Goal: Task Accomplishment & Management: Manage account settings

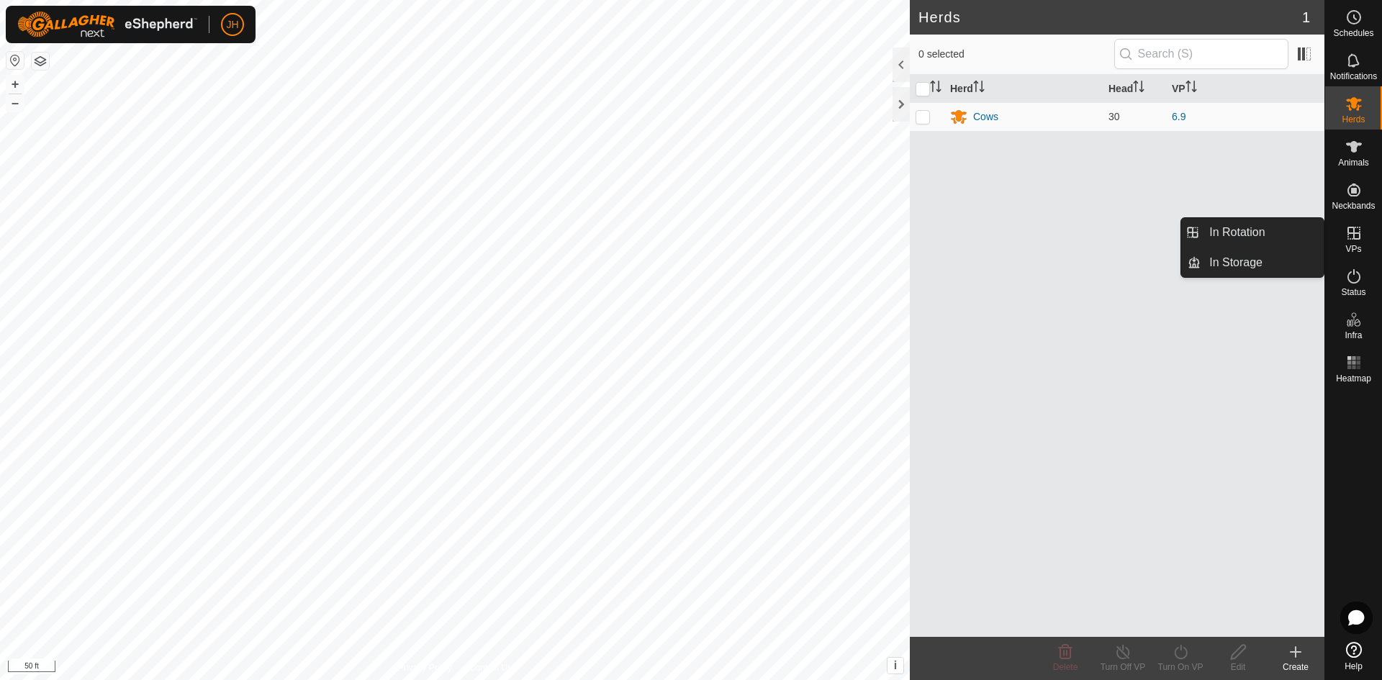
click at [1349, 239] on icon at bounding box center [1354, 233] width 17 height 17
click at [1246, 231] on span "In Rotation" at bounding box center [1237, 232] width 55 height 17
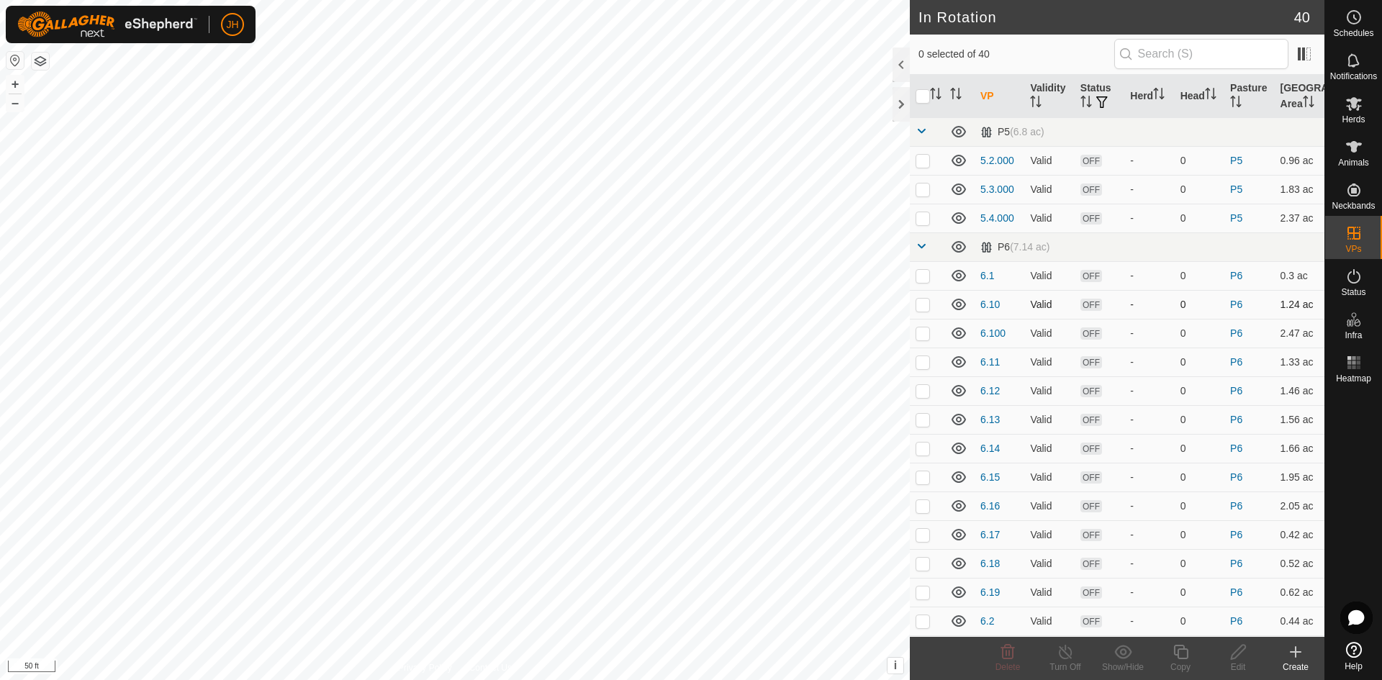
checkbox input "true"
click at [1357, 29] on span "Schedules" at bounding box center [1354, 33] width 40 height 9
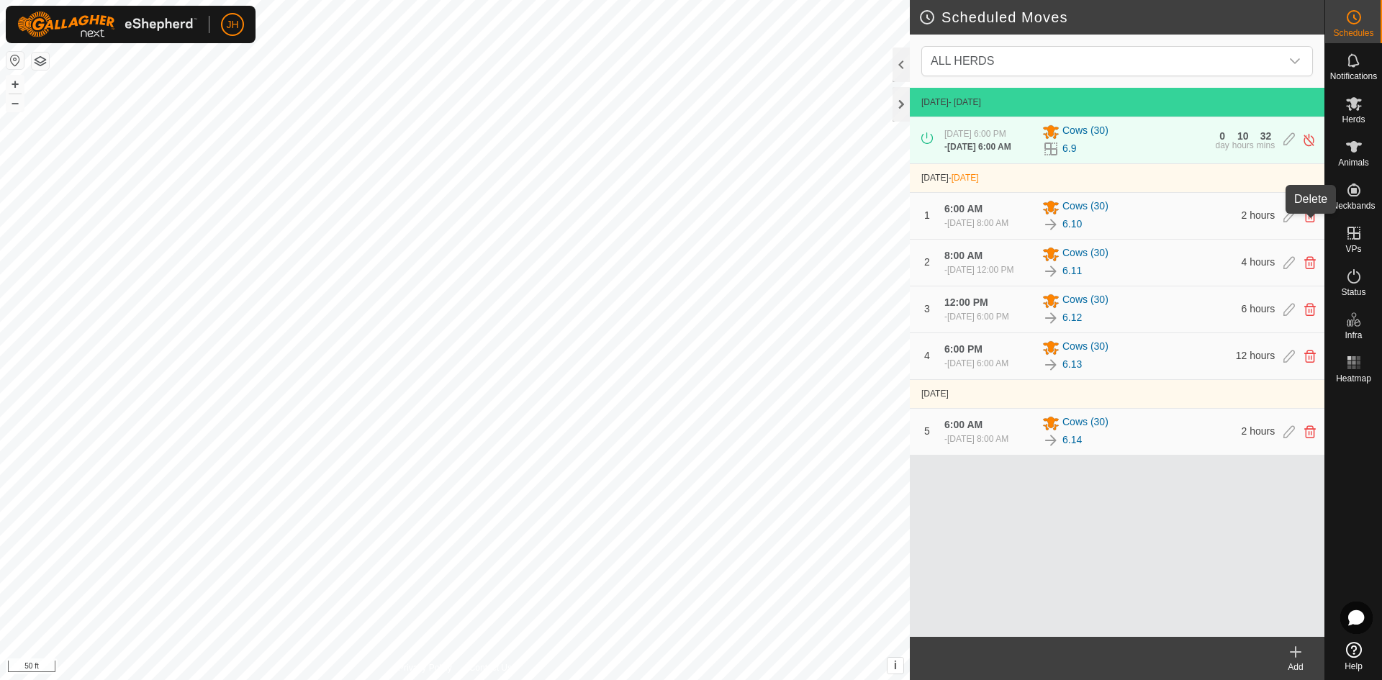
click at [1314, 222] on icon at bounding box center [1311, 216] width 12 height 13
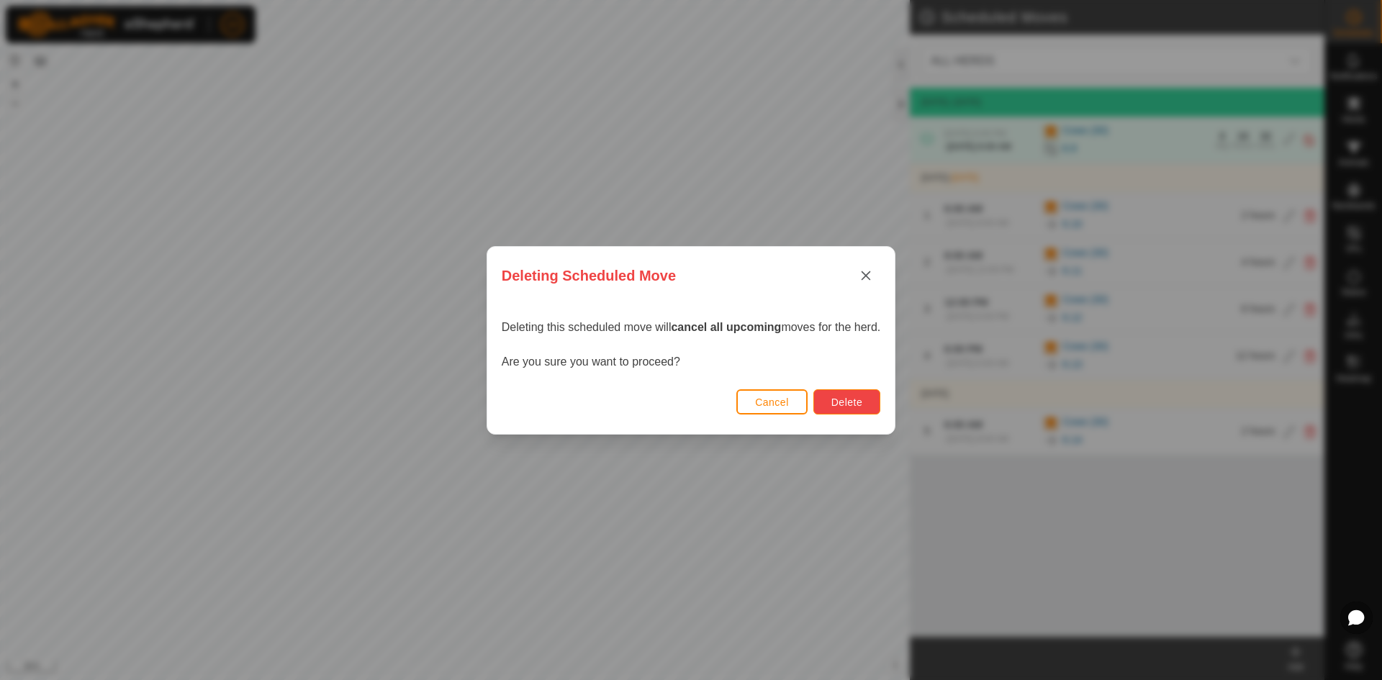
click at [873, 405] on button "Delete" at bounding box center [847, 402] width 67 height 25
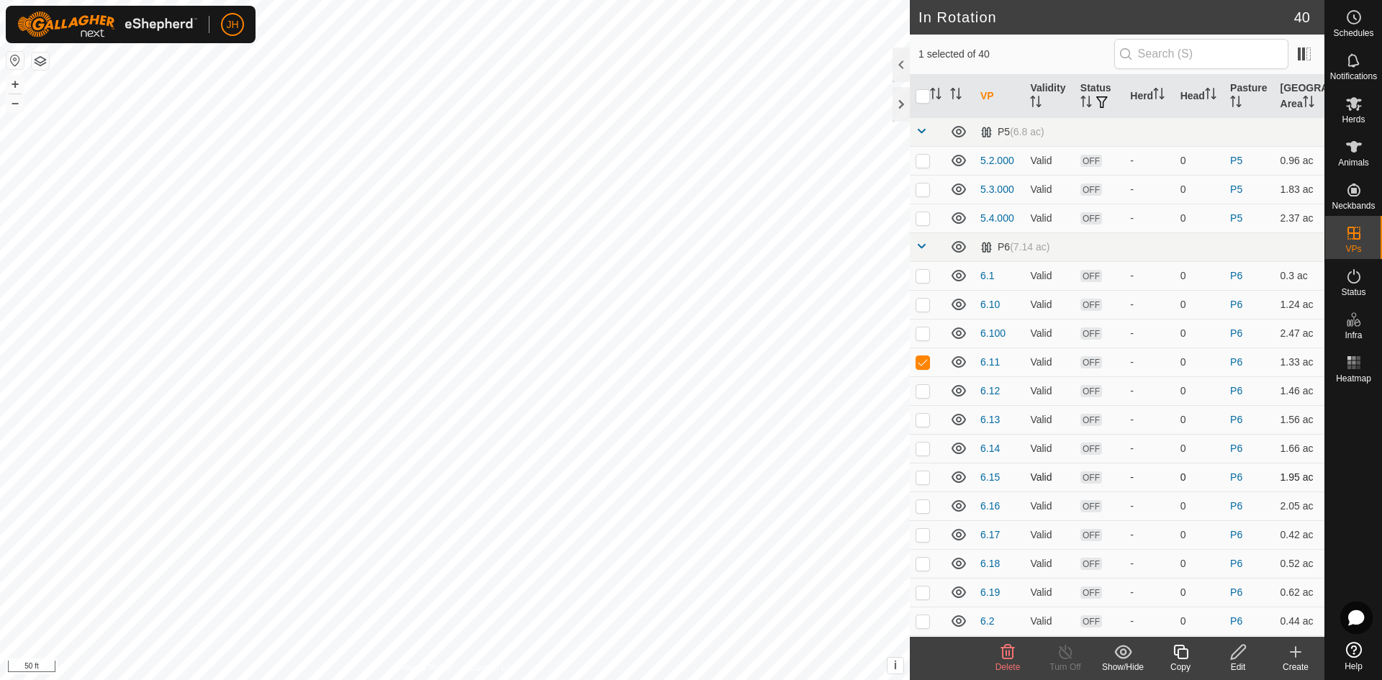
checkbox input "false"
checkbox input "true"
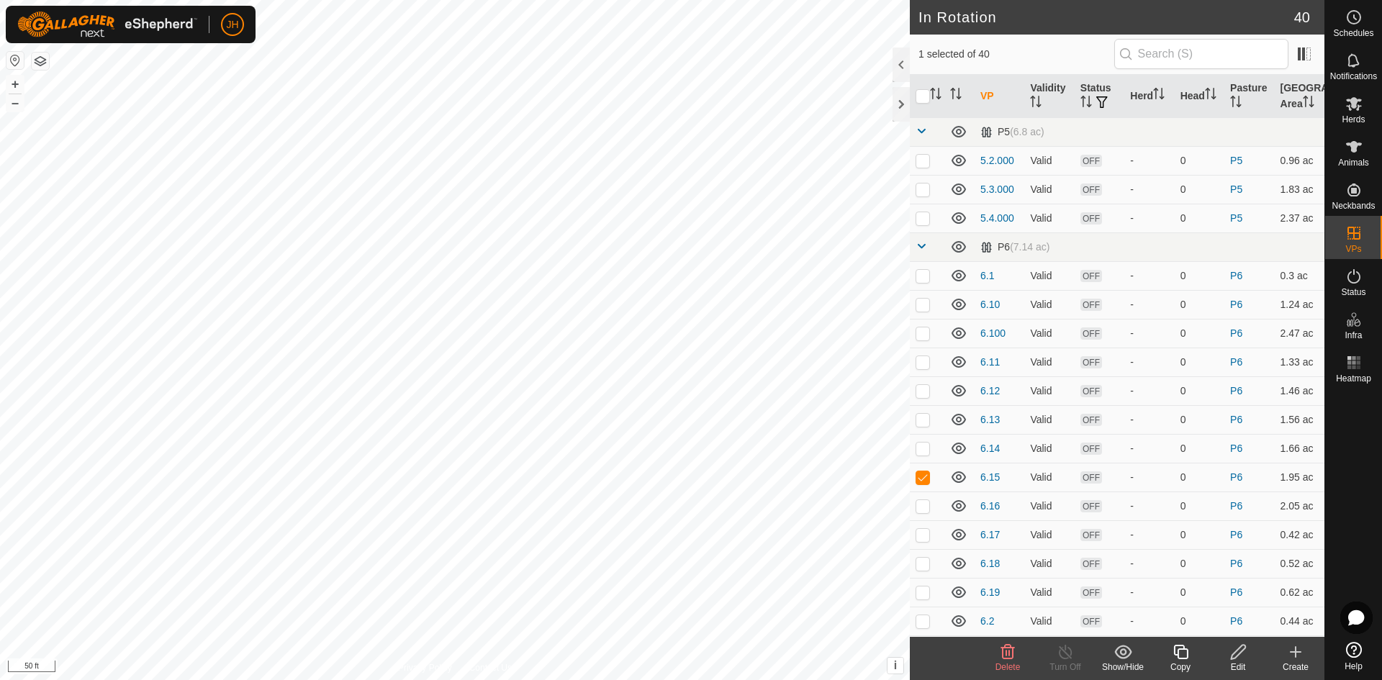
click at [1239, 657] on icon at bounding box center [1239, 652] width 18 height 17
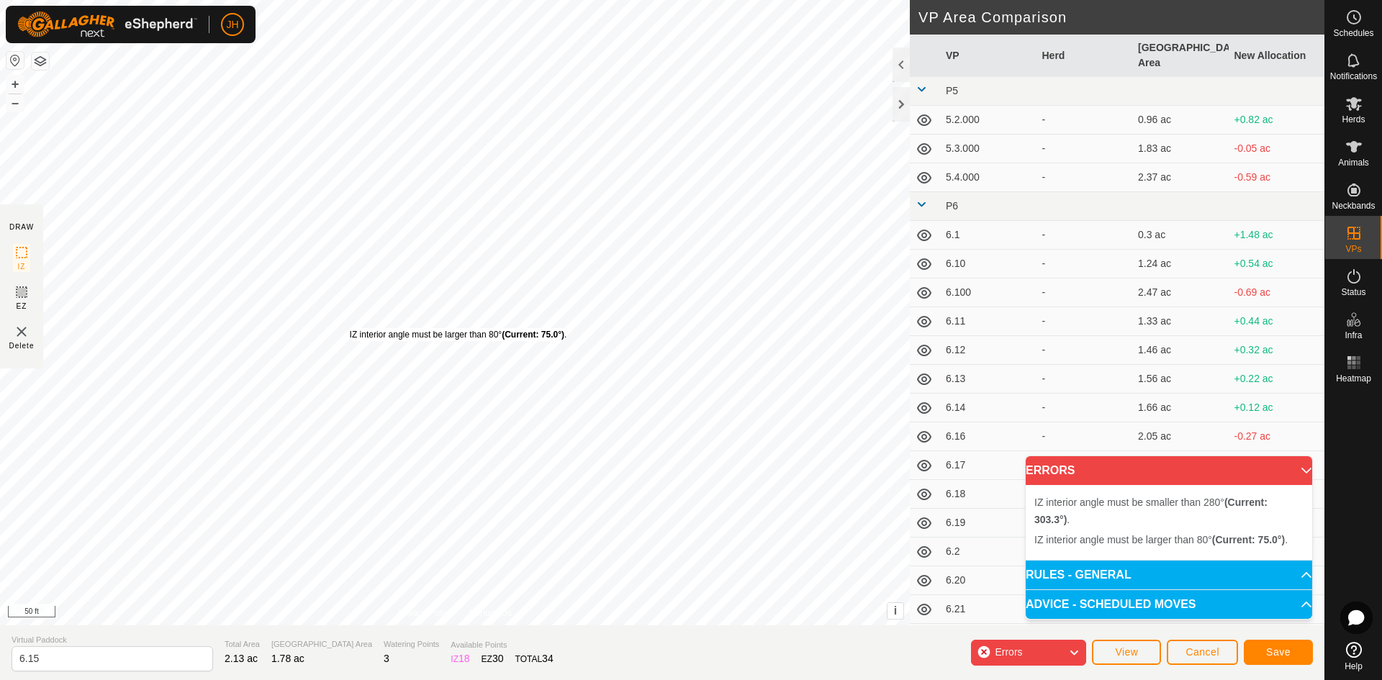
click at [350, 328] on div "IZ interior angle must be larger than 80° (Current: 75.0°) ." at bounding box center [458, 334] width 217 height 13
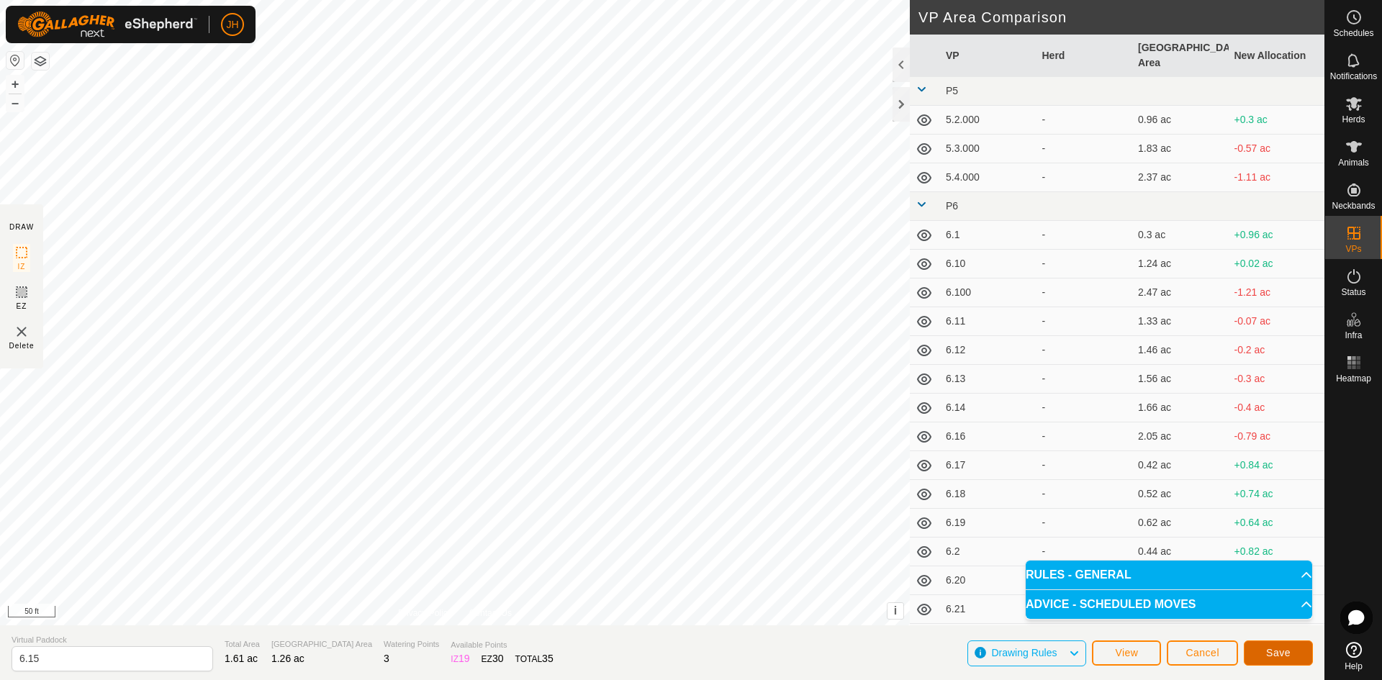
click at [1277, 655] on span "Save" at bounding box center [1279, 653] width 24 height 12
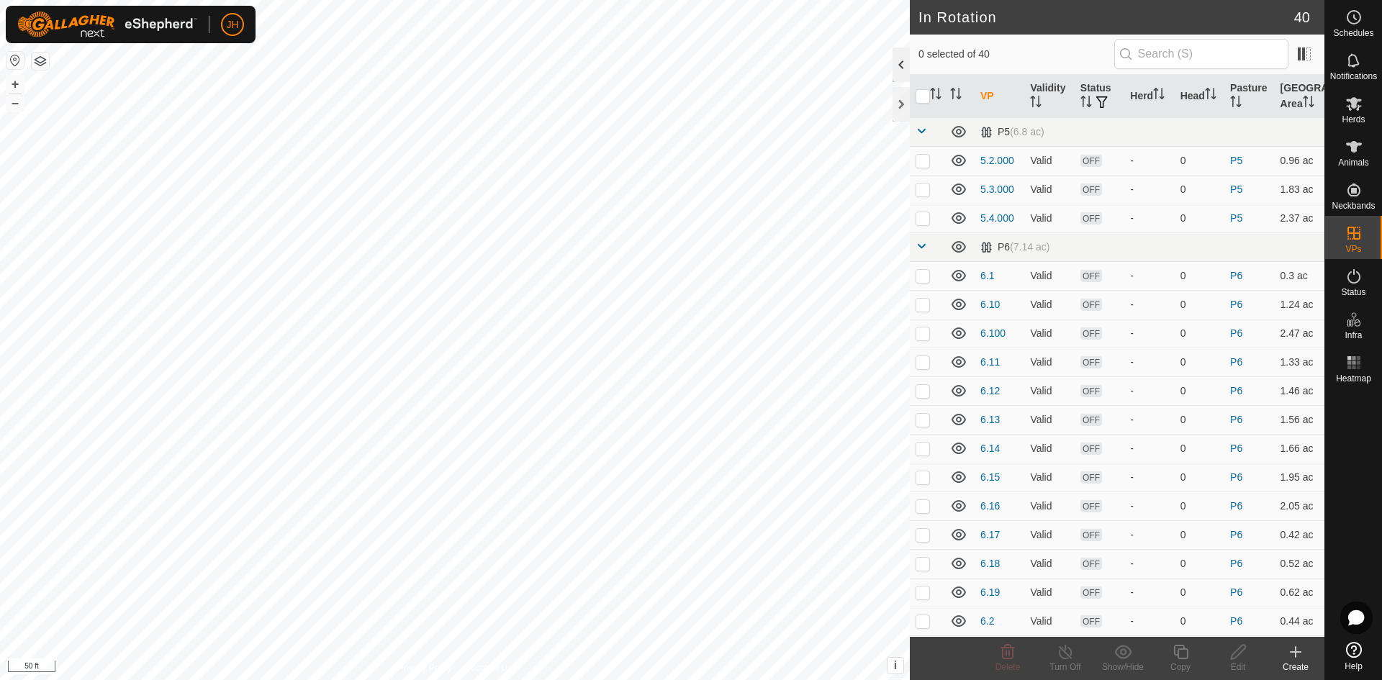
checkbox input "true"
checkbox input "false"
click at [1238, 656] on icon at bounding box center [1238, 652] width 14 height 14
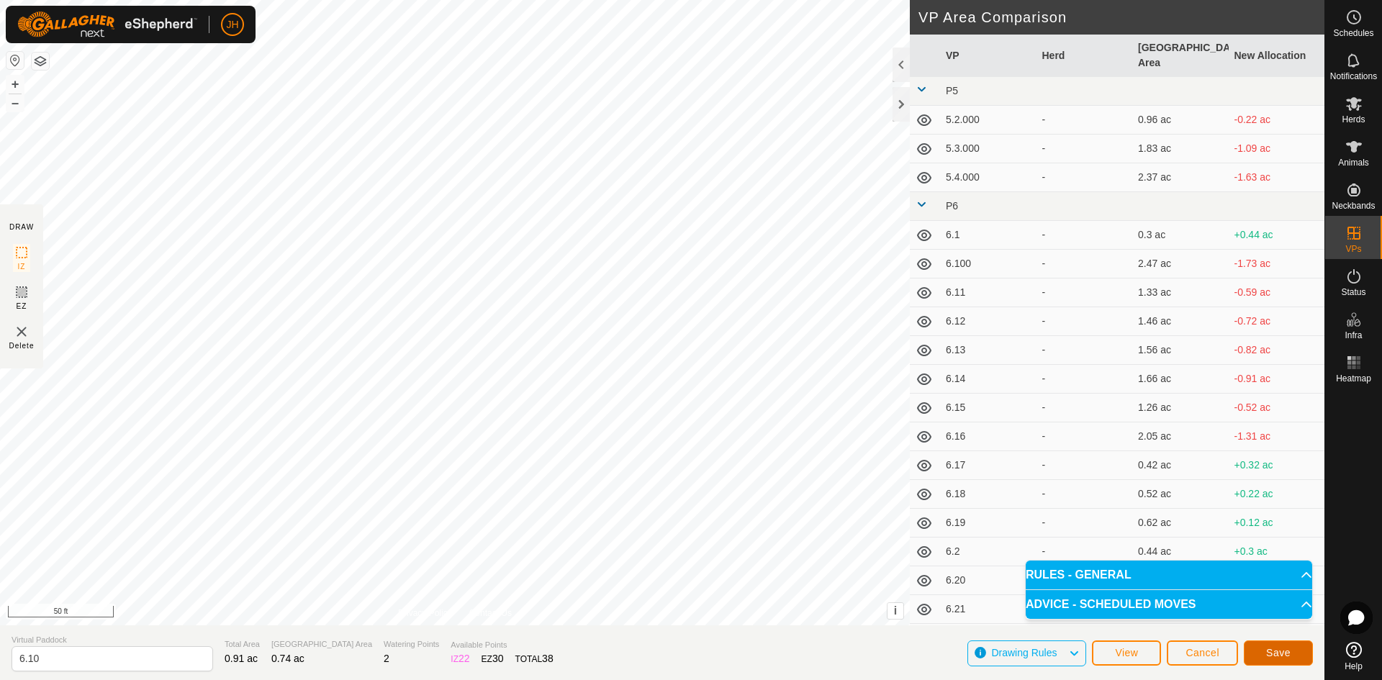
click at [1287, 656] on span "Save" at bounding box center [1279, 653] width 24 height 12
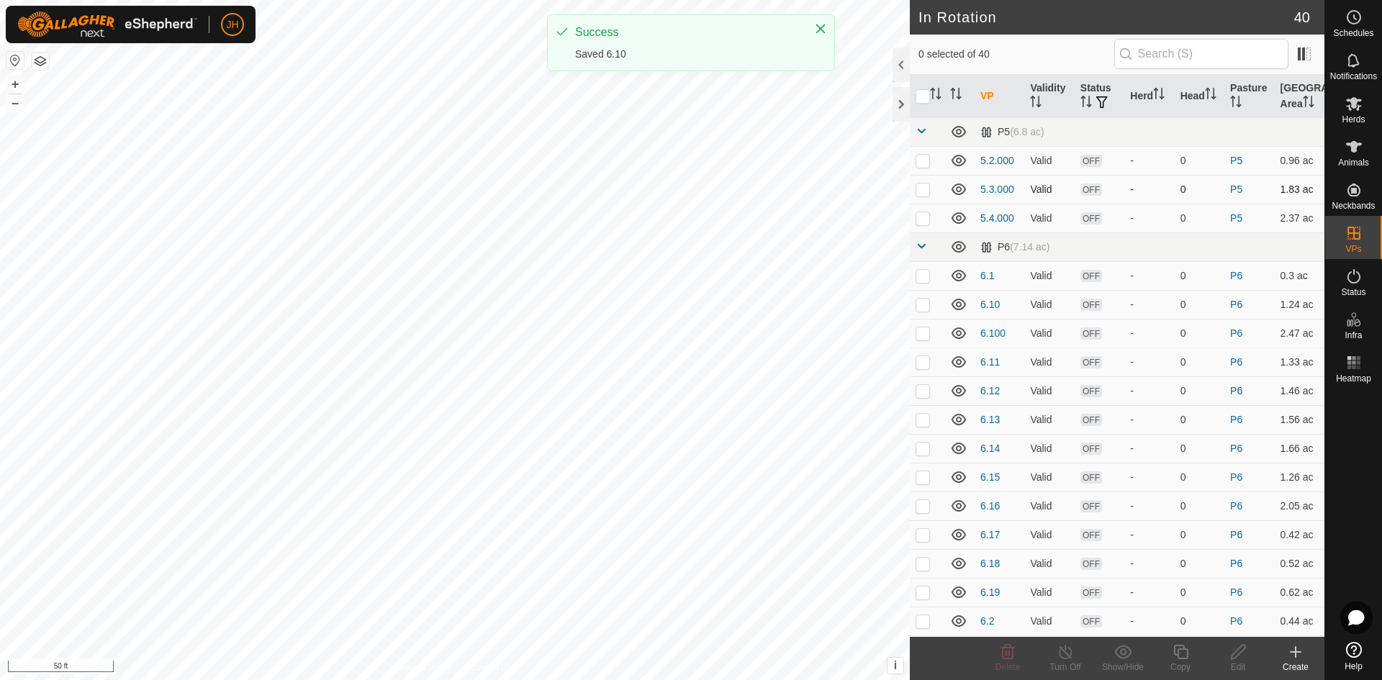
checkbox input "true"
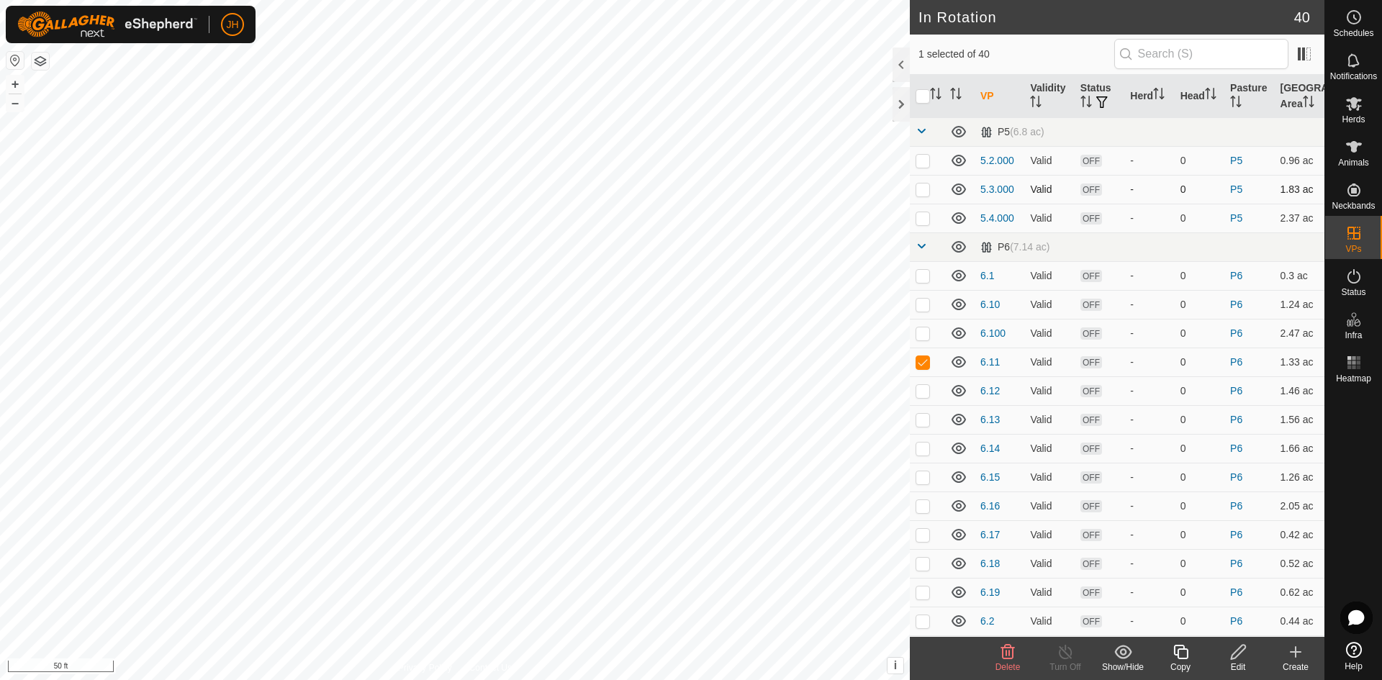
checkbox input "true"
checkbox input "false"
click at [1240, 662] on div "Edit" at bounding box center [1239, 667] width 58 height 13
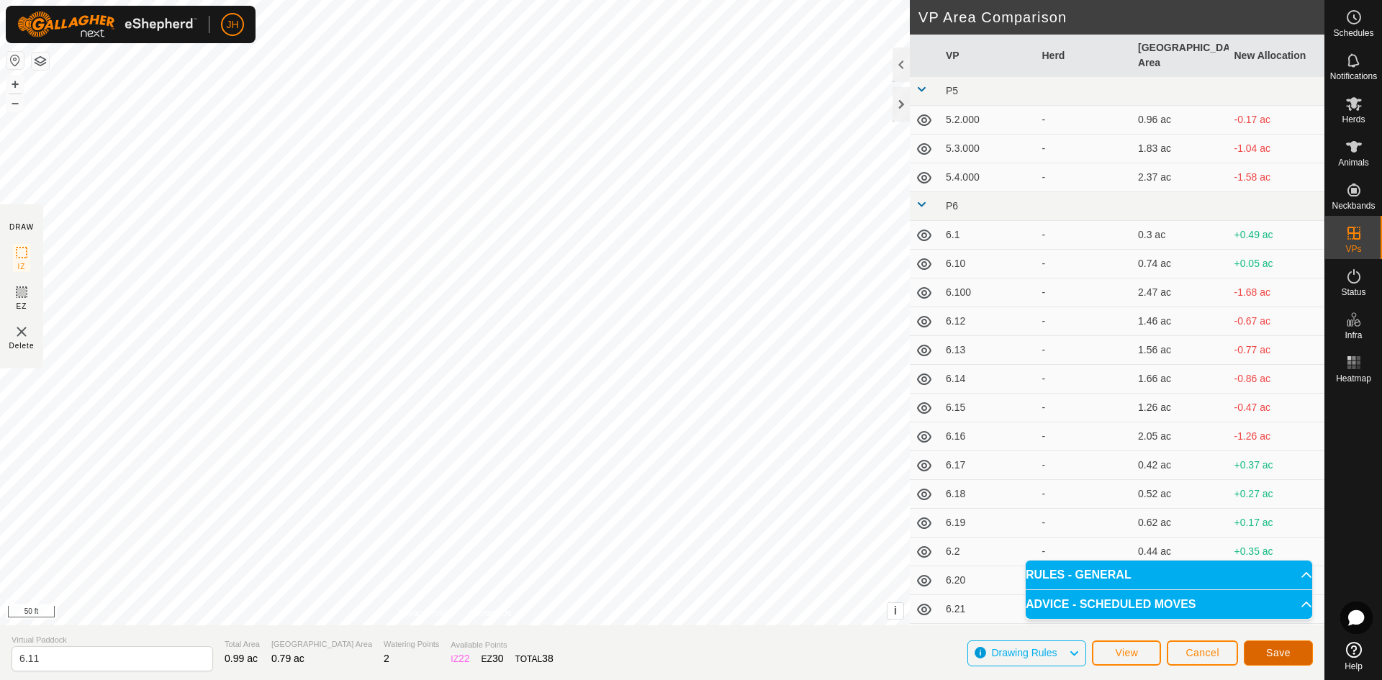
click at [1286, 651] on span "Save" at bounding box center [1279, 653] width 24 height 12
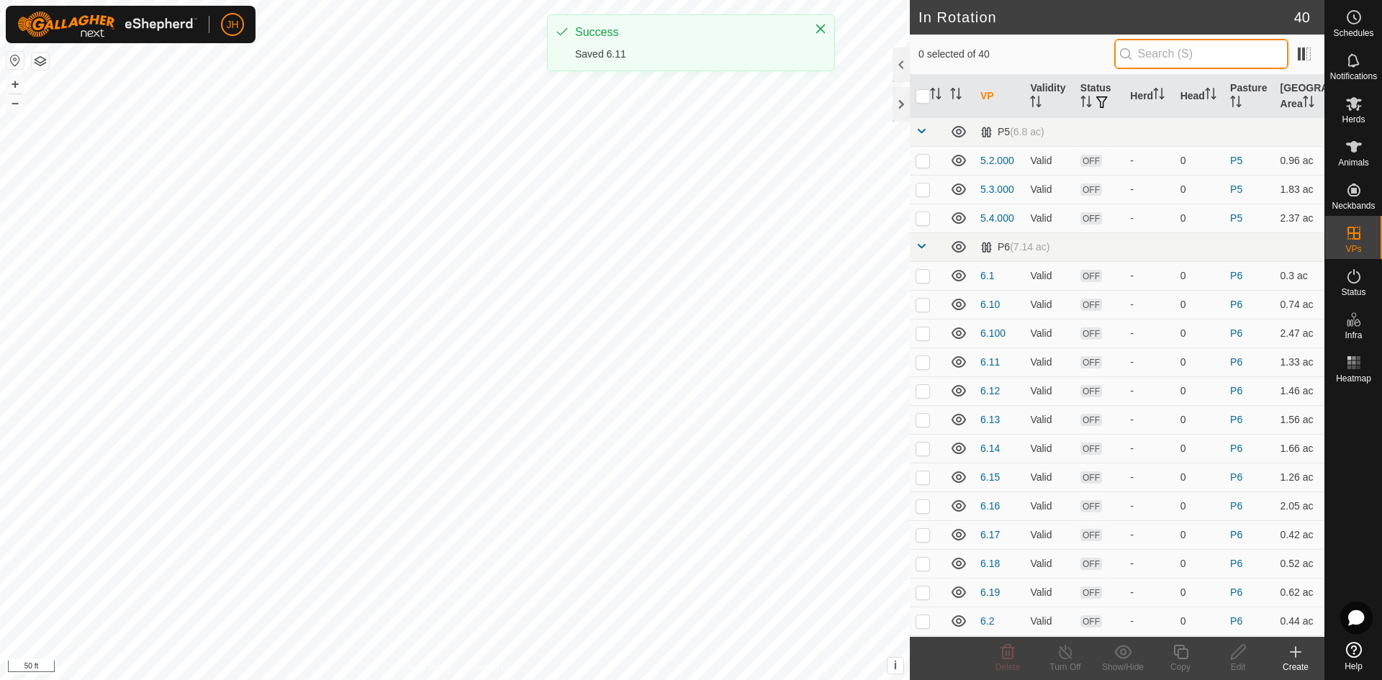
click at [1138, 53] on input "text" at bounding box center [1202, 54] width 174 height 30
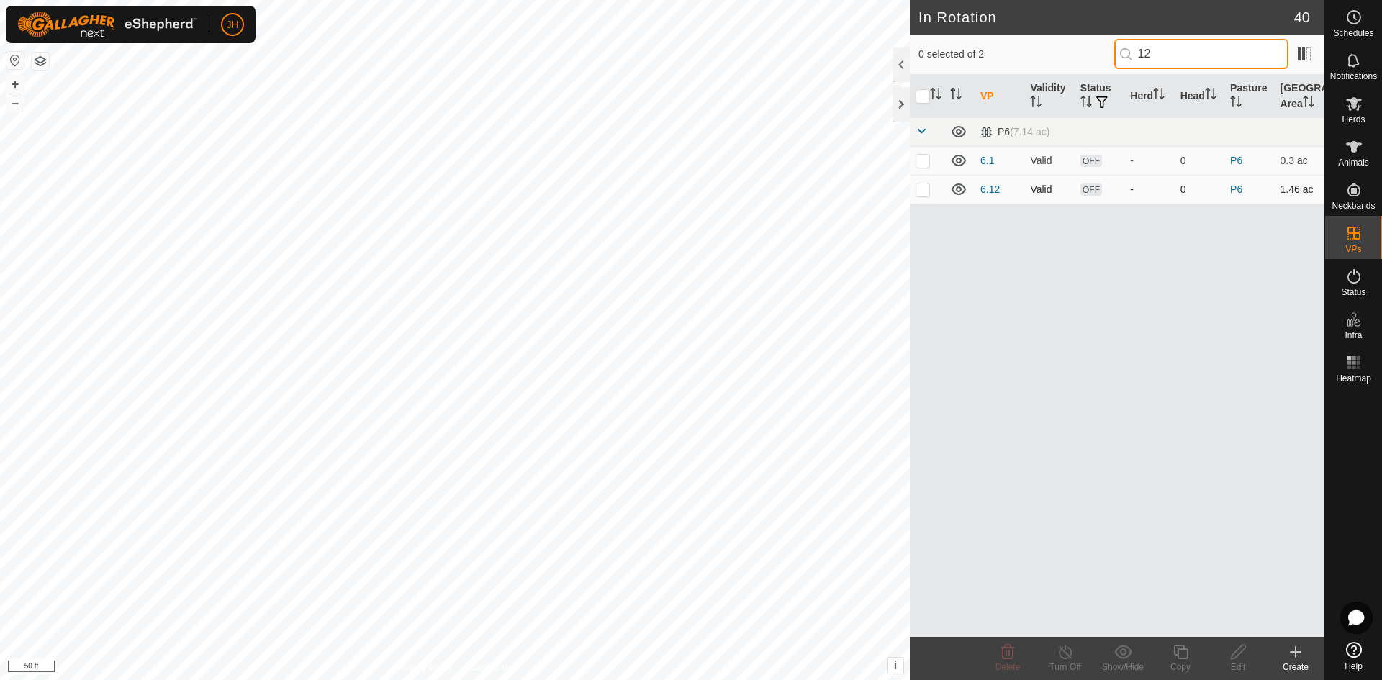
type input "12"
click at [924, 192] on p-checkbox at bounding box center [923, 190] width 14 height 12
checkbox input "true"
click at [1242, 659] on icon at bounding box center [1239, 652] width 18 height 17
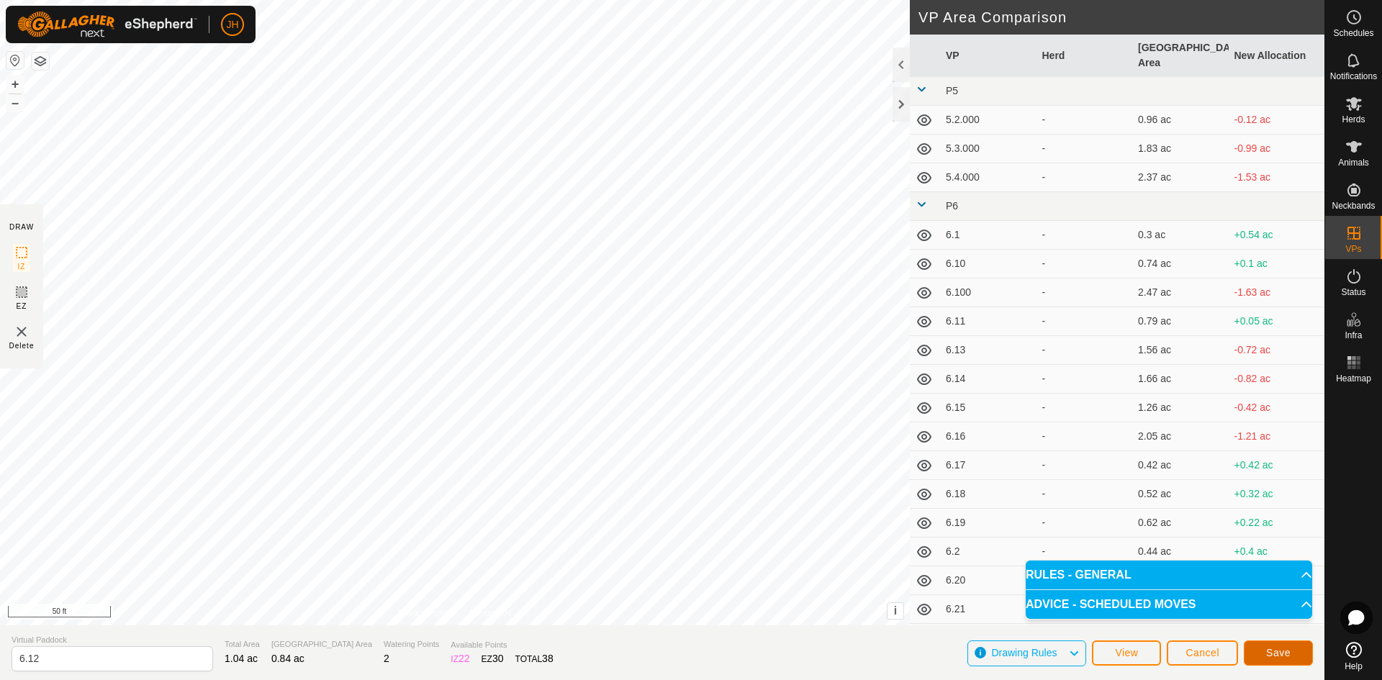
click at [1271, 652] on span "Save" at bounding box center [1279, 653] width 24 height 12
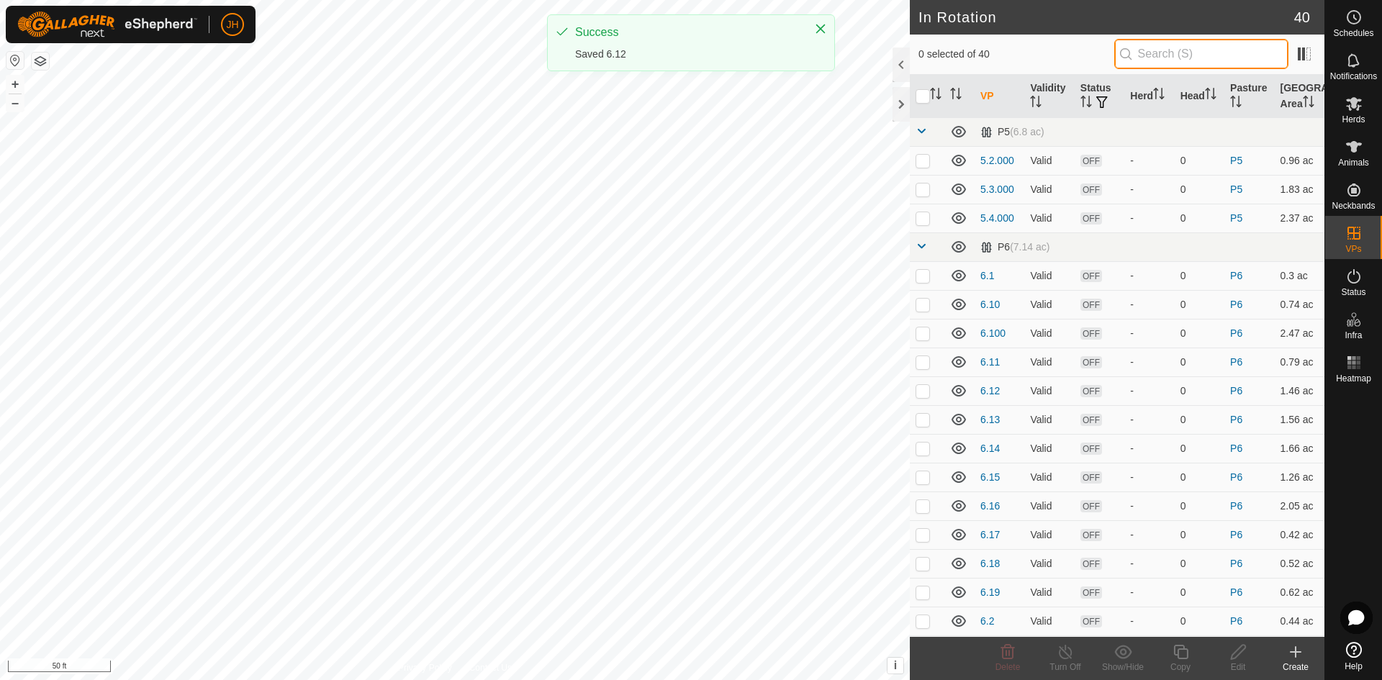
click at [1154, 61] on input "text" at bounding box center [1202, 54] width 174 height 30
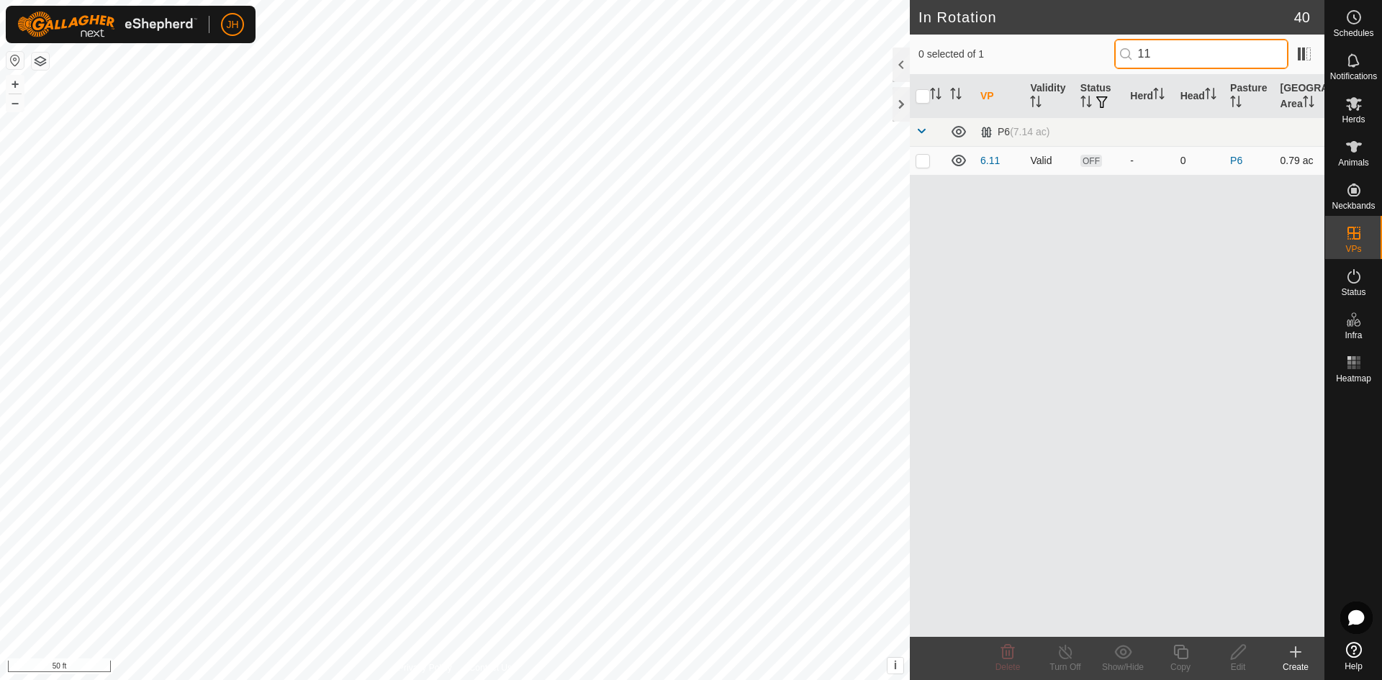
type input "11"
click at [922, 163] on p-checkbox at bounding box center [923, 161] width 14 height 12
checkbox input "true"
click at [922, 163] on p-checkbox at bounding box center [923, 161] width 14 height 12
checkbox input "false"
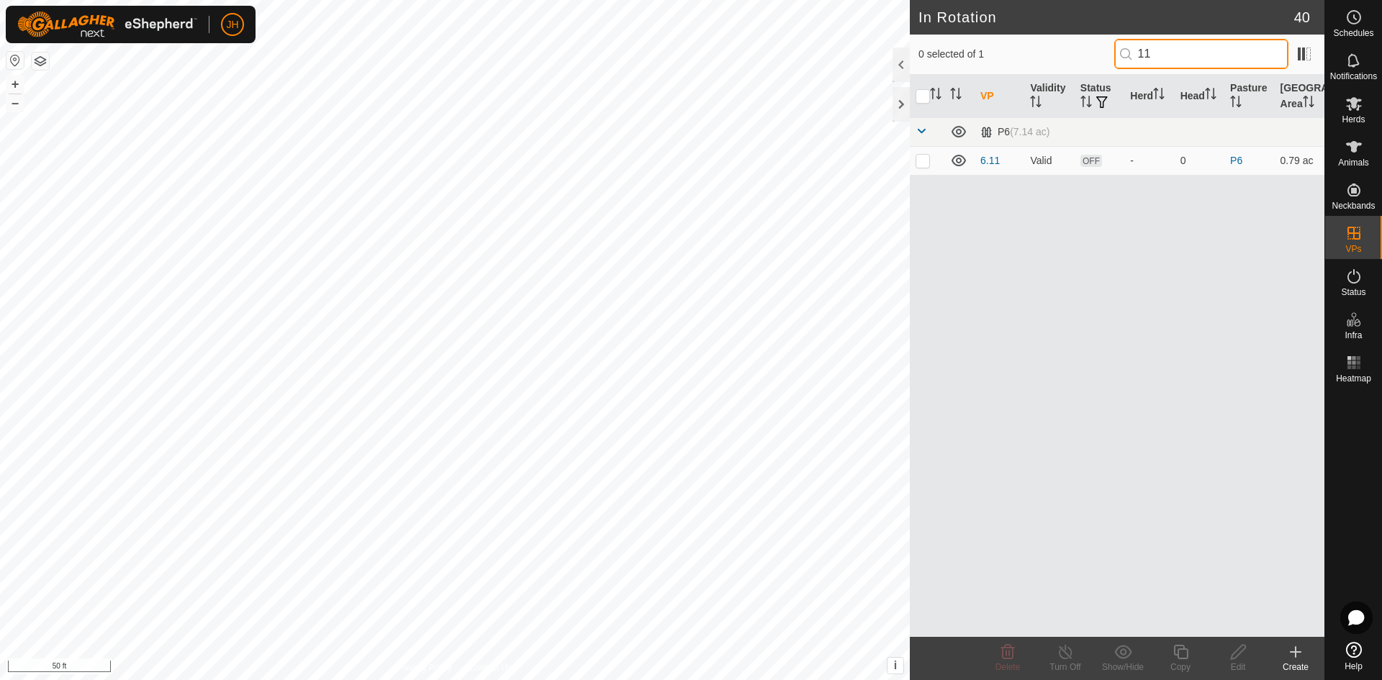
click at [1149, 59] on input "11" at bounding box center [1202, 54] width 174 height 30
type input "13"
click at [919, 161] on p-checkbox at bounding box center [923, 161] width 14 height 12
checkbox input "true"
click at [1238, 657] on icon at bounding box center [1239, 652] width 18 height 17
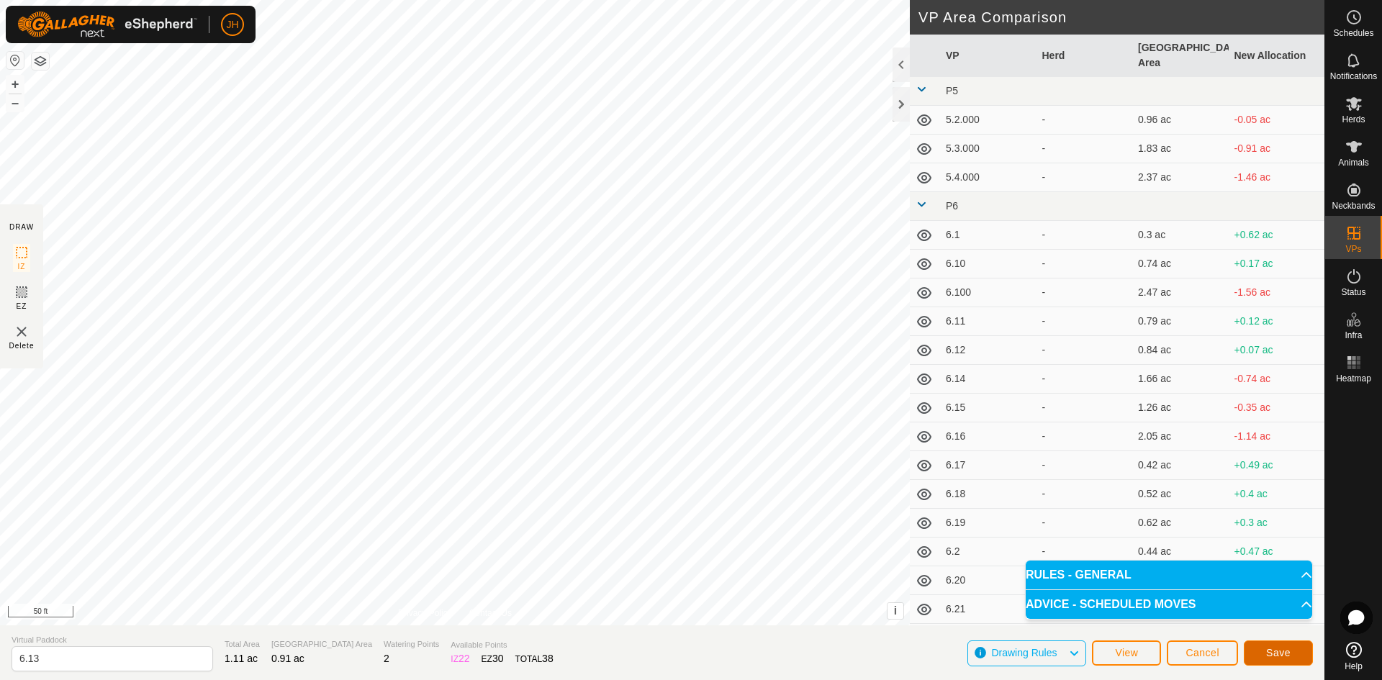
click at [1270, 652] on span "Save" at bounding box center [1279, 653] width 24 height 12
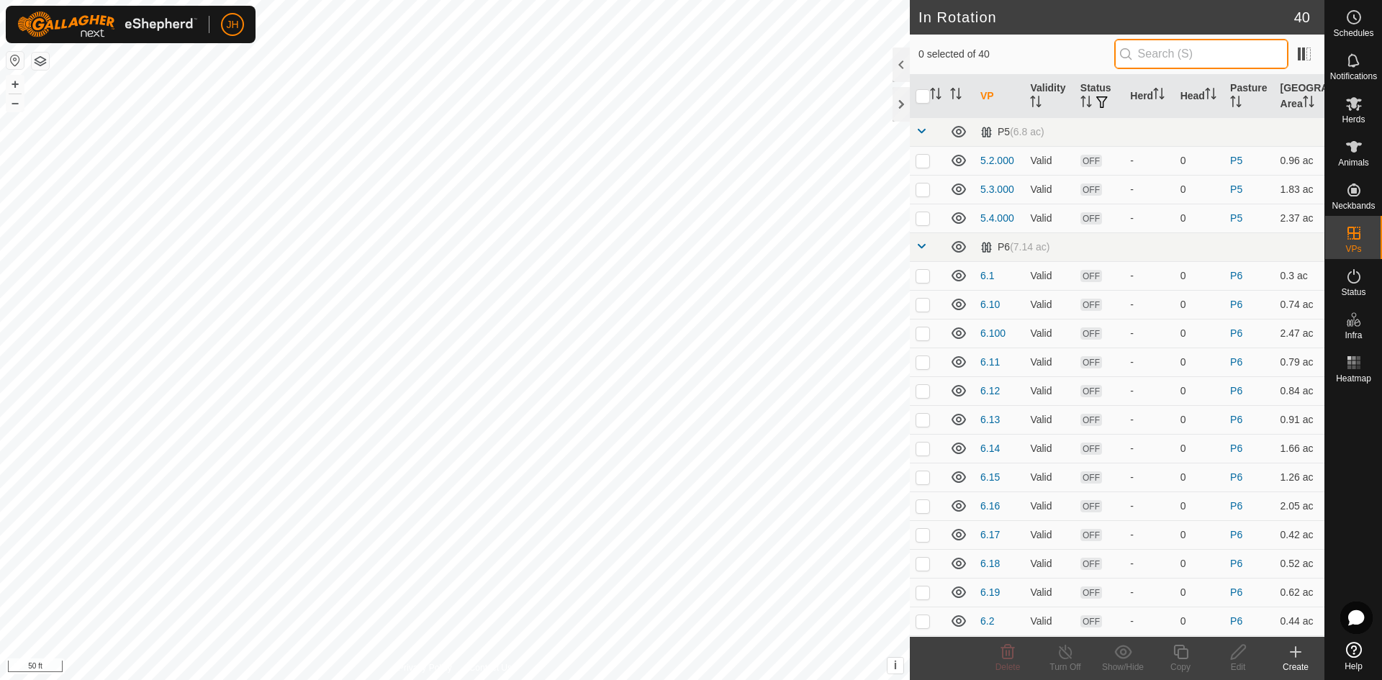
click at [1171, 57] on input "text" at bounding box center [1202, 54] width 174 height 30
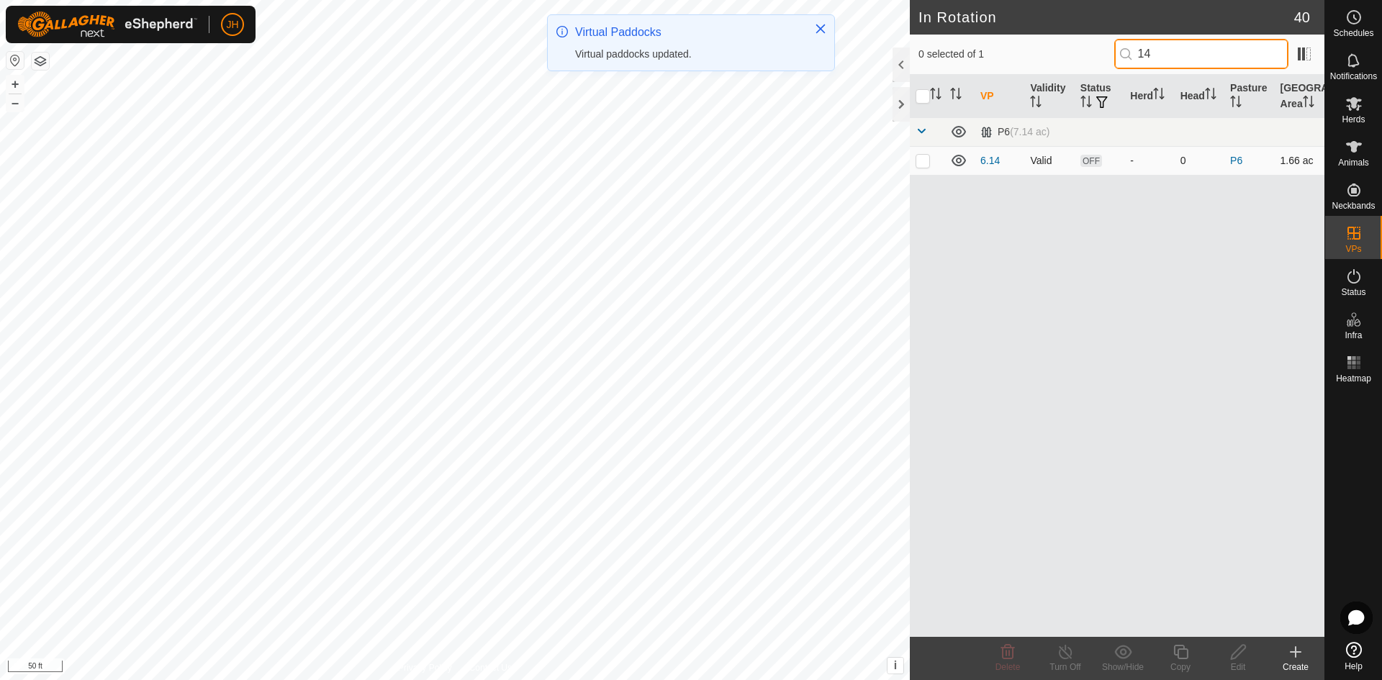
type input "14"
click at [924, 164] on p-checkbox at bounding box center [923, 161] width 14 height 12
checkbox input "true"
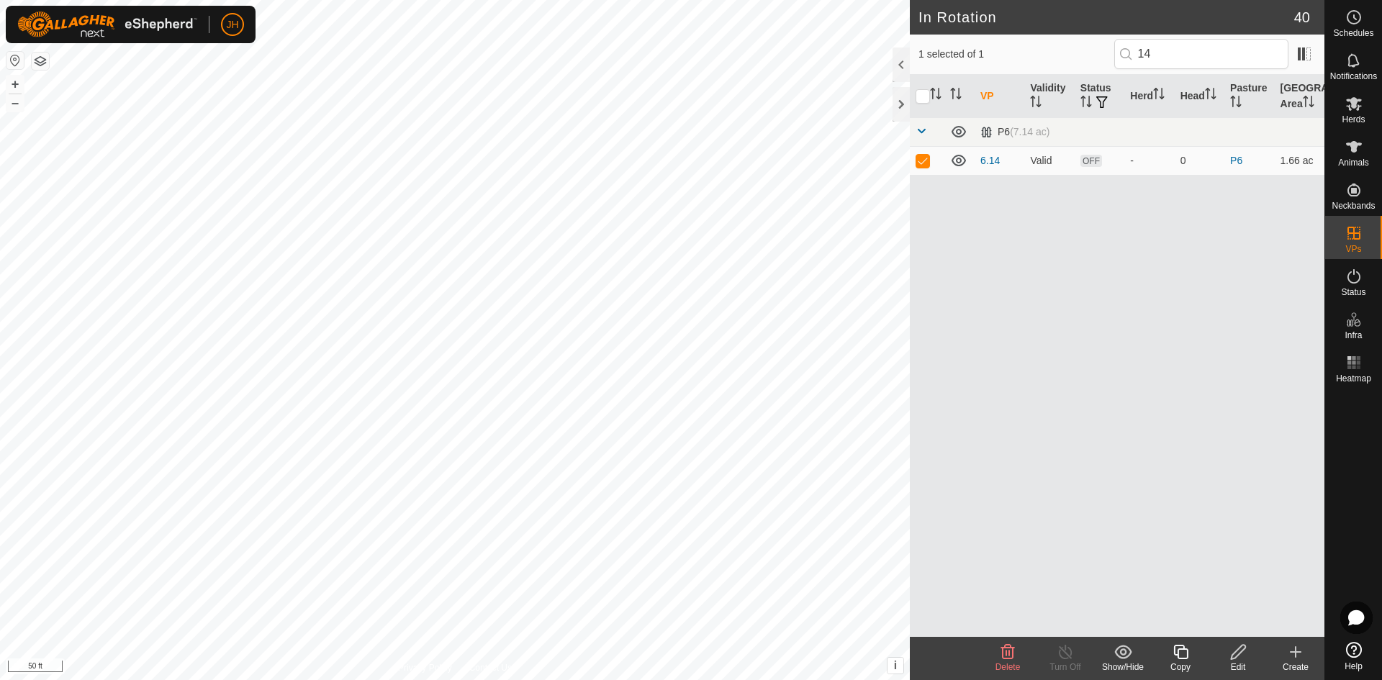
click at [1236, 658] on icon at bounding box center [1239, 652] width 18 height 17
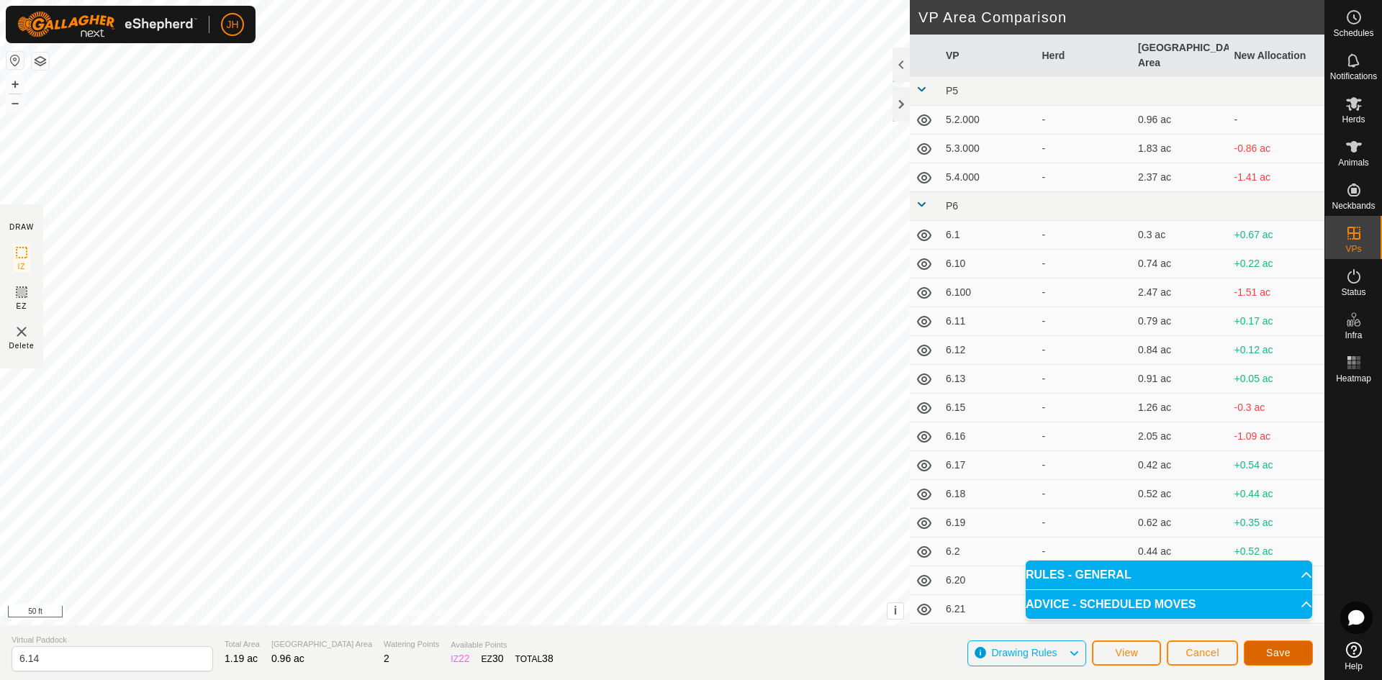
click at [1274, 654] on span "Save" at bounding box center [1279, 653] width 24 height 12
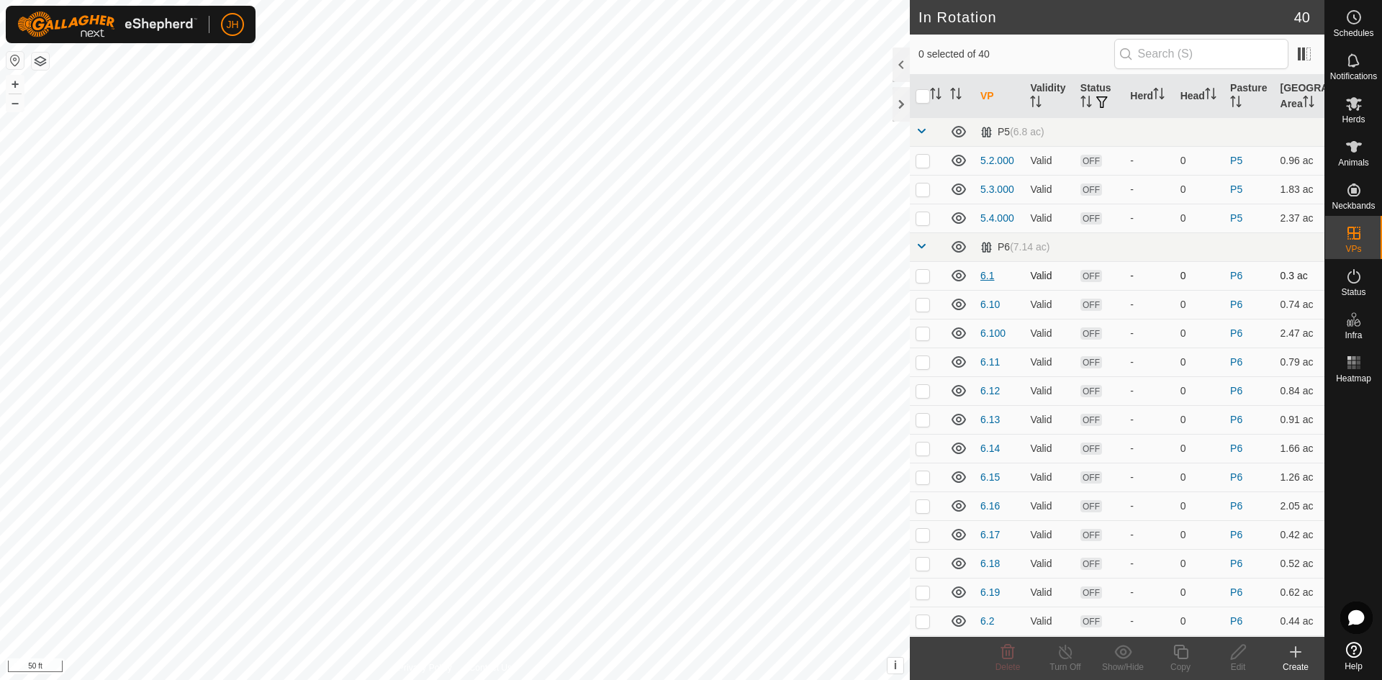
click at [989, 278] on link "6.1" at bounding box center [988, 276] width 14 height 12
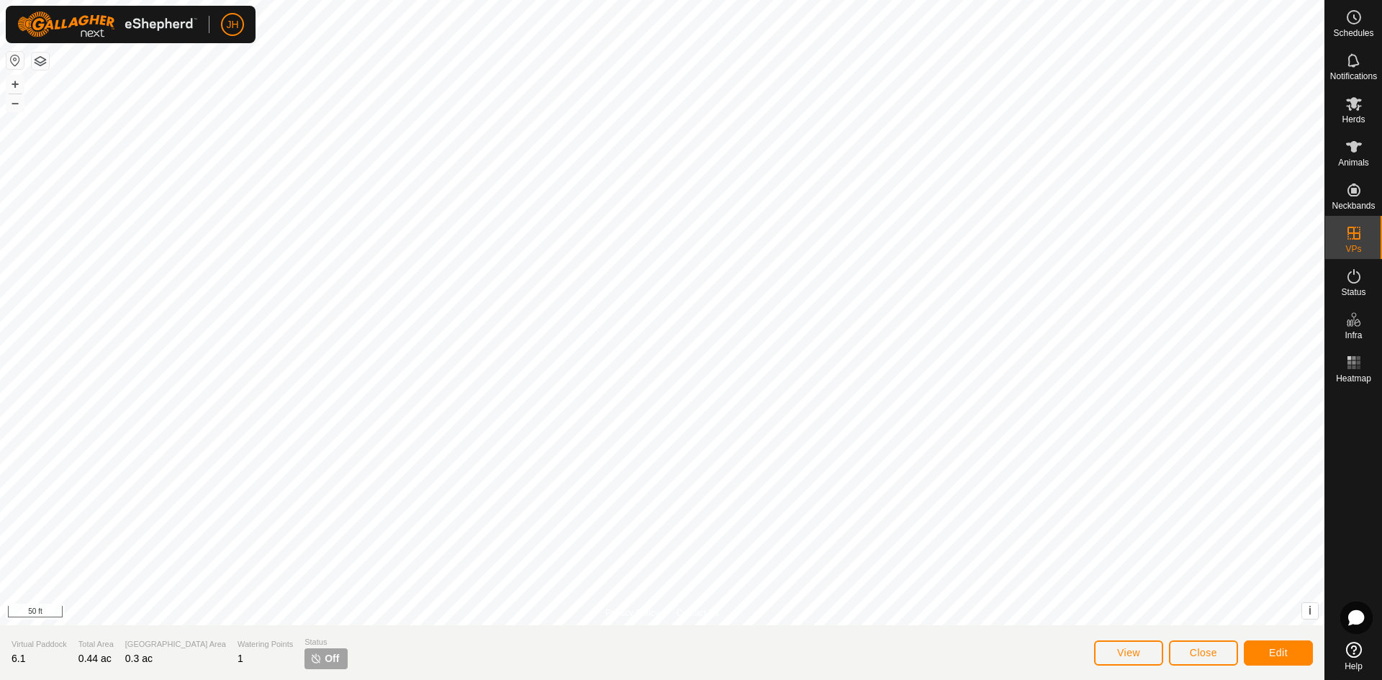
click at [36, 660] on div "Virtual Paddock 6.1" at bounding box center [39, 654] width 55 height 30
click at [36, 659] on div "Virtual Paddock 6.1" at bounding box center [39, 654] width 55 height 30
click at [1296, 654] on button "Edit" at bounding box center [1278, 653] width 69 height 25
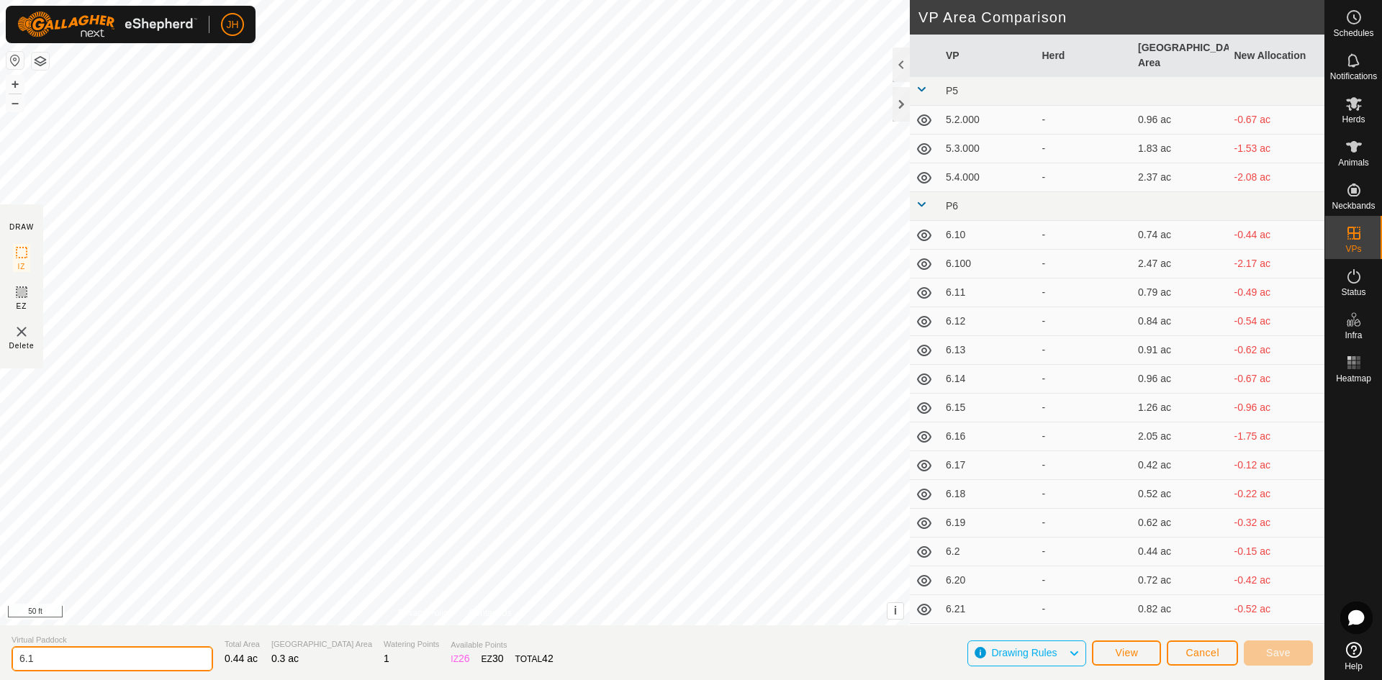
click at [52, 654] on input "6.1" at bounding box center [113, 659] width 202 height 25
type input "6.01"
click at [1298, 656] on button "Save" at bounding box center [1278, 653] width 69 height 25
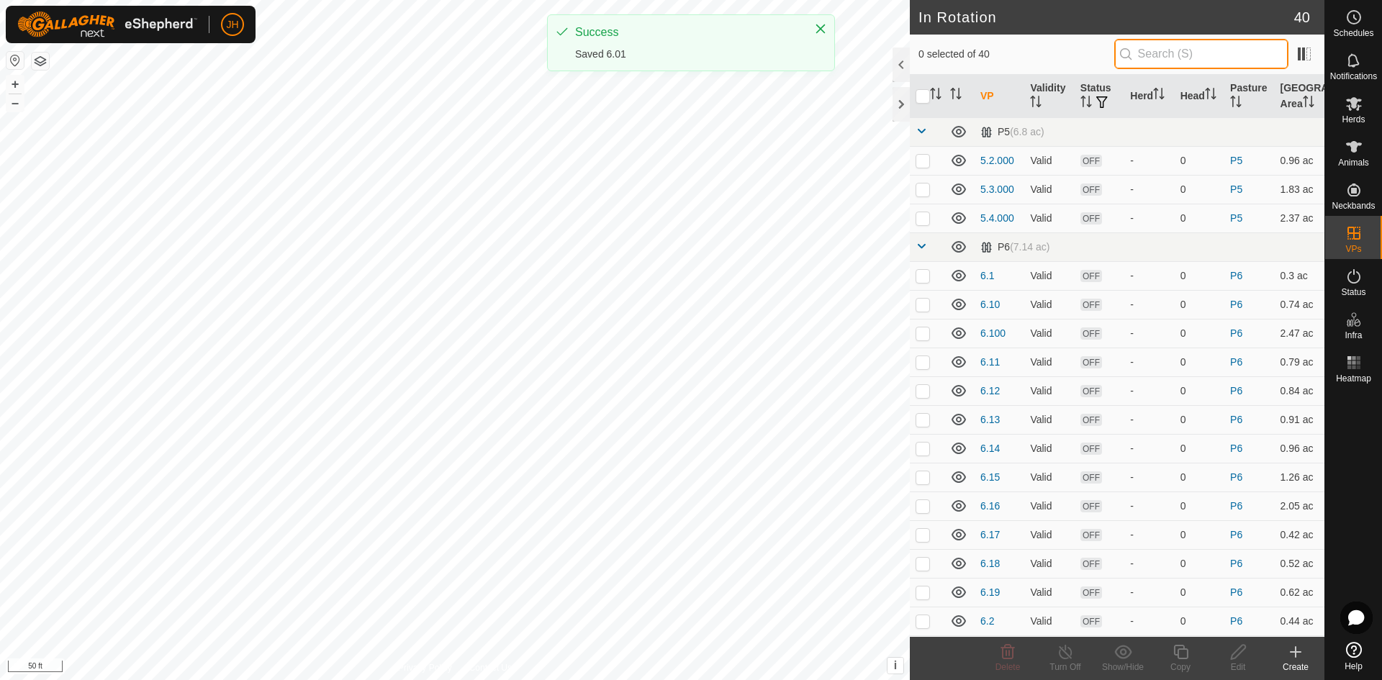
click at [1137, 64] on input "text" at bounding box center [1202, 54] width 174 height 30
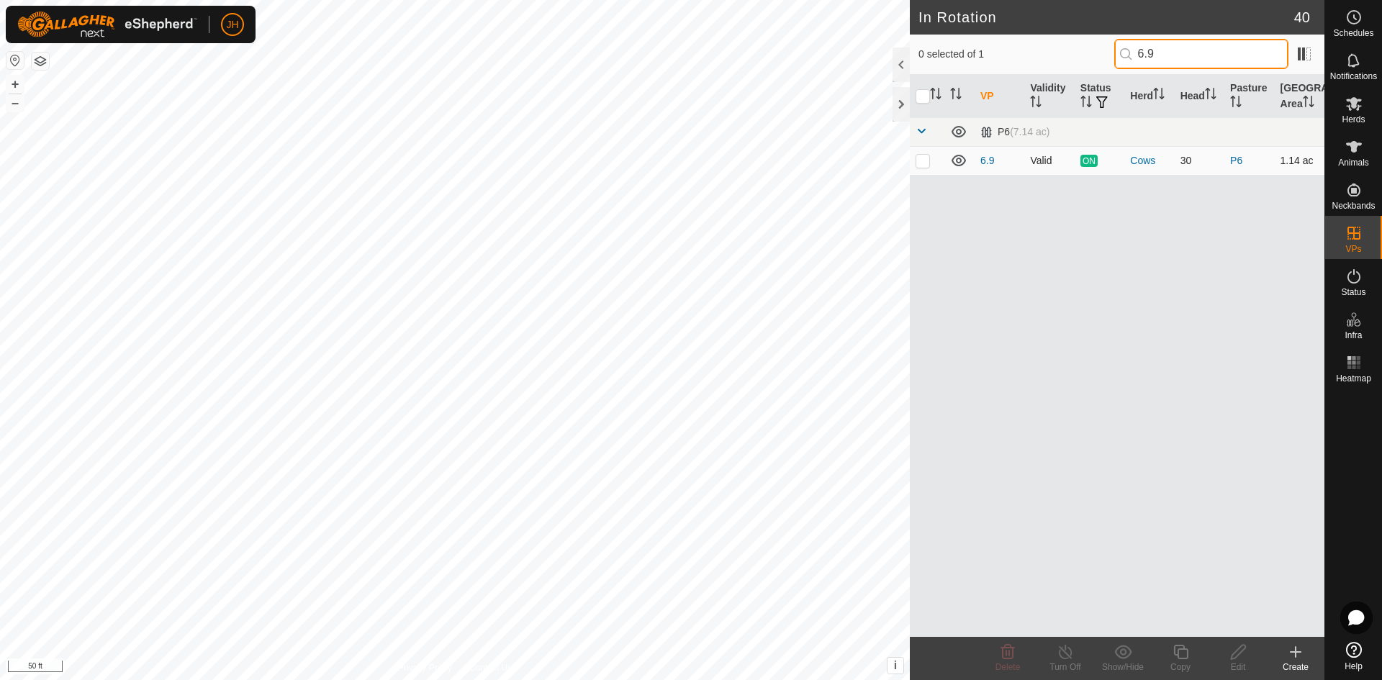
type input "6.9"
click at [922, 164] on p-checkbox at bounding box center [923, 161] width 14 height 12
checkbox input "true"
click at [1154, 53] on input "6.9" at bounding box center [1202, 54] width 174 height 30
type input "6.8"
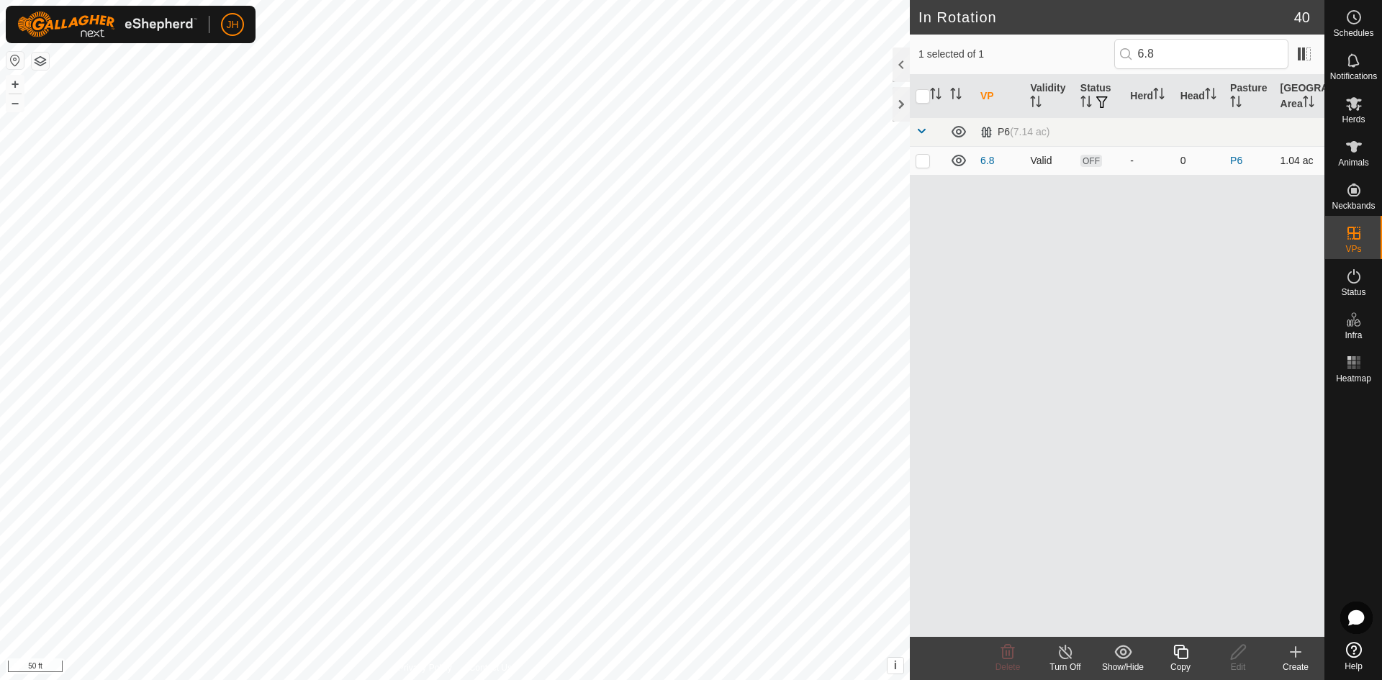
click at [923, 164] on p-checkbox at bounding box center [923, 161] width 14 height 12
checkbox input "true"
click at [1159, 59] on input "6.8" at bounding box center [1202, 54] width 174 height 30
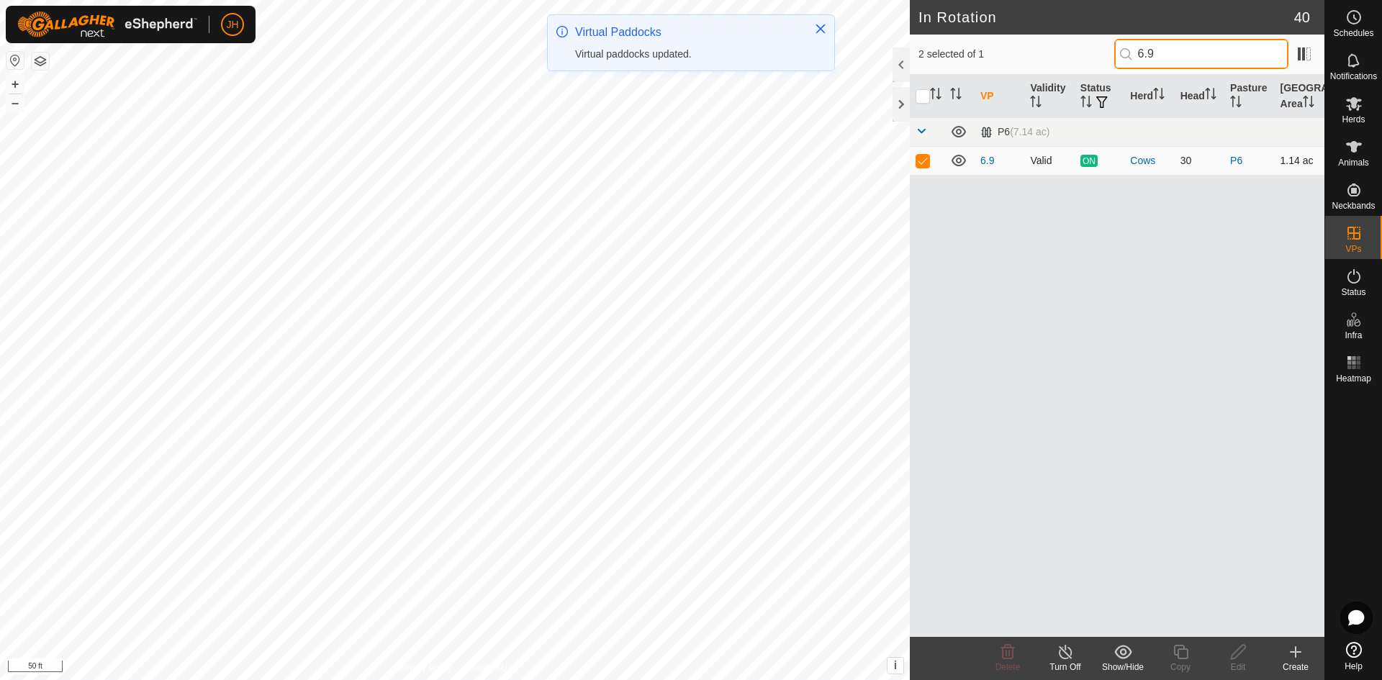
type input "6.9"
click at [925, 160] on p-checkbox at bounding box center [923, 161] width 14 height 12
checkbox input "false"
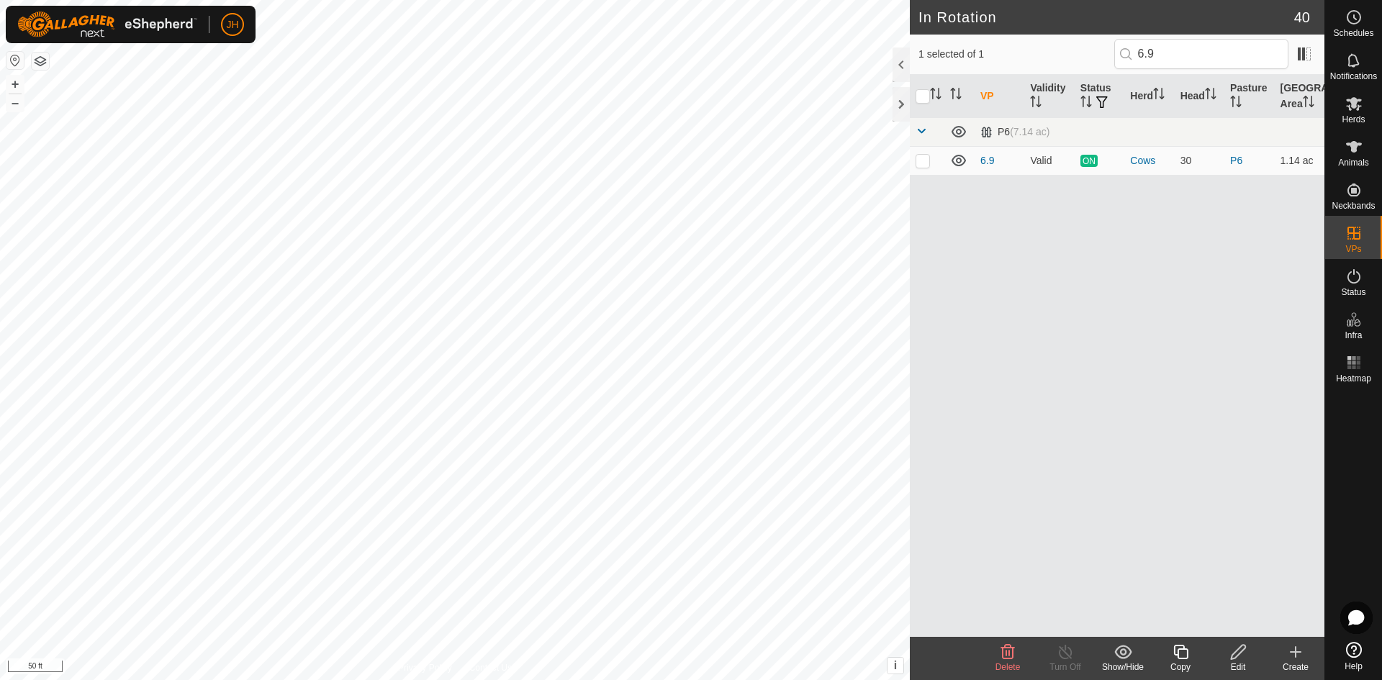
click at [1238, 662] on div "Edit" at bounding box center [1239, 667] width 58 height 13
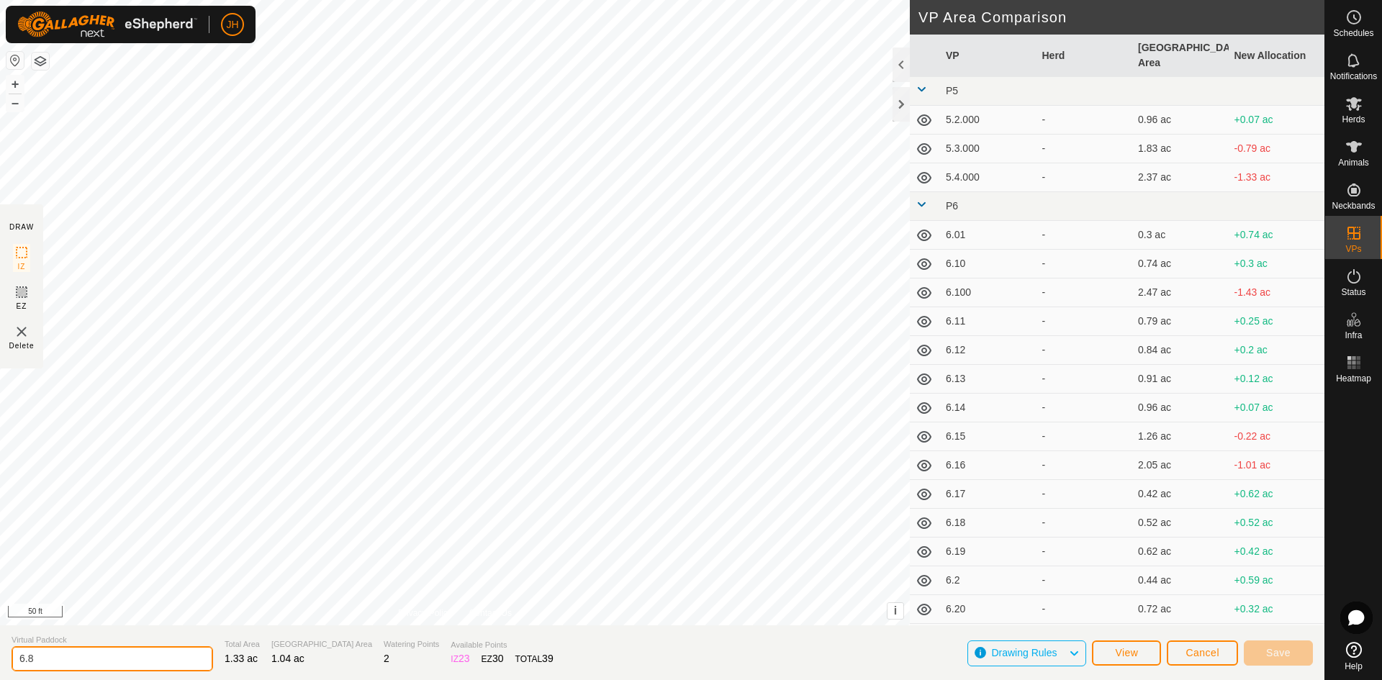
drag, startPoint x: 29, startPoint y: 662, endPoint x: 37, endPoint y: 657, distance: 9.8
click at [31, 660] on input "6.8" at bounding box center [113, 659] width 202 height 25
type input "6.08"
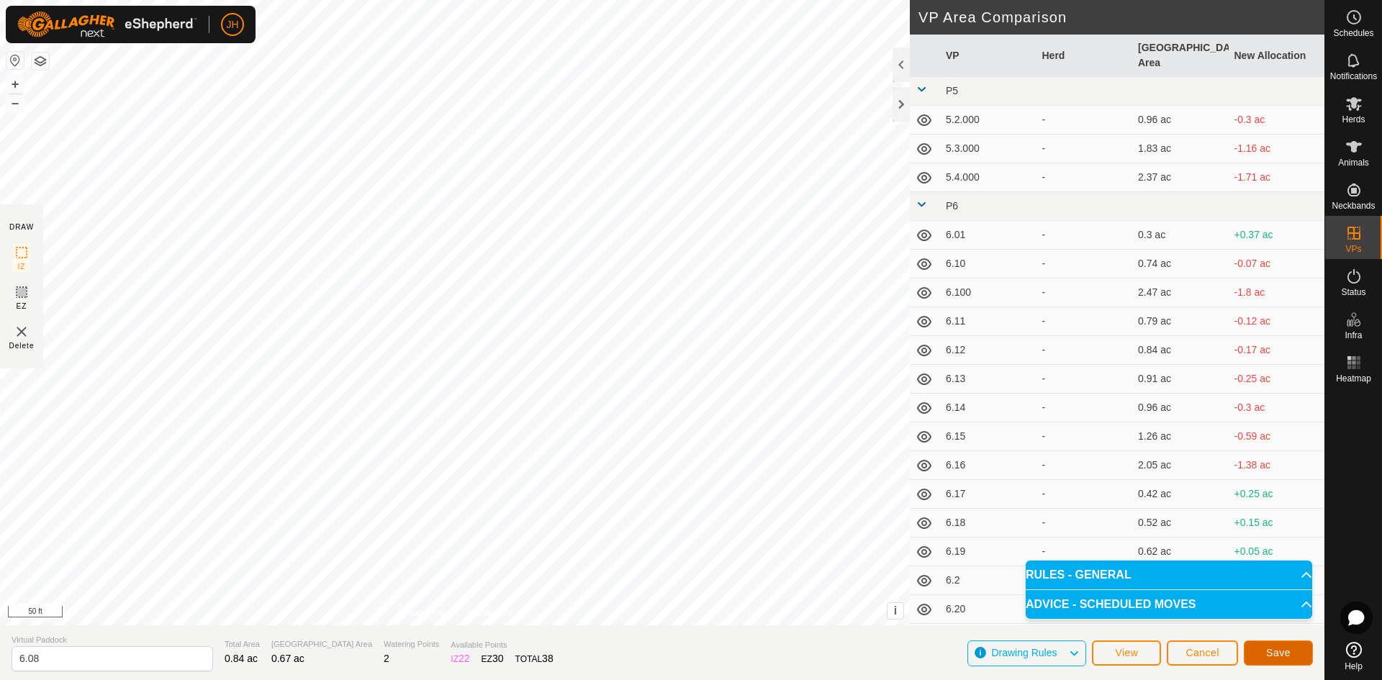
click at [1277, 656] on span "Save" at bounding box center [1279, 653] width 24 height 12
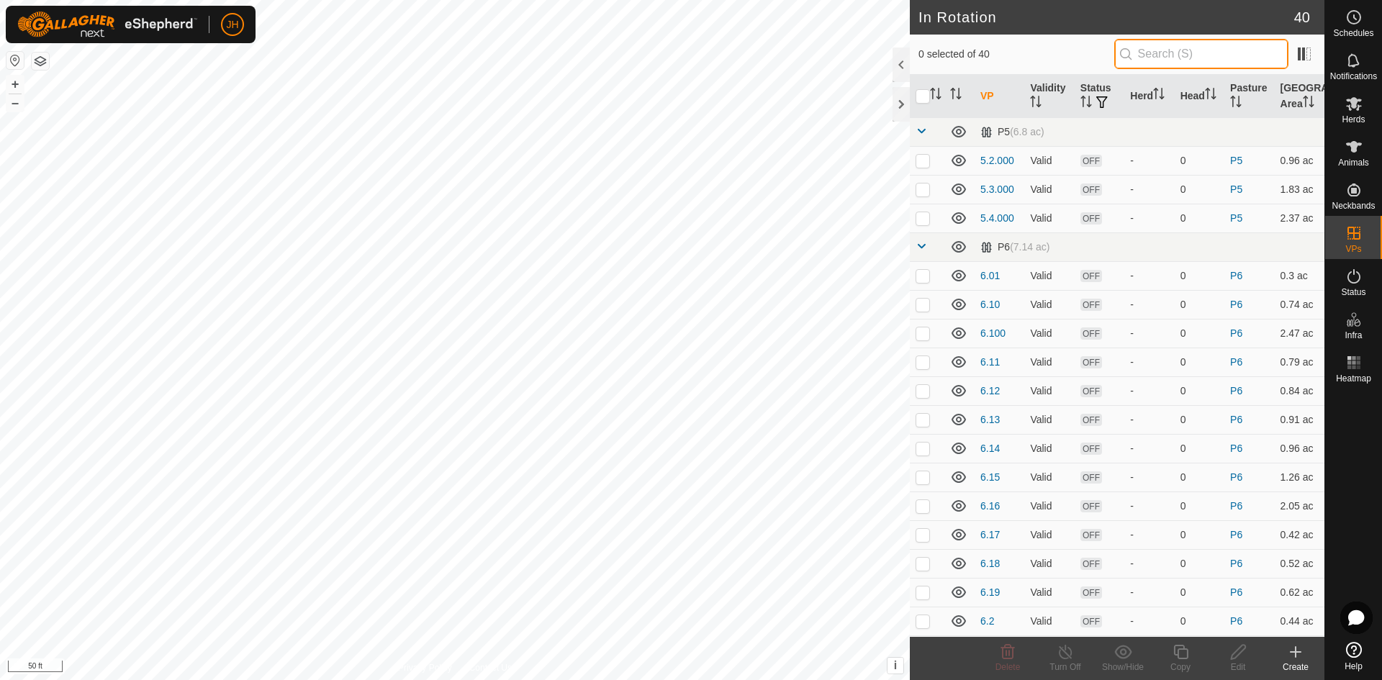
click at [1153, 51] on input "text" at bounding box center [1202, 54] width 174 height 30
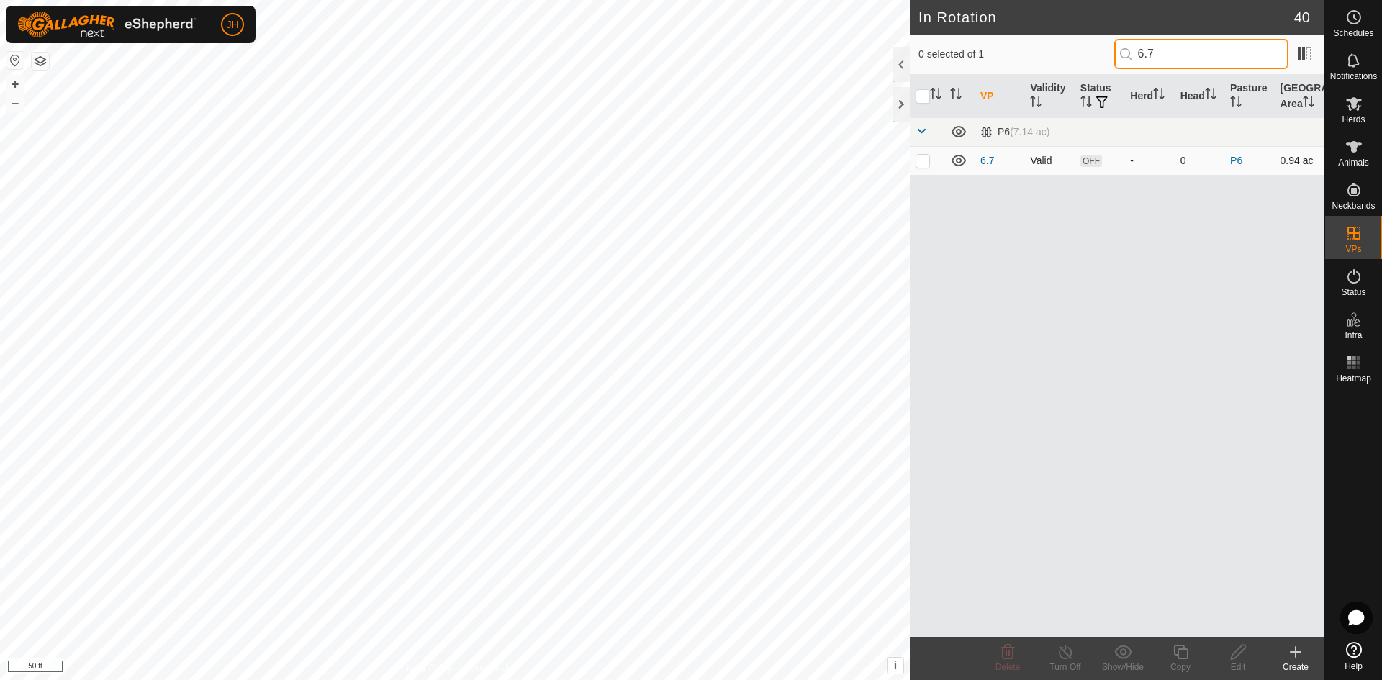
type input "6.7"
click at [919, 166] on td at bounding box center [927, 160] width 35 height 29
checkbox input "true"
click at [1238, 662] on div "Edit" at bounding box center [1239, 667] width 58 height 13
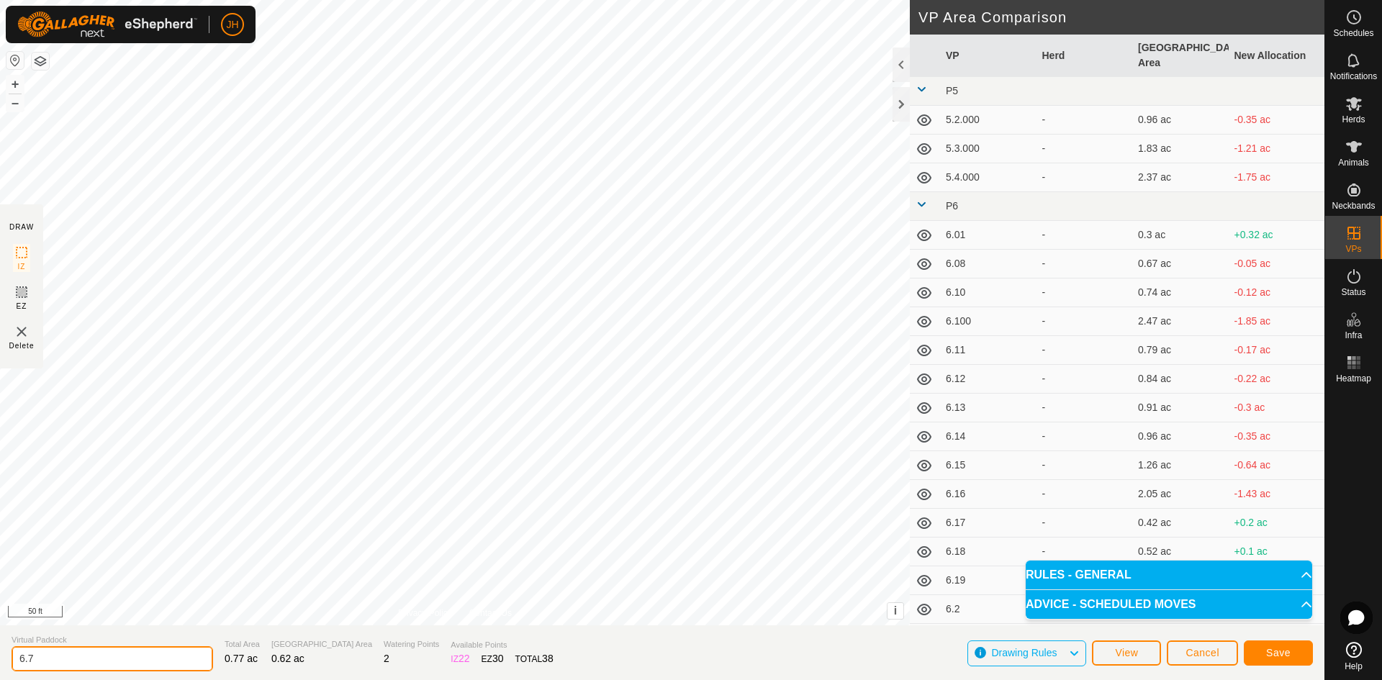
click at [30, 661] on input "6.7" at bounding box center [113, 659] width 202 height 25
type input "6.07"
click at [1293, 657] on button "Save" at bounding box center [1278, 653] width 69 height 25
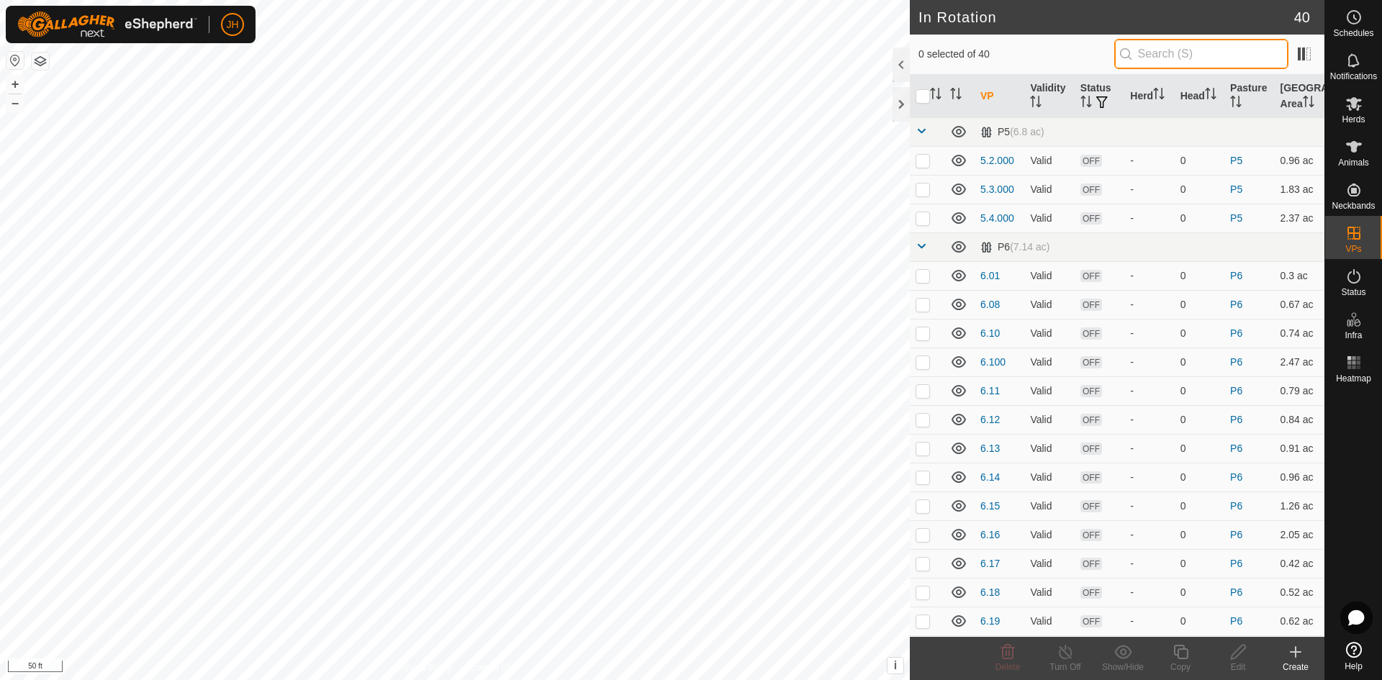
click at [1143, 59] on input "text" at bounding box center [1202, 54] width 174 height 30
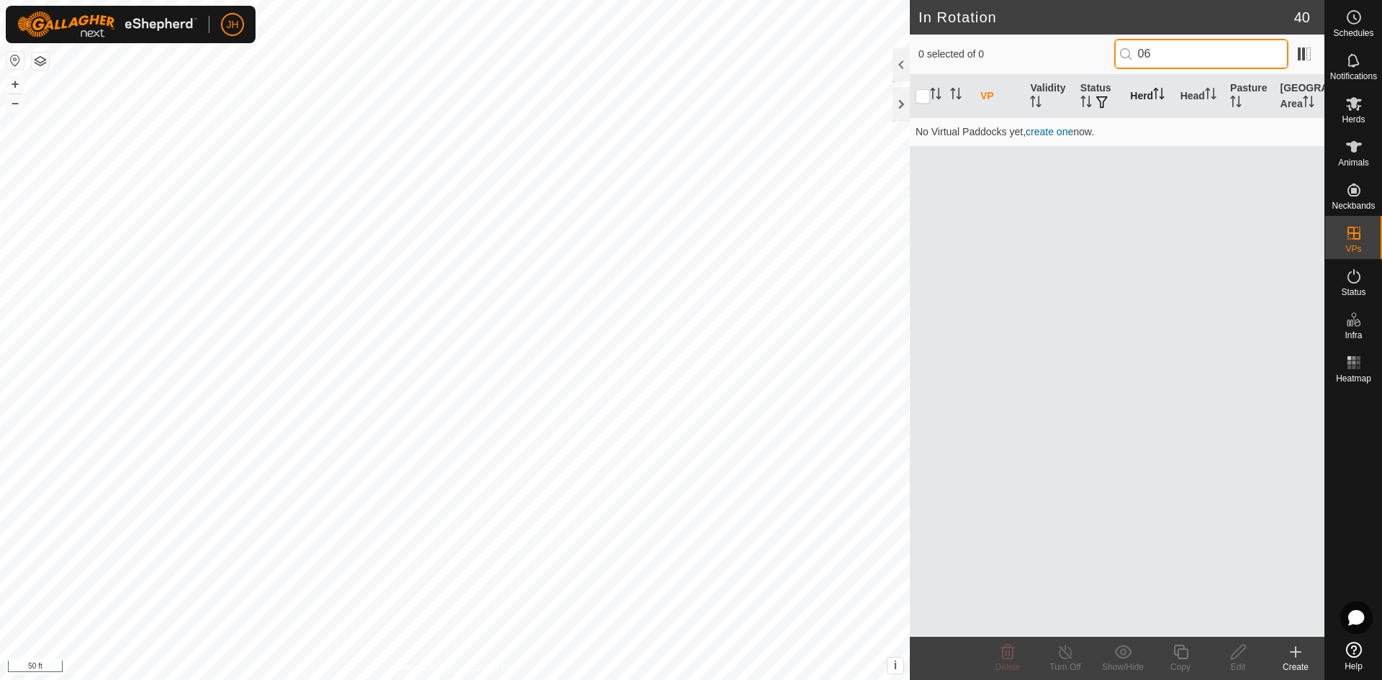
type input "0"
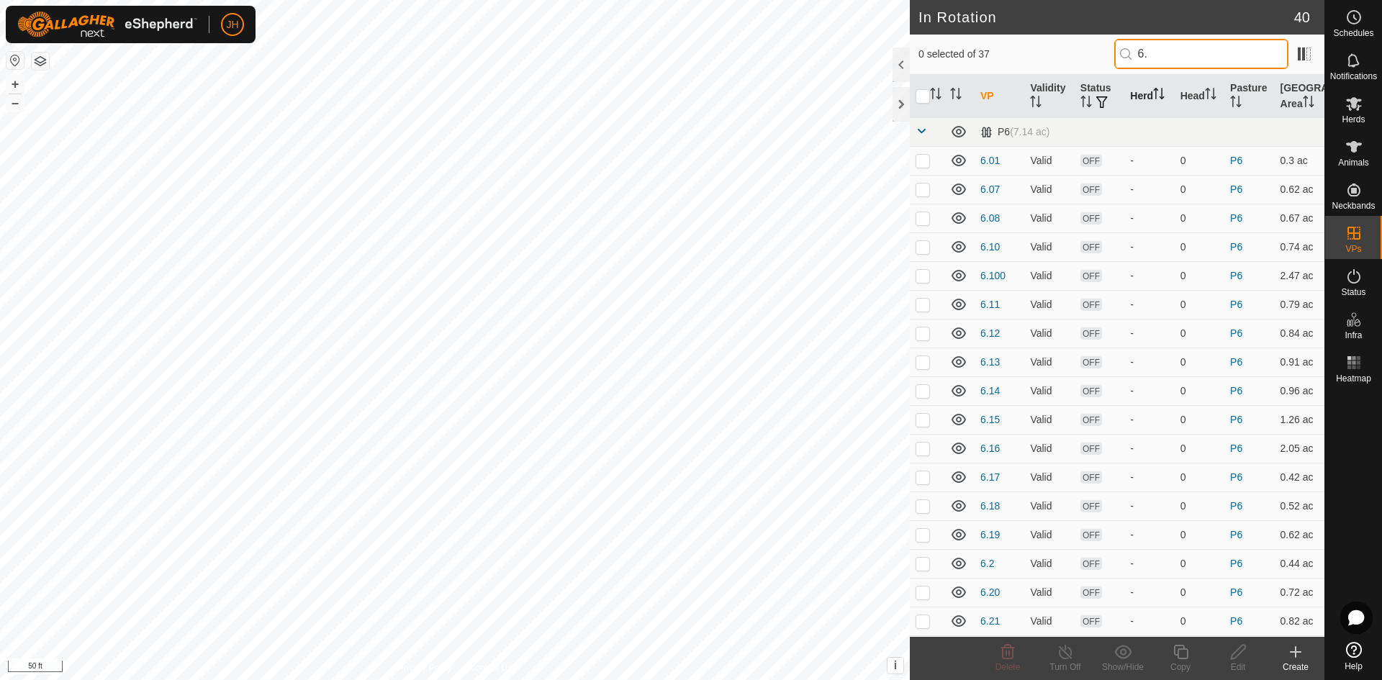
type input "6.6"
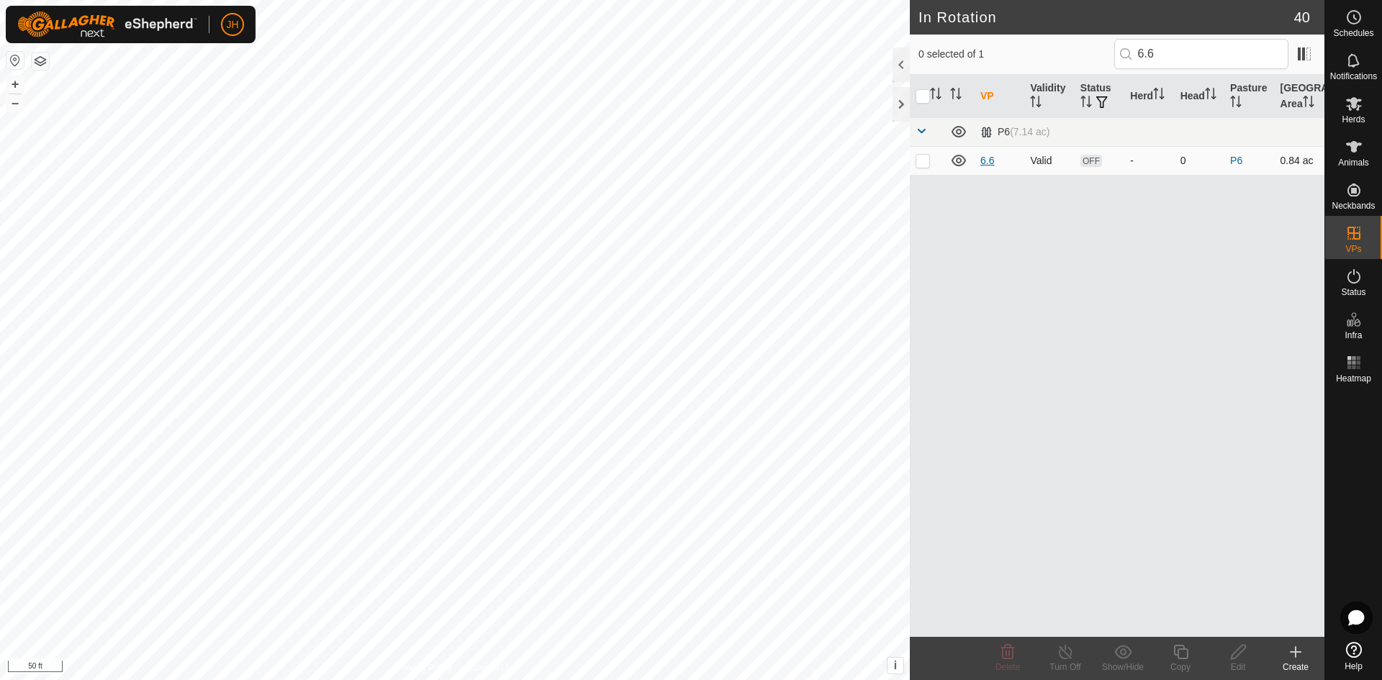
click at [989, 162] on link "6.6" at bounding box center [988, 161] width 14 height 12
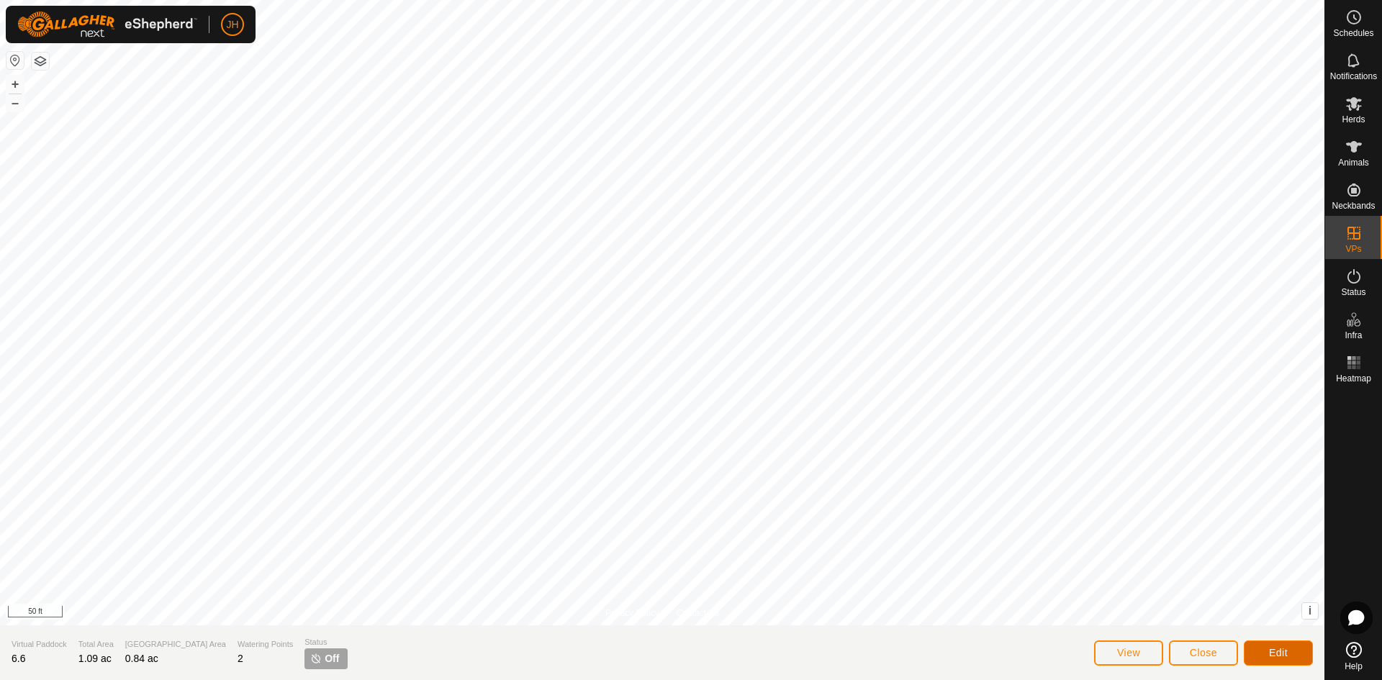
click at [1296, 656] on button "Edit" at bounding box center [1278, 653] width 69 height 25
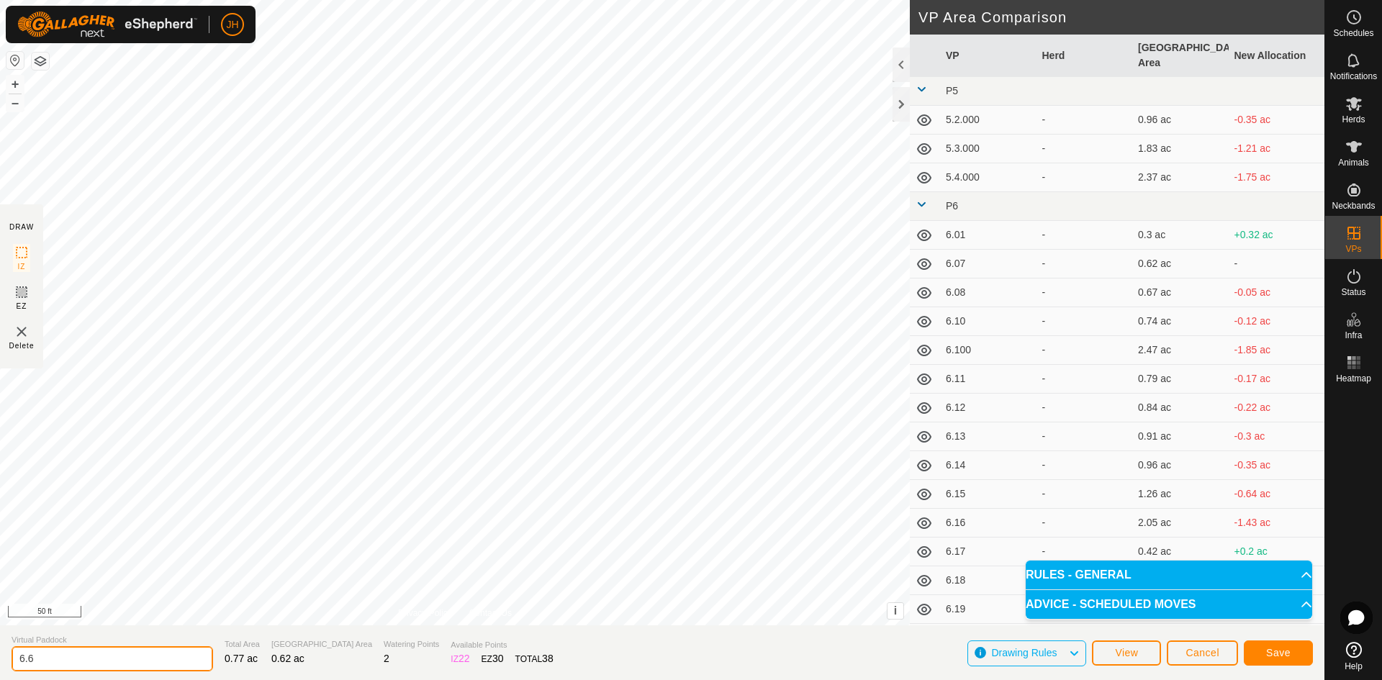
click at [30, 662] on input "6.6" at bounding box center [113, 659] width 202 height 25
type input "6.06"
click at [1295, 657] on button "Save" at bounding box center [1278, 653] width 69 height 25
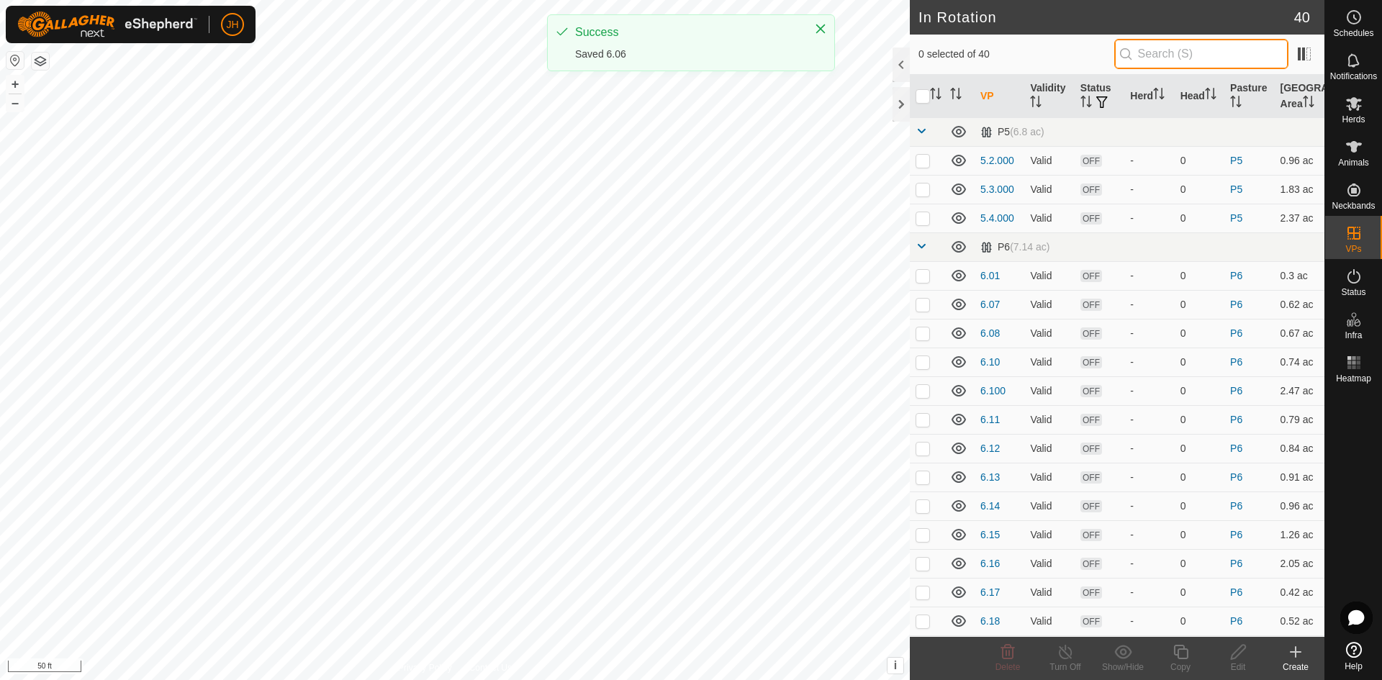
click at [1161, 55] on input "text" at bounding box center [1202, 54] width 174 height 30
type input "5"
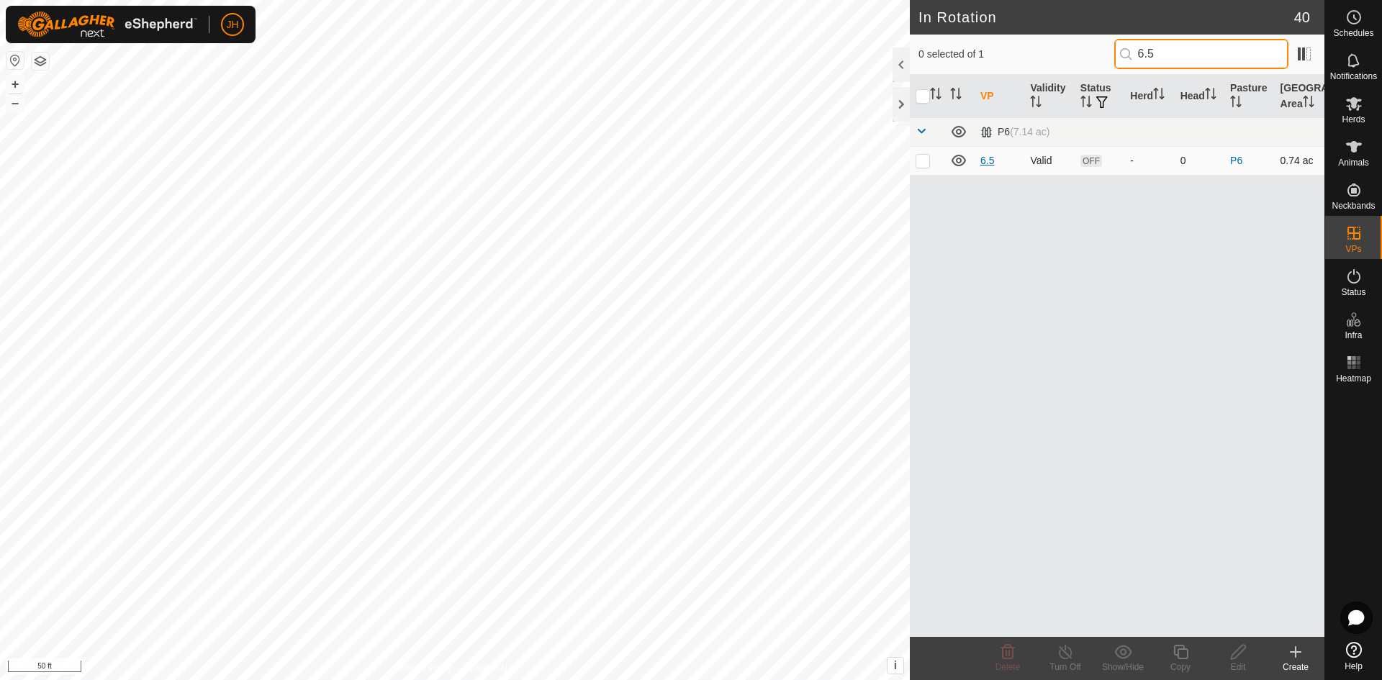
type input "6.5"
click at [989, 162] on link "6.5" at bounding box center [988, 161] width 14 height 12
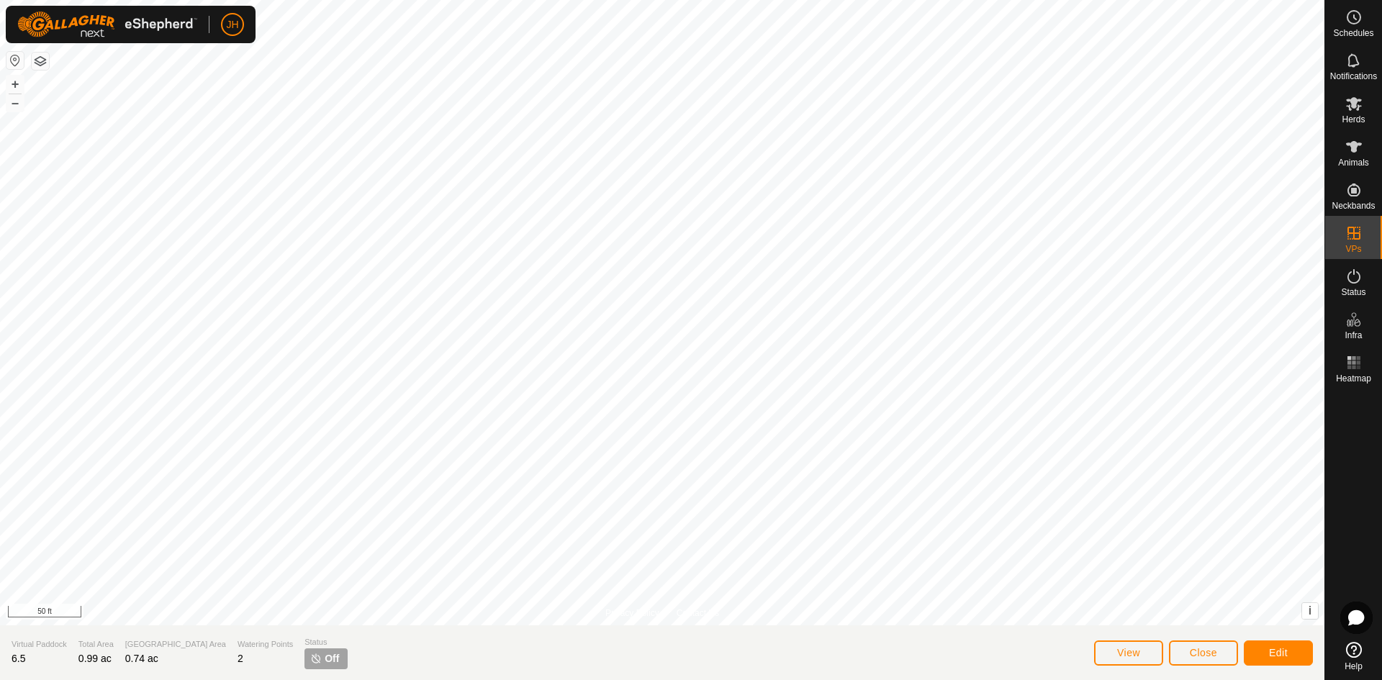
click at [23, 660] on span "6.5" at bounding box center [19, 659] width 14 height 12
click at [1290, 661] on button "Edit" at bounding box center [1278, 653] width 69 height 25
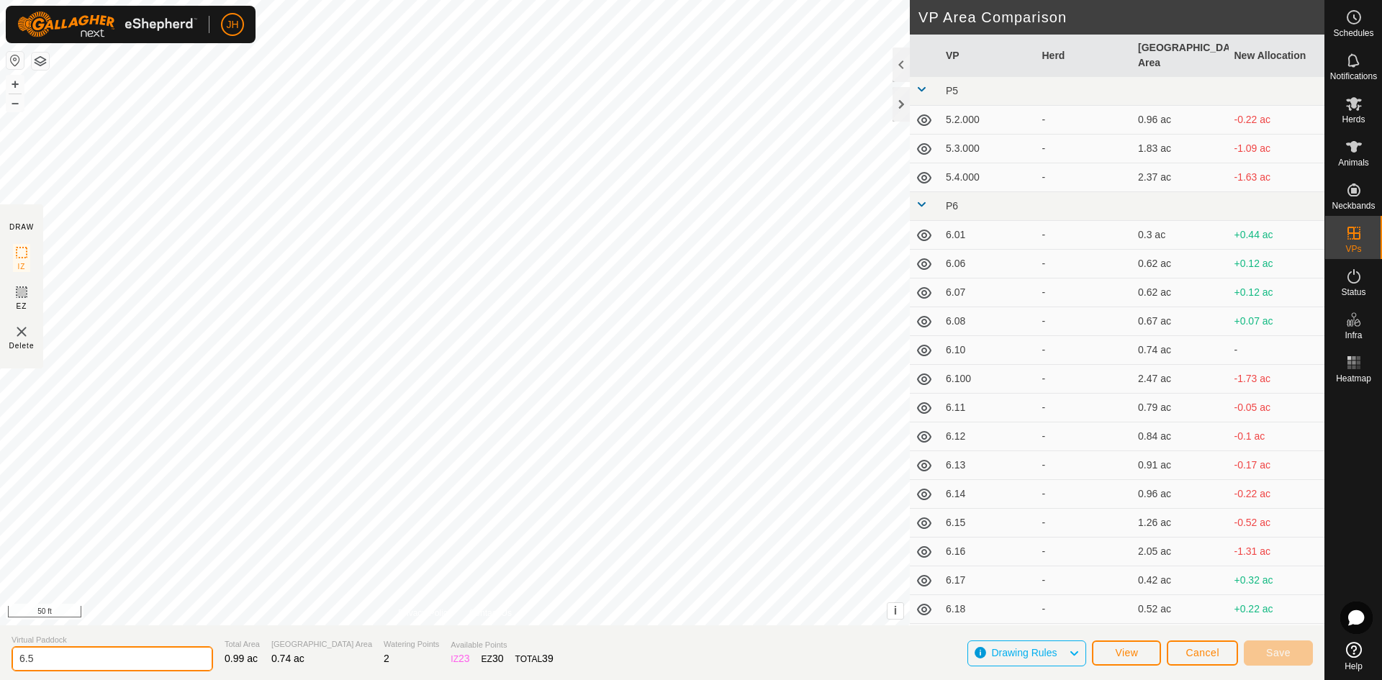
drag, startPoint x: 29, startPoint y: 660, endPoint x: 46, endPoint y: 660, distance: 17.3
click at [32, 660] on input "6.5" at bounding box center [113, 659] width 202 height 25
type input "6.05"
click at [1272, 652] on span "Save" at bounding box center [1279, 653] width 24 height 12
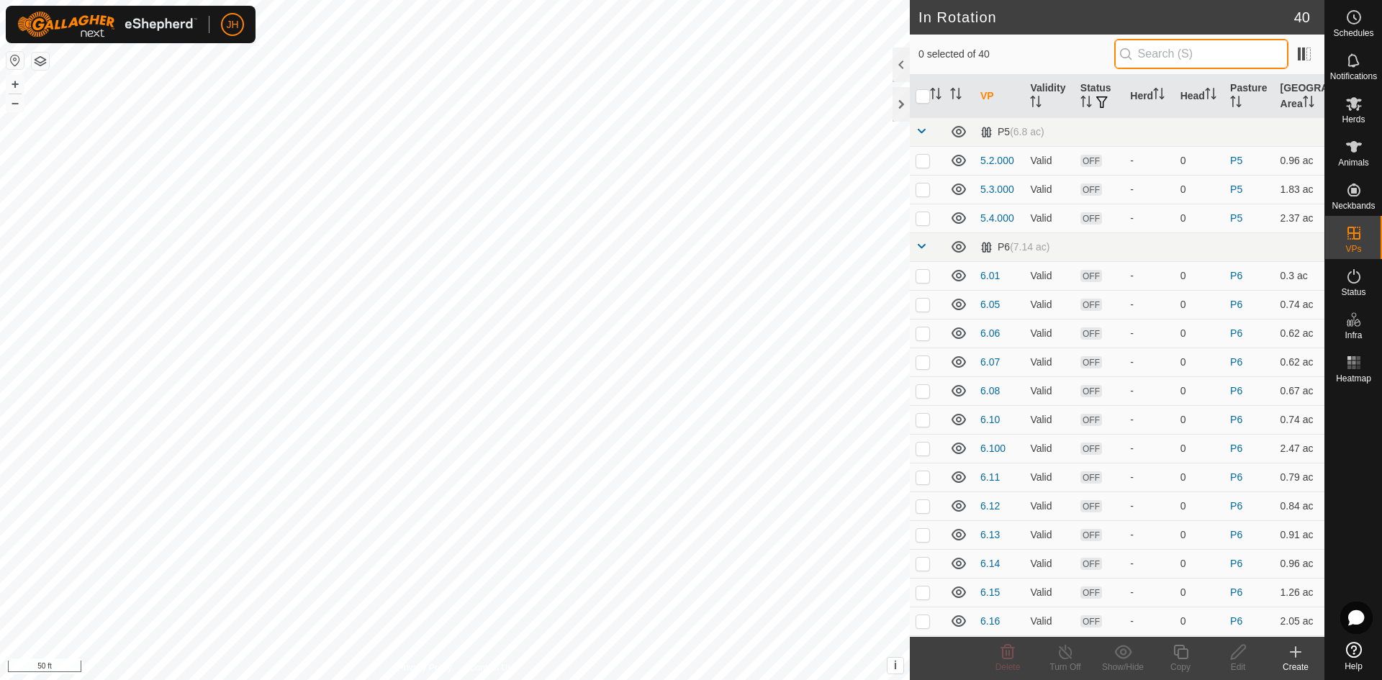
click at [1174, 51] on input "text" at bounding box center [1202, 54] width 174 height 30
type input "0"
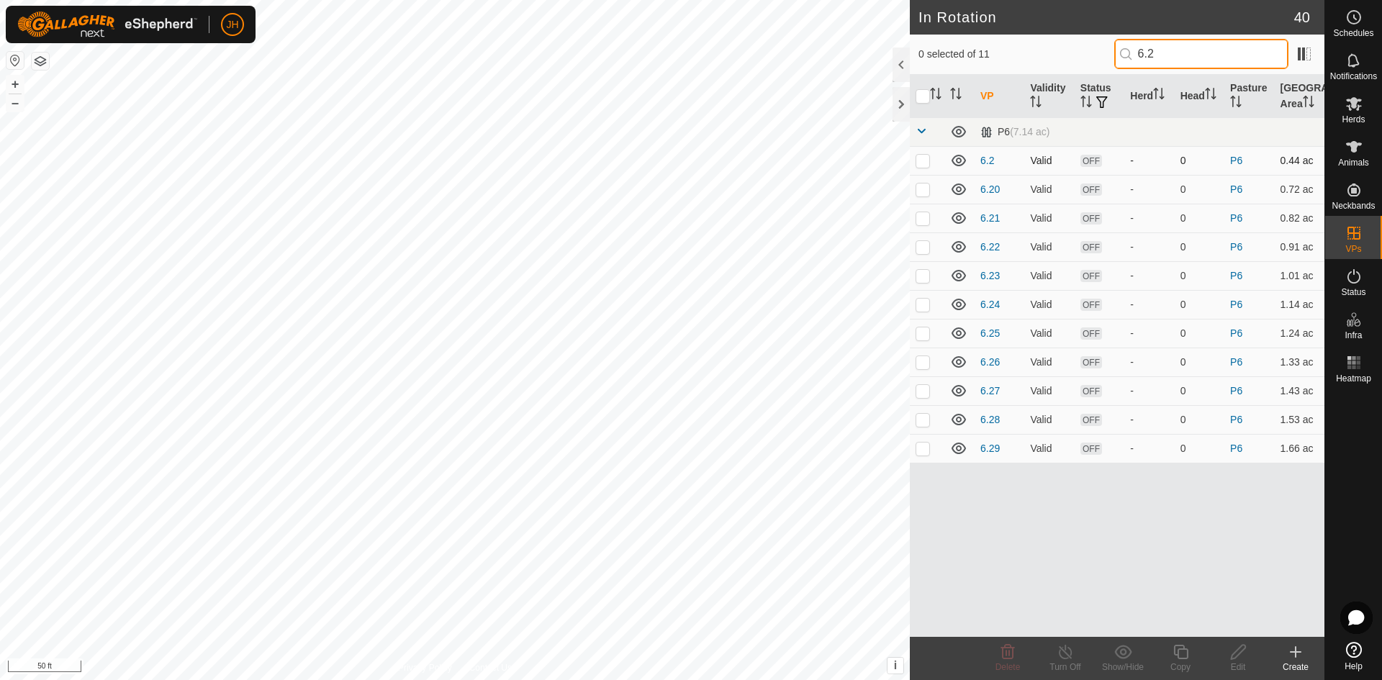
type input "6.2"
click at [924, 164] on p-checkbox at bounding box center [923, 161] width 14 height 12
checkbox input "true"
click at [1245, 658] on icon at bounding box center [1239, 652] width 18 height 17
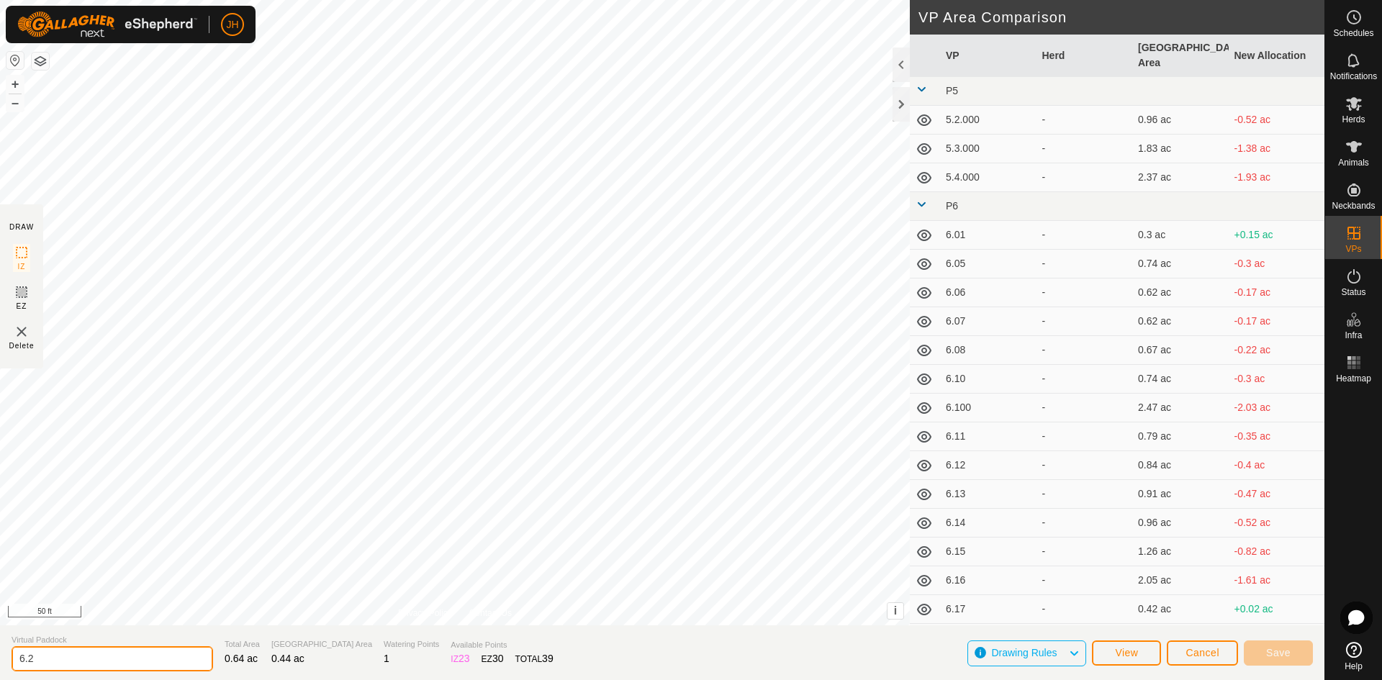
click at [30, 666] on input "6.2" at bounding box center [113, 659] width 202 height 25
type input "6.02"
click at [1297, 655] on button "Save" at bounding box center [1278, 653] width 69 height 25
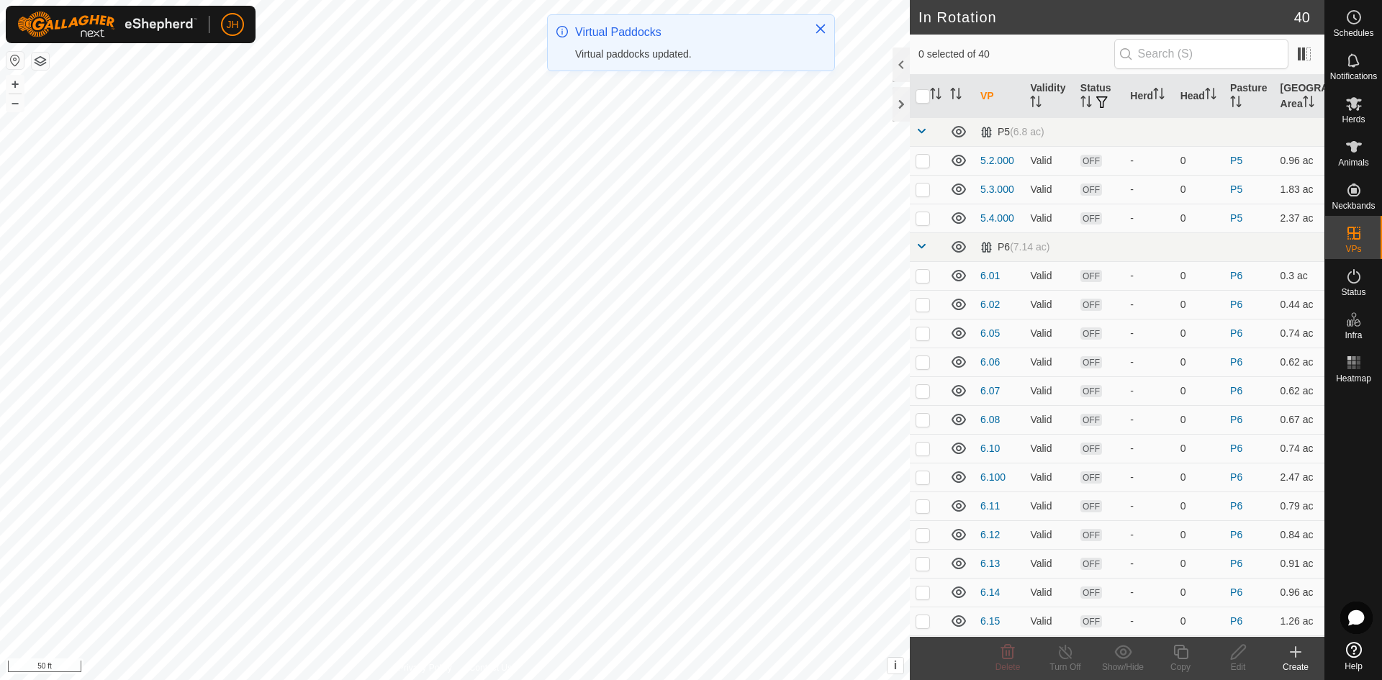
click at [996, 96] on th "VP" at bounding box center [1000, 96] width 50 height 43
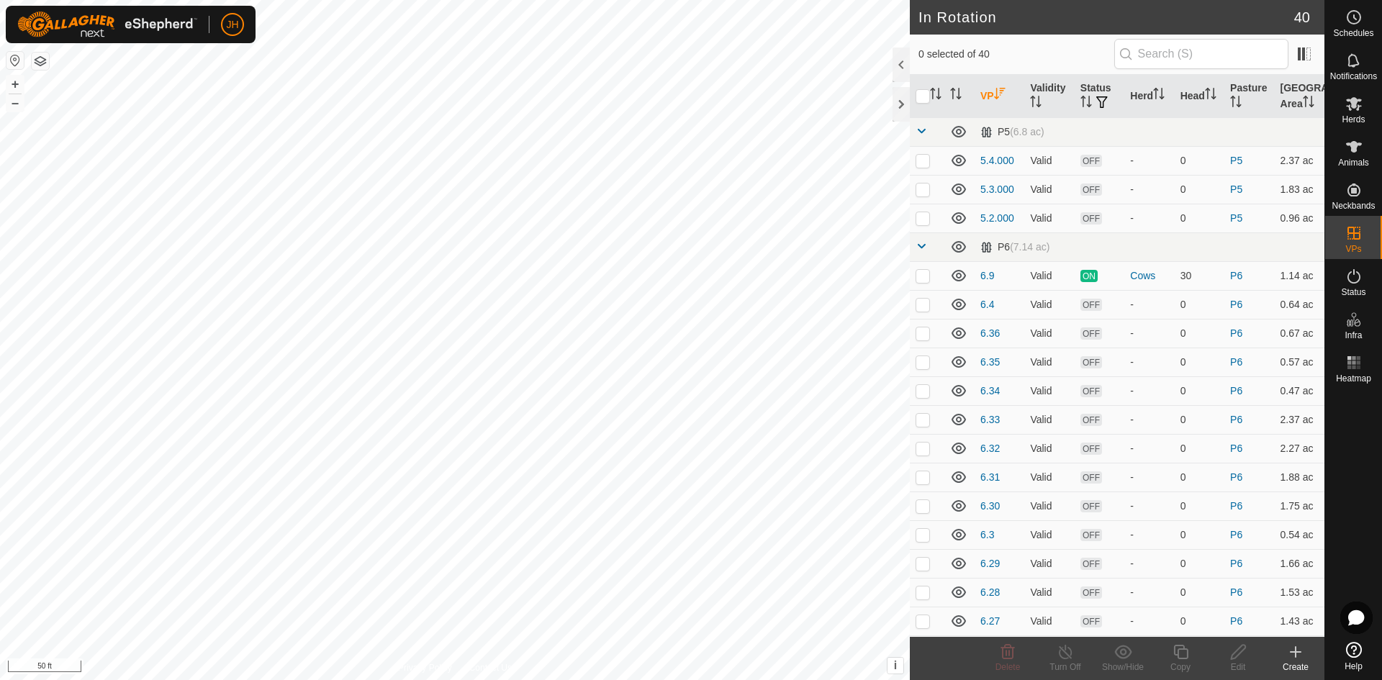
click at [991, 94] on th "VP" at bounding box center [1000, 96] width 50 height 43
click at [1146, 60] on input "text" at bounding box center [1202, 54] width 174 height 30
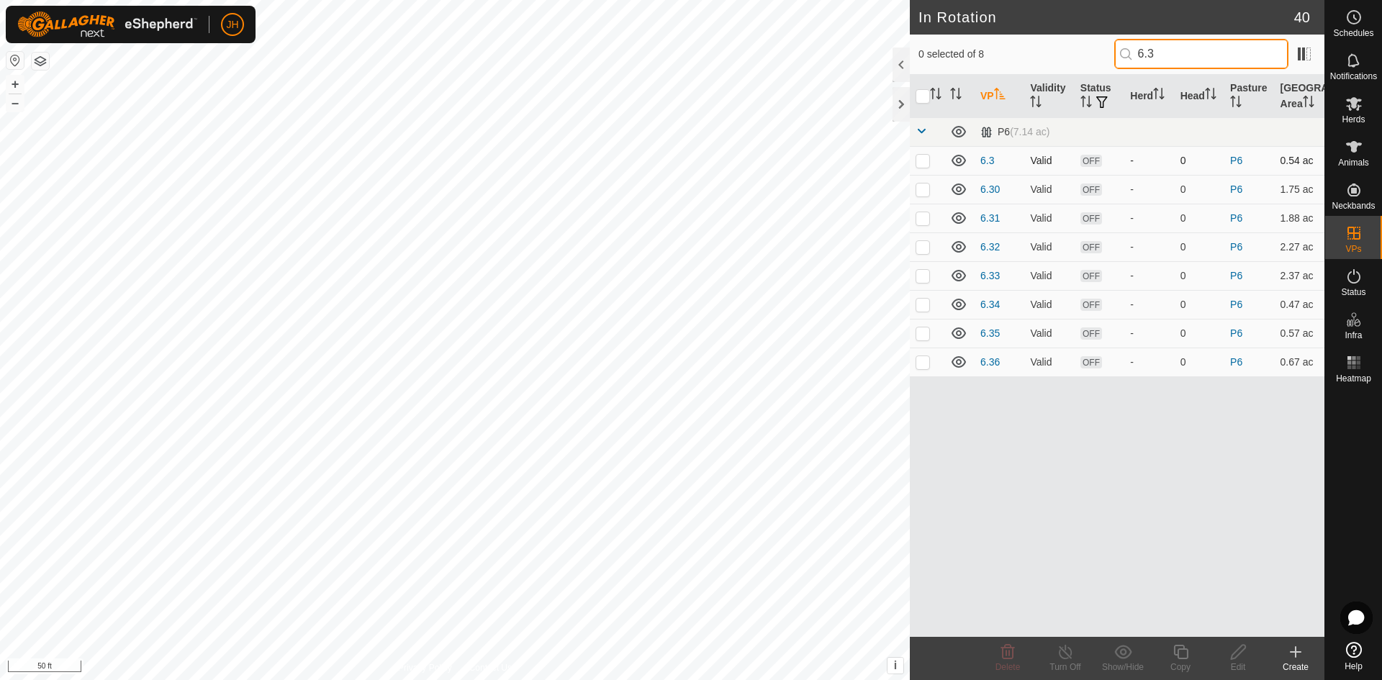
type input "6.3"
click at [925, 163] on p-checkbox at bounding box center [923, 161] width 14 height 12
checkbox input "true"
click at [1241, 660] on icon at bounding box center [1239, 652] width 18 height 17
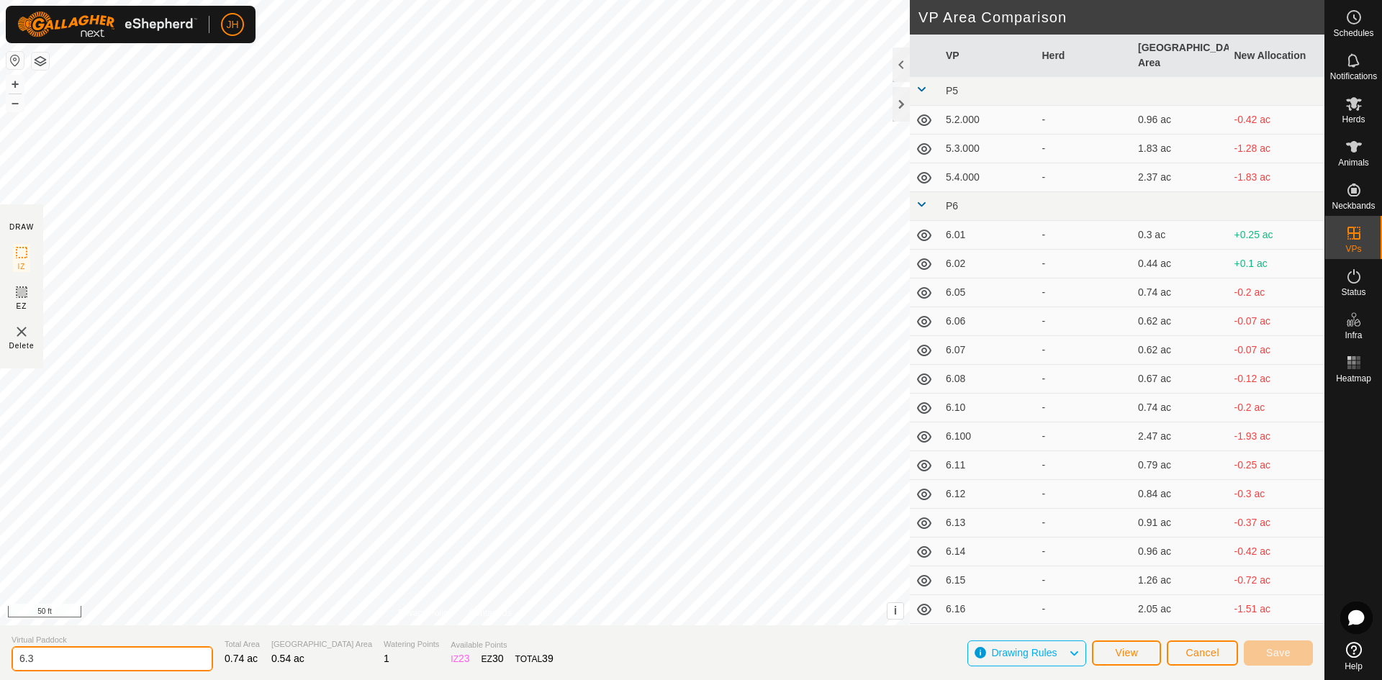
click at [30, 665] on input "6.3" at bounding box center [113, 659] width 202 height 25
type input "6.03"
click at [1263, 651] on button "Save" at bounding box center [1278, 653] width 69 height 25
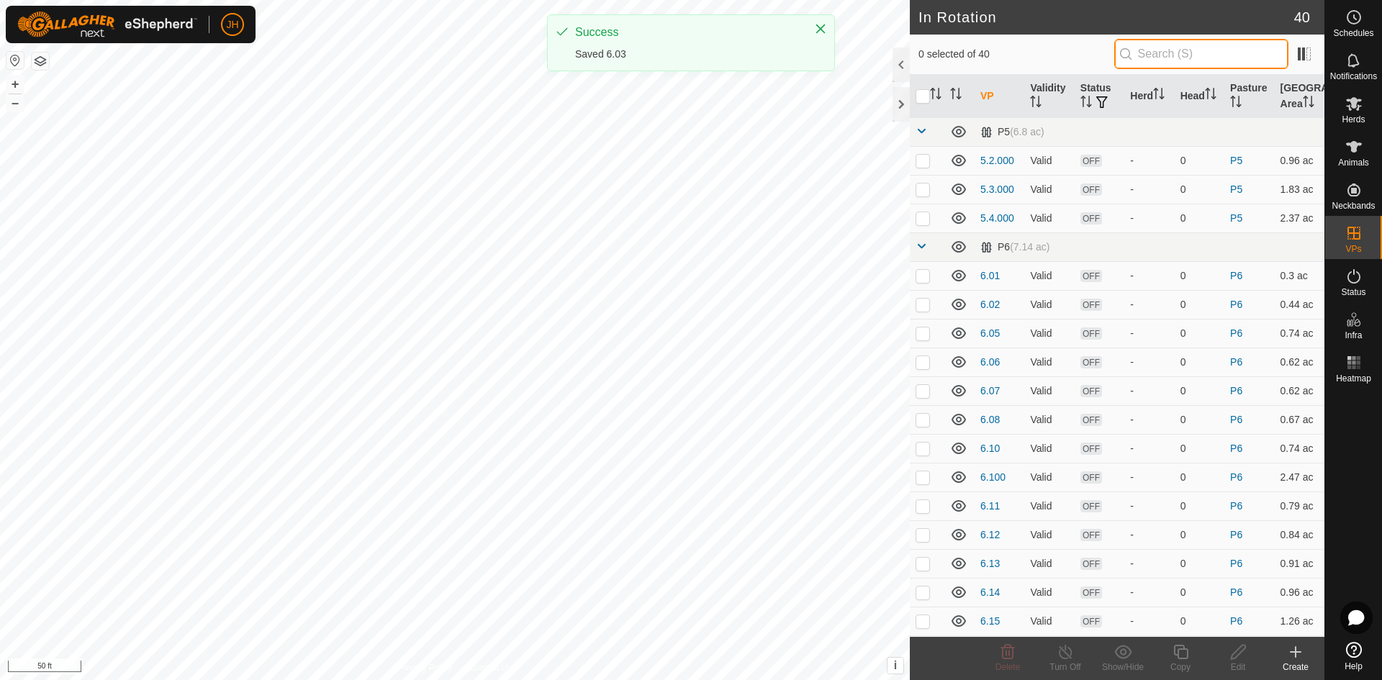
click at [1137, 55] on input "text" at bounding box center [1202, 54] width 174 height 30
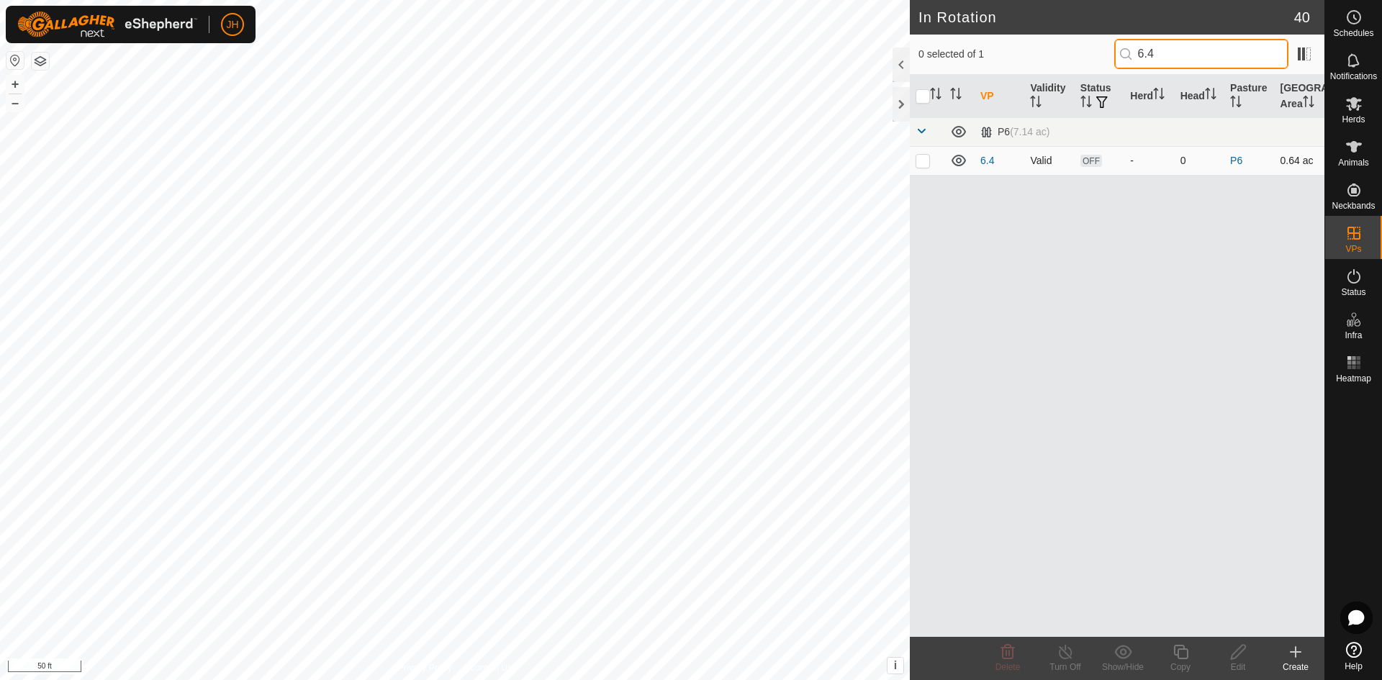
type input "6.4"
click at [921, 160] on p-checkbox at bounding box center [923, 161] width 14 height 12
checkbox input "true"
click at [1243, 661] on div "Edit" at bounding box center [1239, 667] width 58 height 13
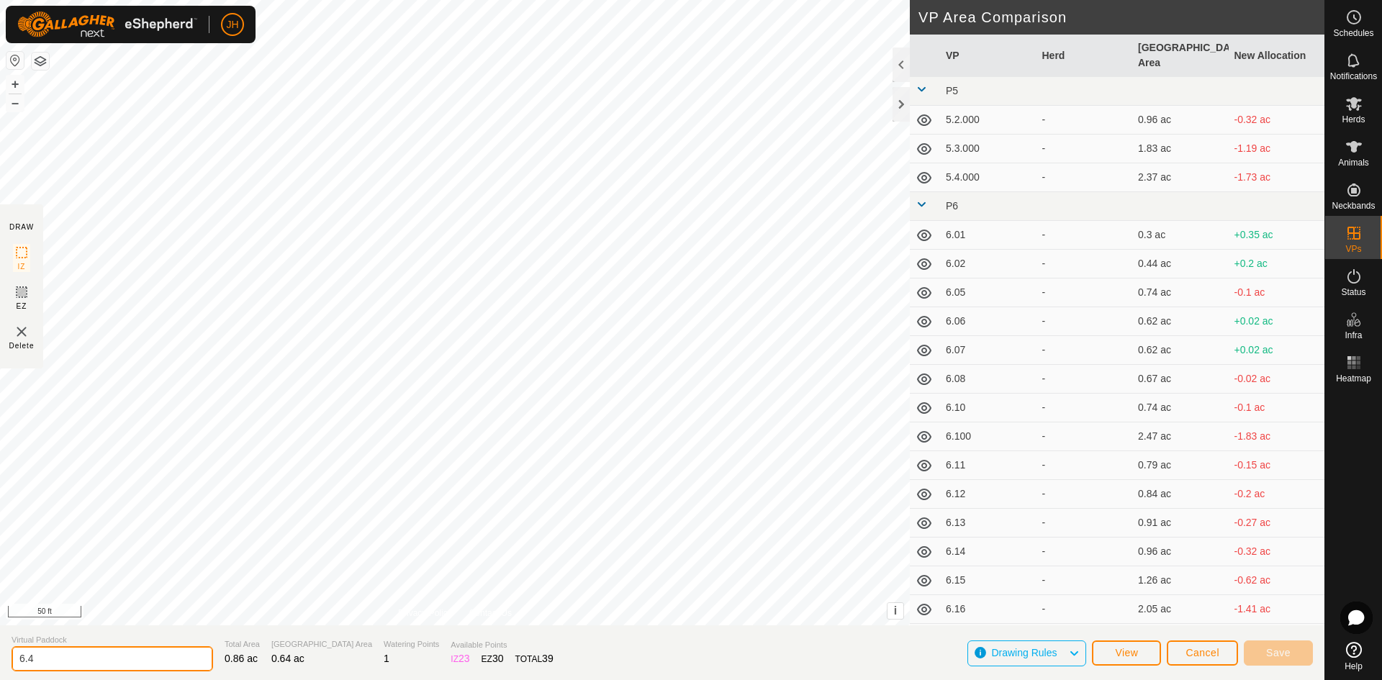
click at [30, 661] on input "6.4" at bounding box center [113, 659] width 202 height 25
type input "6.04"
click at [1292, 652] on button "Save" at bounding box center [1278, 653] width 69 height 25
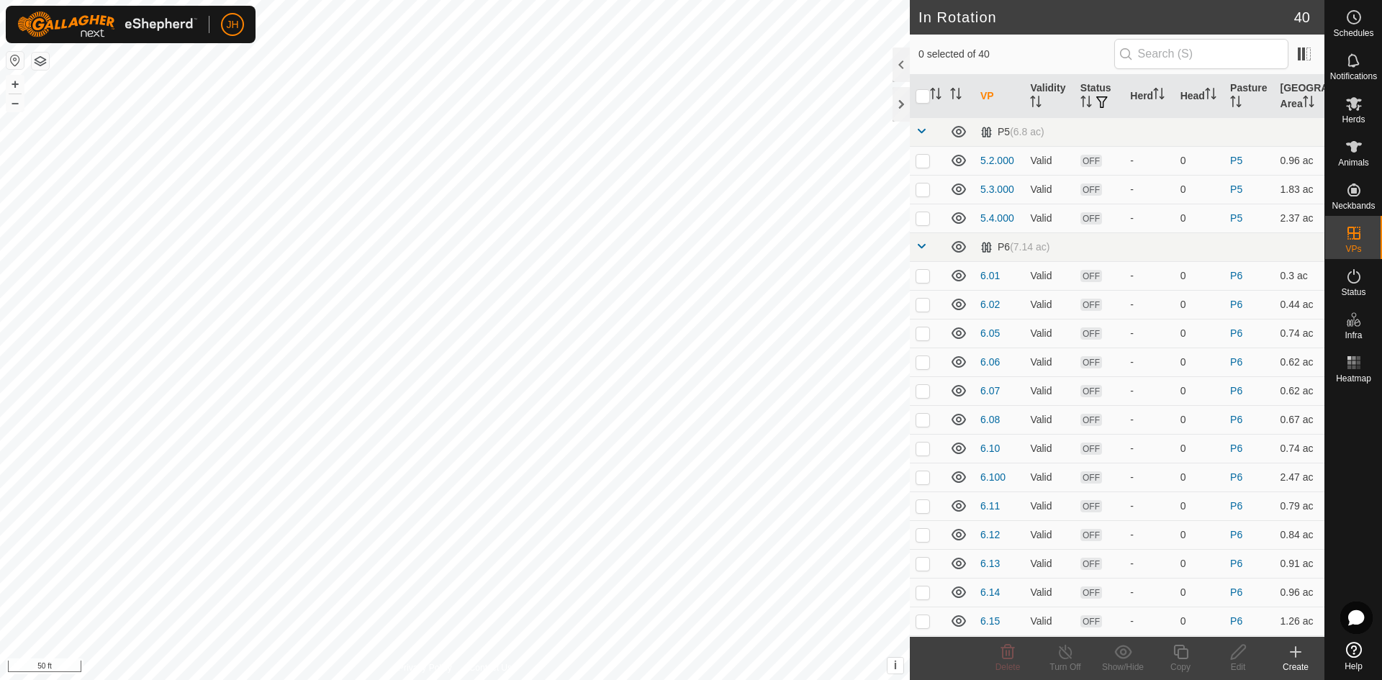
click at [984, 96] on th "VP" at bounding box center [1000, 96] width 50 height 43
checkbox input "false"
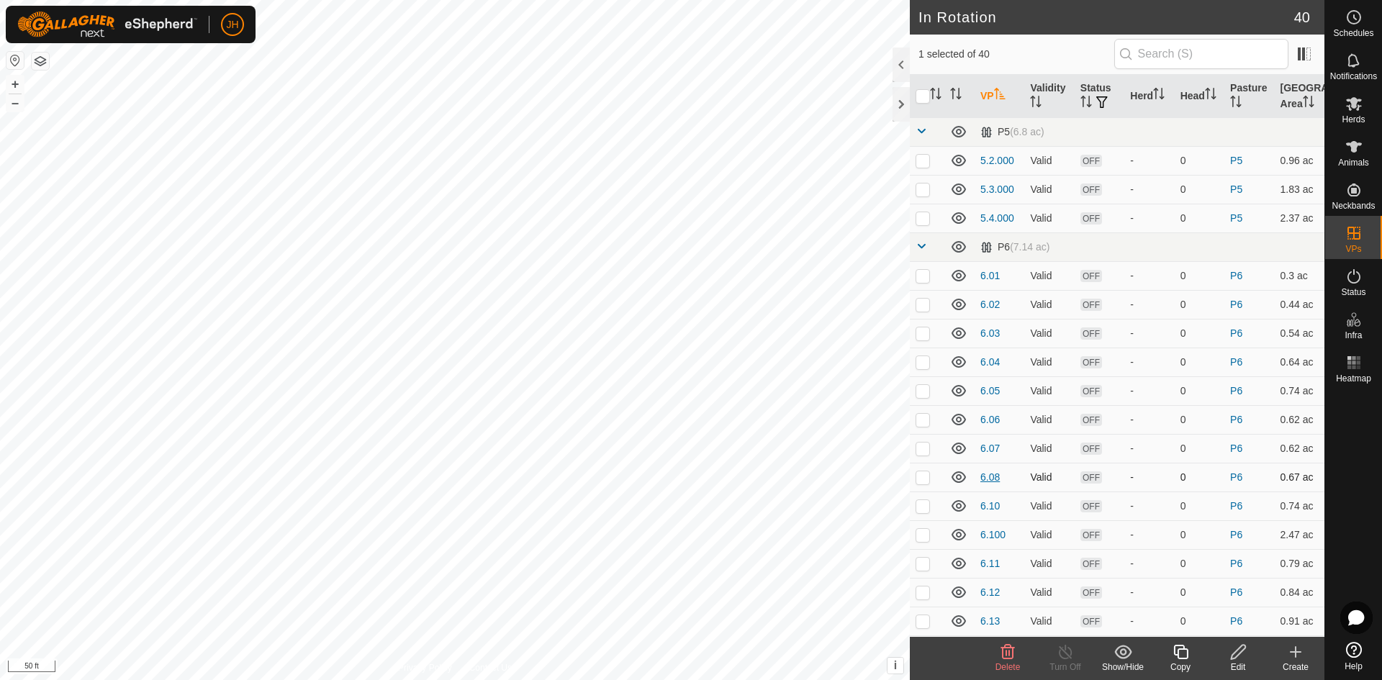
checkbox input "false"
checkbox input "true"
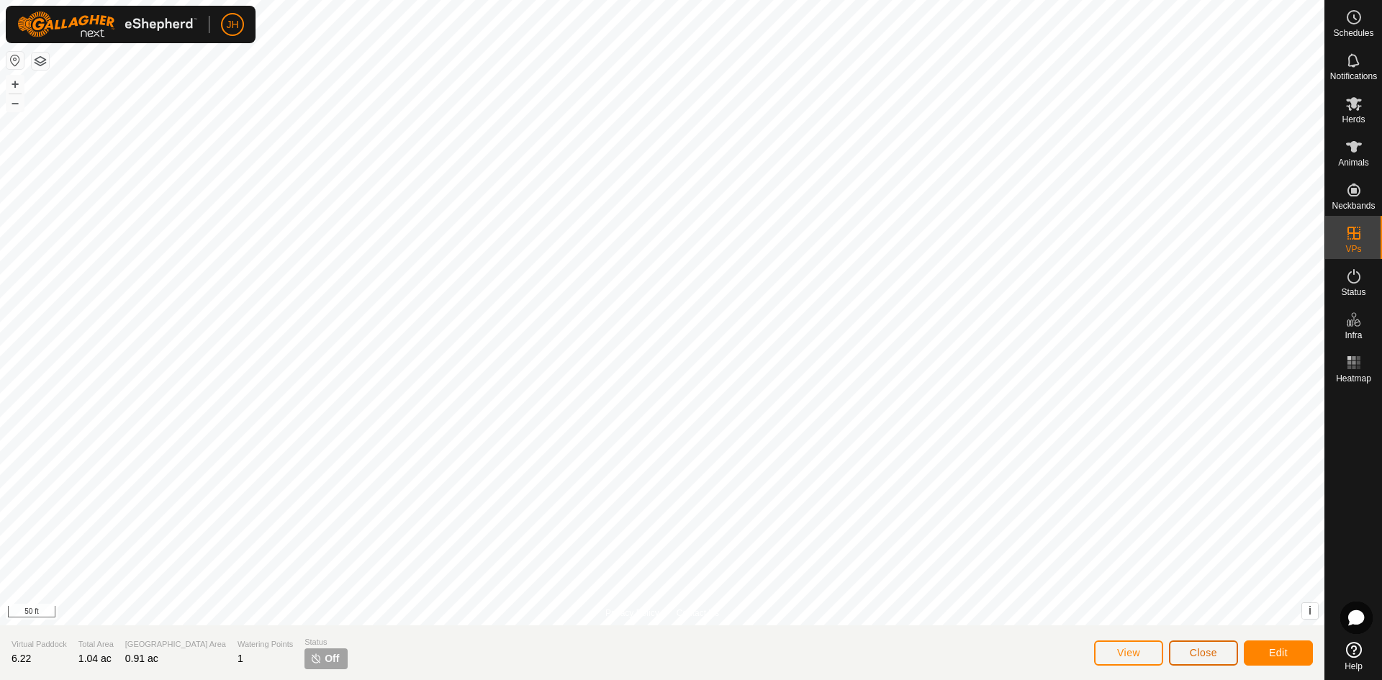
click at [1205, 655] on span "Close" at bounding box center [1203, 653] width 27 height 12
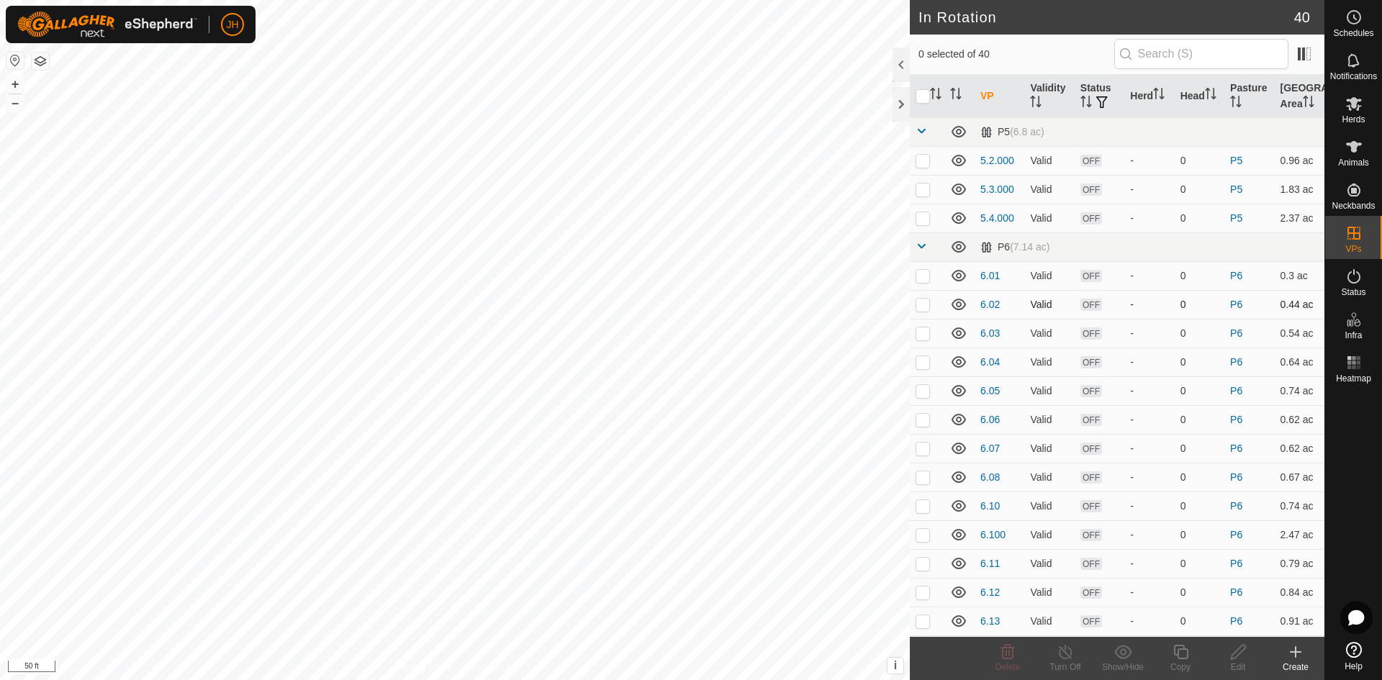
checkbox input "true"
click at [1236, 656] on icon at bounding box center [1238, 652] width 14 height 14
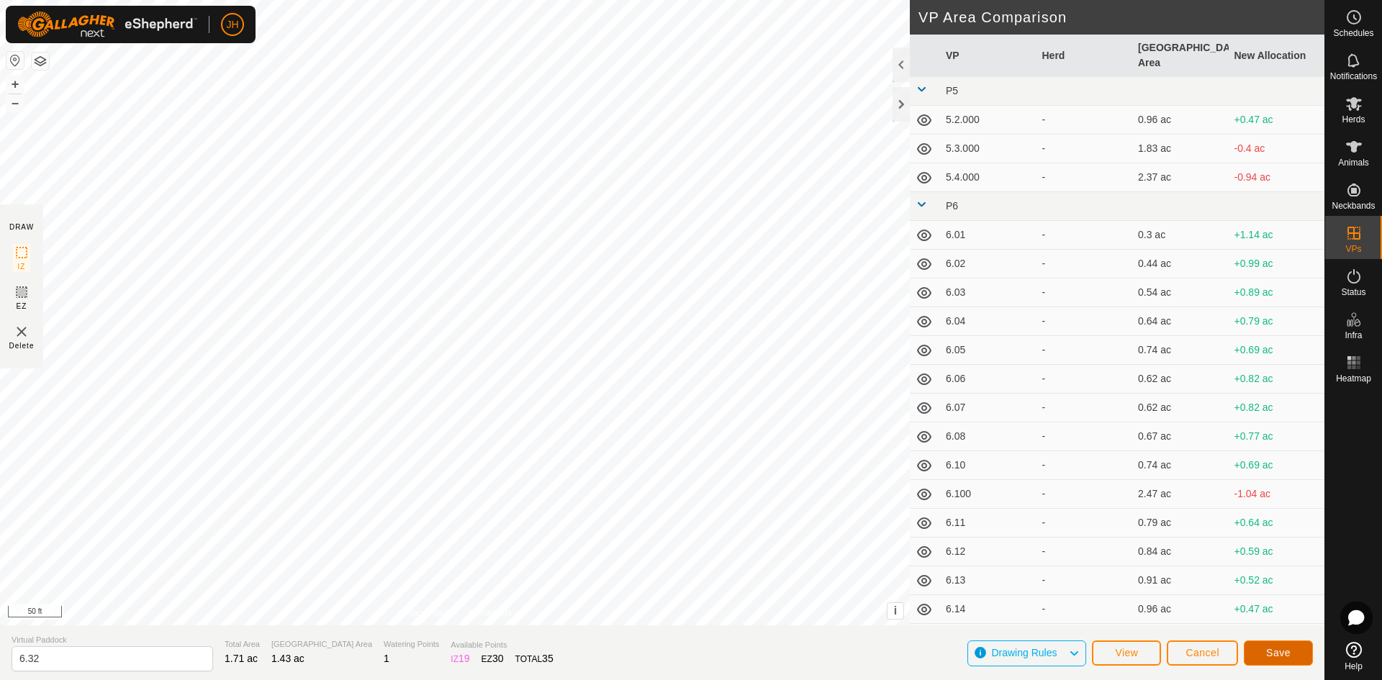
click at [1275, 658] on span "Save" at bounding box center [1279, 653] width 24 height 12
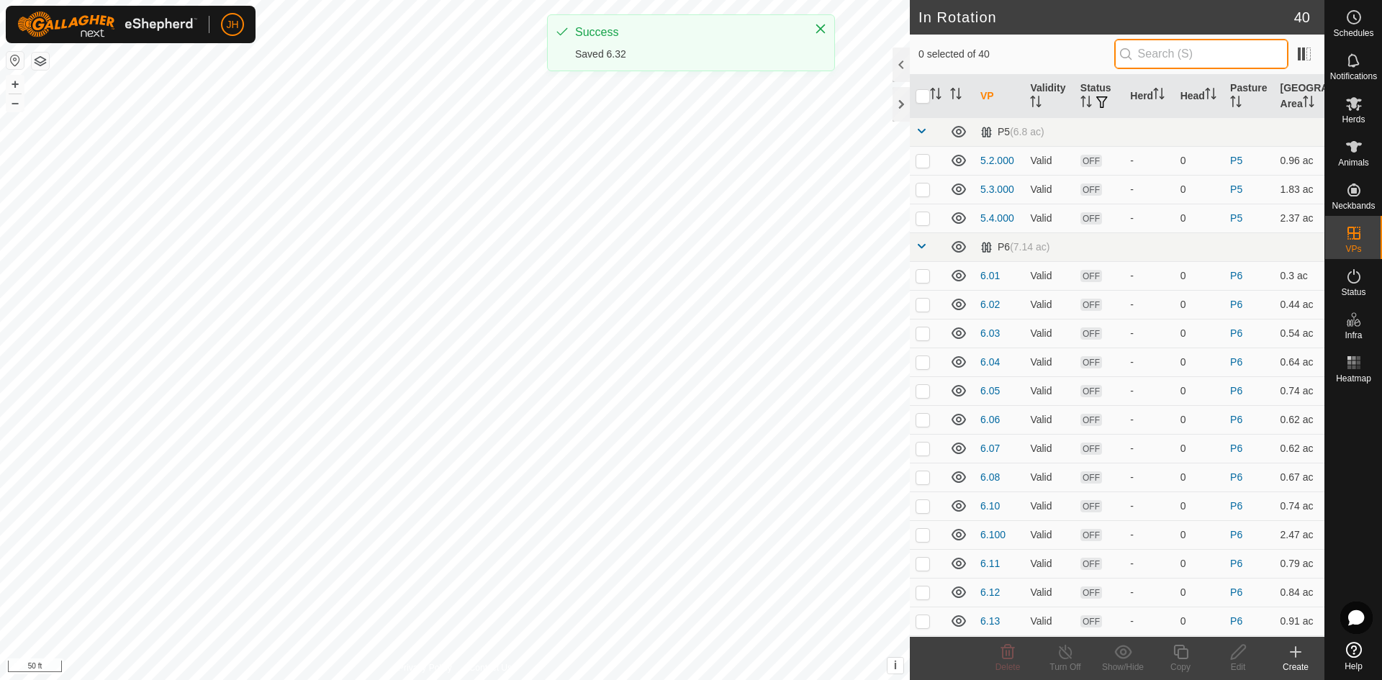
click at [1147, 62] on input "text" at bounding box center [1202, 54] width 174 height 30
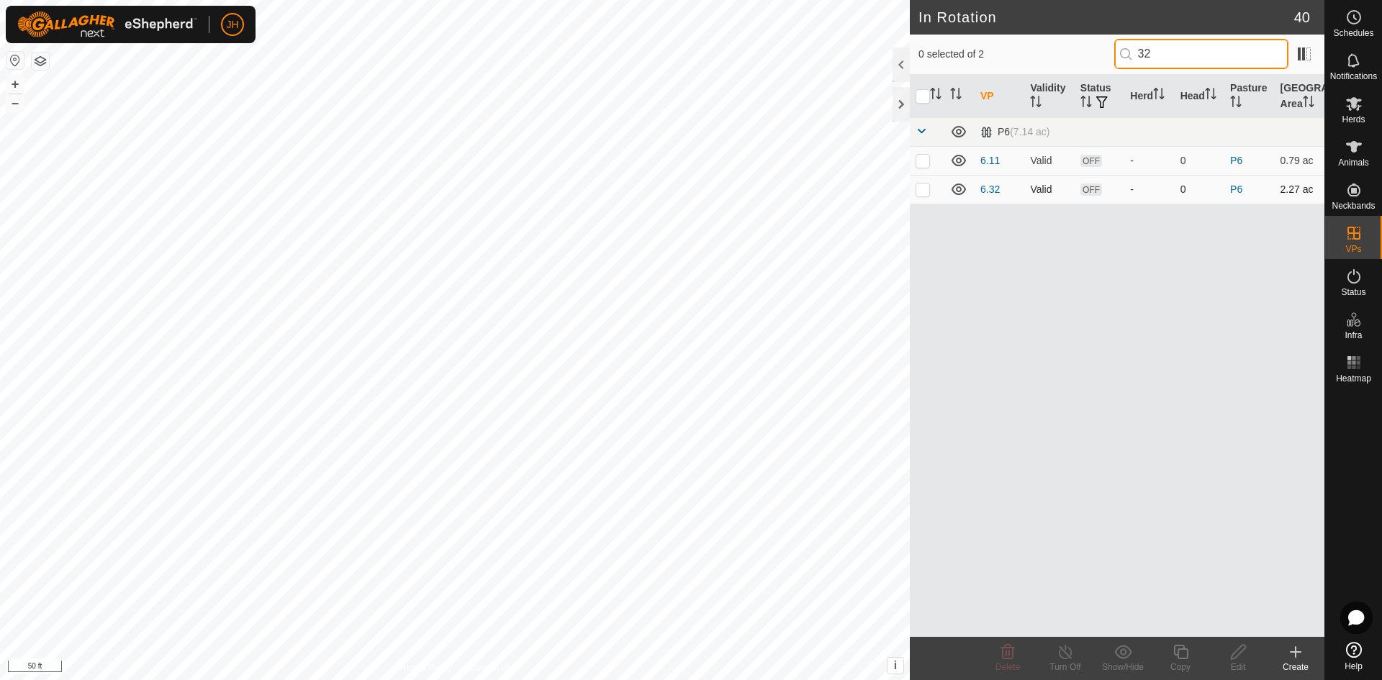
type input "32"
click at [922, 186] on p-checkbox at bounding box center [923, 190] width 14 height 12
checkbox input "true"
click at [1145, 58] on input "32" at bounding box center [1202, 54] width 174 height 30
type input "31"
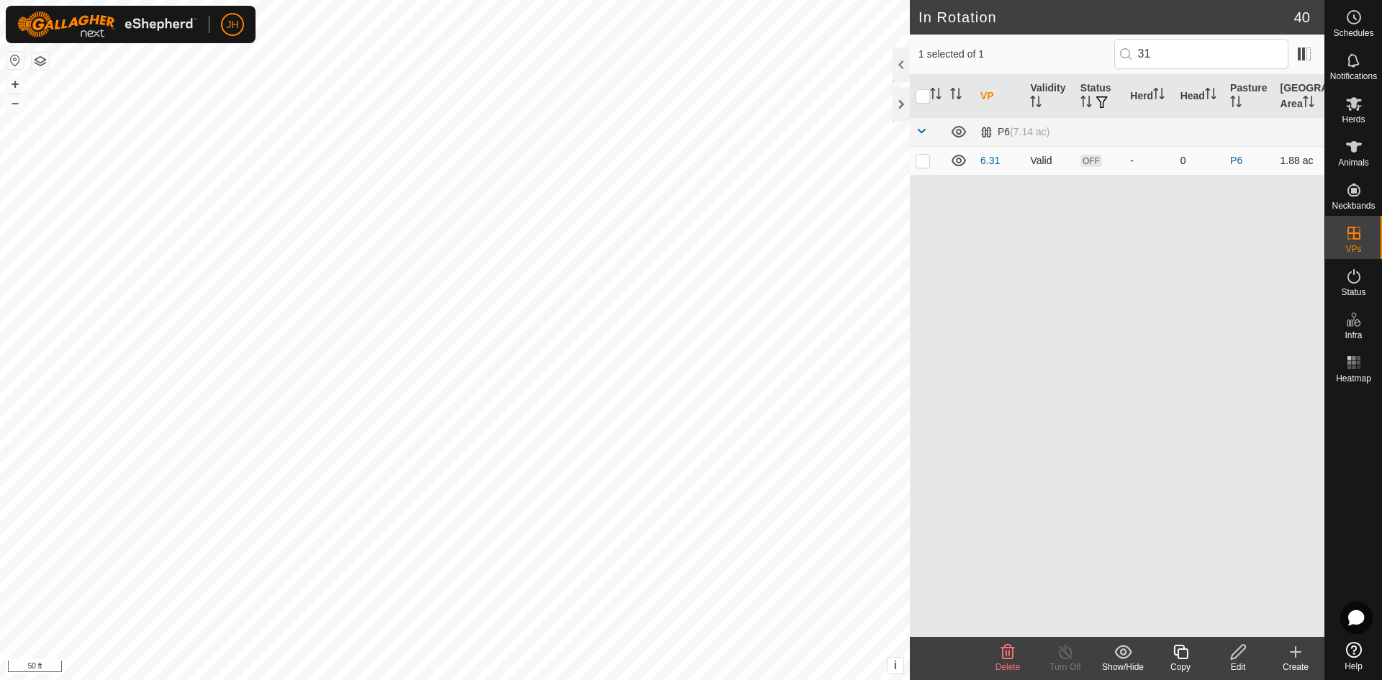
click at [926, 165] on p-checkbox at bounding box center [923, 161] width 14 height 12
checkbox input "true"
click at [1148, 51] on input "31" at bounding box center [1202, 54] width 174 height 30
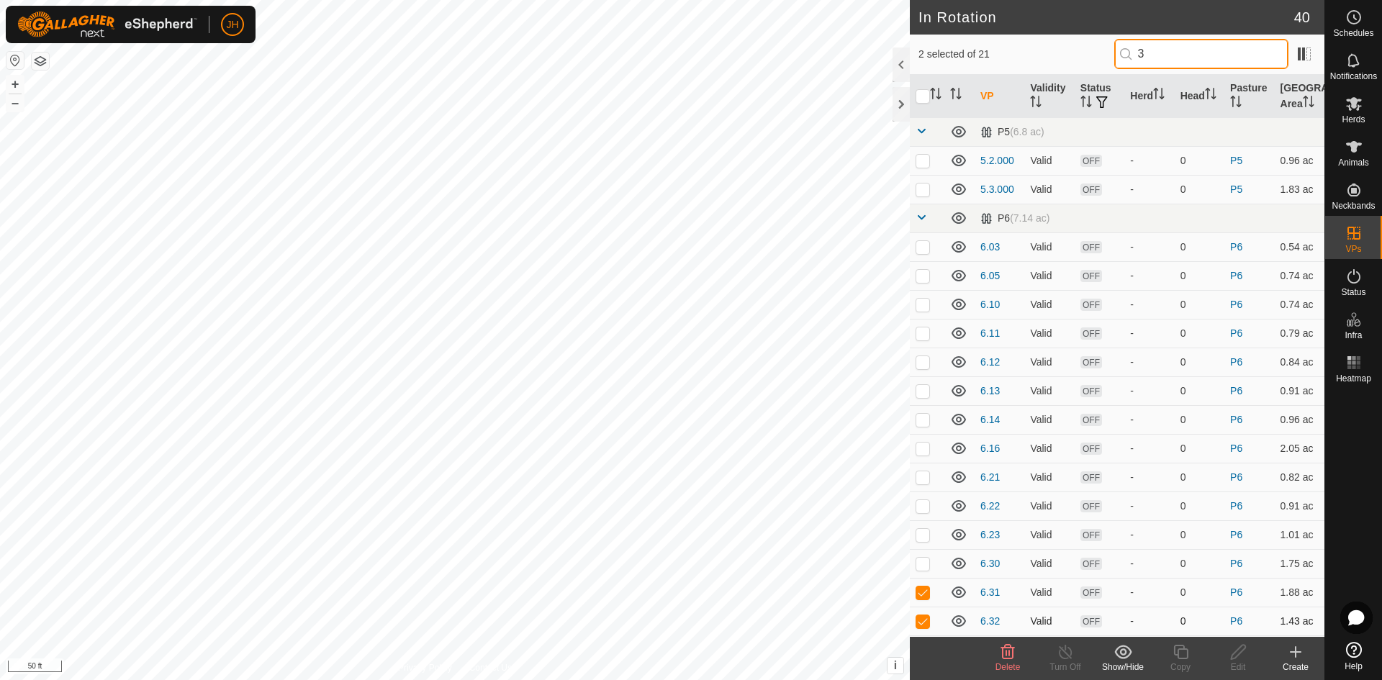
type input "3"
click at [924, 625] on p-checkbox at bounding box center [923, 622] width 14 height 12
checkbox input "false"
click at [1239, 659] on icon at bounding box center [1239, 652] width 18 height 17
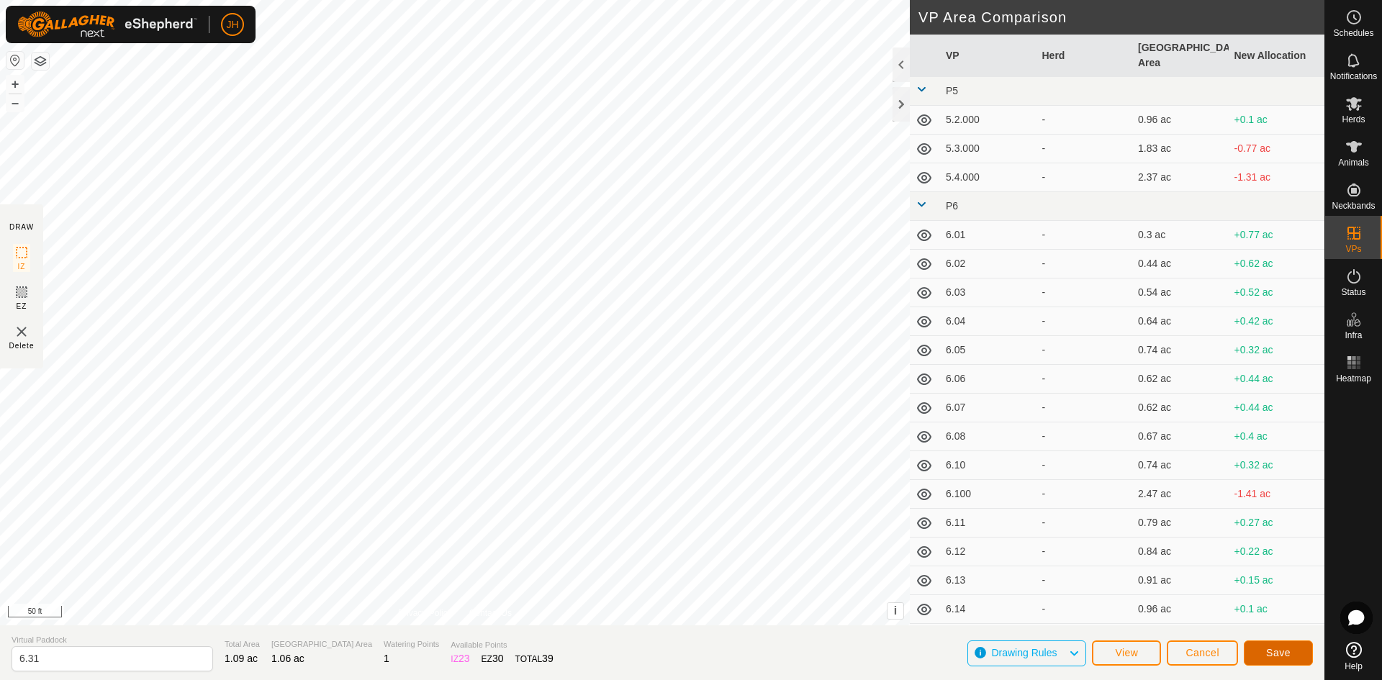
click at [1278, 654] on span "Save" at bounding box center [1279, 653] width 24 height 12
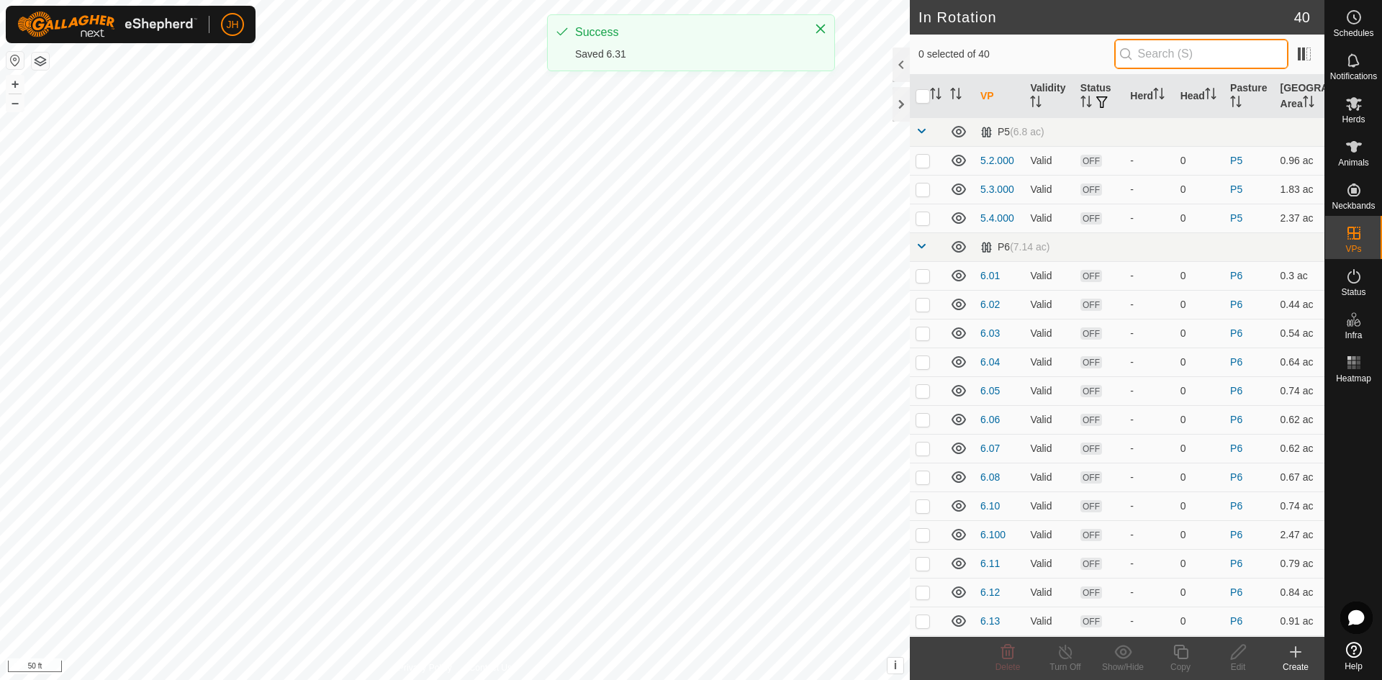
click at [1208, 49] on input "text" at bounding box center [1202, 54] width 174 height 30
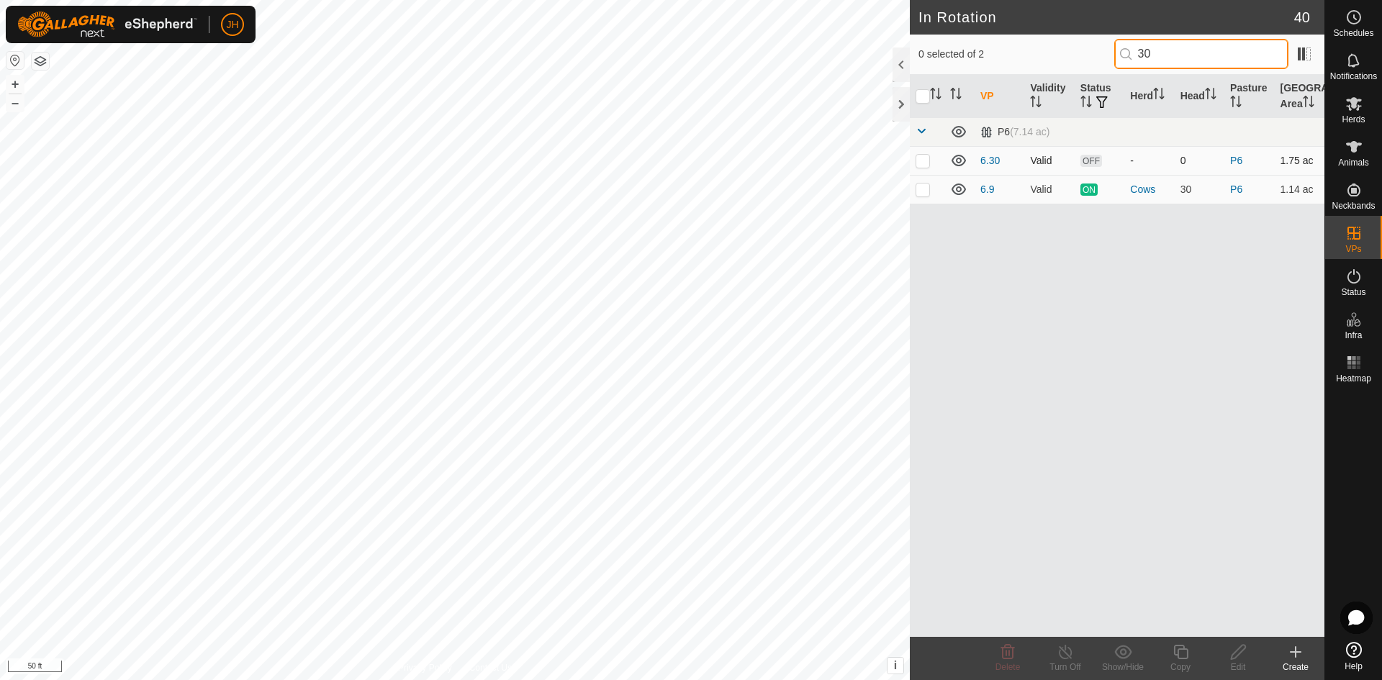
type input "30"
click at [922, 162] on p-checkbox at bounding box center [923, 161] width 14 height 12
checkbox input "true"
click at [1240, 660] on icon at bounding box center [1239, 652] width 18 height 17
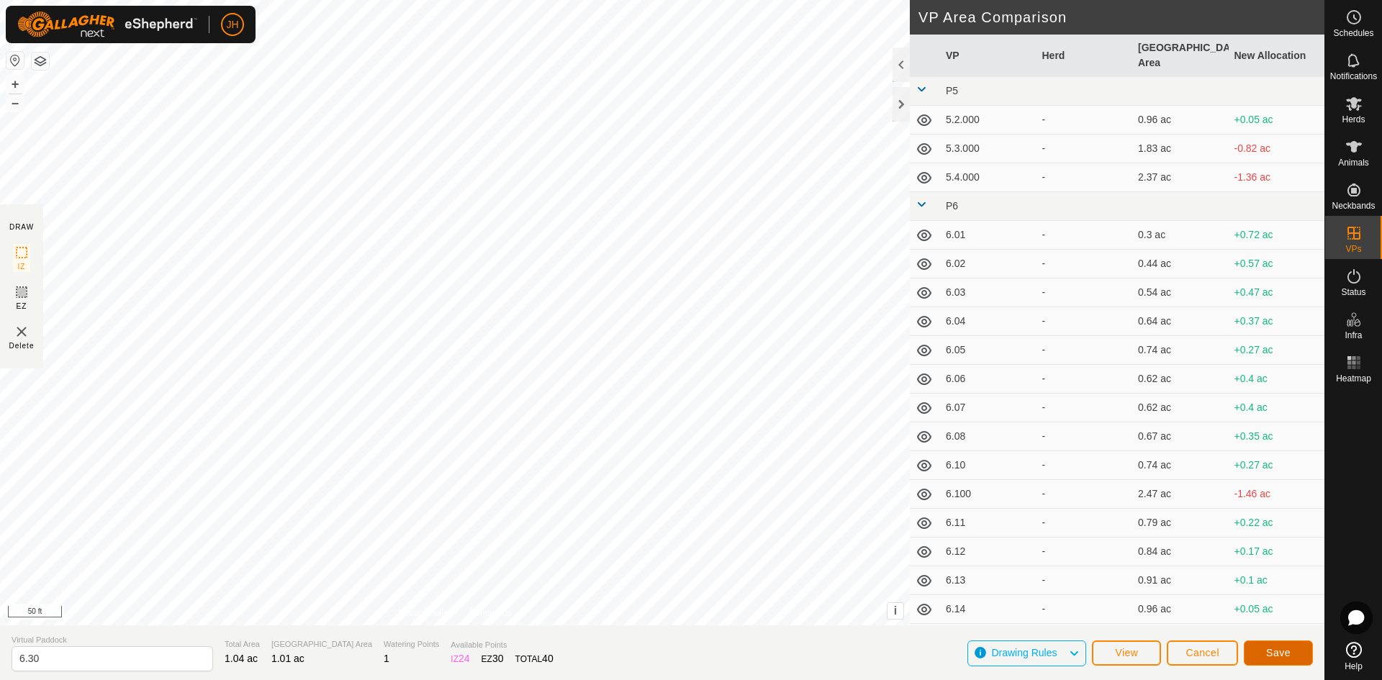
click at [1280, 653] on span "Save" at bounding box center [1279, 653] width 24 height 12
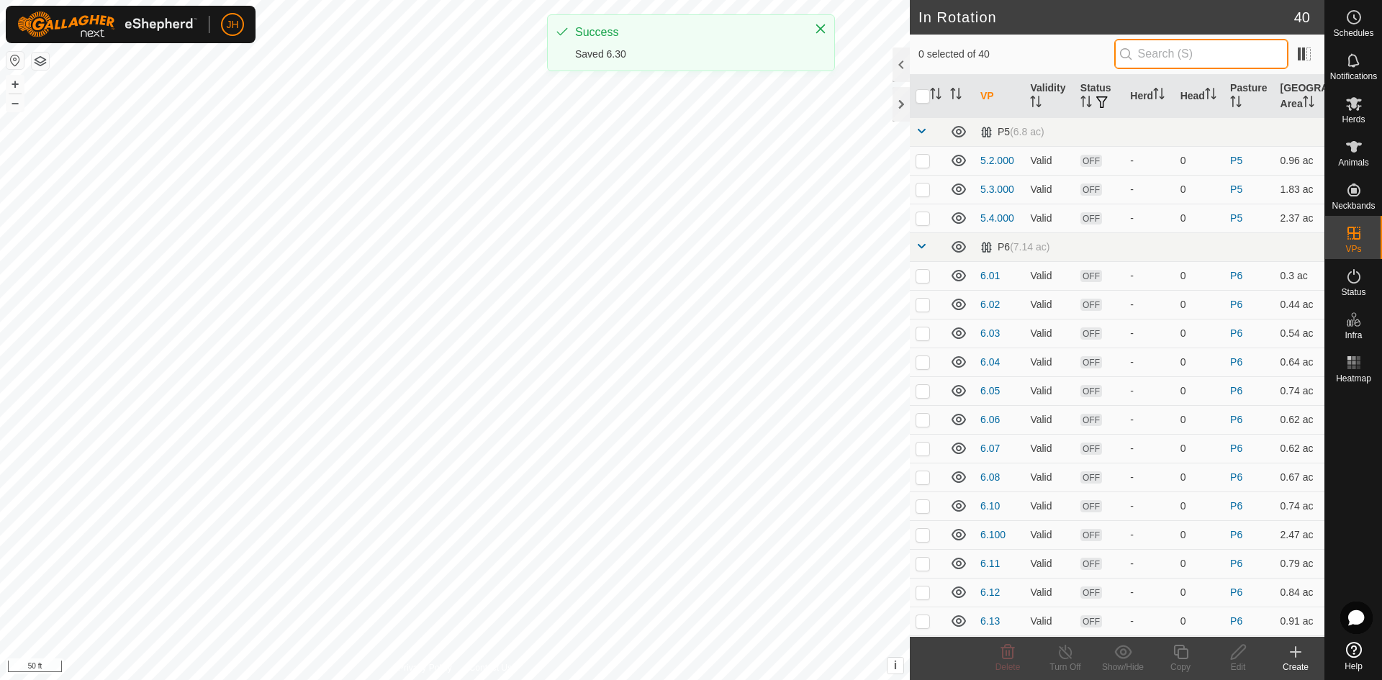
click at [1156, 48] on input "text" at bounding box center [1202, 54] width 174 height 30
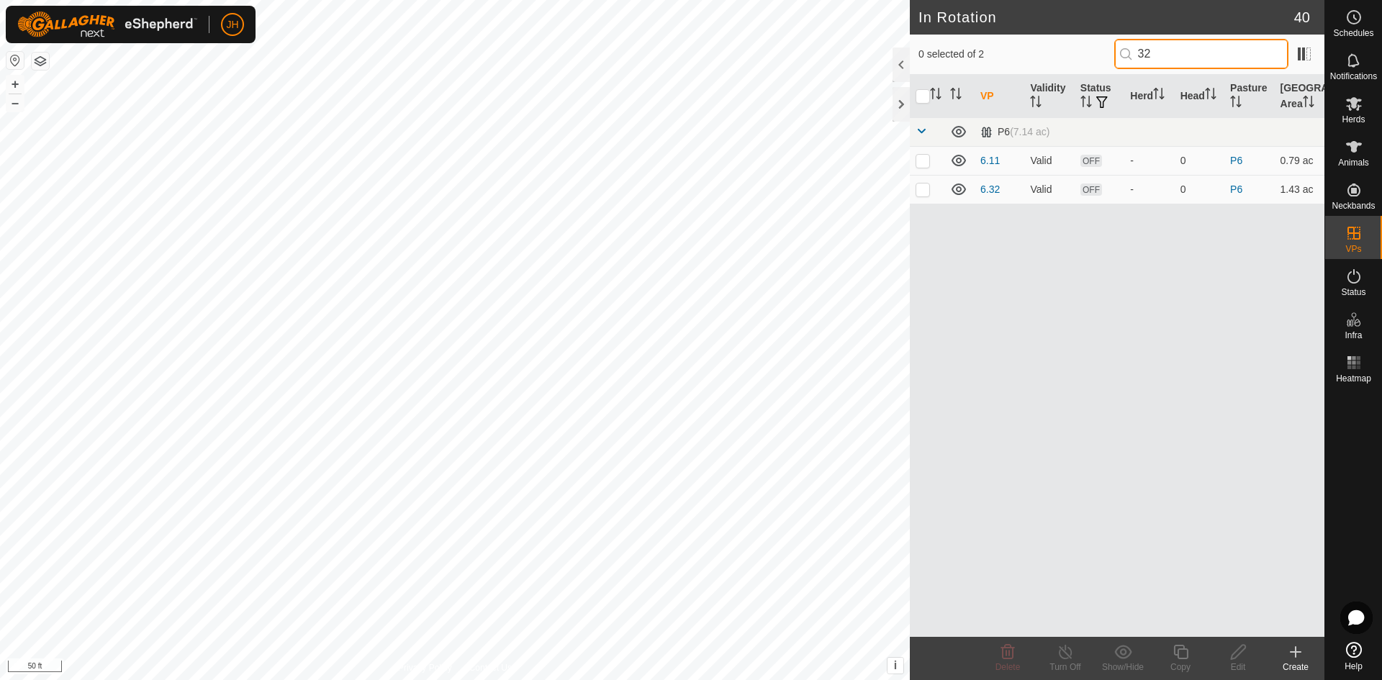
type input "3"
type input "29"
click at [923, 193] on p-checkbox at bounding box center [923, 190] width 14 height 12
checkbox input "true"
click at [1240, 657] on icon at bounding box center [1239, 652] width 18 height 17
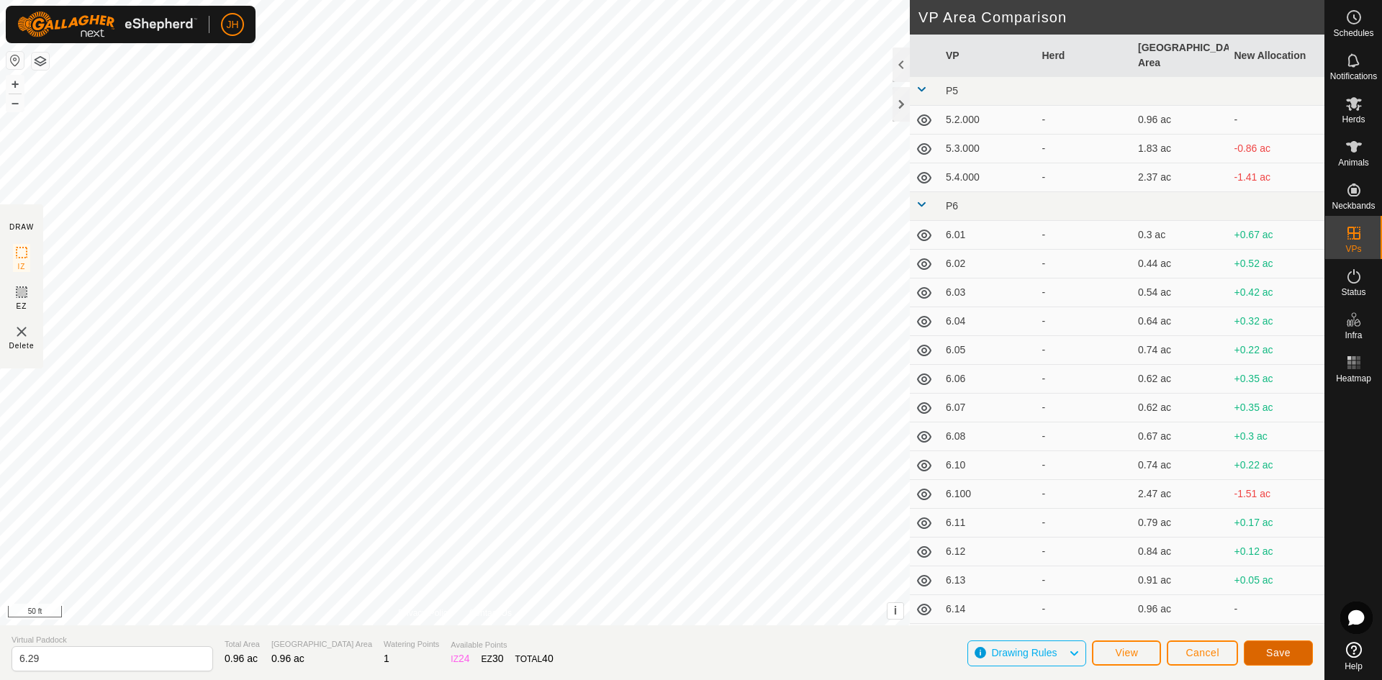
click at [1275, 652] on span "Save" at bounding box center [1279, 653] width 24 height 12
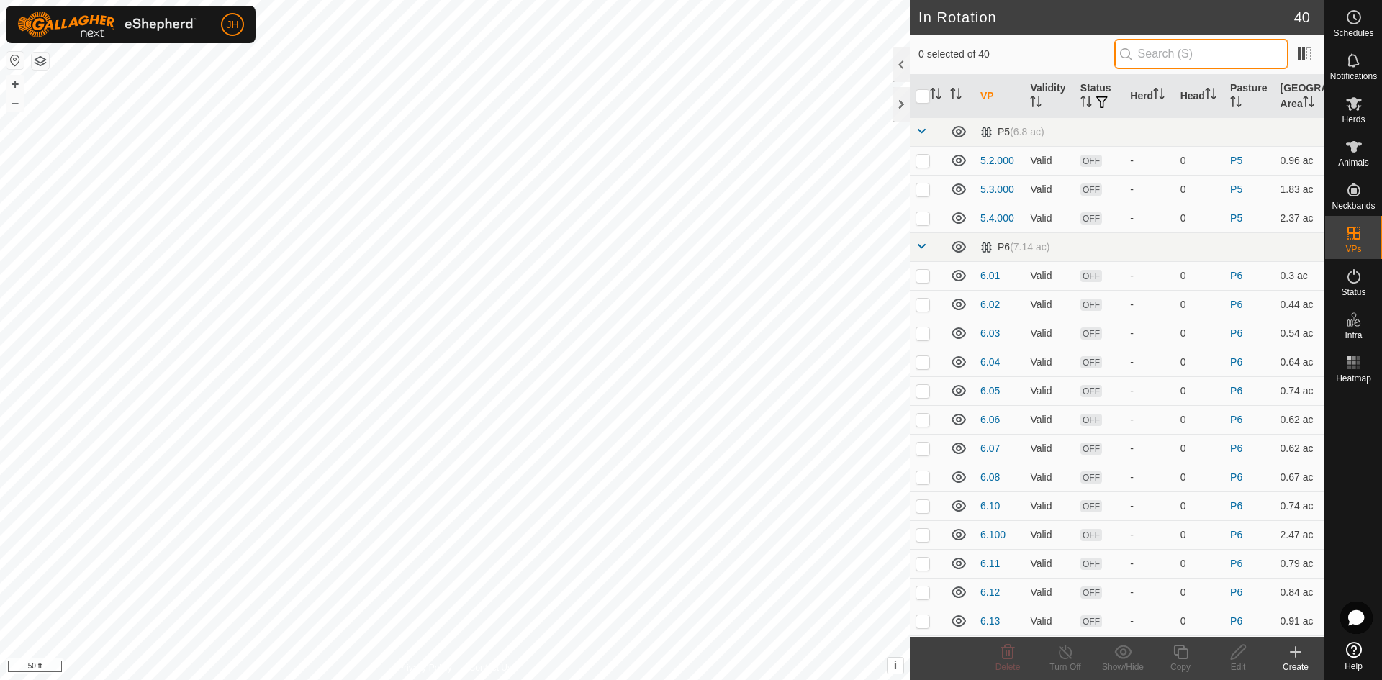
click at [1141, 58] on input "text" at bounding box center [1202, 54] width 174 height 30
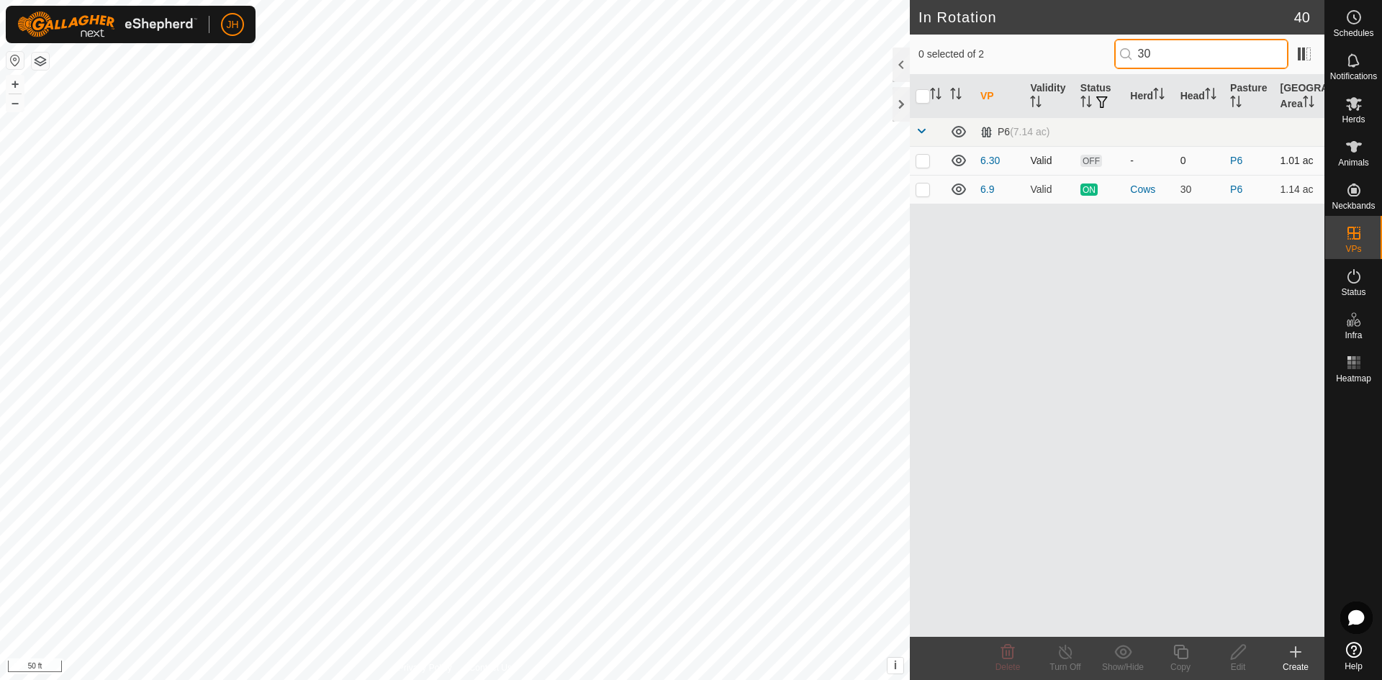
type input "30"
click at [922, 163] on p-checkbox at bounding box center [923, 161] width 14 height 12
click at [925, 163] on p-checkbox at bounding box center [923, 161] width 14 height 12
checkbox input "false"
click at [1151, 59] on input "30" at bounding box center [1202, 54] width 174 height 30
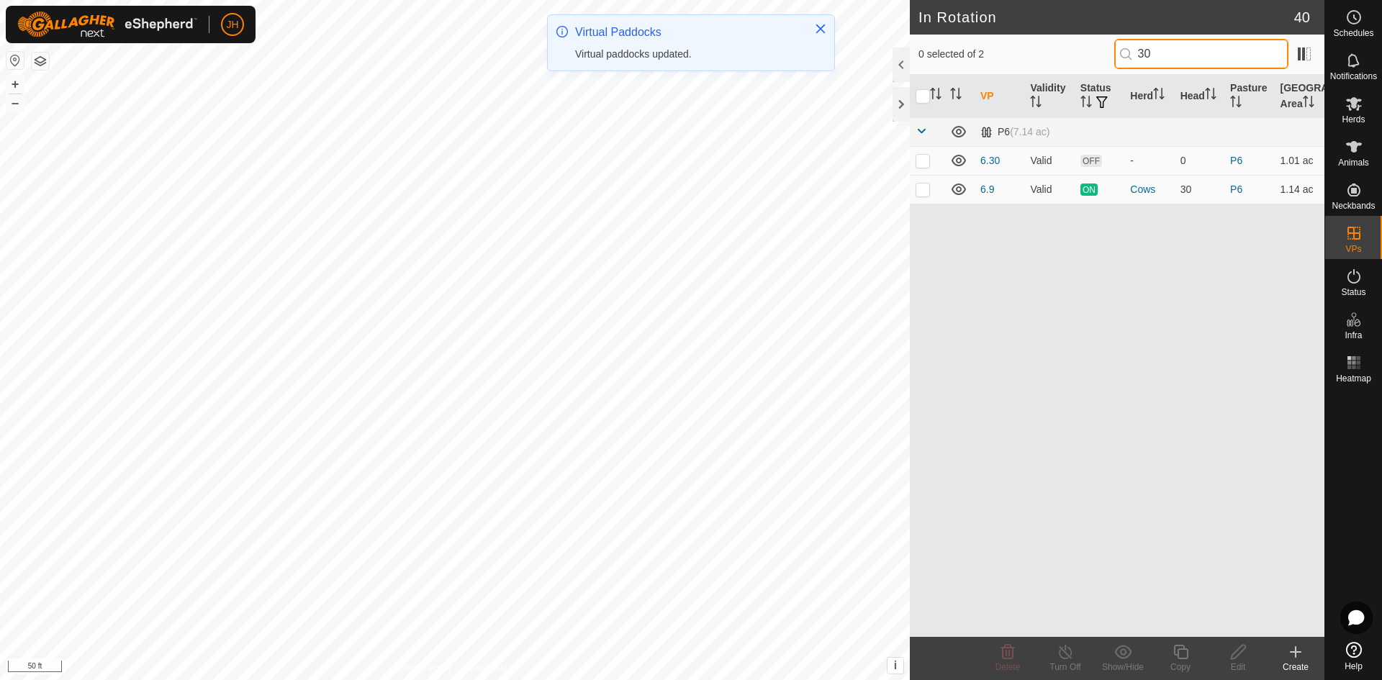
type input "3"
type input "28"
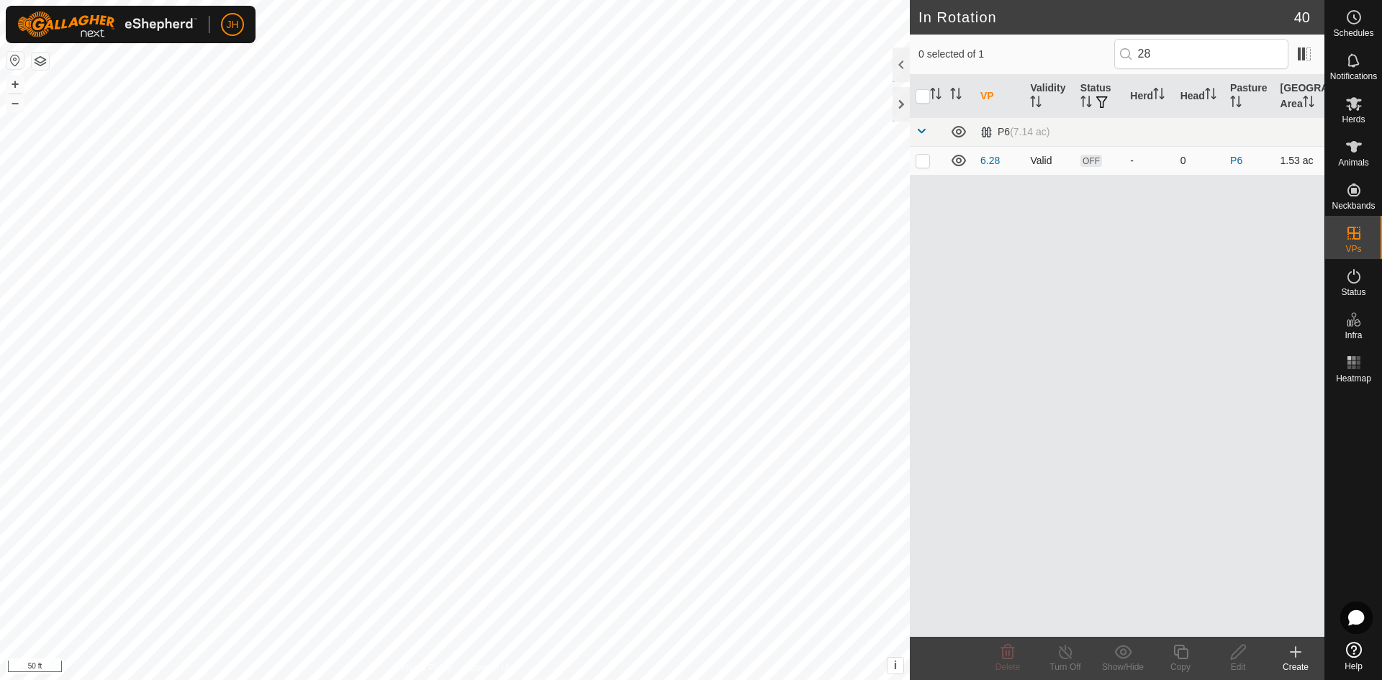
click at [924, 166] on p-checkbox at bounding box center [923, 161] width 14 height 12
checkbox input "true"
click at [1238, 657] on icon at bounding box center [1239, 652] width 18 height 17
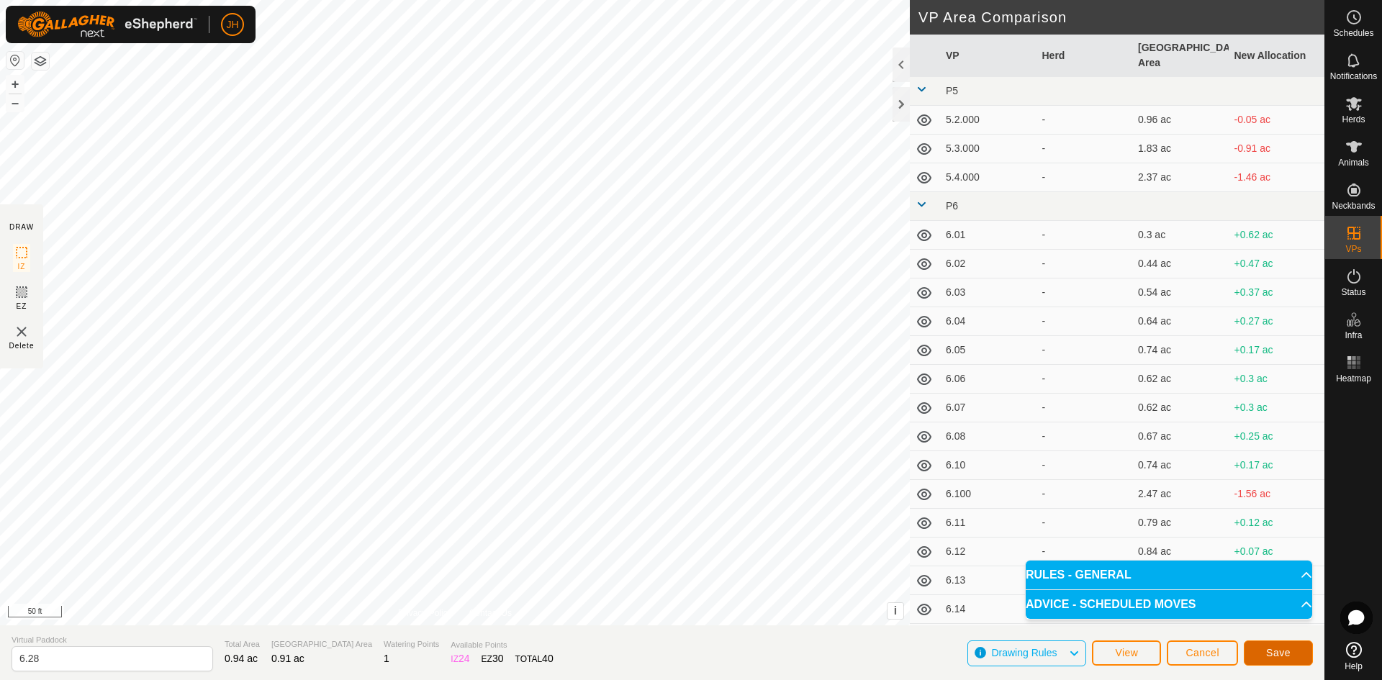
click at [1280, 653] on span "Save" at bounding box center [1279, 653] width 24 height 12
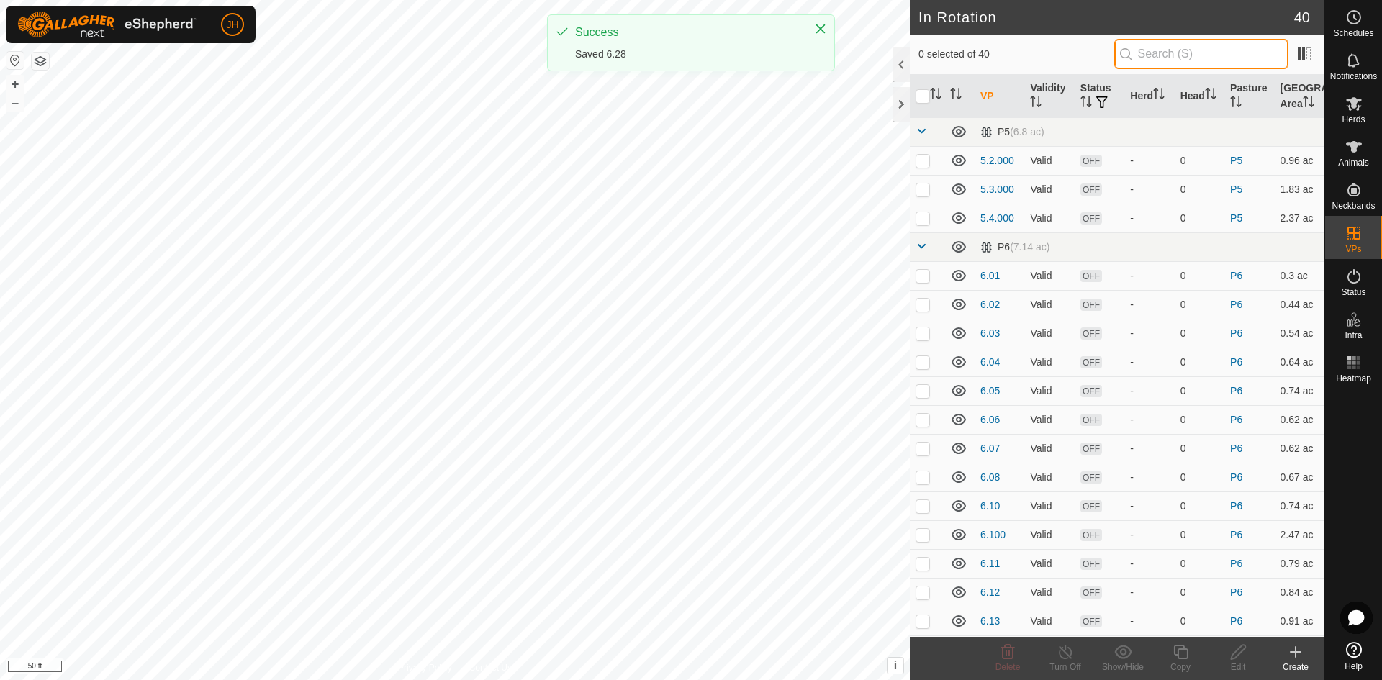
click at [1166, 55] on input "text" at bounding box center [1202, 54] width 174 height 30
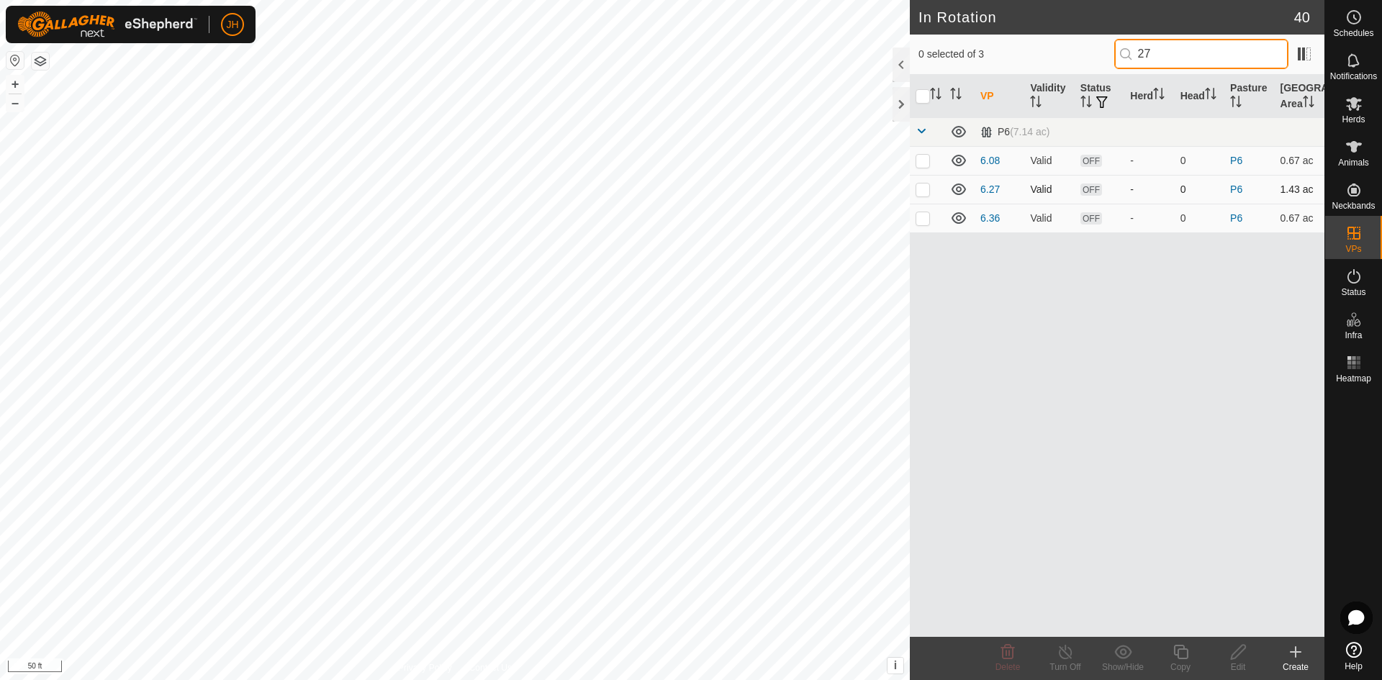
type input "27"
click at [921, 194] on p-checkbox at bounding box center [923, 190] width 14 height 12
checkbox input "true"
click at [1240, 656] on icon at bounding box center [1239, 652] width 18 height 17
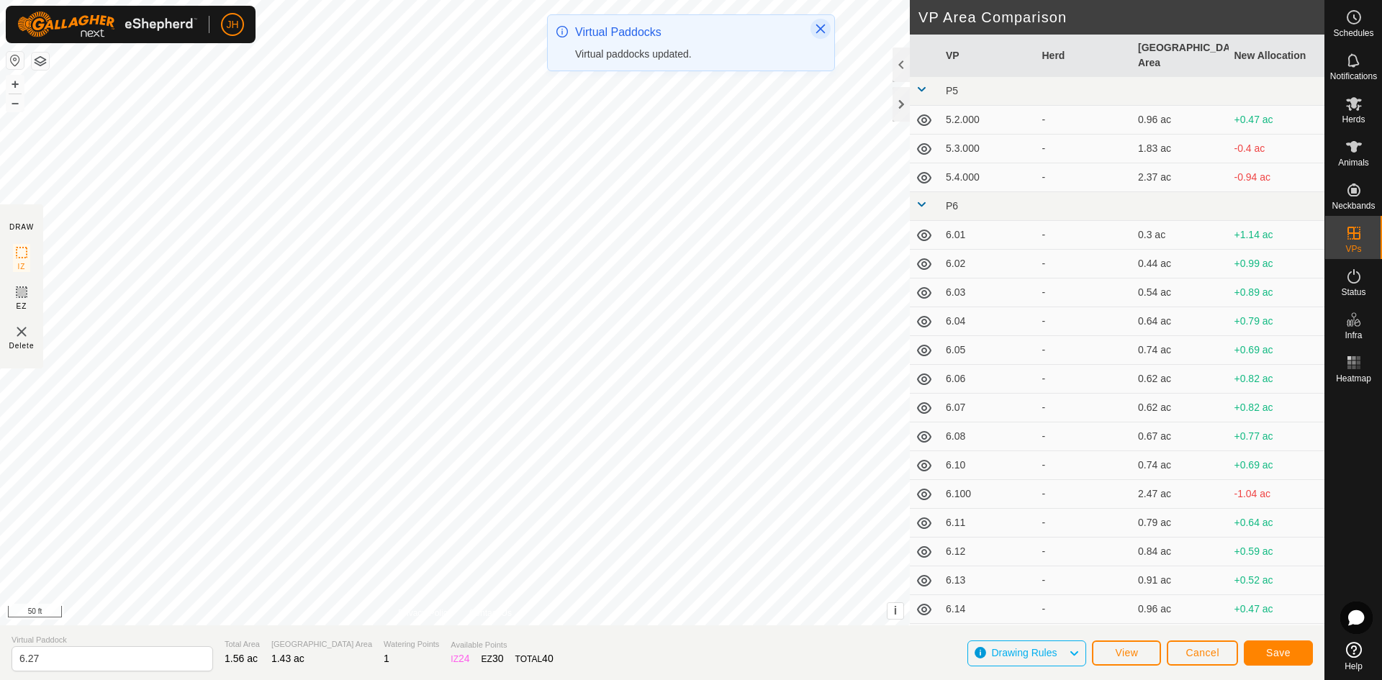
click at [820, 29] on icon "Close" at bounding box center [821, 28] width 9 height 9
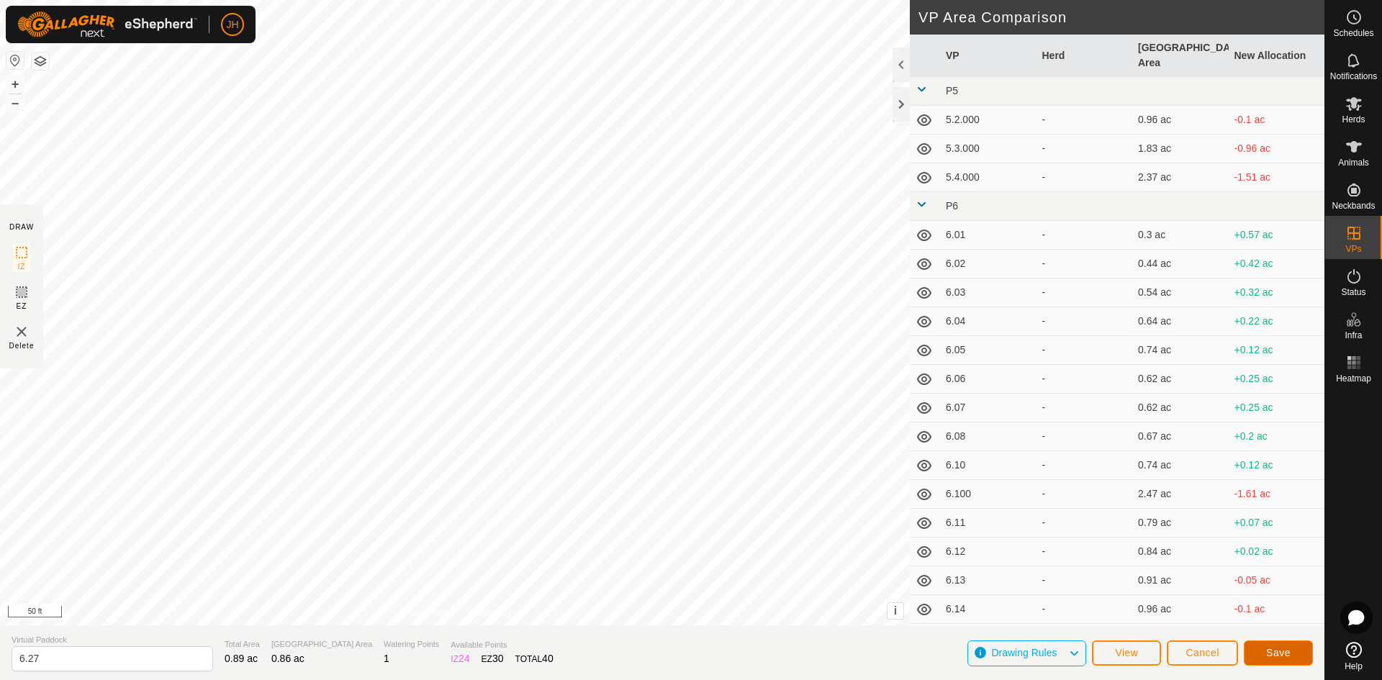
click at [1280, 651] on span "Save" at bounding box center [1279, 653] width 24 height 12
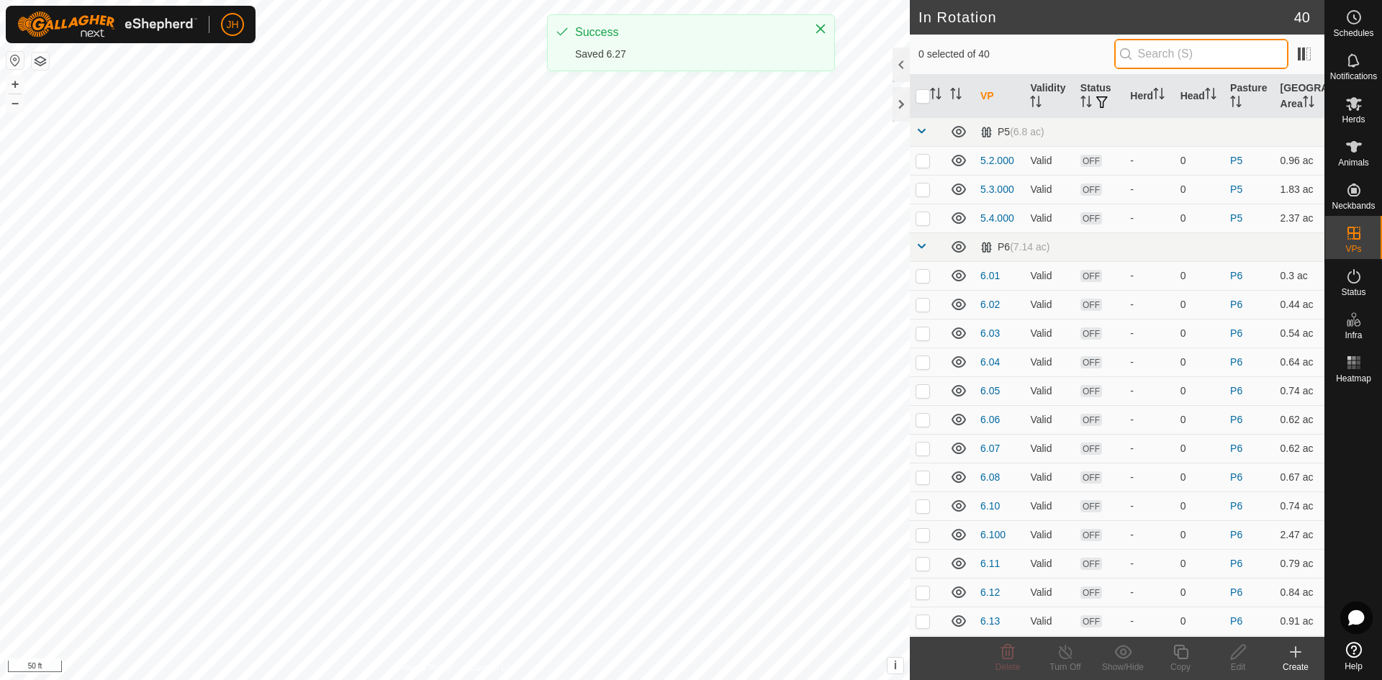
click at [1177, 57] on input "text" at bounding box center [1202, 54] width 174 height 30
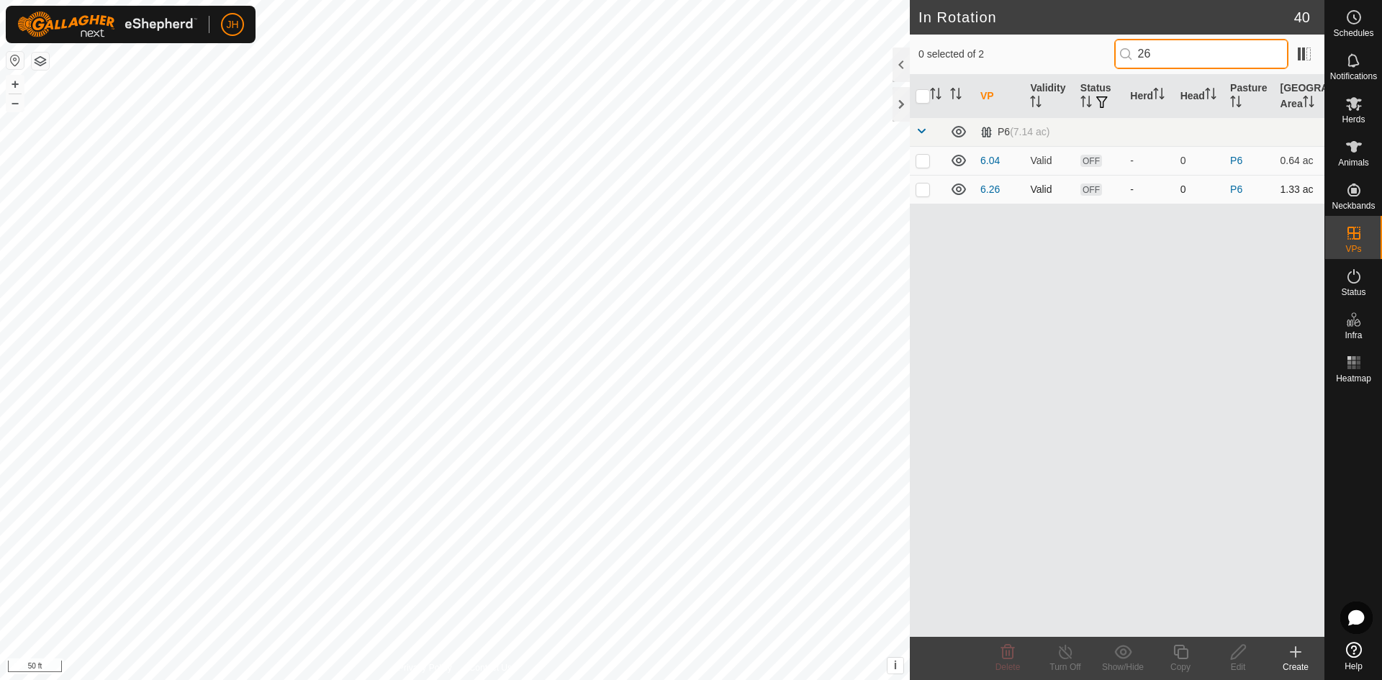
type input "26"
click at [924, 193] on p-checkbox at bounding box center [923, 190] width 14 height 12
checkbox input "true"
click at [1243, 658] on icon at bounding box center [1239, 652] width 18 height 17
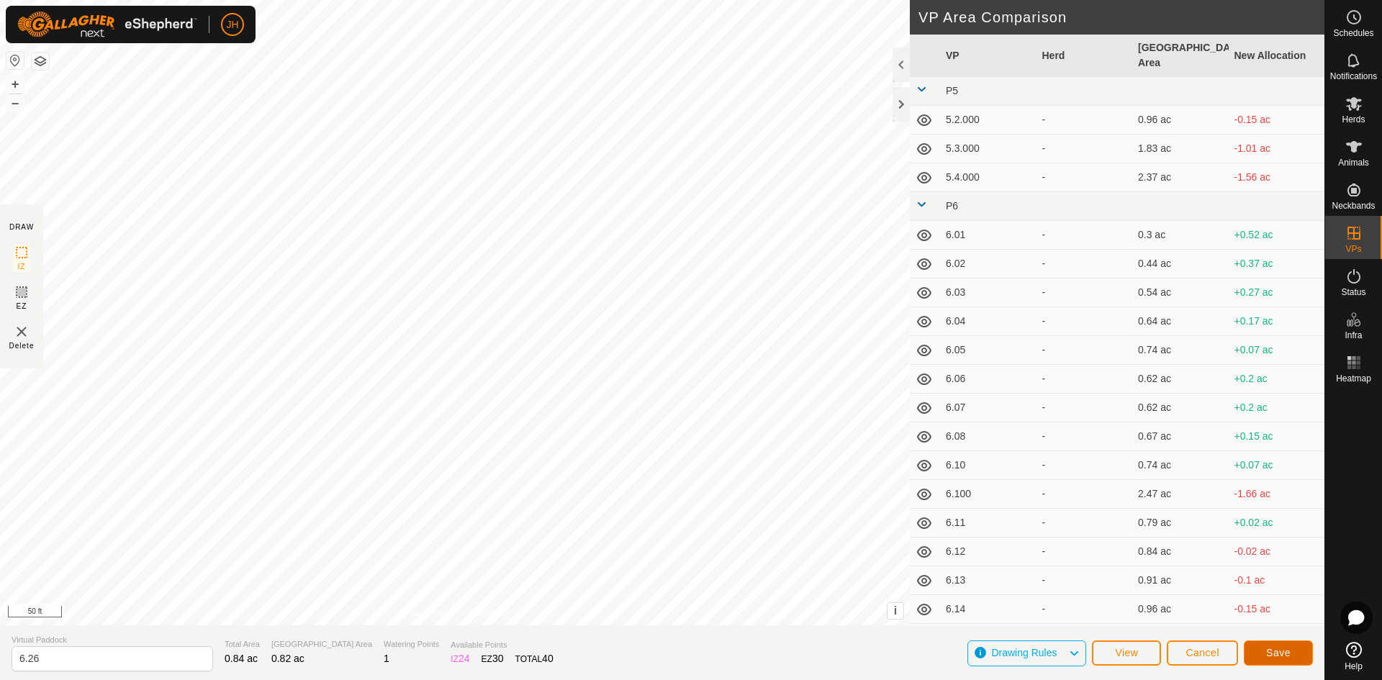
click at [1281, 657] on span "Save" at bounding box center [1279, 653] width 24 height 12
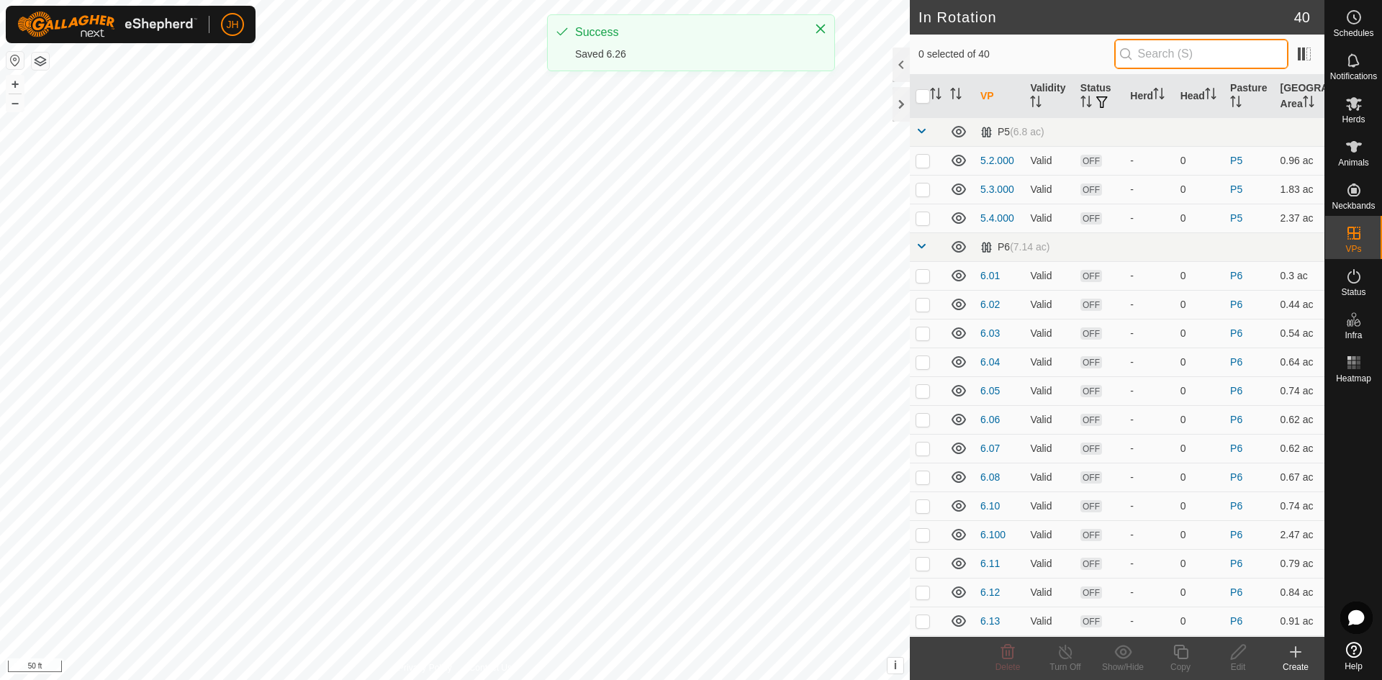
click at [1187, 58] on input "text" at bounding box center [1202, 54] width 174 height 30
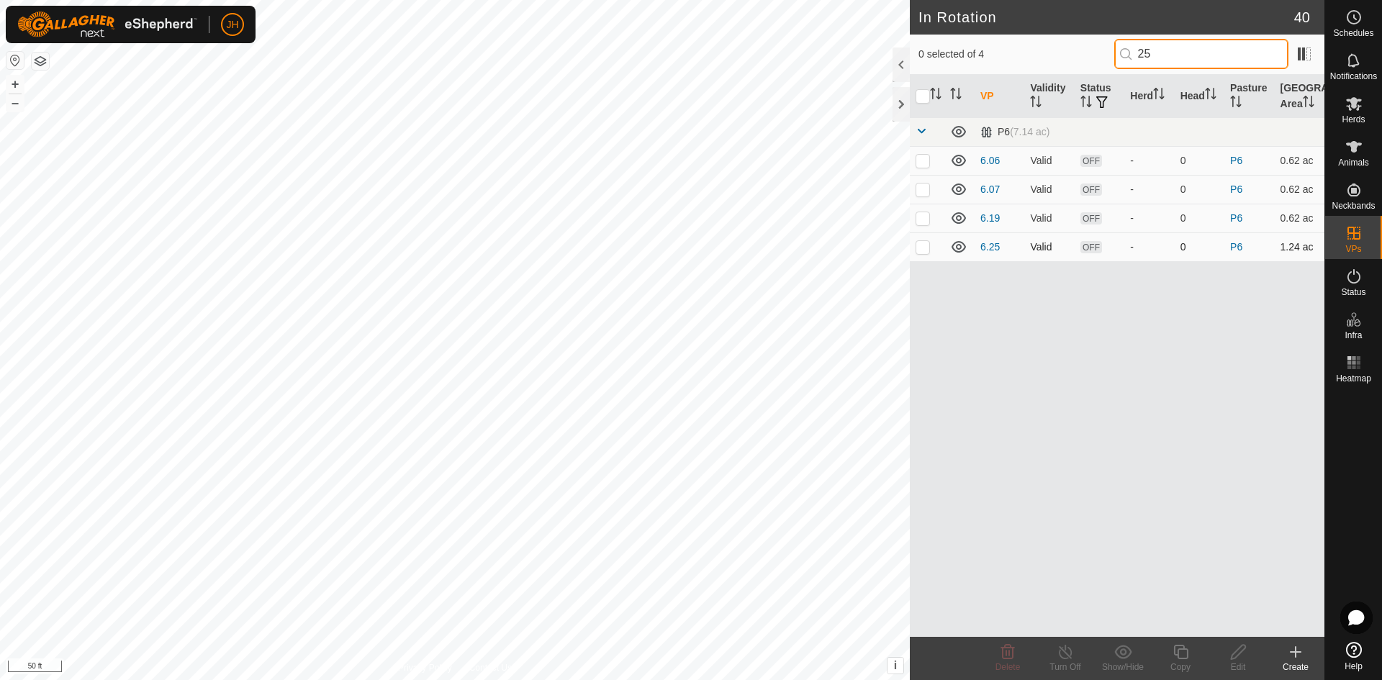
type input "25"
click at [925, 253] on td at bounding box center [927, 247] width 35 height 29
checkbox input "true"
click at [1241, 661] on div "Edit" at bounding box center [1239, 667] width 58 height 13
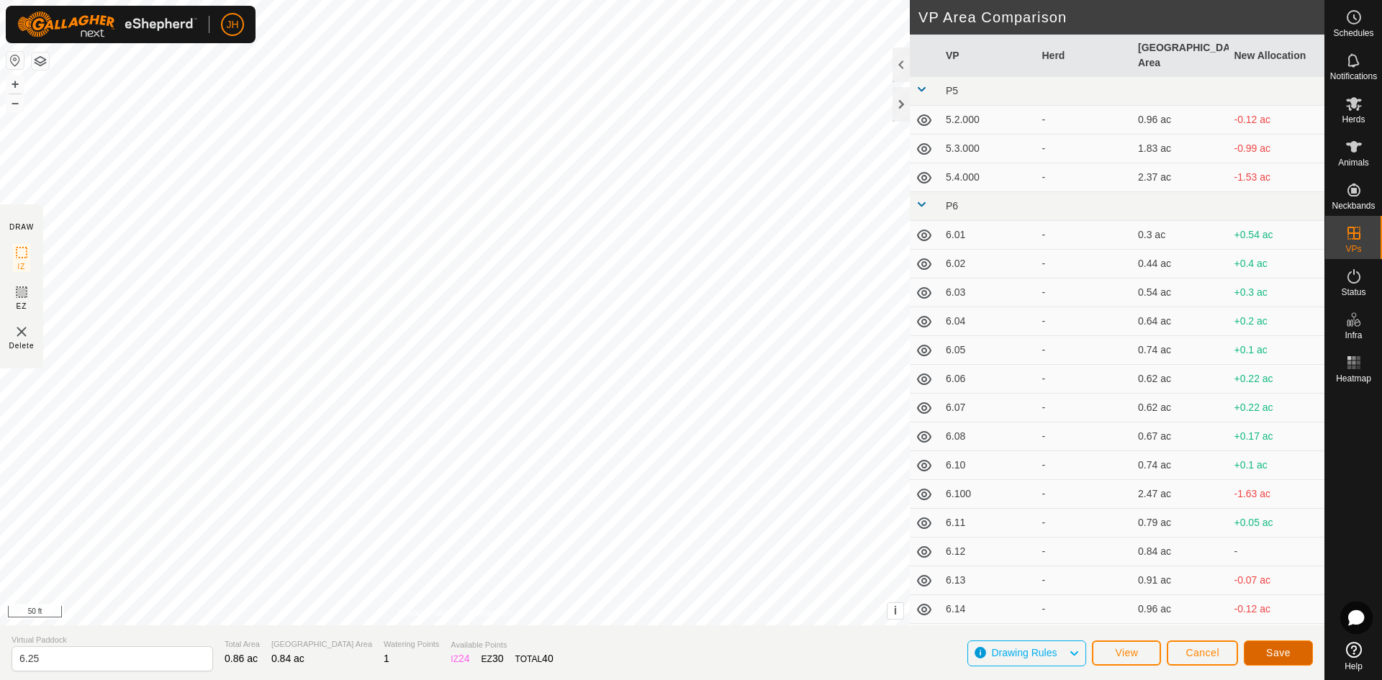
click at [1283, 652] on span "Save" at bounding box center [1279, 653] width 24 height 12
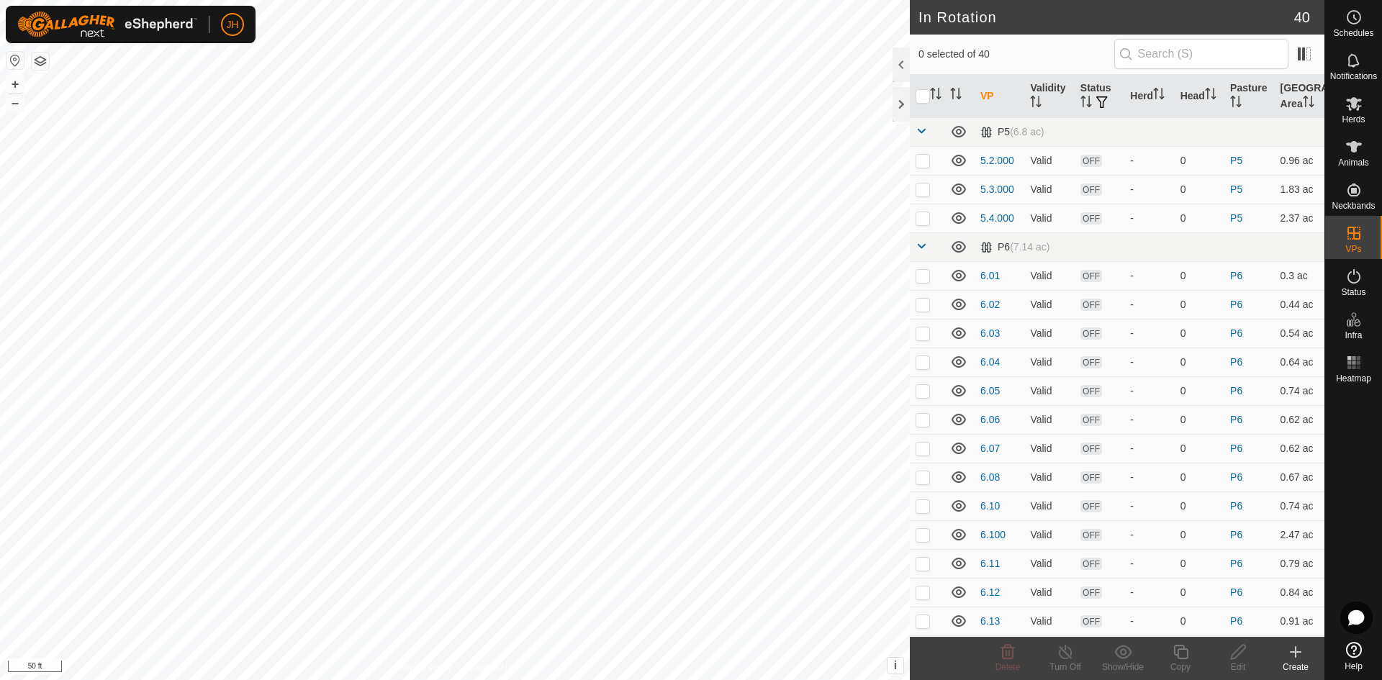
click at [1120, 53] on p-inputicon at bounding box center [1126, 54] width 12 height 12
click at [1200, 60] on input "text" at bounding box center [1202, 54] width 174 height 30
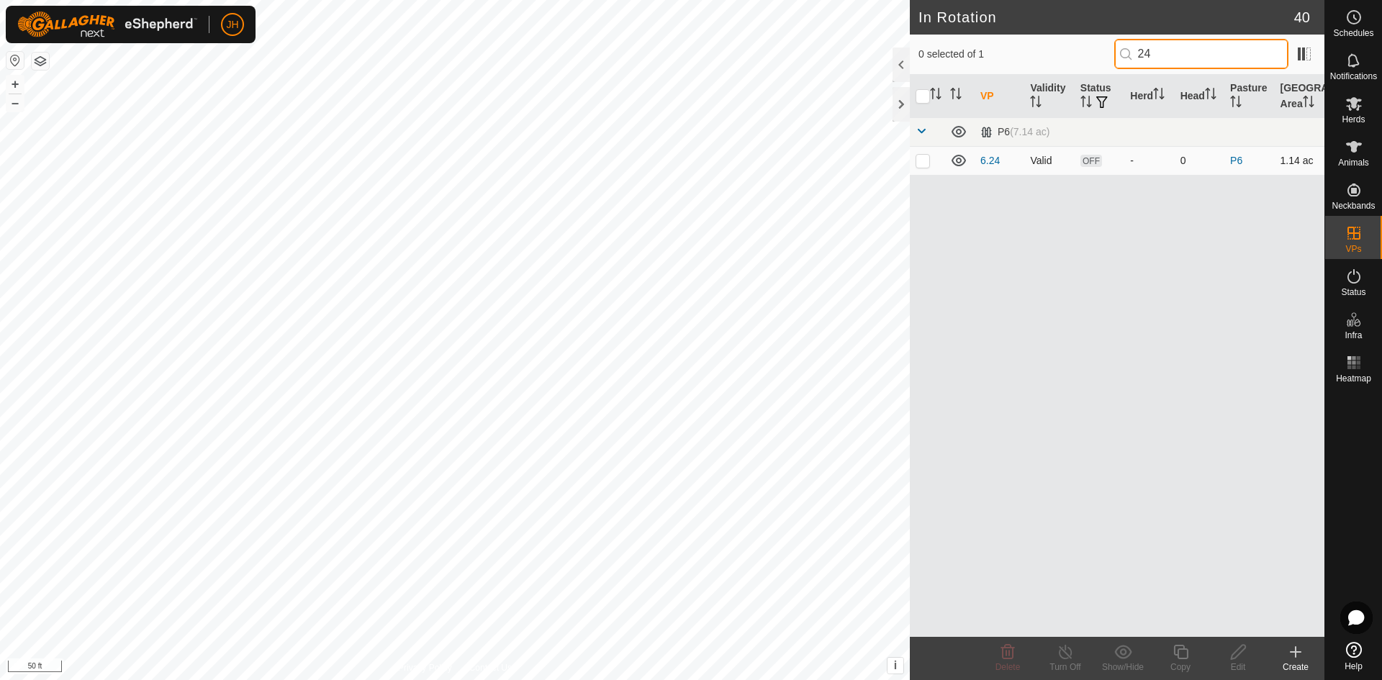
type input "24"
click at [922, 162] on p-checkbox at bounding box center [923, 161] width 14 height 12
checkbox input "true"
click at [1244, 665] on div "Edit" at bounding box center [1239, 667] width 58 height 13
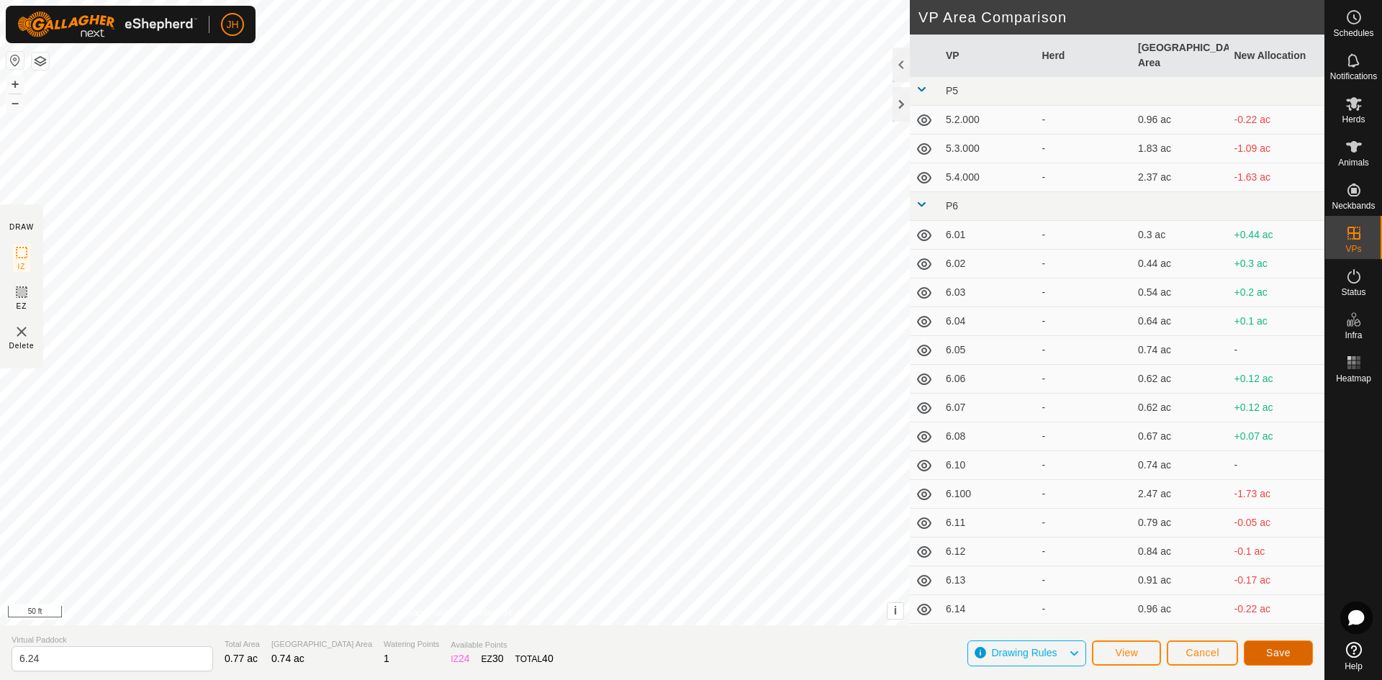
click at [1277, 652] on span "Save" at bounding box center [1279, 653] width 24 height 12
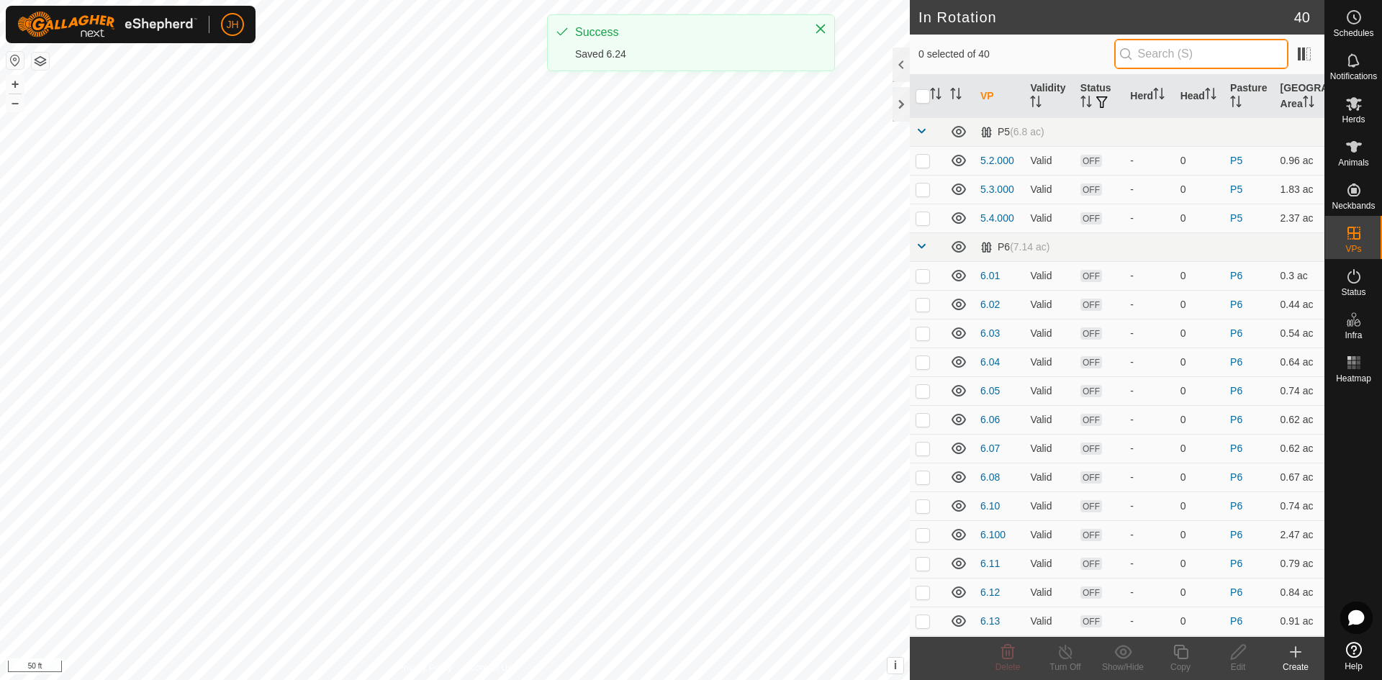
drag, startPoint x: 1208, startPoint y: 56, endPoint x: 1200, endPoint y: 59, distance: 8.4
click at [1207, 59] on input "text" at bounding box center [1202, 54] width 174 height 30
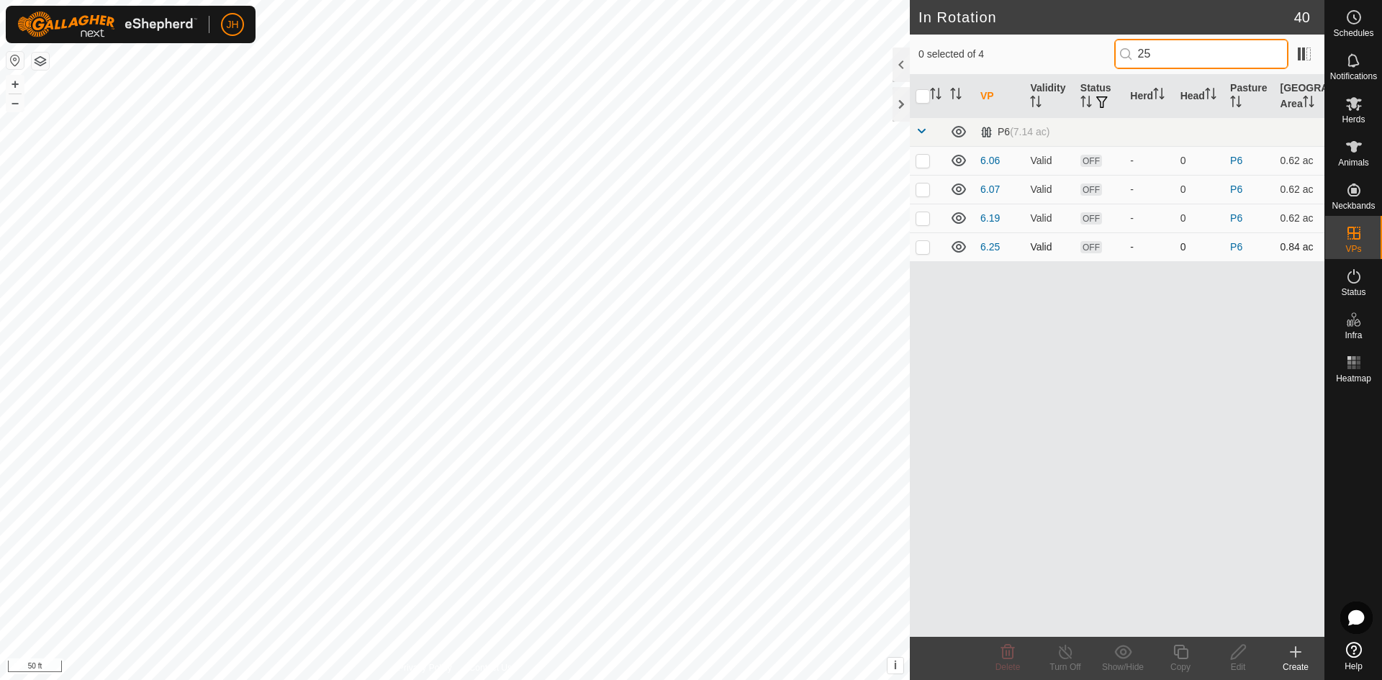
type input "25"
click at [920, 252] on p-checkbox at bounding box center [923, 247] width 14 height 12
checkbox input "true"
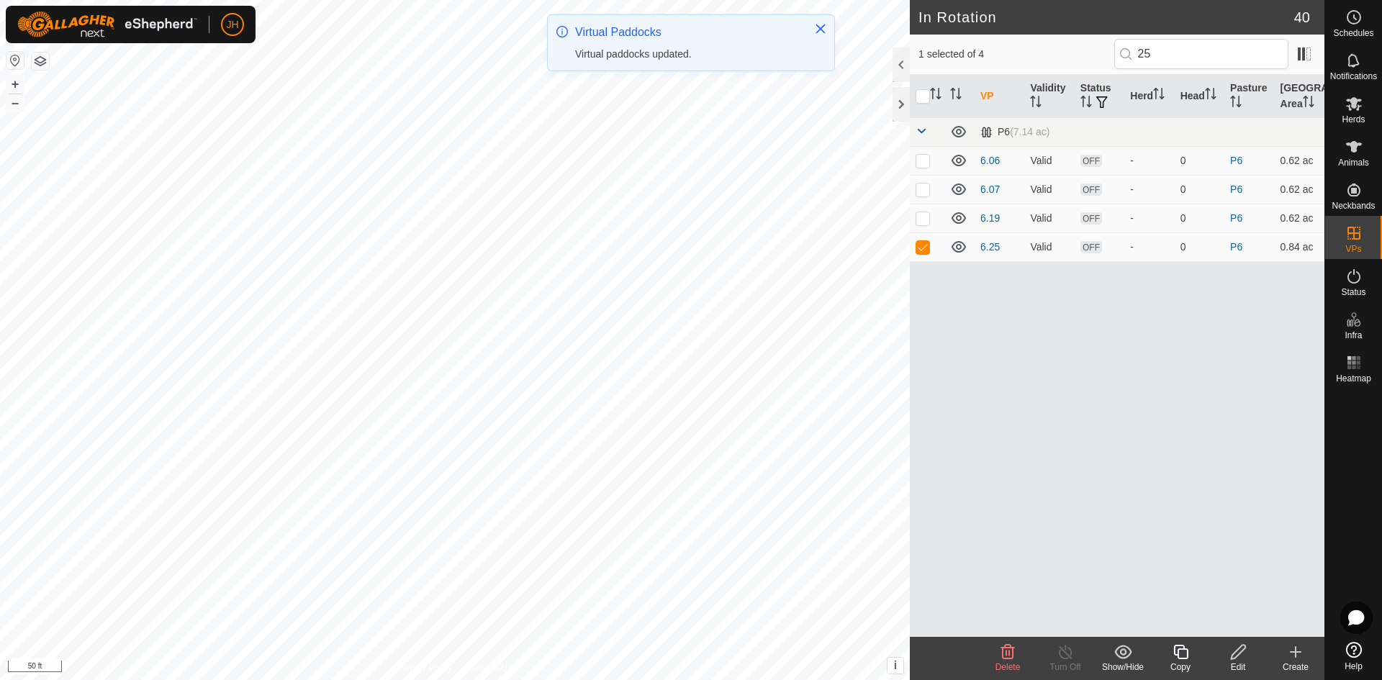
click at [1242, 662] on div "Edit" at bounding box center [1239, 667] width 58 height 13
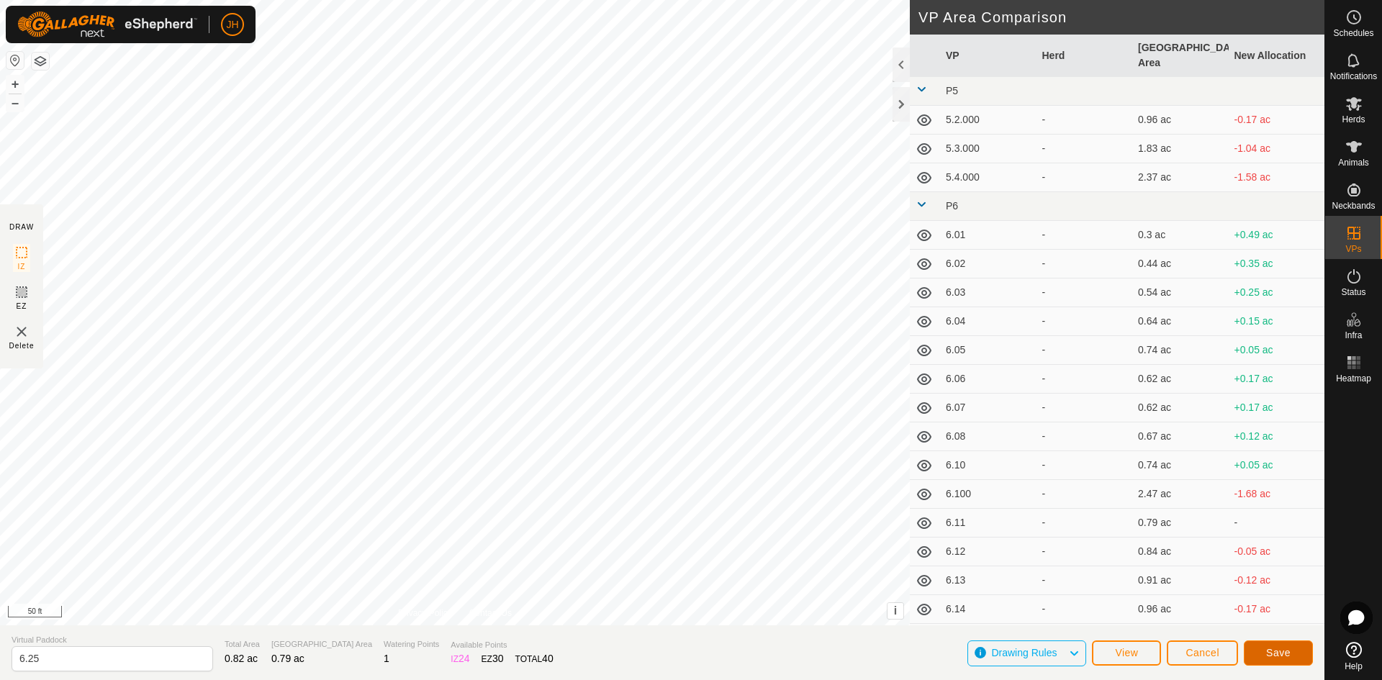
click at [1278, 651] on span "Save" at bounding box center [1279, 653] width 24 height 12
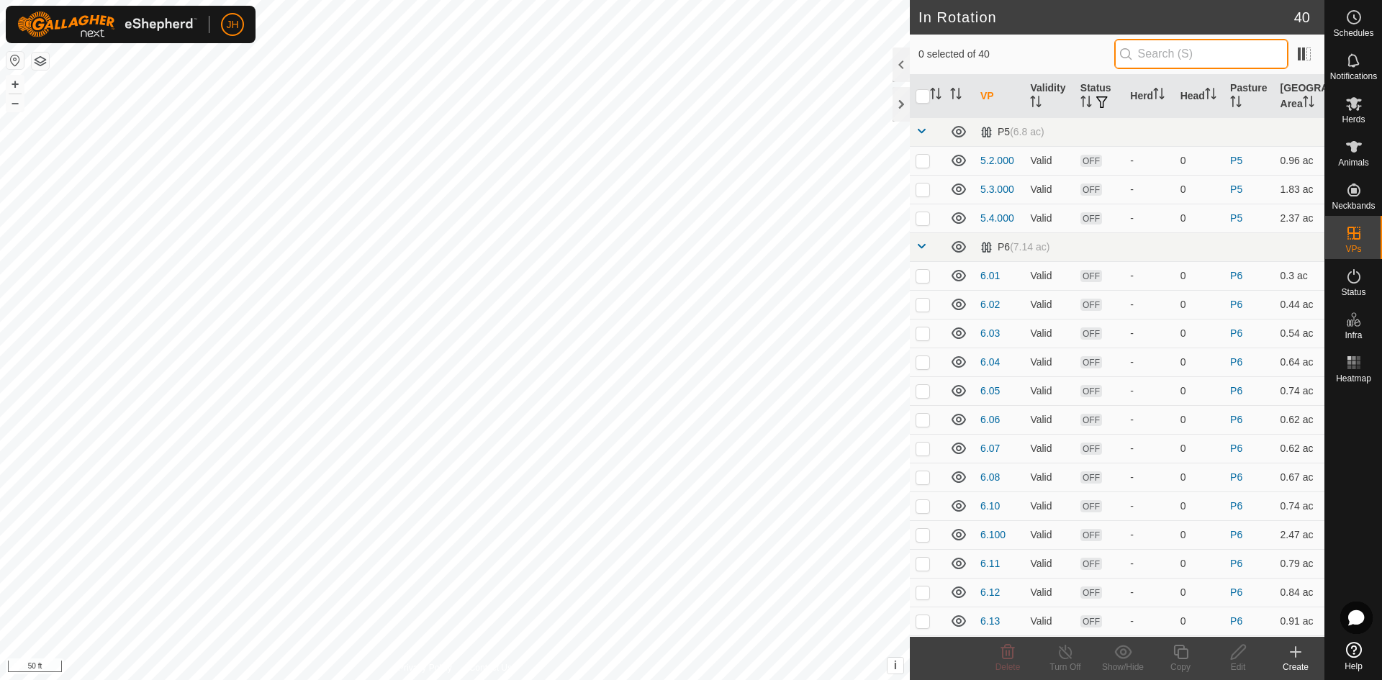
click at [1146, 53] on input "text" at bounding box center [1202, 54] width 174 height 30
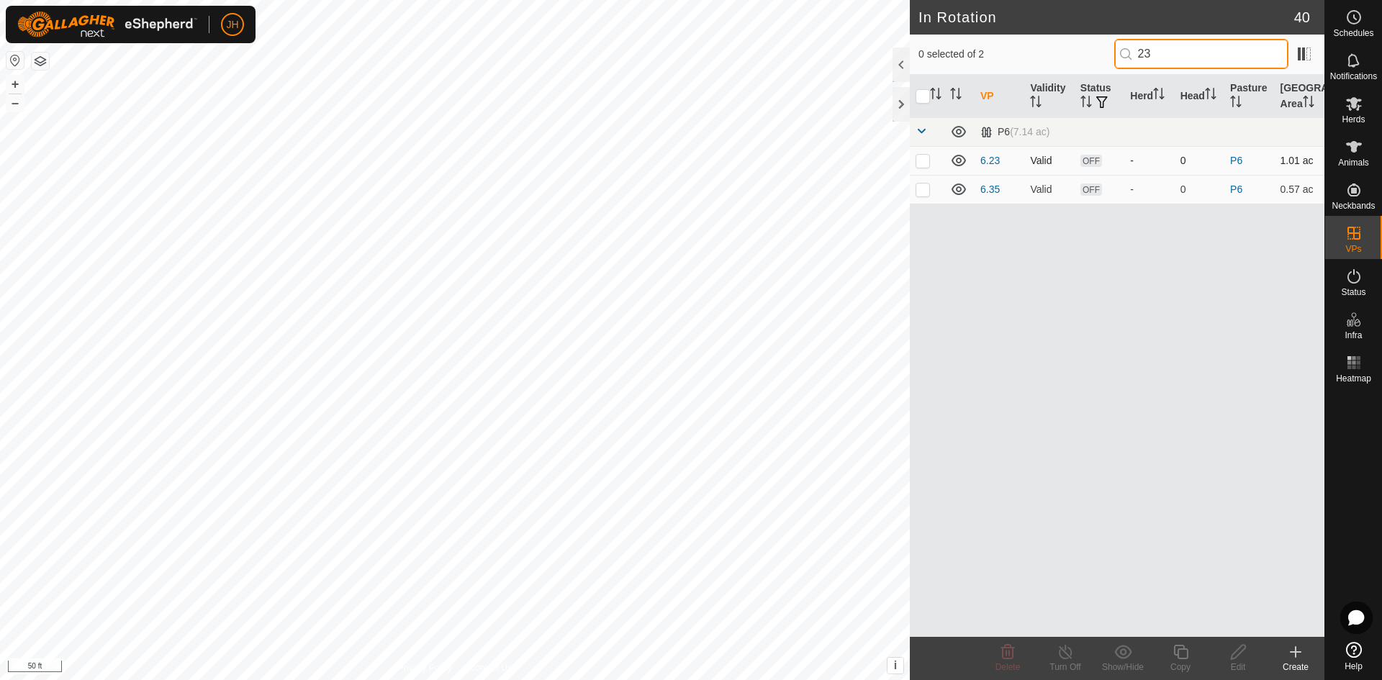
type input "23"
click at [922, 164] on p-checkbox at bounding box center [923, 161] width 14 height 12
checkbox input "true"
click at [1237, 661] on div "Edit" at bounding box center [1239, 667] width 58 height 13
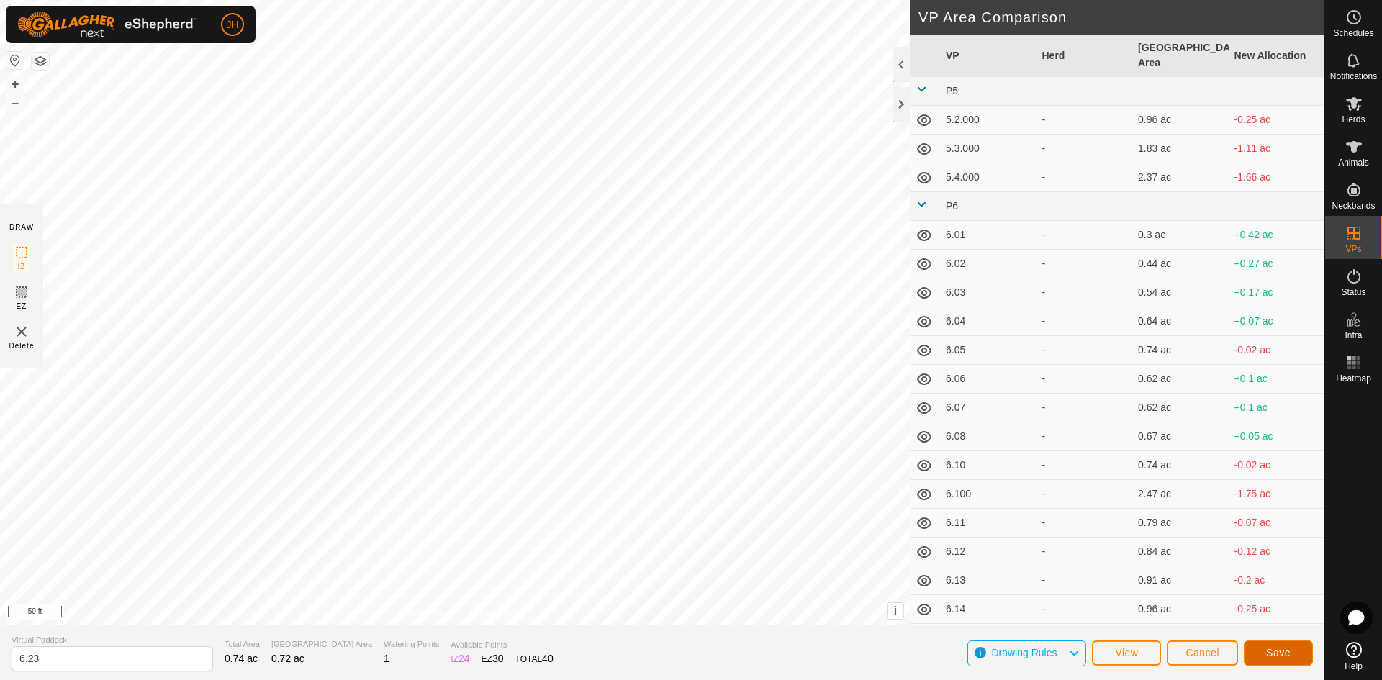
click at [1274, 652] on span "Save" at bounding box center [1279, 653] width 24 height 12
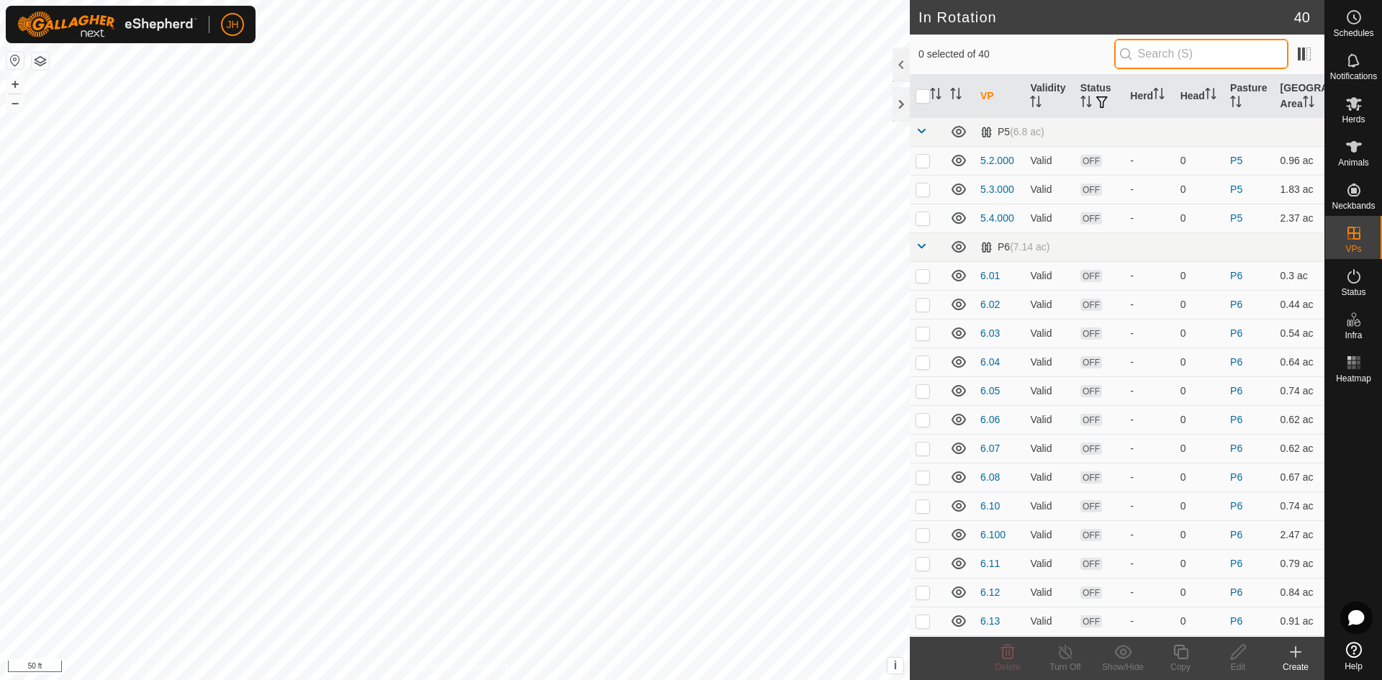
click at [1156, 61] on input "text" at bounding box center [1202, 54] width 174 height 30
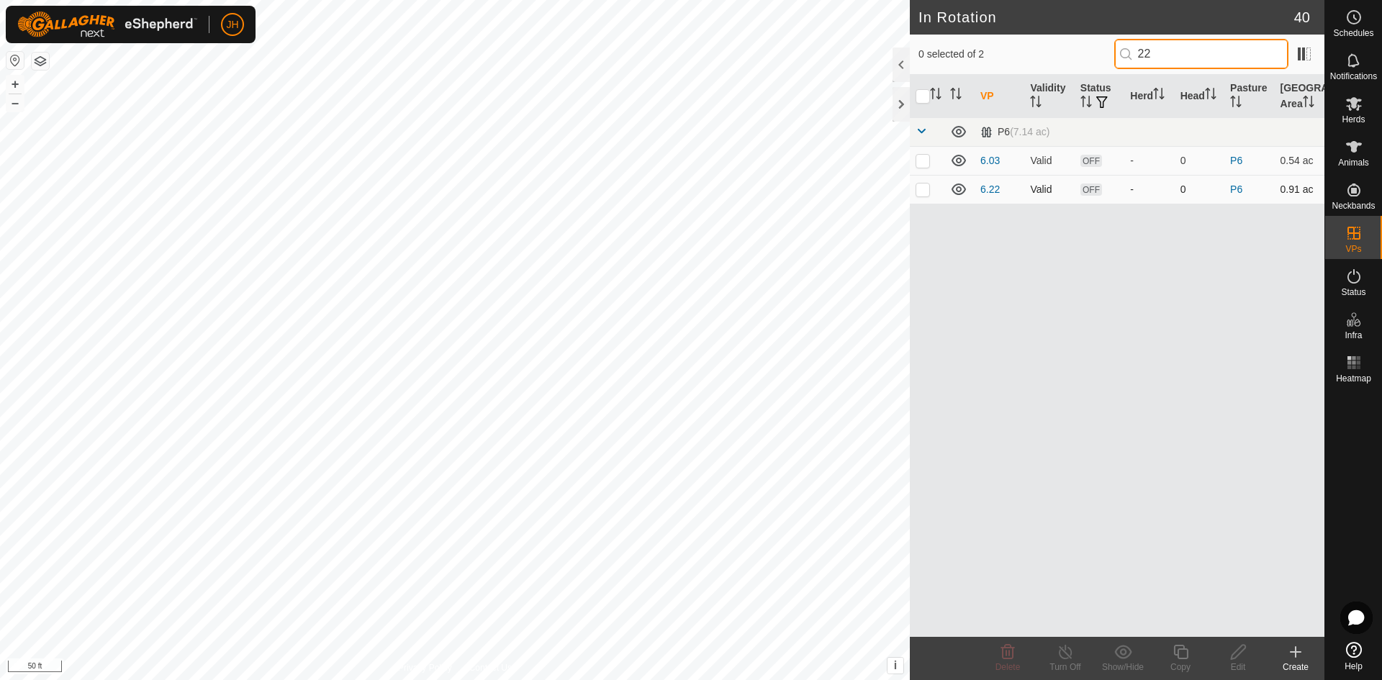
type input "22"
click at [925, 192] on p-checkbox at bounding box center [923, 190] width 14 height 12
checkbox input "true"
click at [1244, 662] on div "Edit" at bounding box center [1239, 667] width 58 height 13
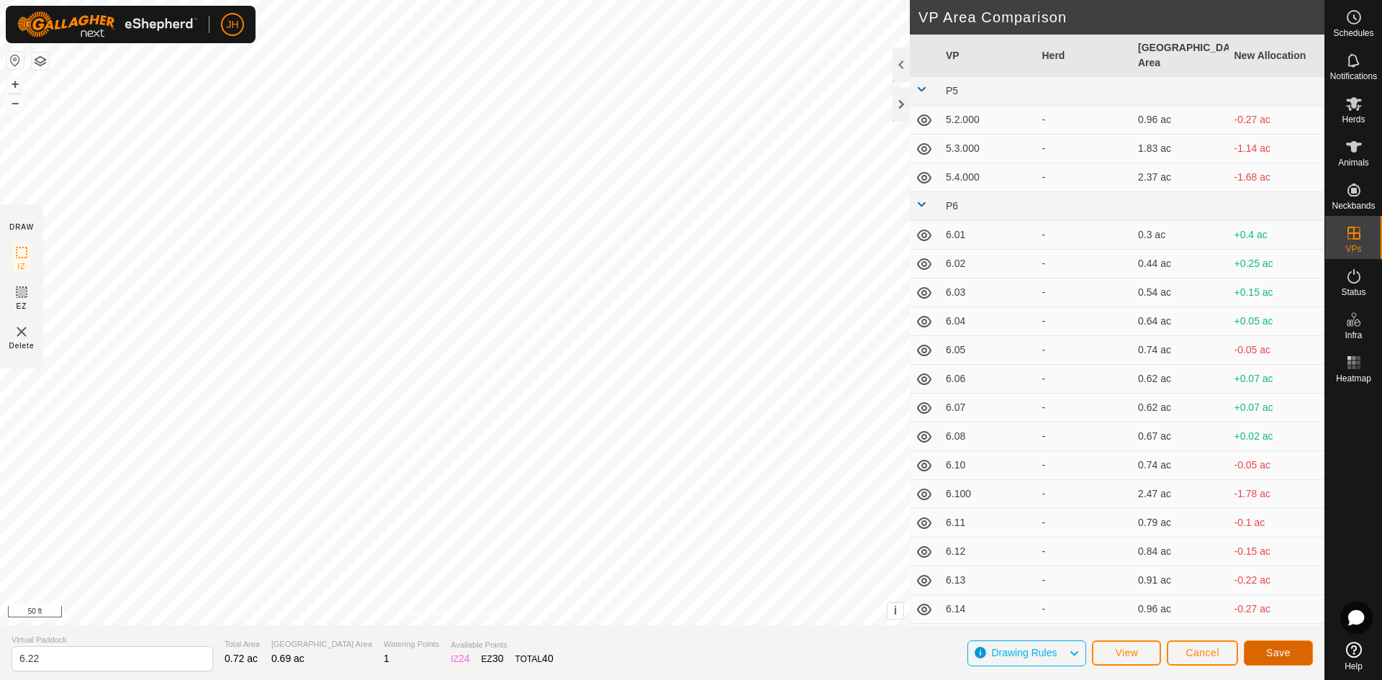
click at [1275, 654] on span "Save" at bounding box center [1279, 653] width 24 height 12
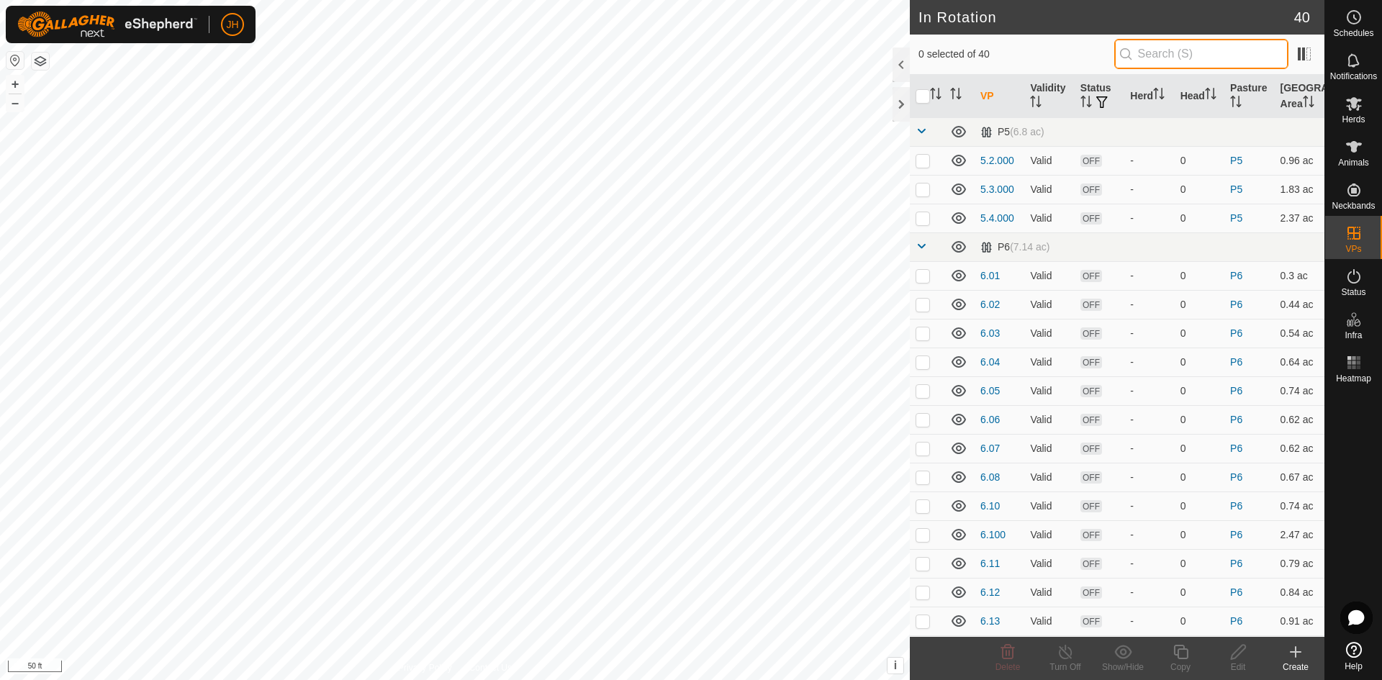
click at [1168, 53] on input "text" at bounding box center [1202, 54] width 174 height 30
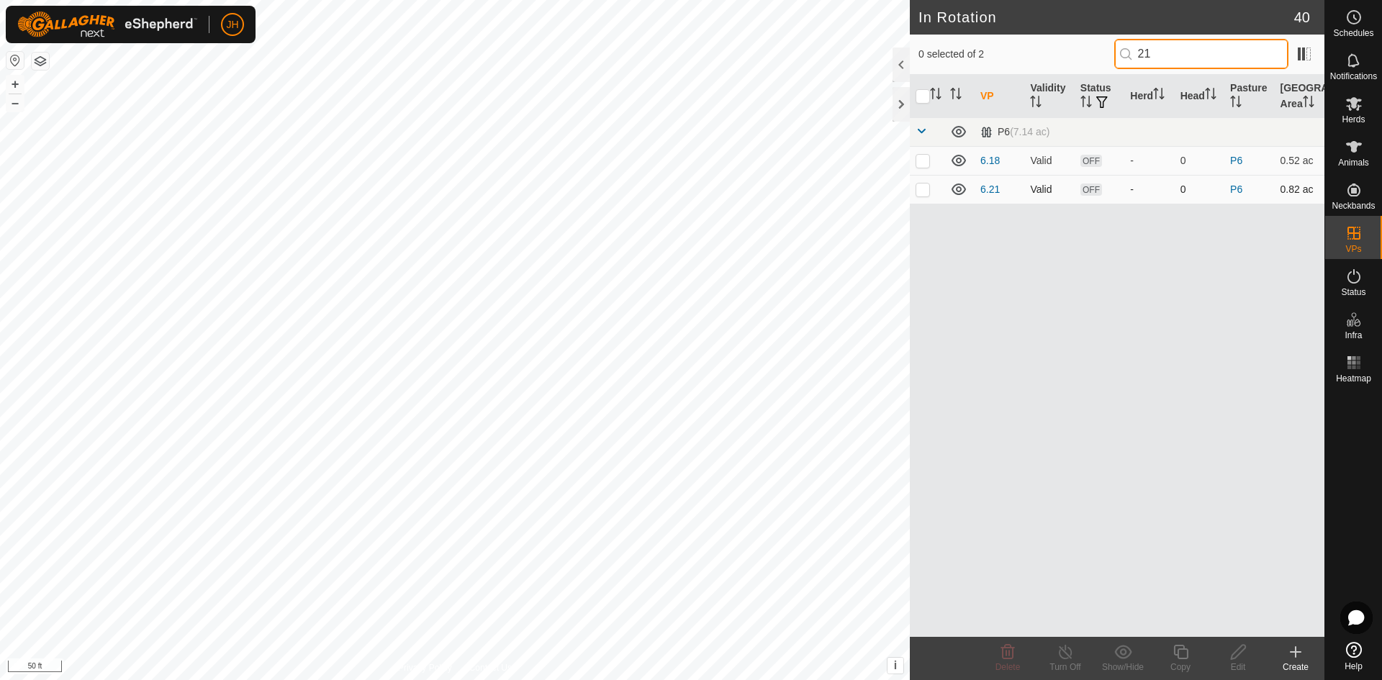
type input "21"
click at [923, 193] on p-checkbox at bounding box center [923, 190] width 14 height 12
checkbox input "true"
click at [1236, 661] on div "Edit" at bounding box center [1239, 667] width 58 height 13
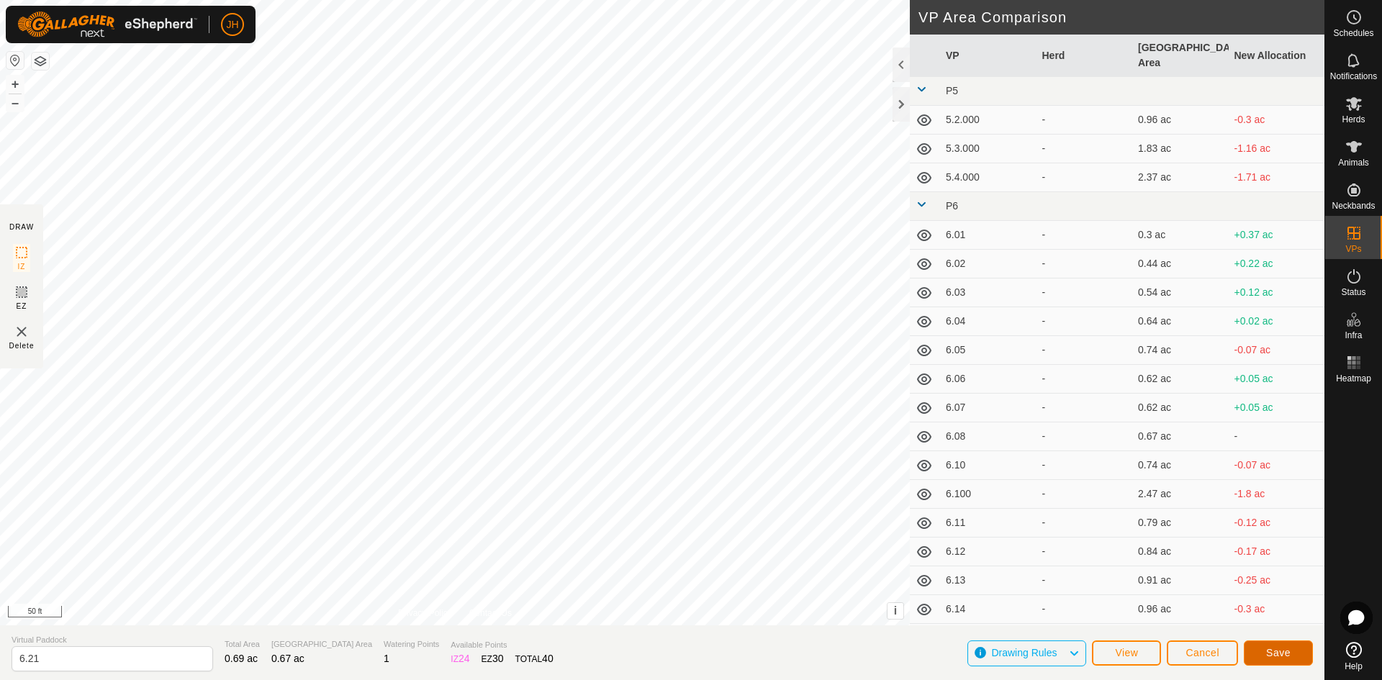
click at [1286, 657] on span "Save" at bounding box center [1279, 653] width 24 height 12
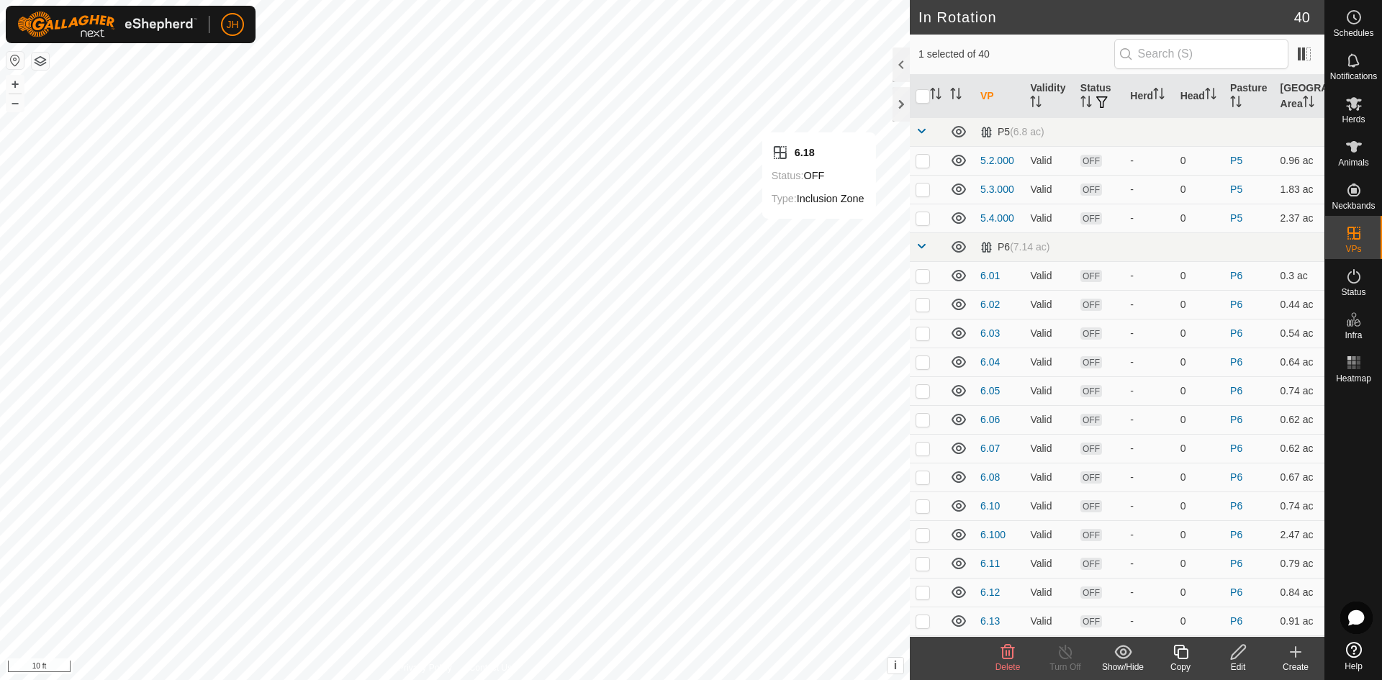
checkbox input "false"
checkbox input "true"
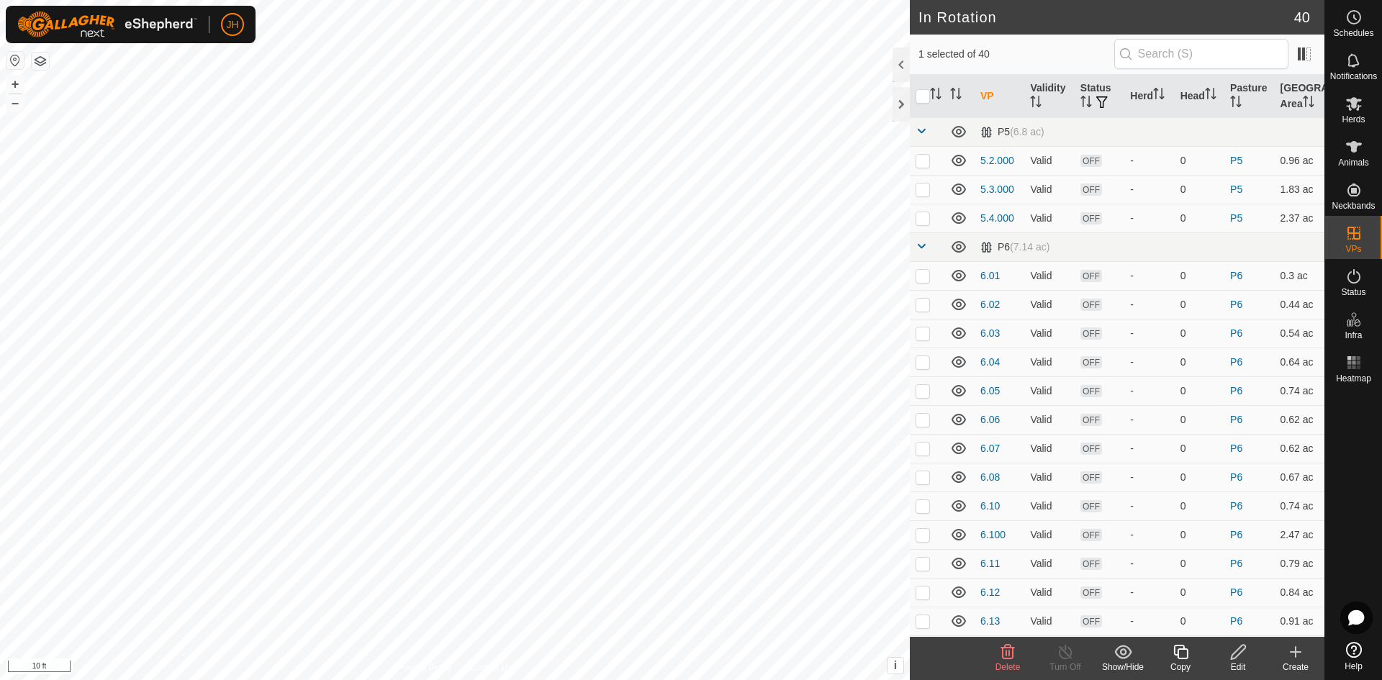
checkbox input "false"
checkbox input "true"
checkbox input "false"
checkbox input "true"
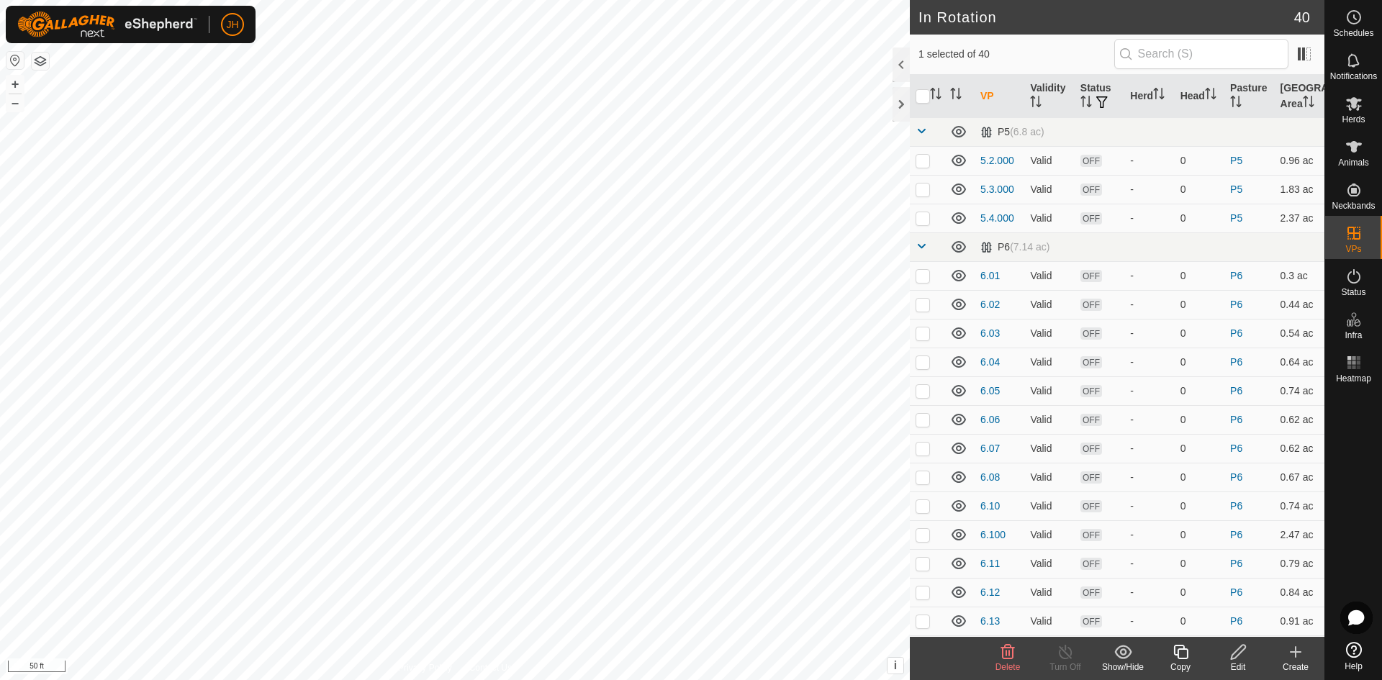
checkbox input "true"
checkbox input "false"
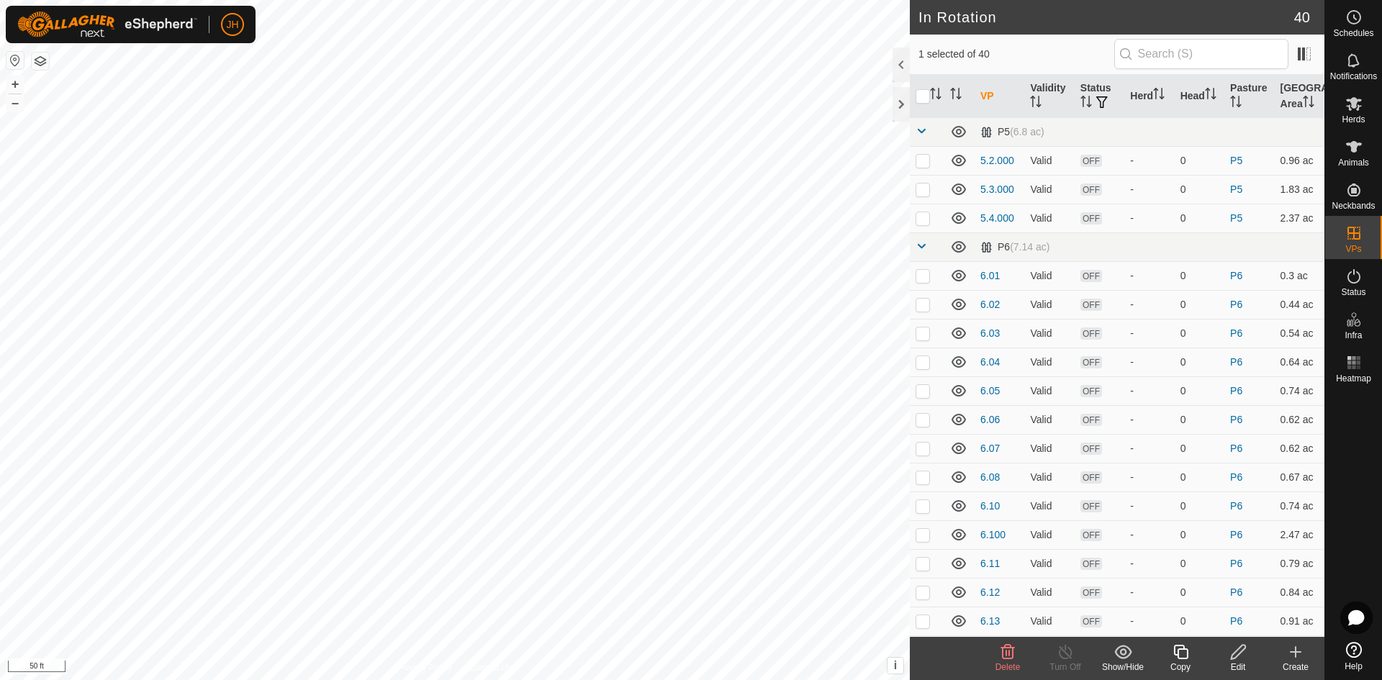
checkbox input "true"
checkbox input "false"
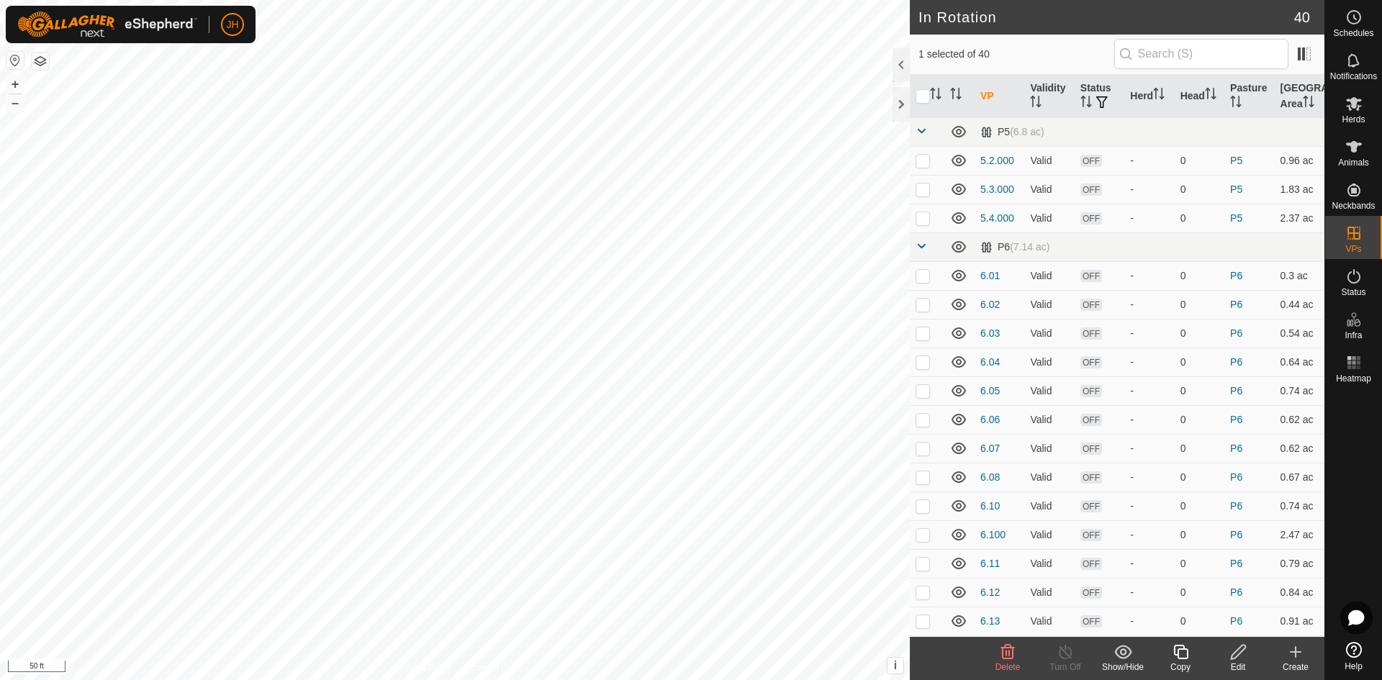
checkbox input "true"
checkbox input "false"
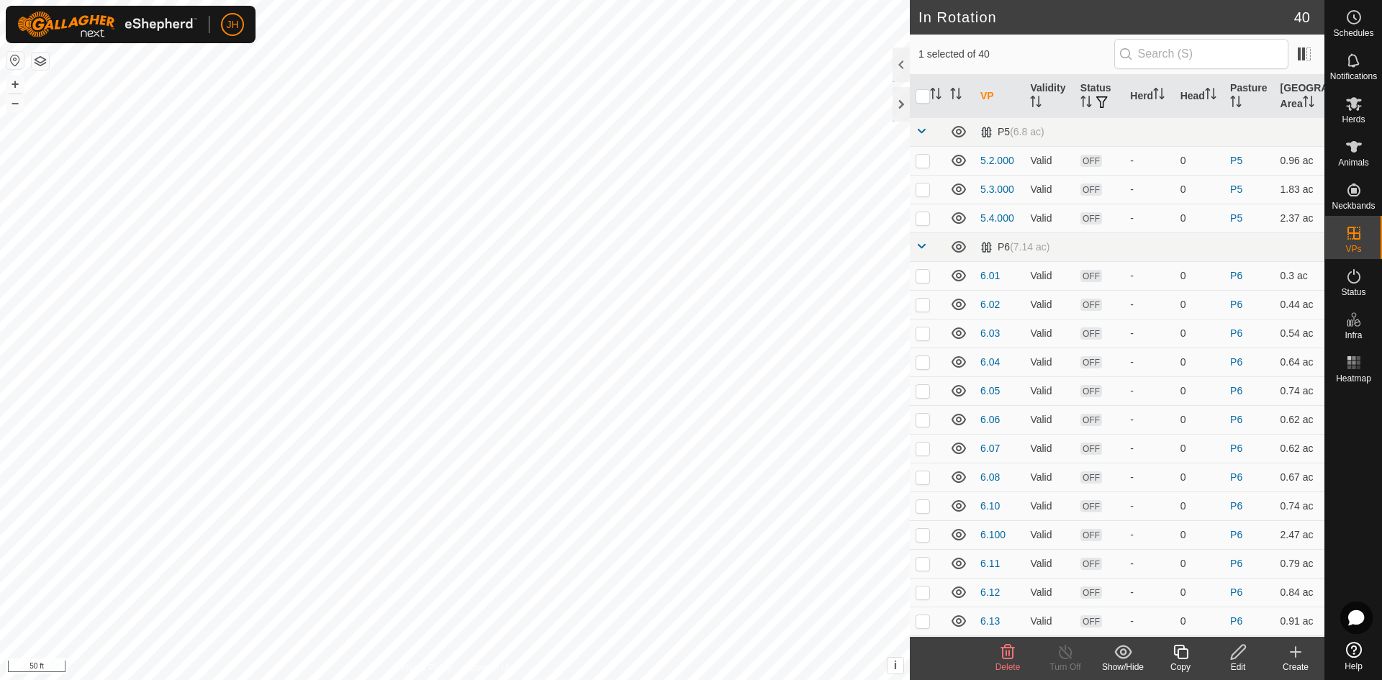
checkbox input "false"
checkbox input "true"
checkbox input "false"
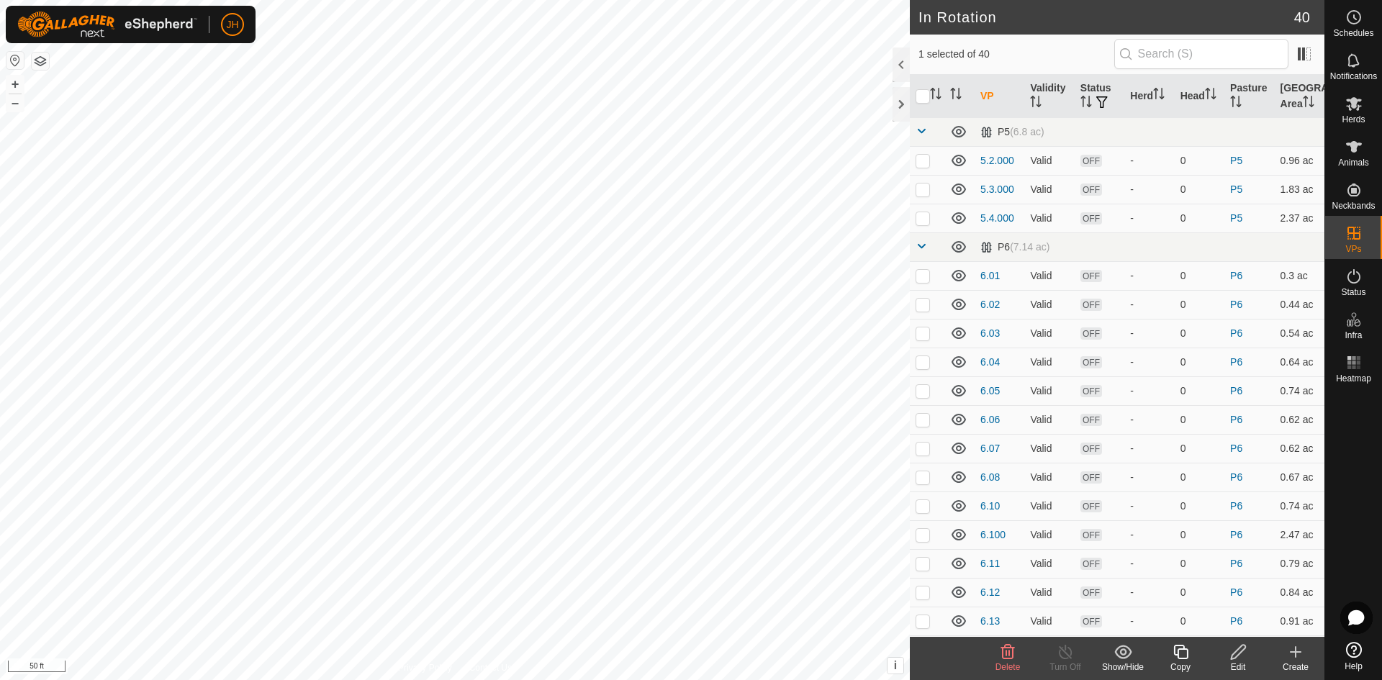
checkbox input "false"
checkbox input "true"
checkbox input "false"
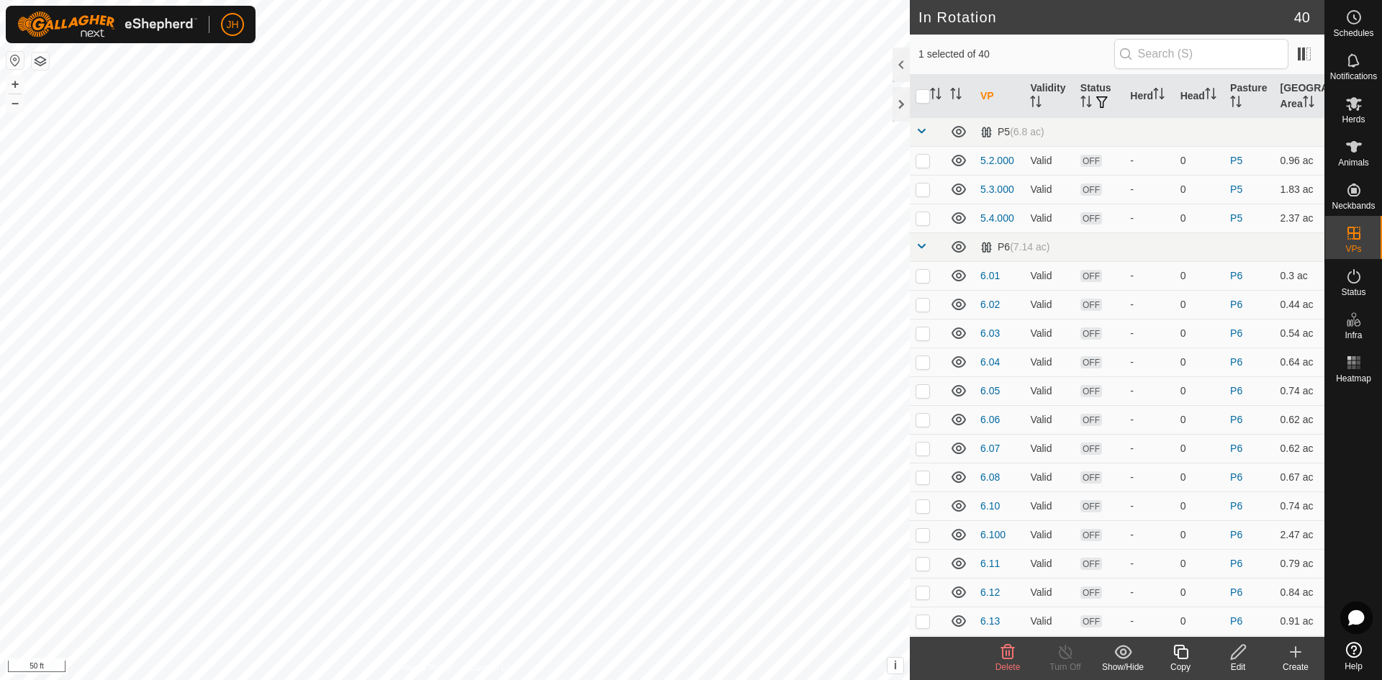
checkbox input "false"
checkbox input "true"
checkbox input "false"
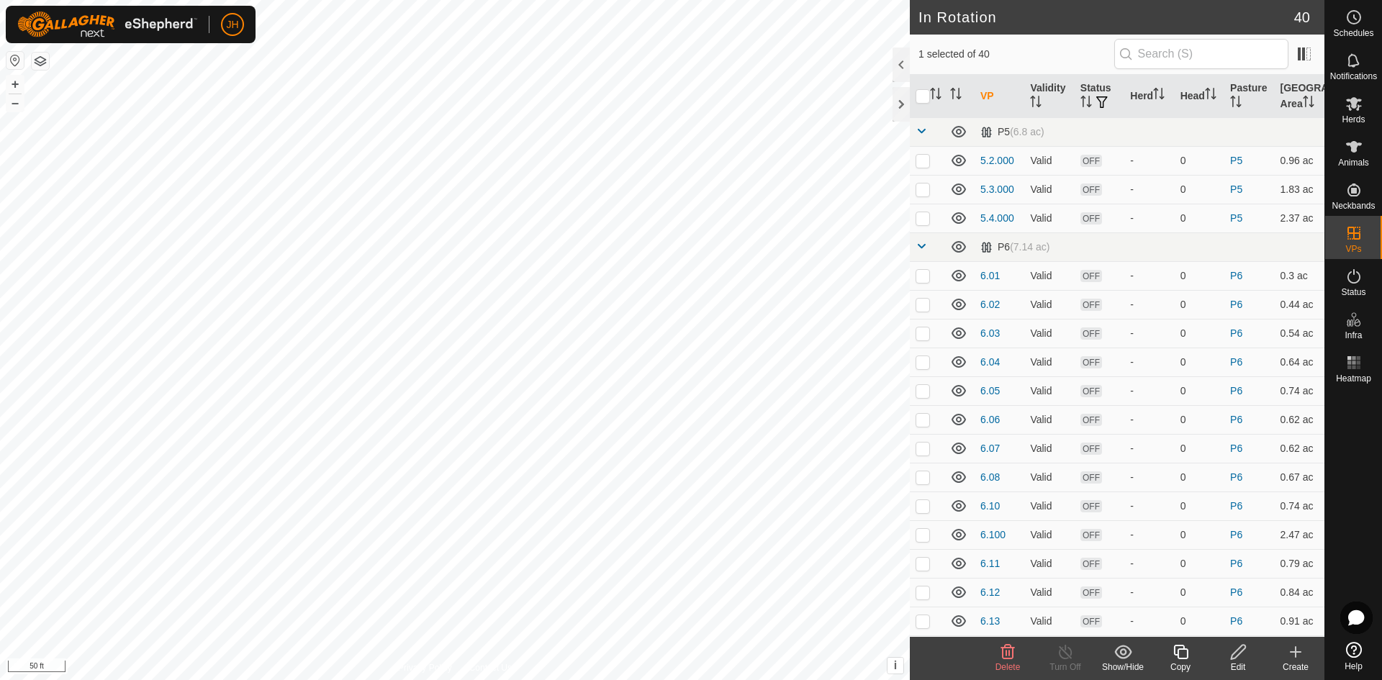
checkbox input "false"
checkbox input "true"
checkbox input "false"
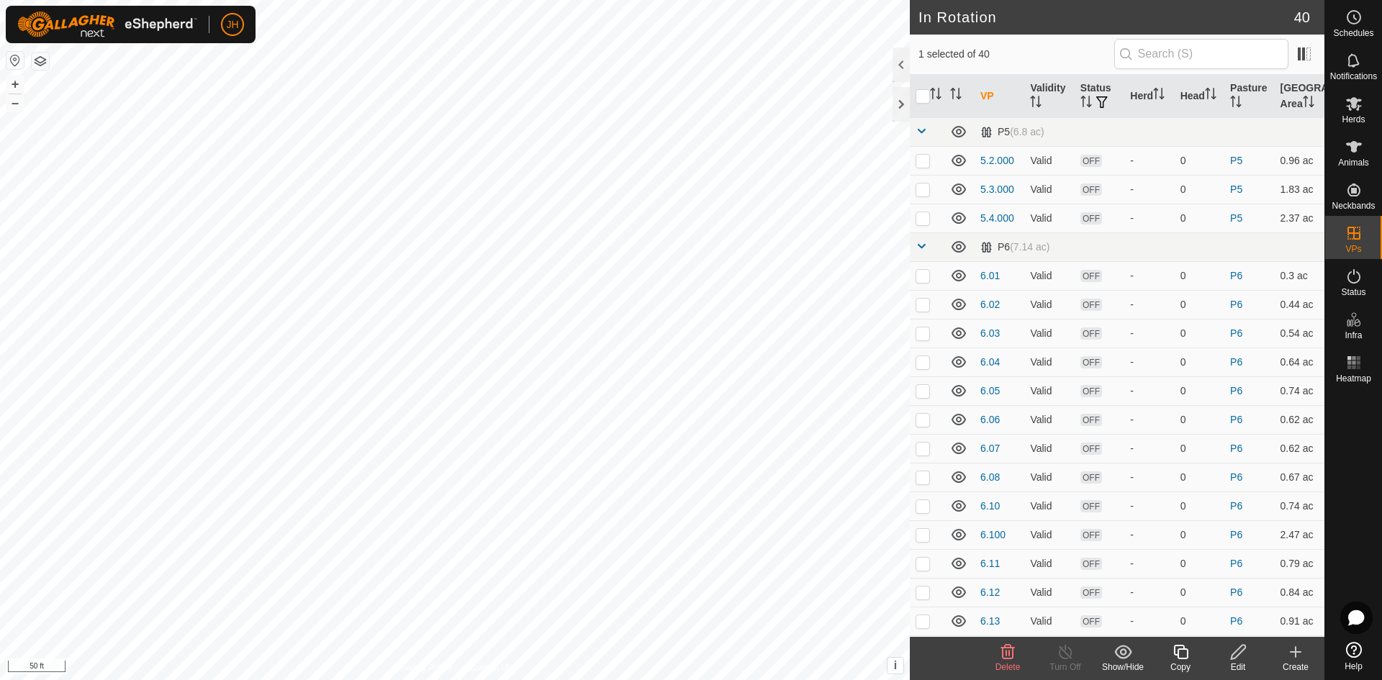
checkbox input "false"
checkbox input "true"
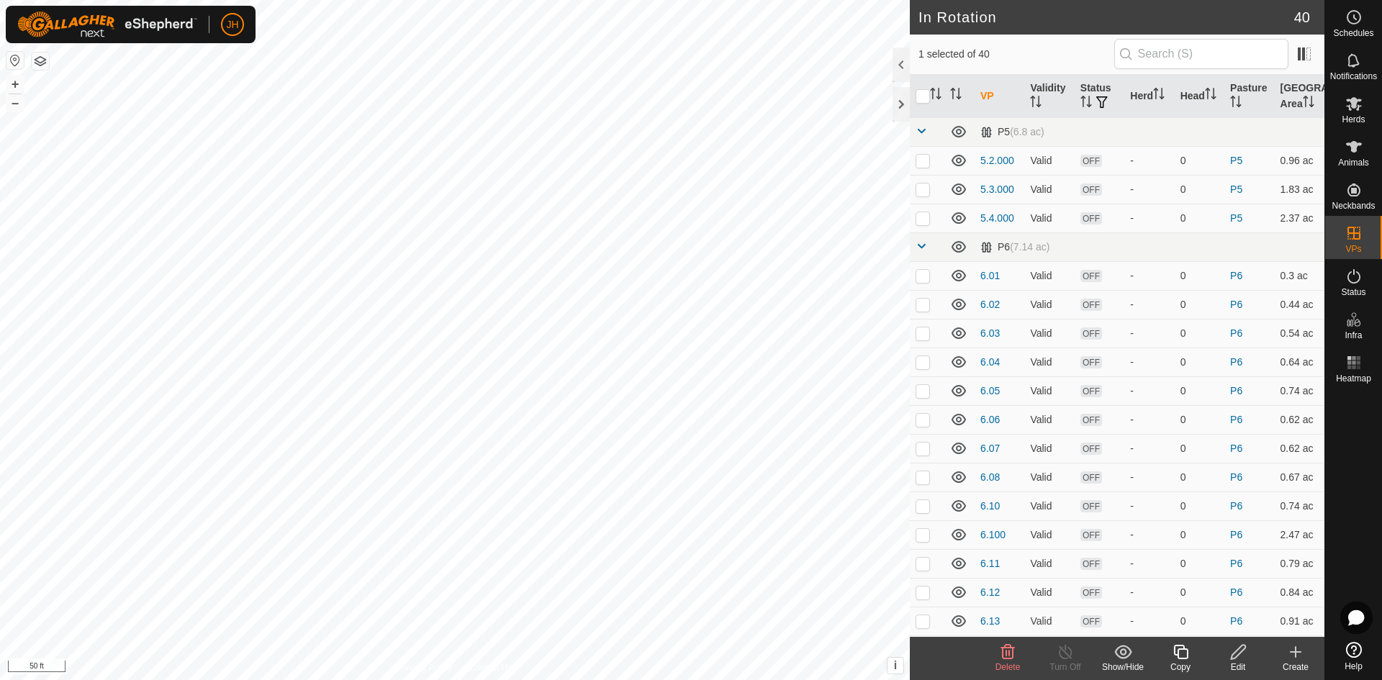
checkbox input "true"
checkbox input "false"
checkbox input "true"
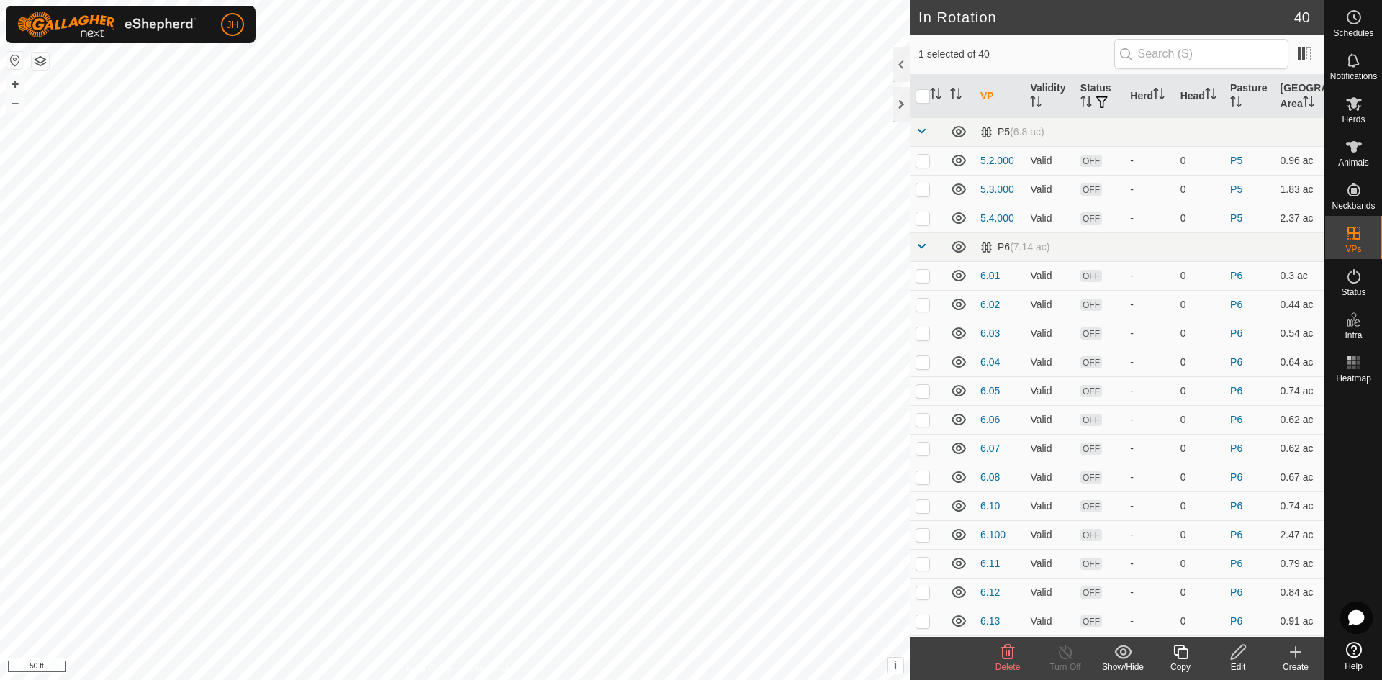
checkbox input "false"
click at [1356, 24] on circle at bounding box center [1354, 17] width 13 height 13
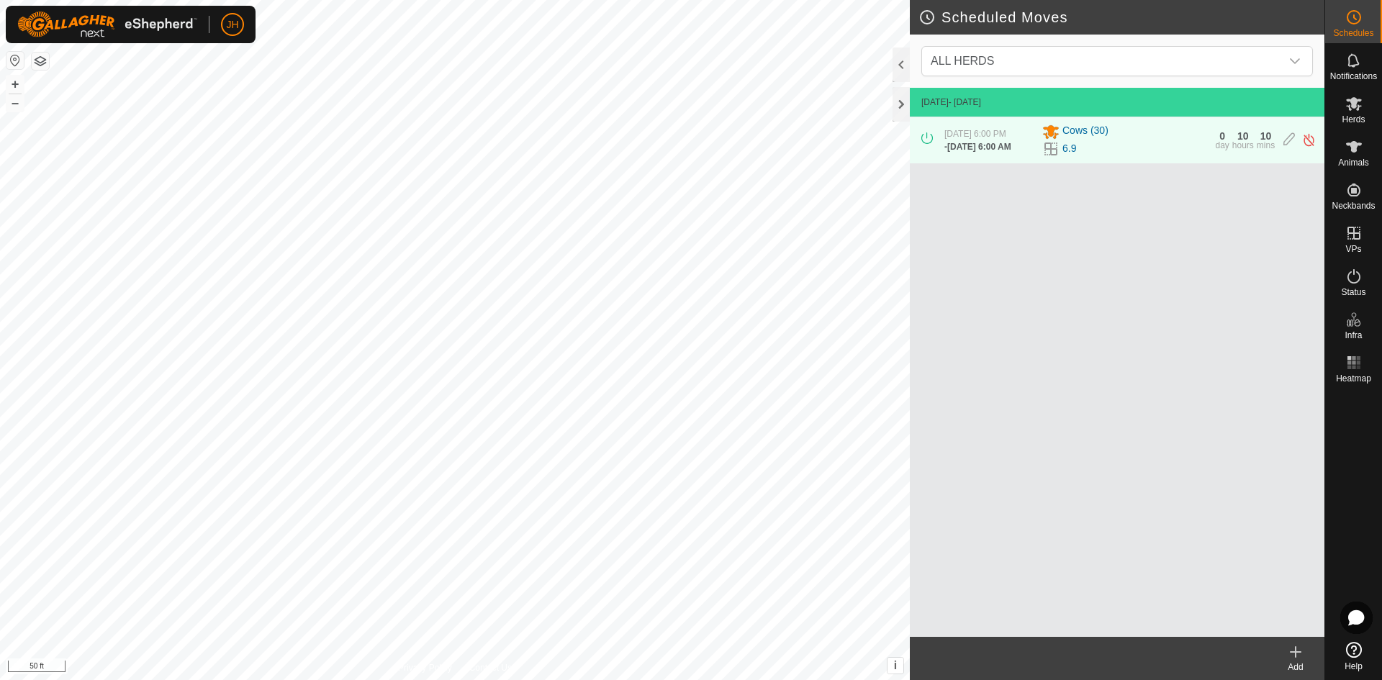
click at [1297, 656] on icon at bounding box center [1295, 652] width 17 height 17
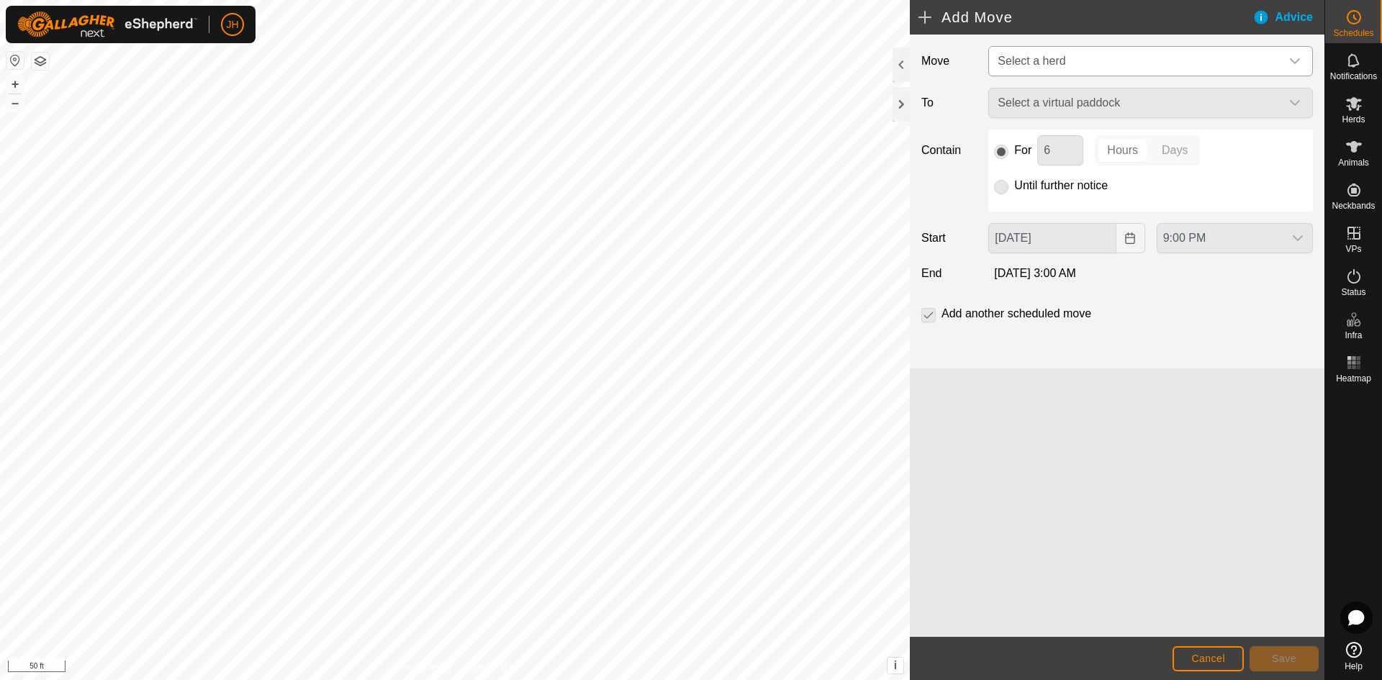
click at [1057, 58] on span "Select a herd" at bounding box center [1032, 61] width 68 height 12
click at [1071, 142] on li "Cows (30)" at bounding box center [1151, 136] width 323 height 30
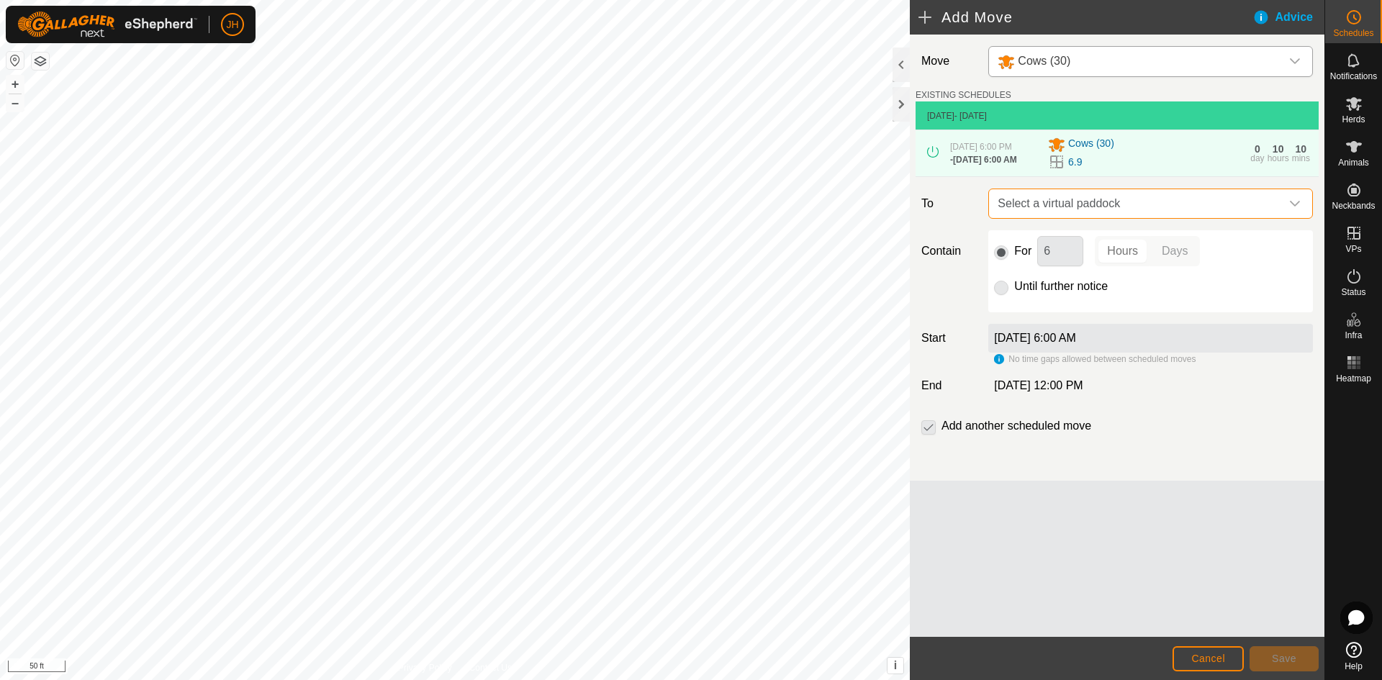
click at [1264, 207] on span "Select a virtual paddock" at bounding box center [1136, 203] width 289 height 29
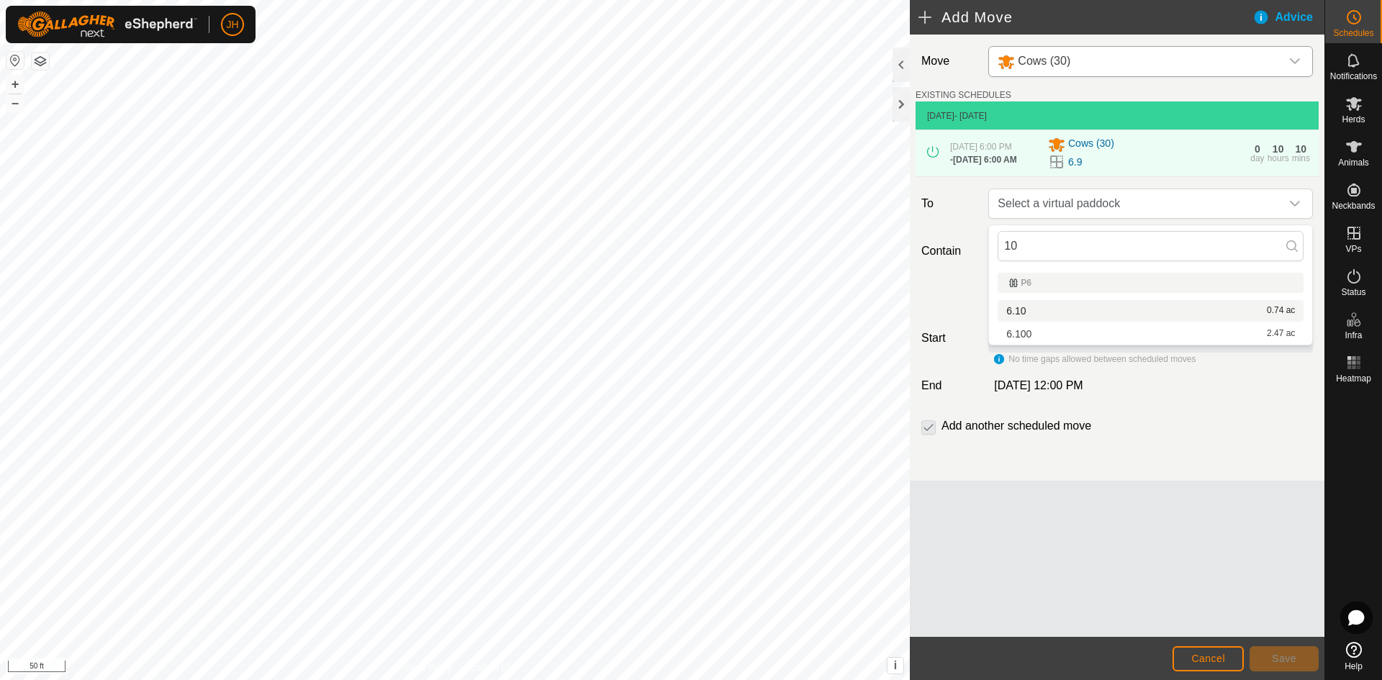
type input "10"
click at [1033, 310] on li "6.10 0.74 ac" at bounding box center [1151, 311] width 306 height 22
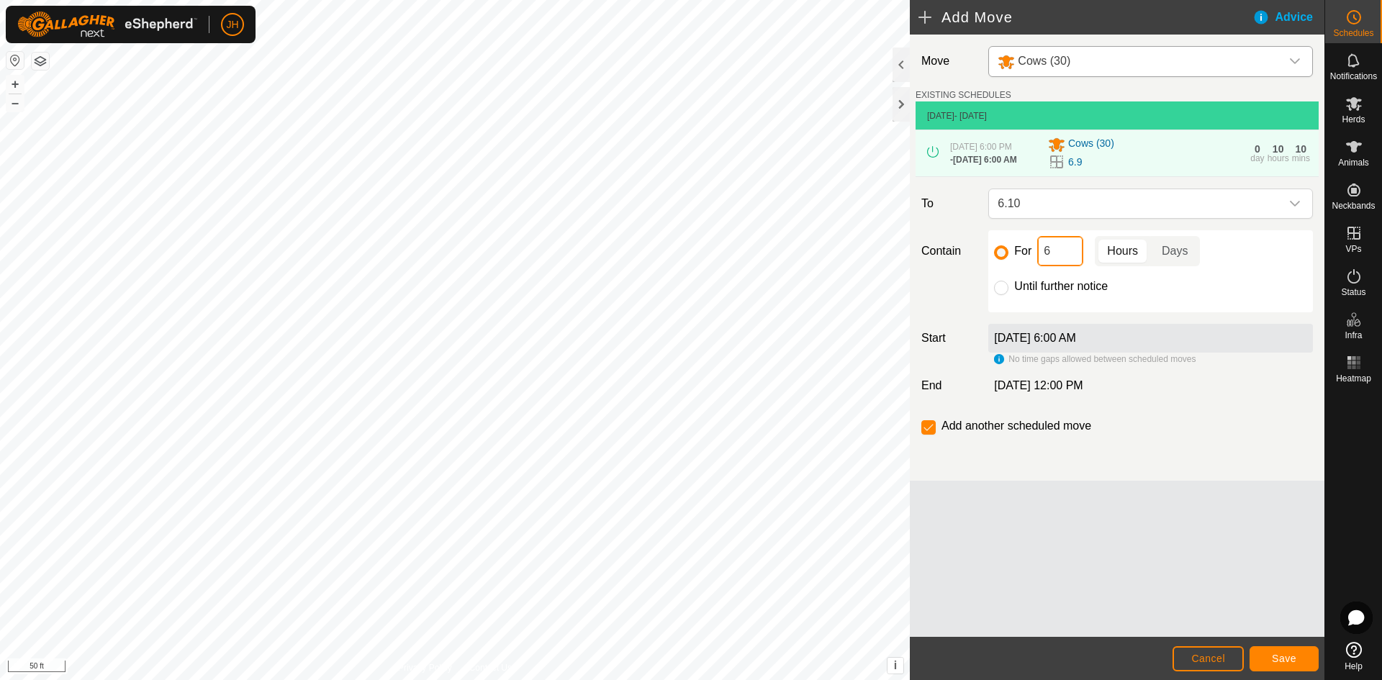
drag, startPoint x: 1058, startPoint y: 261, endPoint x: 1043, endPoint y: 264, distance: 15.3
click at [1043, 264] on input "6" at bounding box center [1061, 251] width 46 height 30
type input "2"
click at [1282, 657] on span "Save" at bounding box center [1284, 659] width 24 height 12
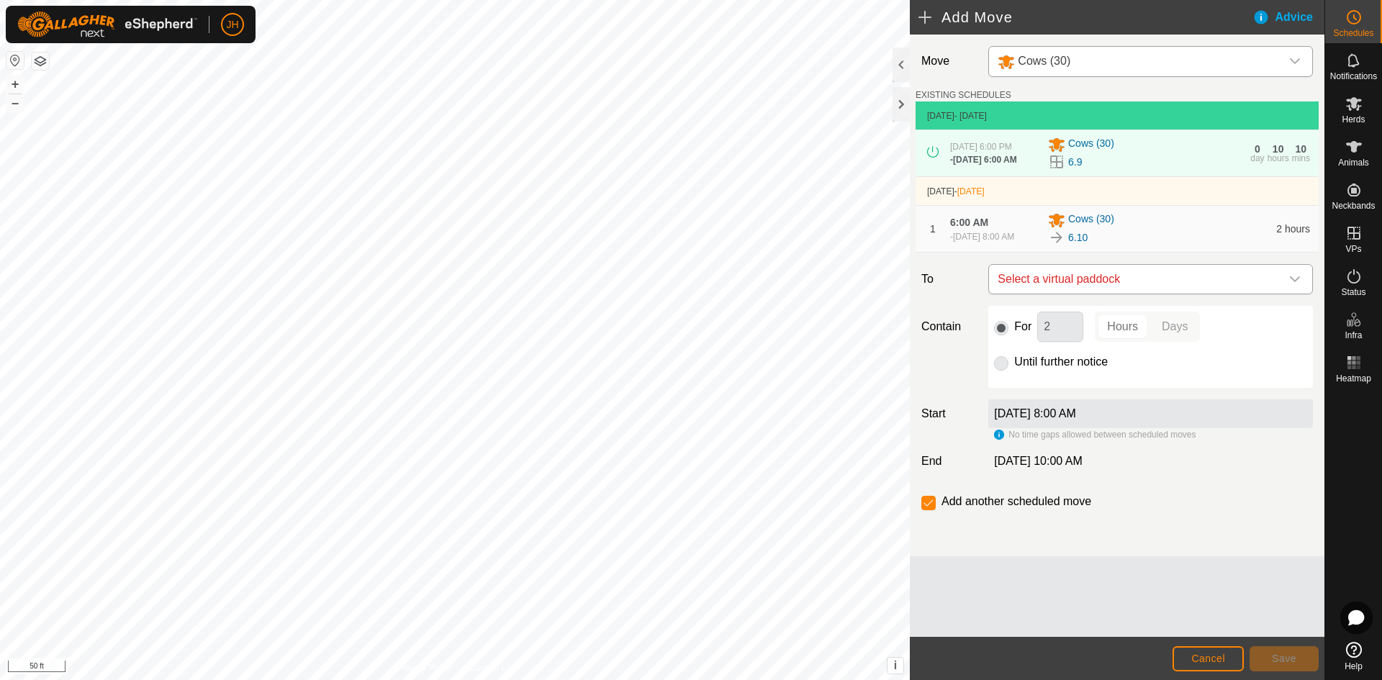
click at [1196, 294] on span "Select a virtual paddock" at bounding box center [1136, 279] width 289 height 29
type input "11"
click at [1085, 397] on li "6.11 0.79 ac" at bounding box center [1151, 393] width 306 height 22
click at [1068, 342] on input "2" at bounding box center [1061, 327] width 46 height 30
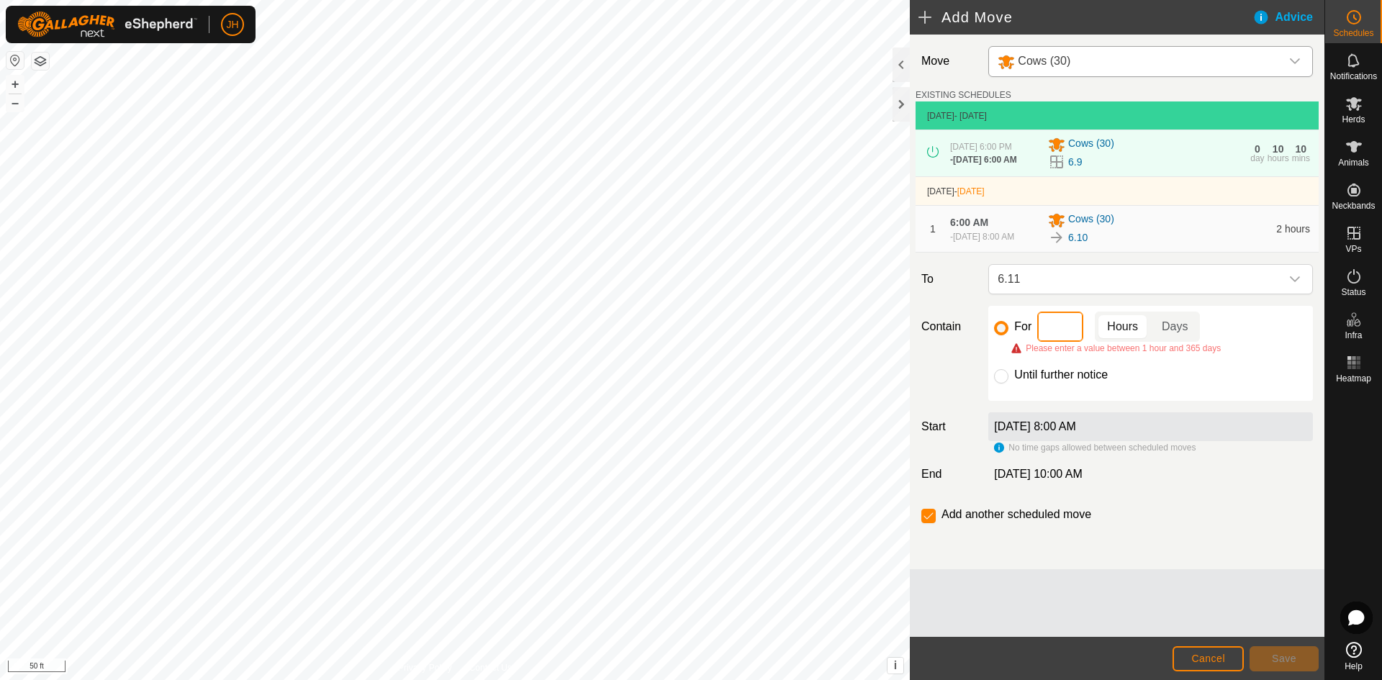
type input "3"
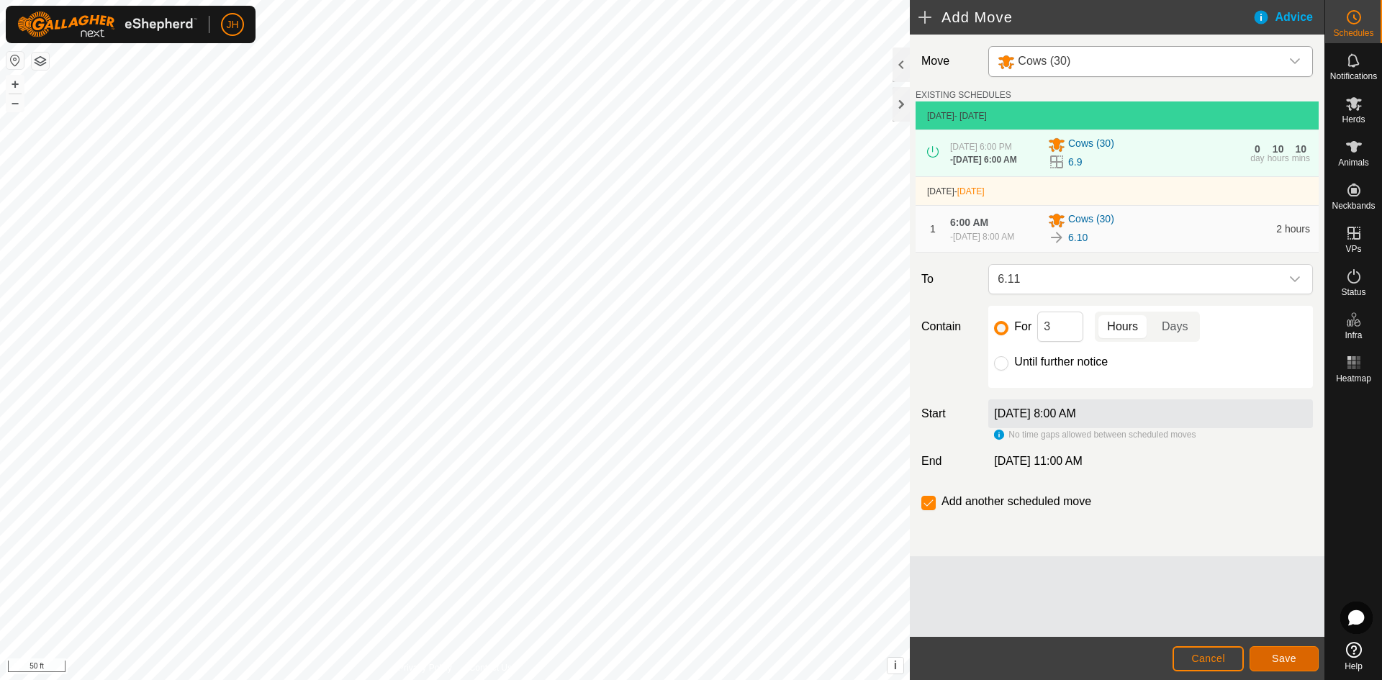
click at [1282, 665] on button "Save" at bounding box center [1284, 659] width 69 height 25
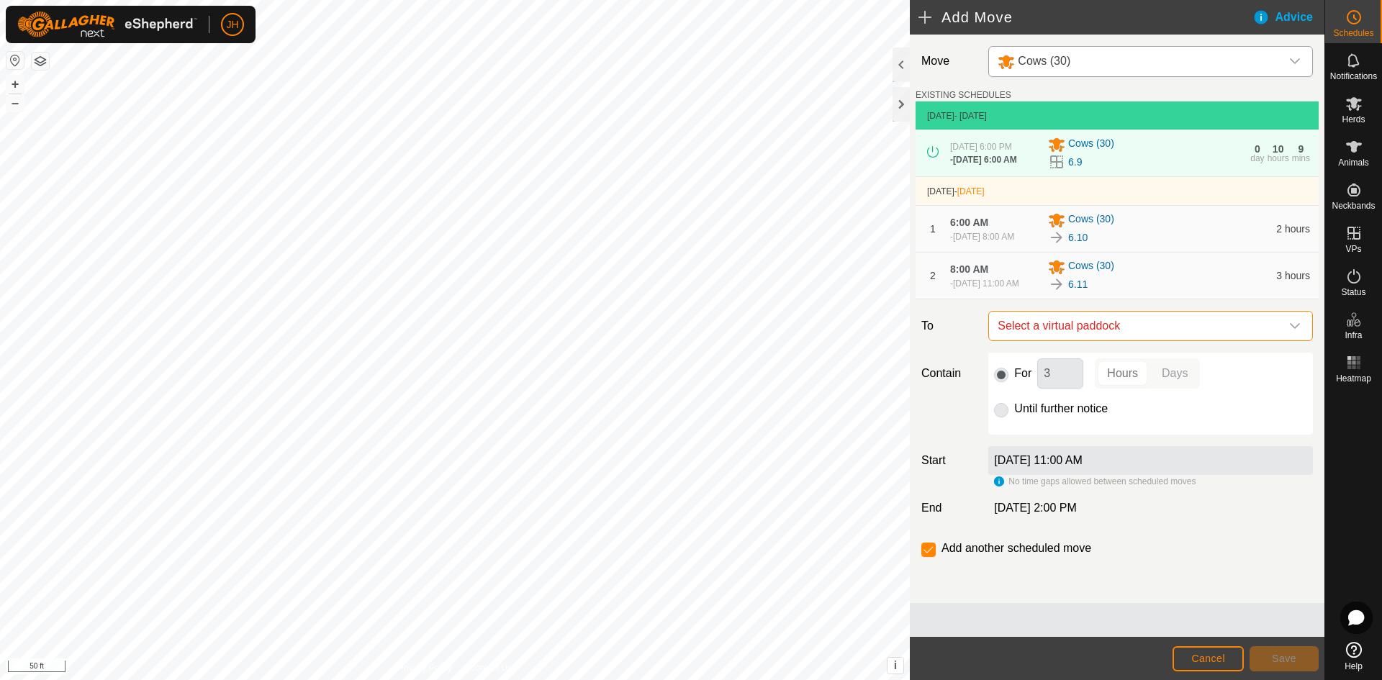
click at [1131, 341] on span "Select a virtual paddock" at bounding box center [1136, 326] width 289 height 29
type input "12"
click at [1018, 450] on li "6.12 0.84 ac" at bounding box center [1151, 447] width 306 height 22
click at [1049, 389] on input "3" at bounding box center [1061, 374] width 46 height 30
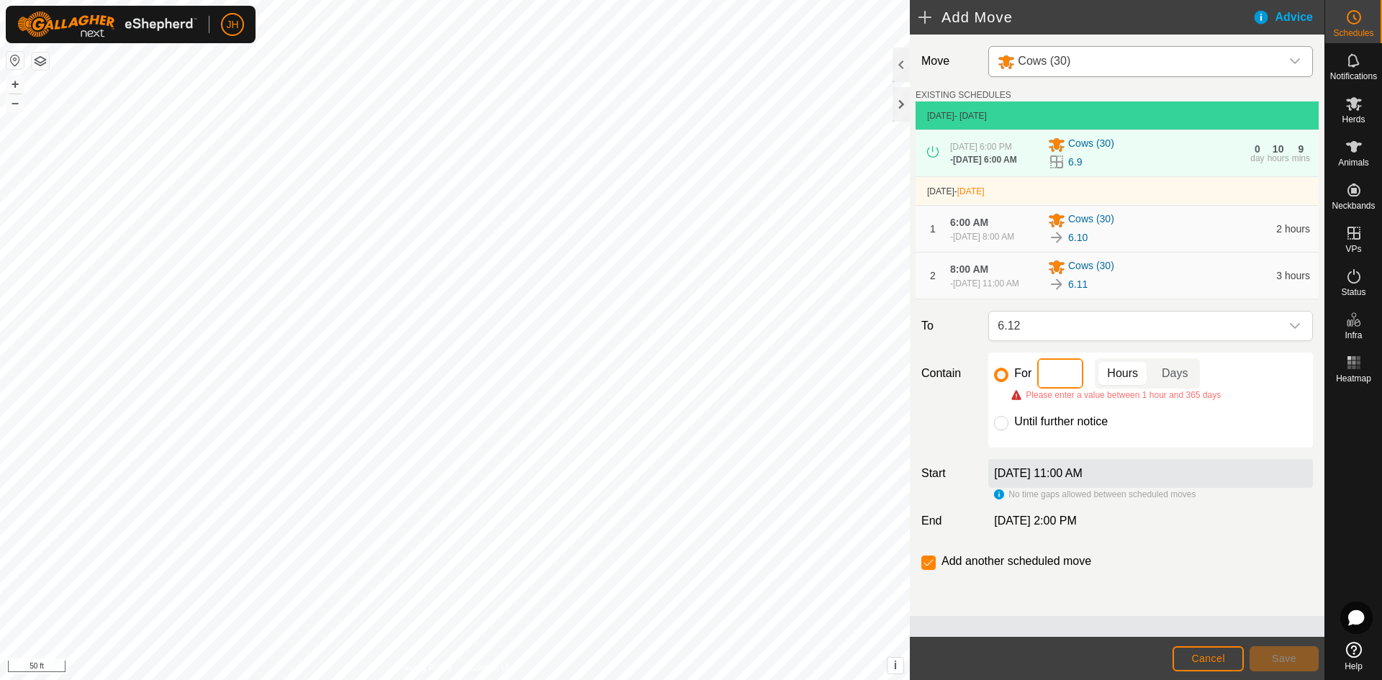
type input "4"
type input "3"
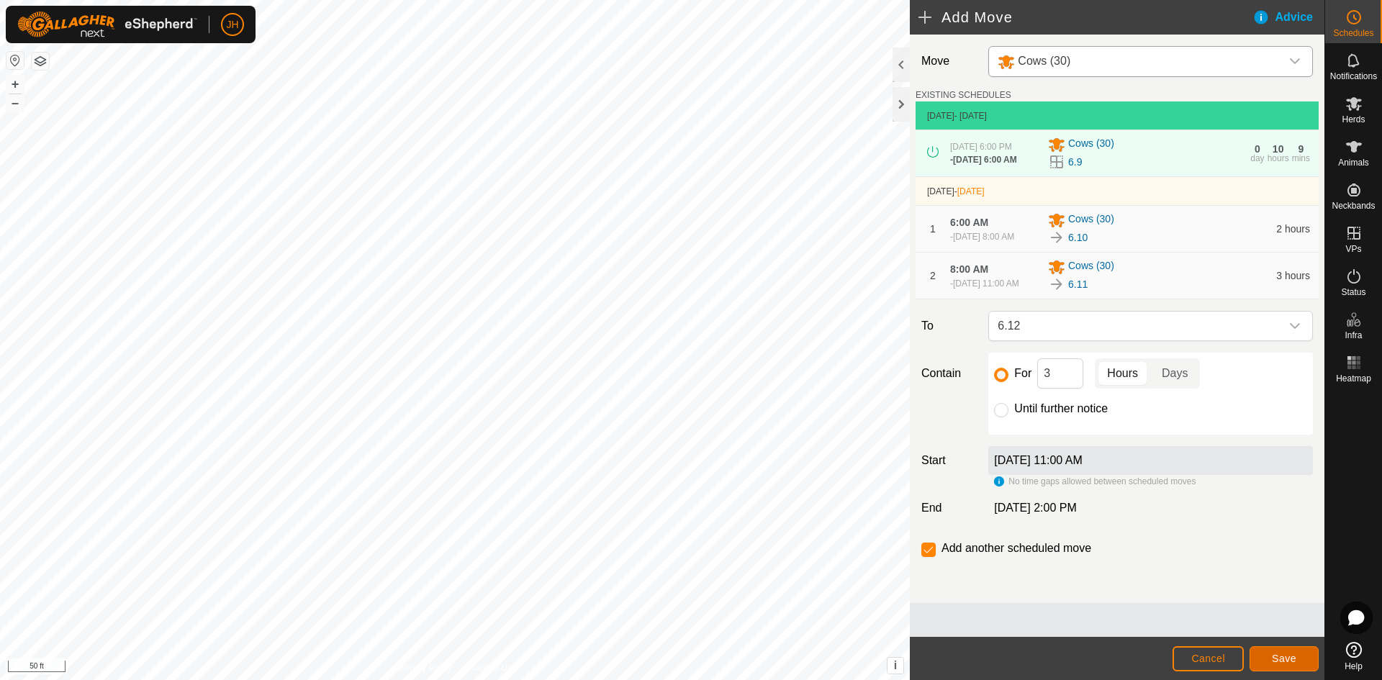
click at [1268, 663] on button "Save" at bounding box center [1284, 659] width 69 height 25
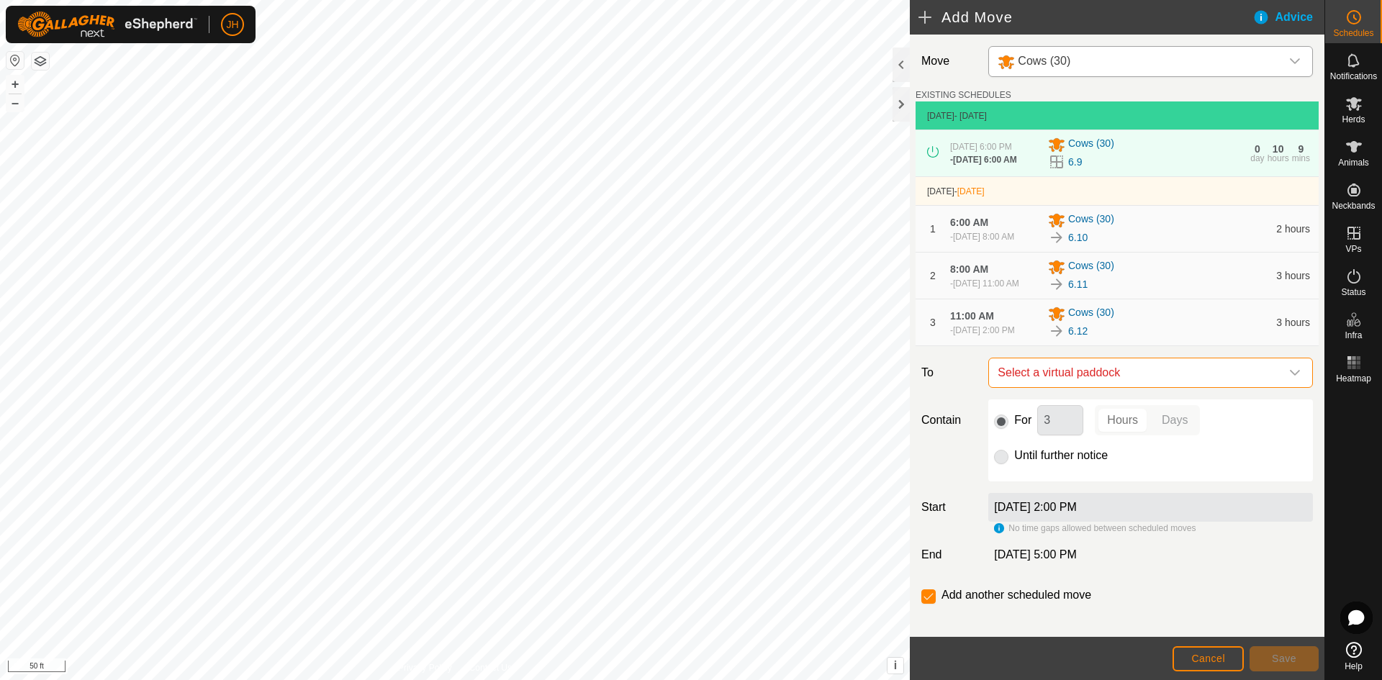
click at [1119, 387] on span "Select a virtual paddock" at bounding box center [1136, 373] width 289 height 29
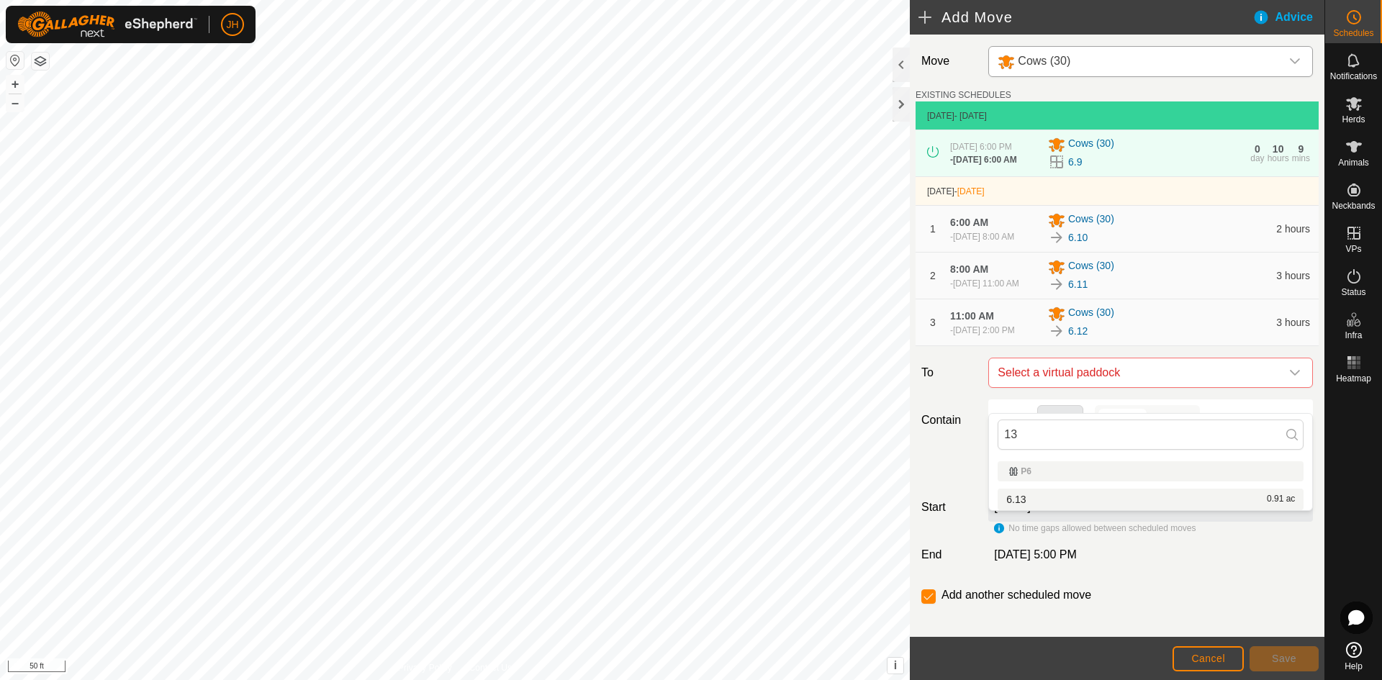
type input "13"
click at [1013, 502] on li "6.13 0.91 ac" at bounding box center [1151, 500] width 306 height 22
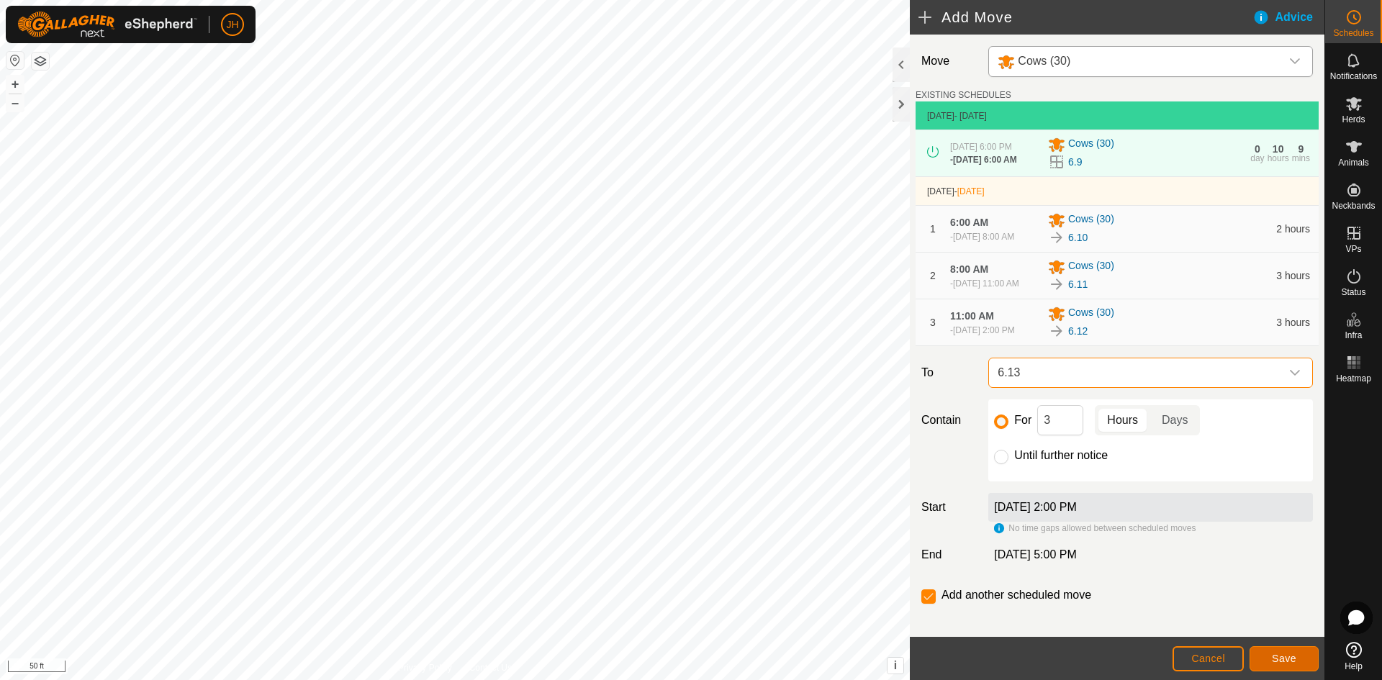
click at [1280, 657] on span "Save" at bounding box center [1284, 659] width 24 height 12
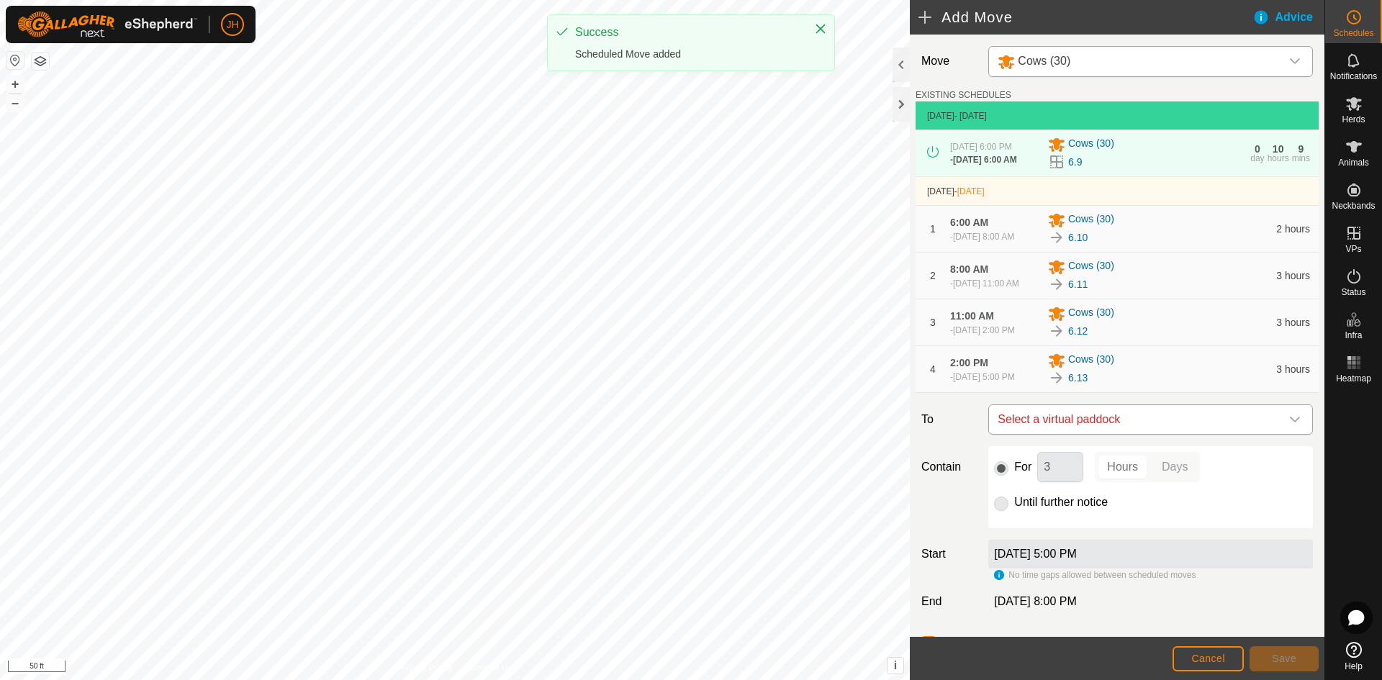
click at [1118, 434] on span "Select a virtual paddock" at bounding box center [1136, 419] width 289 height 29
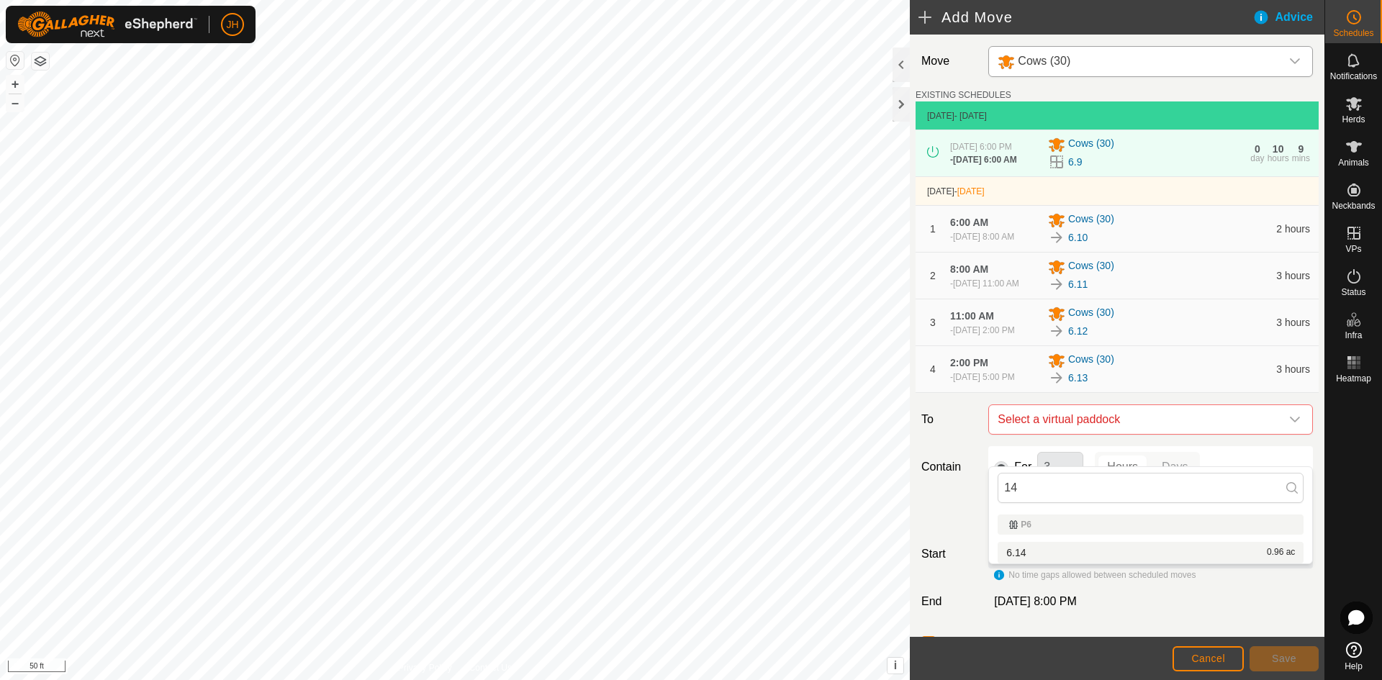
type input "14"
click at [1019, 554] on li "6.14 0.96 ac" at bounding box center [1151, 553] width 306 height 22
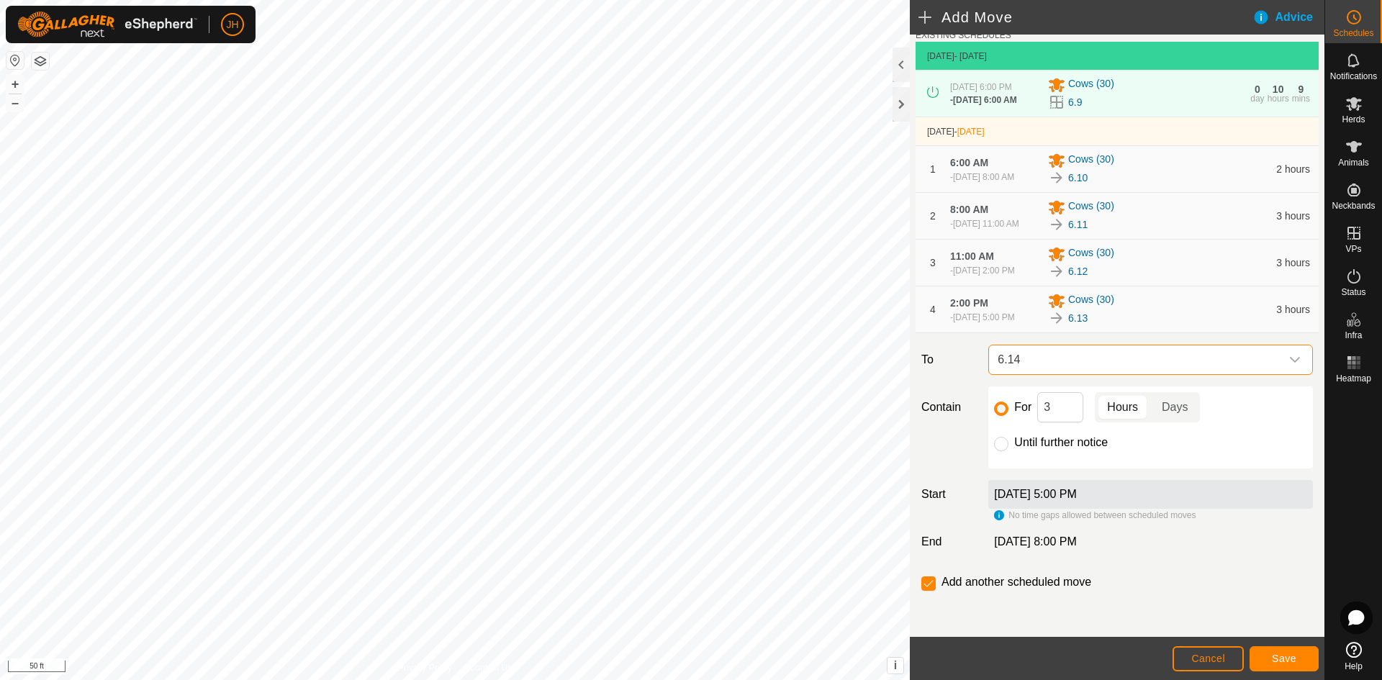
scroll to position [90, 0]
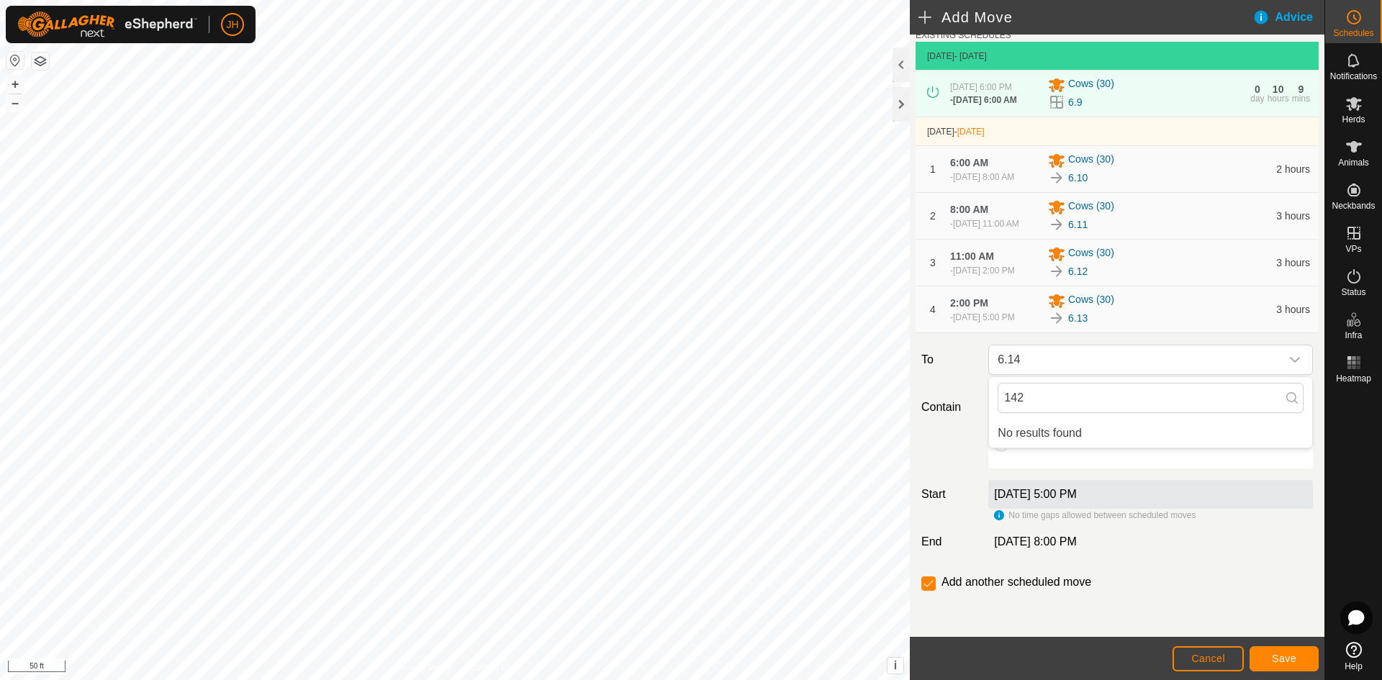
type input "14"
click at [1063, 460] on li "6.14 0.96 ac" at bounding box center [1151, 463] width 306 height 22
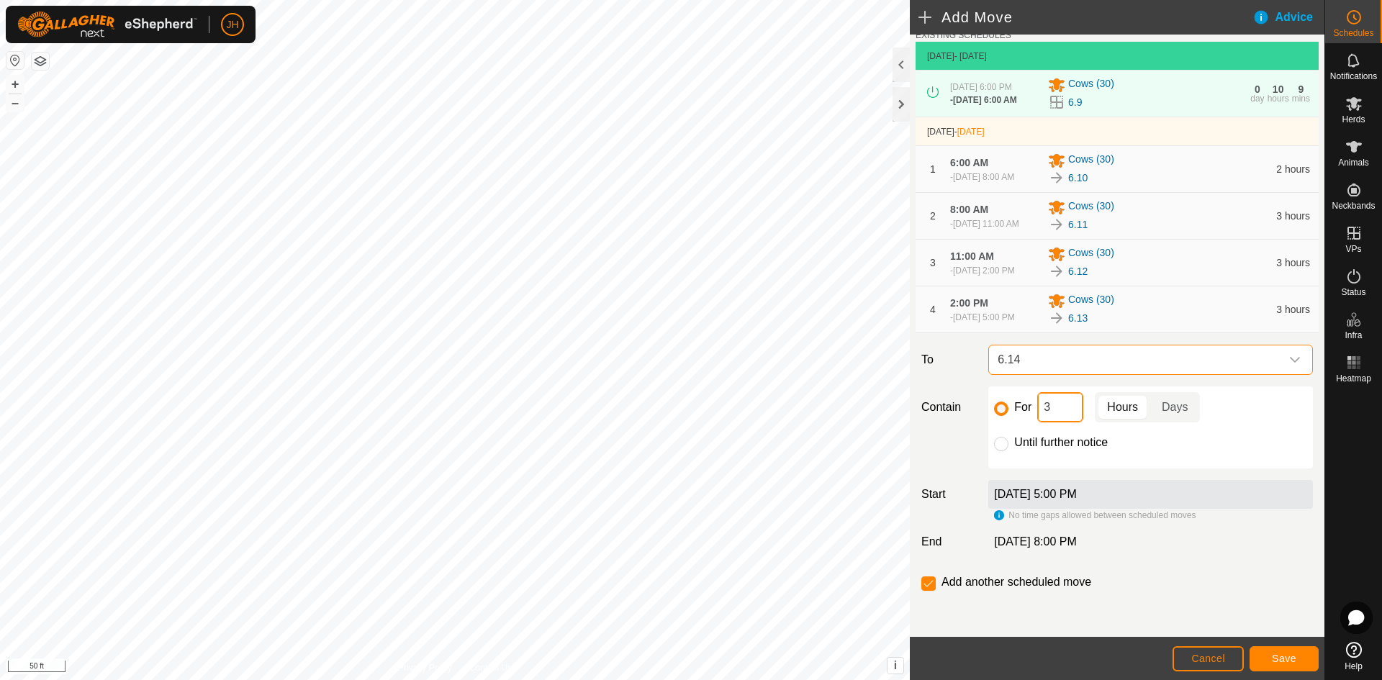
click at [1053, 412] on input "3" at bounding box center [1061, 407] width 46 height 30
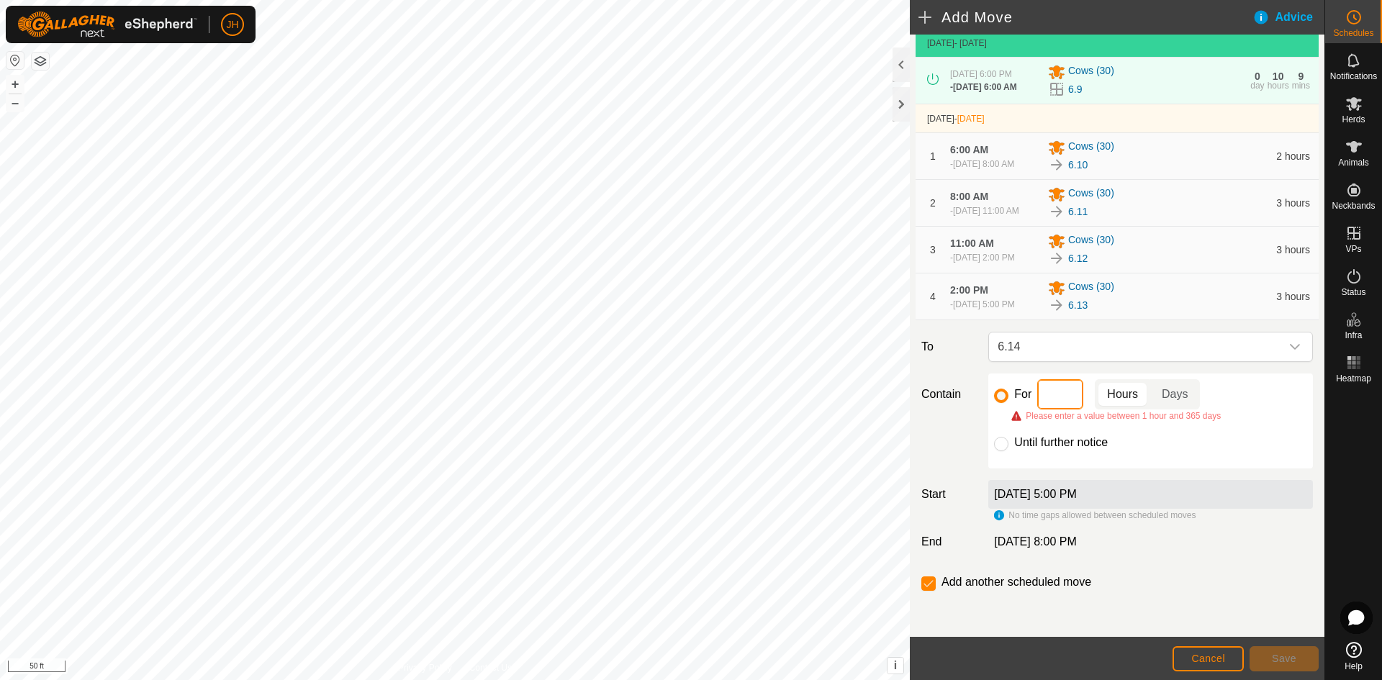
type input "2"
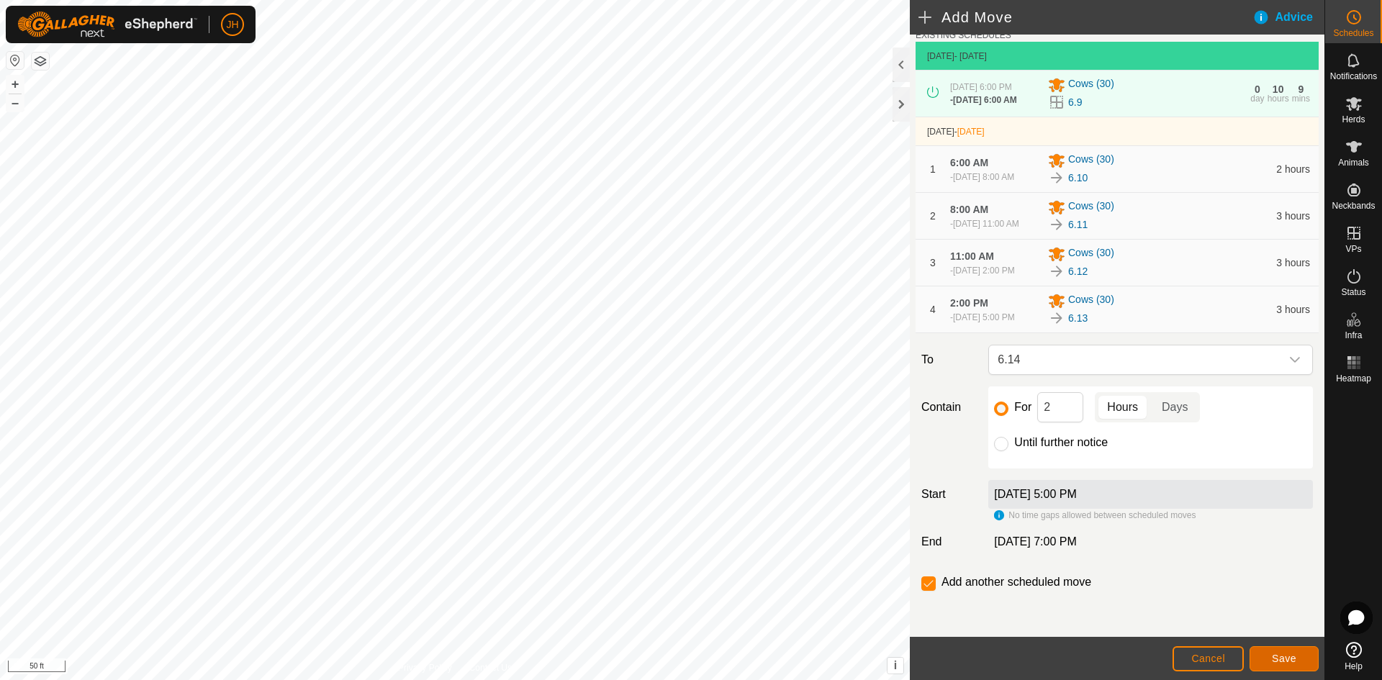
click at [1295, 662] on span "Save" at bounding box center [1284, 659] width 24 height 12
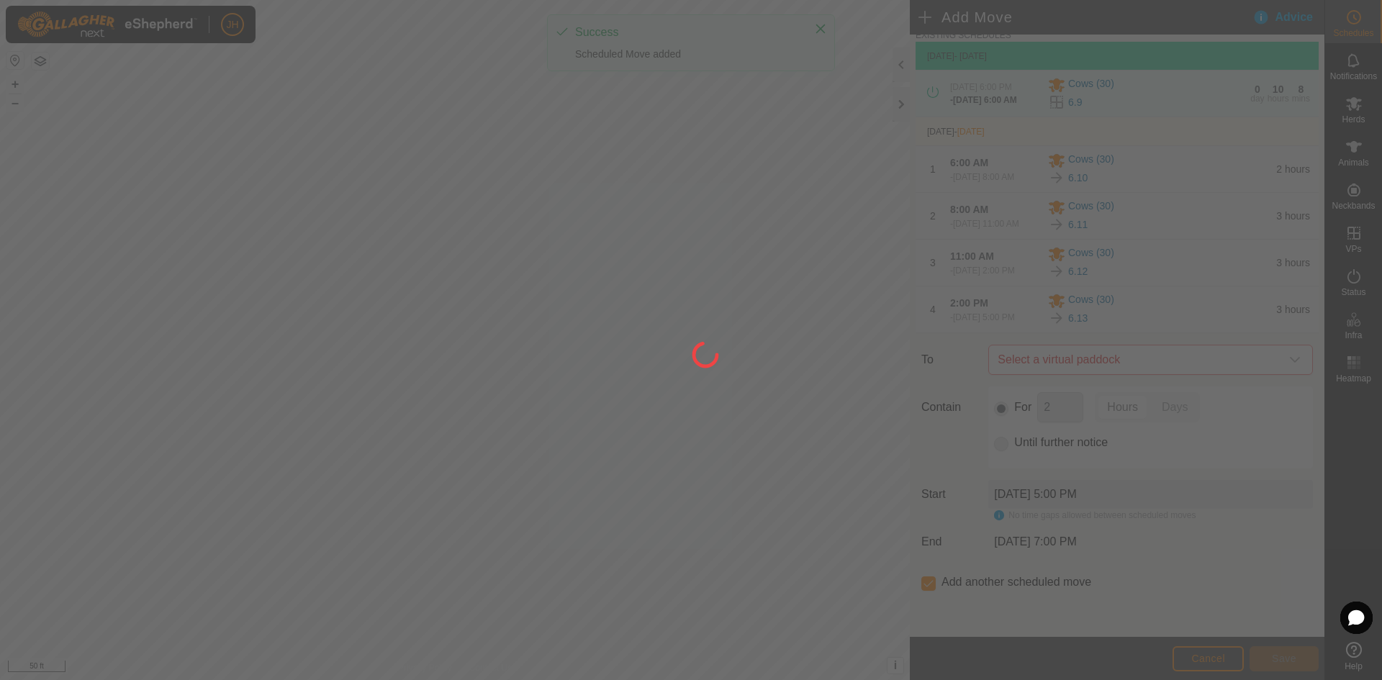
scroll to position [0, 0]
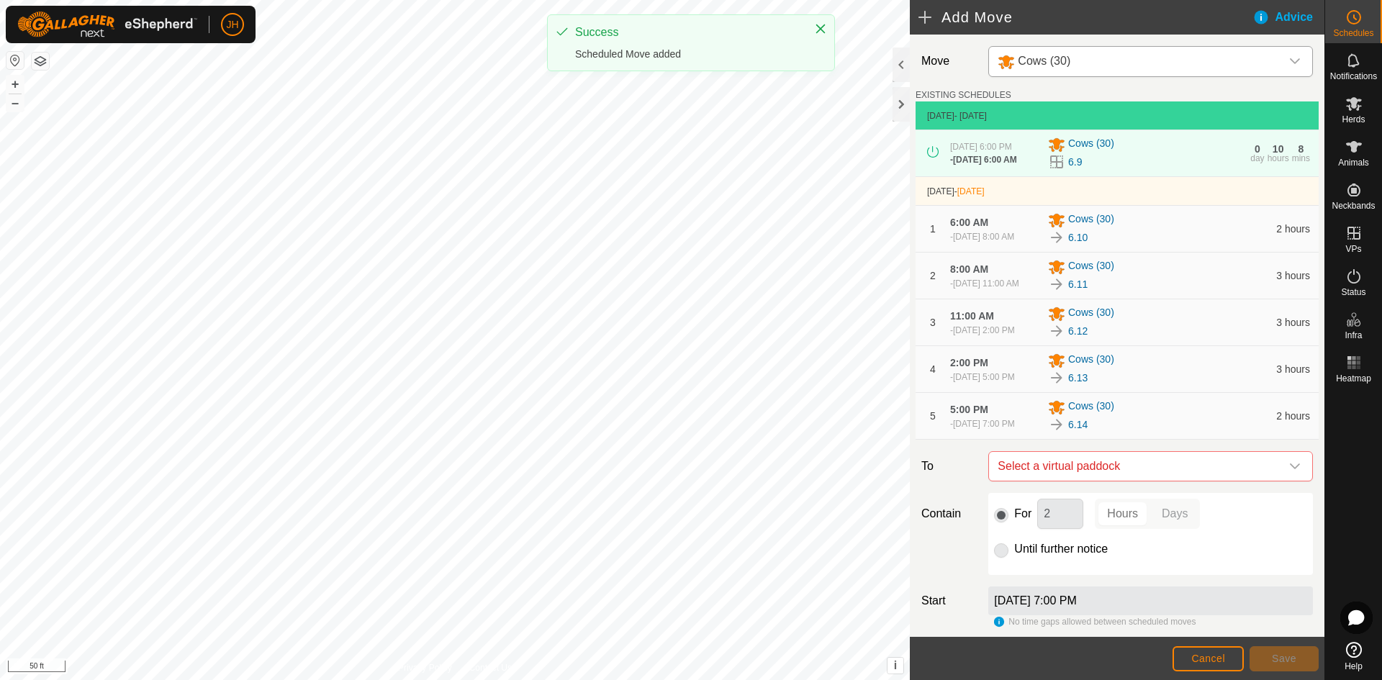
click at [1120, 67] on div "Cows (30)" at bounding box center [1136, 62] width 277 height 18
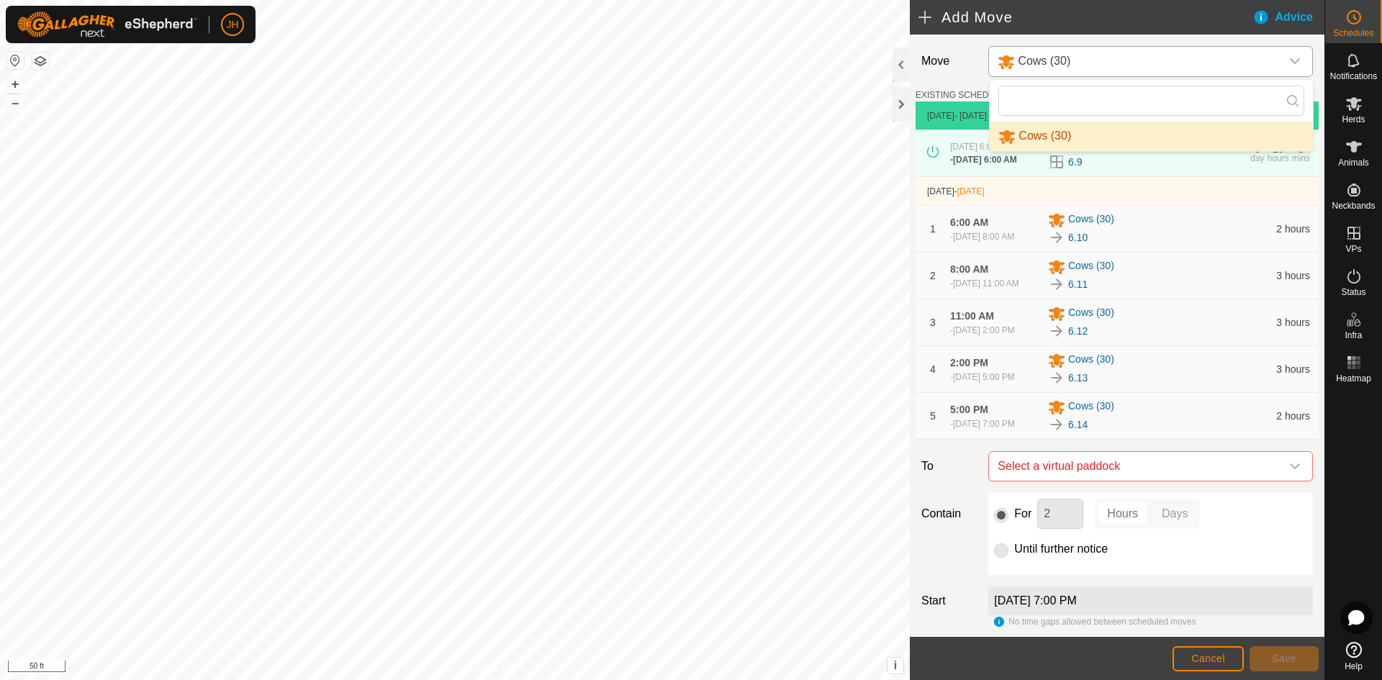
click at [1120, 67] on div "Cows (30)" at bounding box center [1136, 62] width 277 height 18
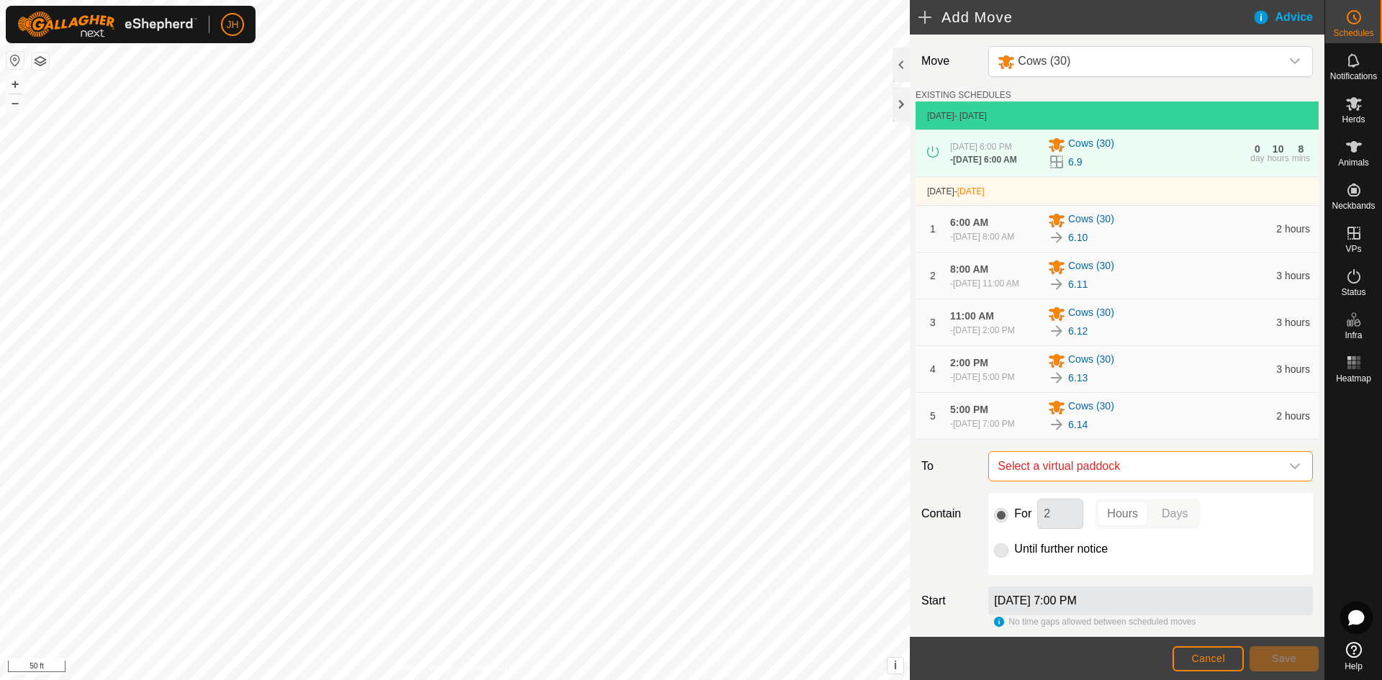
click at [1168, 481] on span "Select a virtual paddock" at bounding box center [1136, 466] width 289 height 29
type input "15"
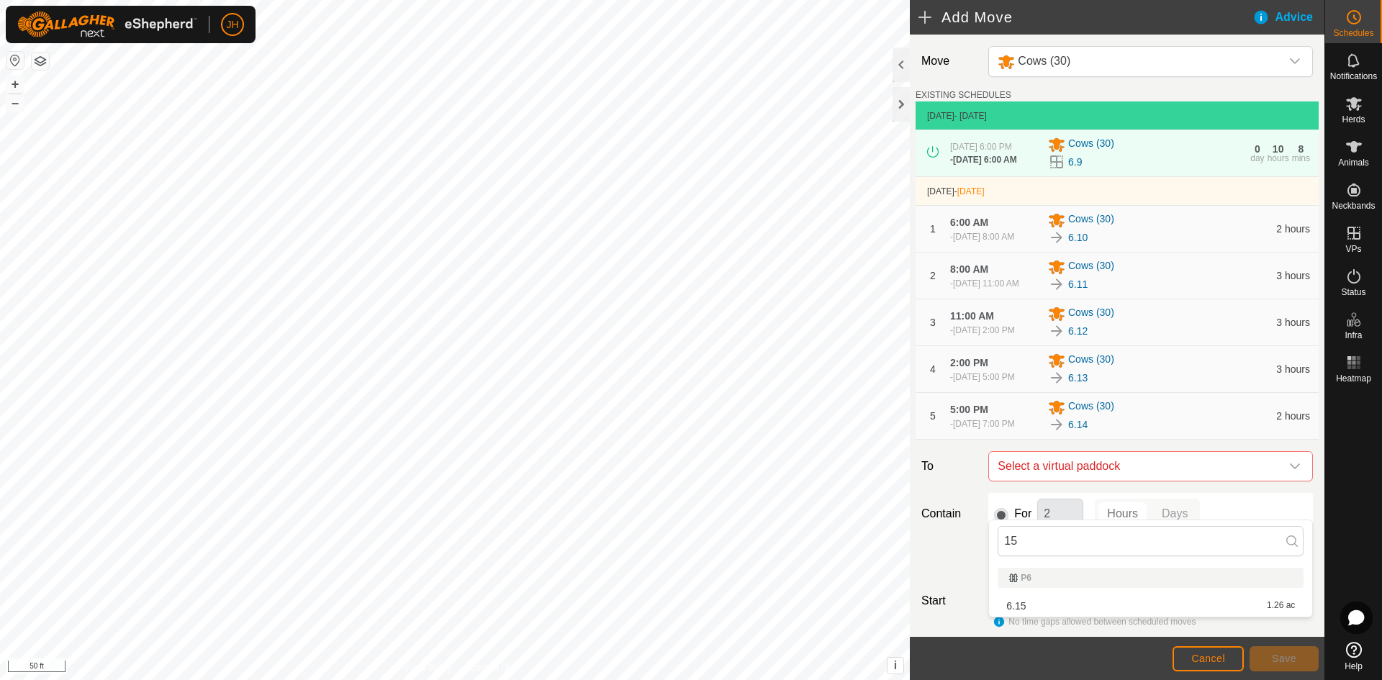
click at [1025, 609] on li "6.15 1.26 ac" at bounding box center [1151, 606] width 306 height 22
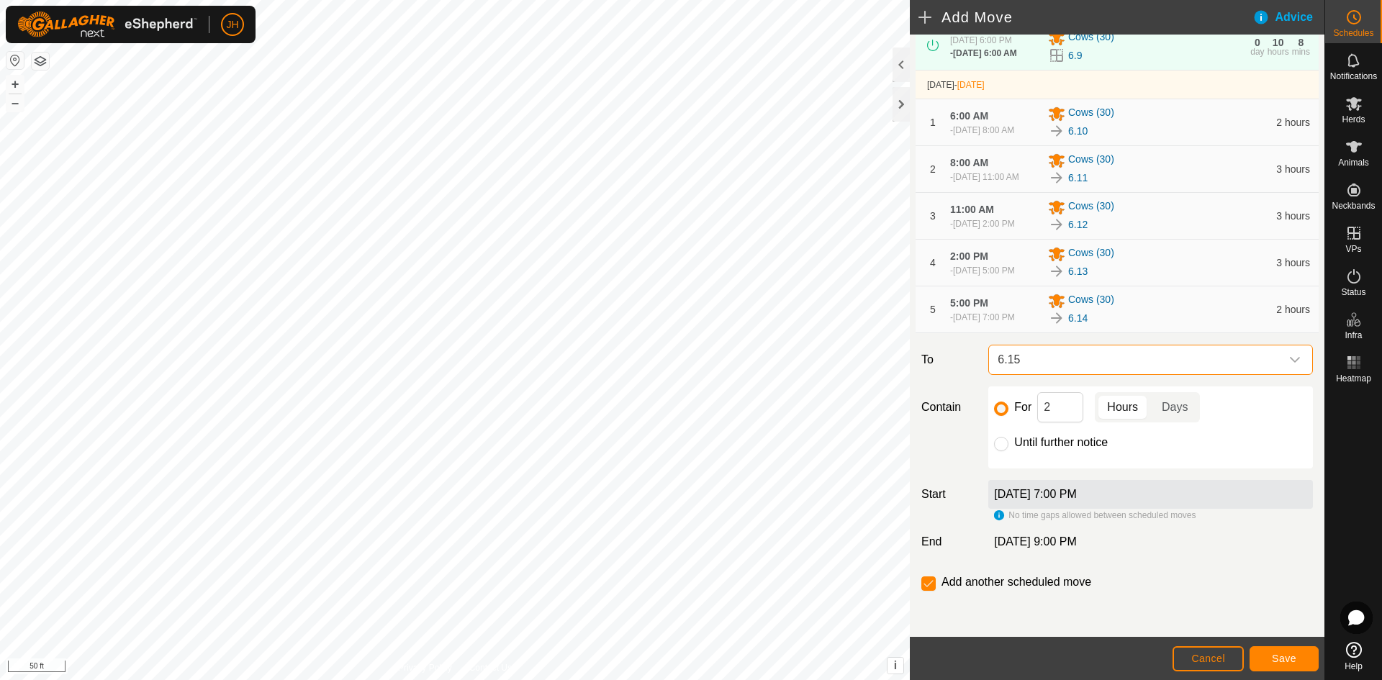
scroll to position [126, 0]
drag, startPoint x: 1052, startPoint y: 423, endPoint x: 1069, endPoint y: 430, distance: 17.8
click at [1052, 423] on input "2" at bounding box center [1061, 407] width 46 height 30
type input "11"
click at [1289, 665] on button "Save" at bounding box center [1284, 659] width 69 height 25
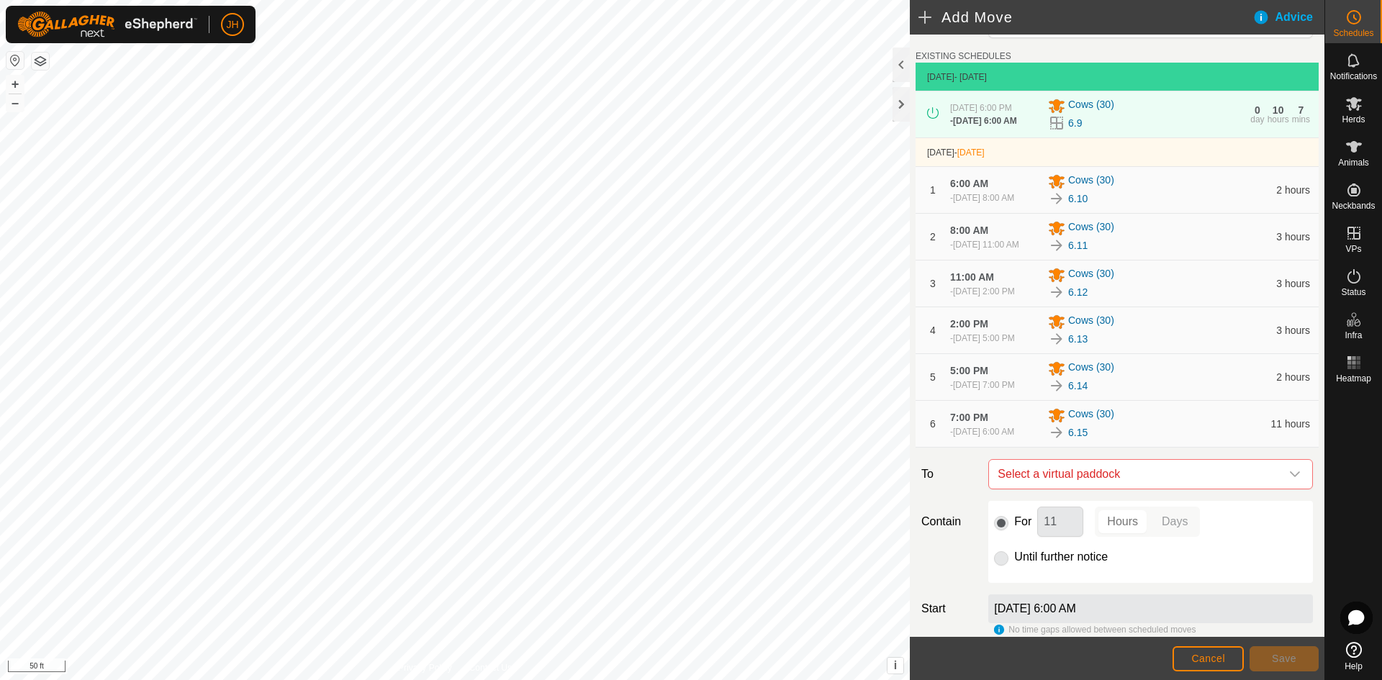
scroll to position [41, 0]
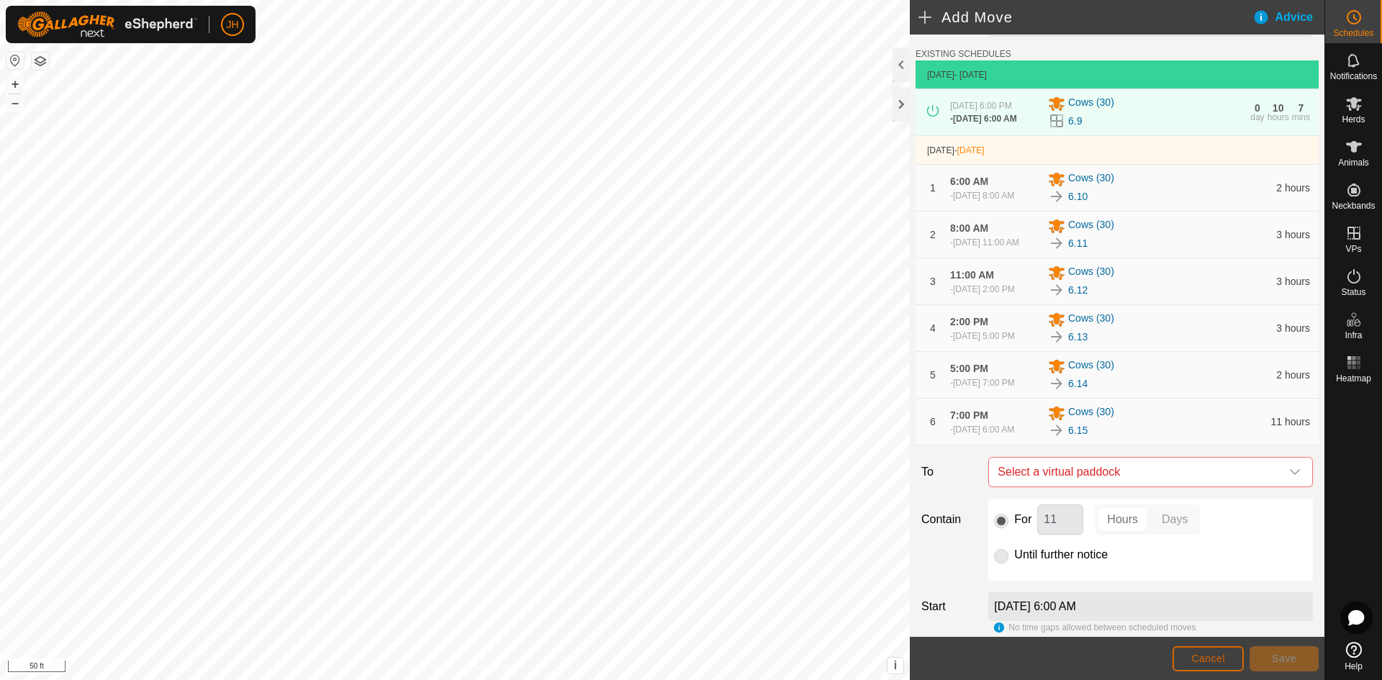
click at [1222, 657] on span "Cancel" at bounding box center [1209, 659] width 34 height 12
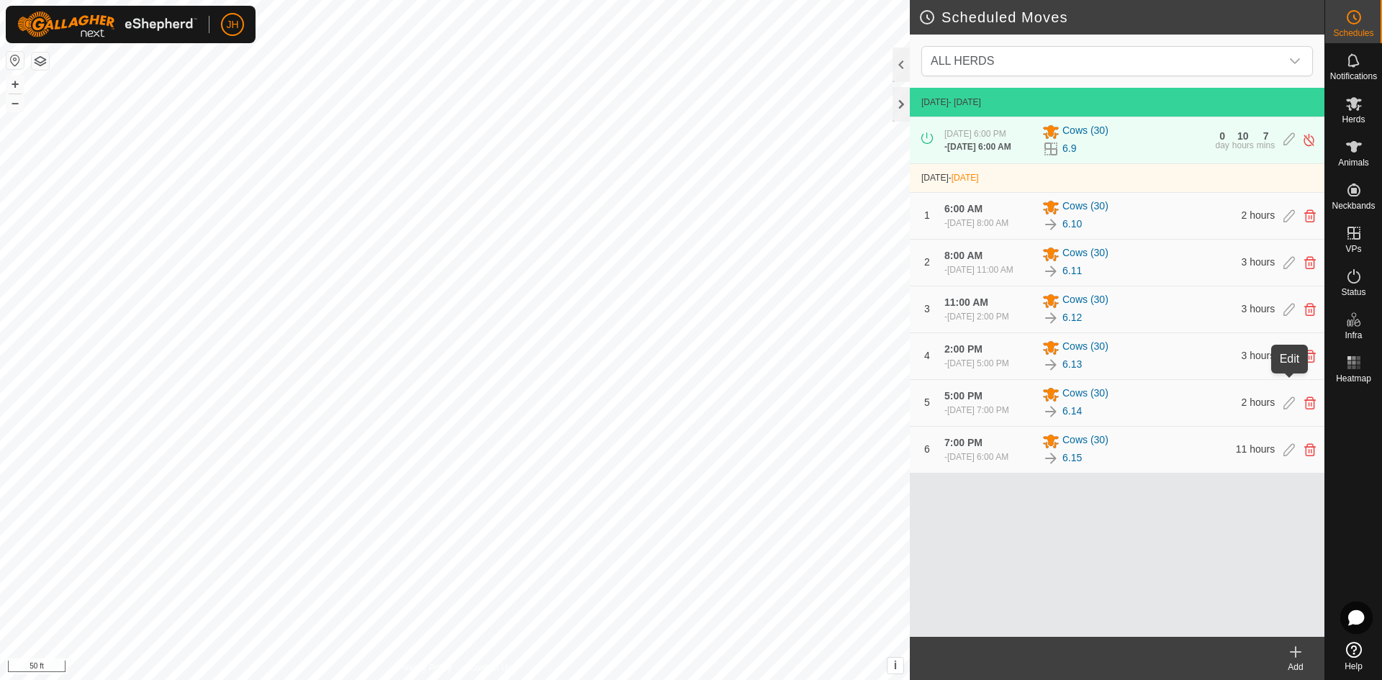
click at [1290, 363] on icon at bounding box center [1290, 356] width 12 height 13
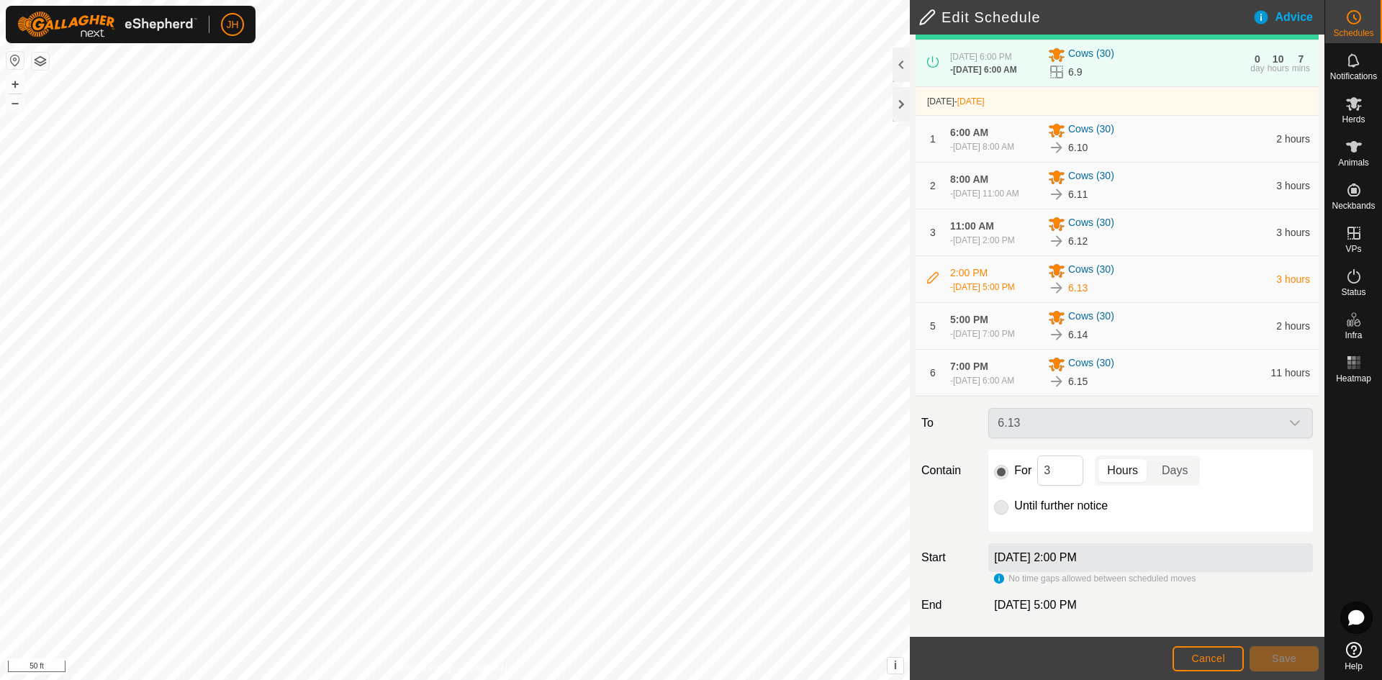
scroll to position [133, 0]
click at [1061, 472] on input "3" at bounding box center [1061, 471] width 46 height 30
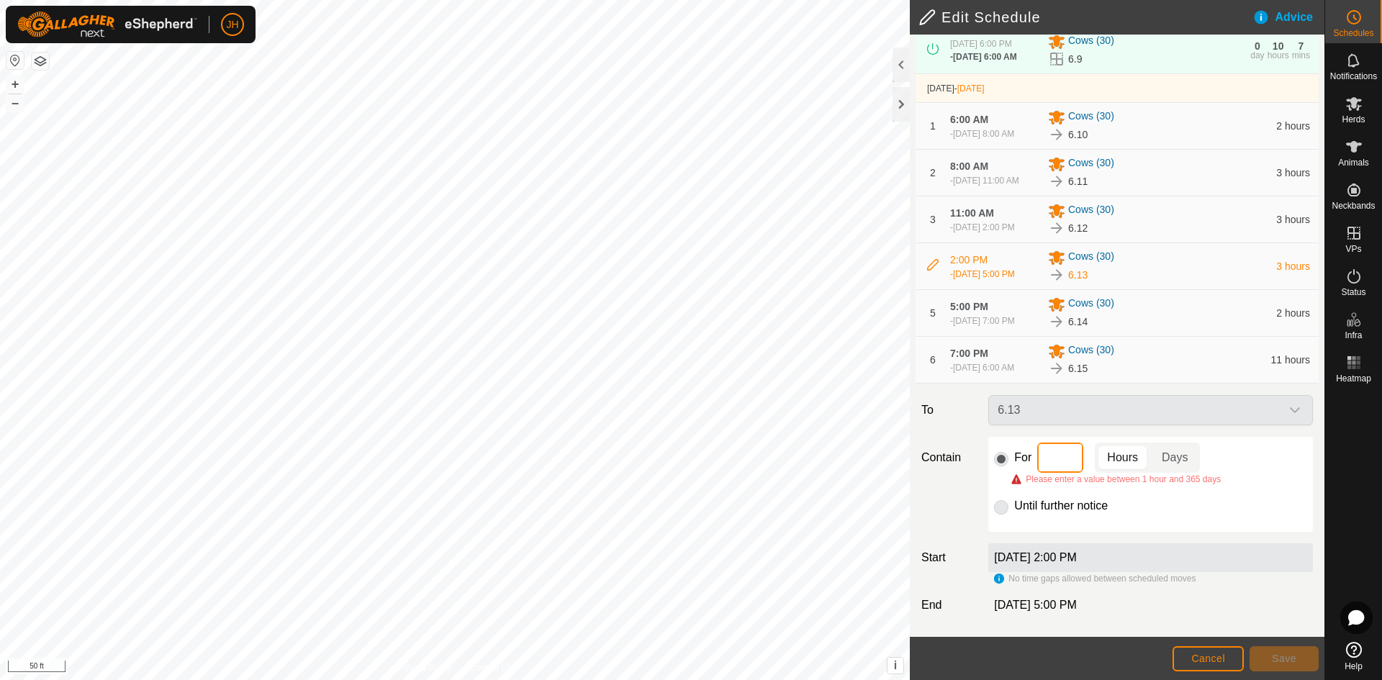
type input "4"
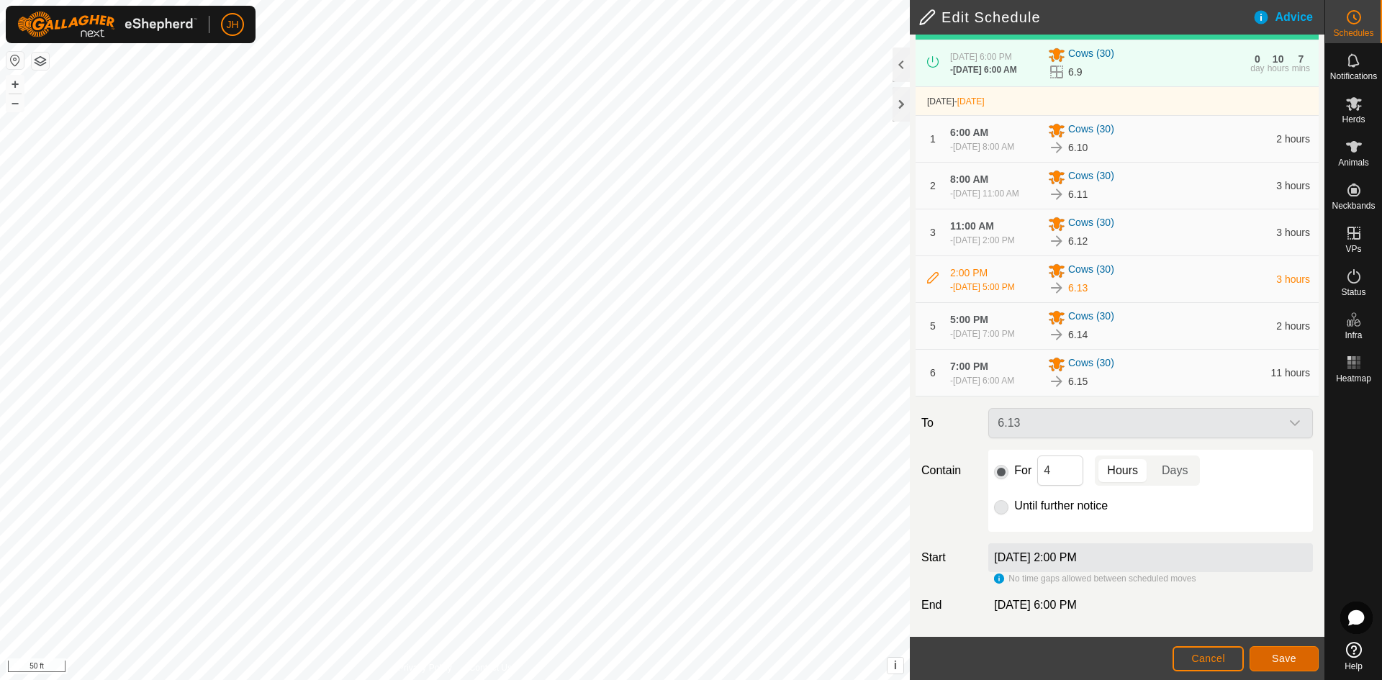
click at [1281, 660] on span "Save" at bounding box center [1284, 659] width 24 height 12
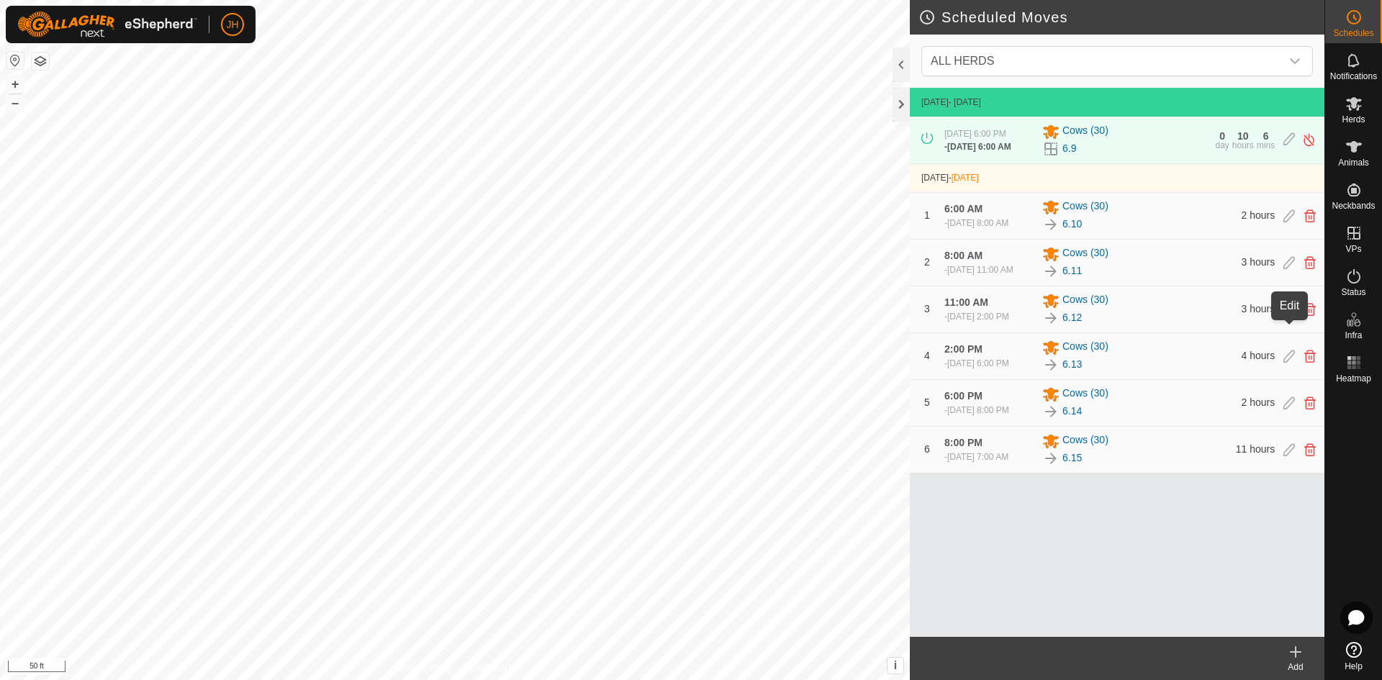
click at [1292, 316] on icon at bounding box center [1290, 309] width 12 height 13
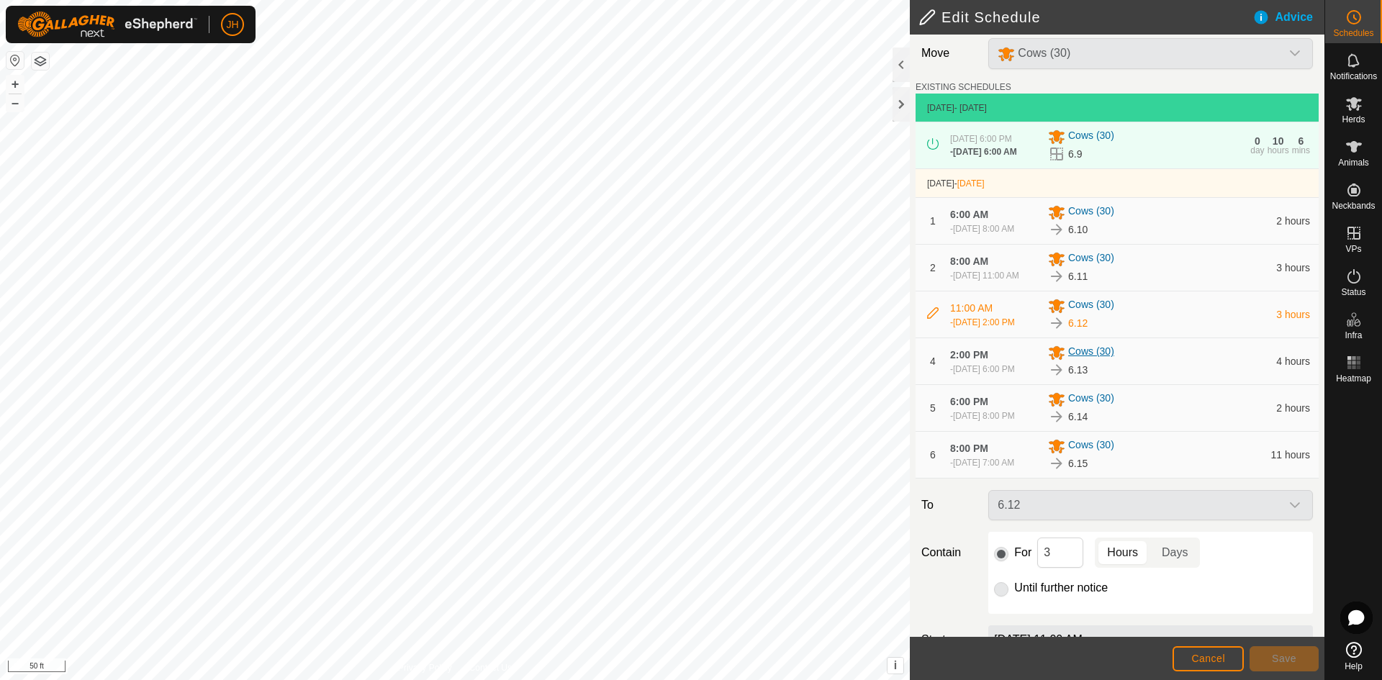
scroll to position [22, 0]
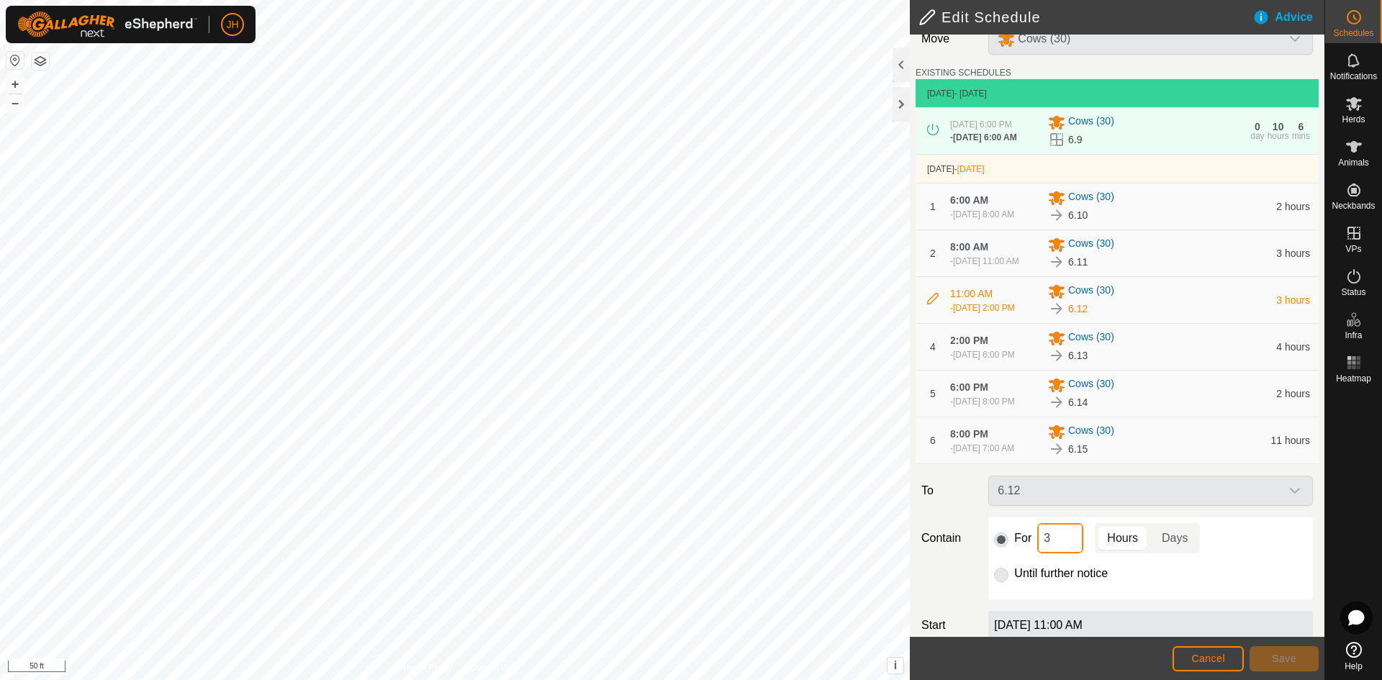
drag, startPoint x: 1061, startPoint y: 581, endPoint x: 1034, endPoint y: 578, distance: 27.5
click at [1034, 554] on div "For 3 Hours Days" at bounding box center [1150, 538] width 313 height 30
type input "4"
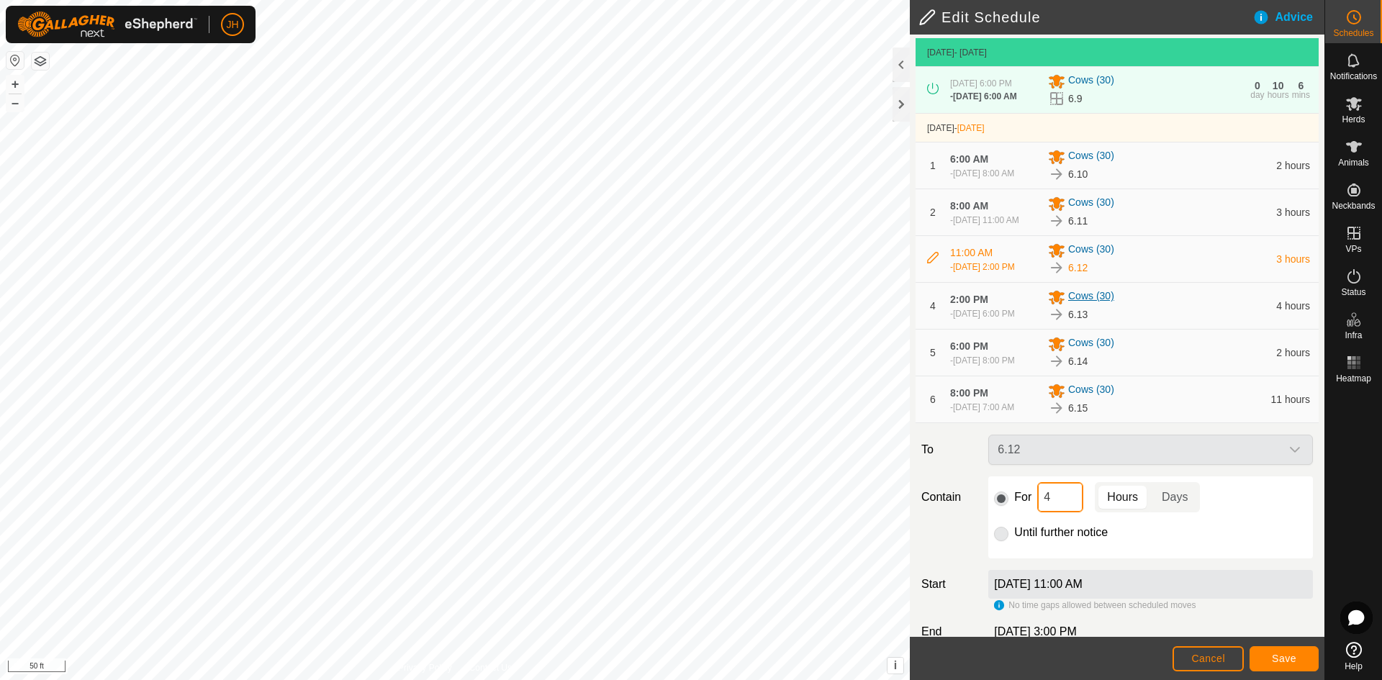
scroll to position [133, 0]
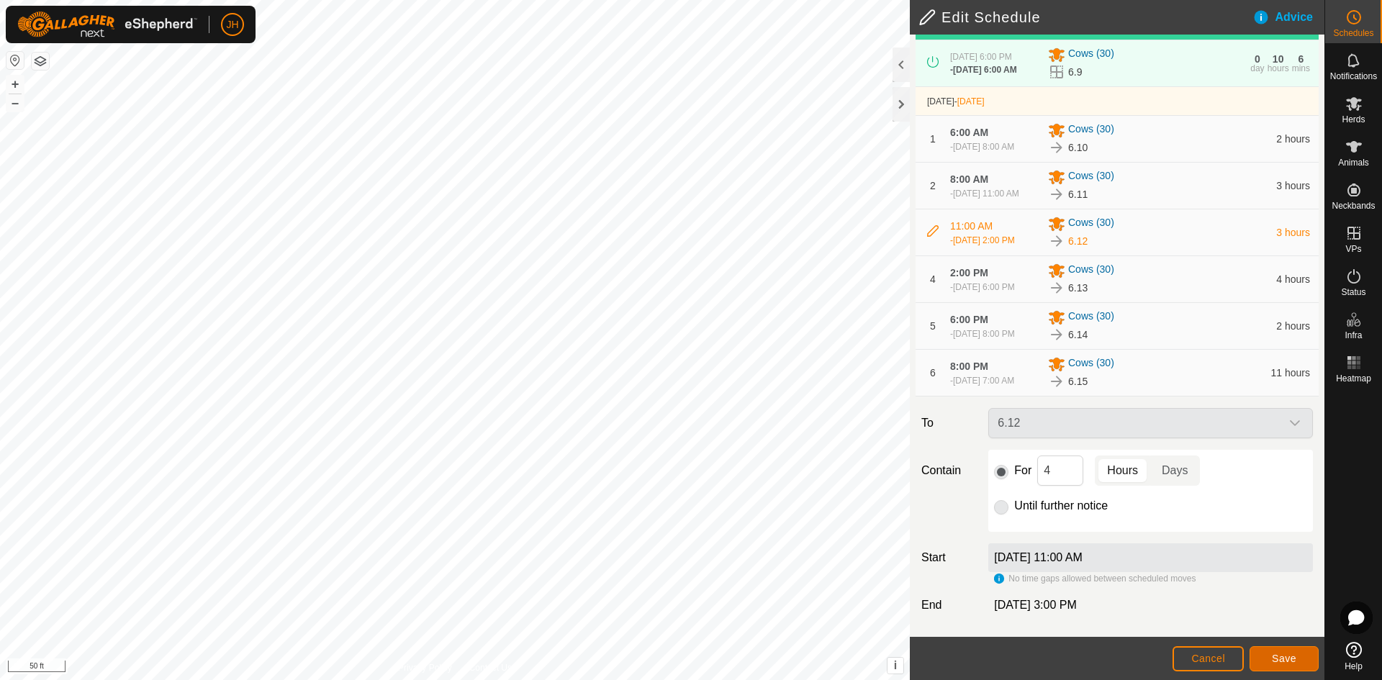
click at [1277, 665] on button "Save" at bounding box center [1284, 659] width 69 height 25
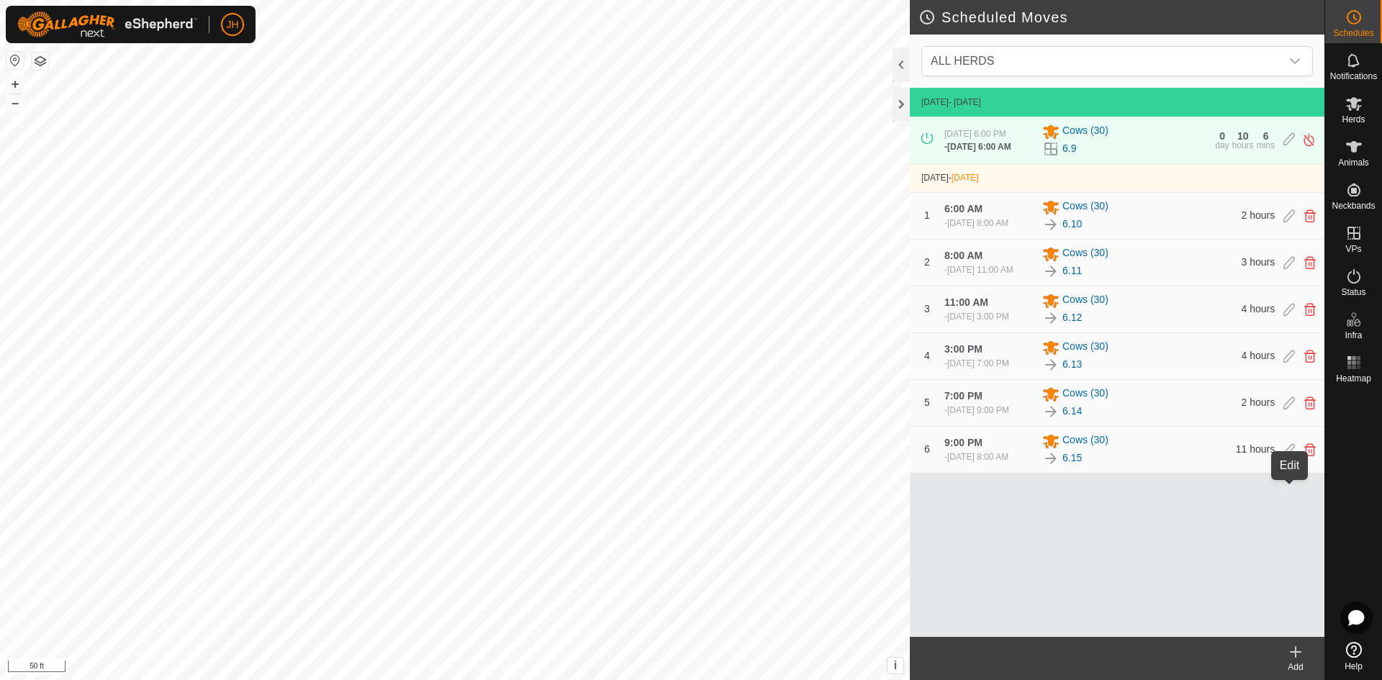
click at [1290, 457] on icon at bounding box center [1290, 450] width 12 height 13
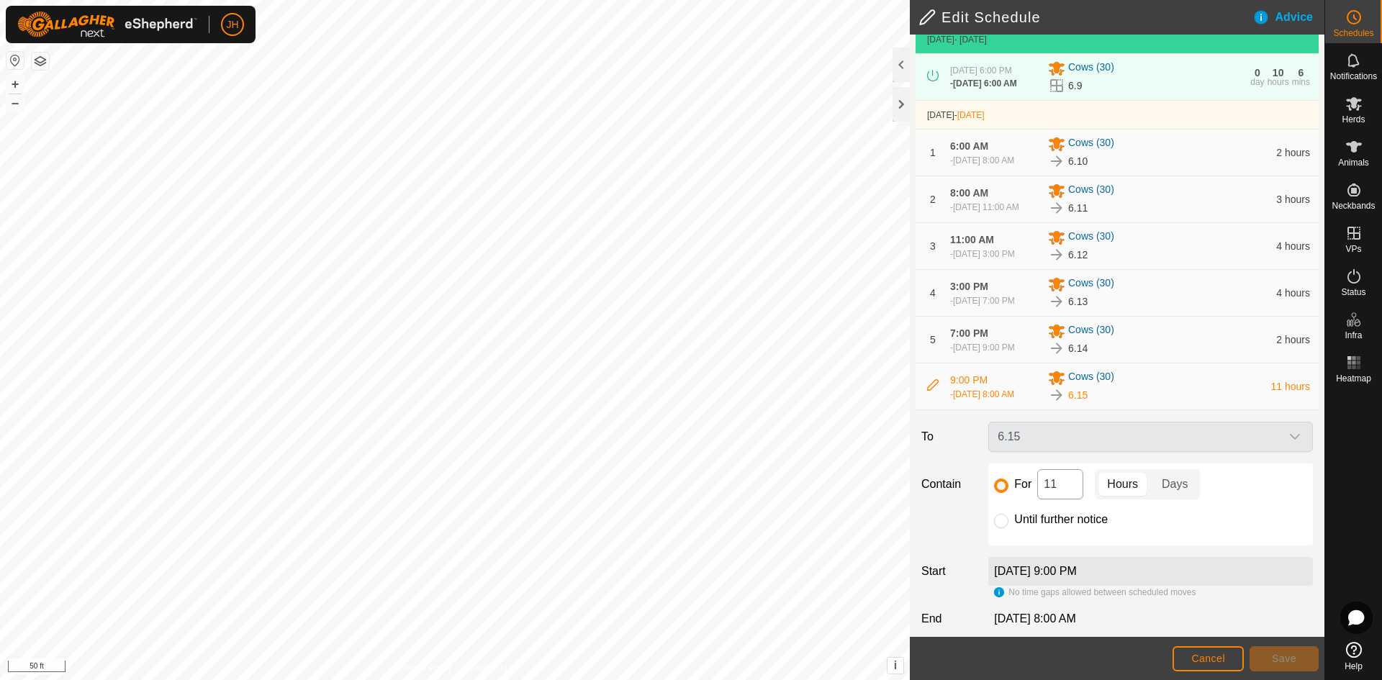
scroll to position [77, 0]
drag, startPoint x: 1065, startPoint y: 534, endPoint x: 1022, endPoint y: 534, distance: 42.5
click at [1022, 499] on div "For 11 Hours Days" at bounding box center [1150, 484] width 313 height 30
type input "9"
click at [1290, 661] on span "Save" at bounding box center [1284, 659] width 24 height 12
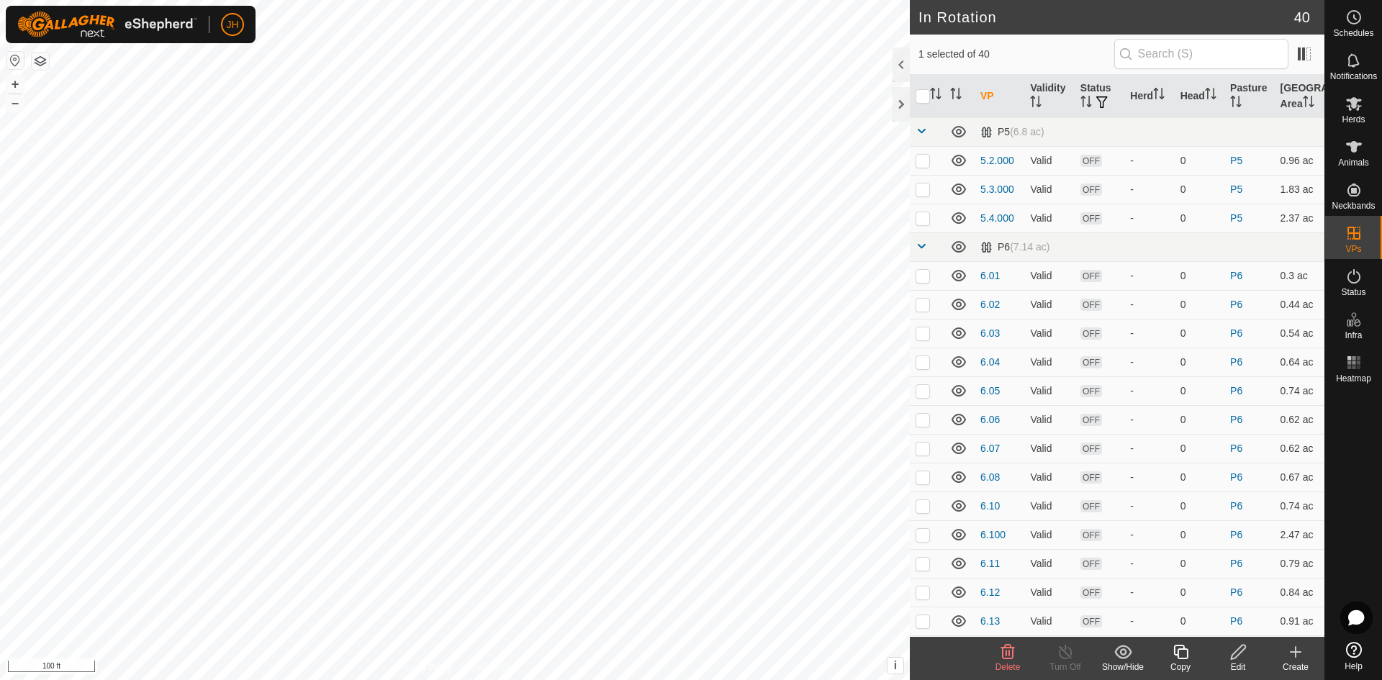
checkbox input "false"
checkbox input "true"
checkbox input "false"
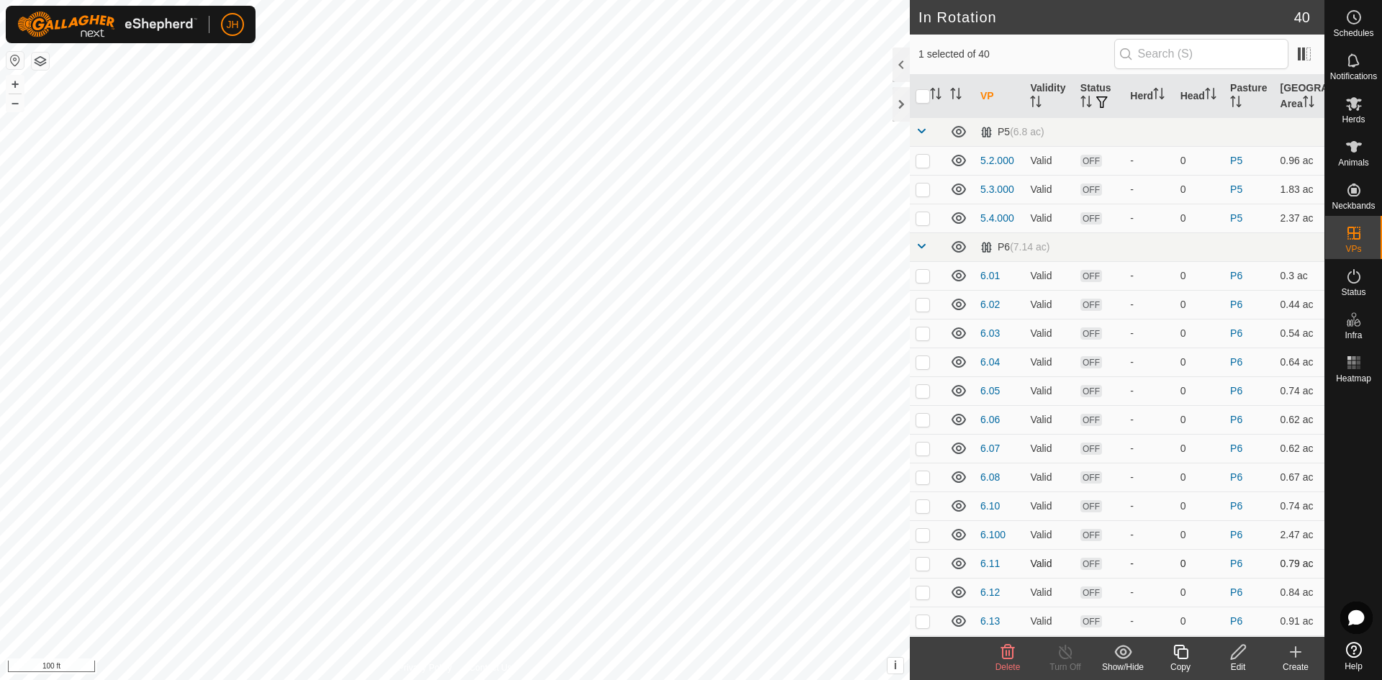
checkbox input "true"
click at [1238, 661] on div "Edit" at bounding box center [1239, 667] width 58 height 13
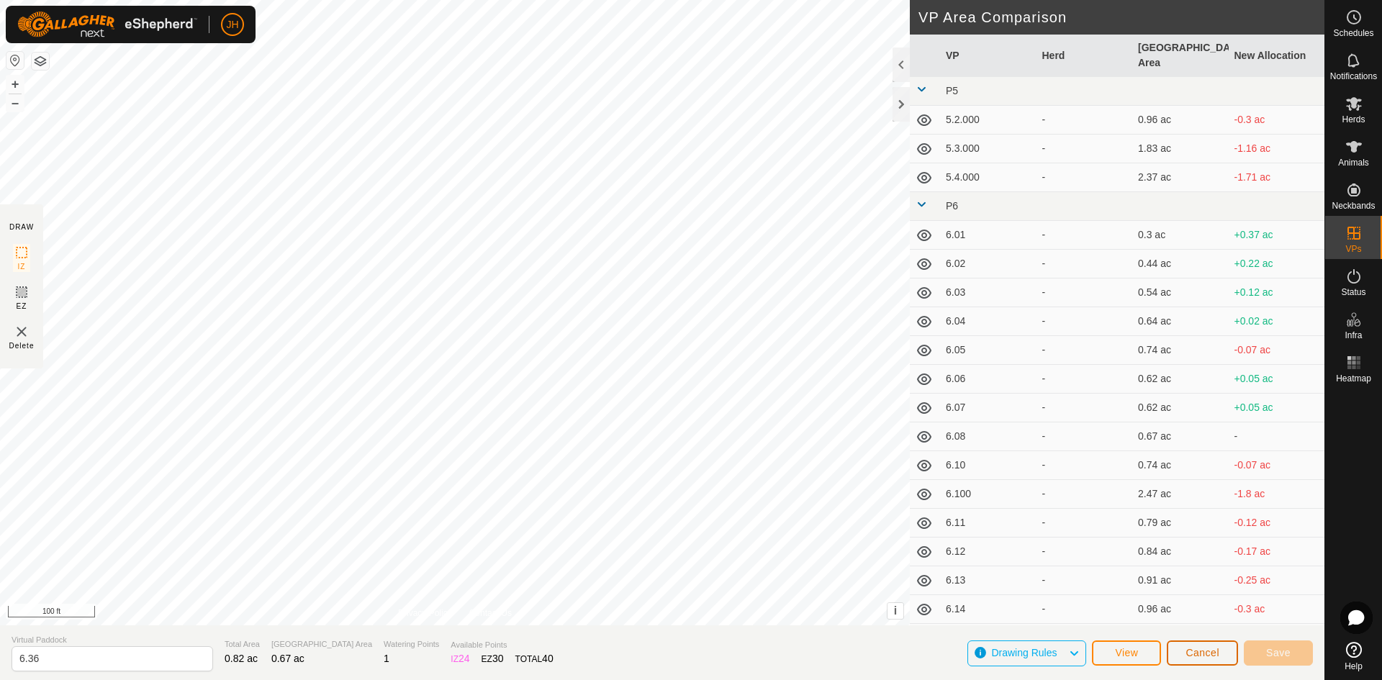
click at [1205, 659] on button "Cancel" at bounding box center [1202, 653] width 71 height 25
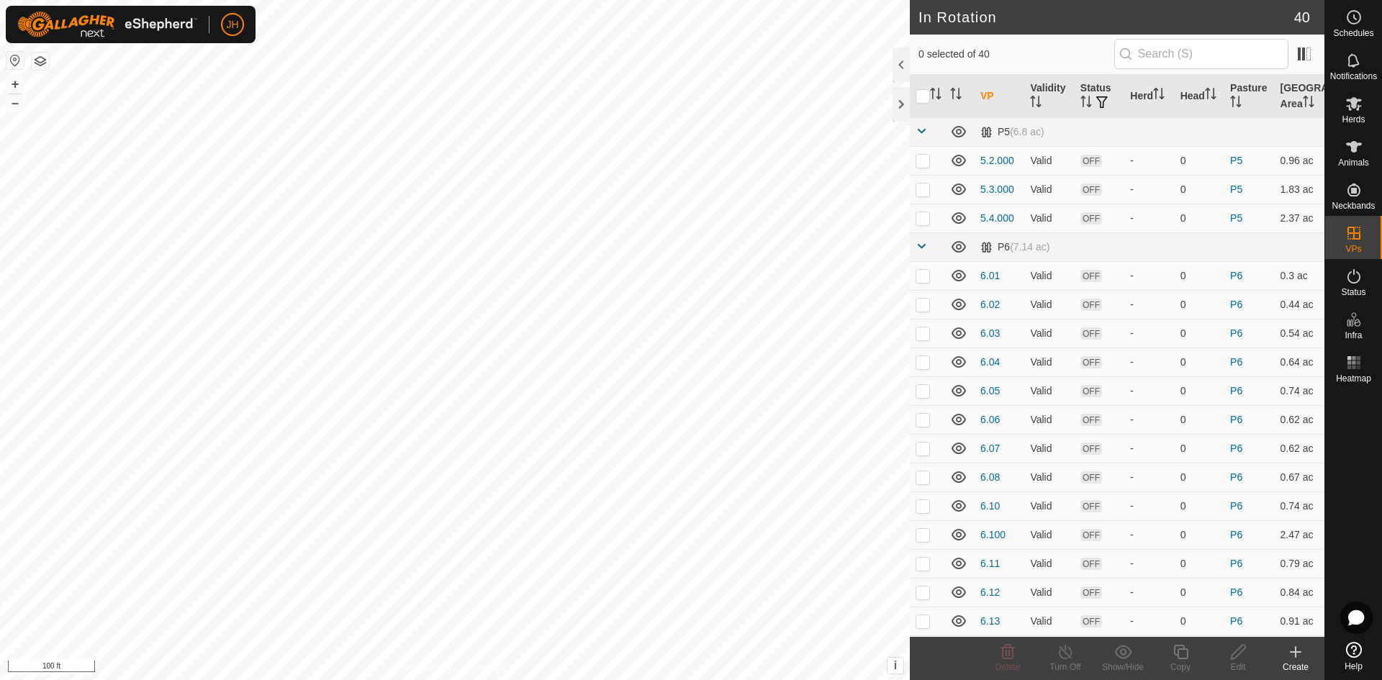
checkbox input "true"
click at [1236, 661] on div "Edit" at bounding box center [1239, 667] width 58 height 13
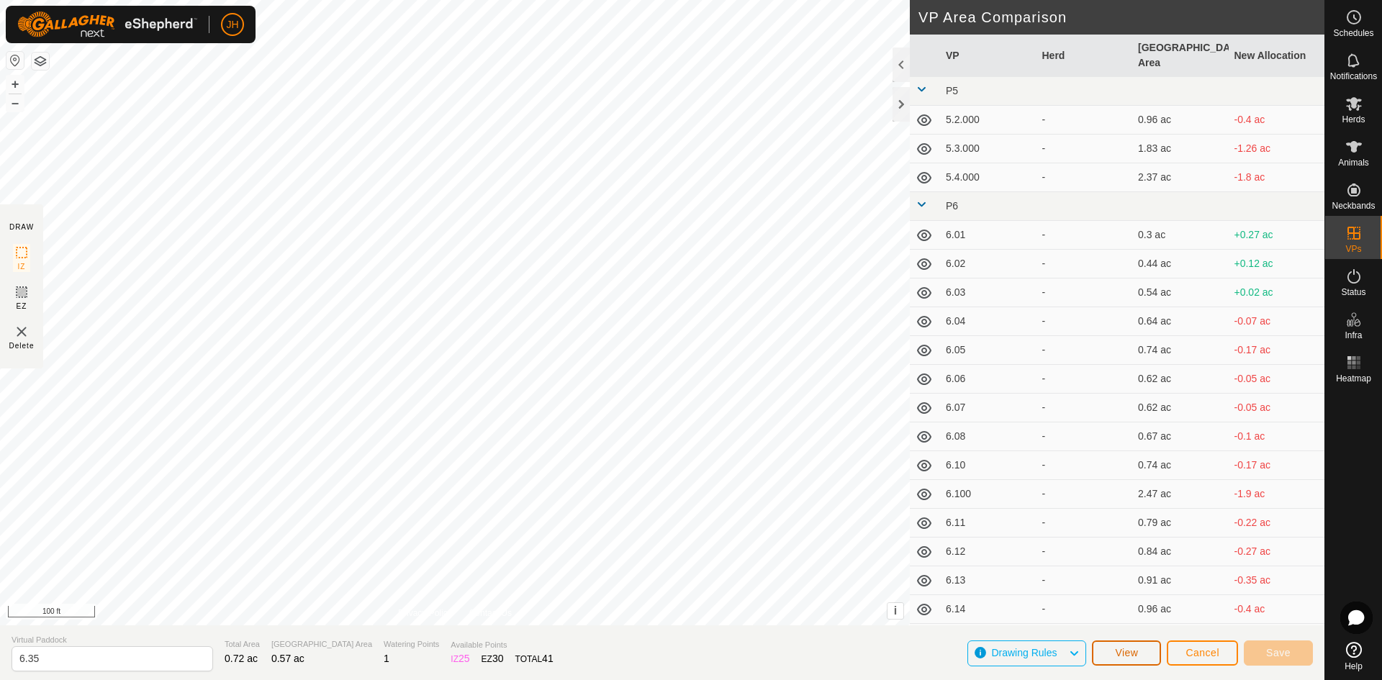
click at [1146, 659] on button "View" at bounding box center [1126, 653] width 69 height 25
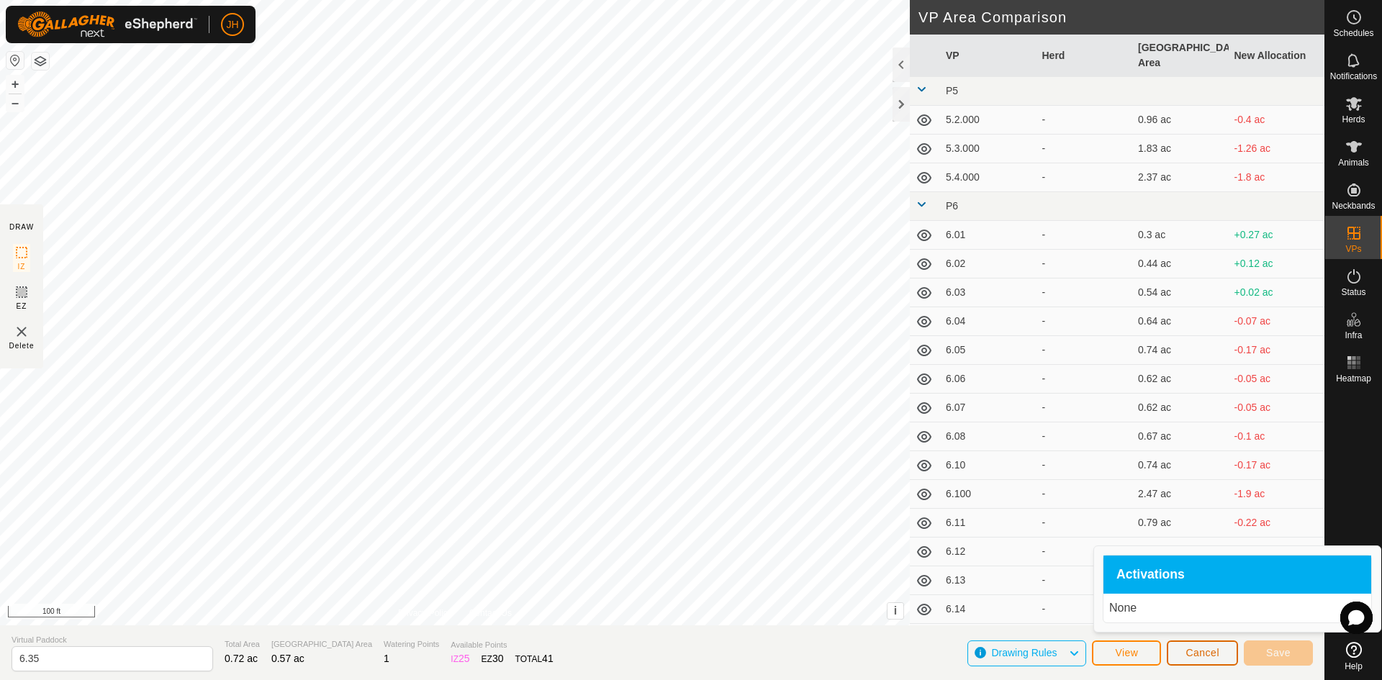
click at [1202, 655] on span "Cancel" at bounding box center [1203, 653] width 34 height 12
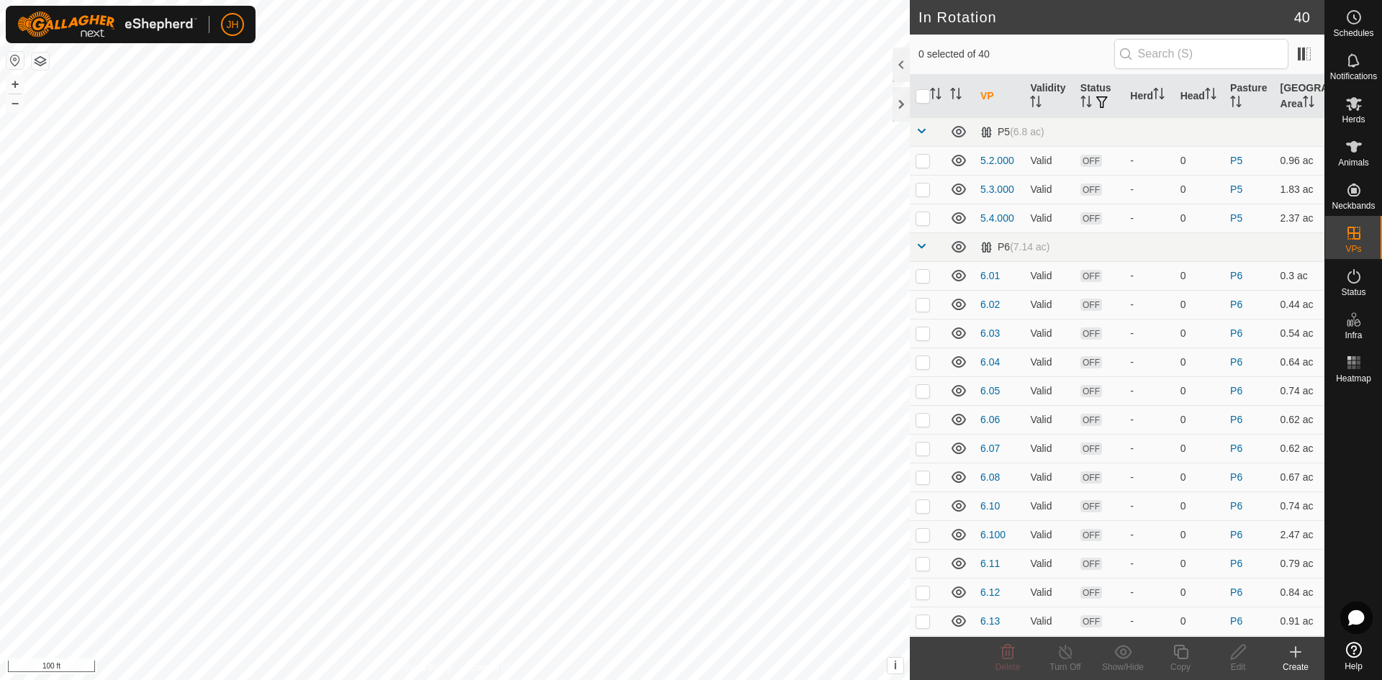
checkbox input "true"
click at [1243, 662] on div "Edit" at bounding box center [1239, 667] width 58 height 13
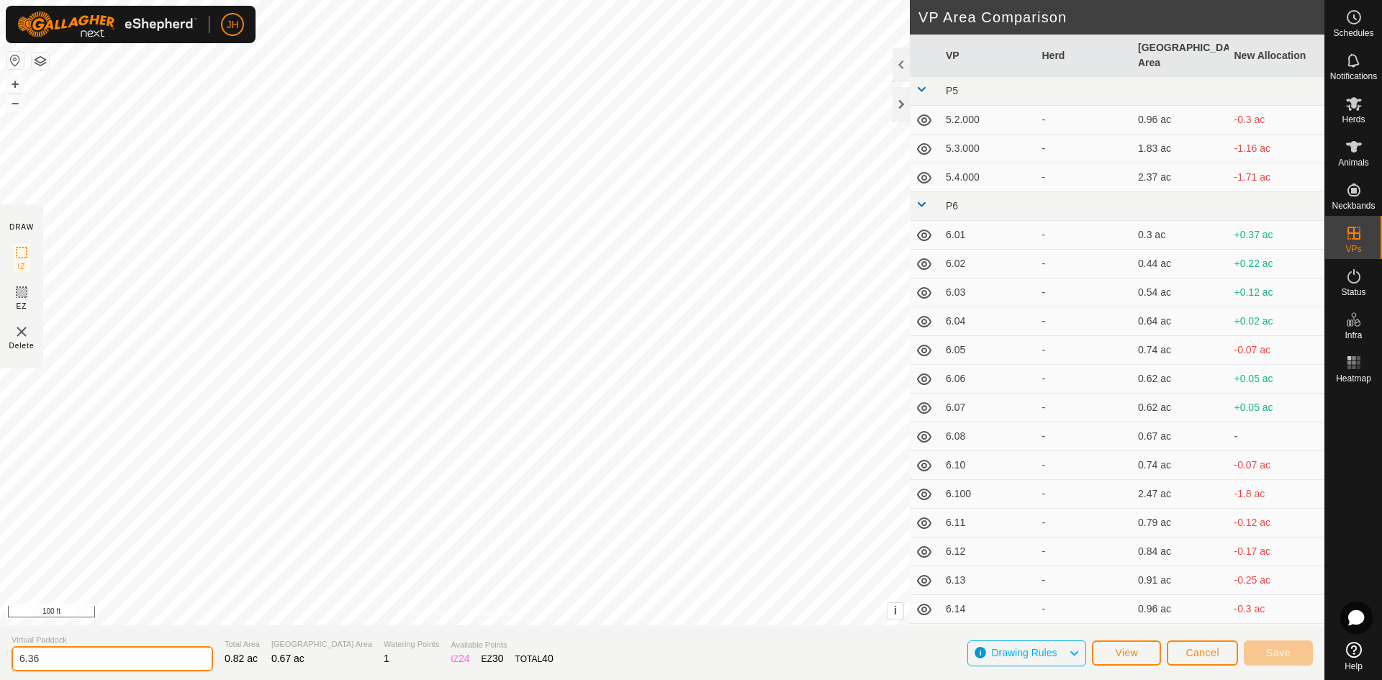
drag, startPoint x: 34, startPoint y: 657, endPoint x: 30, endPoint y: 664, distance: 7.8
click at [30, 664] on input "6.36" at bounding box center [113, 659] width 202 height 25
type input "6.50"
click at [1294, 660] on button "Save" at bounding box center [1278, 653] width 69 height 25
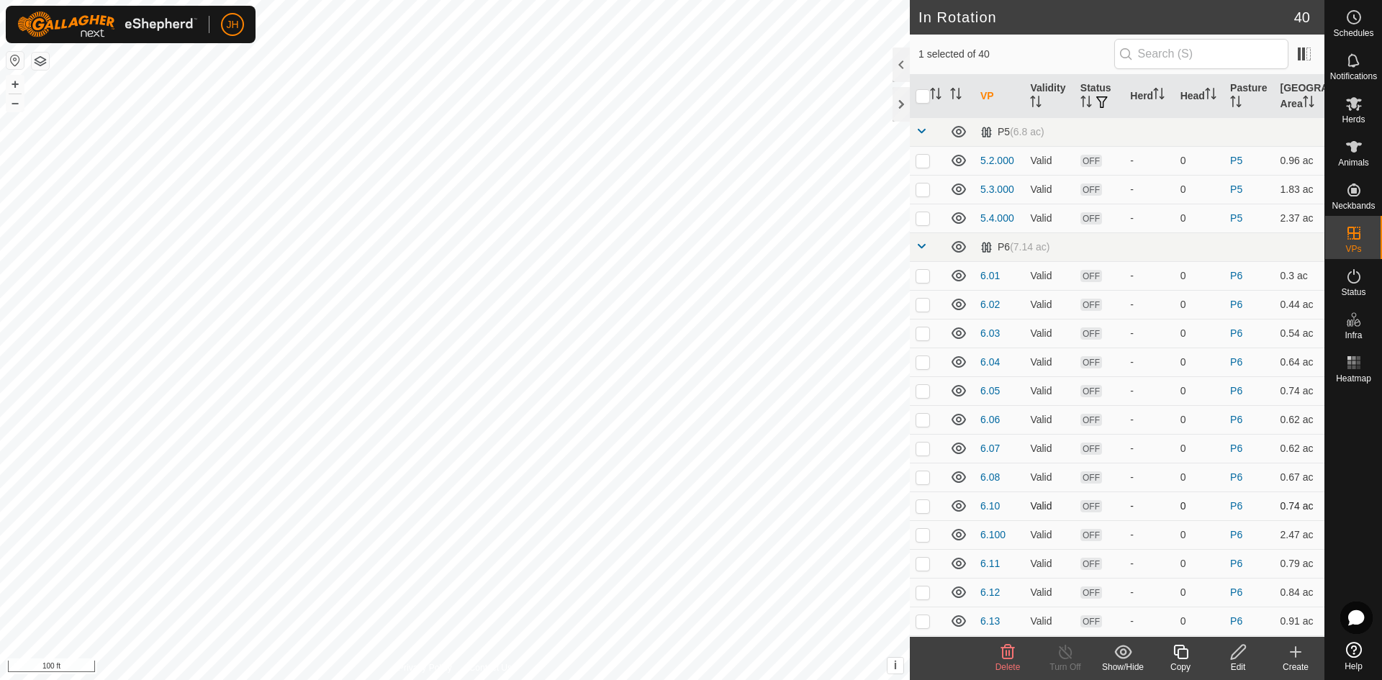
checkbox input "false"
checkbox input "true"
click at [1241, 660] on icon at bounding box center [1239, 652] width 18 height 17
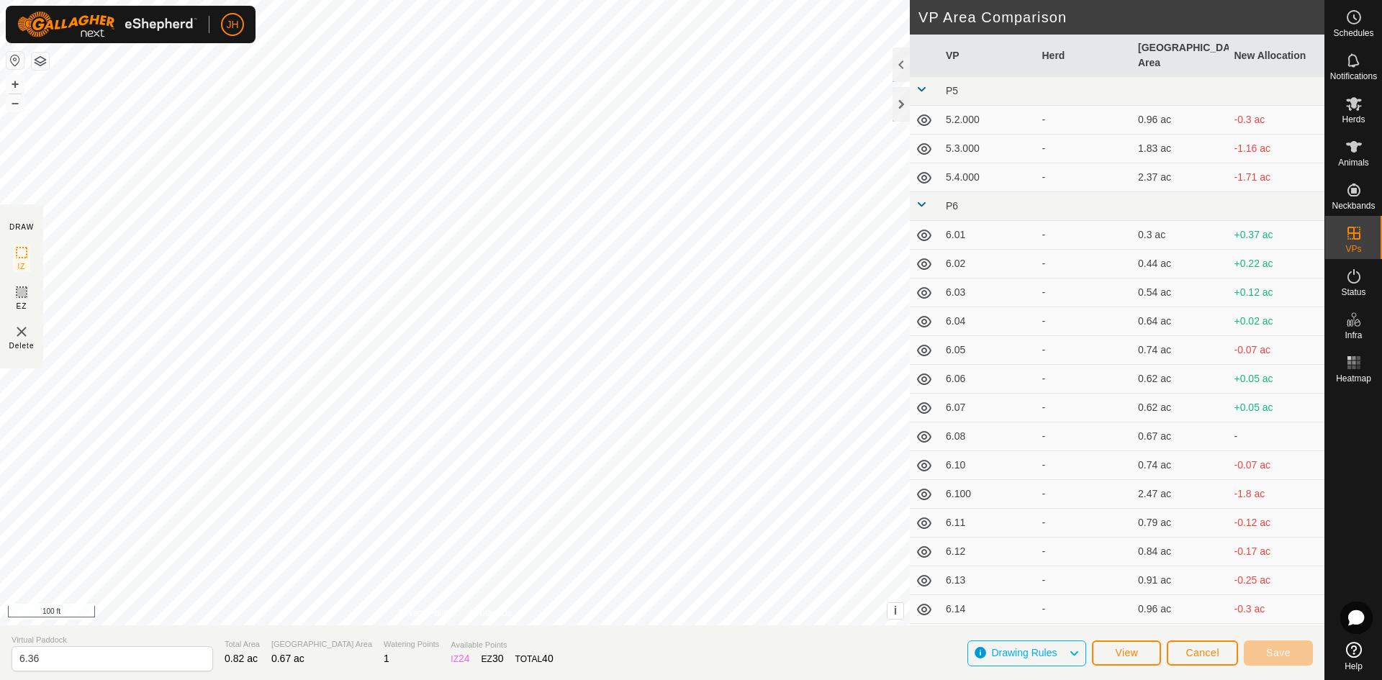
type input "6.50"
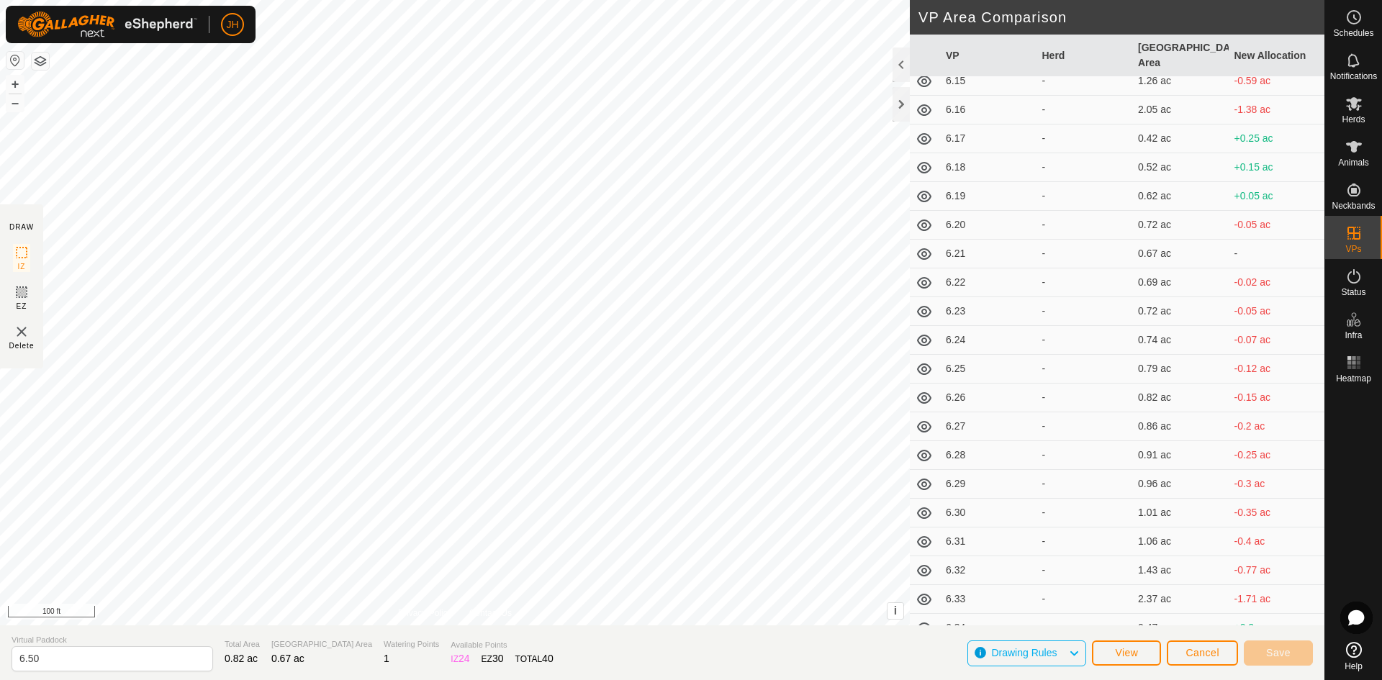
scroll to position [583, 0]
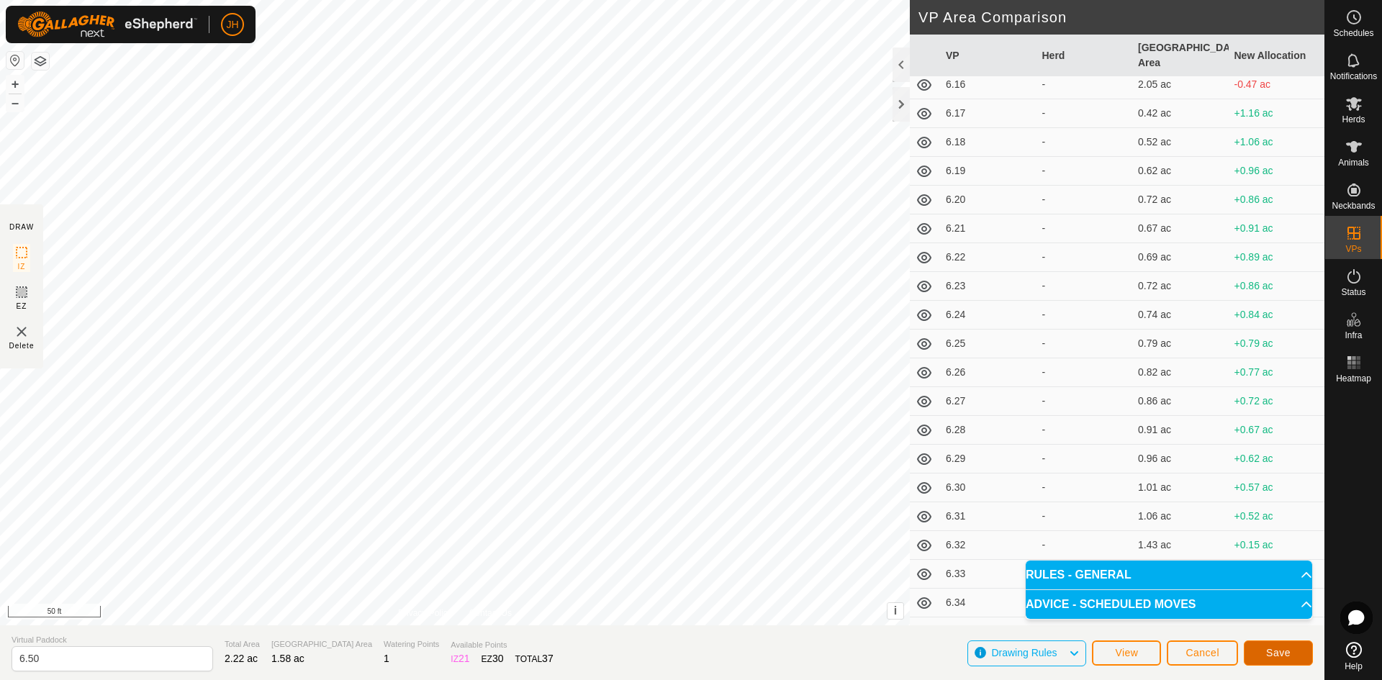
click at [1268, 650] on span "Save" at bounding box center [1279, 653] width 24 height 12
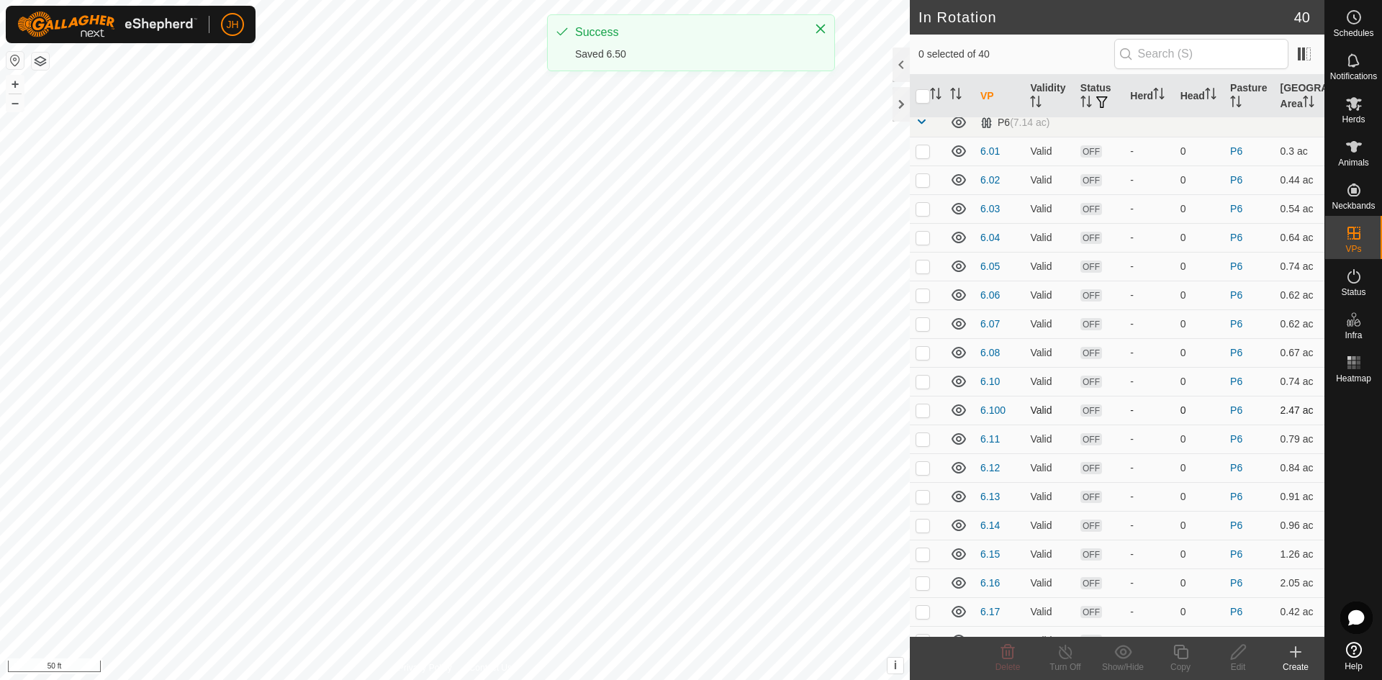
scroll to position [184, 0]
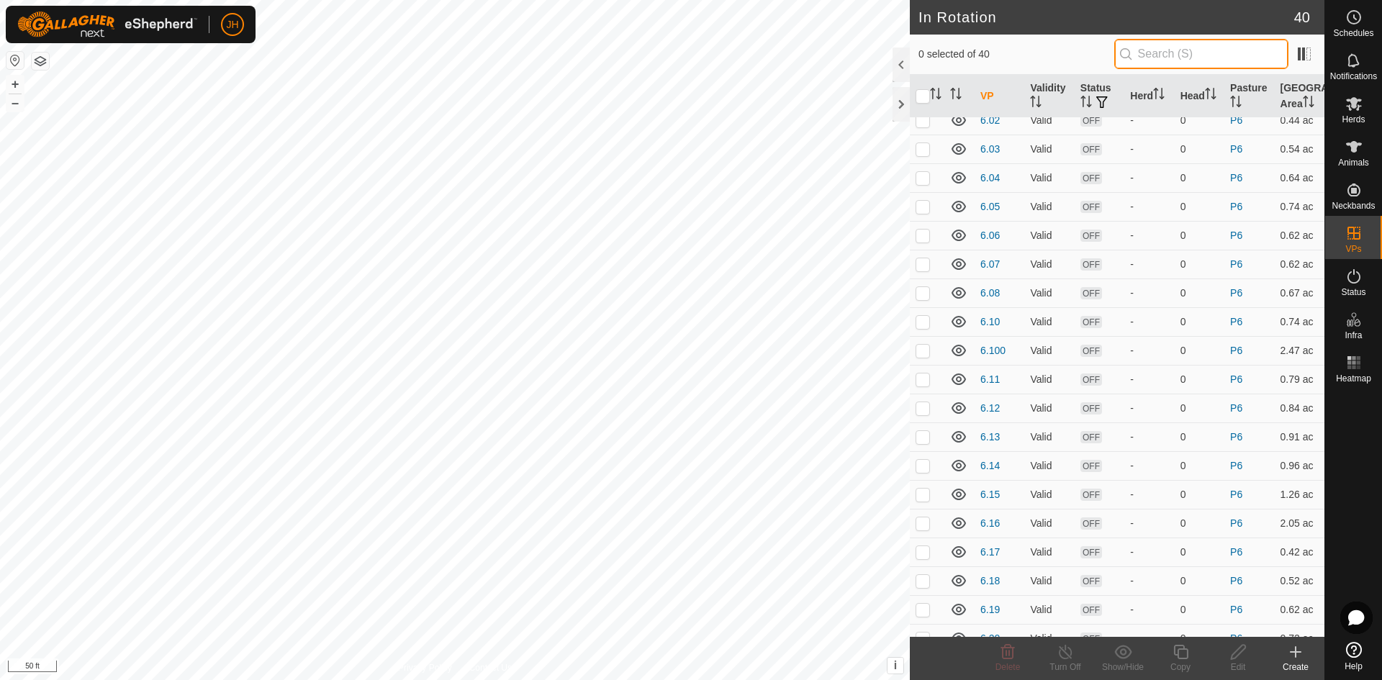
click at [1191, 53] on input "text" at bounding box center [1202, 54] width 174 height 30
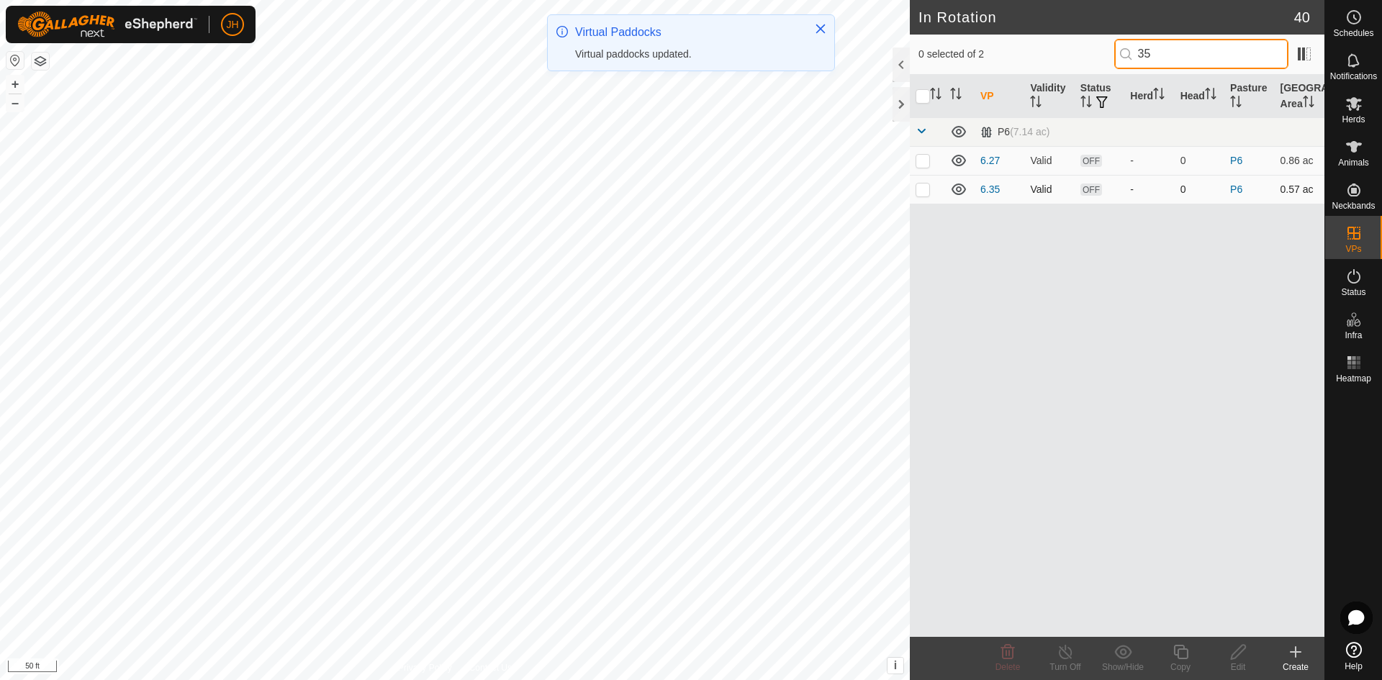
type input "35"
click at [925, 192] on p-checkbox at bounding box center [923, 190] width 14 height 12
checkbox input "true"
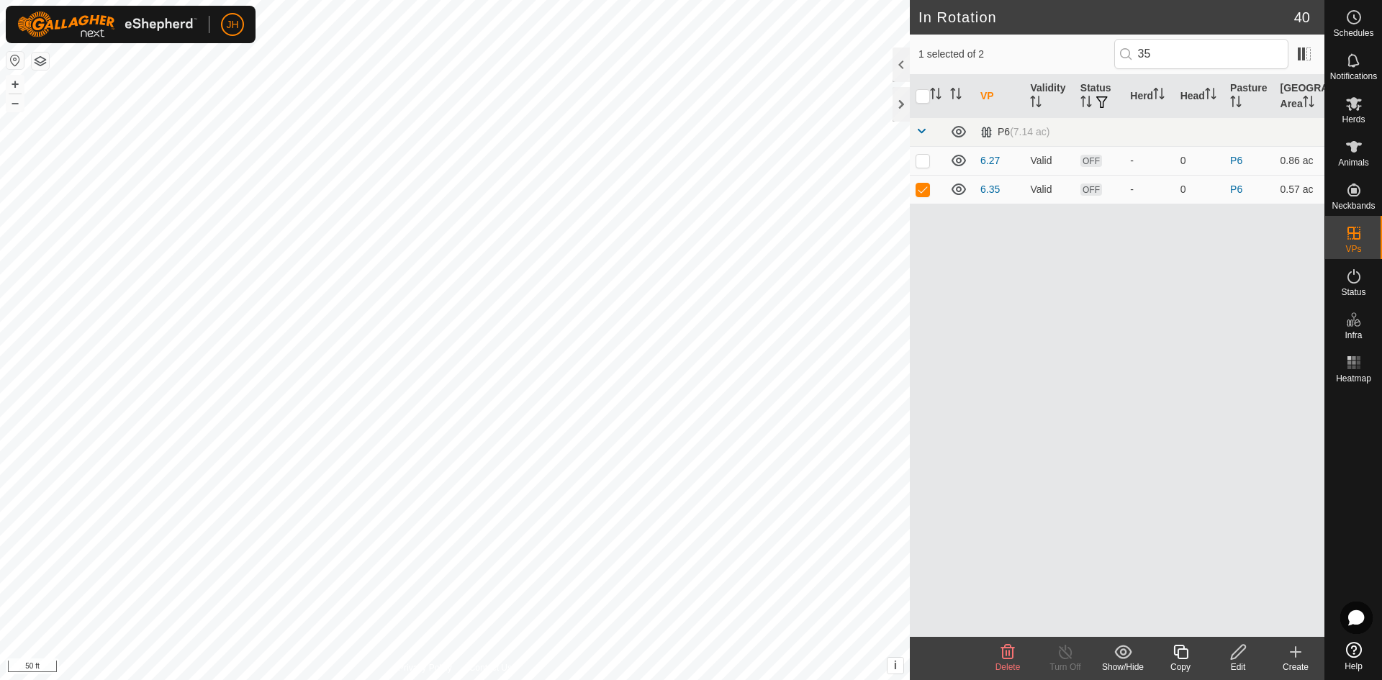
click at [1183, 657] on icon at bounding box center [1181, 652] width 18 height 17
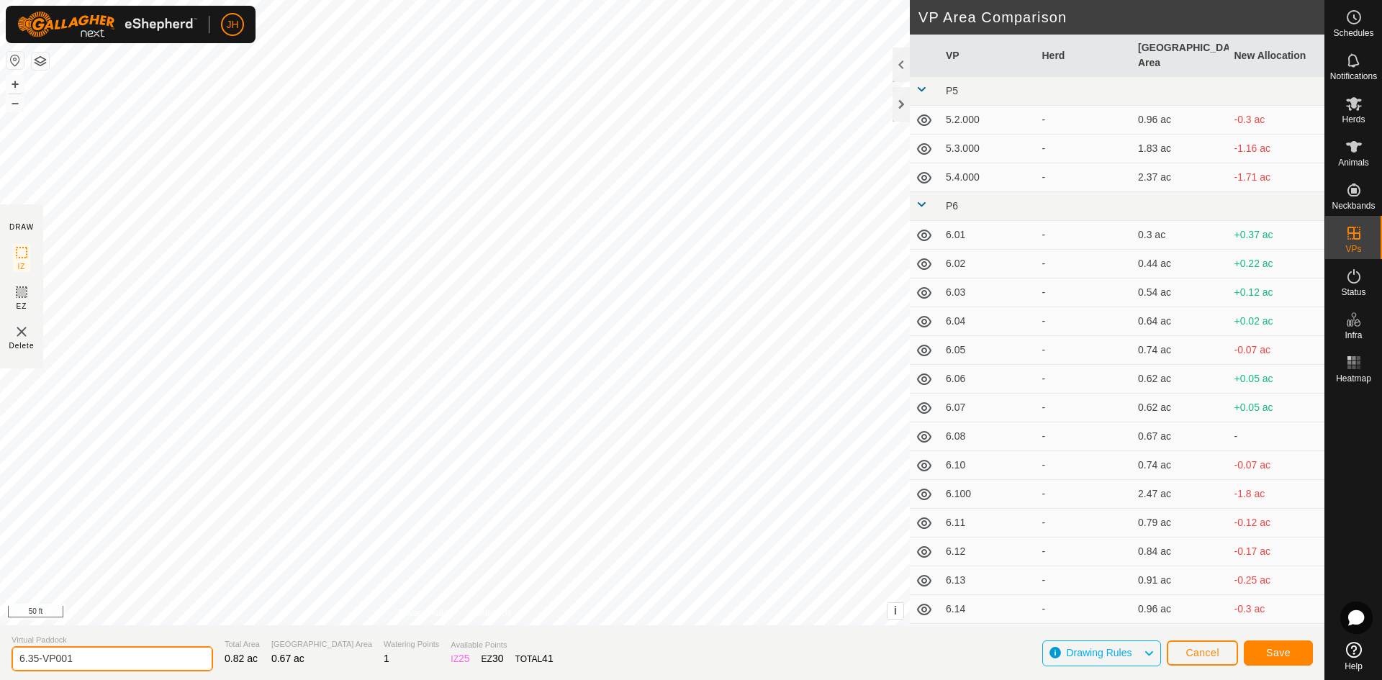
drag, startPoint x: 71, startPoint y: 663, endPoint x: 33, endPoint y: 662, distance: 38.2
click at [33, 662] on input "6.35-VP001" at bounding box center [113, 659] width 202 height 25
type input "6.36"
click at [1296, 660] on button "Save" at bounding box center [1278, 653] width 69 height 25
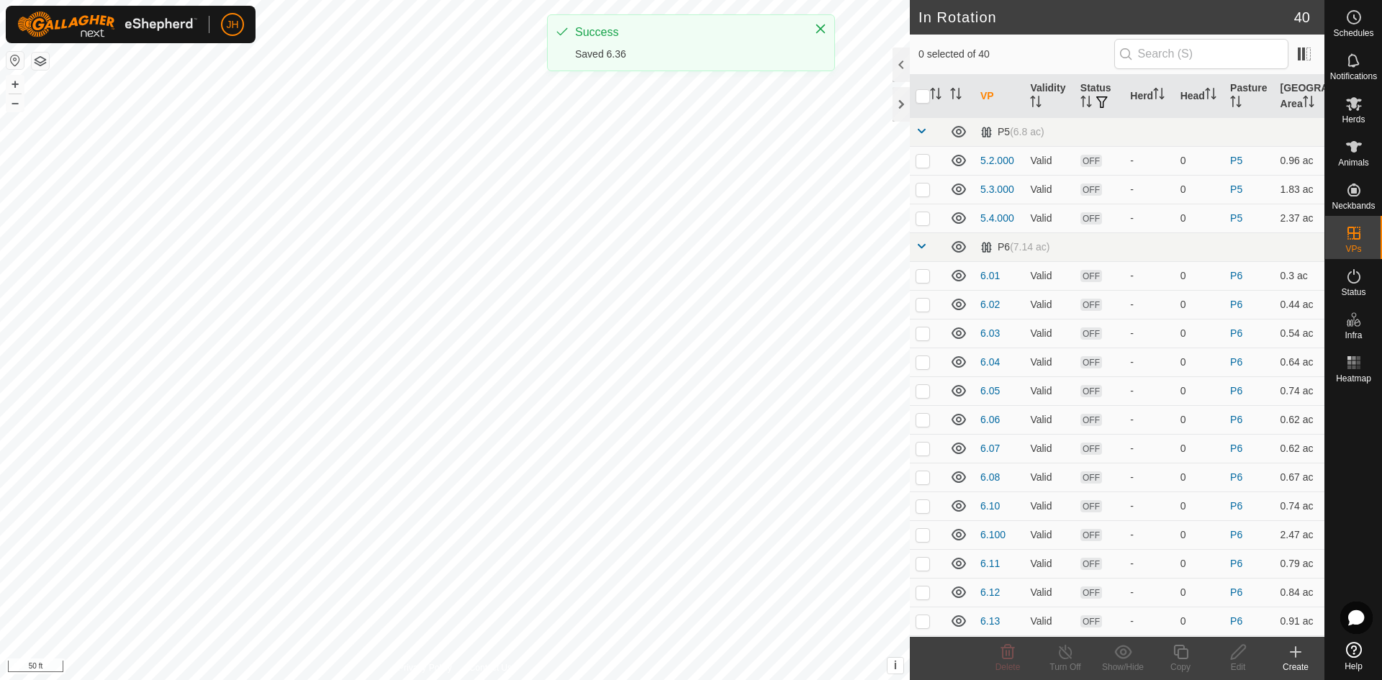
checkbox input "true"
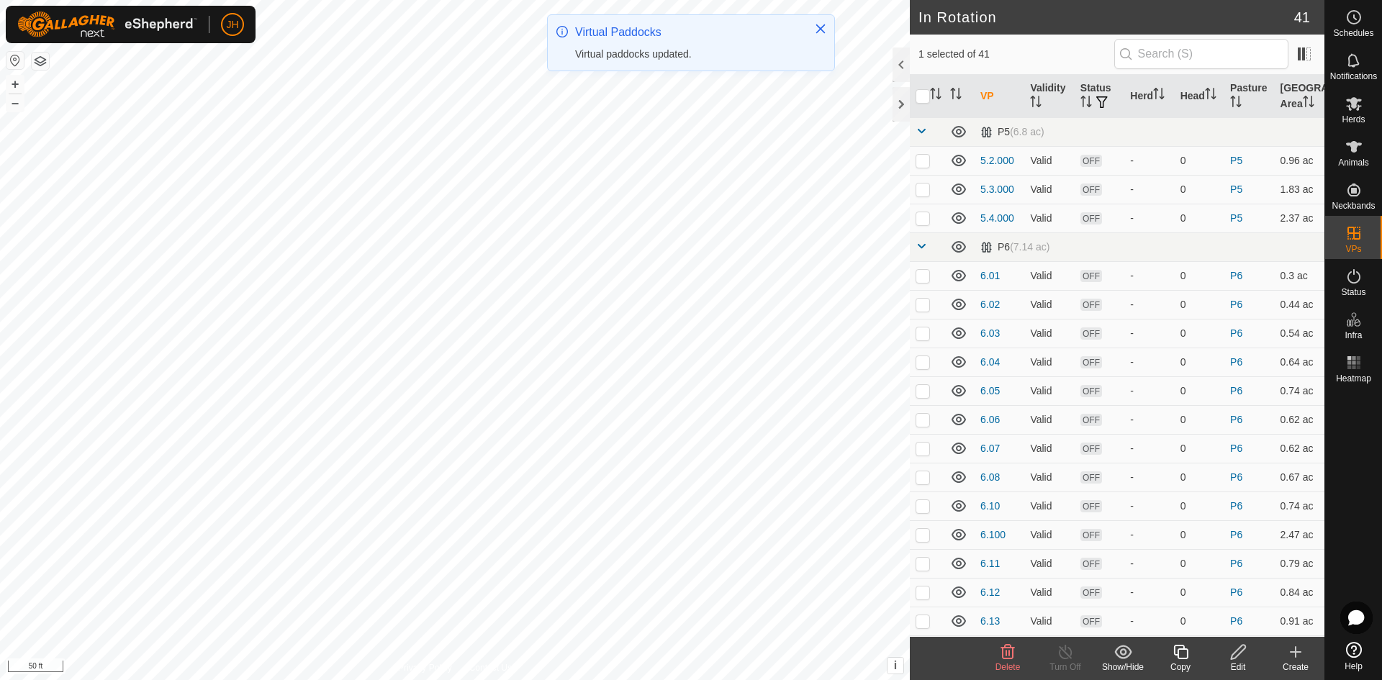
checkbox input "true"
checkbox input "false"
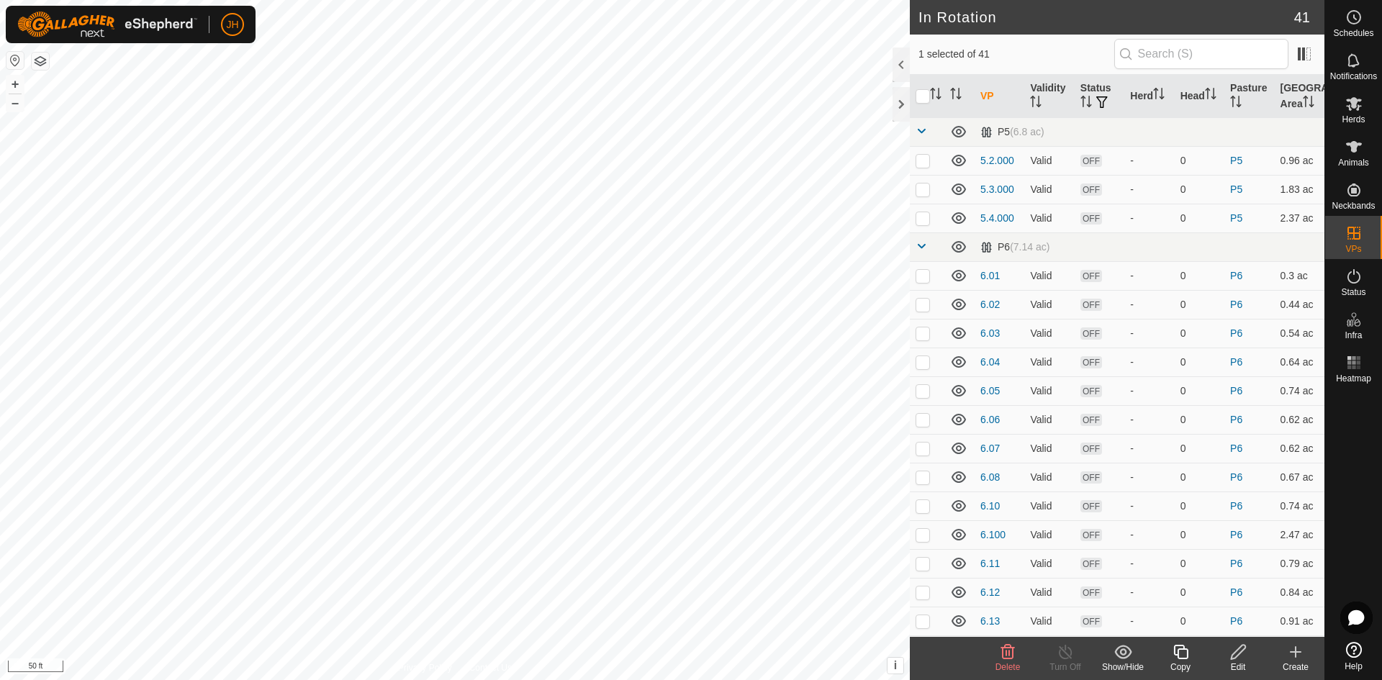
click at [1184, 663] on div "Copy" at bounding box center [1181, 667] width 58 height 13
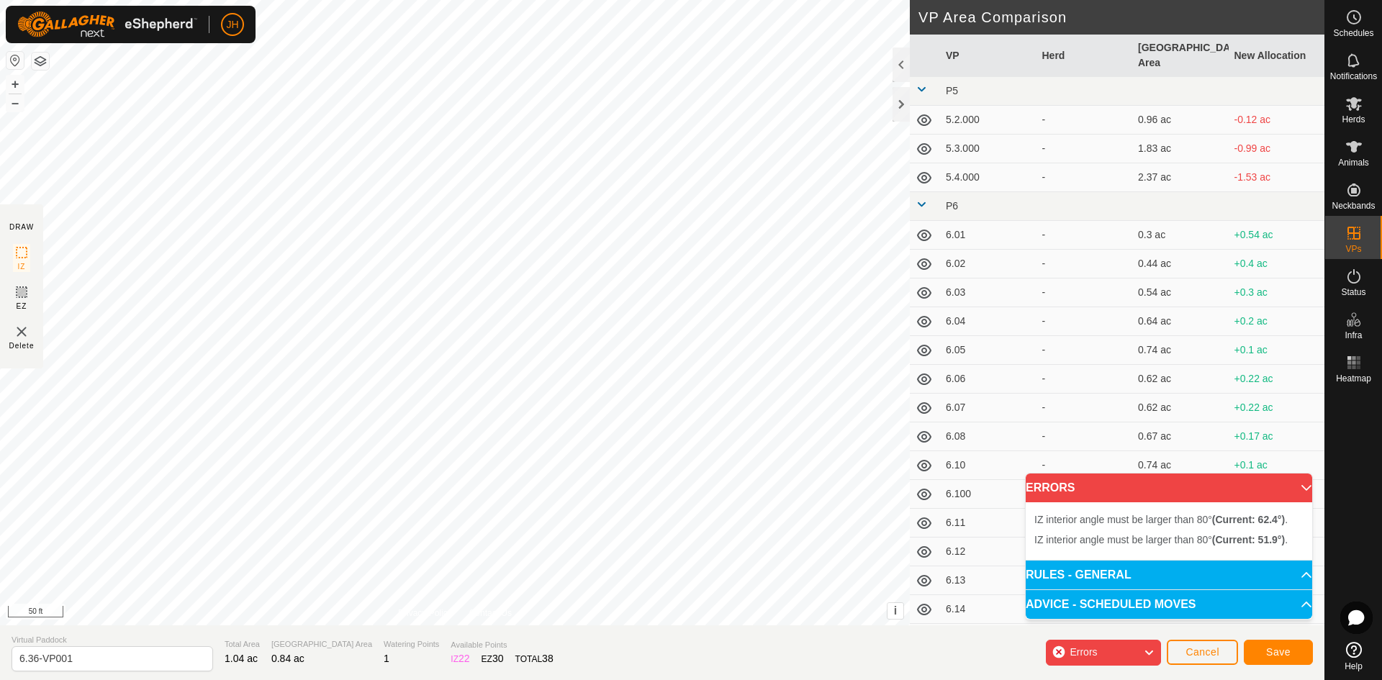
click at [364, 511] on div "IZ interior angle must be larger than 80° (Current: 51.9°) . + – ⇧ i This appli…" at bounding box center [455, 313] width 910 height 626
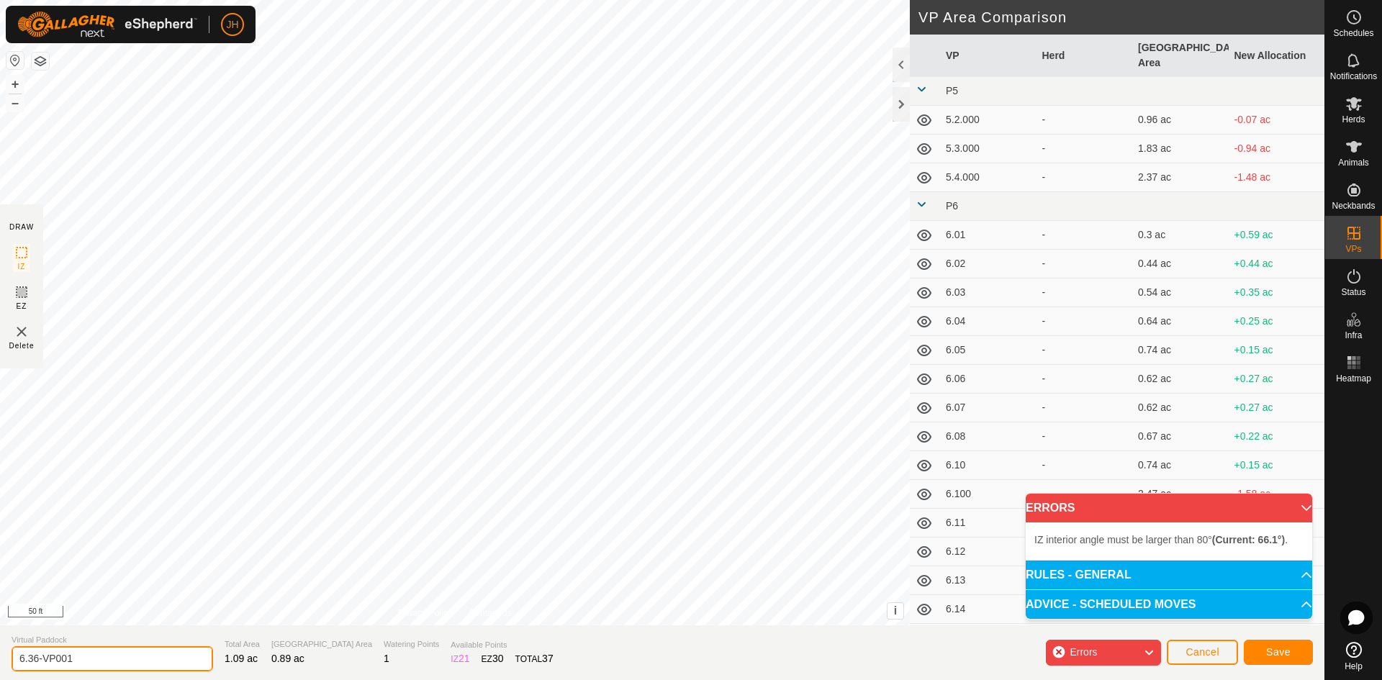
drag, startPoint x: 86, startPoint y: 662, endPoint x: 34, endPoint y: 666, distance: 52.0
click at [34, 666] on input "6.36-VP001" at bounding box center [113, 659] width 202 height 25
type input "6.37"
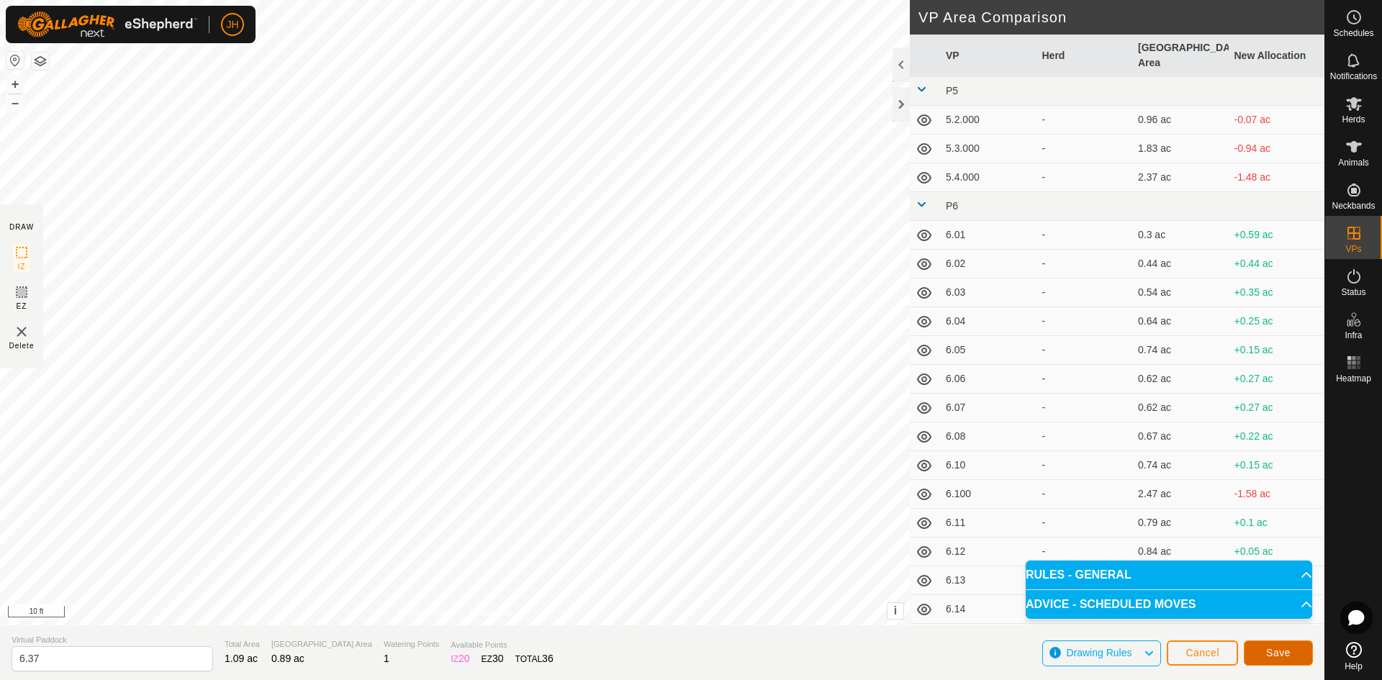
click at [1278, 657] on span "Save" at bounding box center [1279, 653] width 24 height 12
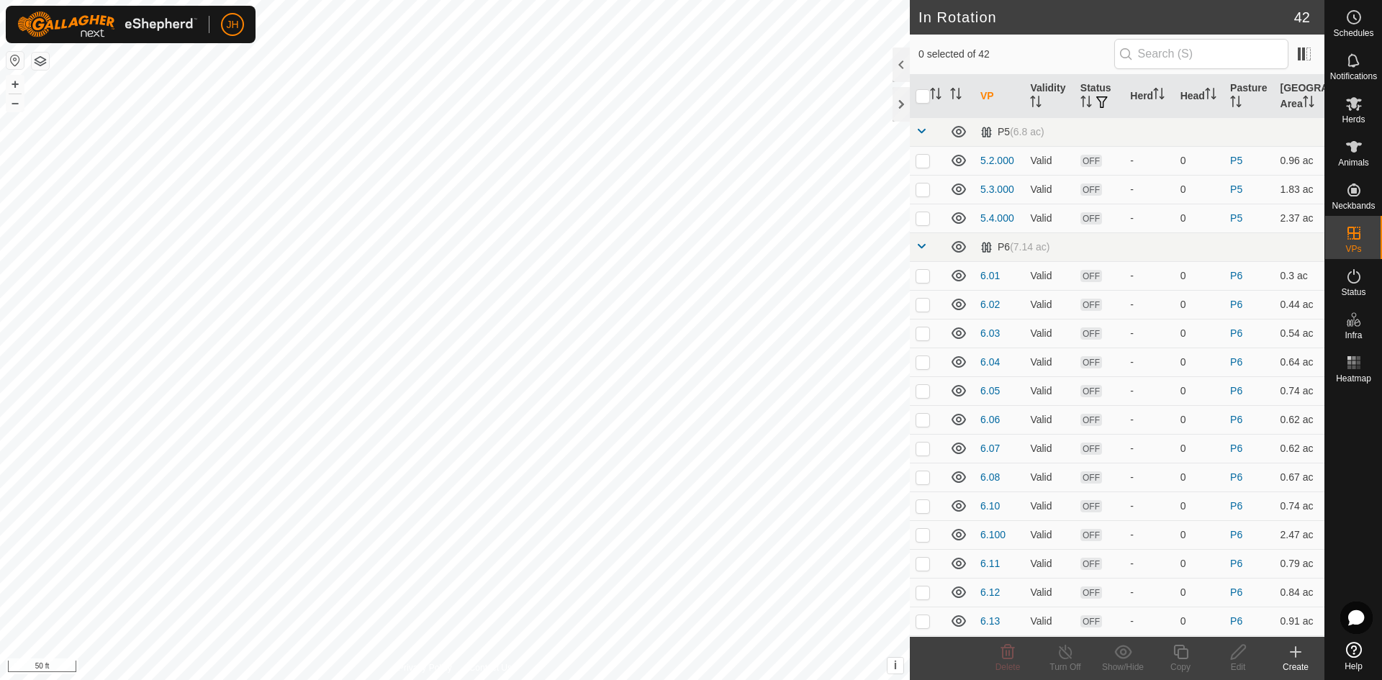
checkbox input "true"
click at [1184, 659] on icon at bounding box center [1181, 652] width 14 height 14
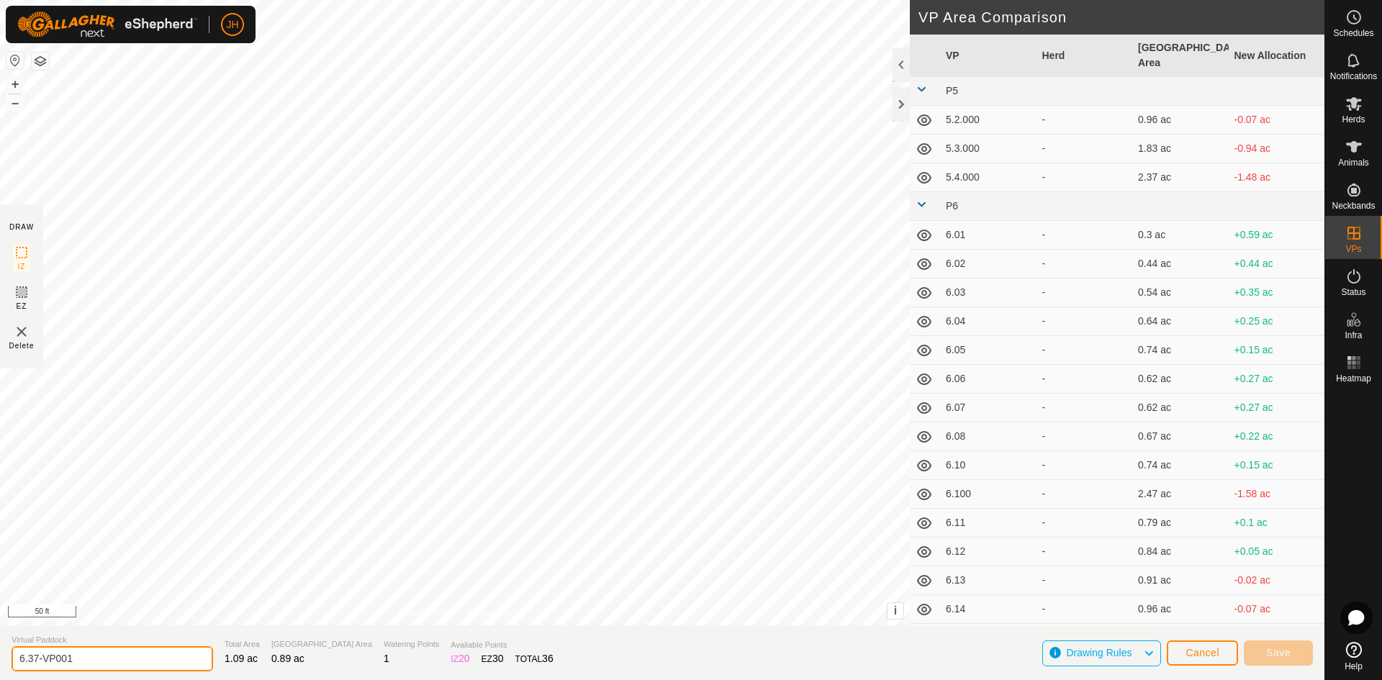
drag, startPoint x: 78, startPoint y: 657, endPoint x: 37, endPoint y: 659, distance: 41.1
click at [36, 659] on input "6.37-VP001" at bounding box center [113, 659] width 202 height 25
drag, startPoint x: 88, startPoint y: 656, endPoint x: 47, endPoint y: 660, distance: 41.2
click at [37, 661] on input "6.37-VP001" at bounding box center [113, 659] width 202 height 25
type input "6.38"
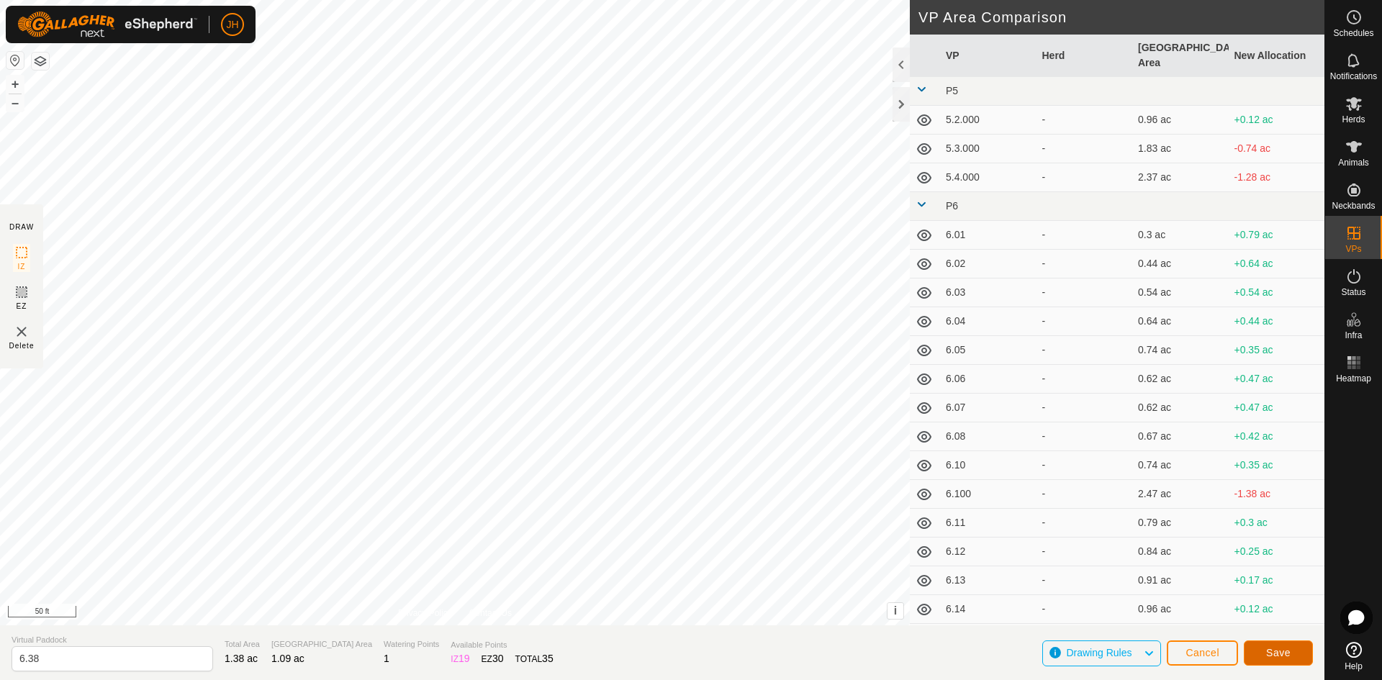
click at [1283, 654] on span "Save" at bounding box center [1279, 653] width 24 height 12
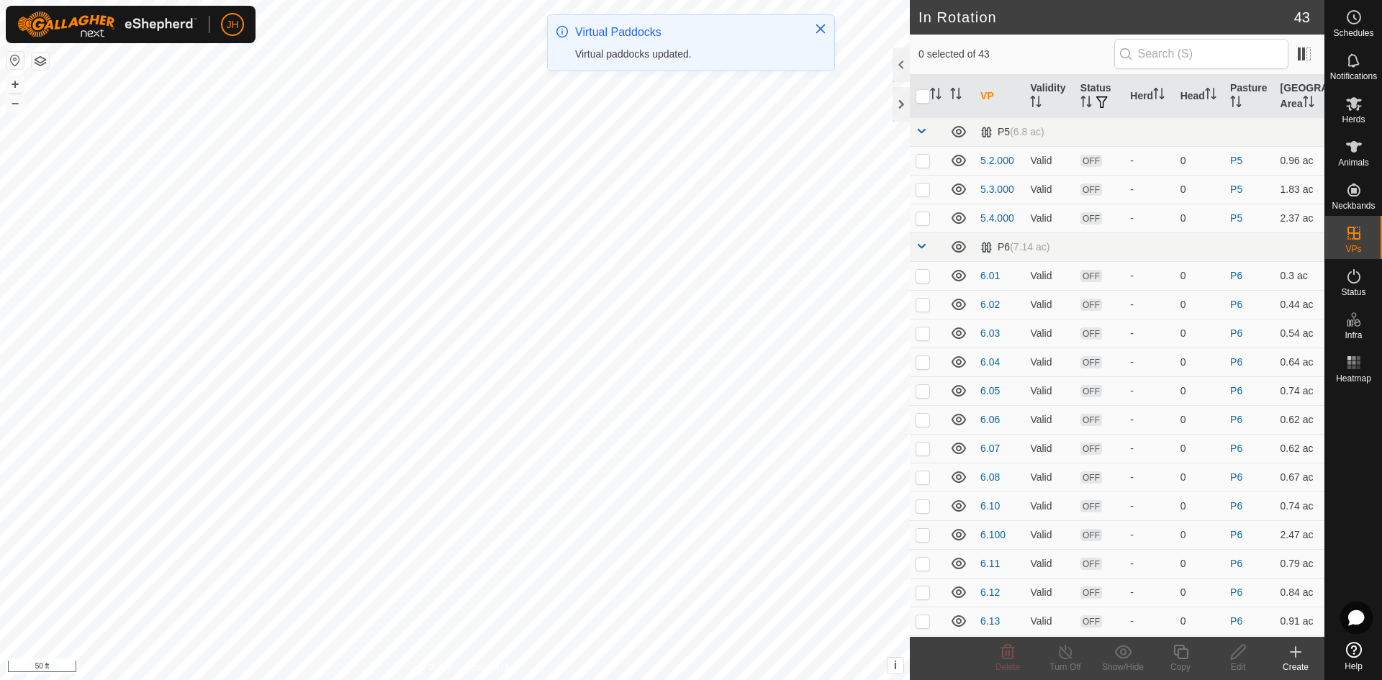
checkbox input "true"
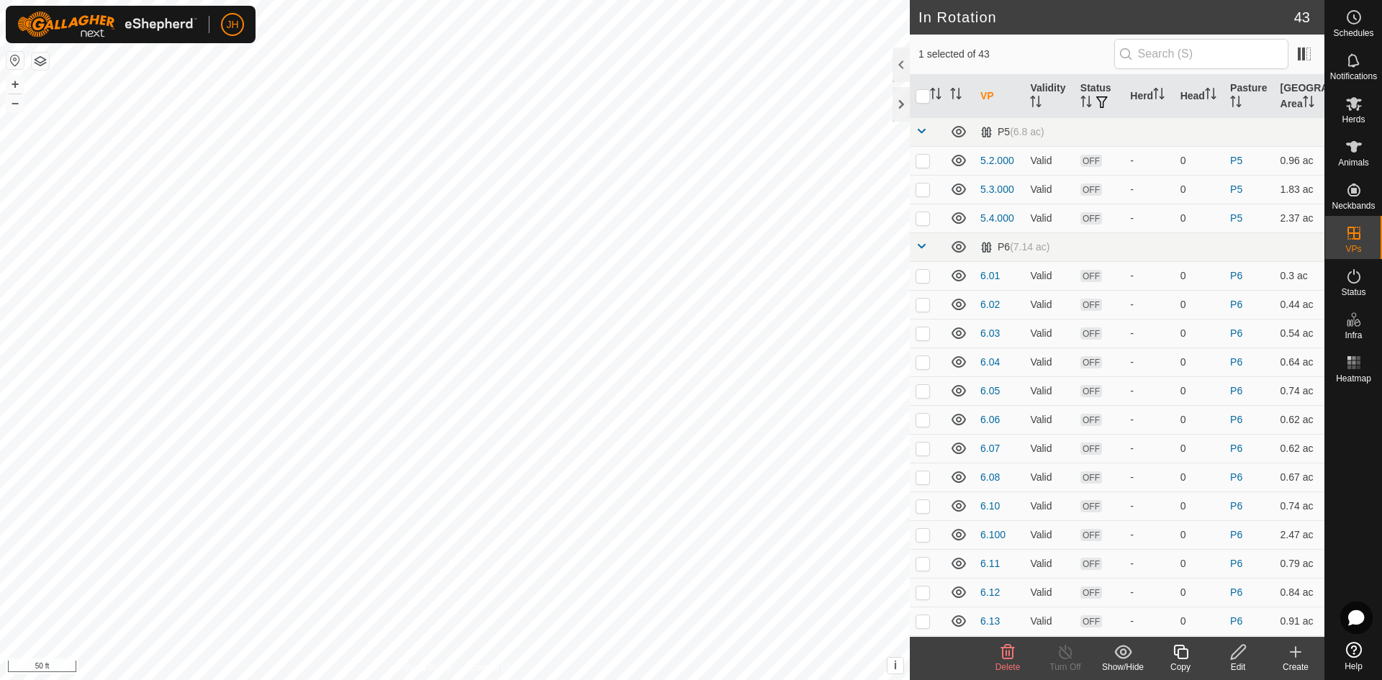
click at [1182, 661] on div "Copy" at bounding box center [1181, 667] width 58 height 13
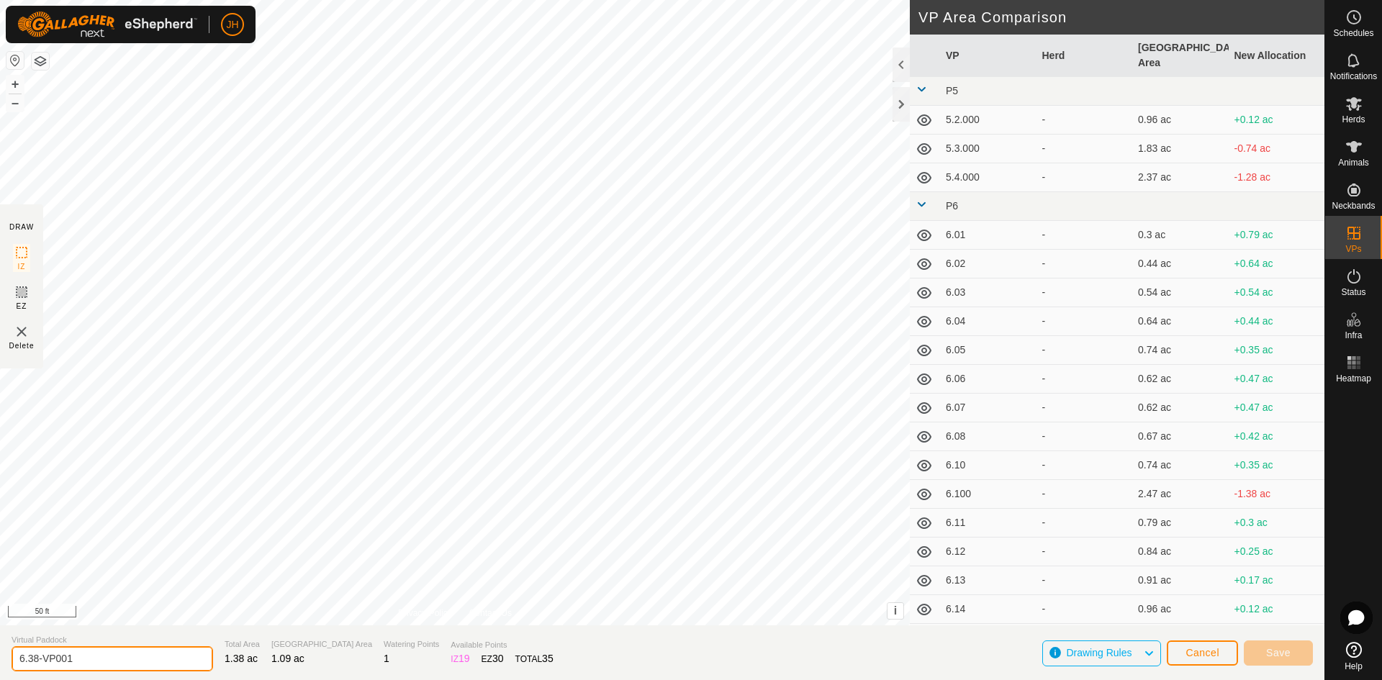
drag, startPoint x: 85, startPoint y: 652, endPoint x: 76, endPoint y: 650, distance: 8.9
click at [36, 657] on input "6.38-VP001" at bounding box center [113, 659] width 202 height 25
type input "6.39"
click at [1279, 655] on span "Save" at bounding box center [1279, 653] width 24 height 12
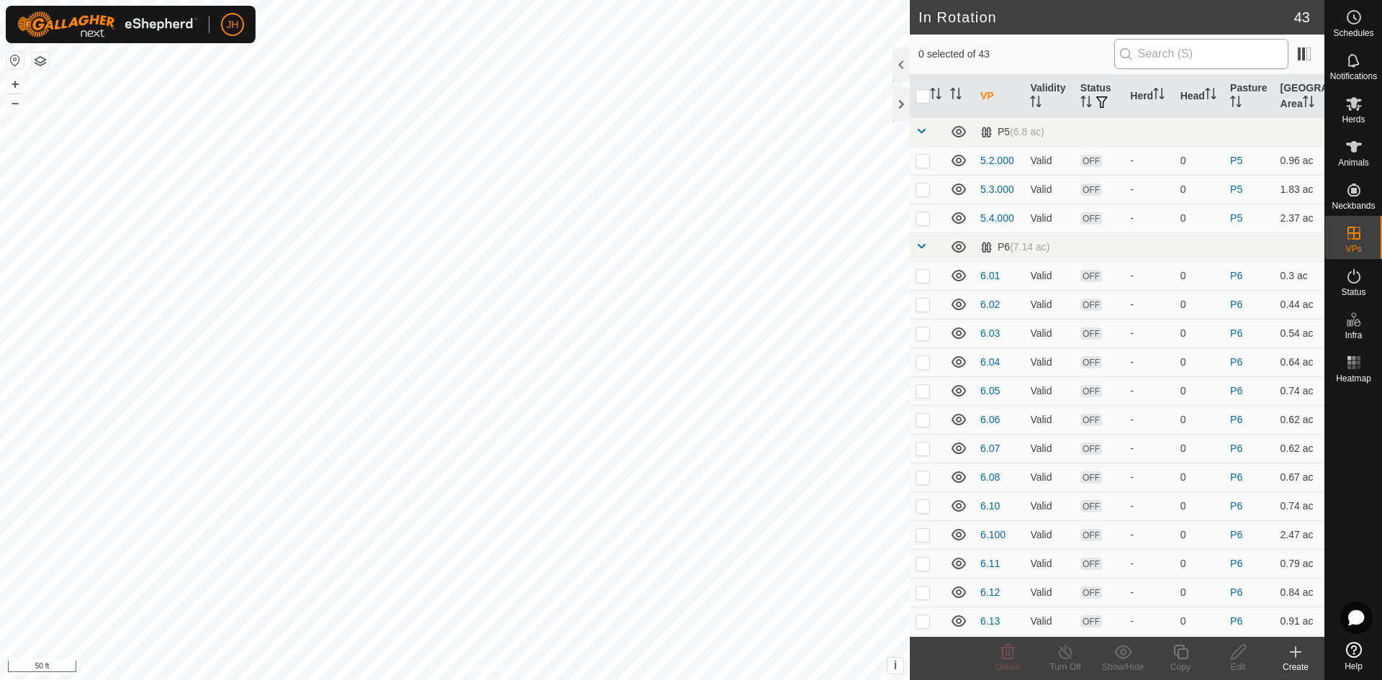
checkbox input "true"
click at [1188, 661] on div "Copy" at bounding box center [1181, 658] width 58 height 43
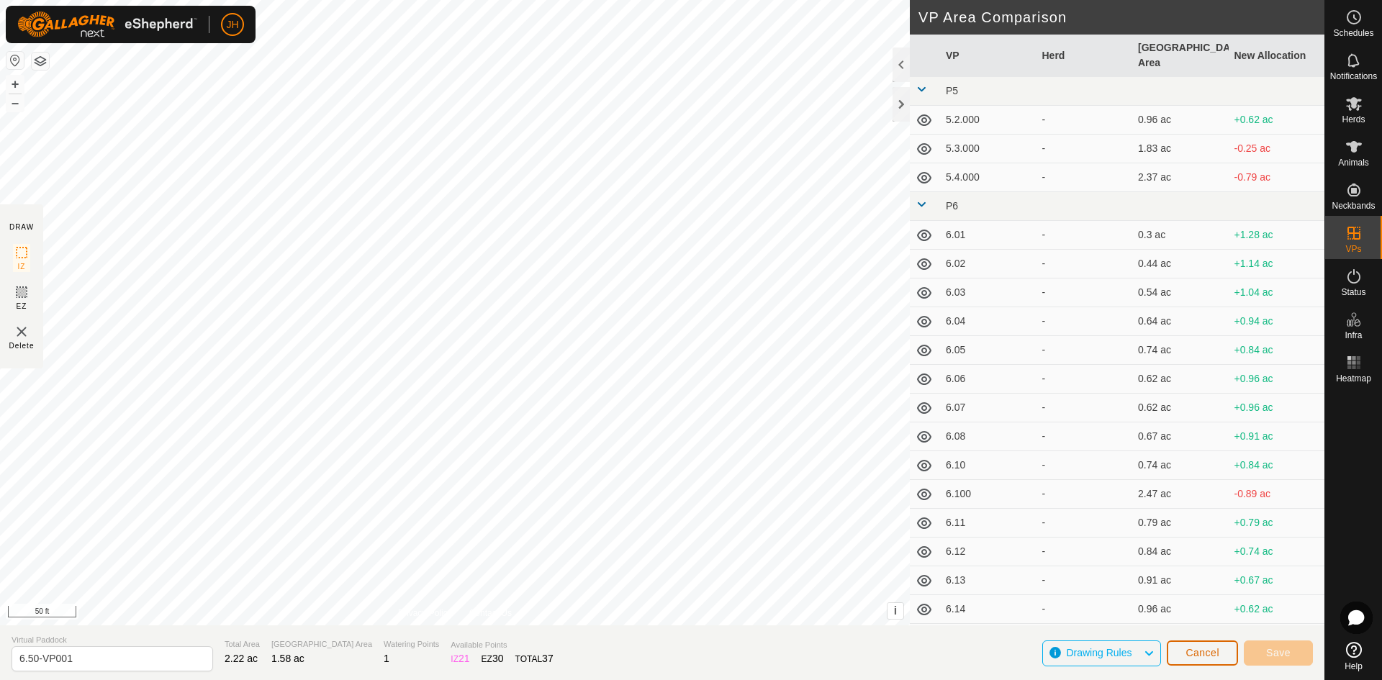
click at [1213, 662] on button "Cancel" at bounding box center [1202, 653] width 71 height 25
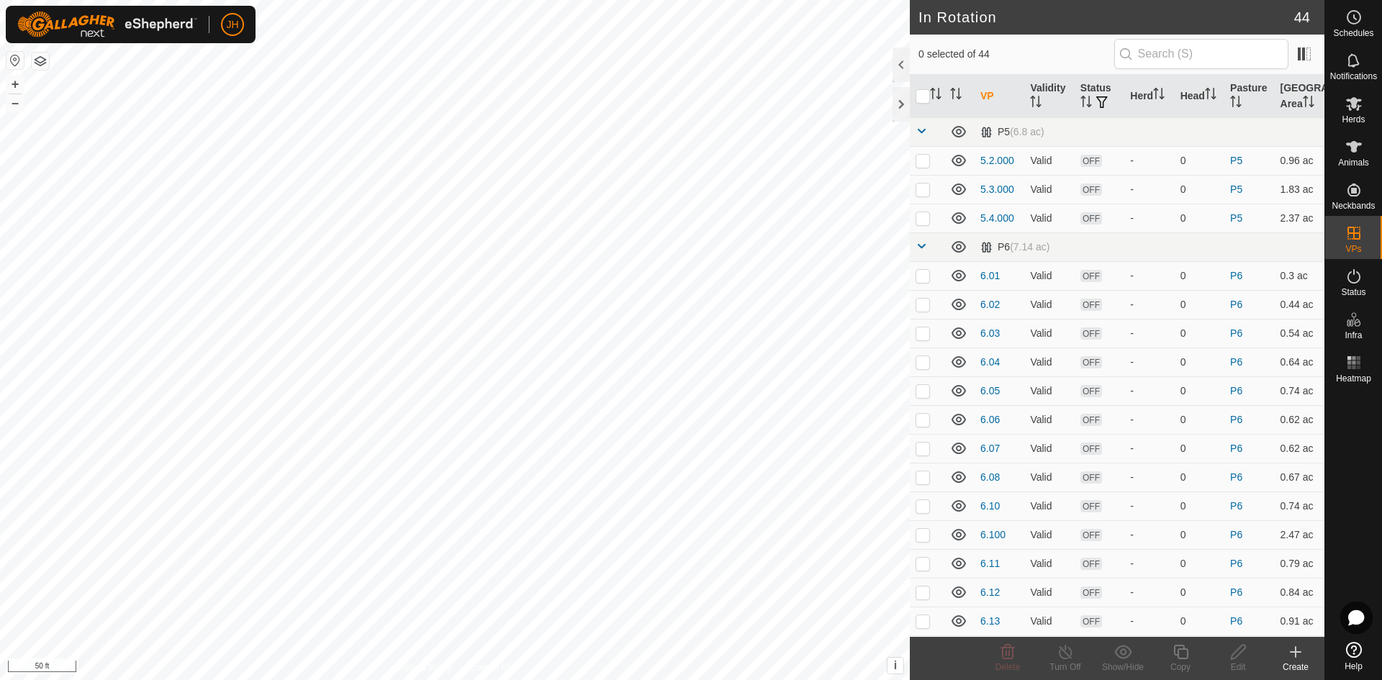
checkbox input "true"
click at [1187, 661] on div "Copy" at bounding box center [1181, 667] width 58 height 13
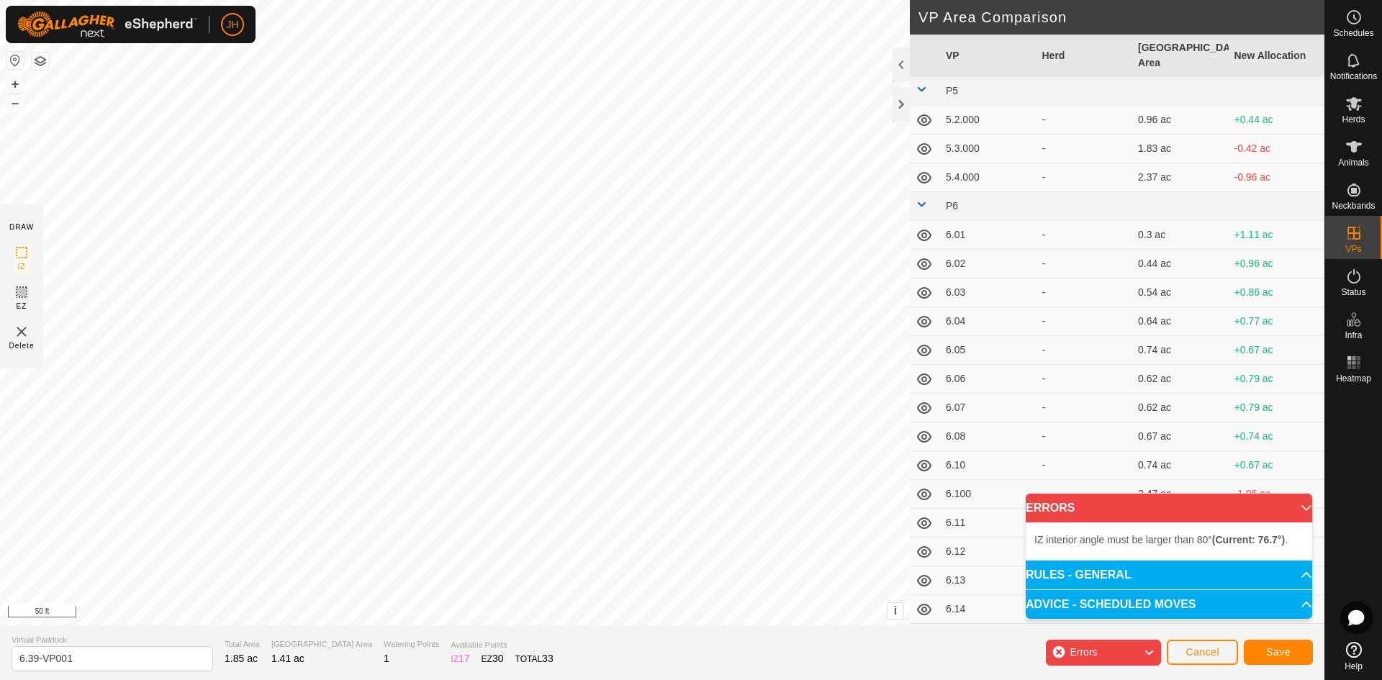
click at [660, 346] on div "IZ interior angle must be larger than 80° (Current: 76.7°) . + – ⇧ i This appli…" at bounding box center [455, 313] width 910 height 626
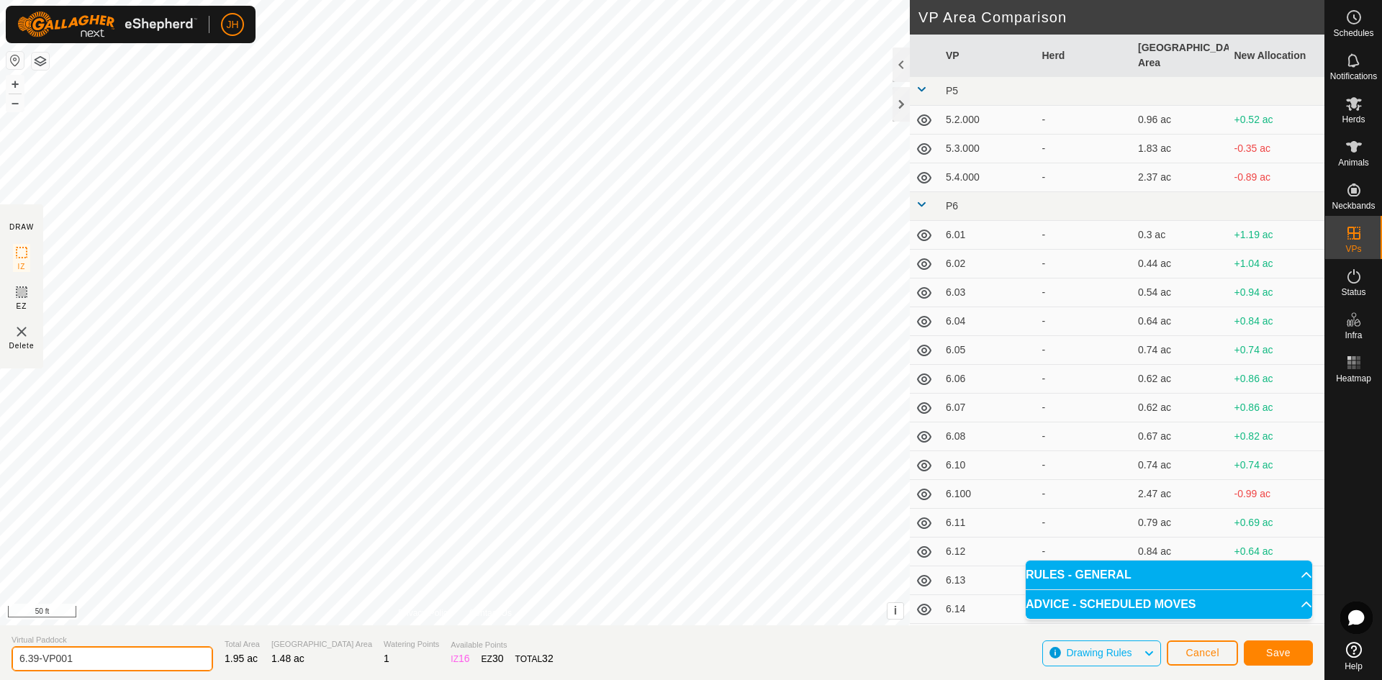
drag, startPoint x: 110, startPoint y: 658, endPoint x: 29, endPoint y: 663, distance: 81.5
click at [29, 663] on input "6.39-VP001" at bounding box center [113, 659] width 202 height 25
type input "6.44"
click at [1285, 650] on span "Save" at bounding box center [1279, 653] width 24 height 12
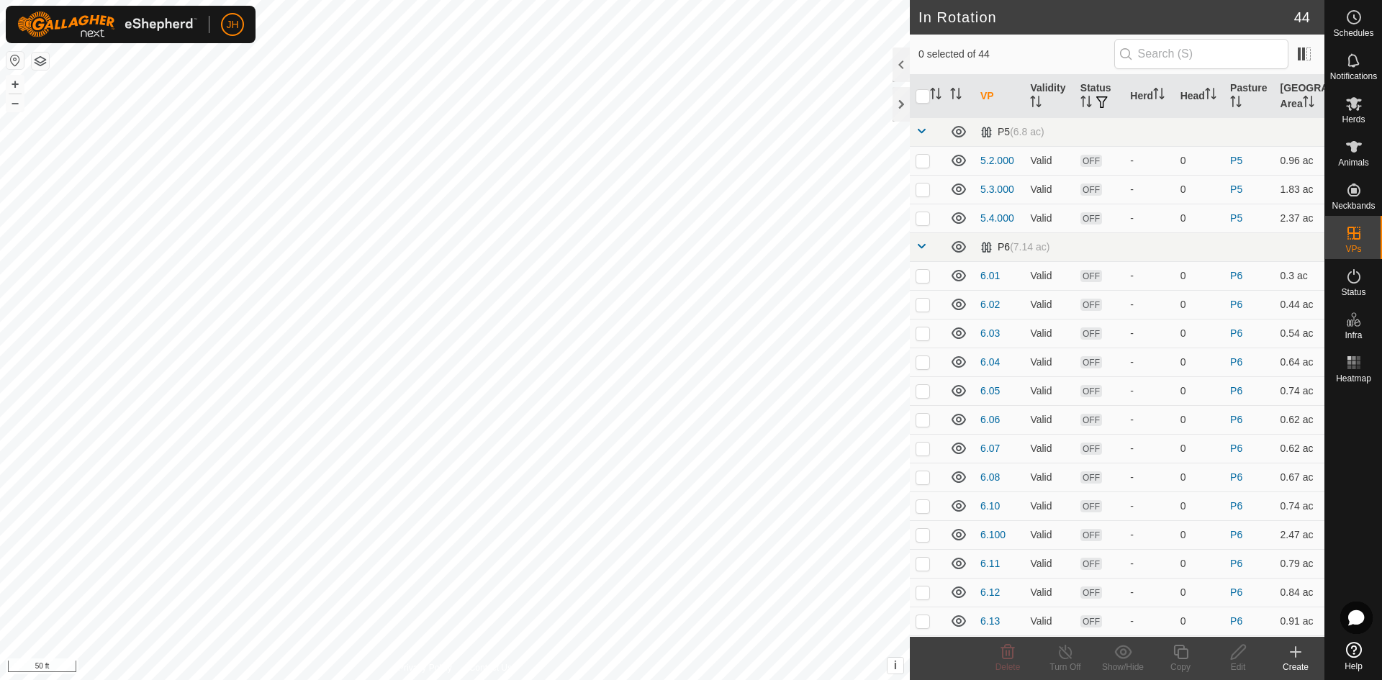
checkbox input "true"
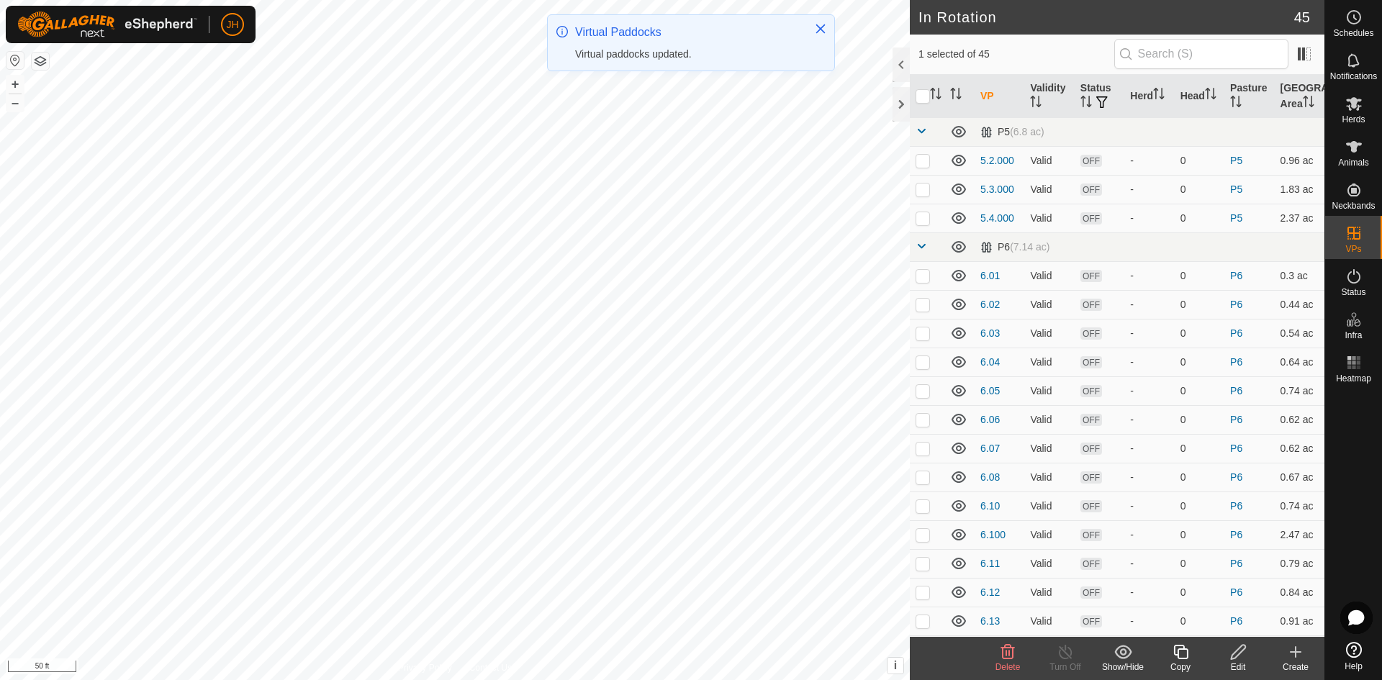
checkbox input "true"
checkbox input "false"
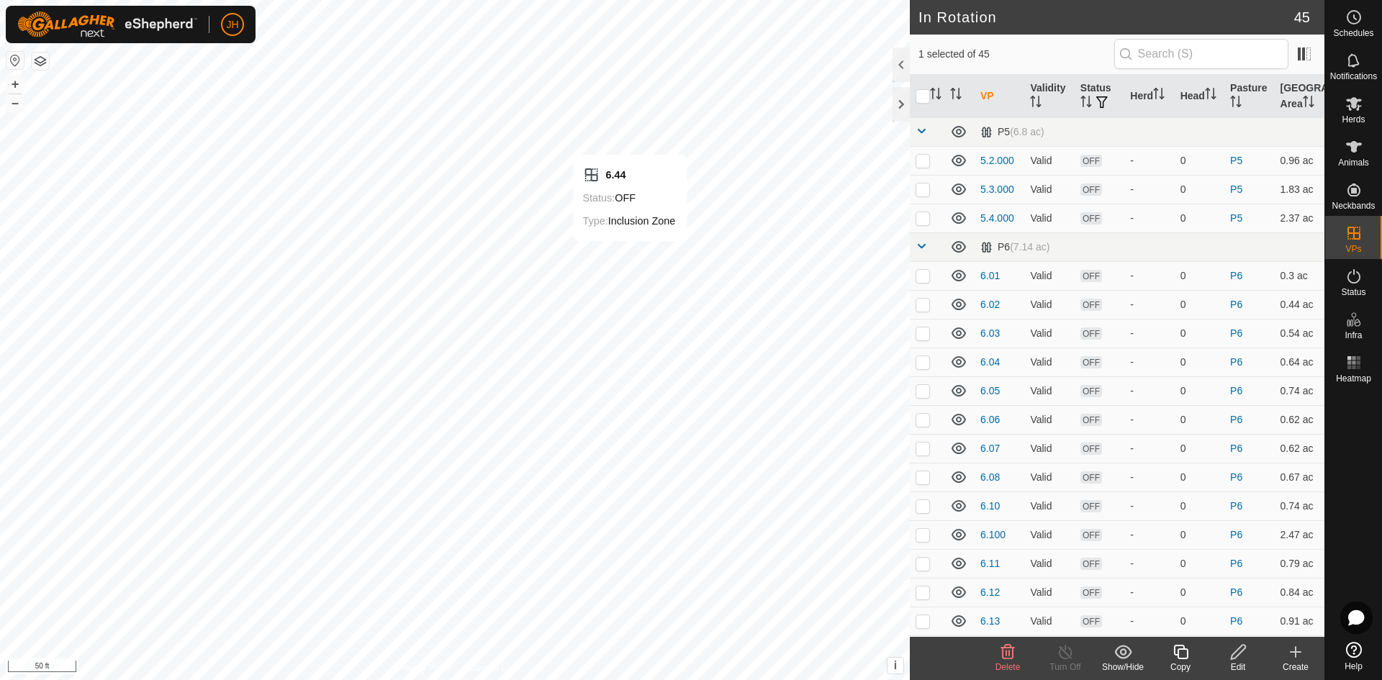
checkbox input "false"
checkbox input "true"
checkbox input "false"
click at [1179, 662] on div "Copy" at bounding box center [1181, 667] width 58 height 13
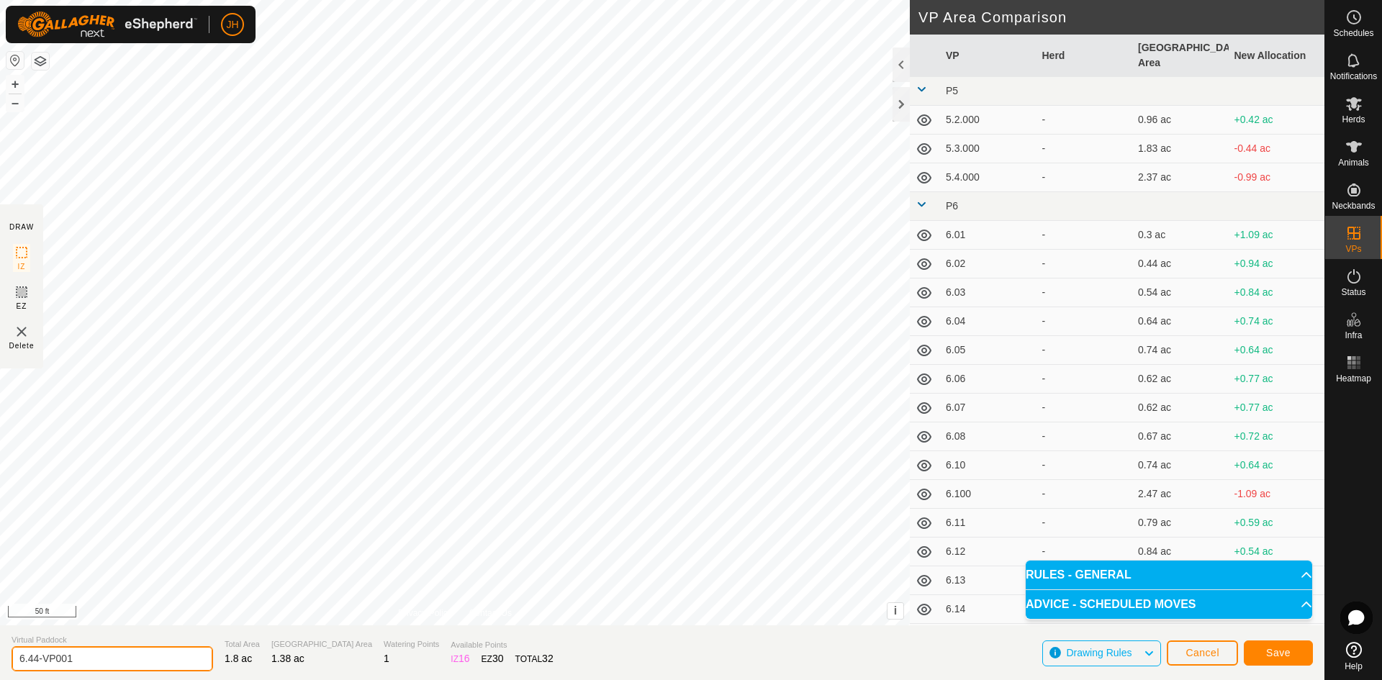
drag, startPoint x: 81, startPoint y: 660, endPoint x: 36, endPoint y: 657, distance: 44.7
click at [36, 657] on input "6.44-VP001" at bounding box center [113, 659] width 202 height 25
type input "6.43"
click at [1284, 657] on span "Save" at bounding box center [1279, 653] width 24 height 12
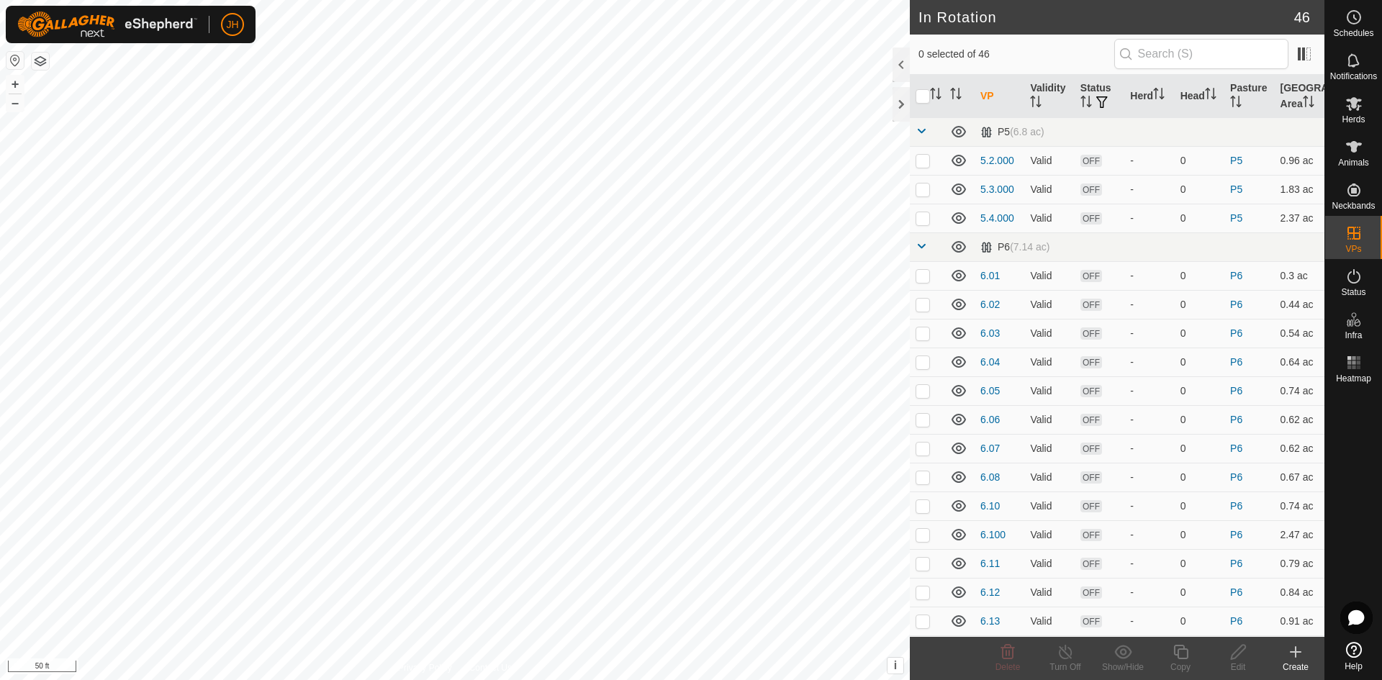
checkbox input "true"
click at [1239, 661] on div "Edit" at bounding box center [1239, 667] width 58 height 13
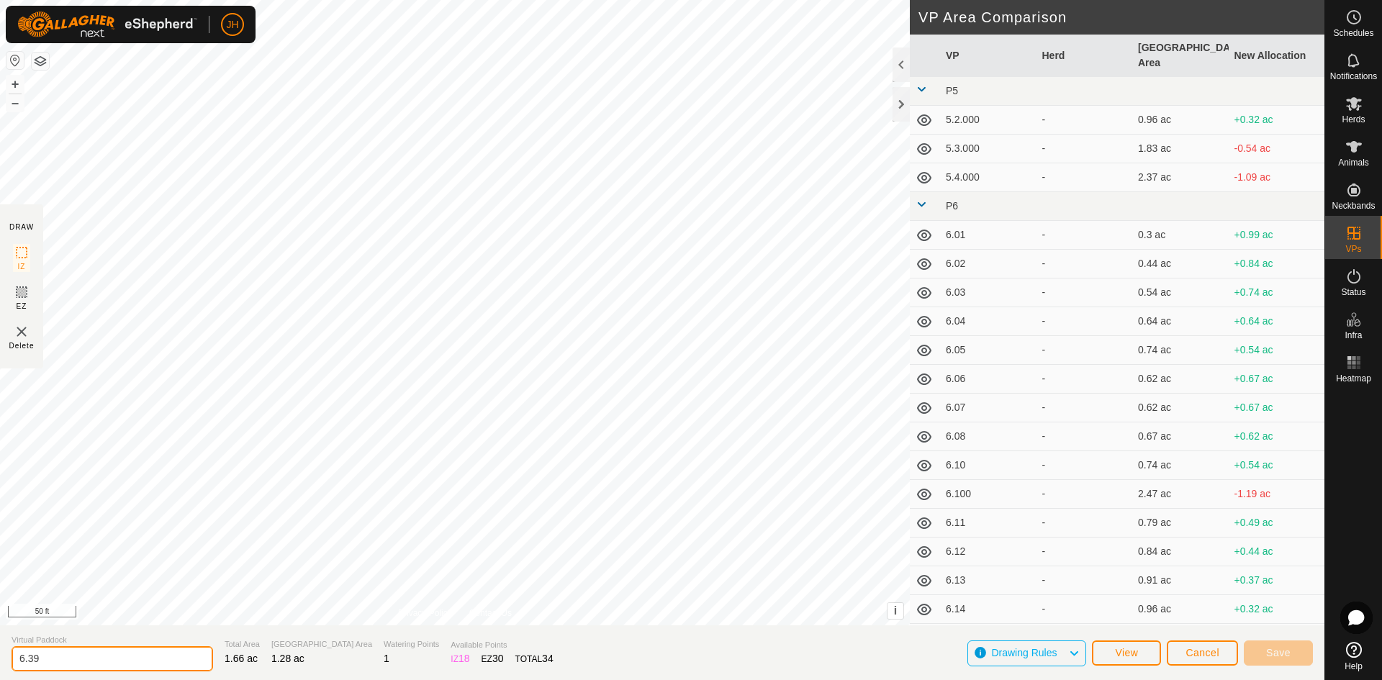
drag, startPoint x: 45, startPoint y: 655, endPoint x: 27, endPoint y: 662, distance: 18.7
click at [27, 662] on input "6.39" at bounding box center [113, 659] width 202 height 25
type input "6.42"
click at [1298, 656] on button "Save" at bounding box center [1278, 653] width 69 height 25
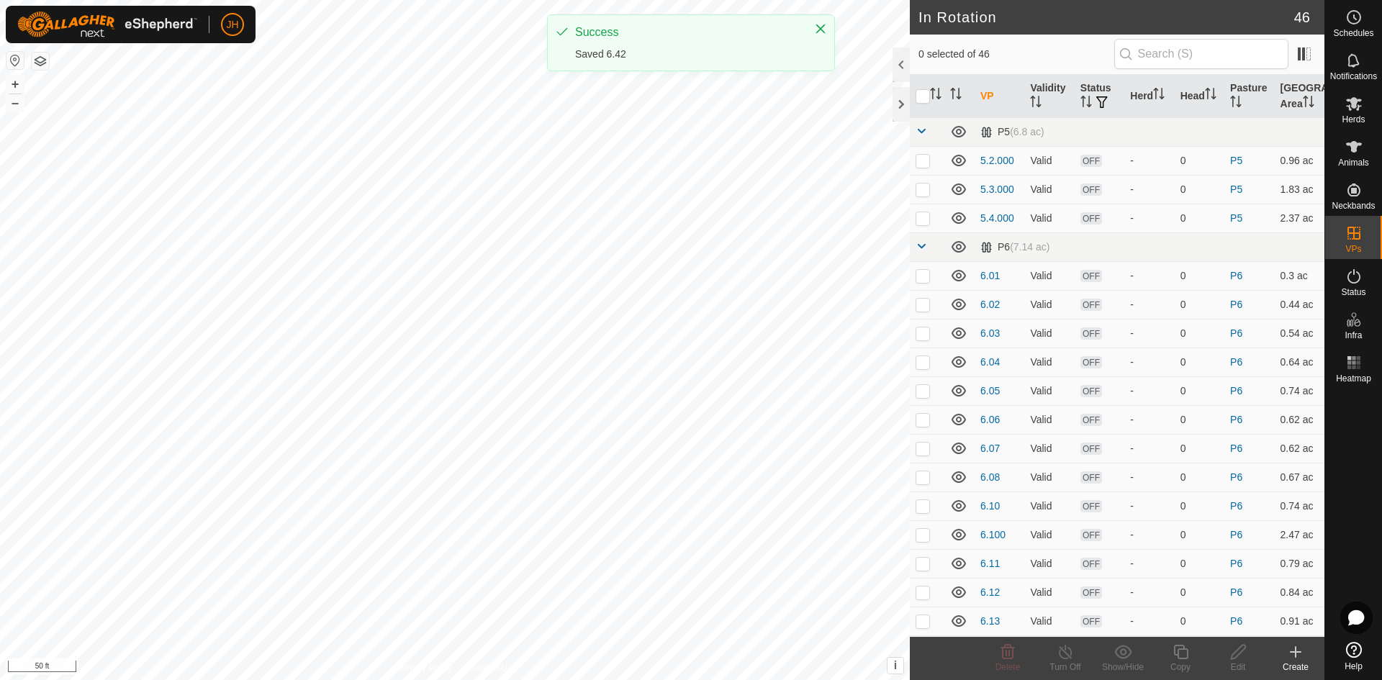
checkbox input "true"
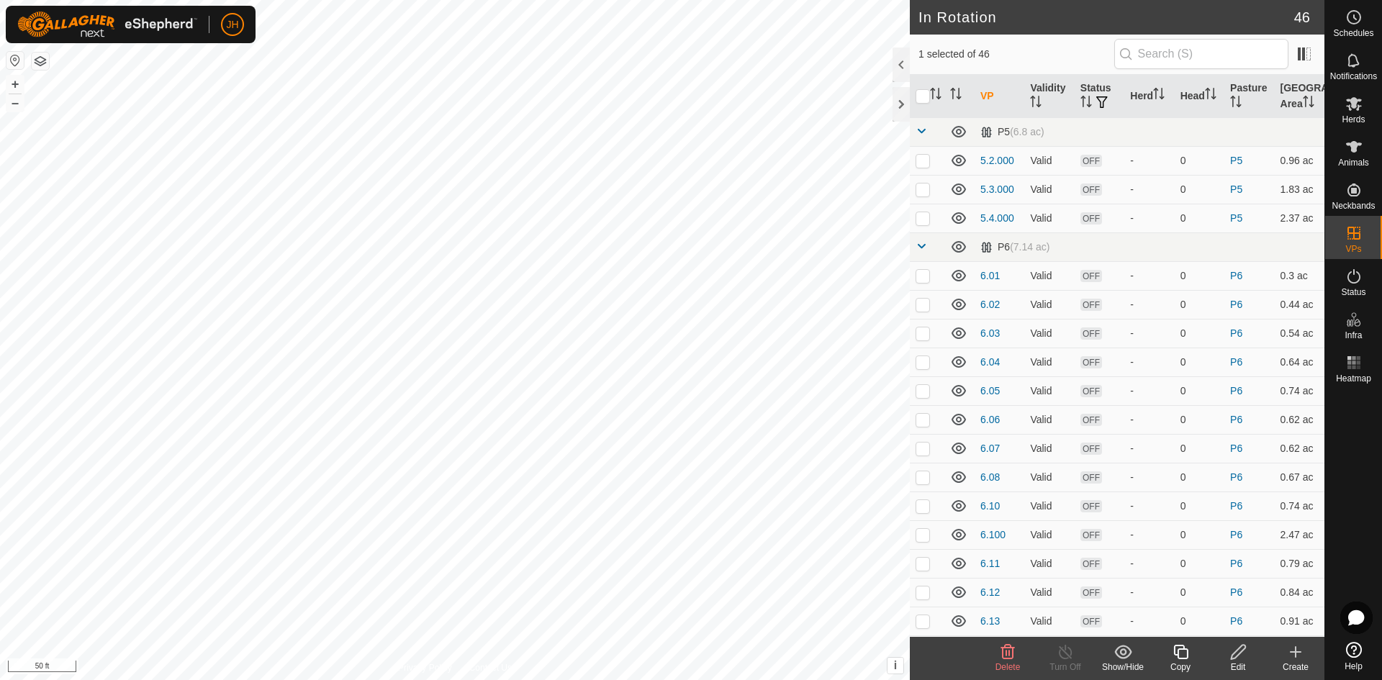
click at [1180, 657] on icon at bounding box center [1181, 652] width 18 height 17
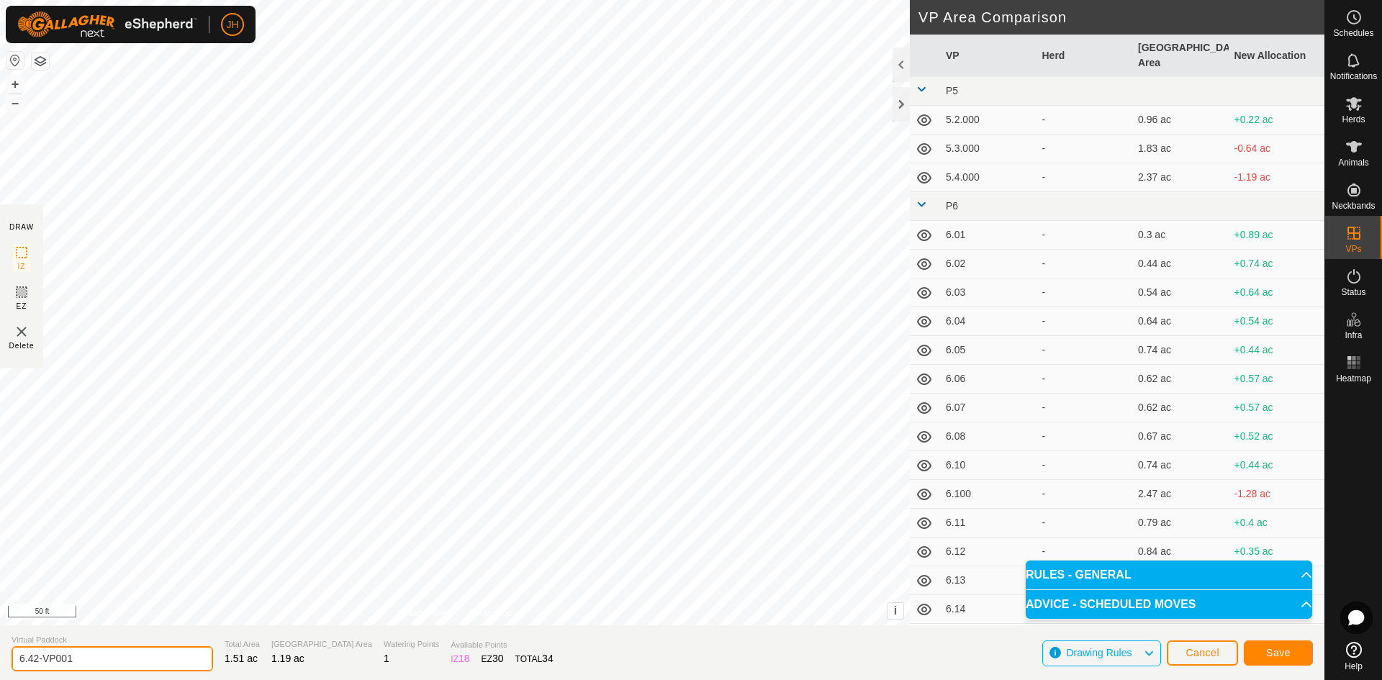
drag, startPoint x: 81, startPoint y: 658, endPoint x: 35, endPoint y: 662, distance: 46.2
click at [35, 662] on input "6.42-VP001" at bounding box center [113, 659] width 202 height 25
type input "6.41"
click at [1285, 655] on span "Save" at bounding box center [1279, 653] width 24 height 12
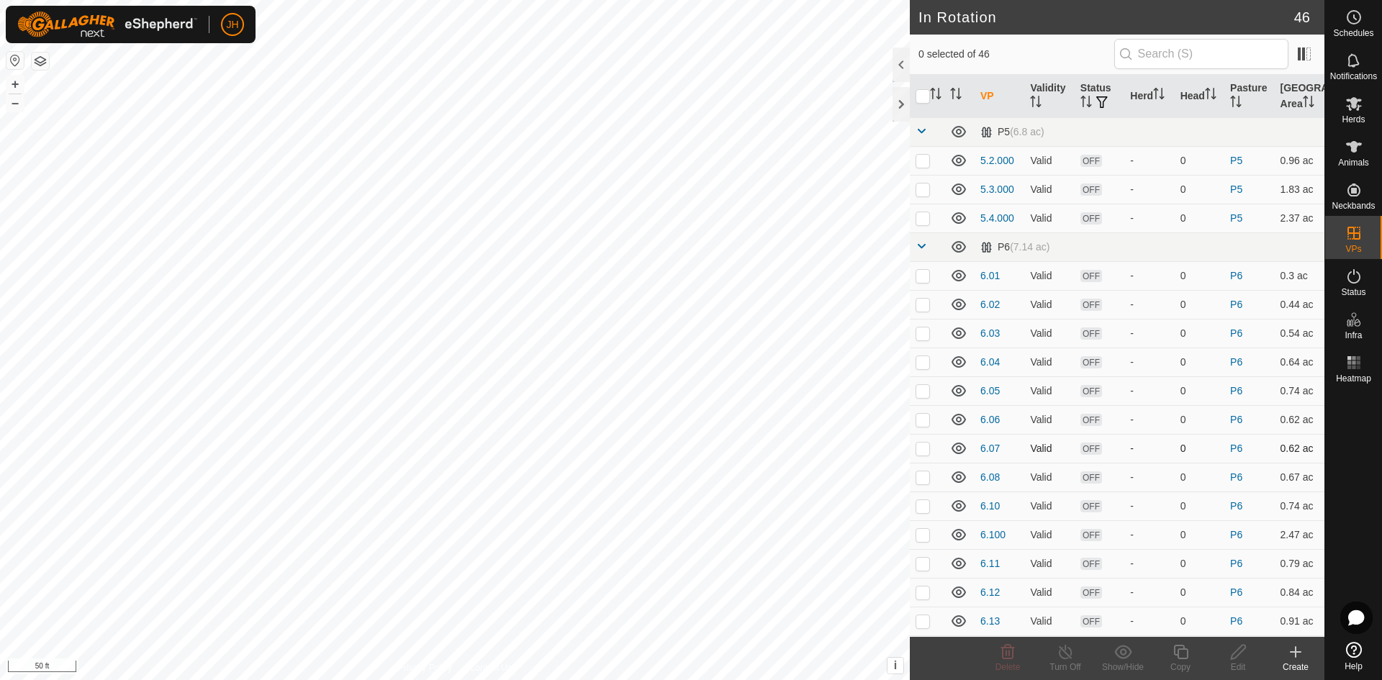
checkbox input "true"
click at [1245, 659] on icon at bounding box center [1239, 652] width 18 height 17
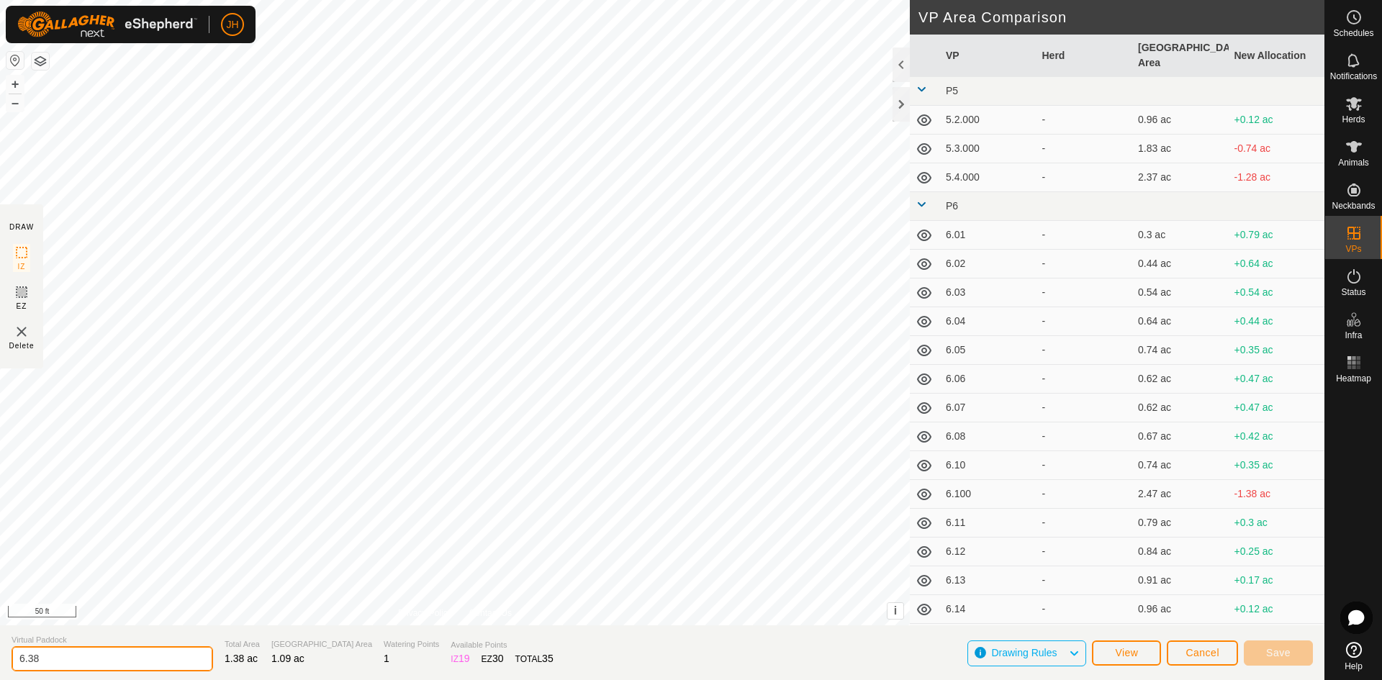
drag, startPoint x: 57, startPoint y: 662, endPoint x: 30, endPoint y: 660, distance: 27.4
click at [30, 660] on input "6.38" at bounding box center [113, 659] width 202 height 25
type input "6.40"
click at [1278, 651] on span "Save" at bounding box center [1279, 653] width 24 height 12
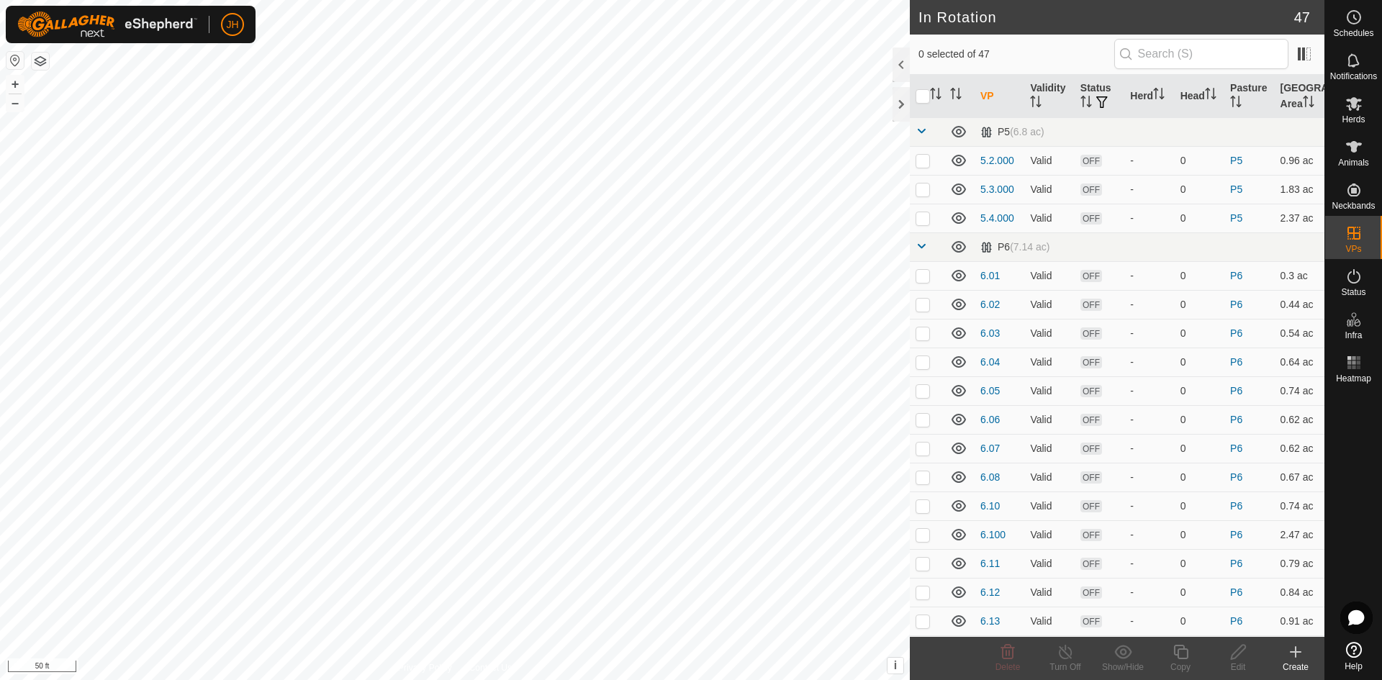
checkbox input "true"
click at [1239, 658] on icon at bounding box center [1239, 652] width 18 height 17
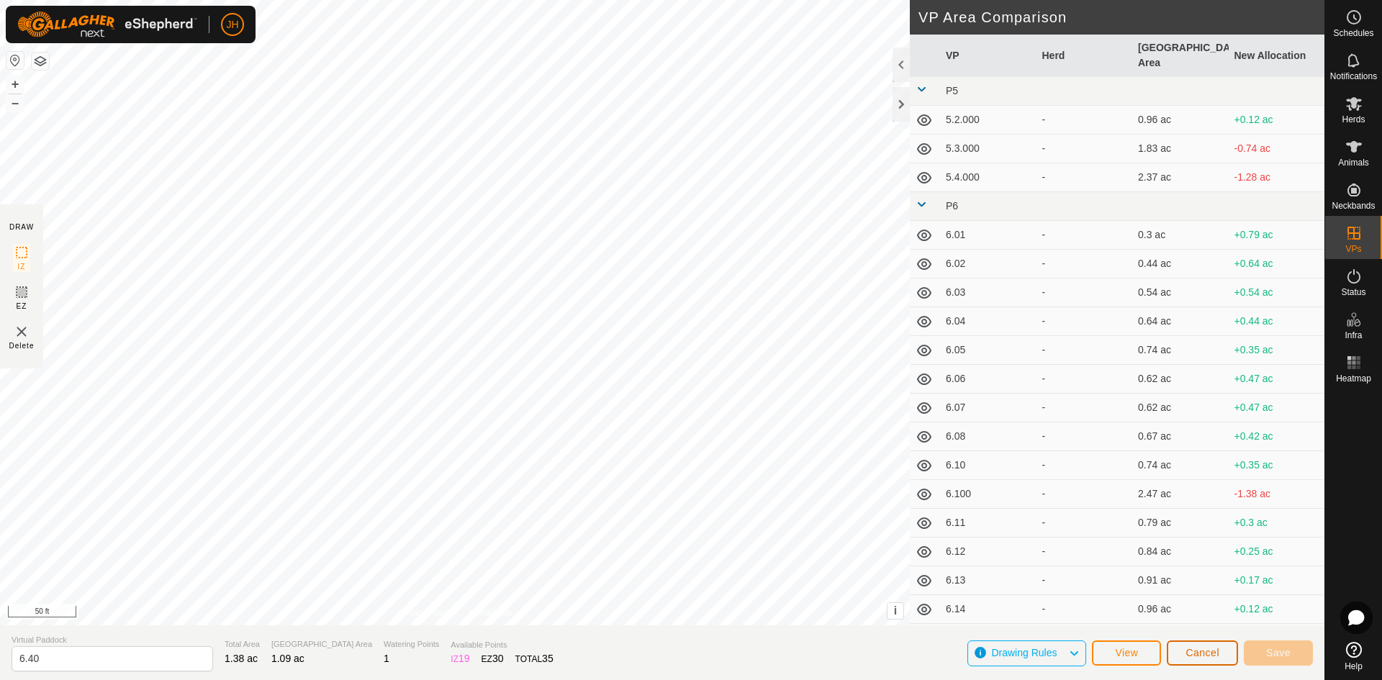
click at [1203, 655] on span "Cancel" at bounding box center [1203, 653] width 34 height 12
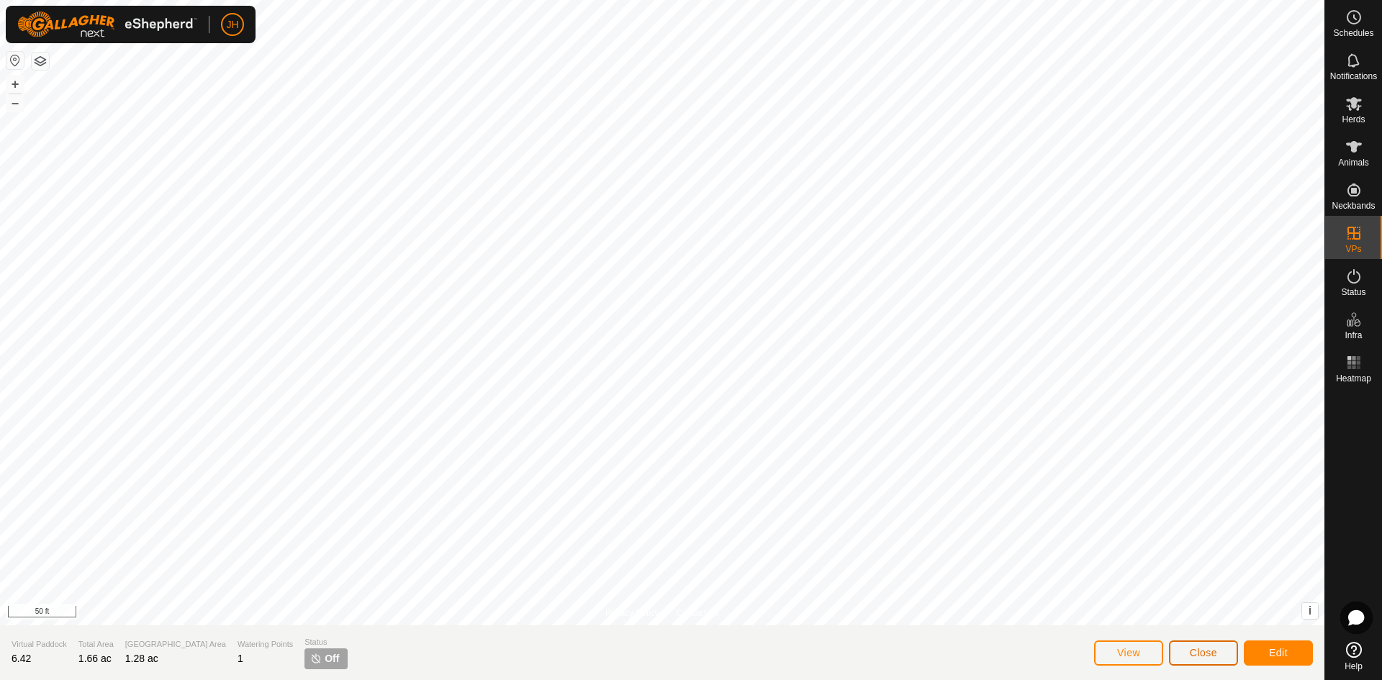
click at [1201, 656] on span "Close" at bounding box center [1203, 653] width 27 height 12
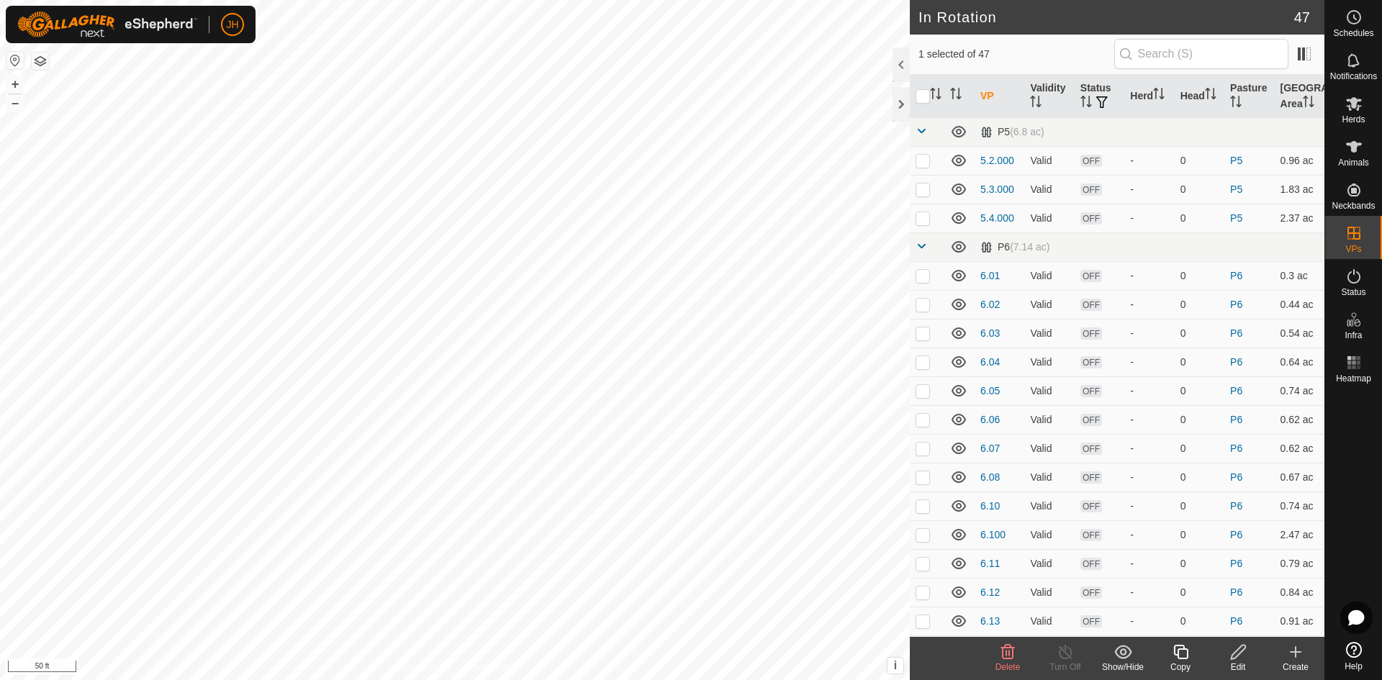
click at [1185, 656] on icon at bounding box center [1181, 652] width 18 height 17
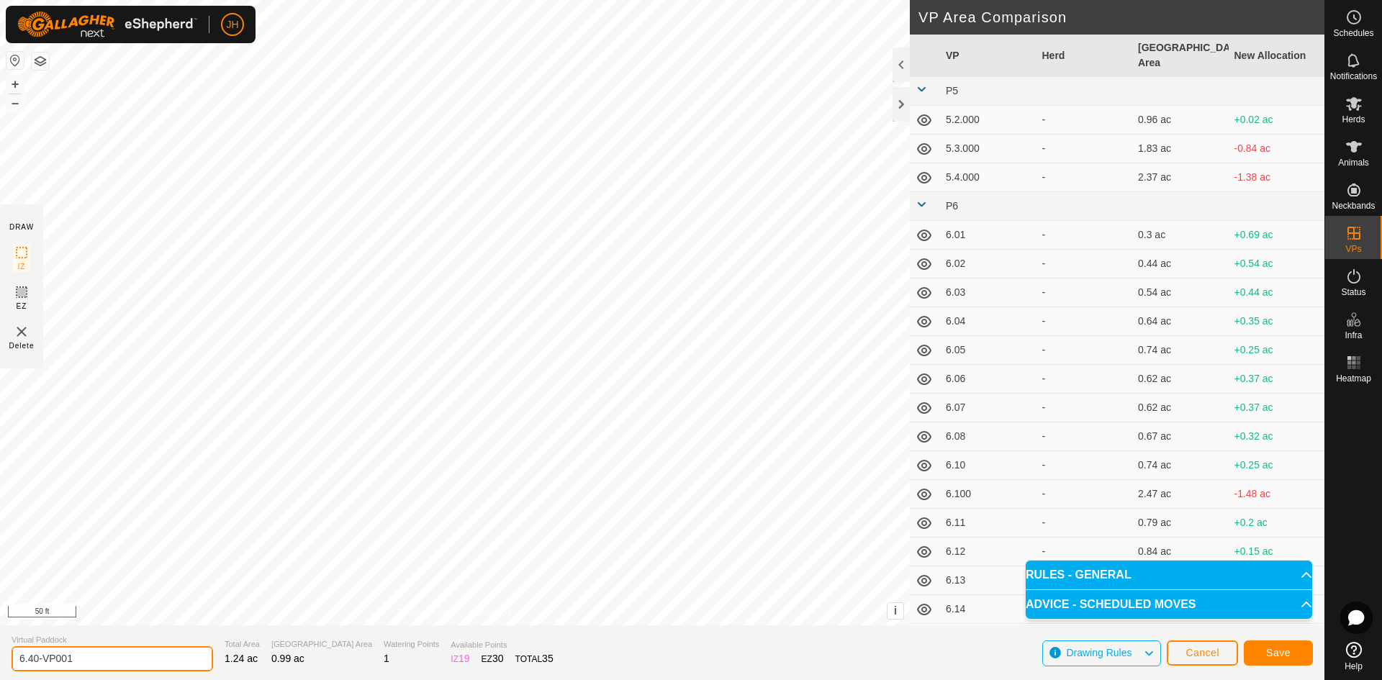
drag, startPoint x: 84, startPoint y: 660, endPoint x: 30, endPoint y: 657, distance: 54.1
click at [27, 656] on input "6.40-VP001" at bounding box center [113, 659] width 202 height 25
click at [1279, 657] on span "Save" at bounding box center [1279, 653] width 24 height 12
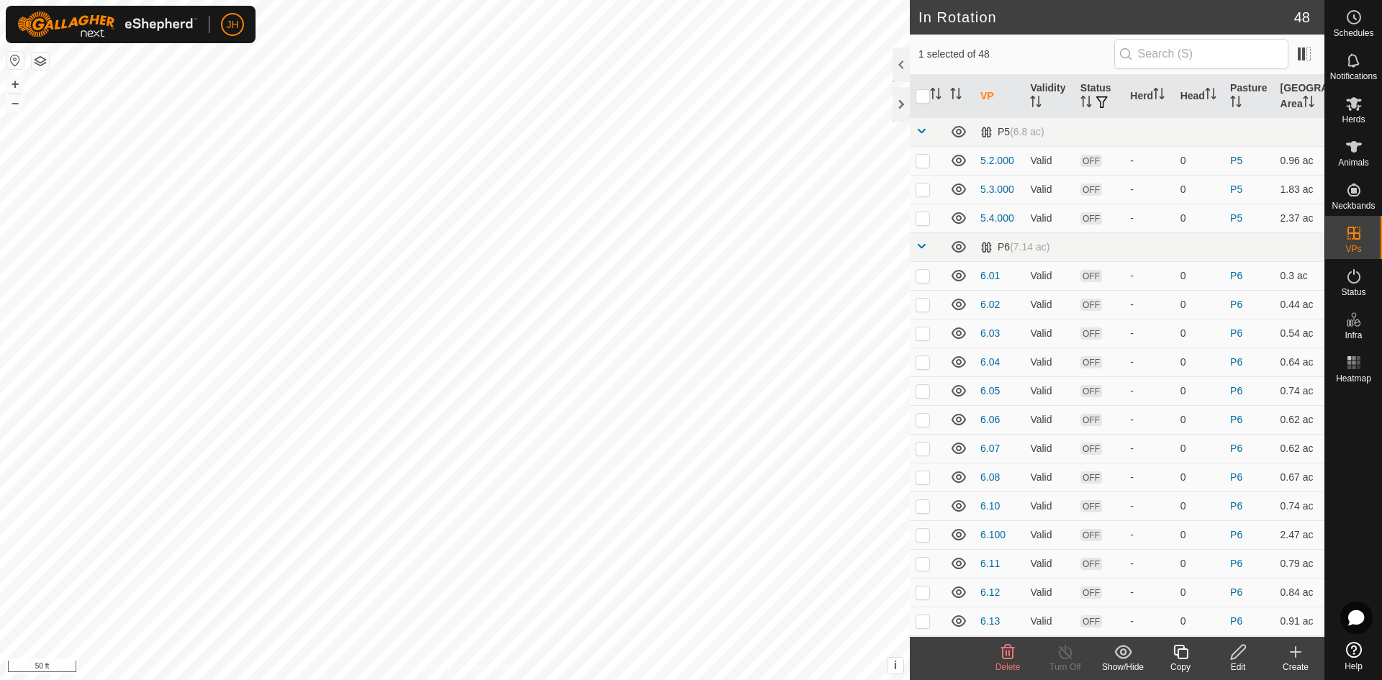
click at [1243, 661] on div "Edit" at bounding box center [1239, 667] width 58 height 13
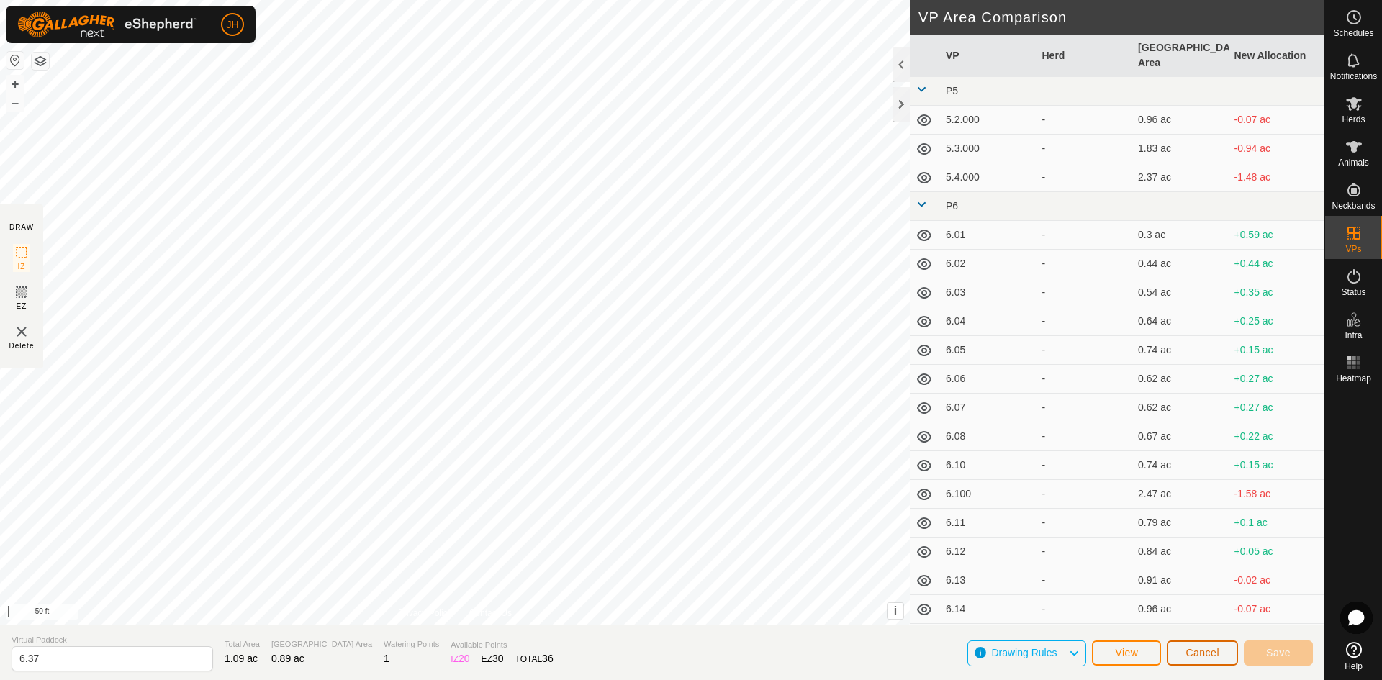
click at [1210, 655] on span "Cancel" at bounding box center [1203, 653] width 34 height 12
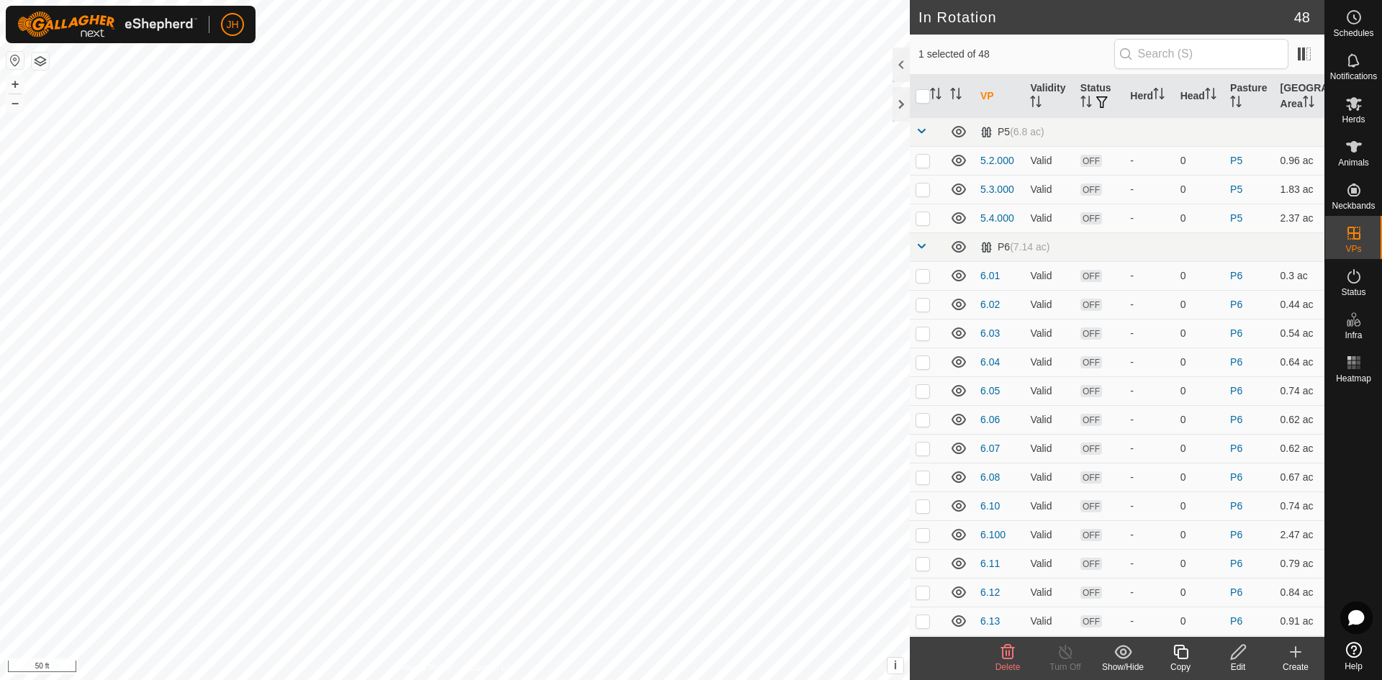
click at [1239, 661] on div "Edit" at bounding box center [1239, 667] width 58 height 13
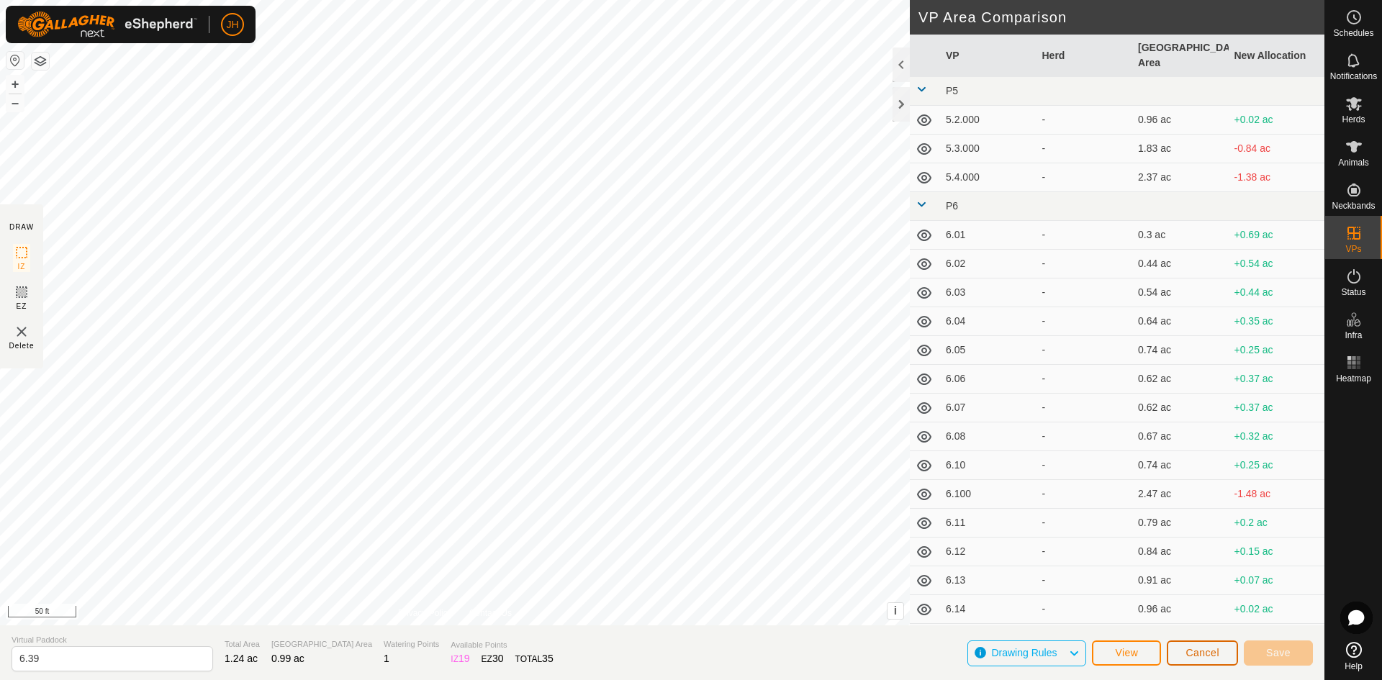
click at [1198, 657] on span "Cancel" at bounding box center [1203, 653] width 34 height 12
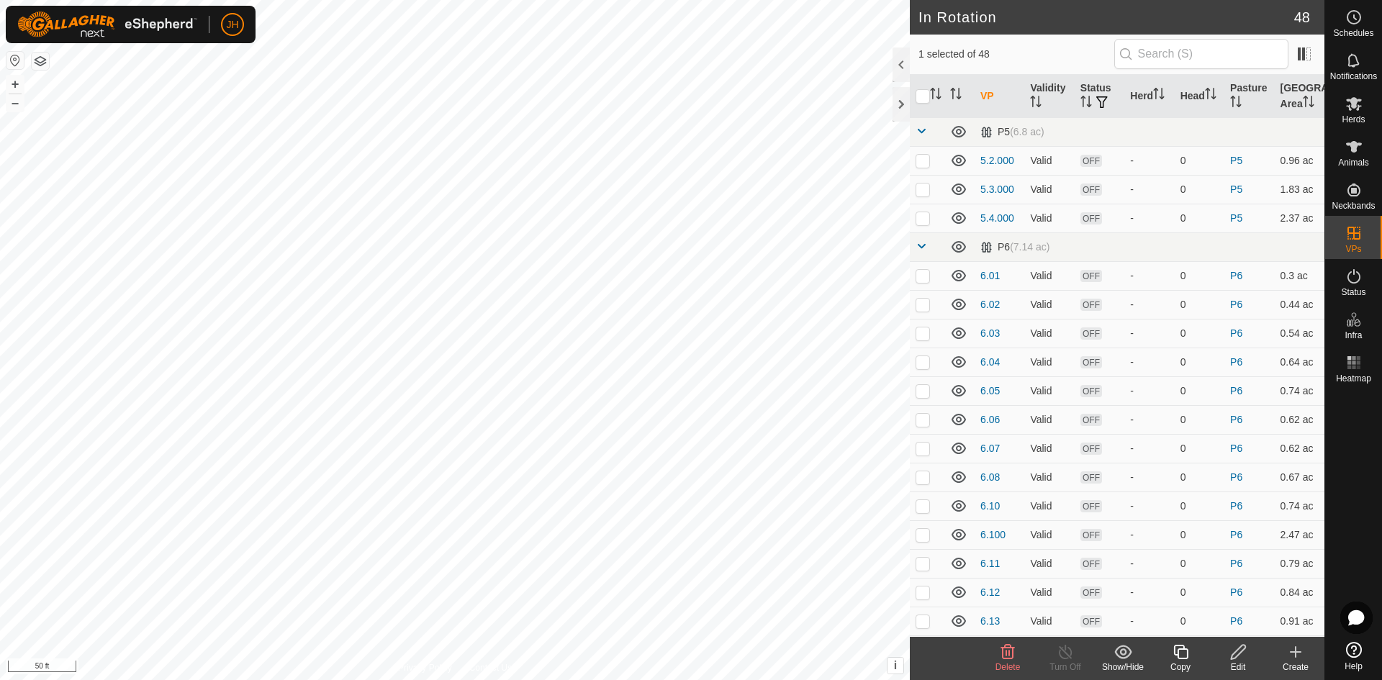
click at [1237, 659] on icon at bounding box center [1239, 652] width 18 height 17
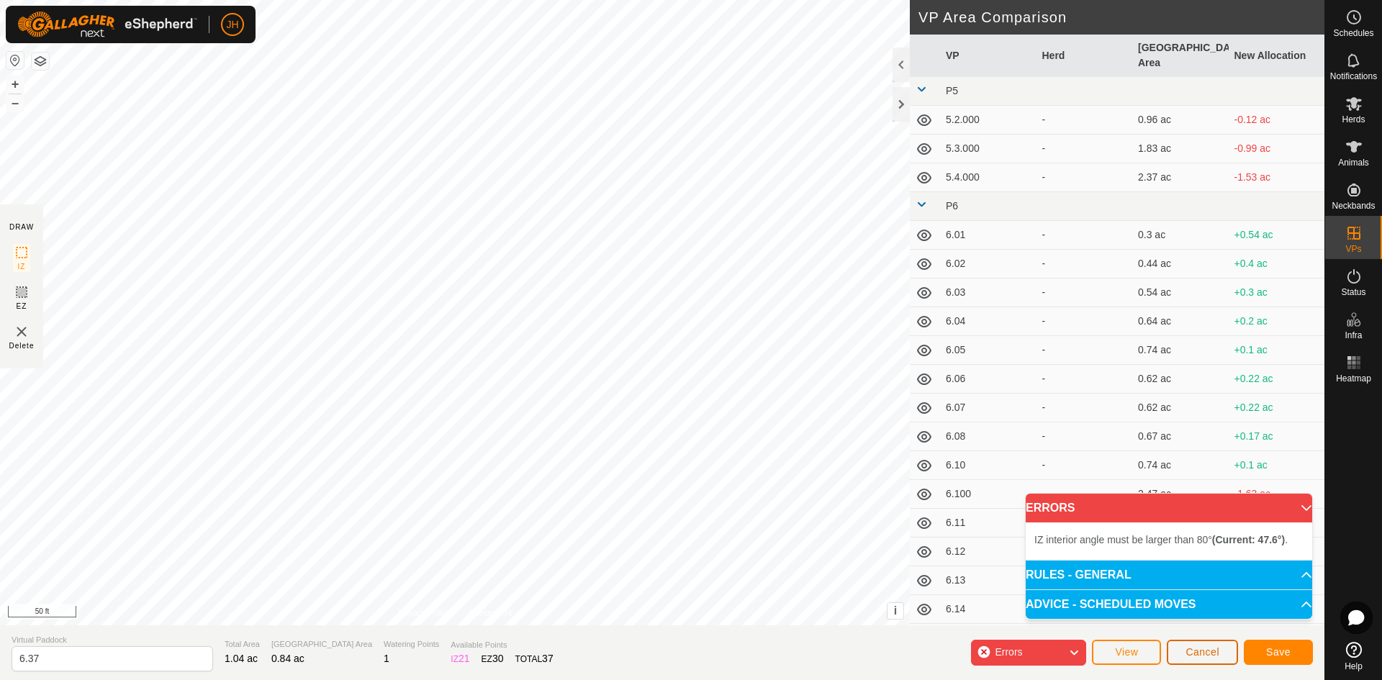
click at [1197, 658] on button "Cancel" at bounding box center [1202, 652] width 71 height 25
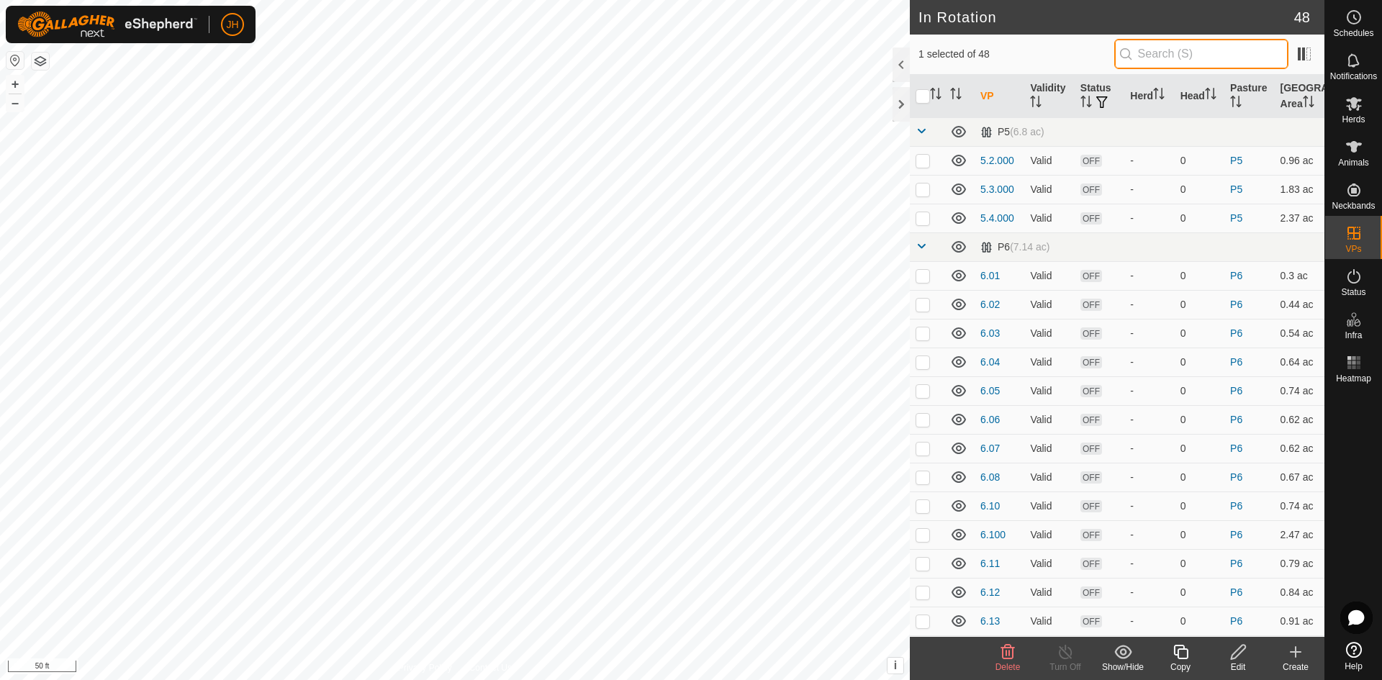
click at [1174, 55] on input "text" at bounding box center [1202, 54] width 174 height 30
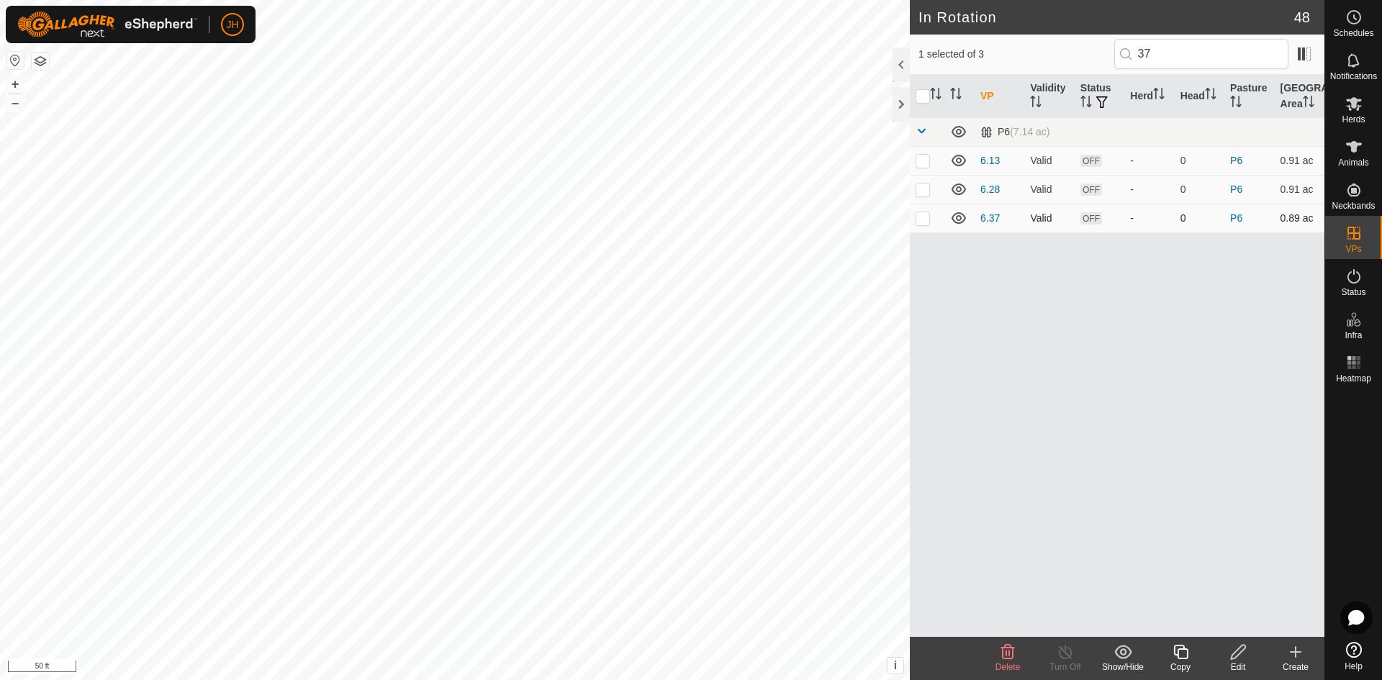
click at [923, 225] on td at bounding box center [927, 218] width 35 height 29
click at [923, 222] on p-checkbox at bounding box center [923, 218] width 14 height 12
click at [1161, 56] on input "37" at bounding box center [1202, 54] width 174 height 30
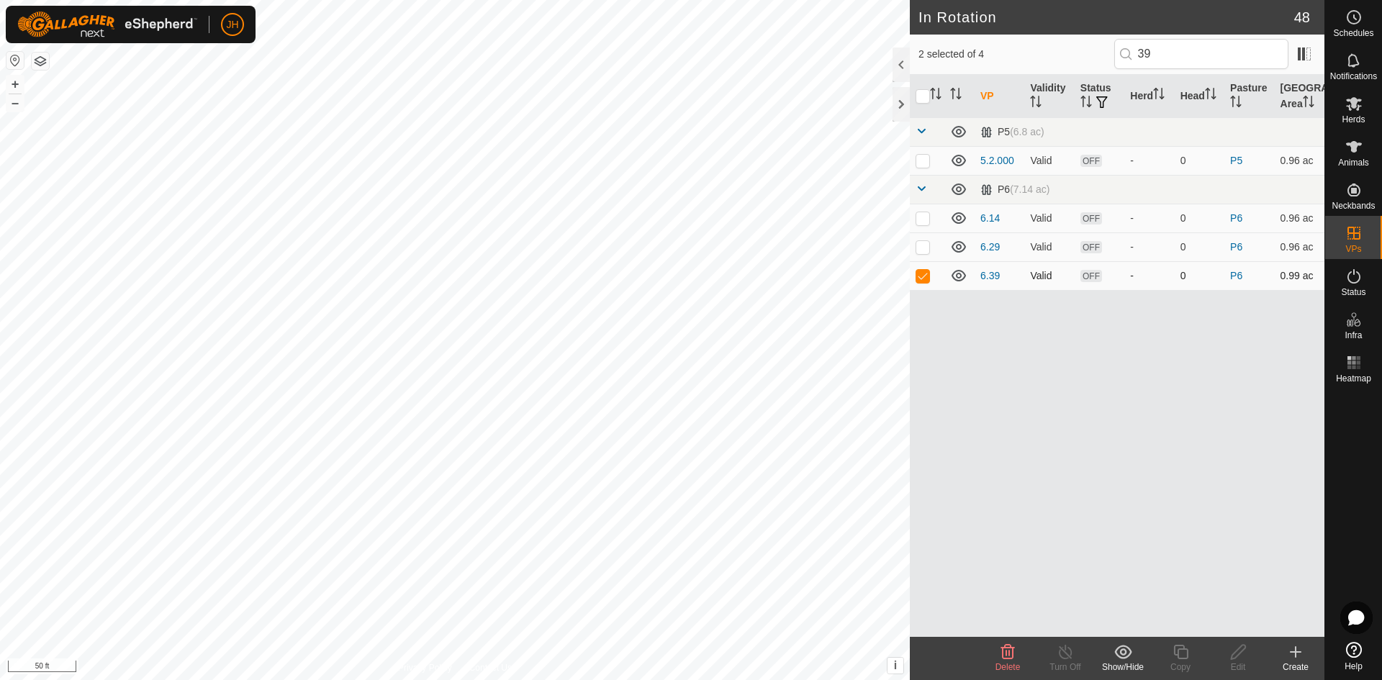
click at [924, 279] on p-checkbox at bounding box center [923, 276] width 14 height 12
click at [1184, 660] on icon at bounding box center [1181, 652] width 18 height 17
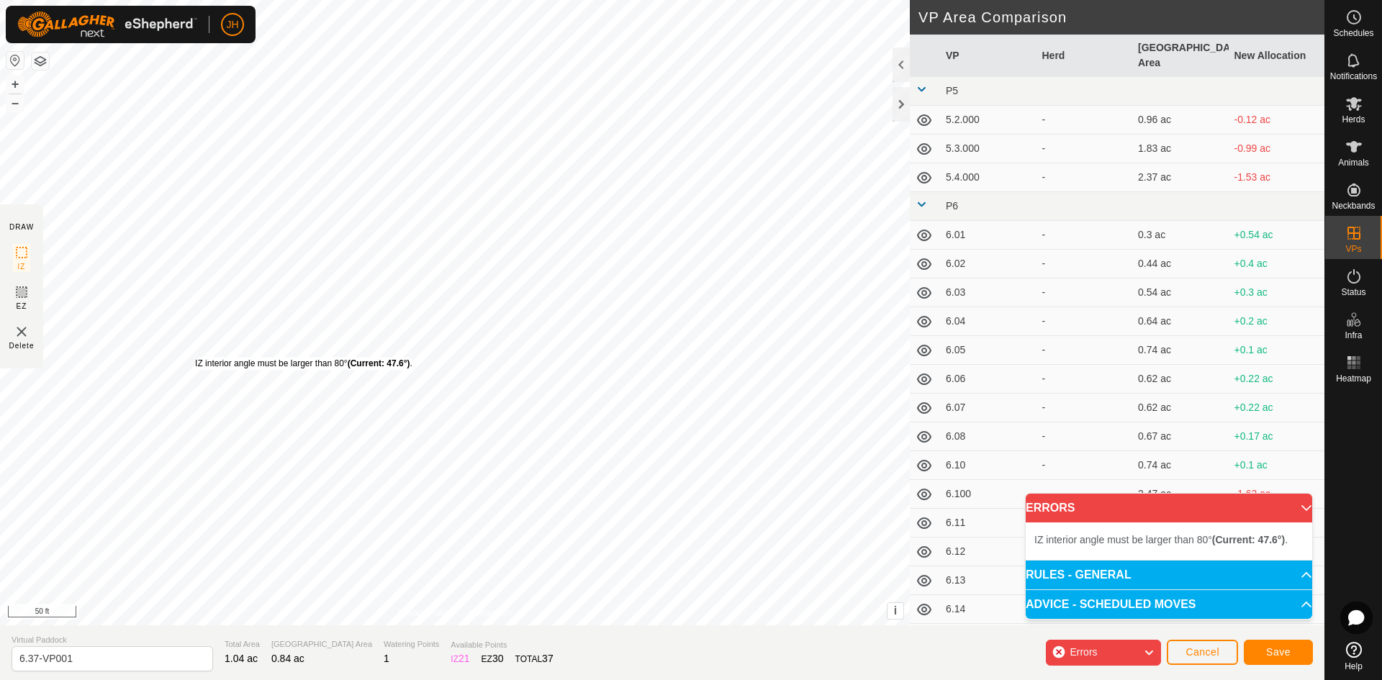
click at [195, 357] on div "IZ interior angle must be larger than 80° (Current: 47.6°) ." at bounding box center [303, 363] width 217 height 13
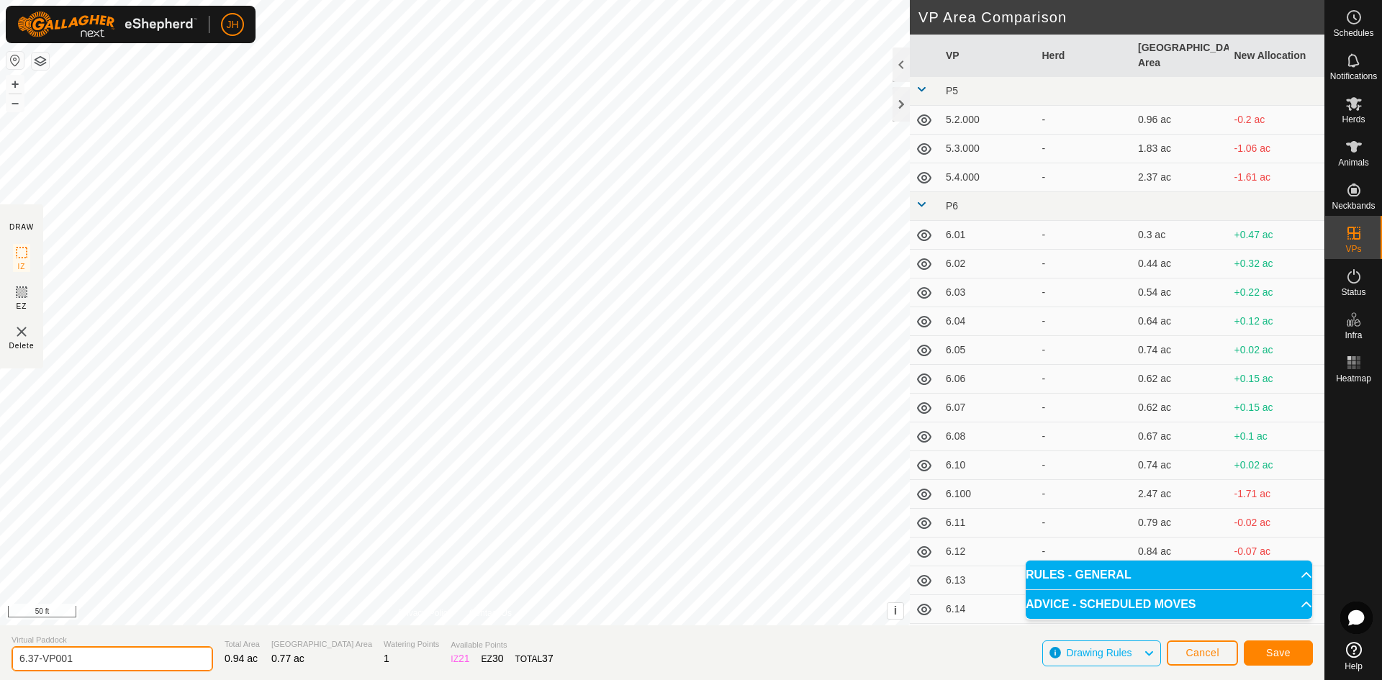
drag, startPoint x: 71, startPoint y: 653, endPoint x: 17, endPoint y: 632, distance: 58.6
click at [0, 644] on section "Virtual Paddock 6.37-VP001 Total Area 0.94 ac Grazing Area 0.77 ac Watering Poi…" at bounding box center [662, 653] width 1325 height 55
drag, startPoint x: 42, startPoint y: 658, endPoint x: 4, endPoint y: 660, distance: 38.9
click at [4, 660] on section "Virtual Paddock 38 Total Area 0.94 ac Grazing Area 0.77 ac Watering Points 1 Av…" at bounding box center [662, 653] width 1325 height 55
click at [1274, 653] on span "Save" at bounding box center [1279, 653] width 24 height 12
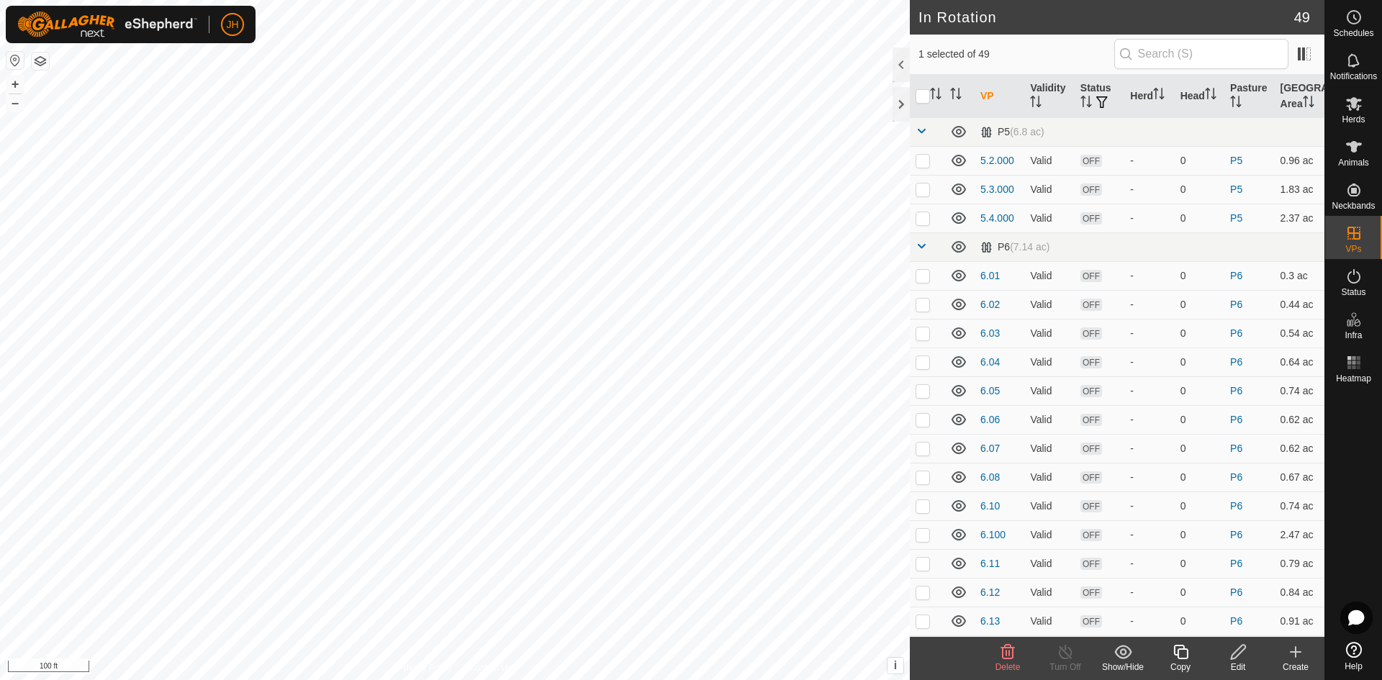
click at [1178, 664] on div "Copy" at bounding box center [1181, 667] width 58 height 13
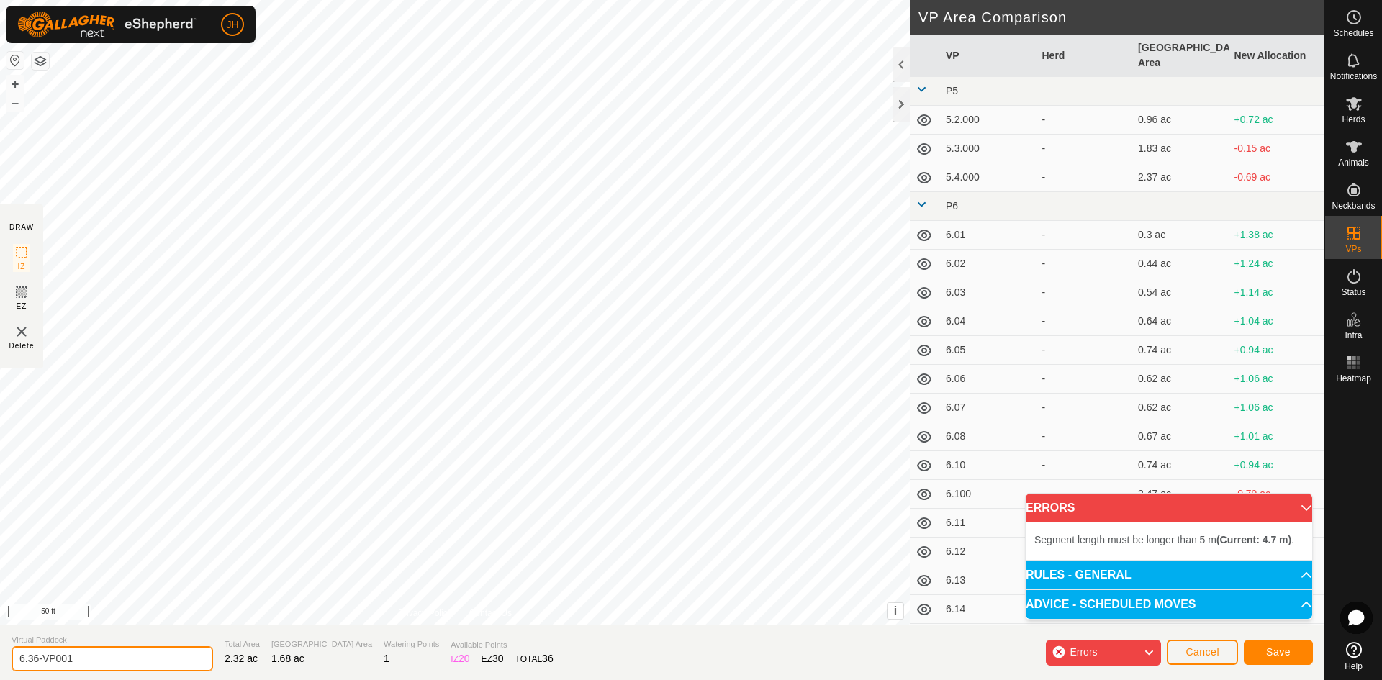
drag, startPoint x: 99, startPoint y: 660, endPoint x: 58, endPoint y: 662, distance: 41.8
click at [24, 662] on input "6.36-VP001" at bounding box center [113, 659] width 202 height 25
type input "6.45"
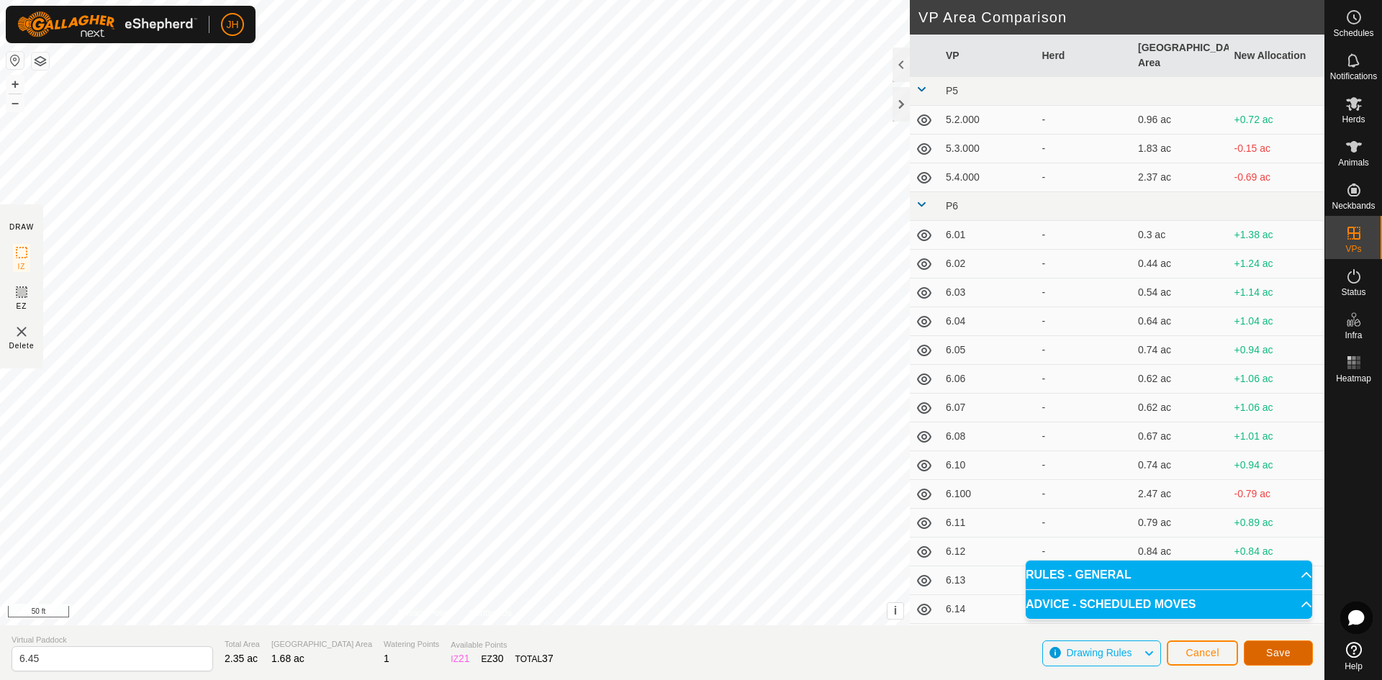
click at [1274, 652] on span "Save" at bounding box center [1279, 653] width 24 height 12
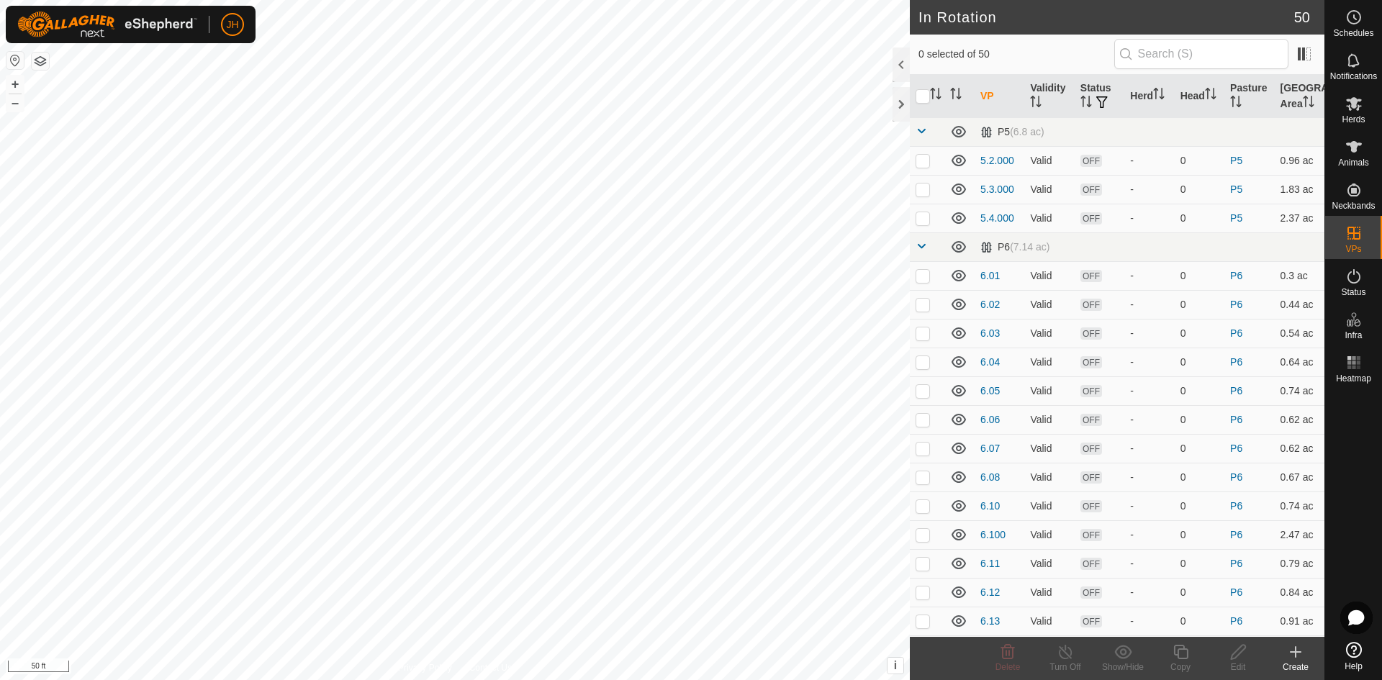
checkbox input "true"
checkbox input "false"
checkbox input "true"
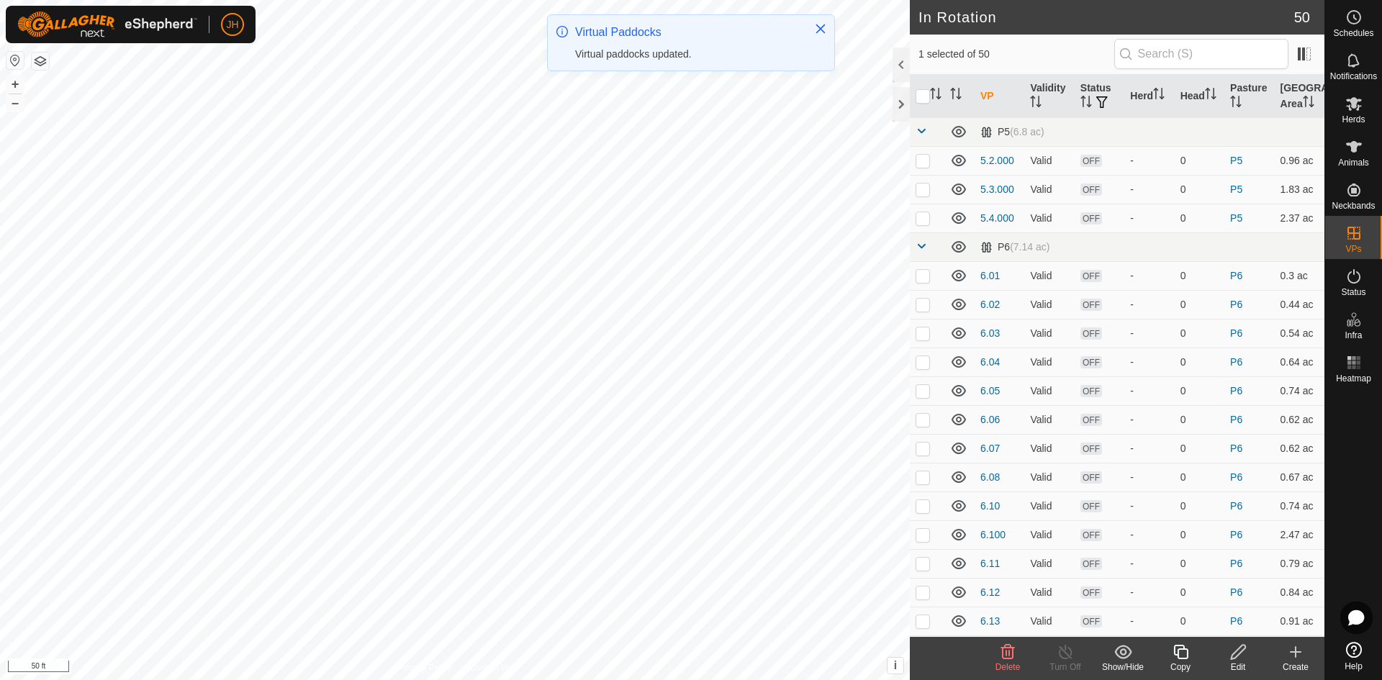
click at [1239, 661] on div "Edit" at bounding box center [1239, 667] width 58 height 13
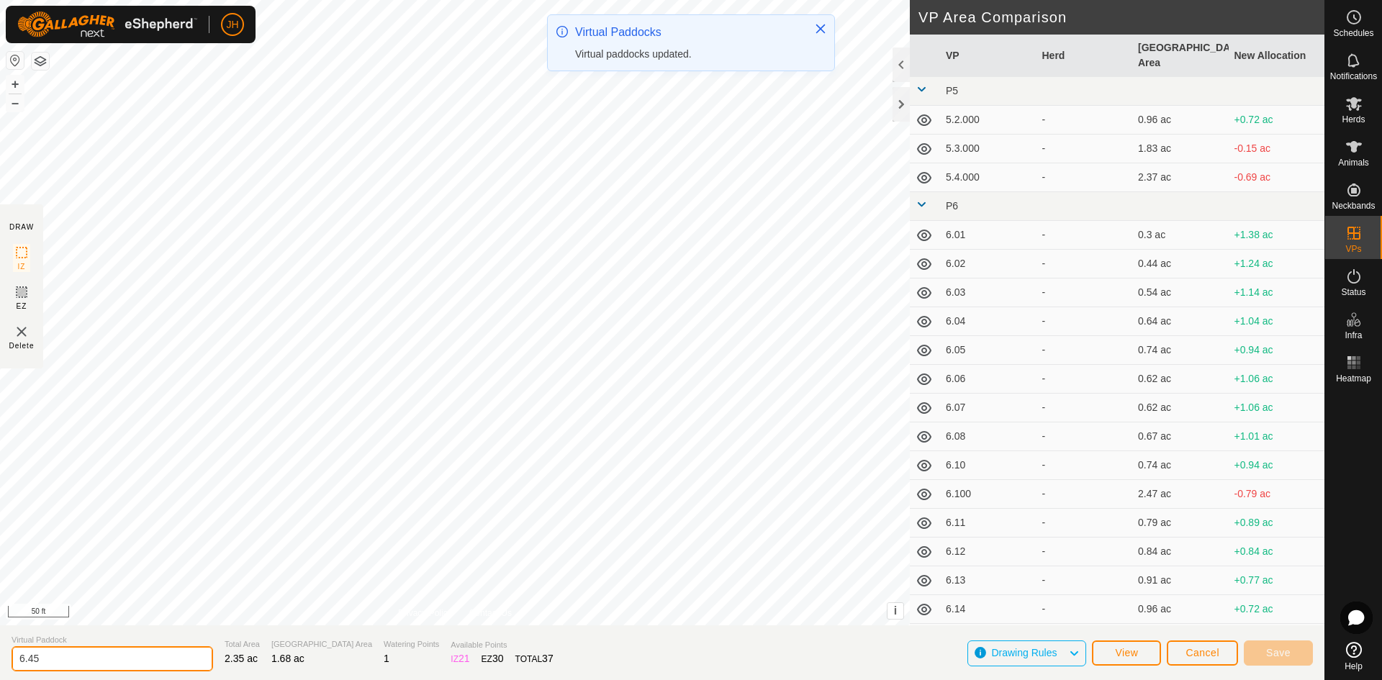
click at [45, 658] on input "6.45" at bounding box center [113, 659] width 202 height 25
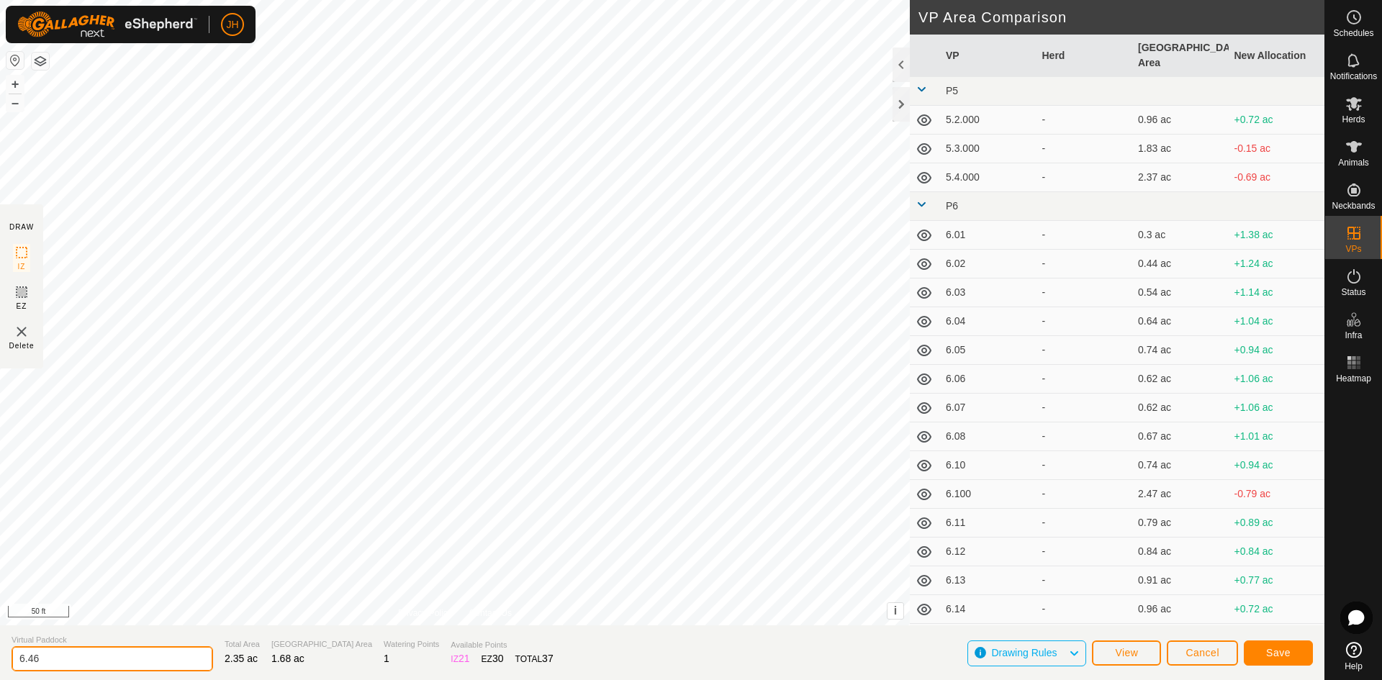
type input "6.46"
click at [1270, 656] on span "Save" at bounding box center [1279, 653] width 24 height 12
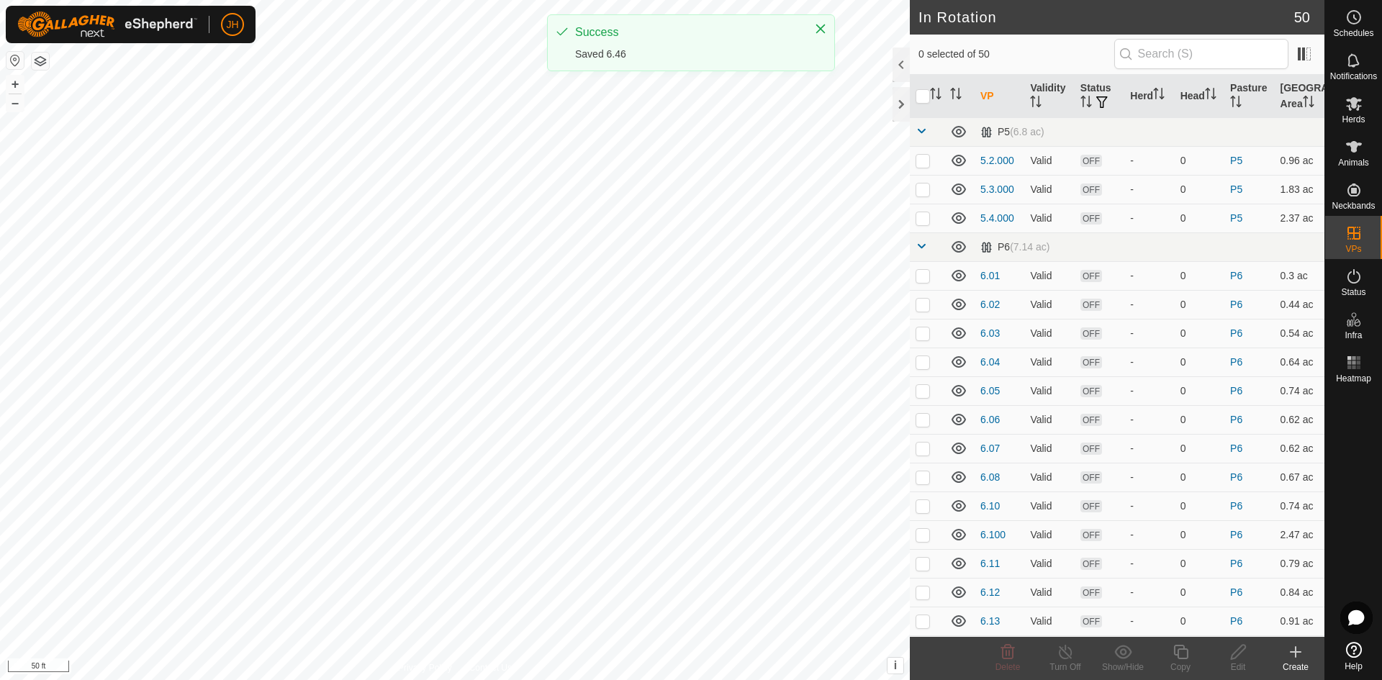
checkbox input "true"
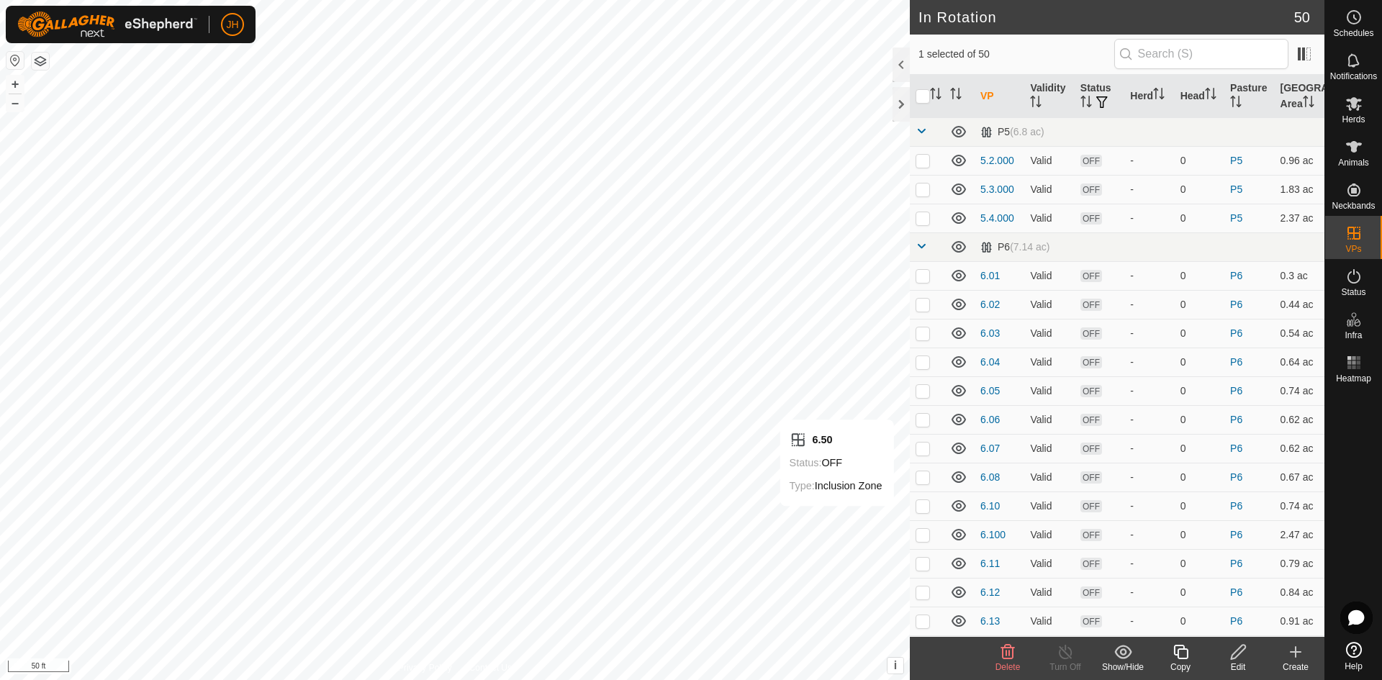
click at [1236, 655] on icon at bounding box center [1239, 652] width 18 height 17
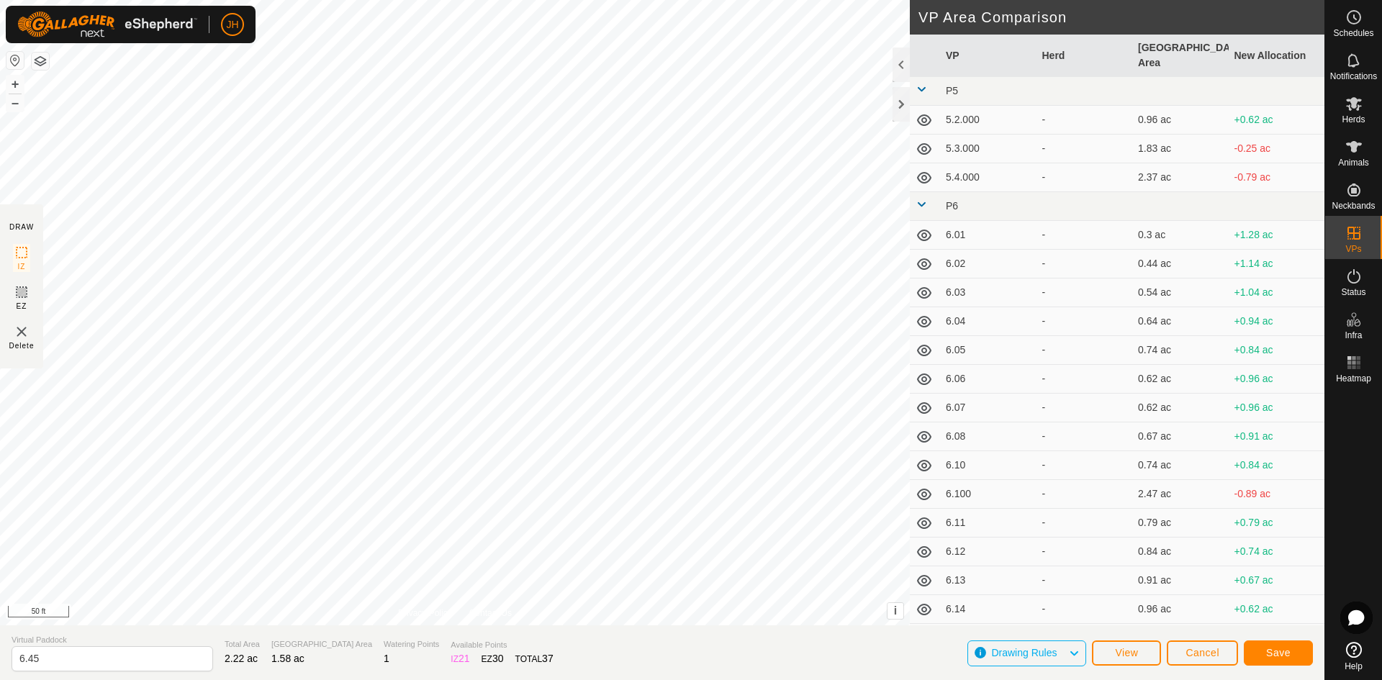
type input "6.45"
click at [1295, 662] on button "Save" at bounding box center [1278, 653] width 69 height 25
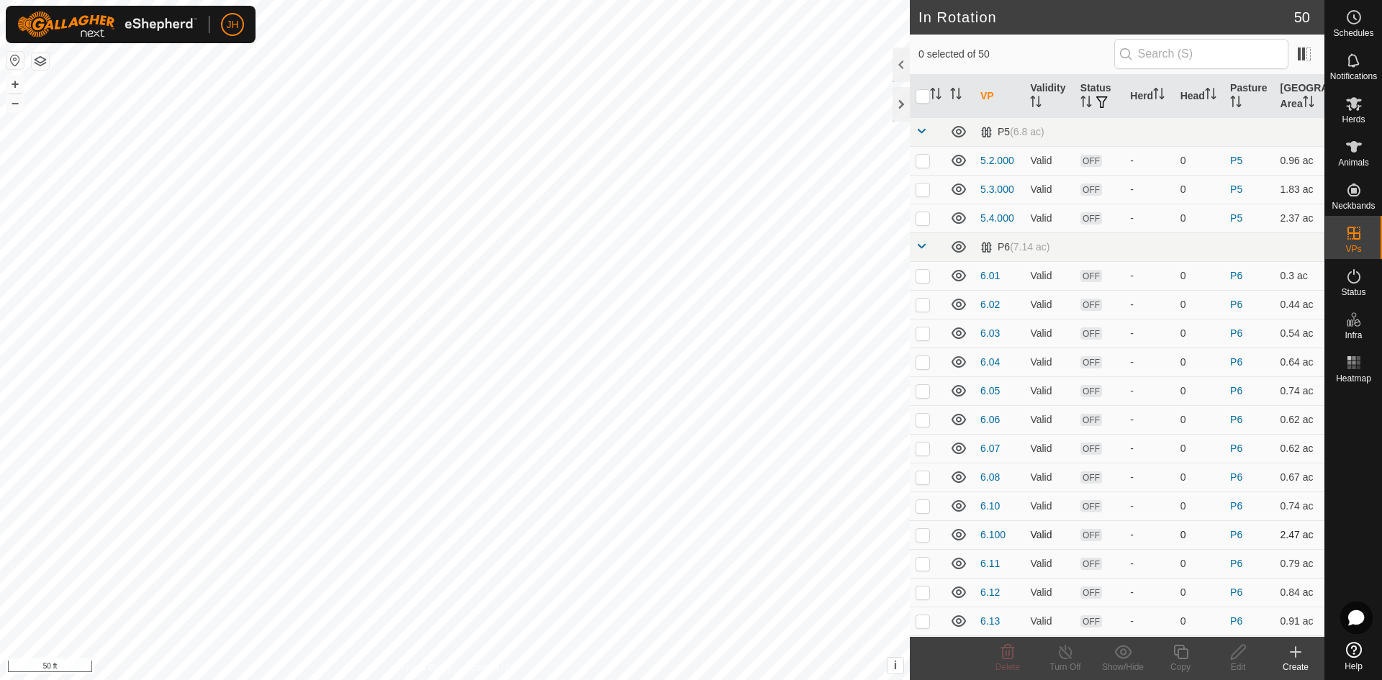
checkbox input "true"
click at [1179, 657] on icon at bounding box center [1181, 652] width 18 height 17
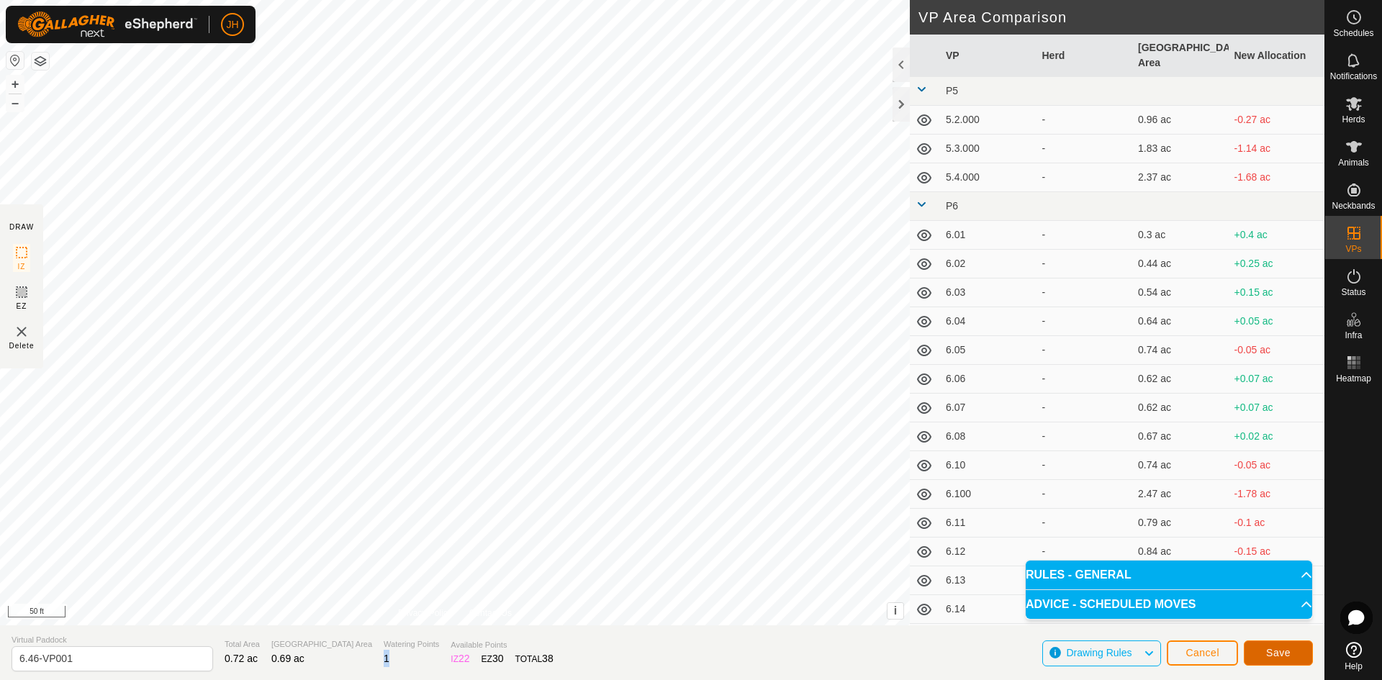
click at [1282, 659] on button "Save" at bounding box center [1278, 653] width 69 height 25
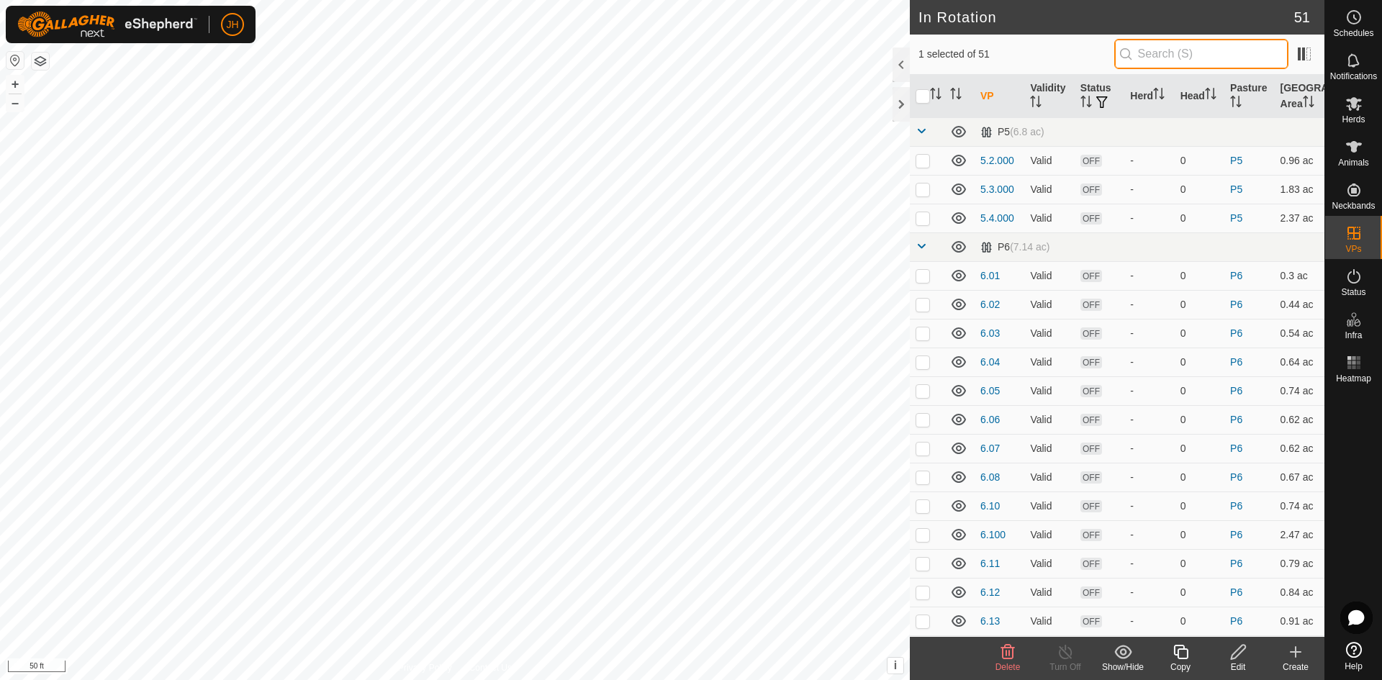
click at [1126, 58] on input "text" at bounding box center [1202, 54] width 174 height 30
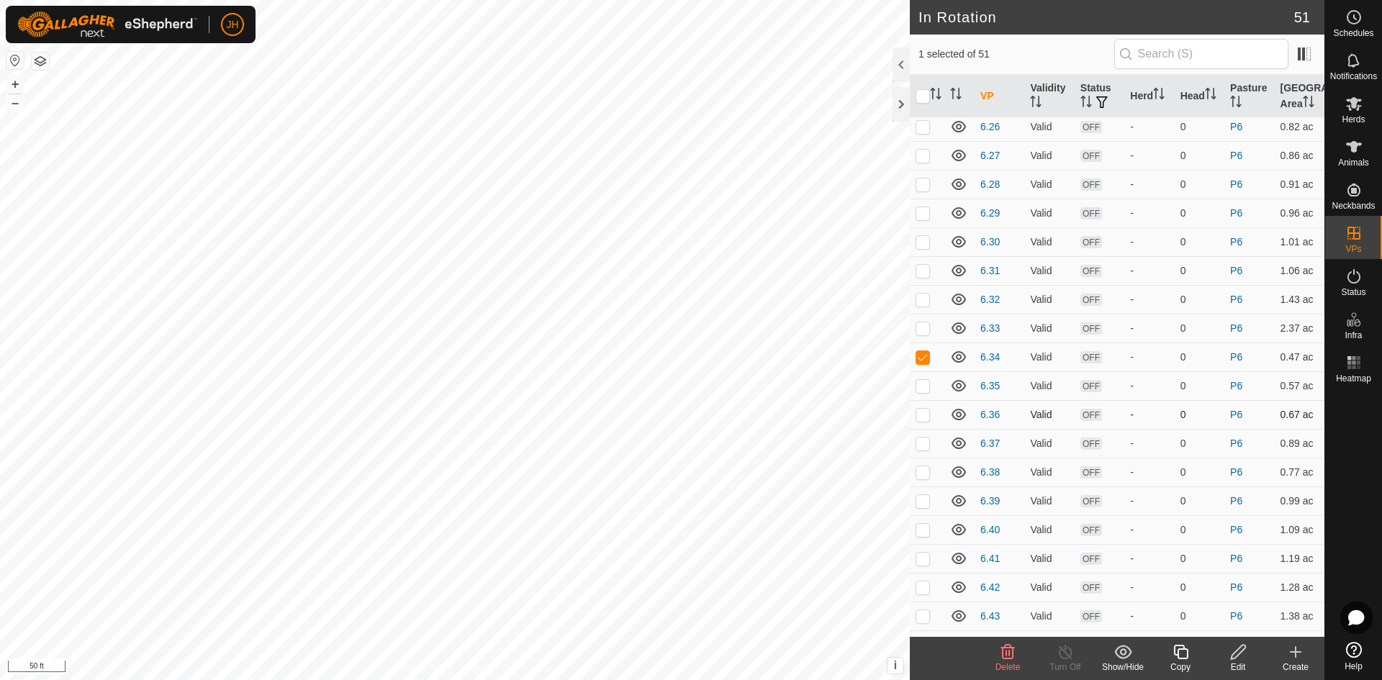
scroll to position [1009, 0]
click at [926, 216] on p-checkbox at bounding box center [923, 217] width 14 height 12
checkbox input "false"
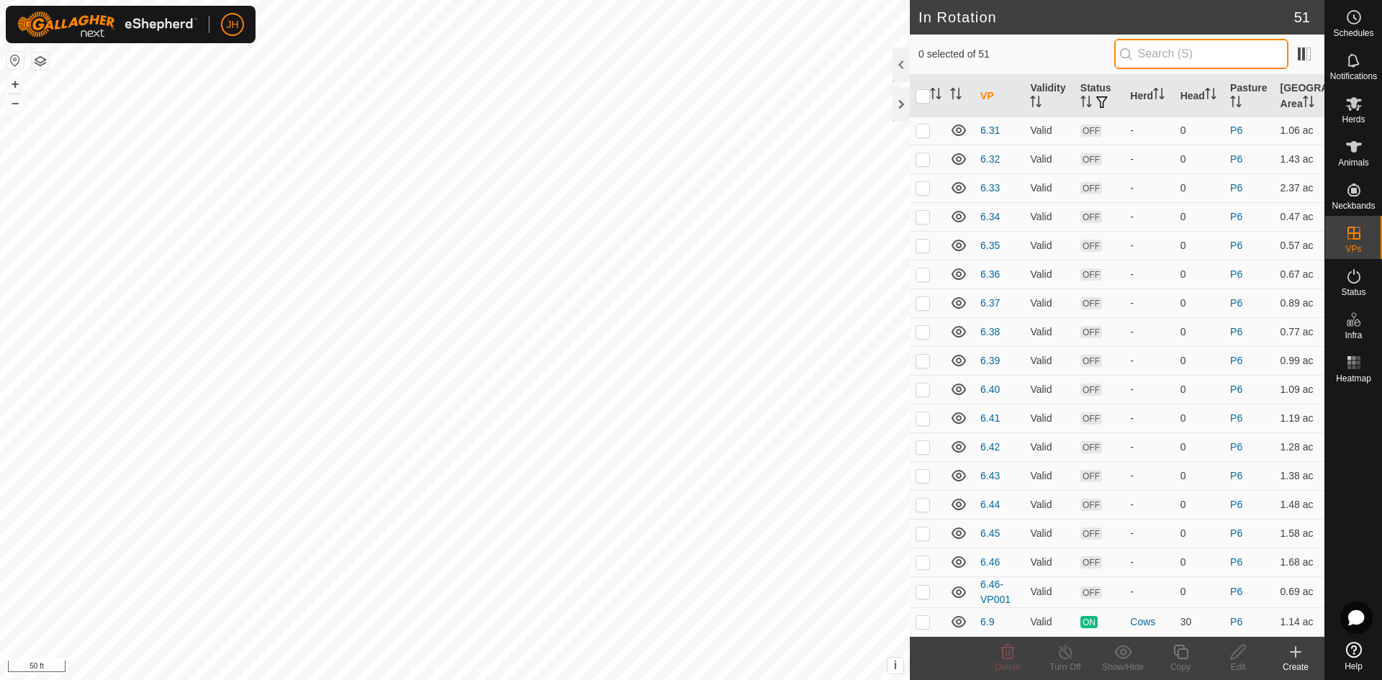
click at [1134, 60] on input "text" at bounding box center [1202, 54] width 174 height 30
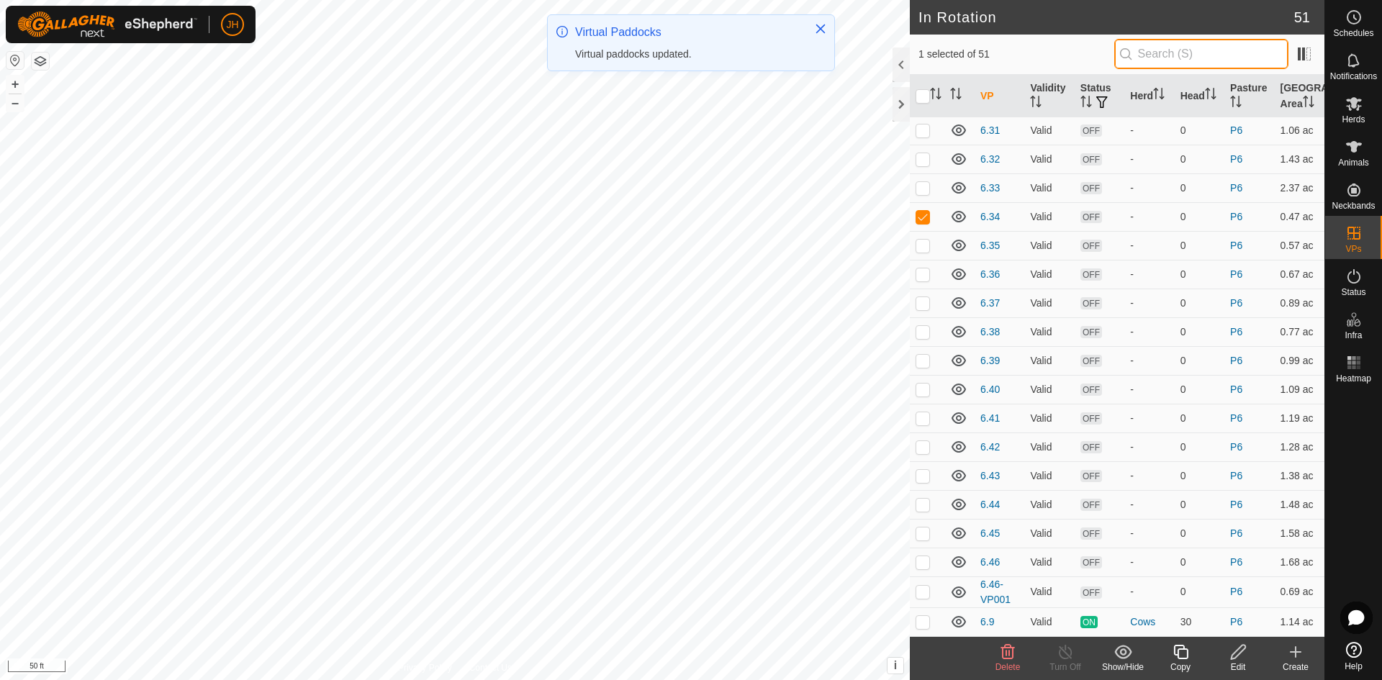
scroll to position [0, 0]
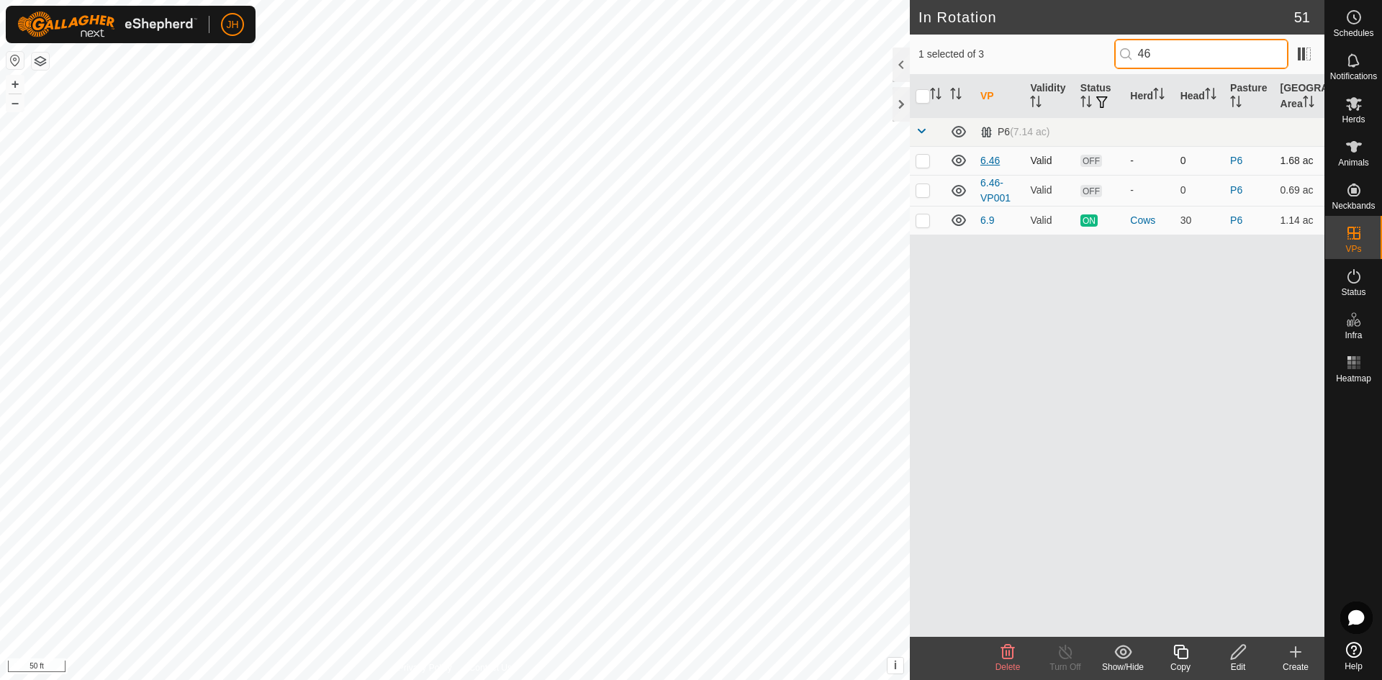
type input "46"
click at [924, 192] on p-checkbox at bounding box center [923, 190] width 14 height 12
click at [919, 195] on p-checkbox at bounding box center [923, 190] width 14 height 12
click at [925, 193] on p-checkbox at bounding box center [923, 190] width 14 height 12
checkbox input "true"
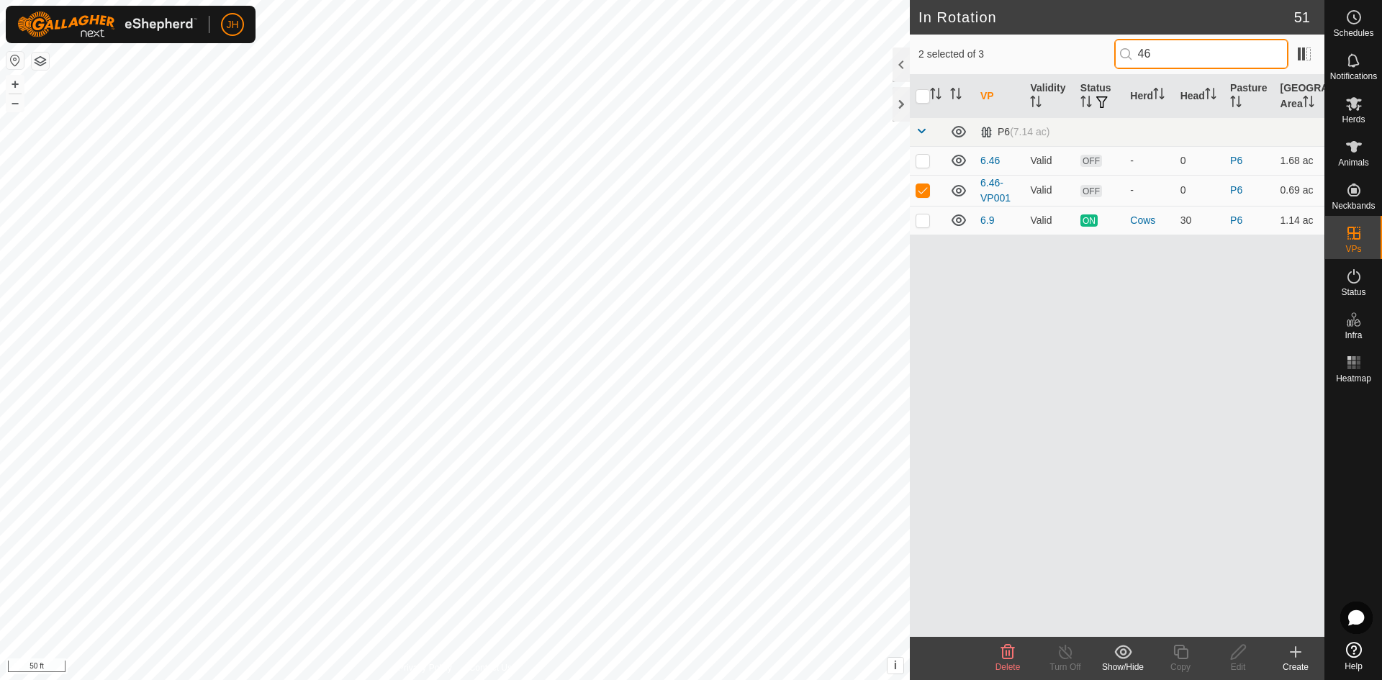
drag, startPoint x: 1143, startPoint y: 57, endPoint x: 1083, endPoint y: 58, distance: 60.5
click at [1083, 58] on div "2 selected of 3 46" at bounding box center [1117, 54] width 397 height 30
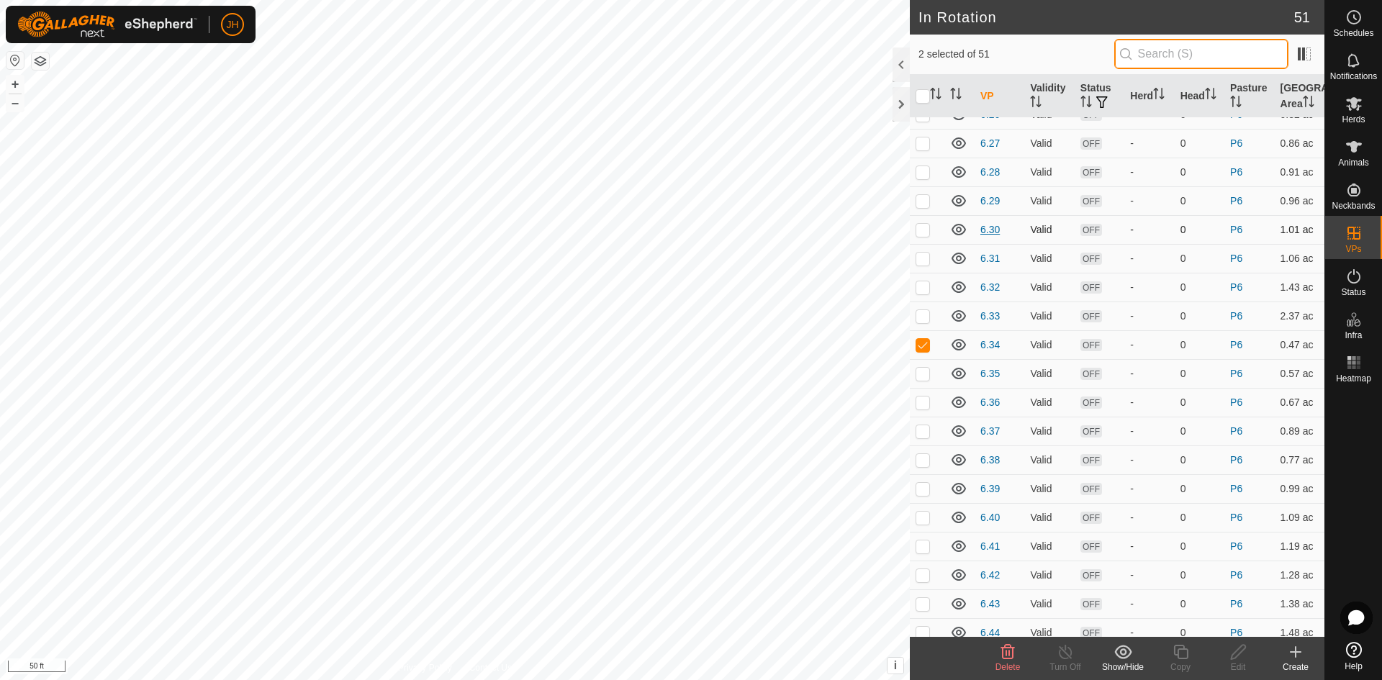
scroll to position [887, 0]
click at [925, 339] on p-checkbox at bounding box center [923, 339] width 14 height 12
checkbox input "false"
click at [1184, 660] on icon at bounding box center [1181, 652] width 18 height 17
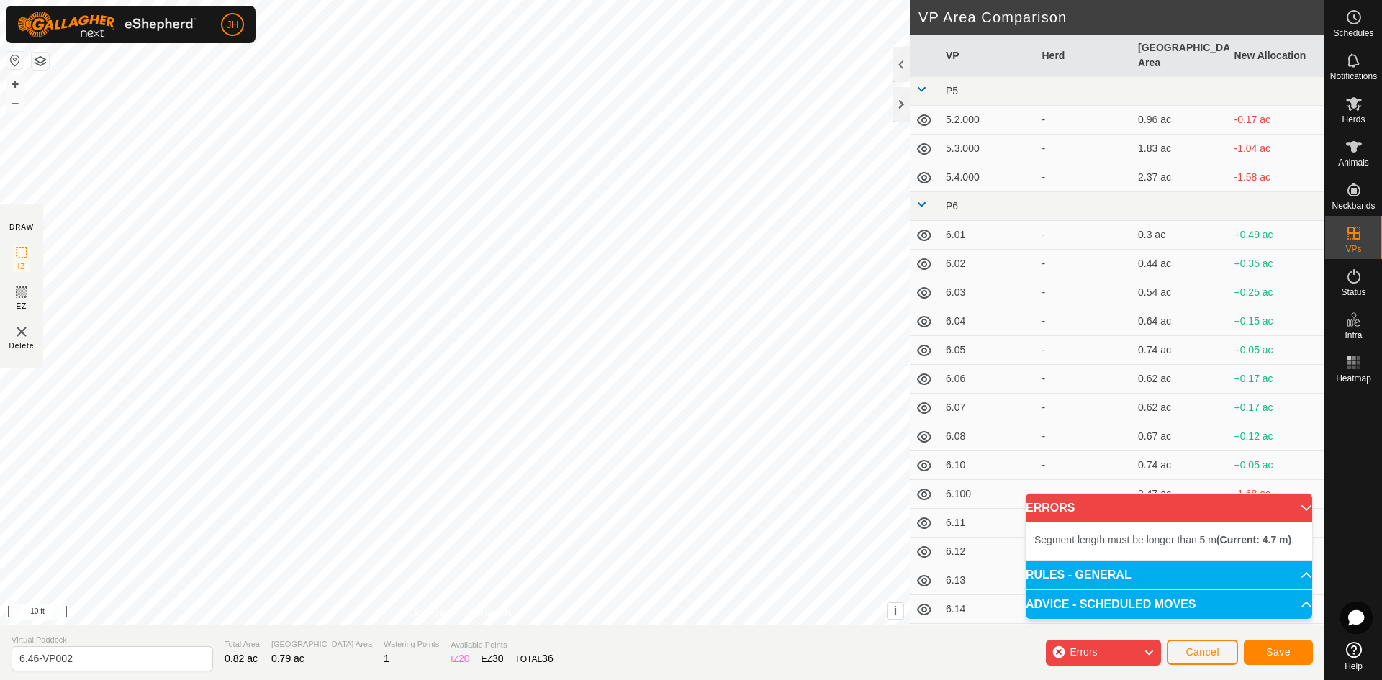
click at [520, 477] on div "Segment length must be longer than 5 m (Current: 4.8 m) ." at bounding box center [520, 477] width 0 height 0
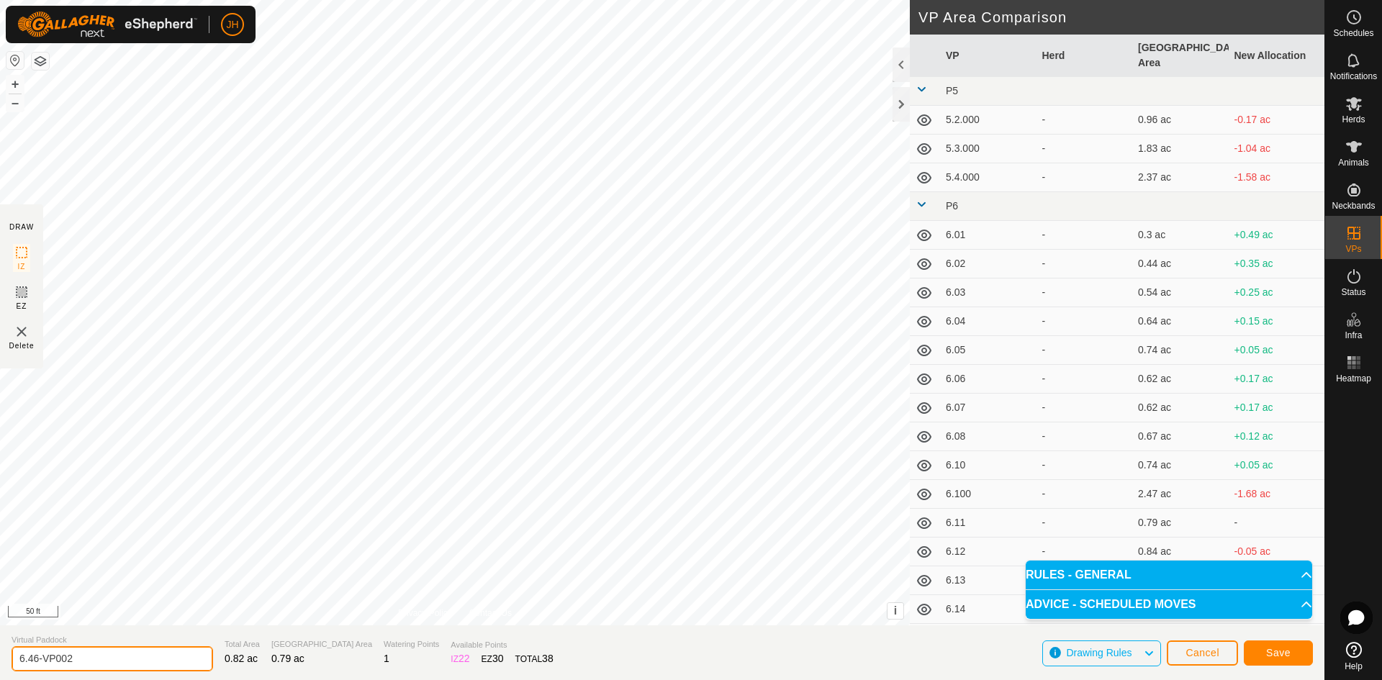
drag, startPoint x: 117, startPoint y: 663, endPoint x: 0, endPoint y: 665, distance: 116.7
click at [0, 665] on section "Virtual Paddock 6.46-VP002 Total Area 0.82 ac Grazing Area 0.79 ac Watering Poi…" at bounding box center [662, 653] width 1325 height 55
type input "4"
type input "6.48"
click at [1278, 658] on button "Save" at bounding box center [1278, 653] width 69 height 25
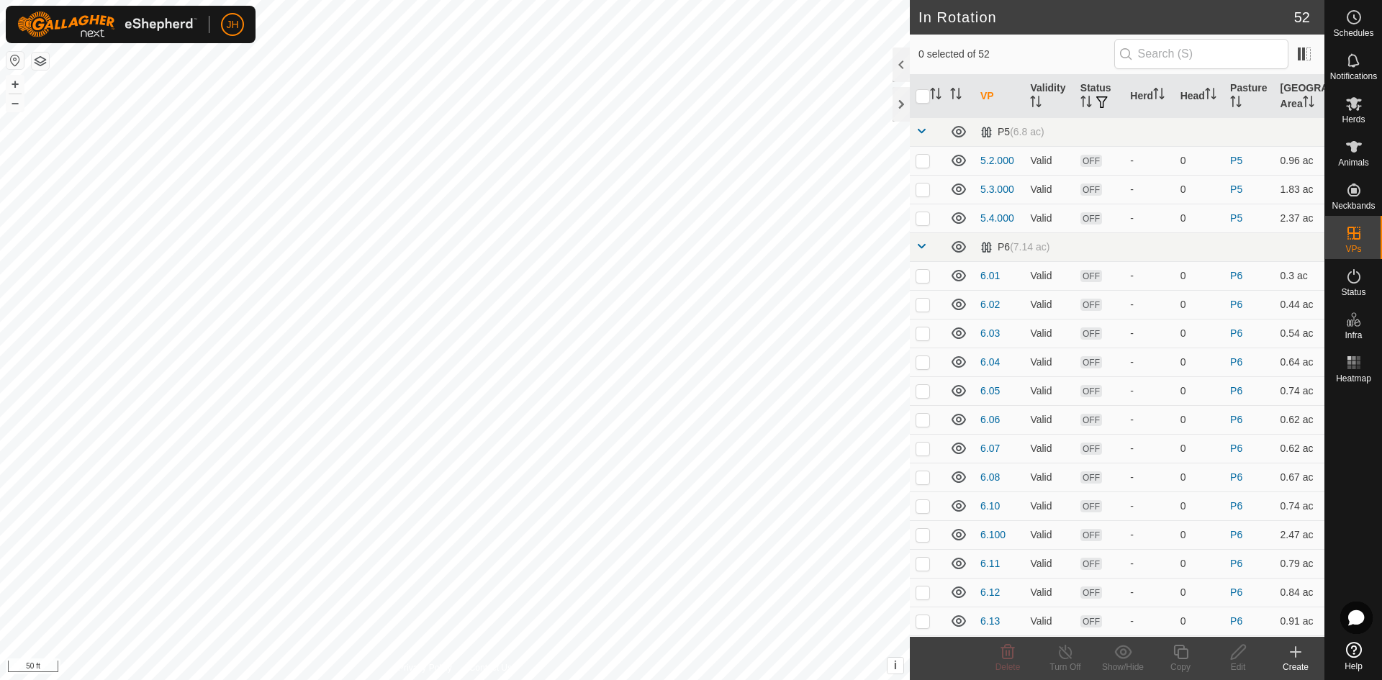
checkbox input "true"
click at [1238, 660] on icon at bounding box center [1239, 652] width 18 height 17
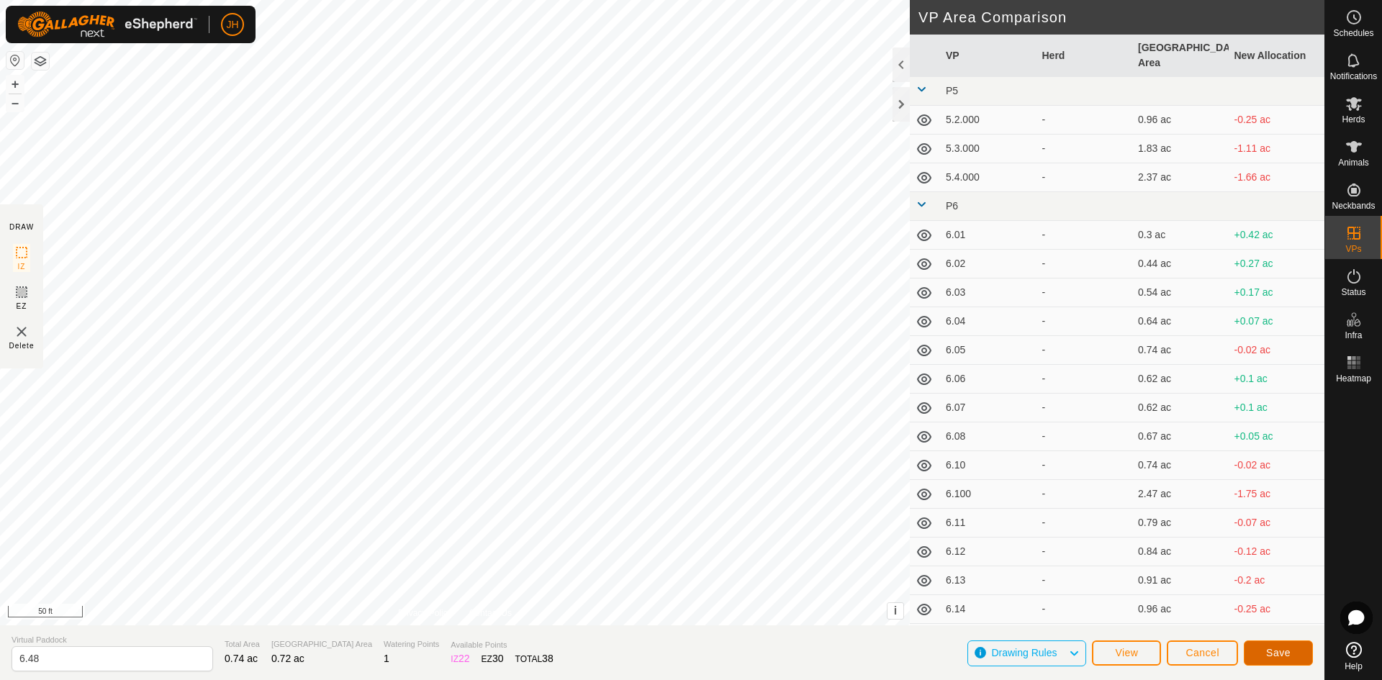
click at [1278, 653] on span "Save" at bounding box center [1279, 653] width 24 height 12
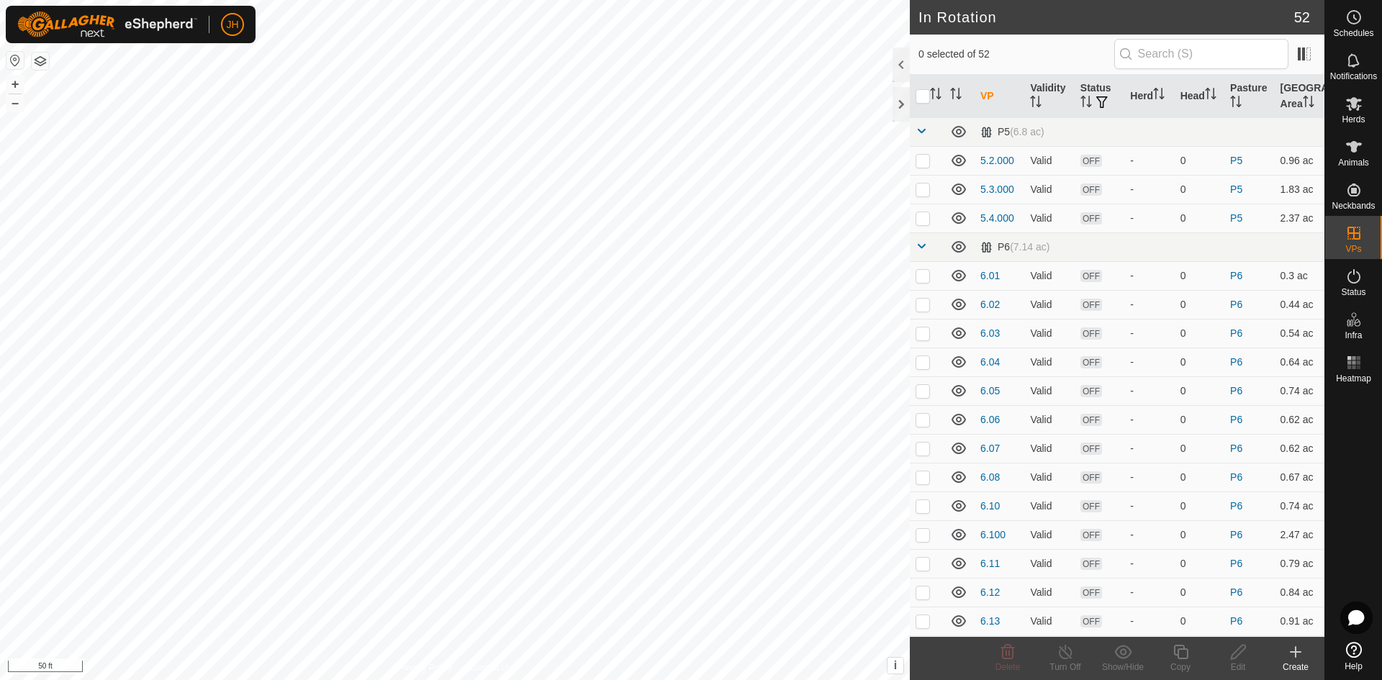
checkbox input "true"
click at [1236, 659] on icon at bounding box center [1239, 652] width 18 height 17
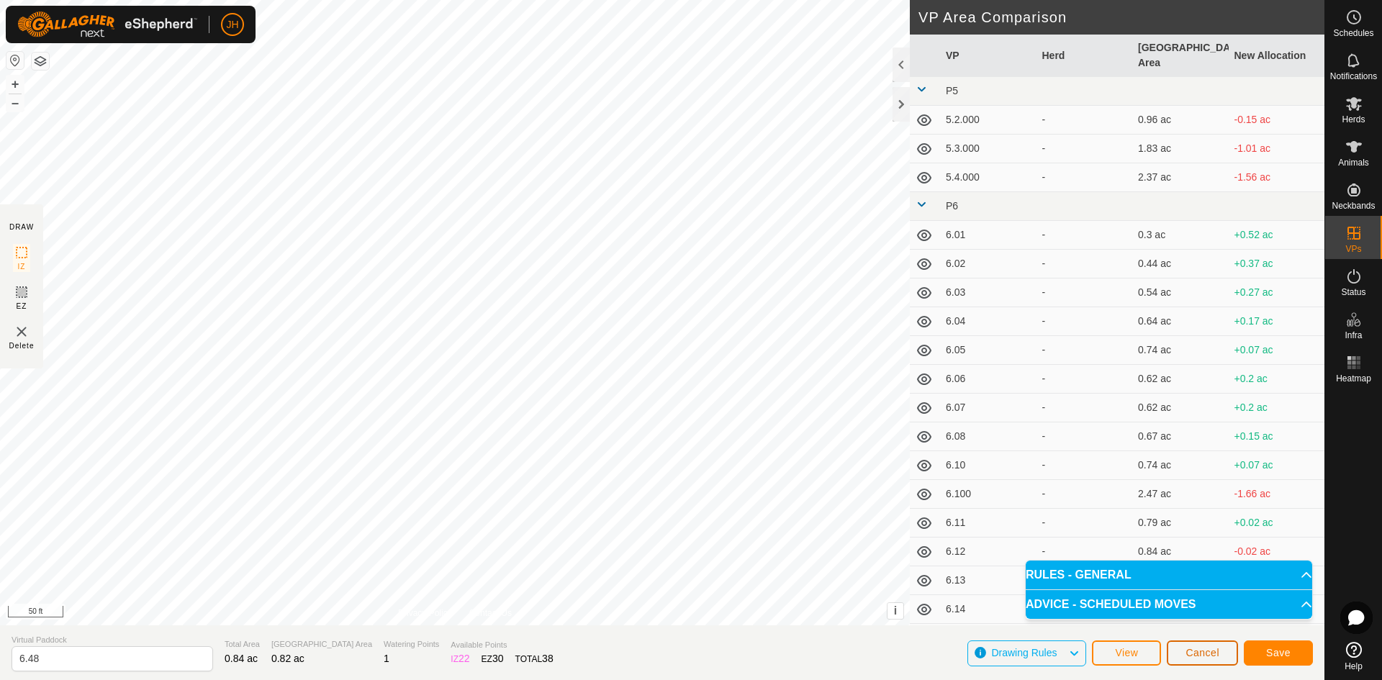
click at [1215, 655] on span "Cancel" at bounding box center [1203, 653] width 34 height 12
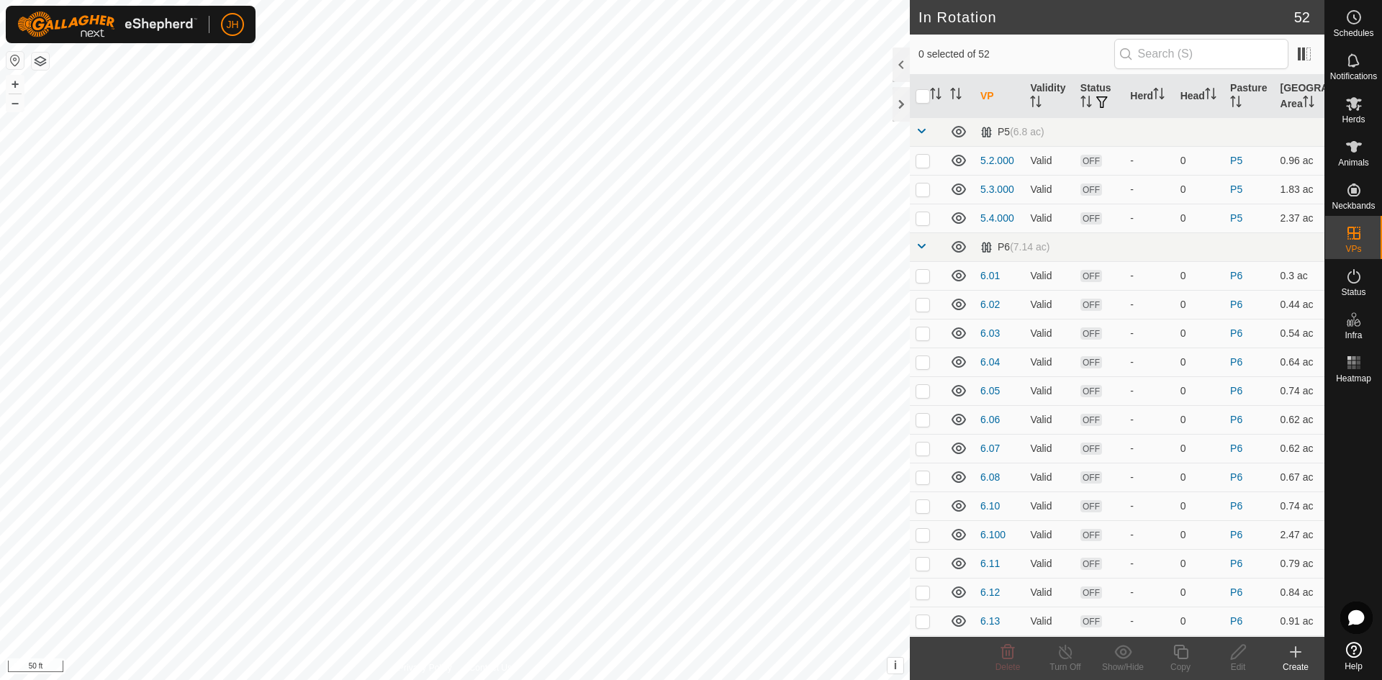
checkbox input "true"
click at [1183, 654] on icon at bounding box center [1181, 652] width 18 height 17
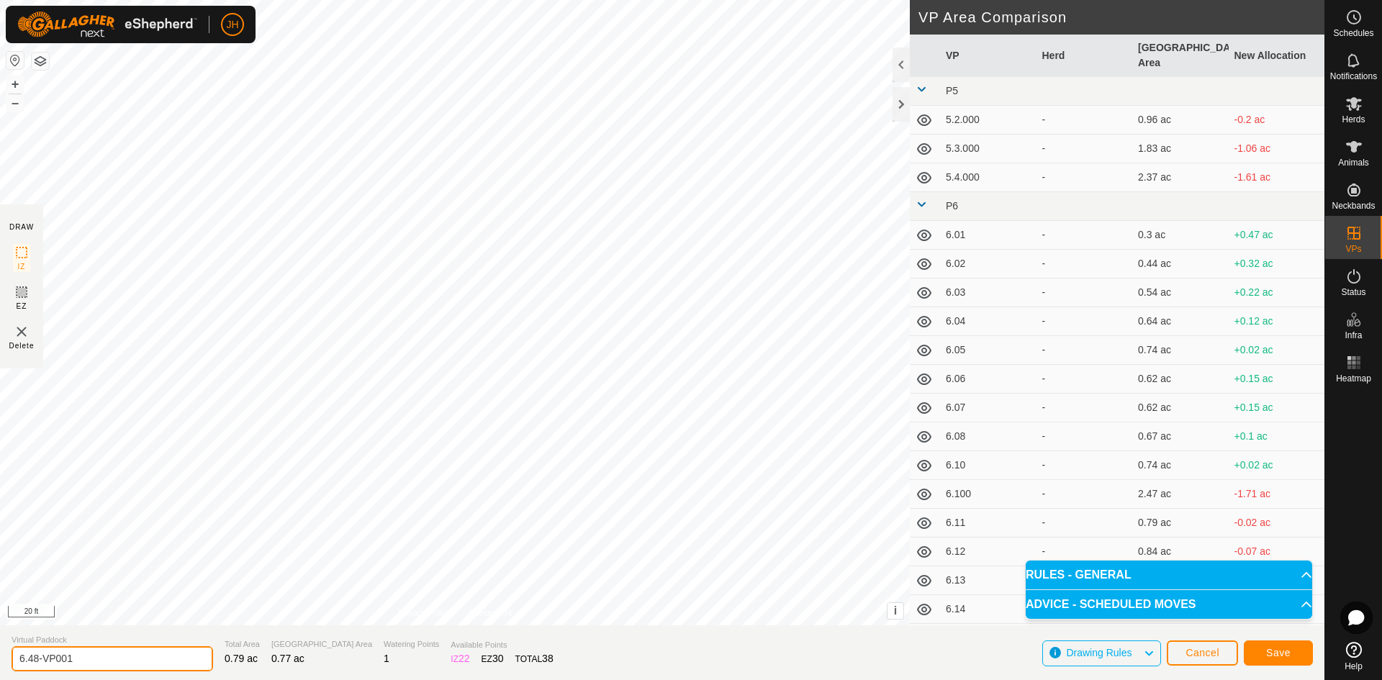
drag, startPoint x: 54, startPoint y: 665, endPoint x: 35, endPoint y: 668, distance: 19.7
click at [33, 669] on input "6.48-VP001" at bounding box center [113, 659] width 202 height 25
type input "6.49"
click at [1283, 650] on span "Save" at bounding box center [1279, 653] width 24 height 12
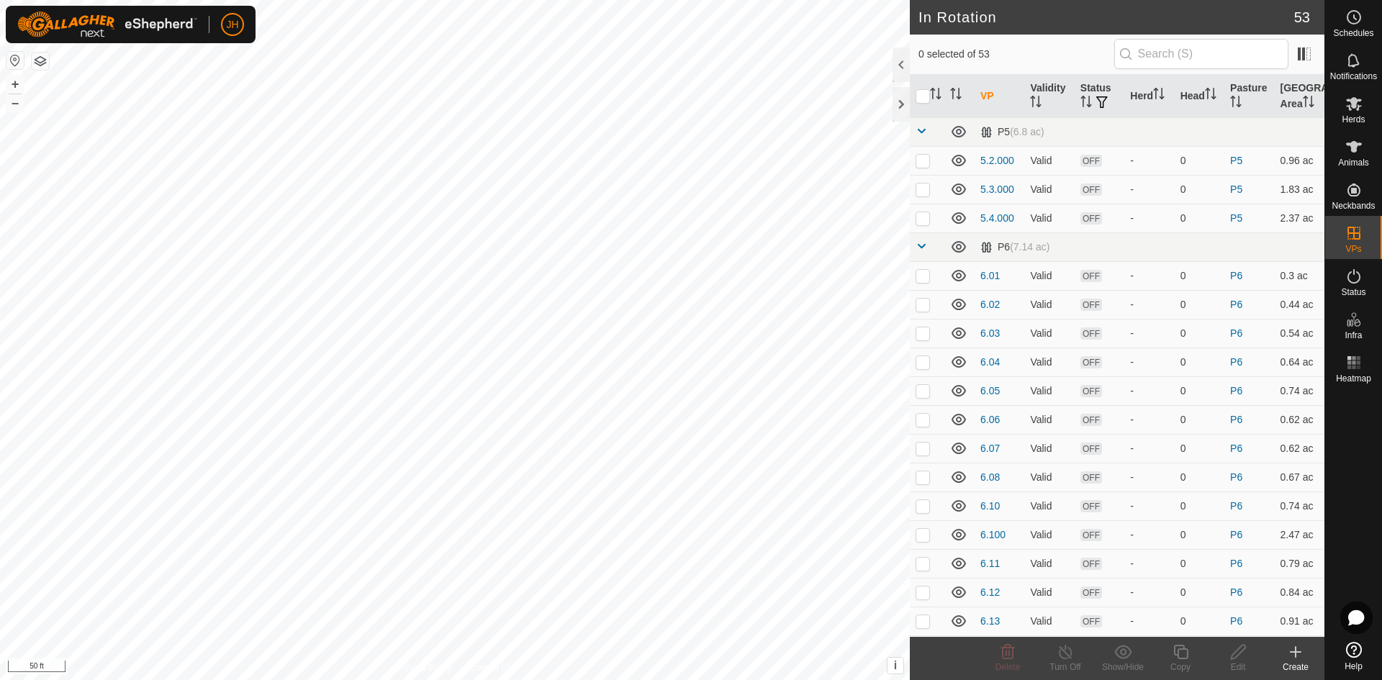
checkbox input "true"
click at [1184, 662] on div "Copy" at bounding box center [1181, 667] width 58 height 13
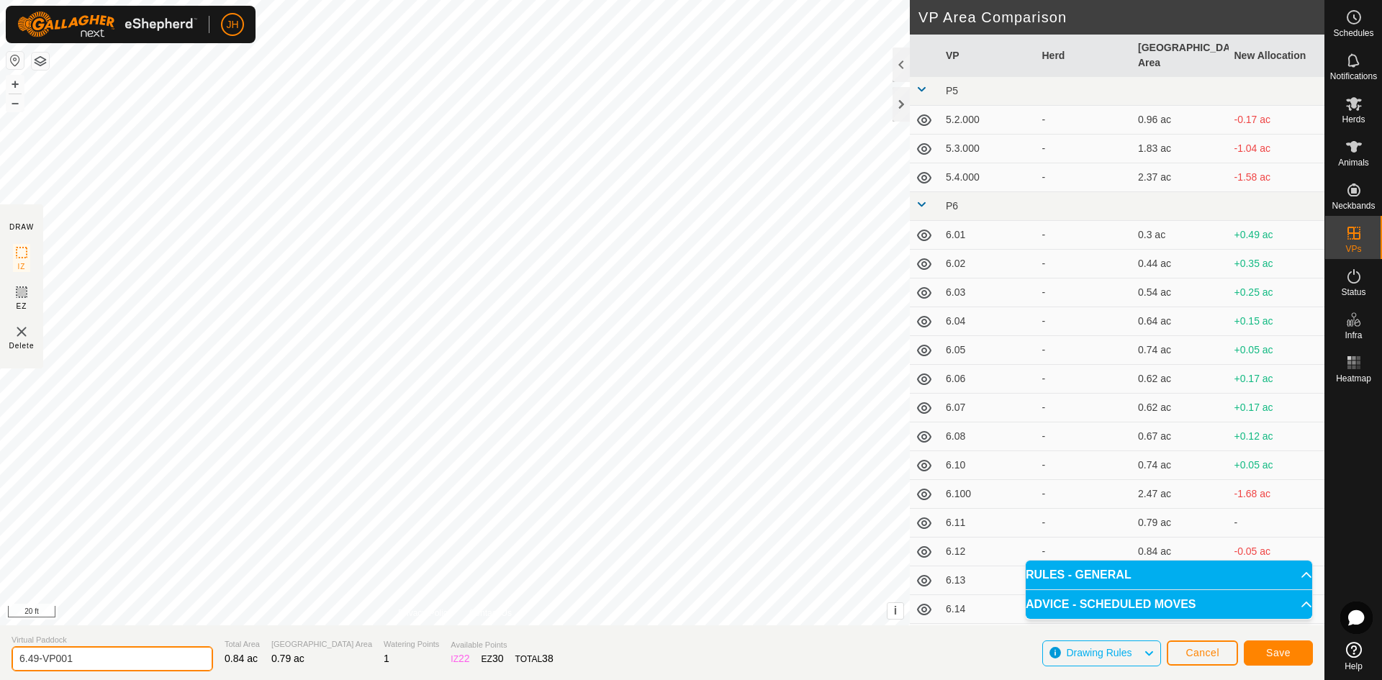
drag, startPoint x: 86, startPoint y: 658, endPoint x: 3, endPoint y: 659, distance: 83.5
click at [2, 660] on section "Virtual Paddock 6.49-VP001 Total Area 0.84 ac Grazing Area 0.79 ac Watering Poi…" at bounding box center [662, 653] width 1325 height 55
type input "6.50"
click at [1285, 655] on span "Save" at bounding box center [1279, 653] width 24 height 12
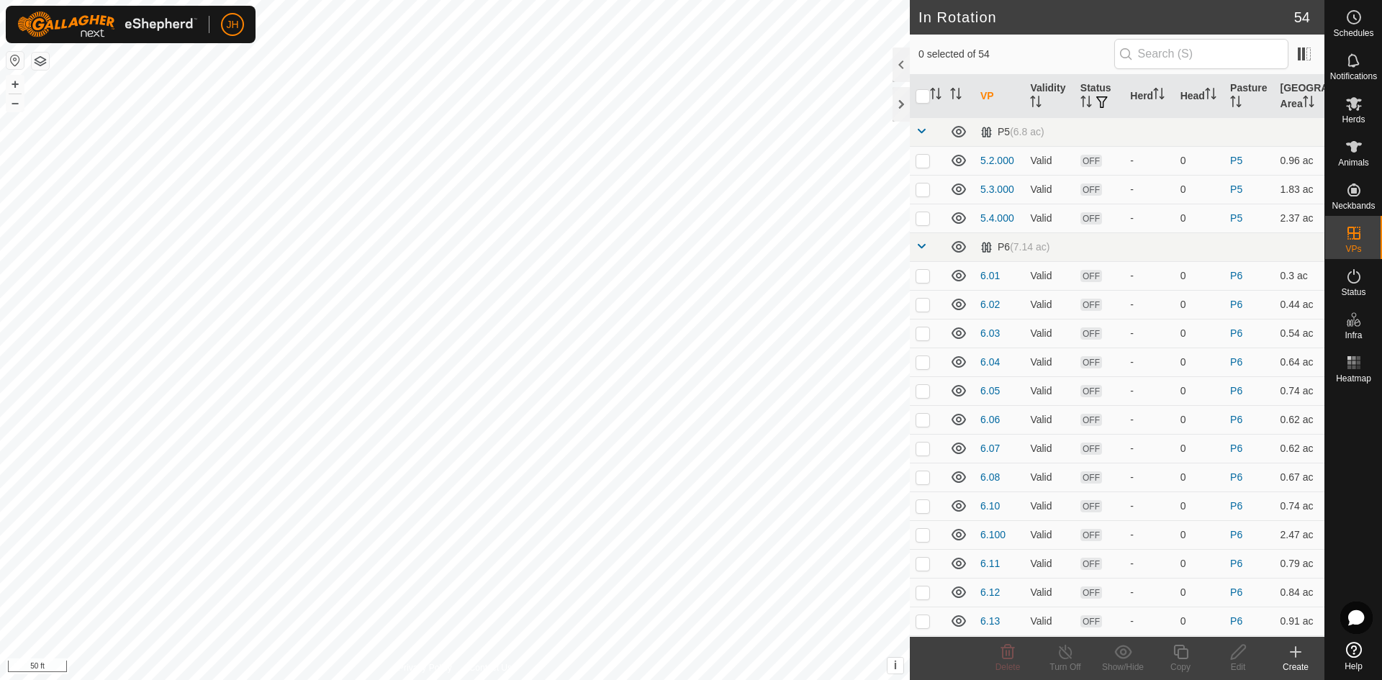
checkbox input "true"
click at [1182, 655] on icon at bounding box center [1181, 652] width 18 height 17
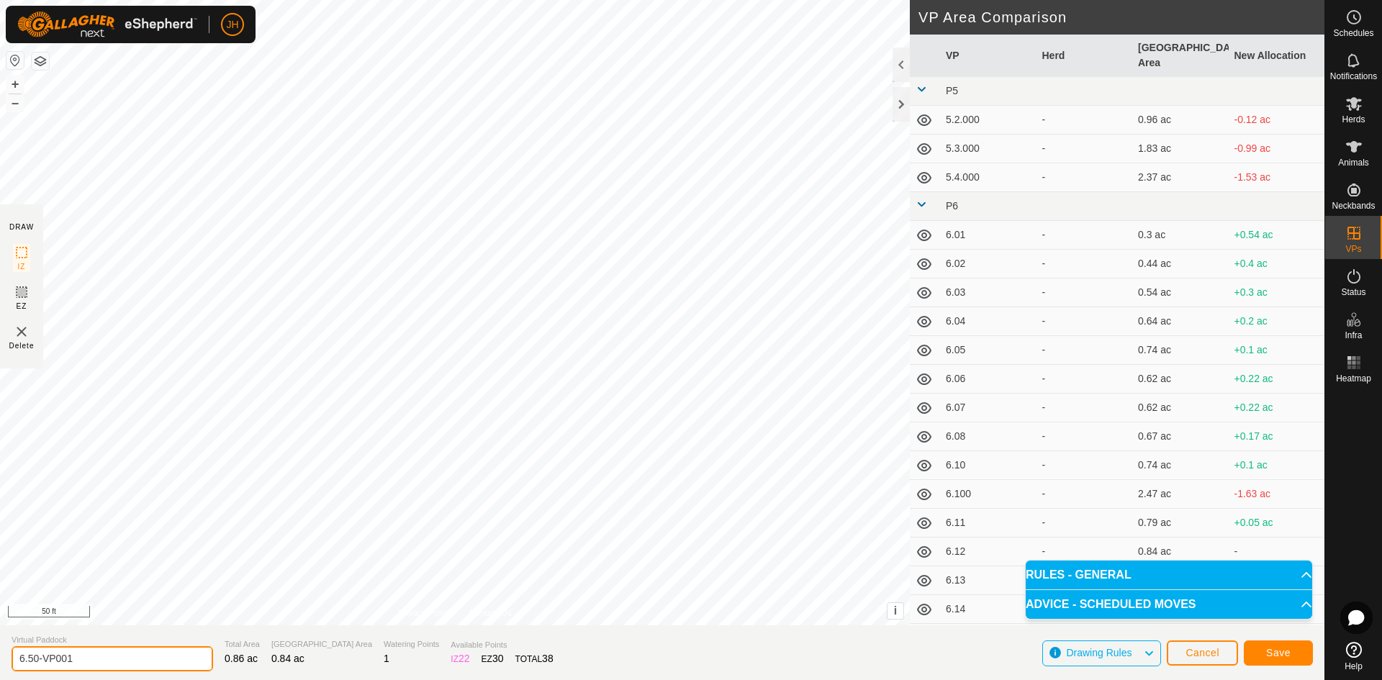
click at [34, 660] on input "6.50-VP001" at bounding box center [113, 659] width 202 height 25
type input "6.51"
click at [1282, 650] on span "Save" at bounding box center [1279, 653] width 24 height 12
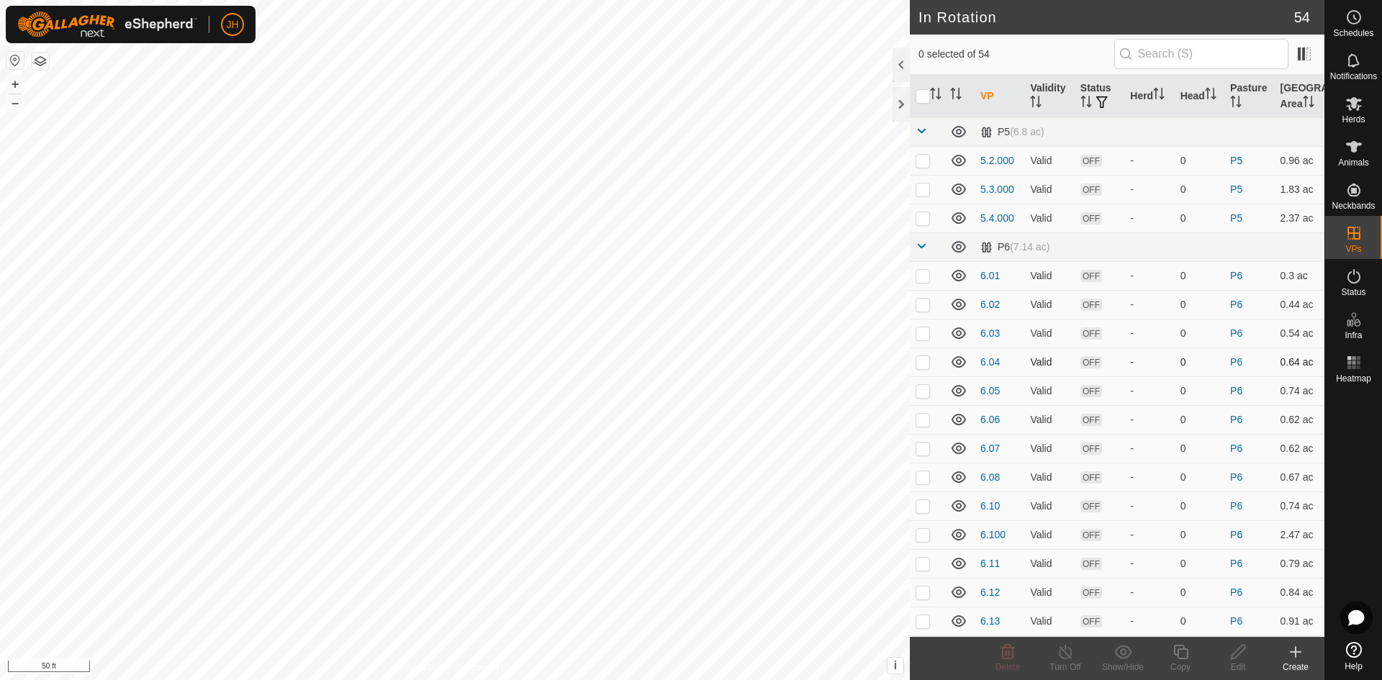
checkbox input "true"
checkbox input "false"
checkbox input "true"
click at [1182, 660] on div "Copy" at bounding box center [1181, 658] width 58 height 43
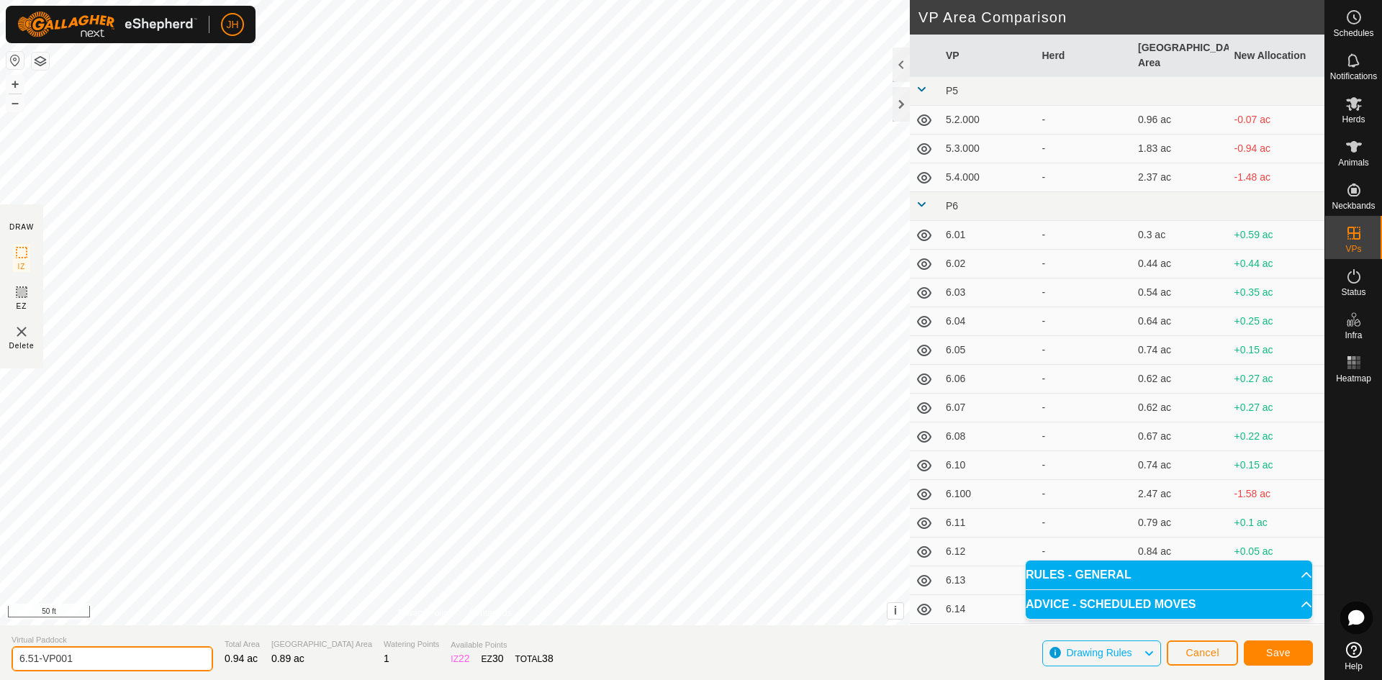
drag, startPoint x: 89, startPoint y: 653, endPoint x: 37, endPoint y: 657, distance: 52.0
click at [37, 657] on input "6.51-VP001" at bounding box center [113, 659] width 202 height 25
type input "6.52"
click at [1291, 656] on button "Save" at bounding box center [1278, 653] width 69 height 25
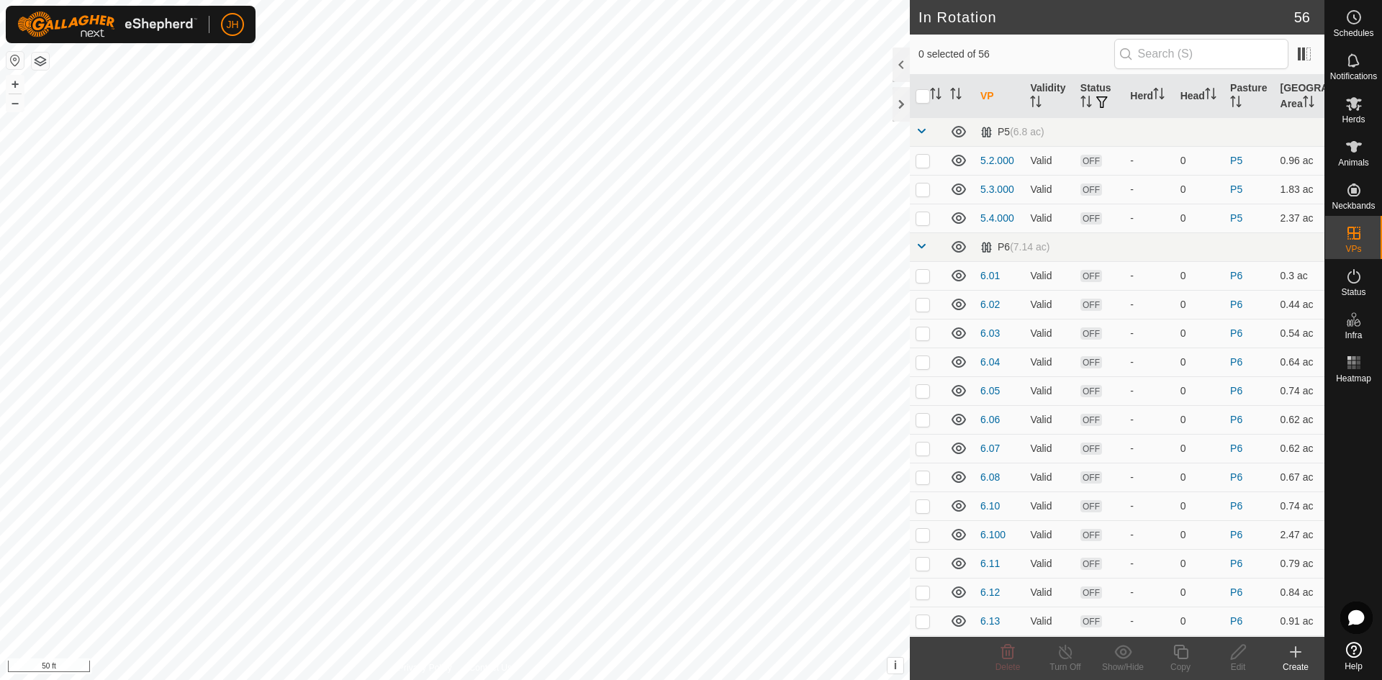
checkbox input "true"
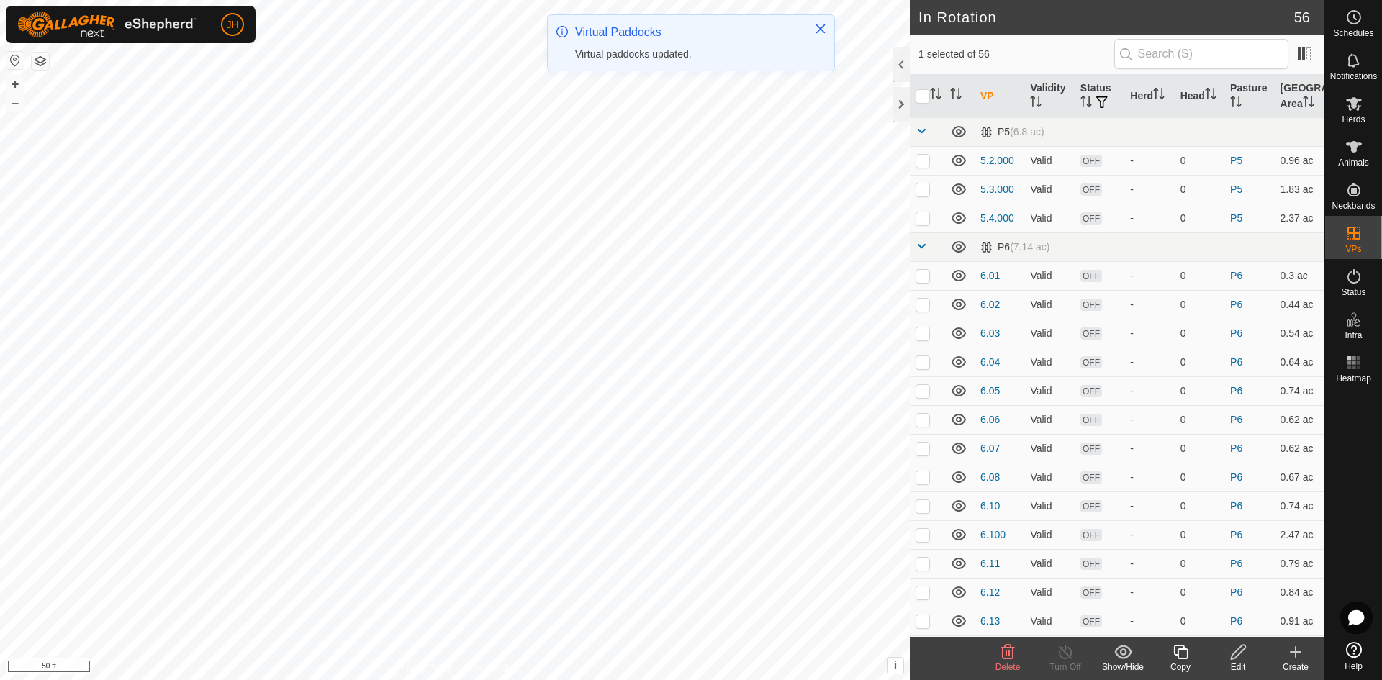
click at [1179, 654] on icon at bounding box center [1181, 652] width 14 height 14
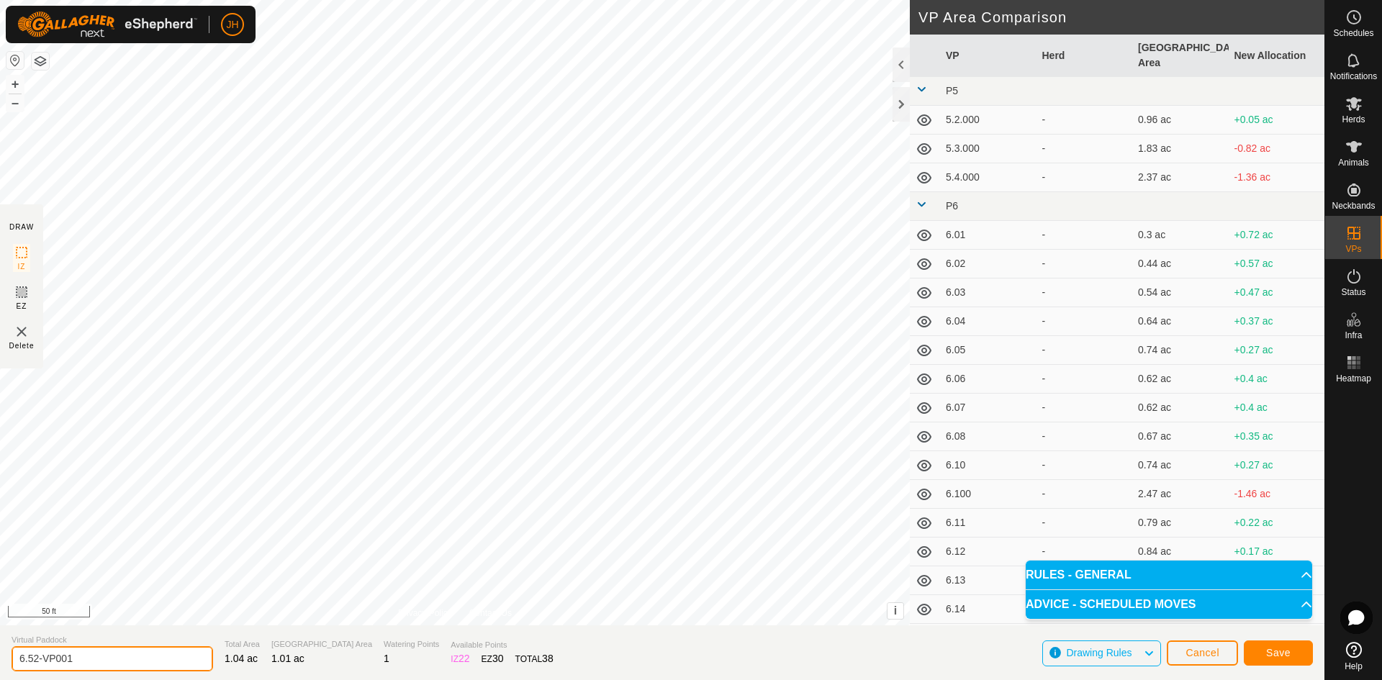
drag, startPoint x: 101, startPoint y: 662, endPoint x: 35, endPoint y: 660, distance: 65.6
click at [35, 660] on input "6.52-VP001" at bounding box center [113, 659] width 202 height 25
type input "6.53"
click at [1282, 656] on span "Save" at bounding box center [1279, 653] width 24 height 12
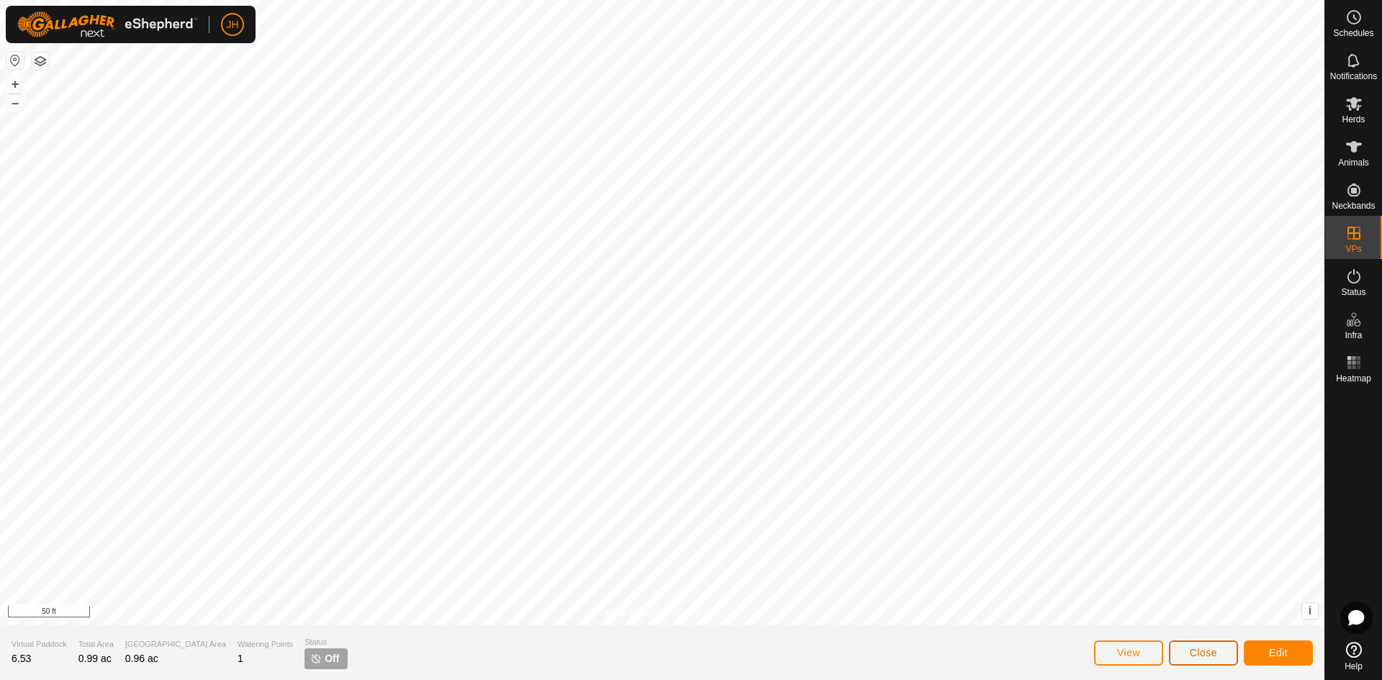
click at [1200, 660] on button "Close" at bounding box center [1203, 653] width 69 height 25
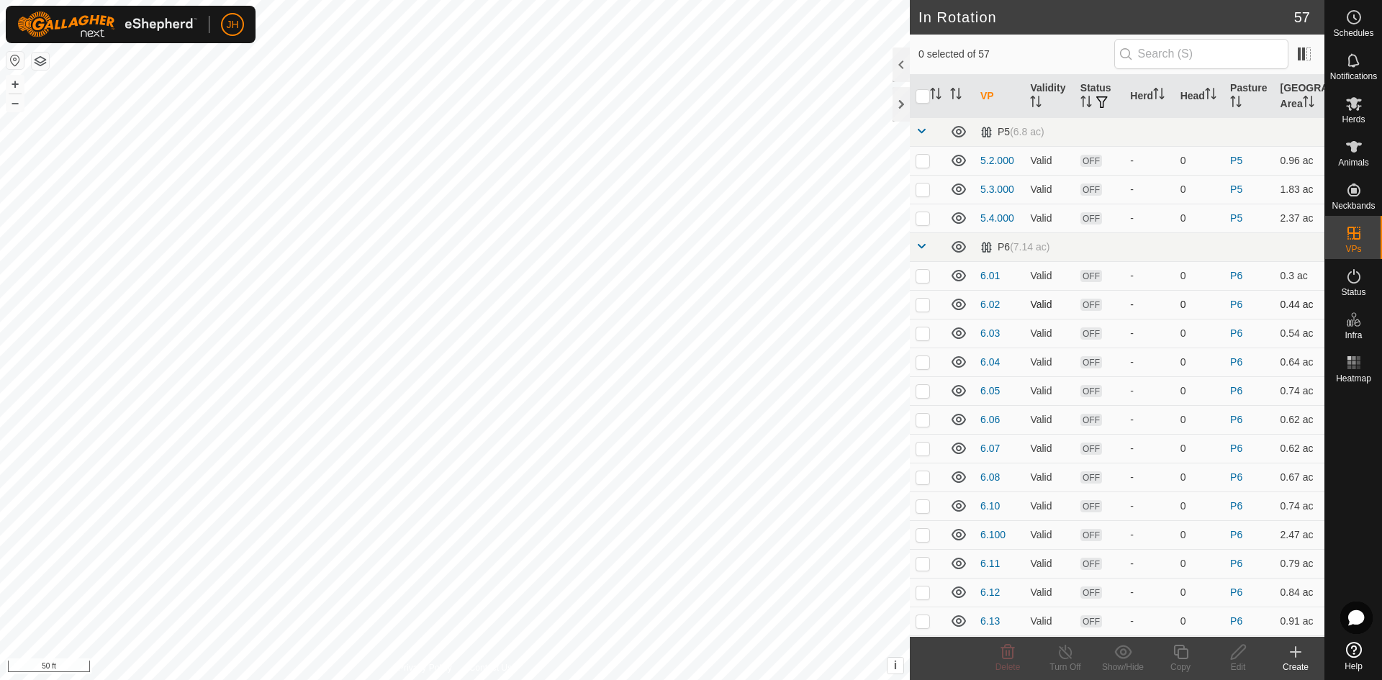
checkbox input "true"
click at [1179, 661] on div "Copy" at bounding box center [1181, 667] width 58 height 13
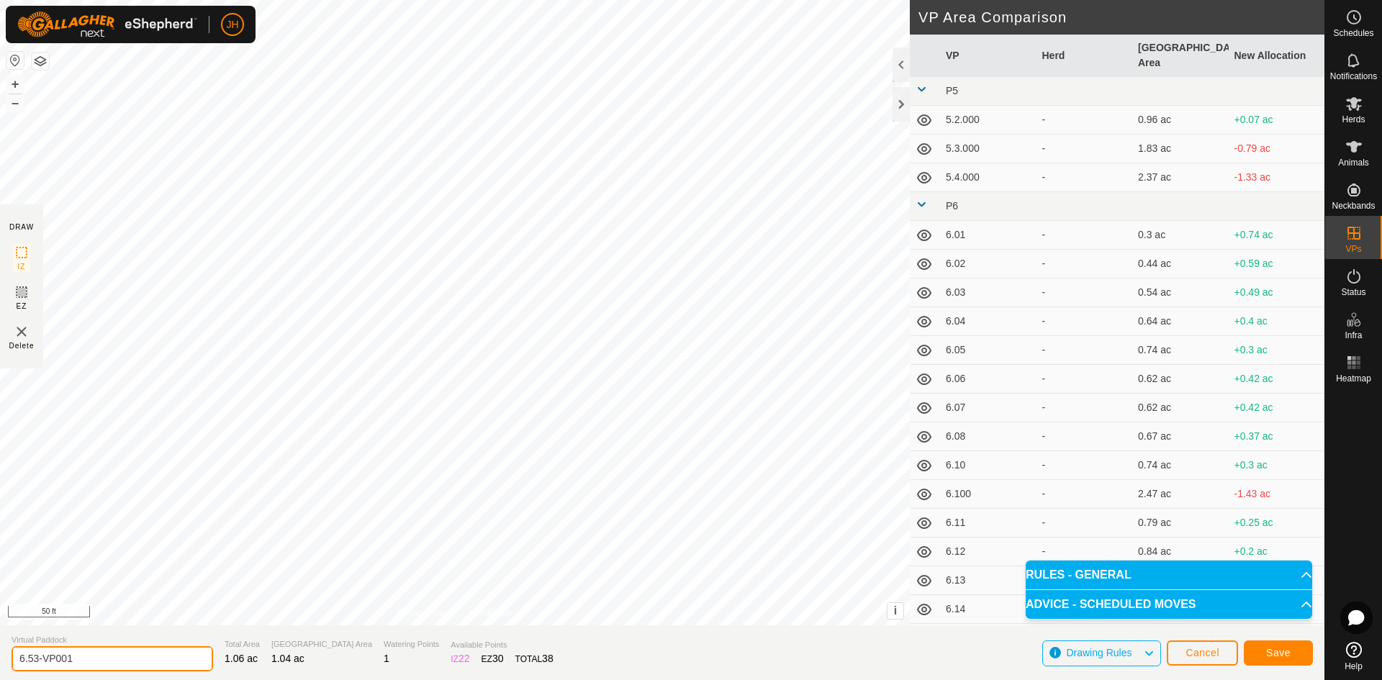
drag, startPoint x: 55, startPoint y: 660, endPoint x: 99, endPoint y: 665, distance: 44.1
click at [37, 663] on input "6.53-VP001" at bounding box center [113, 659] width 202 height 25
type input "6.54"
click at [1275, 656] on span "Save" at bounding box center [1279, 653] width 24 height 12
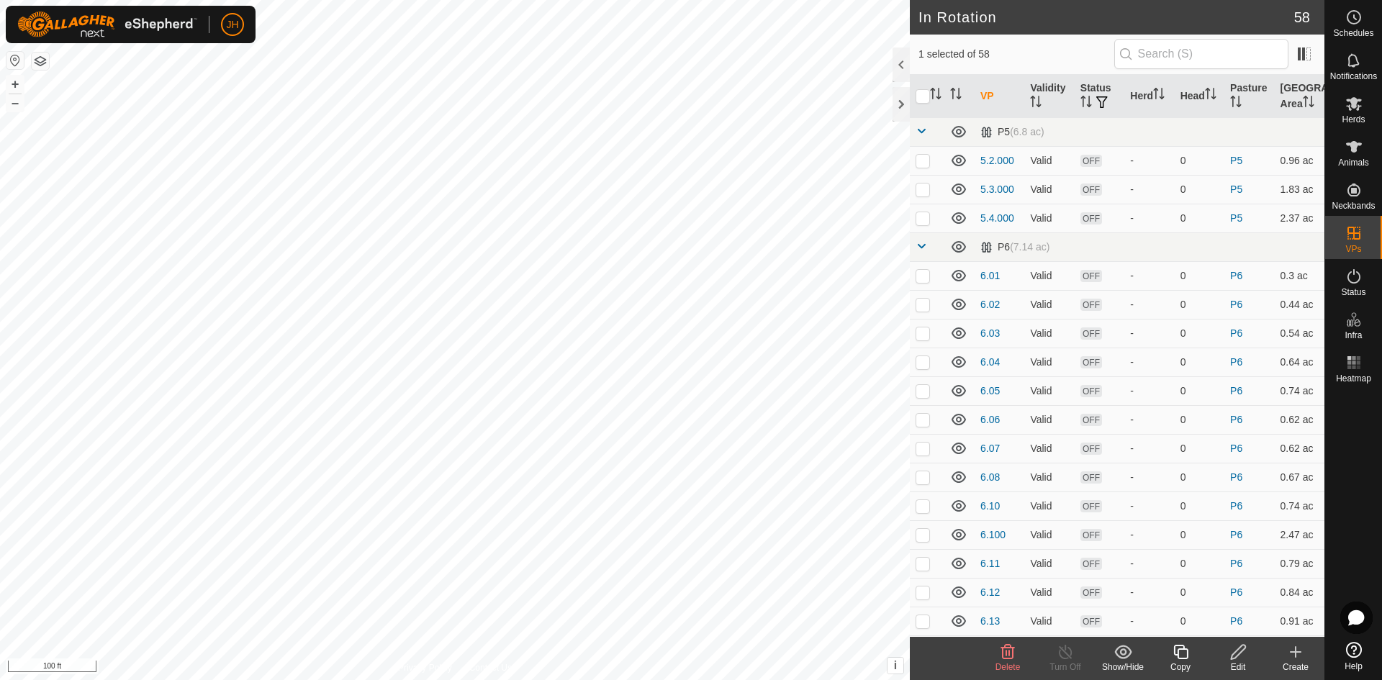
checkbox input "false"
checkbox input "true"
click at [1238, 659] on icon at bounding box center [1239, 652] width 18 height 17
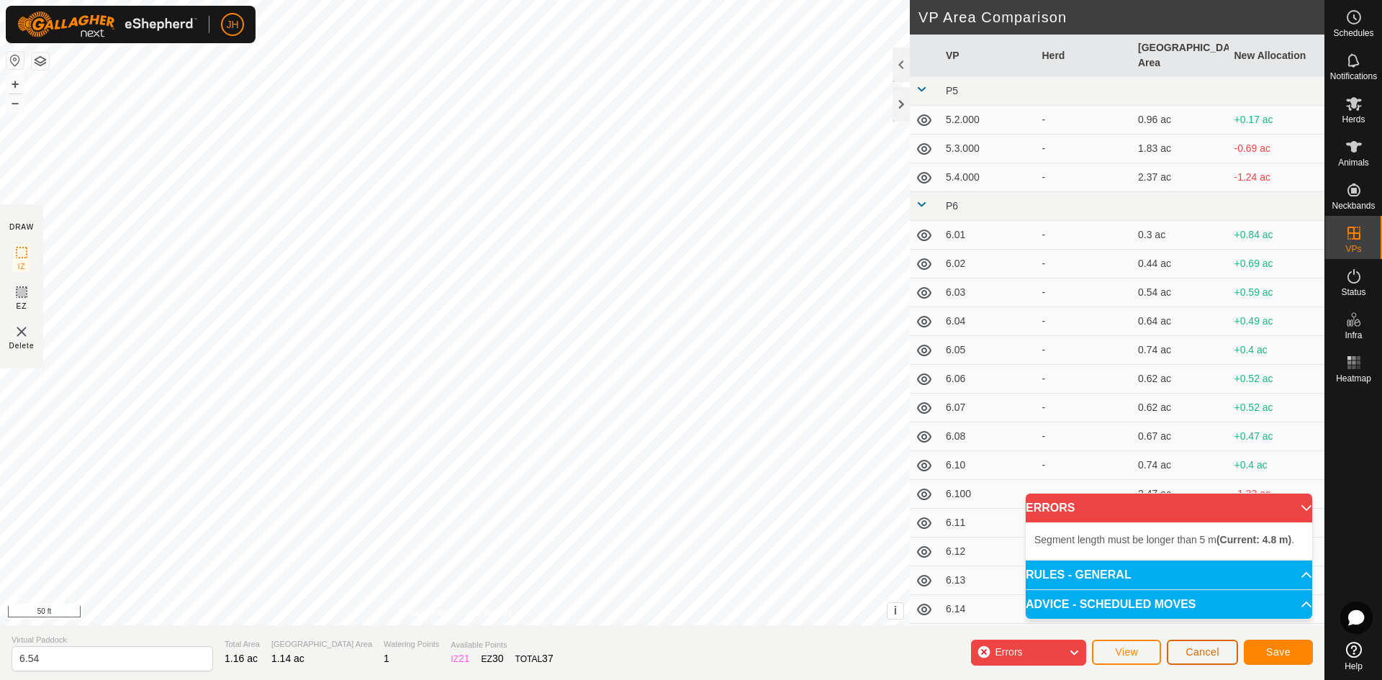
click at [1189, 657] on span "Cancel" at bounding box center [1203, 653] width 34 height 12
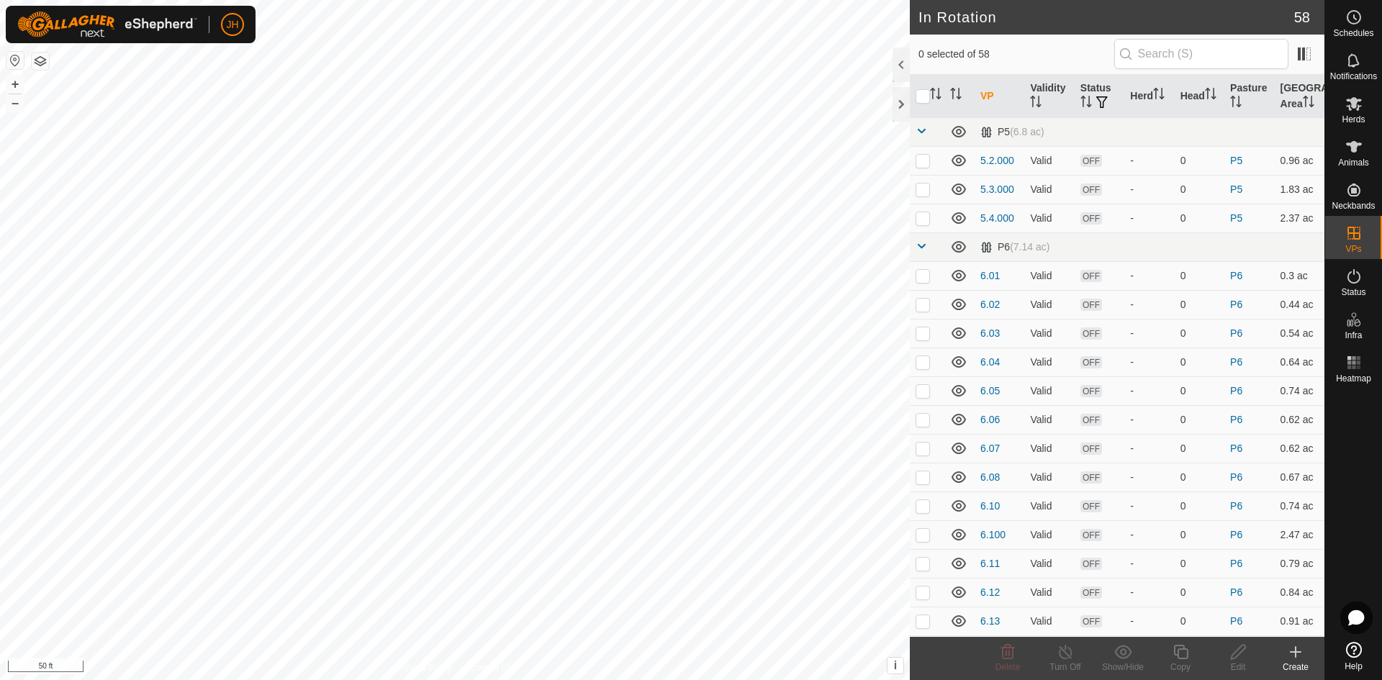
checkbox input "true"
click at [1181, 660] on icon at bounding box center [1181, 652] width 18 height 17
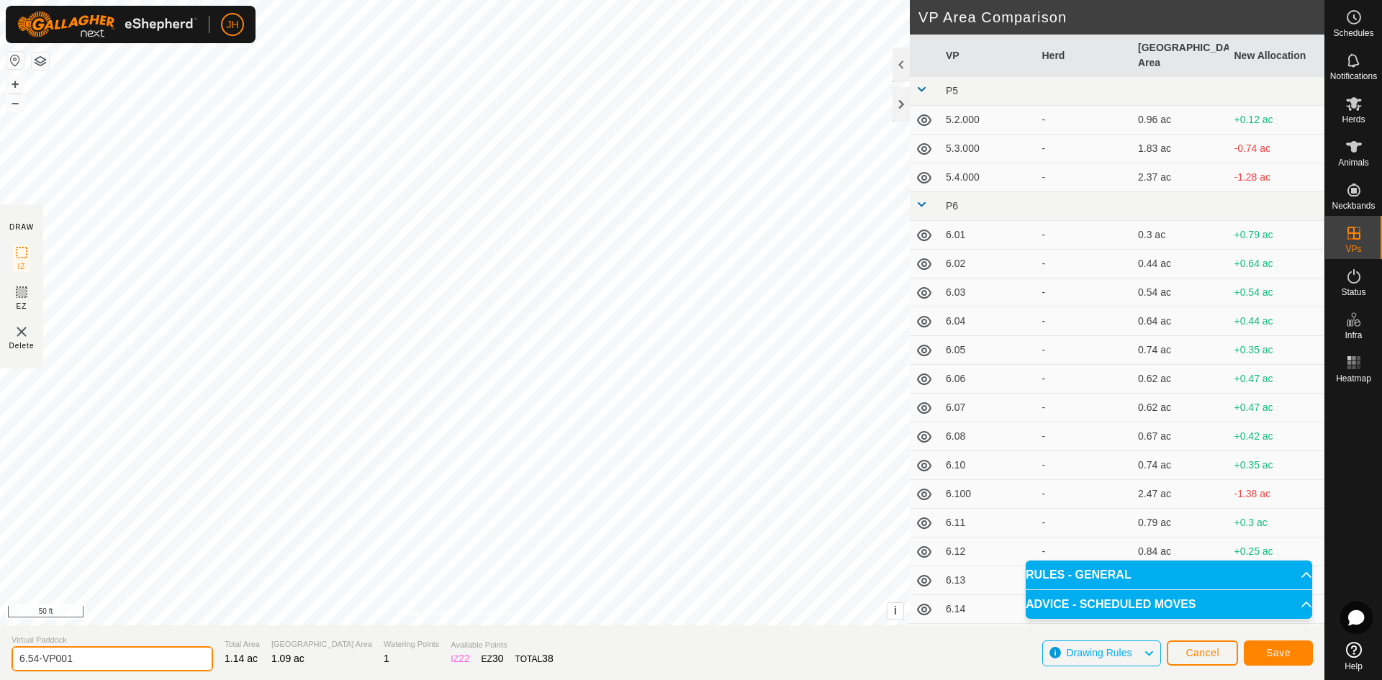
drag, startPoint x: 58, startPoint y: 660, endPoint x: 80, endPoint y: 656, distance: 22.0
click at [41, 660] on input "6.54-VP001" at bounding box center [113, 659] width 202 height 25
type input "6.55"
click at [1289, 656] on span "Save" at bounding box center [1279, 653] width 24 height 12
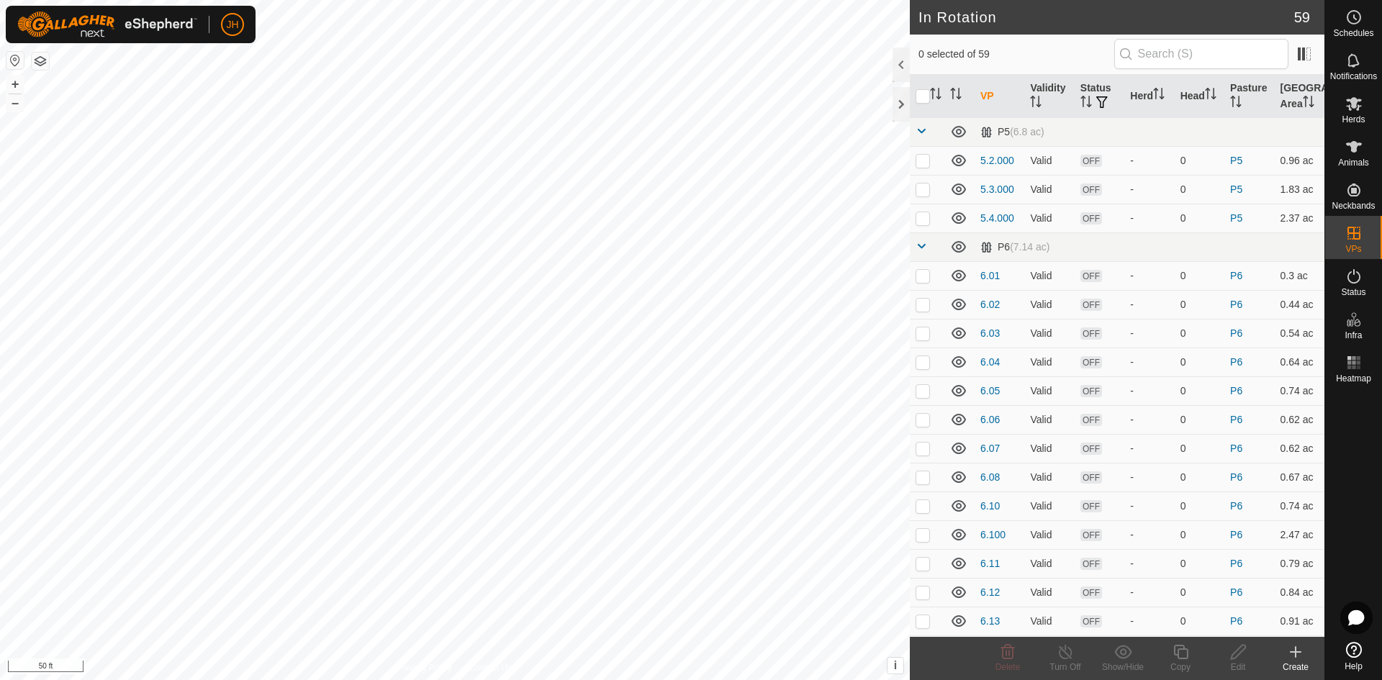
checkbox input "true"
click at [1184, 659] on icon at bounding box center [1181, 652] width 14 height 14
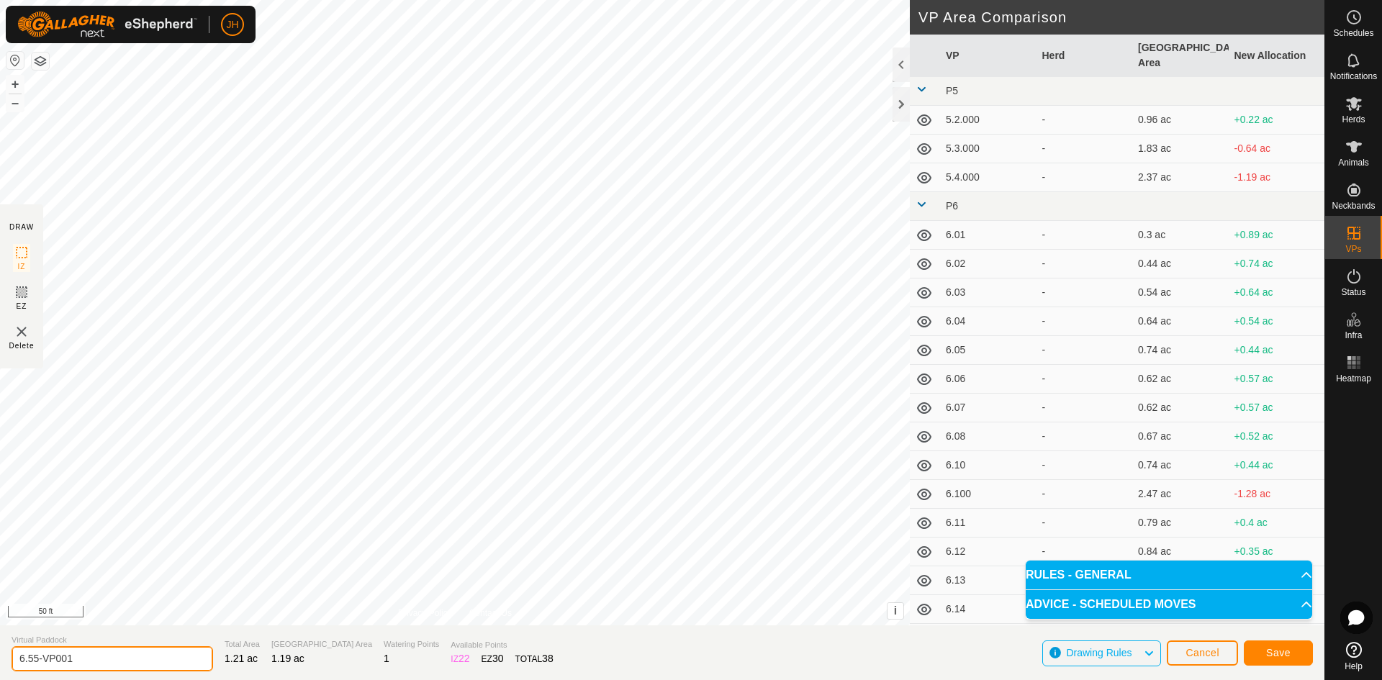
drag, startPoint x: 82, startPoint y: 662, endPoint x: 35, endPoint y: 661, distance: 46.8
click at [35, 661] on input "6.55-VP001" at bounding box center [113, 659] width 202 height 25
type input "6.56"
click at [1292, 657] on button "Save" at bounding box center [1278, 653] width 69 height 25
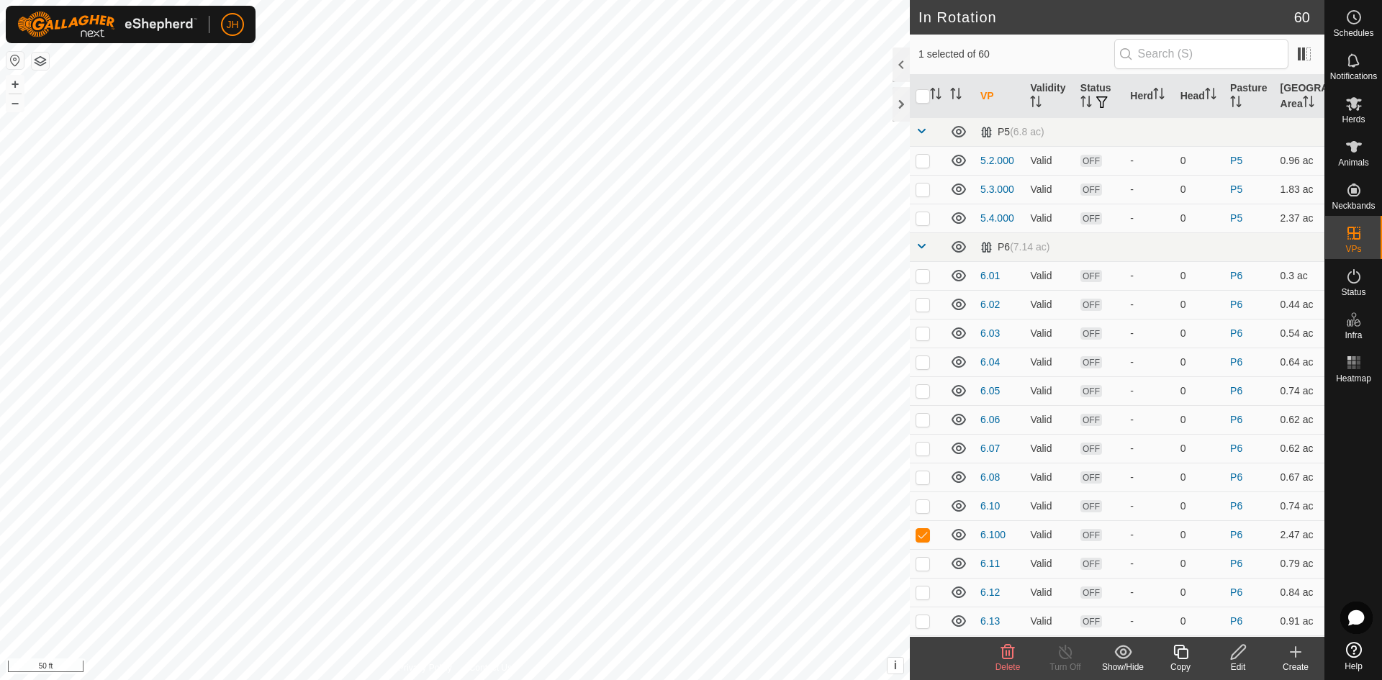
checkbox input "false"
checkbox input "true"
click at [1240, 661] on div "Edit" at bounding box center [1239, 667] width 58 height 13
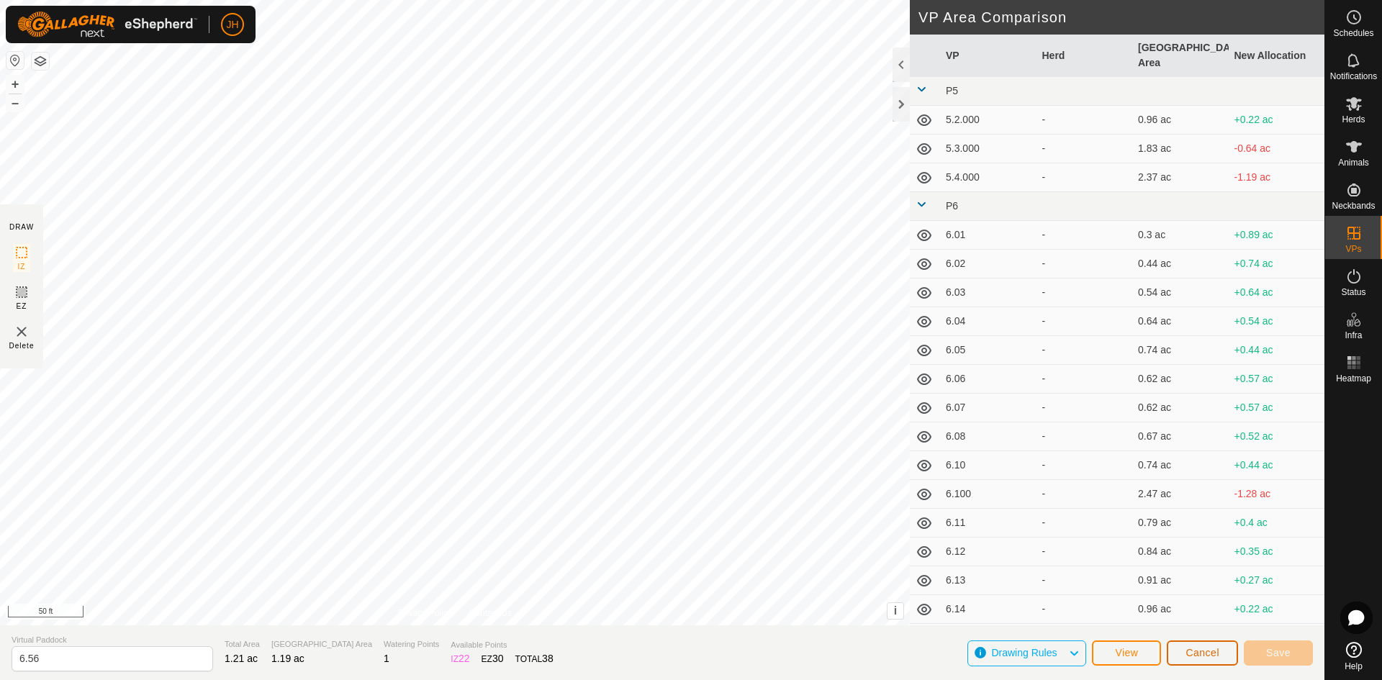
click at [1213, 660] on button "Cancel" at bounding box center [1202, 653] width 71 height 25
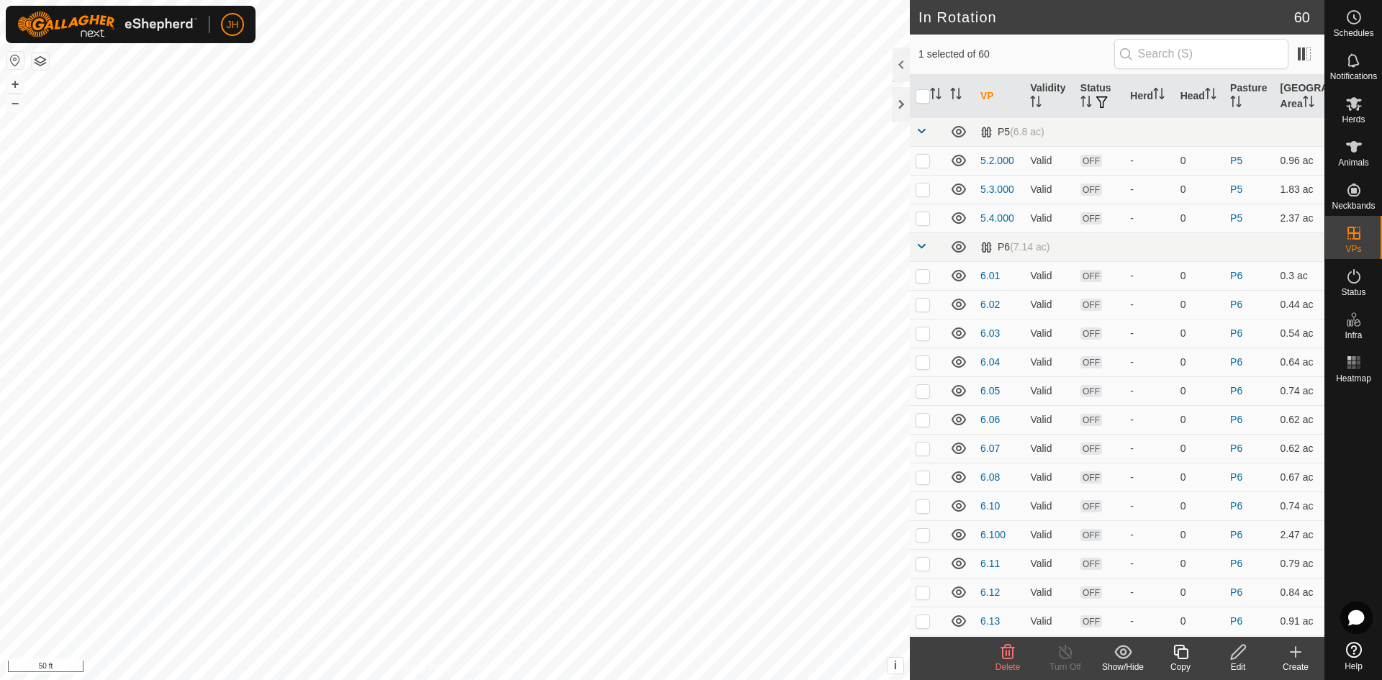
checkbox input "true"
click at [1187, 658] on icon at bounding box center [1181, 652] width 14 height 14
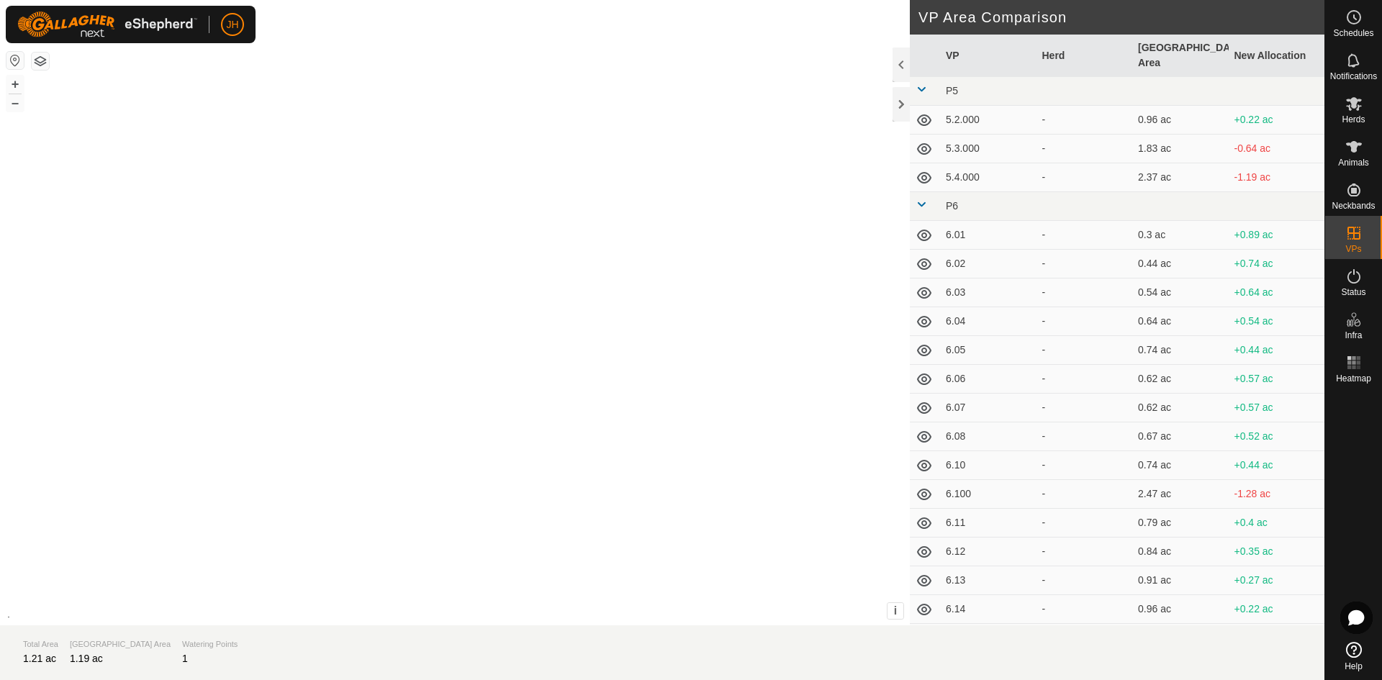
click at [1176, 656] on section "Total Area 1.21 ac Grazing Area 1.19 ac Watering Points 1" at bounding box center [662, 653] width 1325 height 55
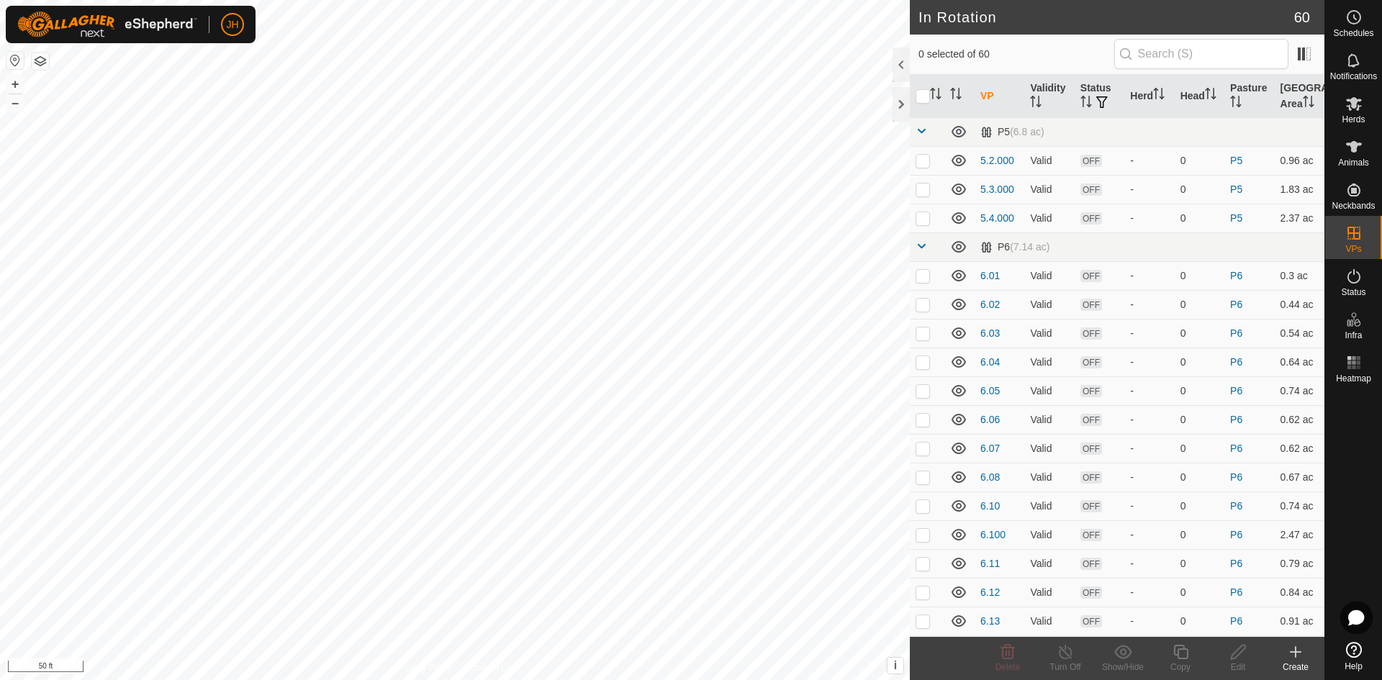
checkbox input "true"
click at [1182, 656] on icon at bounding box center [1181, 652] width 18 height 17
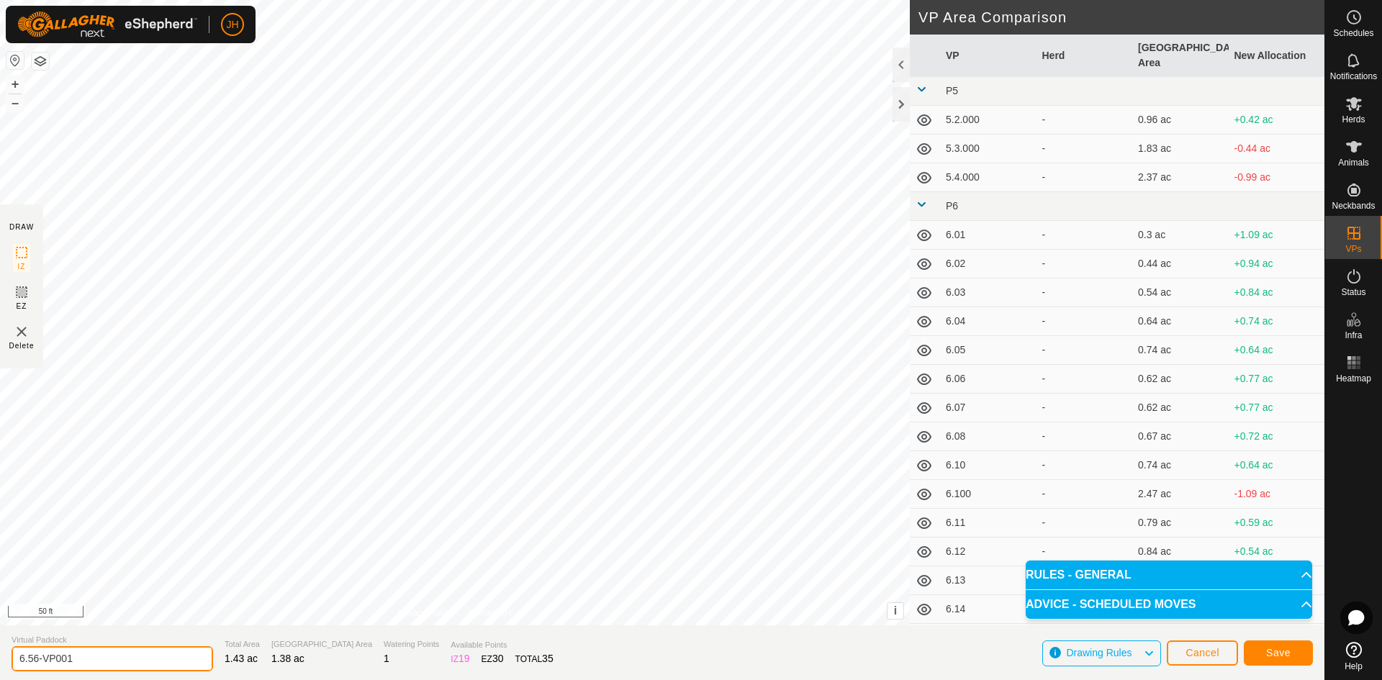
drag, startPoint x: 73, startPoint y: 660, endPoint x: 186, endPoint y: 651, distance: 112.7
click at [35, 661] on input "6.56-VP001" at bounding box center [113, 659] width 202 height 25
type input "6.57"
click at [1280, 653] on span "Save" at bounding box center [1279, 653] width 24 height 12
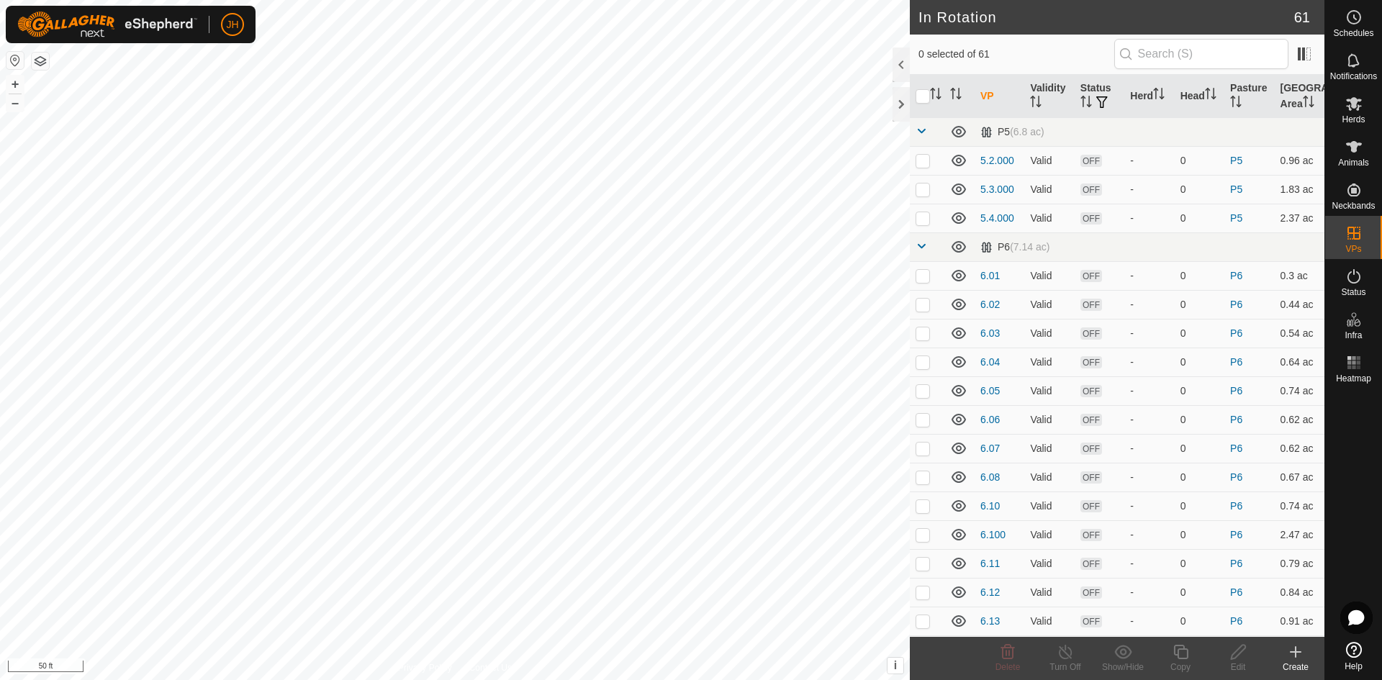
checkbox input "true"
click at [1187, 662] on div "Copy" at bounding box center [1181, 667] width 58 height 13
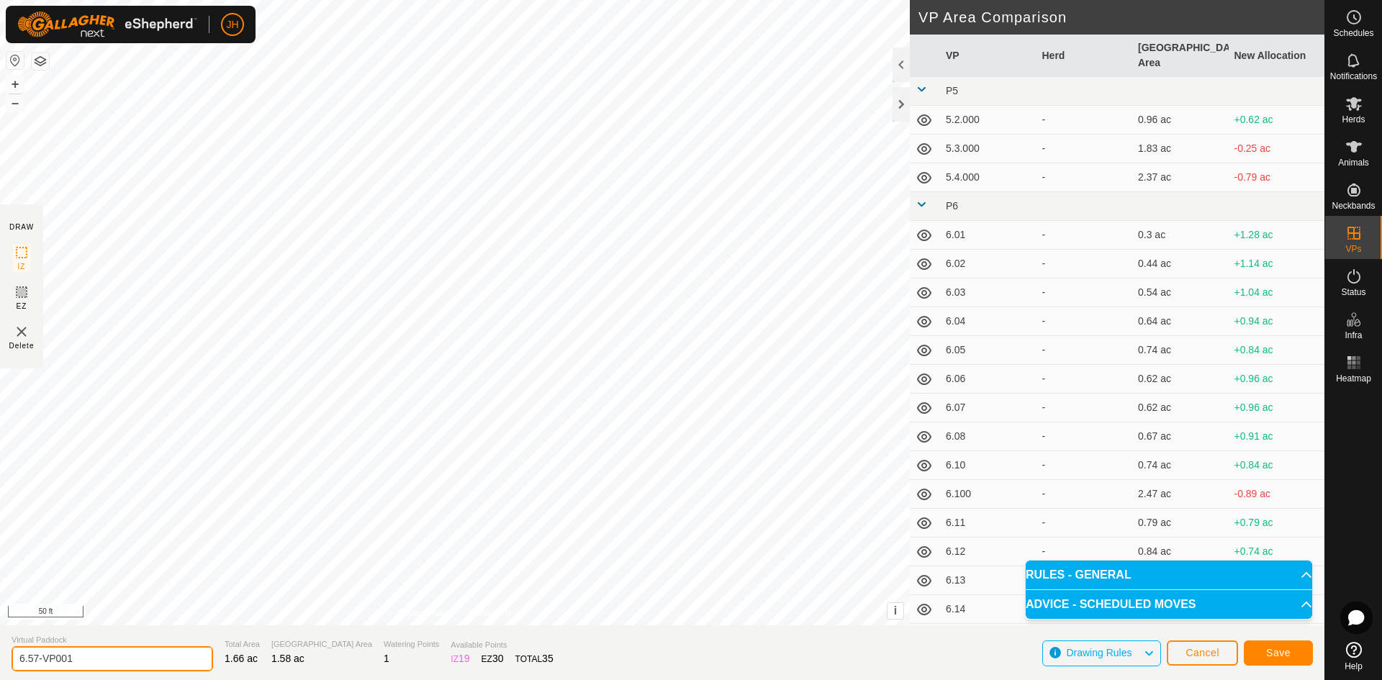
drag, startPoint x: 54, startPoint y: 658, endPoint x: 35, endPoint y: 658, distance: 18.7
click at [35, 658] on input "6.57-VP001" at bounding box center [113, 659] width 202 height 25
type input "6.58"
click at [1290, 655] on span "Save" at bounding box center [1279, 653] width 24 height 12
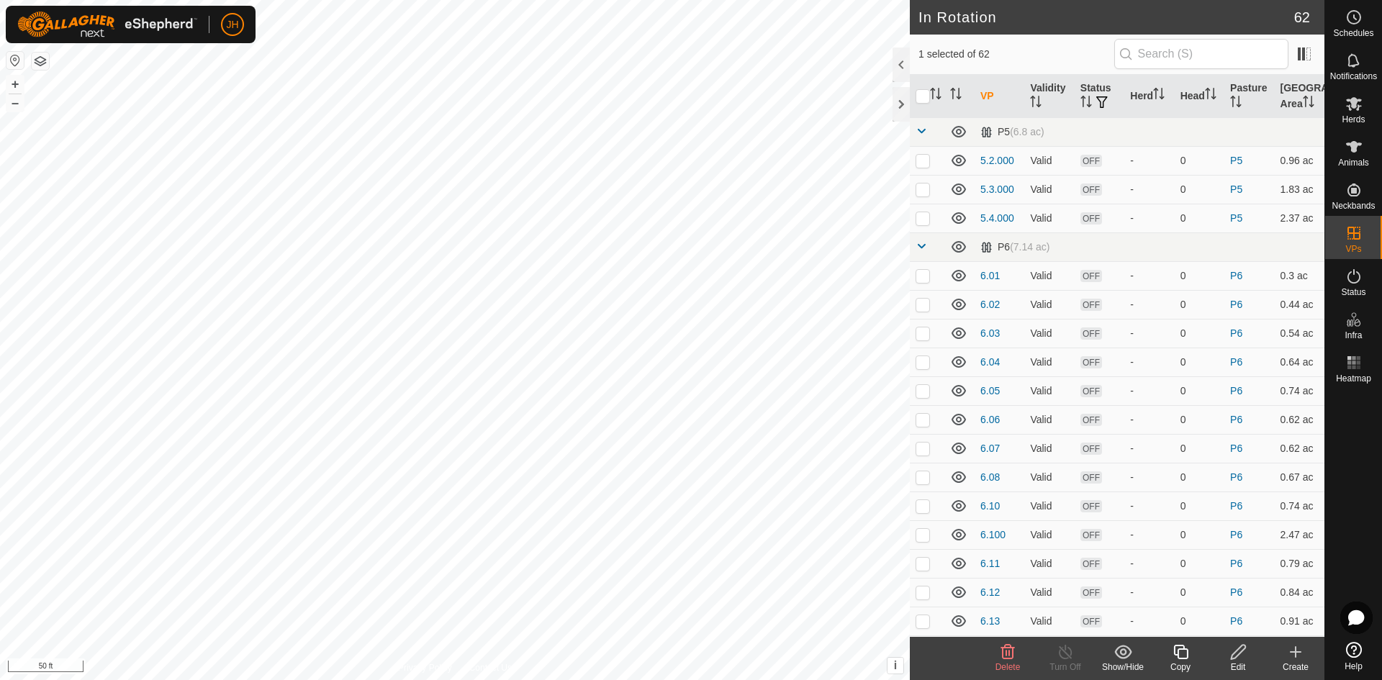
checkbox input "true"
click at [1237, 660] on icon at bounding box center [1239, 652] width 18 height 17
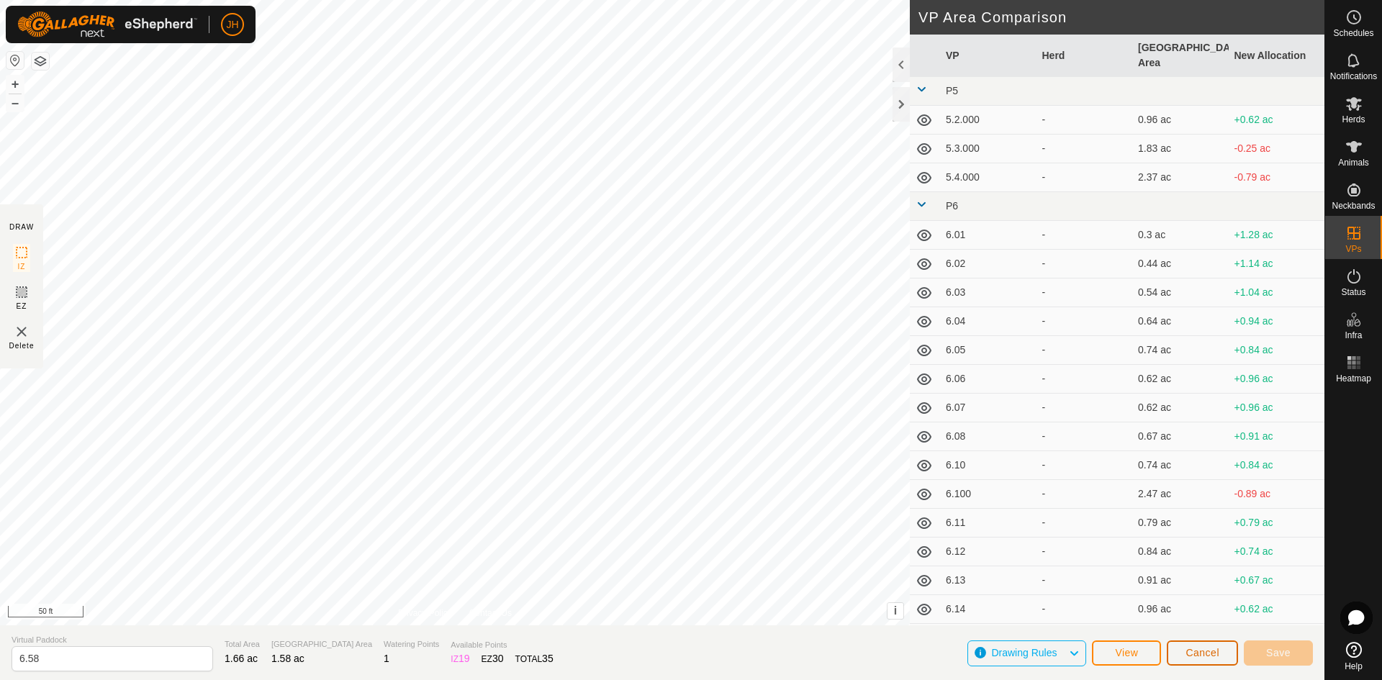
click at [1208, 658] on span "Cancel" at bounding box center [1203, 653] width 34 height 12
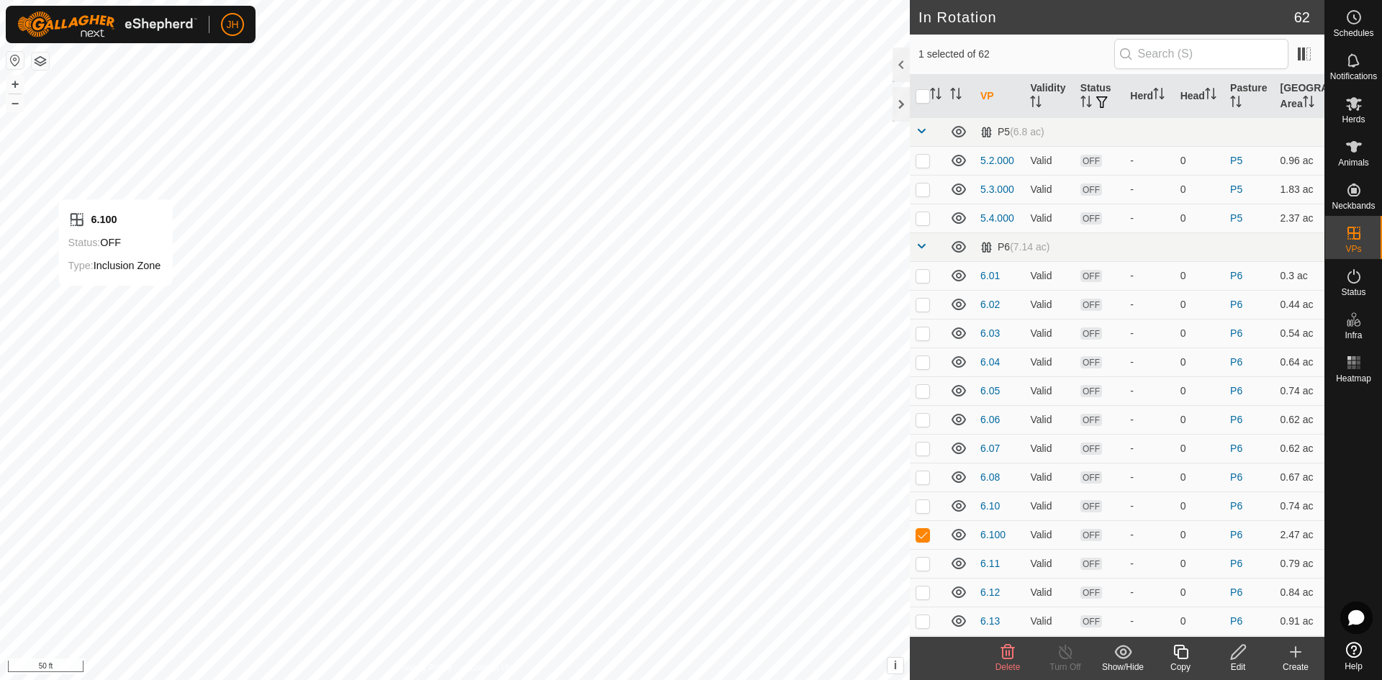
checkbox input "true"
click at [1244, 658] on icon at bounding box center [1239, 652] width 18 height 17
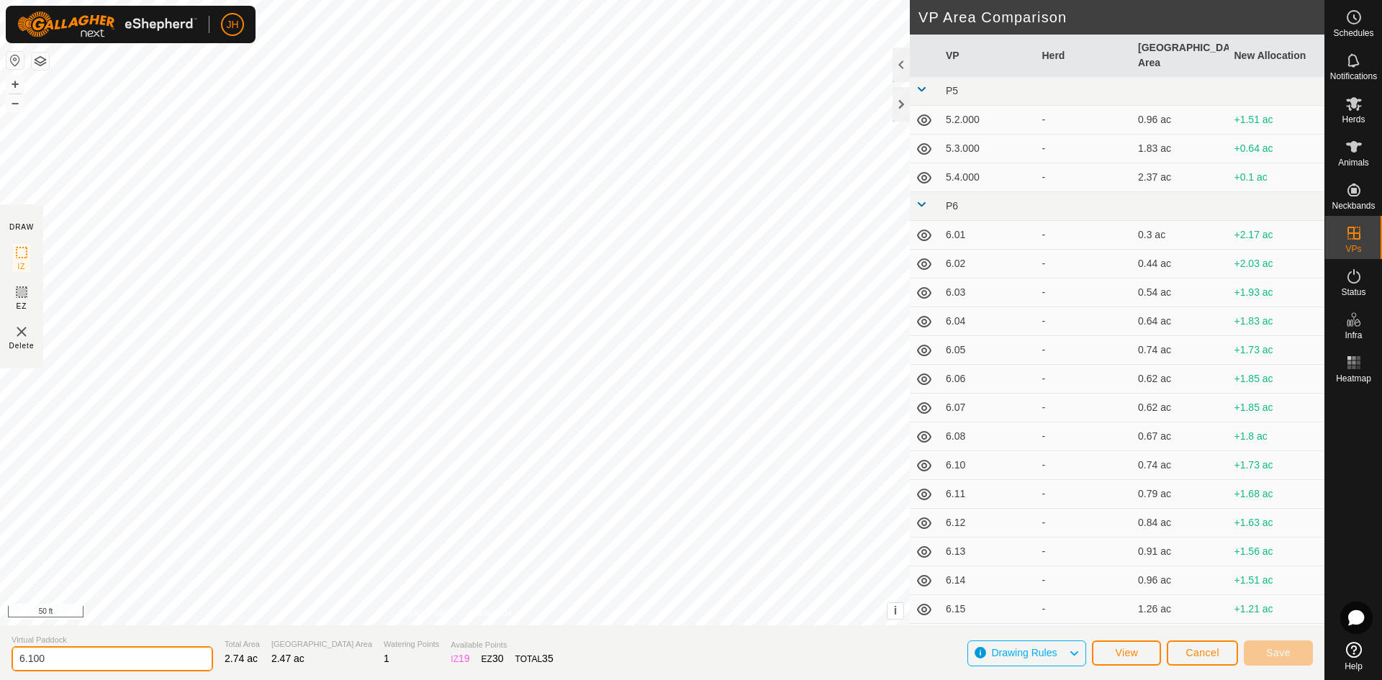
drag, startPoint x: 55, startPoint y: 656, endPoint x: 34, endPoint y: 654, distance: 21.0
click at [26, 653] on input "6.100" at bounding box center [113, 659] width 202 height 25
type input "6.59"
click at [1273, 655] on span "Save" at bounding box center [1279, 653] width 24 height 12
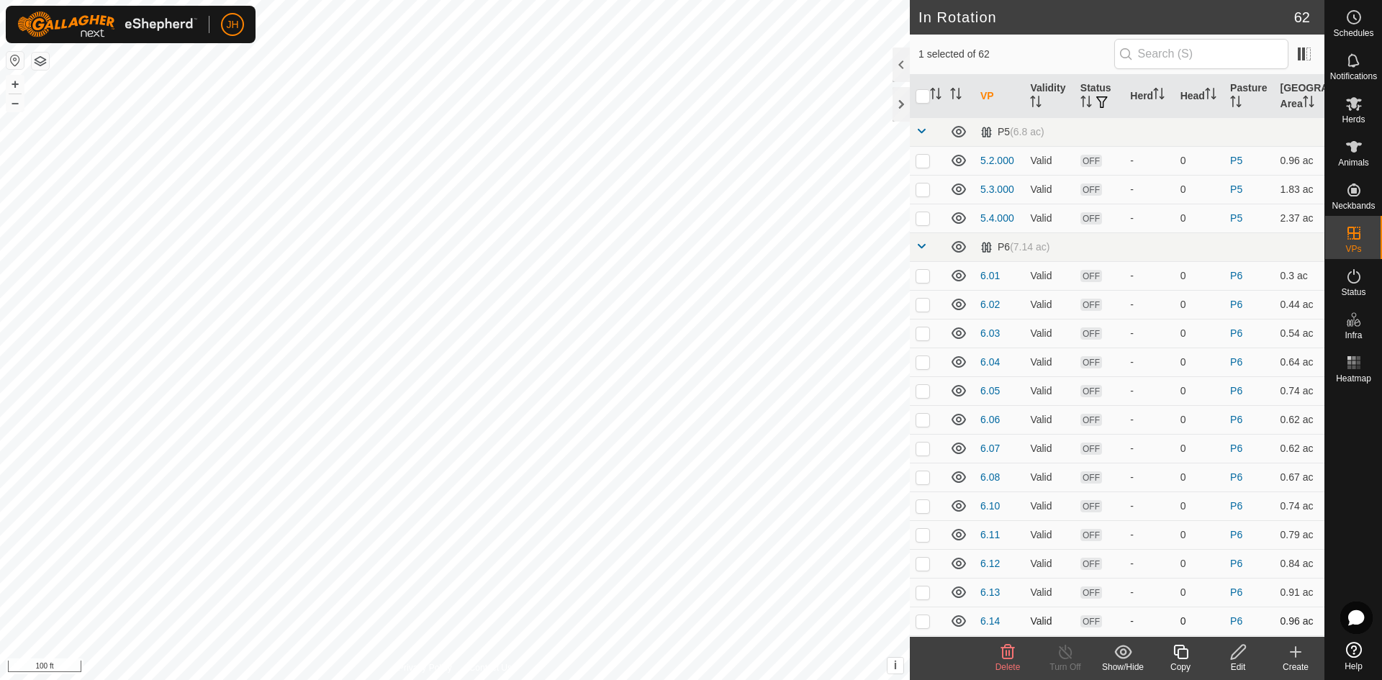
checkbox input "false"
checkbox input "true"
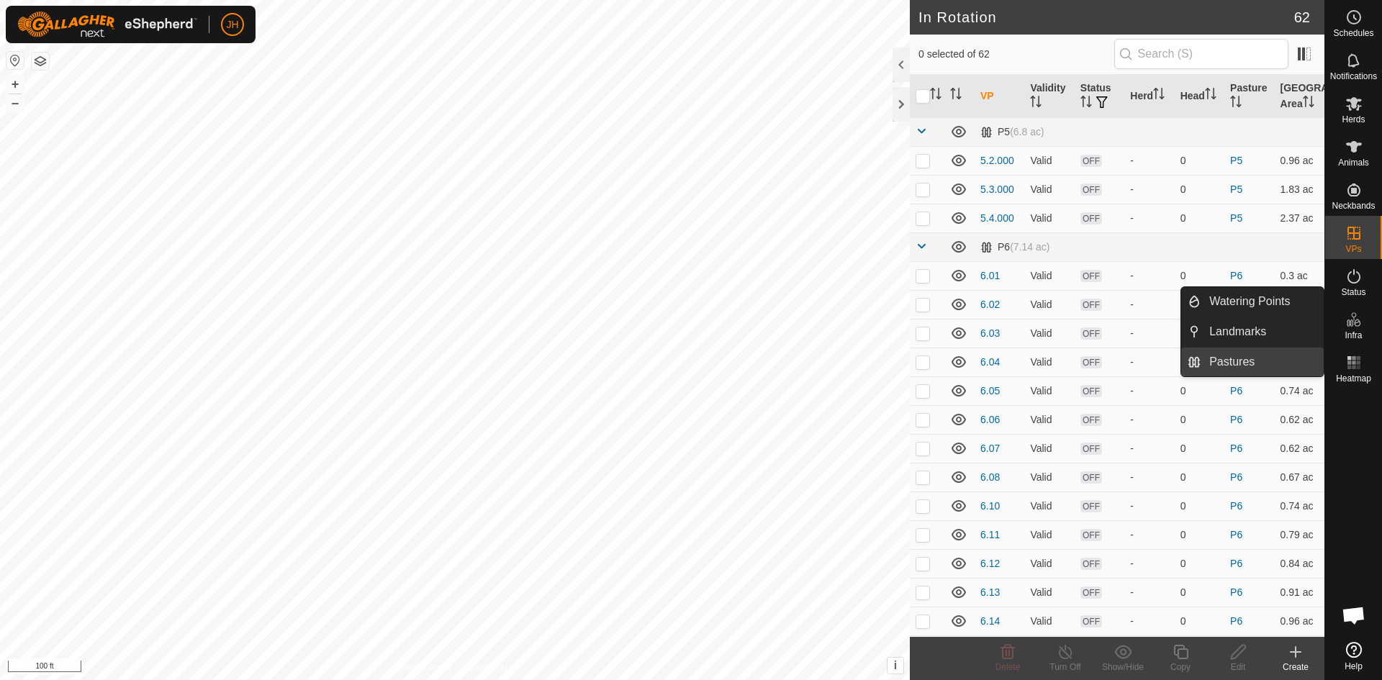
click at [1244, 369] on link "Pastures" at bounding box center [1262, 362] width 123 height 29
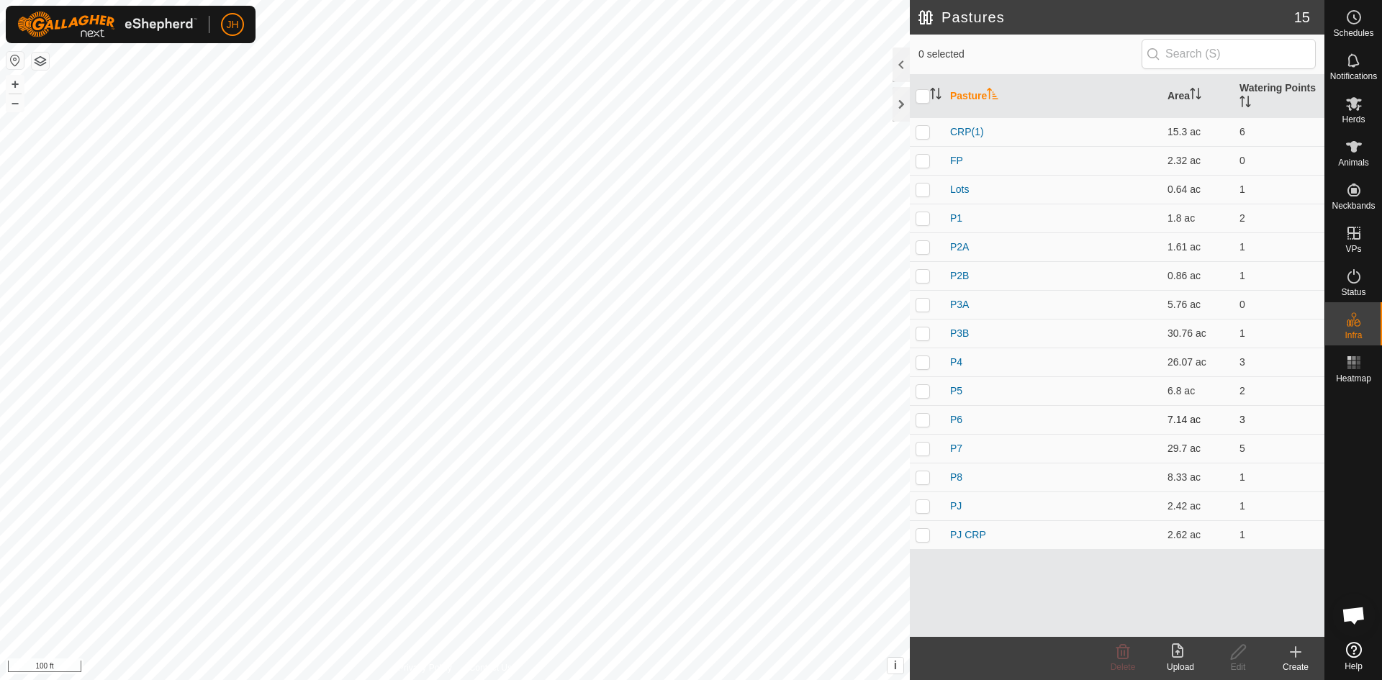
click at [923, 422] on p-checkbox at bounding box center [923, 420] width 14 height 12
checkbox input "false"
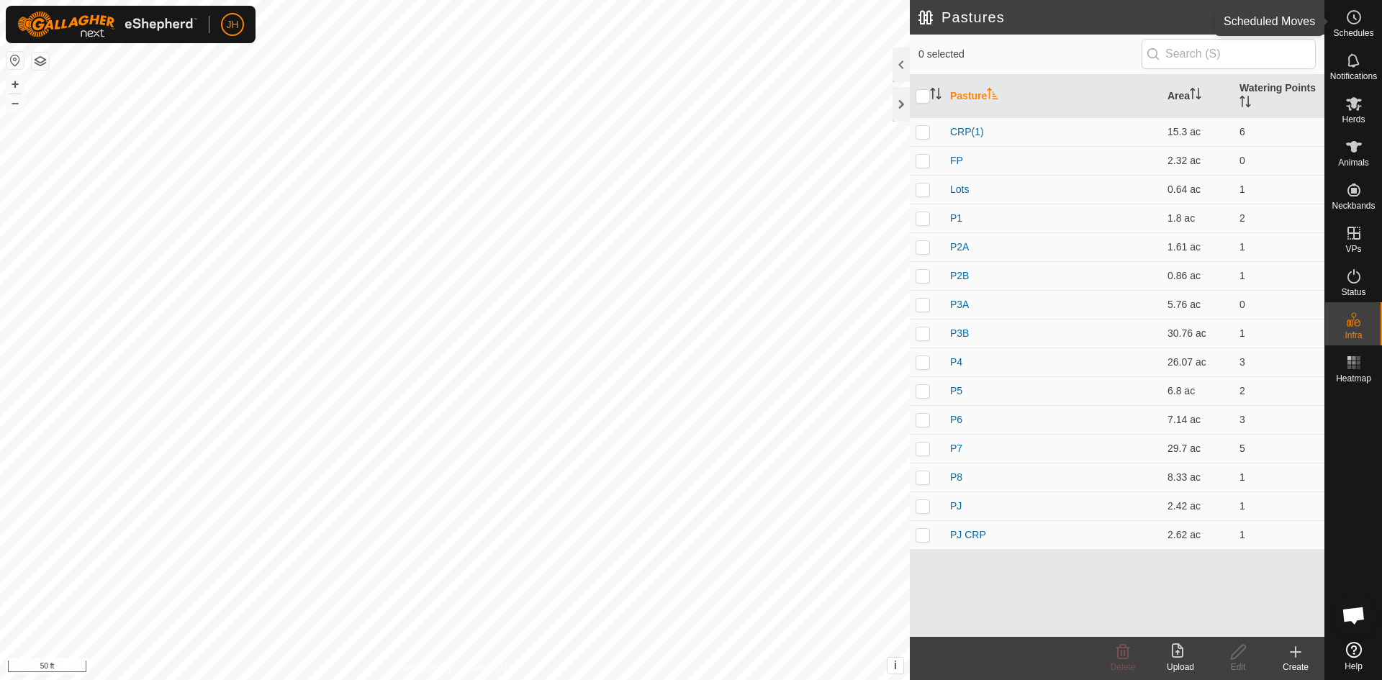
click at [1354, 27] on es-schedule-vp-svg-icon at bounding box center [1354, 17] width 26 height 23
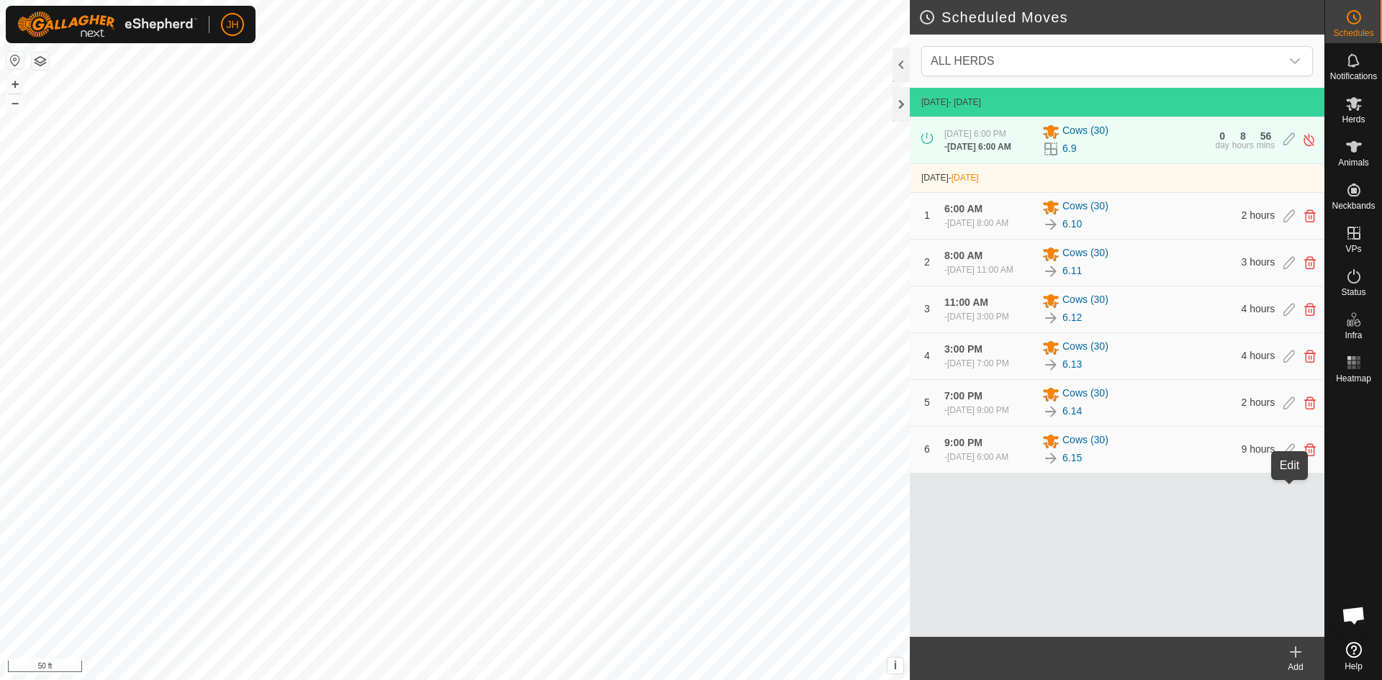
click at [1292, 457] on icon at bounding box center [1290, 450] width 12 height 13
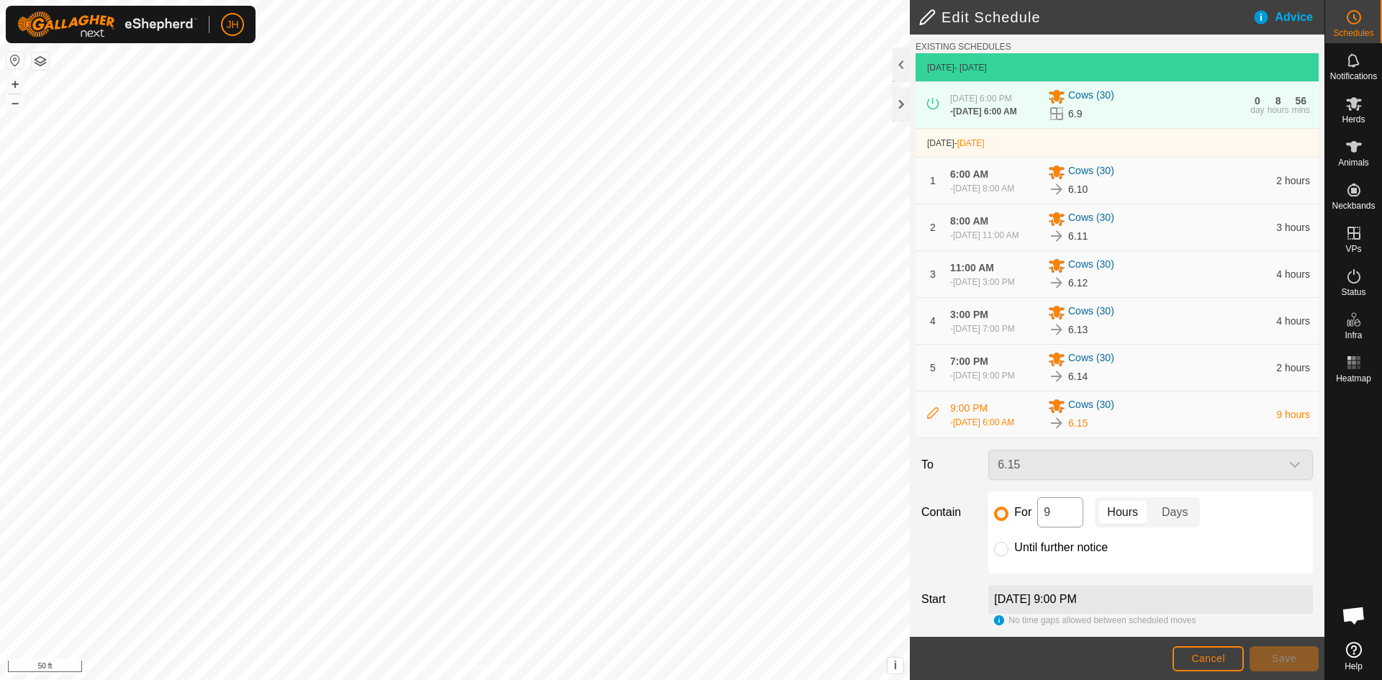
scroll to position [57, 0]
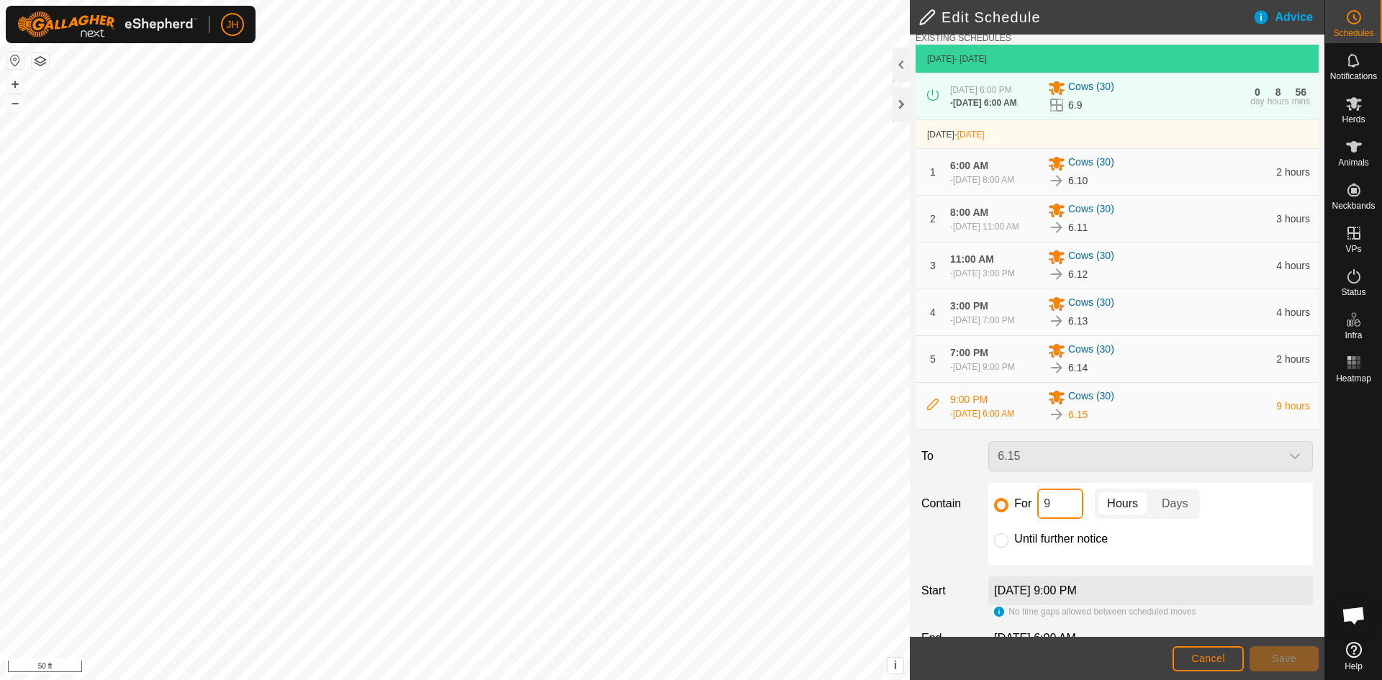
drag, startPoint x: 1071, startPoint y: 547, endPoint x: 1038, endPoint y: 540, distance: 33.9
click at [1038, 519] on input "9" at bounding box center [1061, 504] width 46 height 30
type input "12"
click at [1293, 655] on span "Save" at bounding box center [1284, 659] width 24 height 12
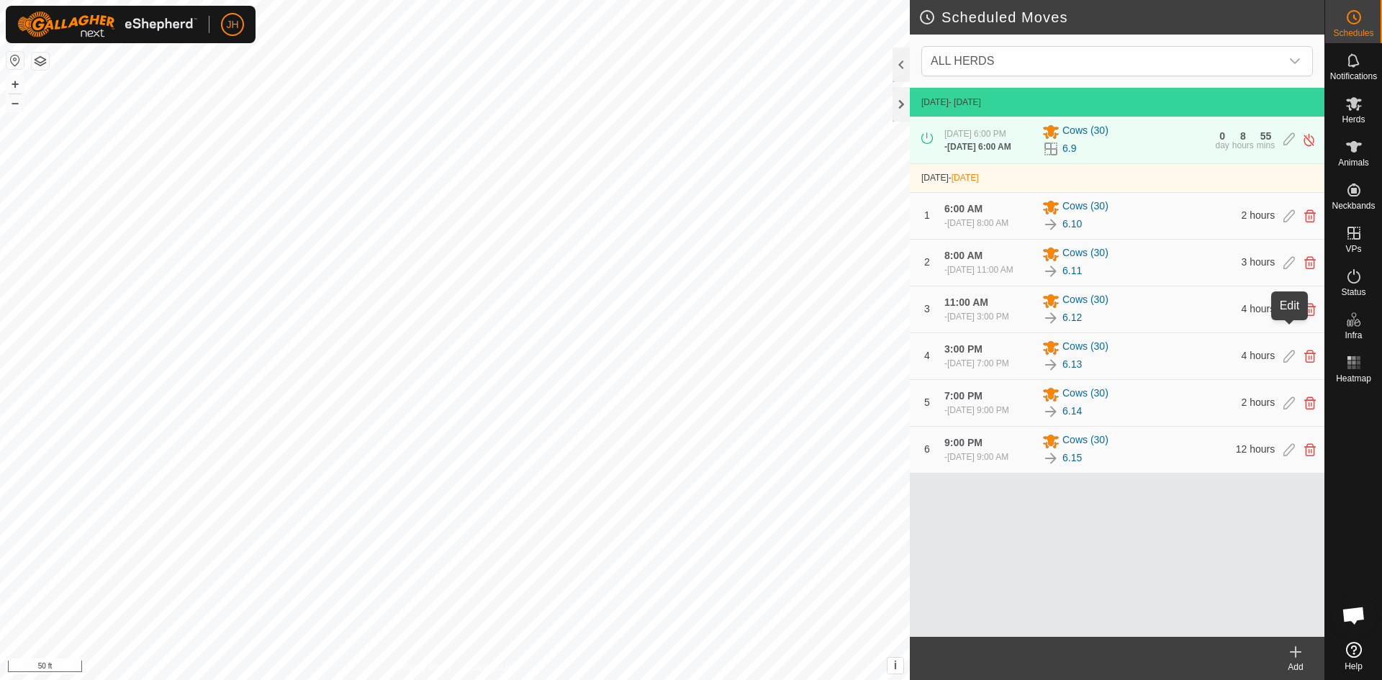
click at [1292, 316] on icon at bounding box center [1290, 309] width 12 height 13
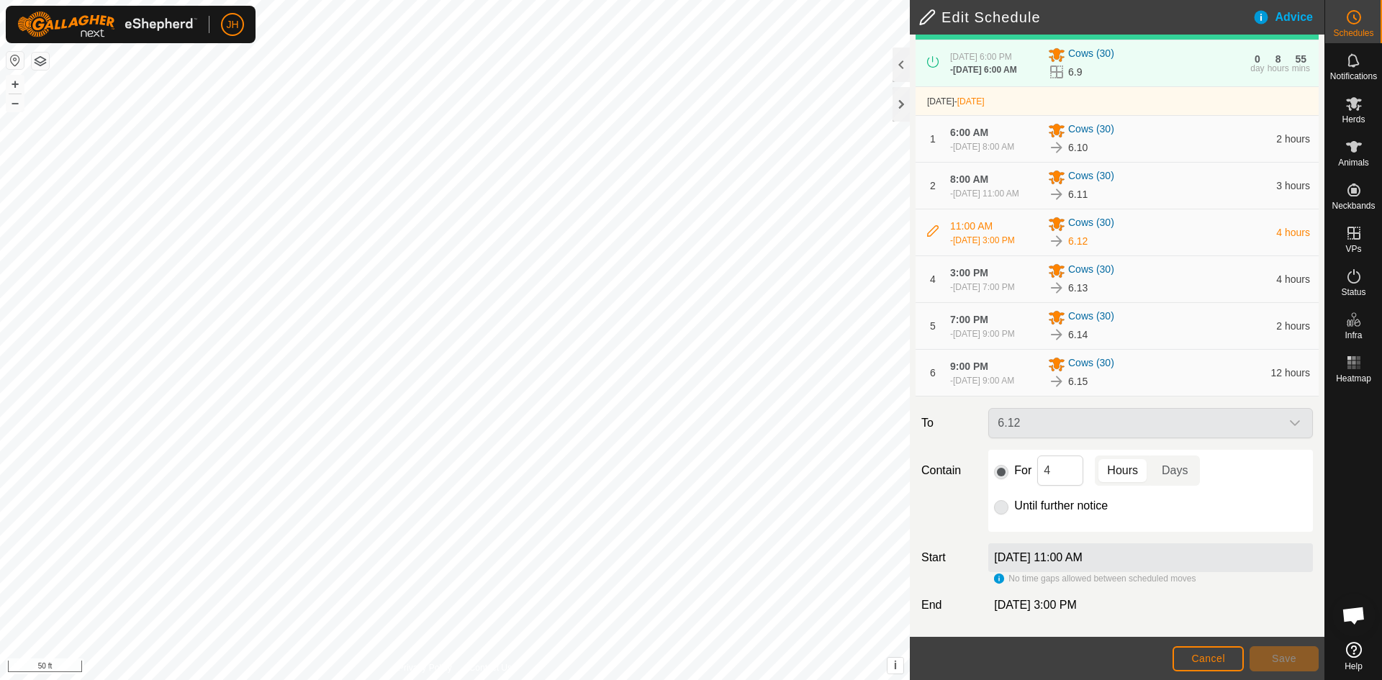
scroll to position [133, 0]
drag, startPoint x: 1061, startPoint y: 477, endPoint x: 1028, endPoint y: 478, distance: 33.2
click at [1028, 478] on div "For 4 Hours Days" at bounding box center [1150, 471] width 313 height 30
type input "3"
click at [1289, 657] on span "Save" at bounding box center [1284, 659] width 24 height 12
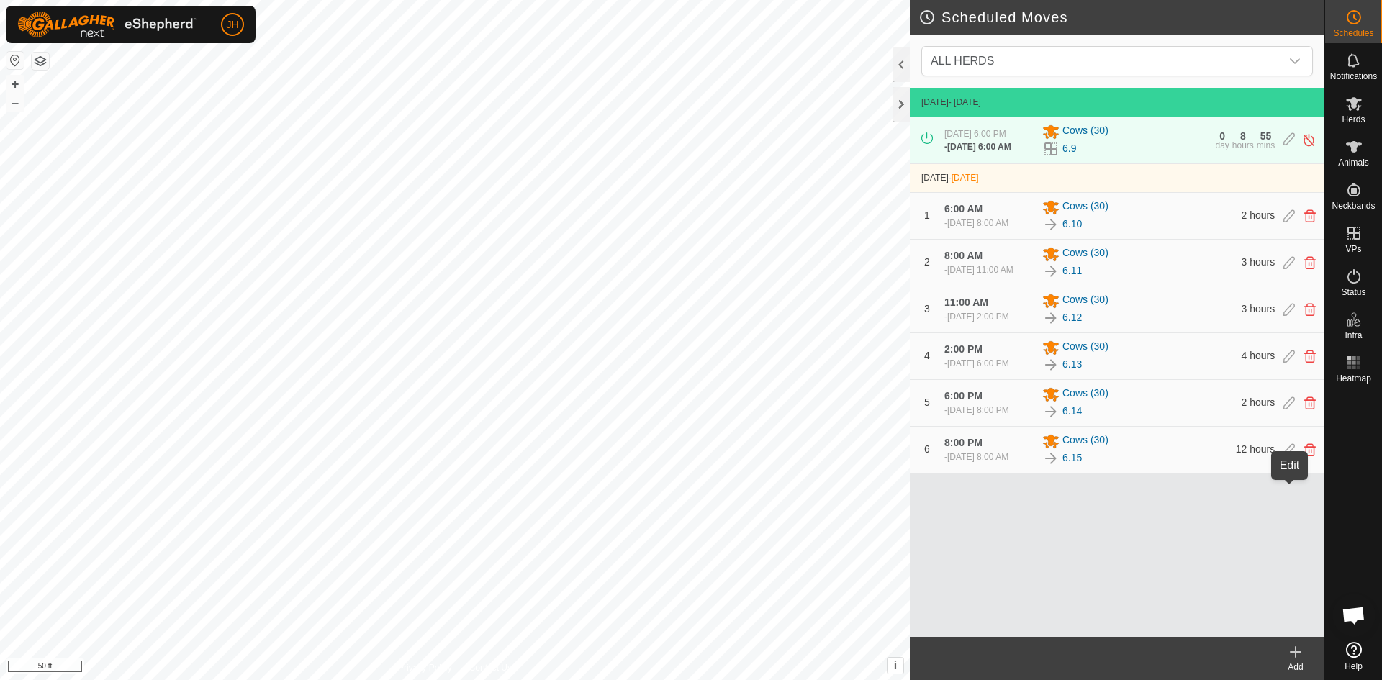
click at [1287, 457] on icon at bounding box center [1290, 450] width 12 height 13
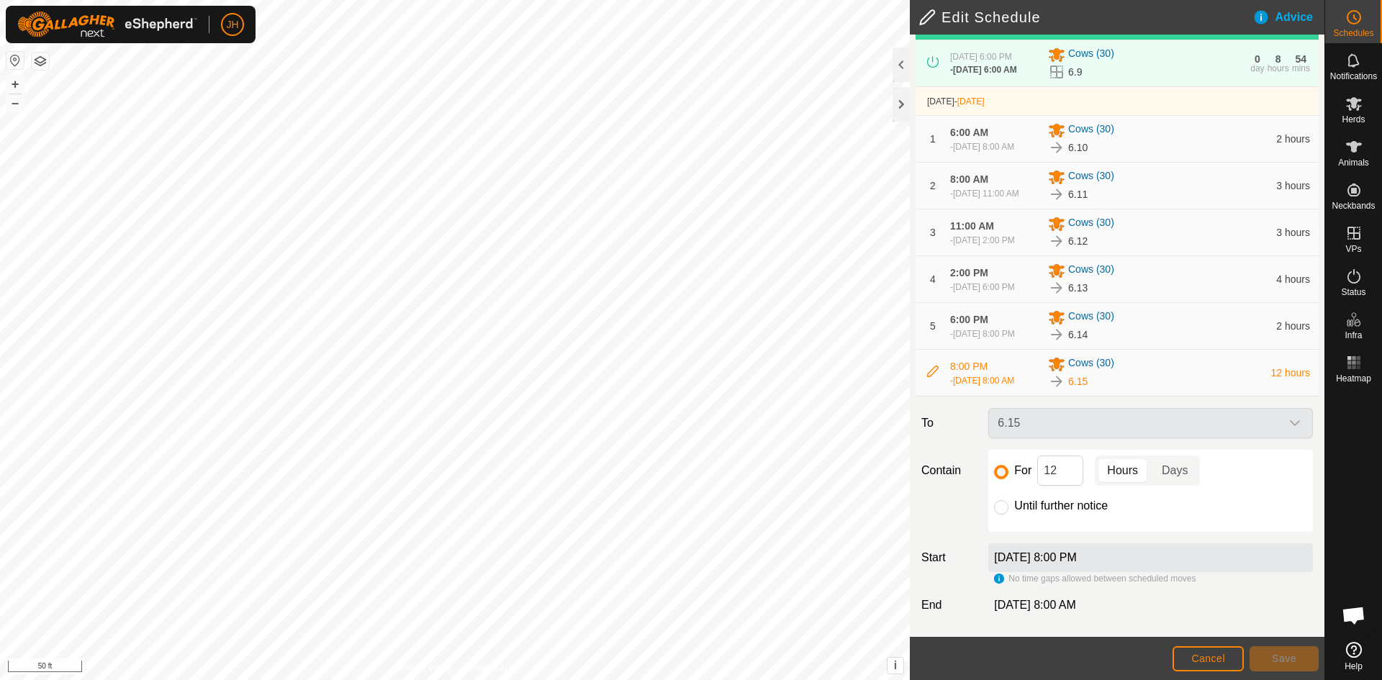
scroll to position [133, 0]
click at [1061, 469] on input "12" at bounding box center [1061, 471] width 46 height 30
type input "13"
click at [1279, 664] on span "Save" at bounding box center [1284, 659] width 24 height 12
